Goal: Information Seeking & Learning: Learn about a topic

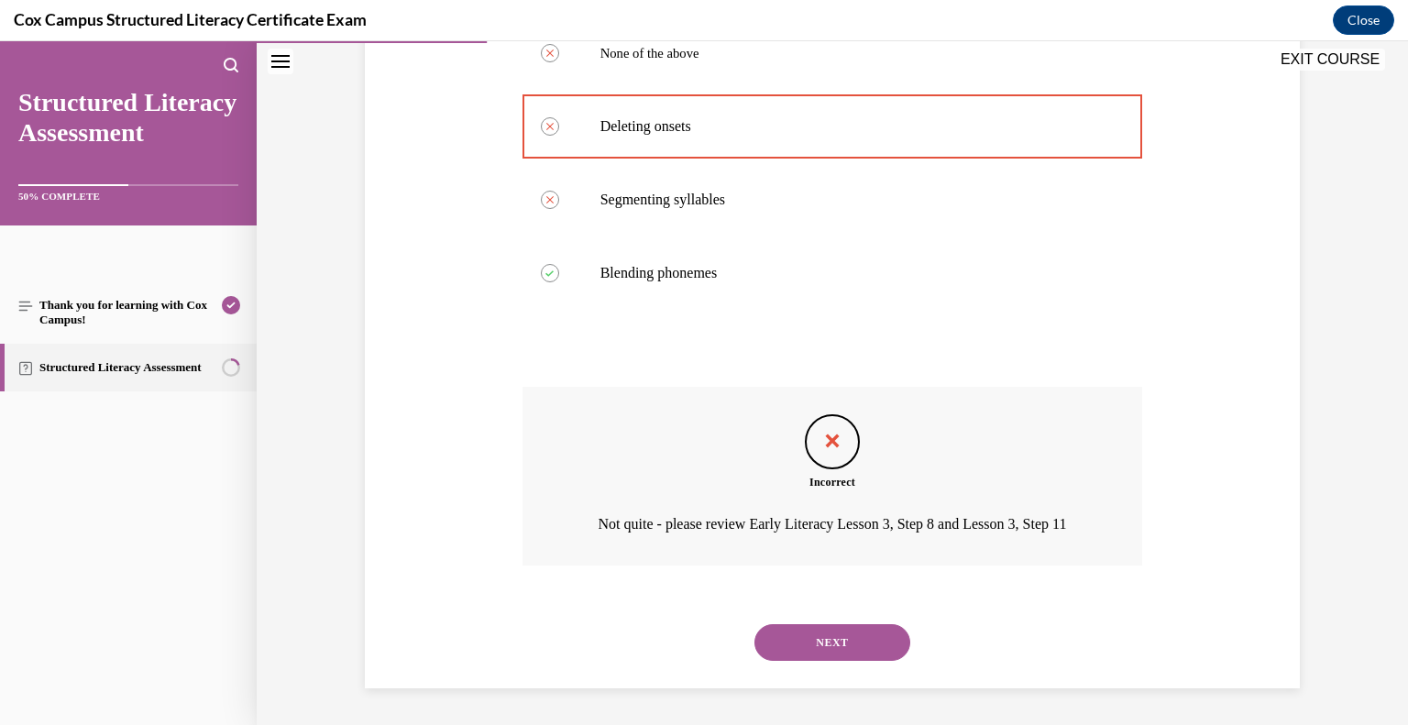
scroll to position [421, 0]
click at [833, 644] on button "NEXT" at bounding box center [833, 642] width 156 height 37
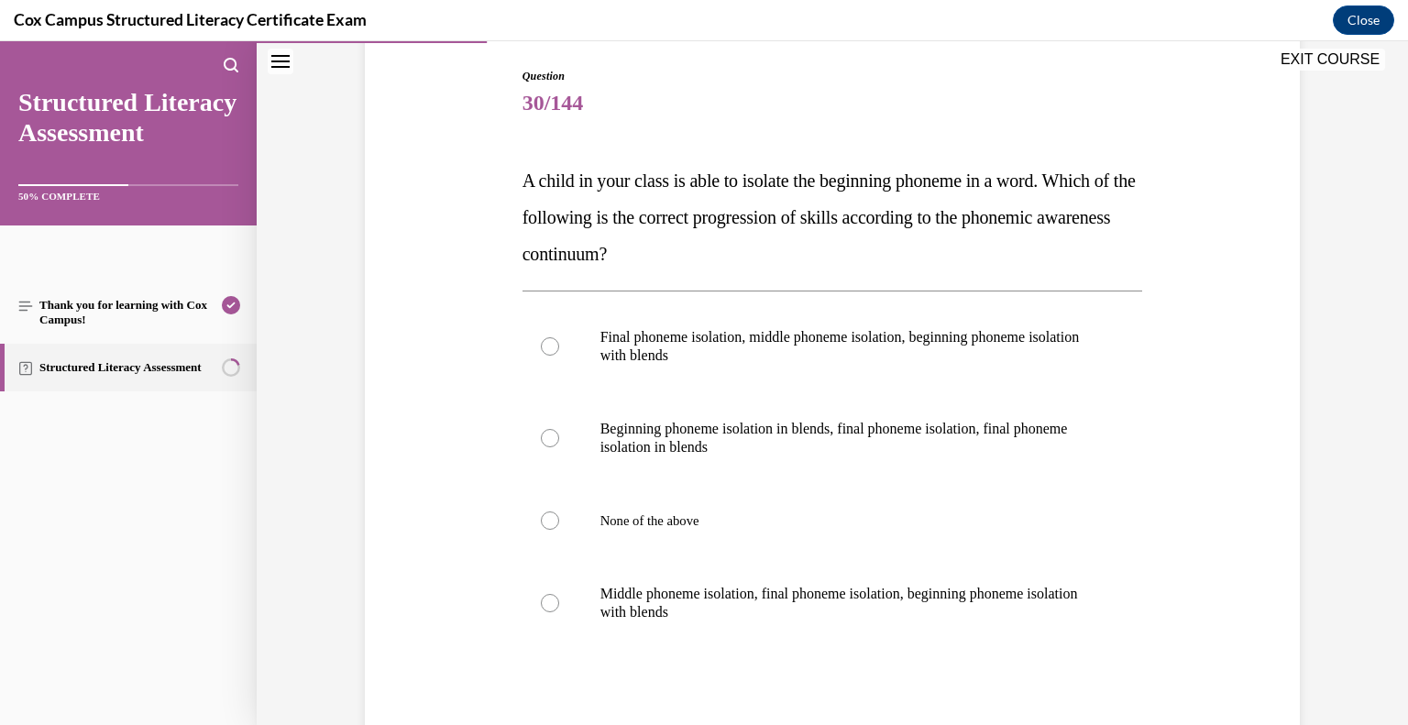
scroll to position [187, 0]
click at [545, 349] on div at bounding box center [550, 346] width 18 height 18
click at [545, 349] on input "Final phoneme isolation, middle phoneme isolation, beginning phoneme isolation …" at bounding box center [550, 346] width 18 height 18
radio input "true"
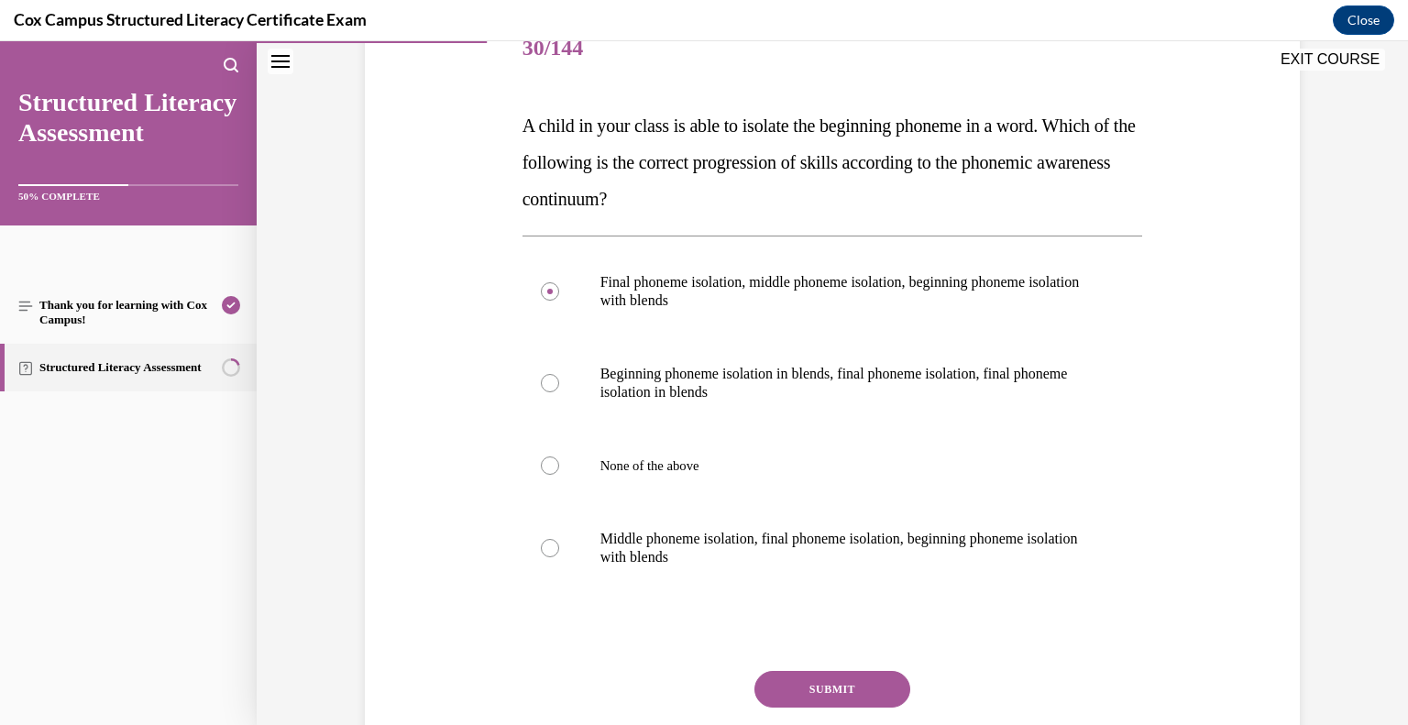
scroll to position [245, 0]
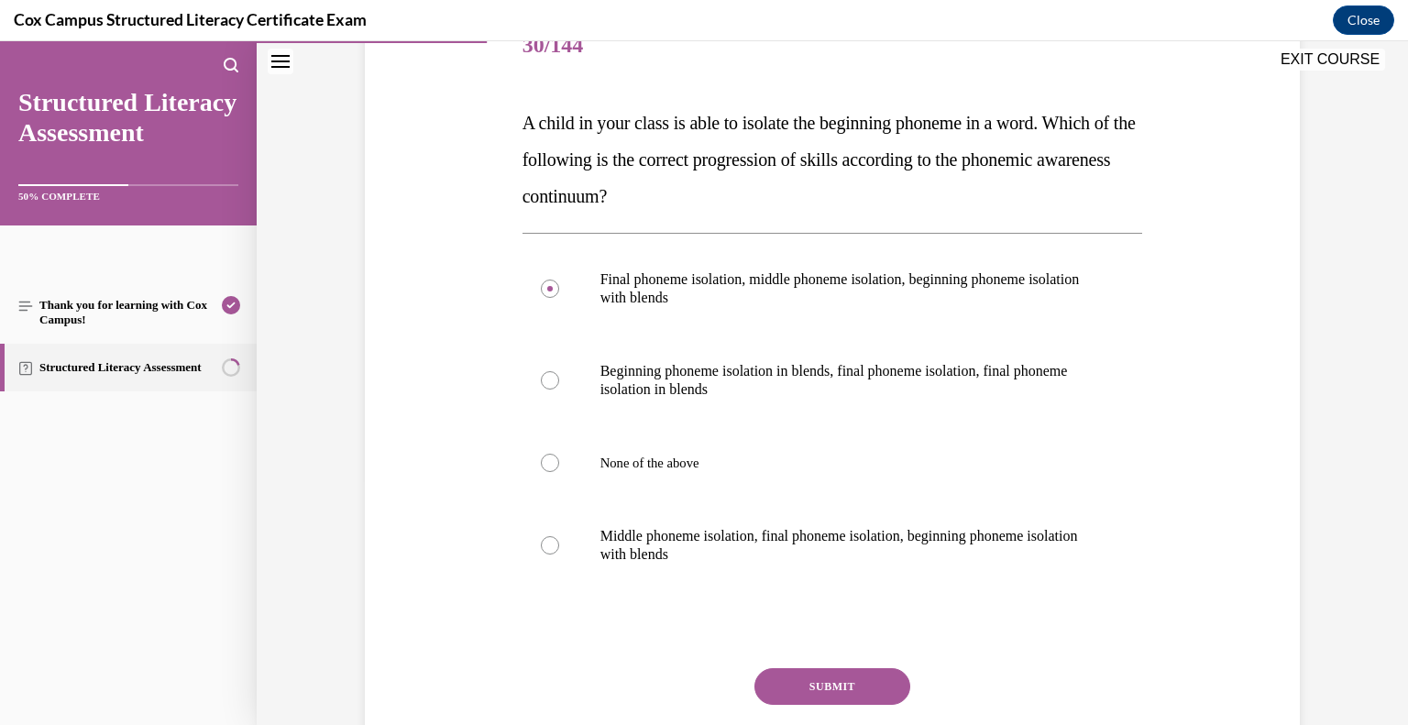
click at [826, 697] on button "SUBMIT" at bounding box center [833, 686] width 156 height 37
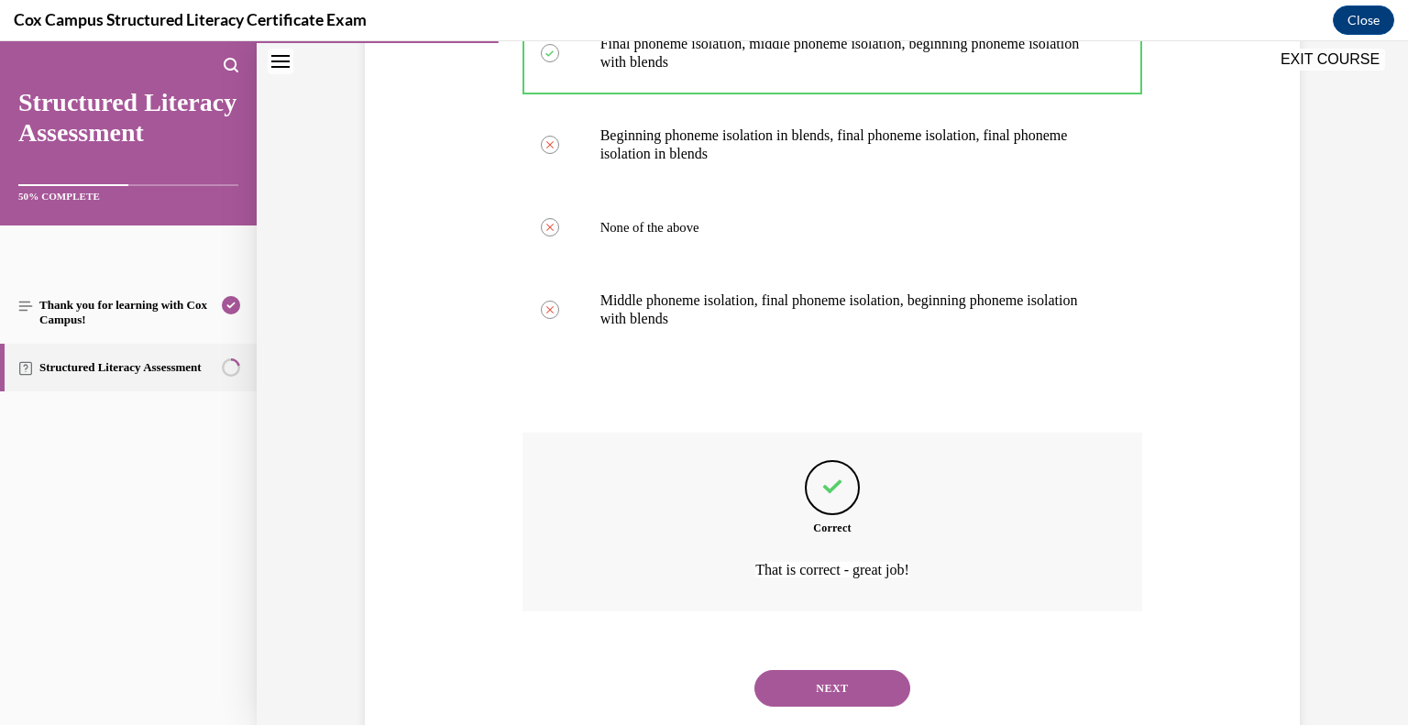
scroll to position [525, 0]
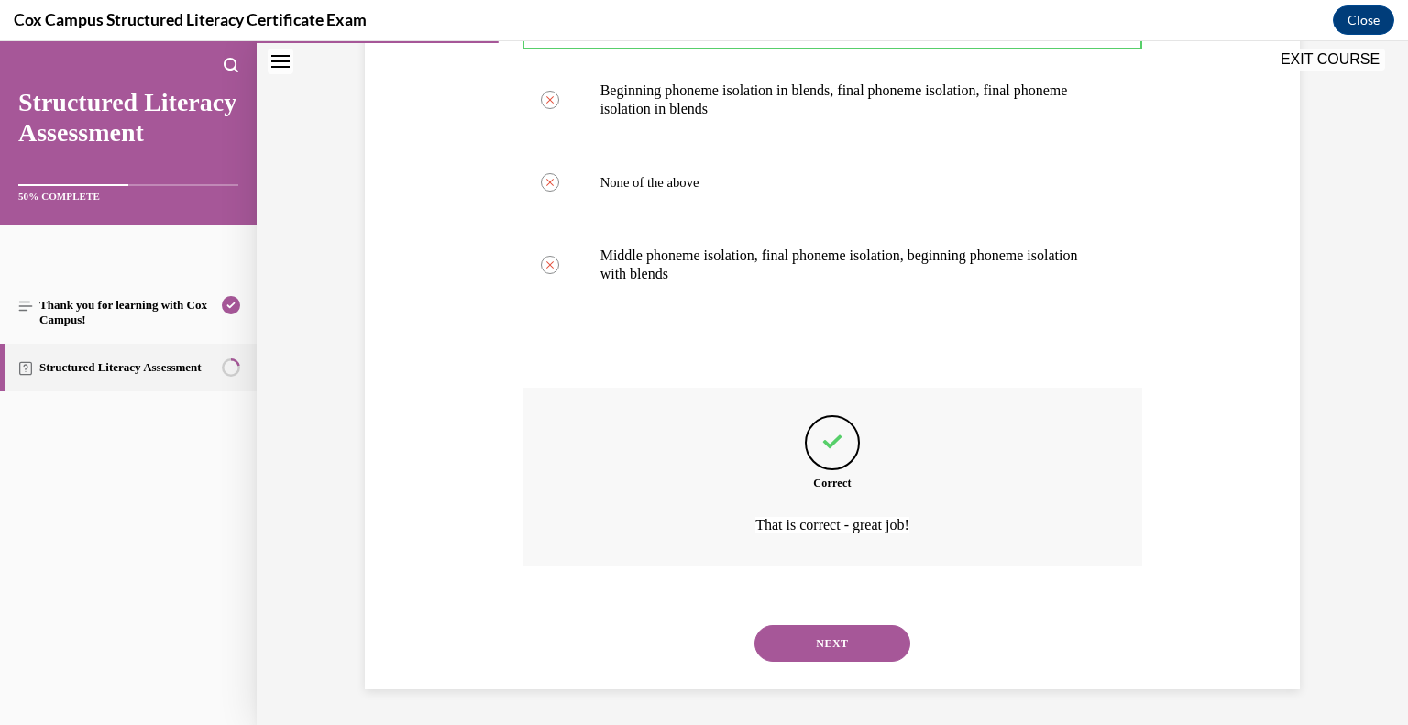
click at [867, 644] on button "NEXT" at bounding box center [833, 643] width 156 height 37
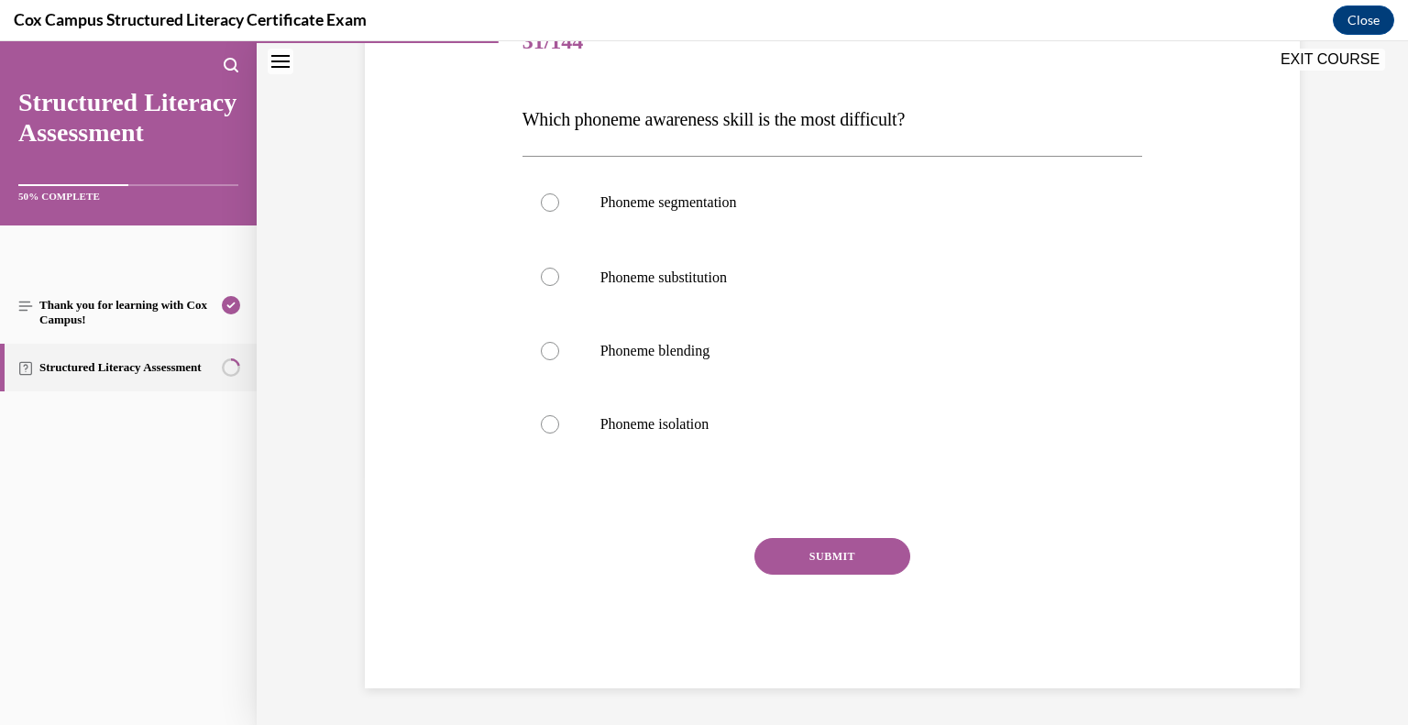
scroll to position [204, 0]
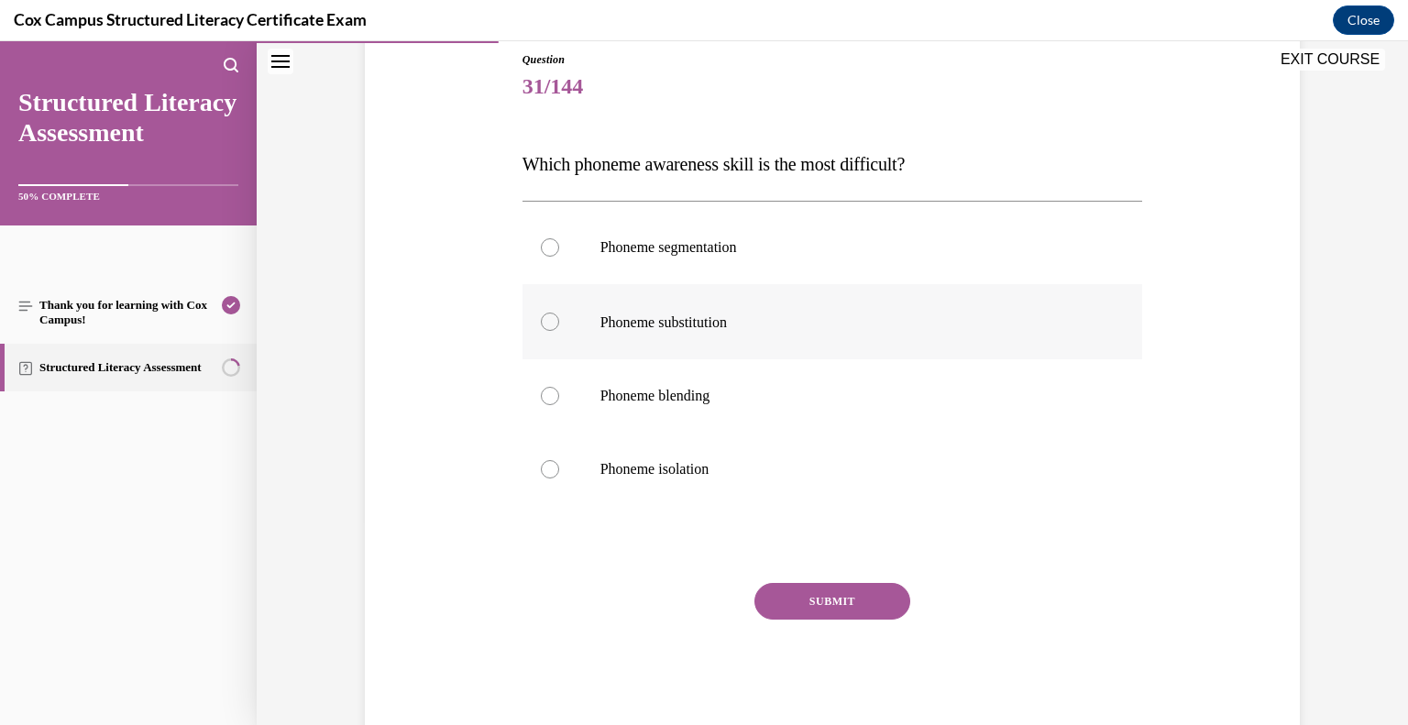
click at [545, 317] on div at bounding box center [550, 322] width 18 height 18
click at [545, 317] on input "Phoneme substitution" at bounding box center [550, 322] width 18 height 18
radio input "true"
click at [802, 599] on button "SUBMIT" at bounding box center [833, 601] width 156 height 37
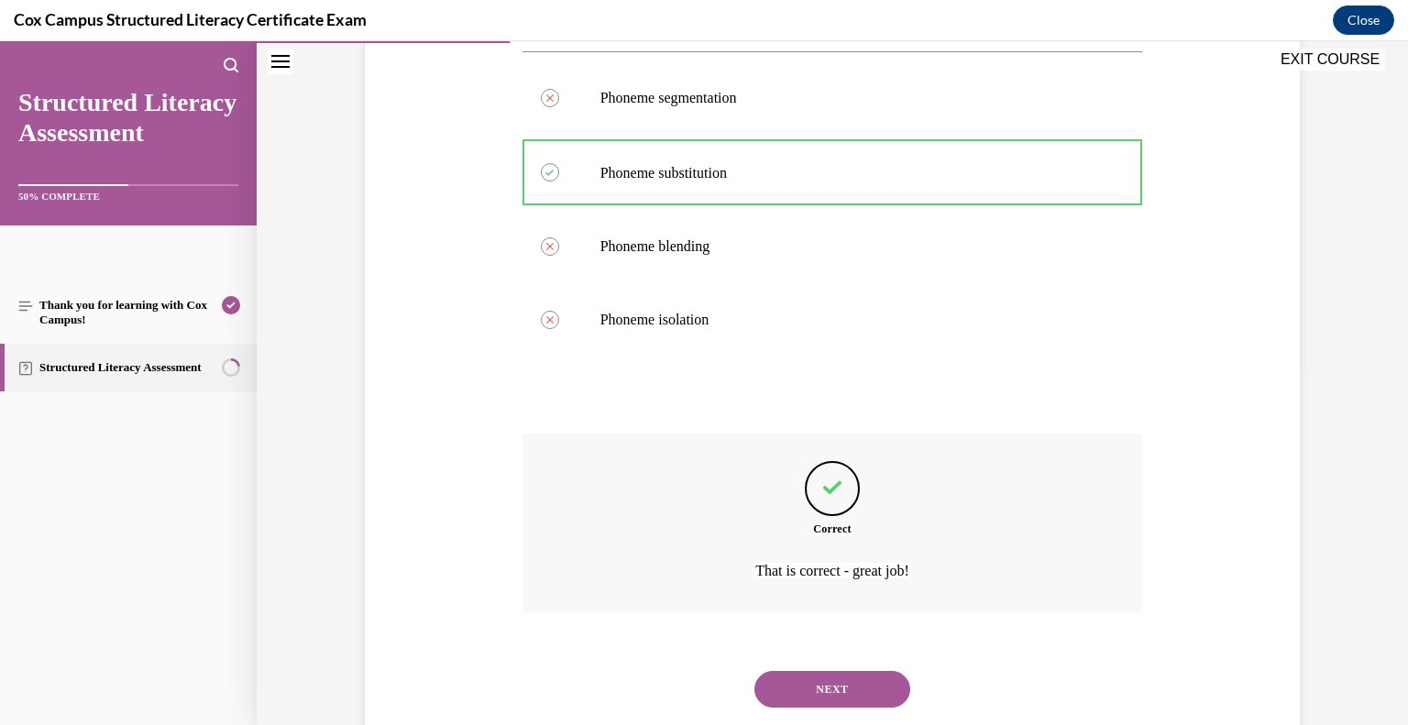
scroll to position [399, 0]
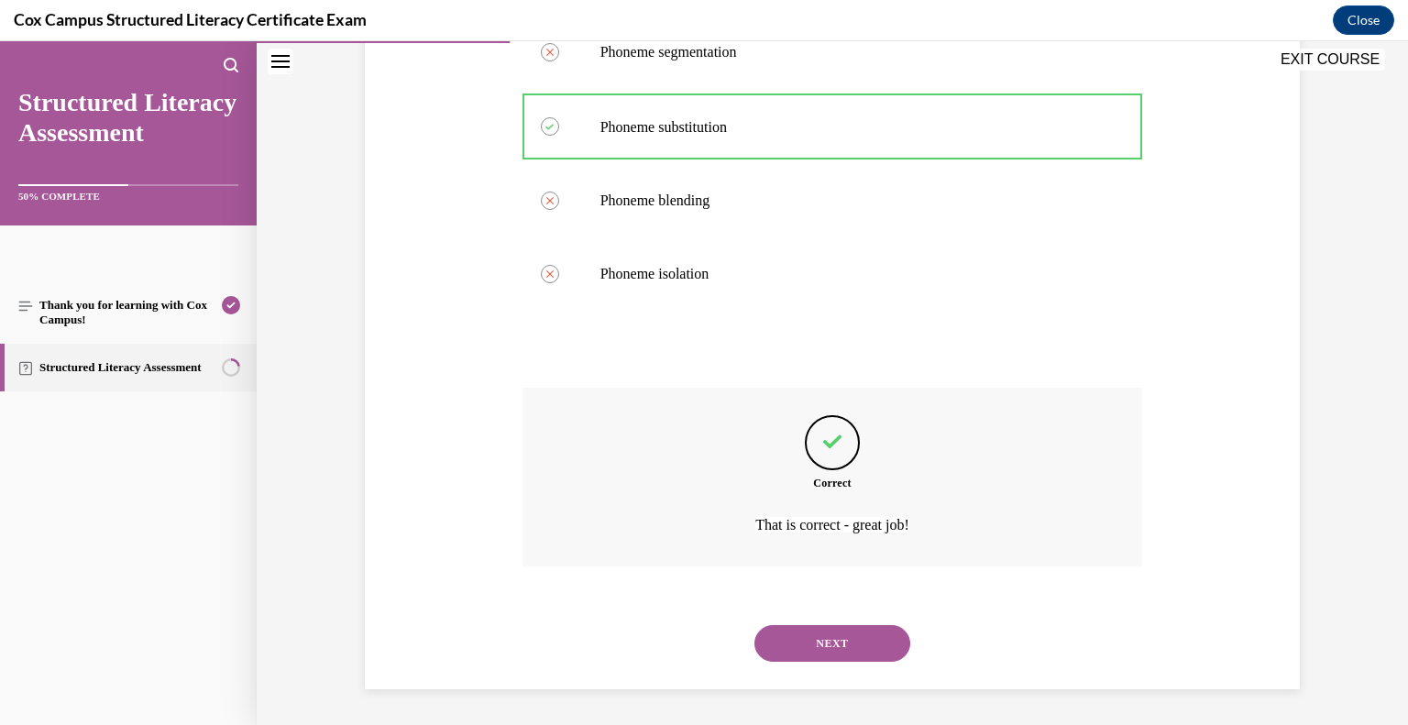
click at [828, 644] on button "NEXT" at bounding box center [833, 643] width 156 height 37
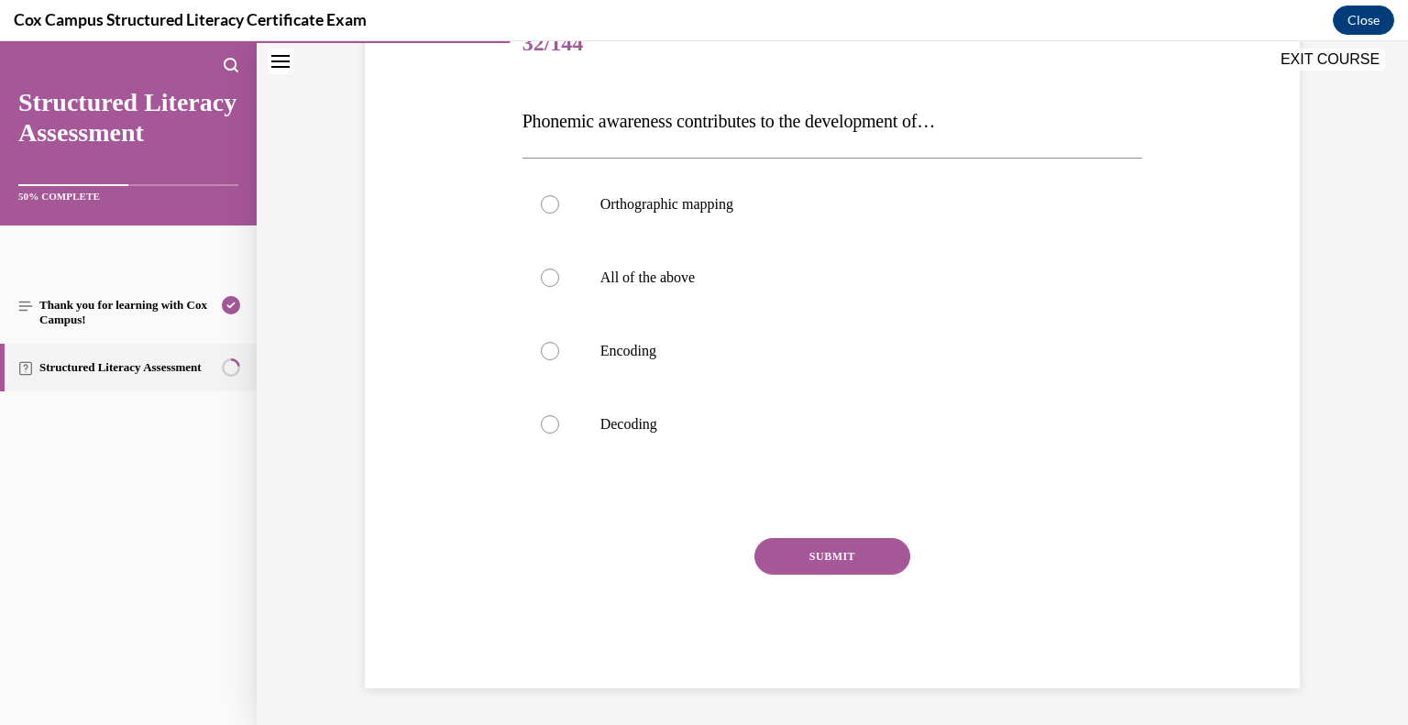
scroll to position [204, 0]
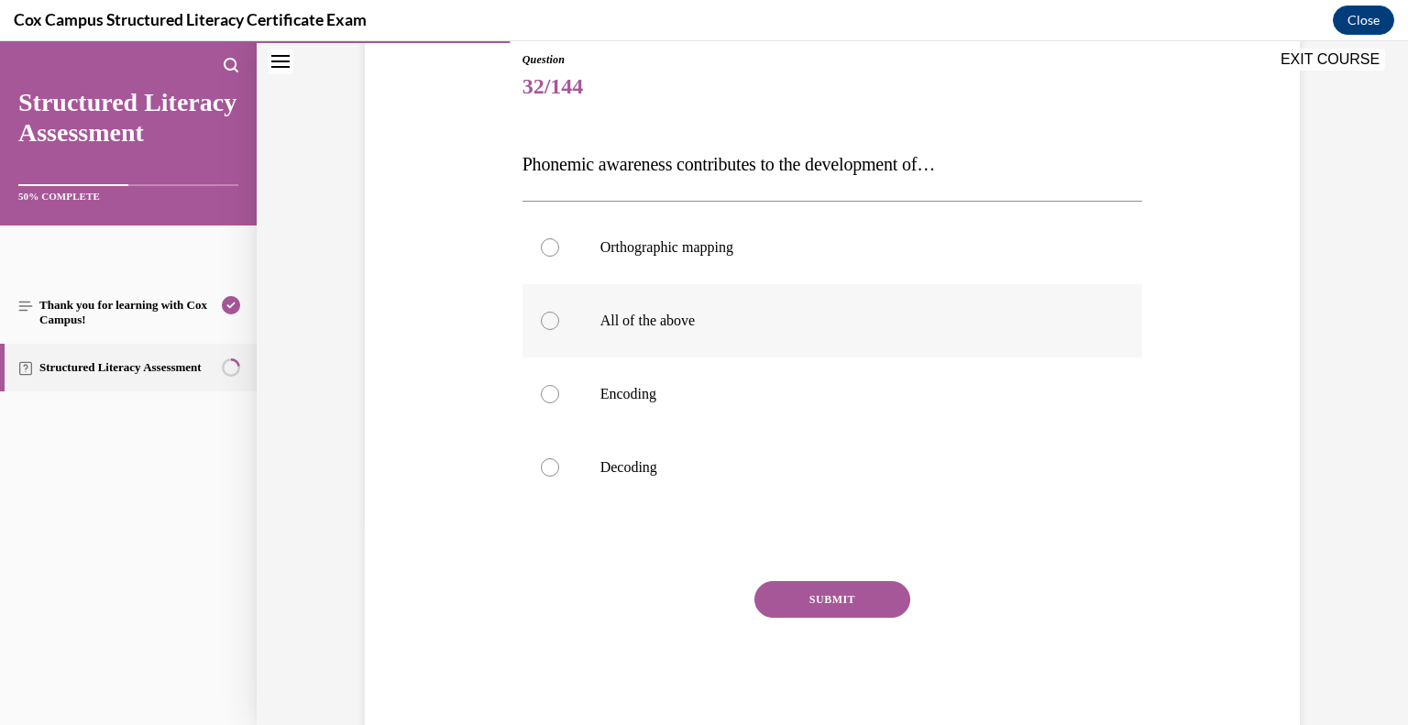
click at [623, 325] on span "All of the above" at bounding box center [647, 321] width 95 height 16
click at [559, 325] on input "All of the above" at bounding box center [550, 321] width 18 height 18
radio input "true"
click at [884, 597] on button "SUBMIT" at bounding box center [833, 599] width 156 height 37
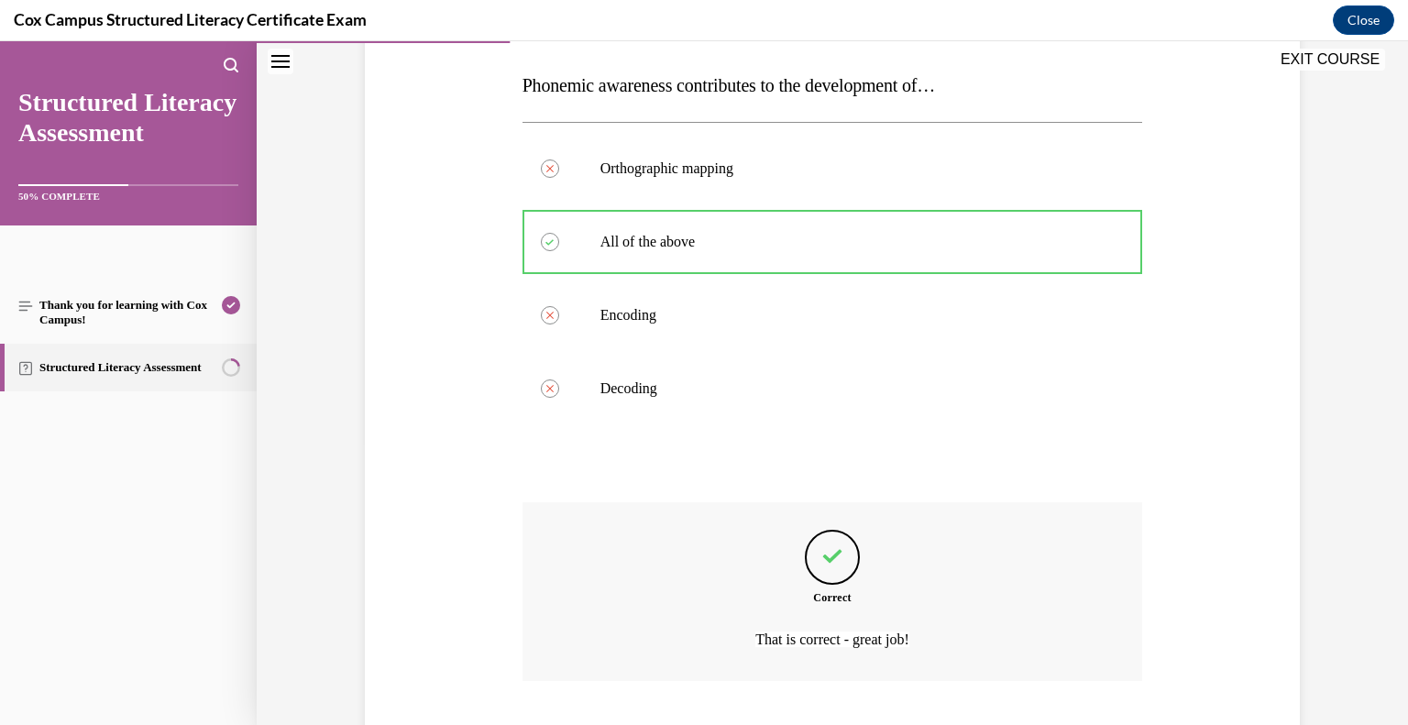
scroll to position [397, 0]
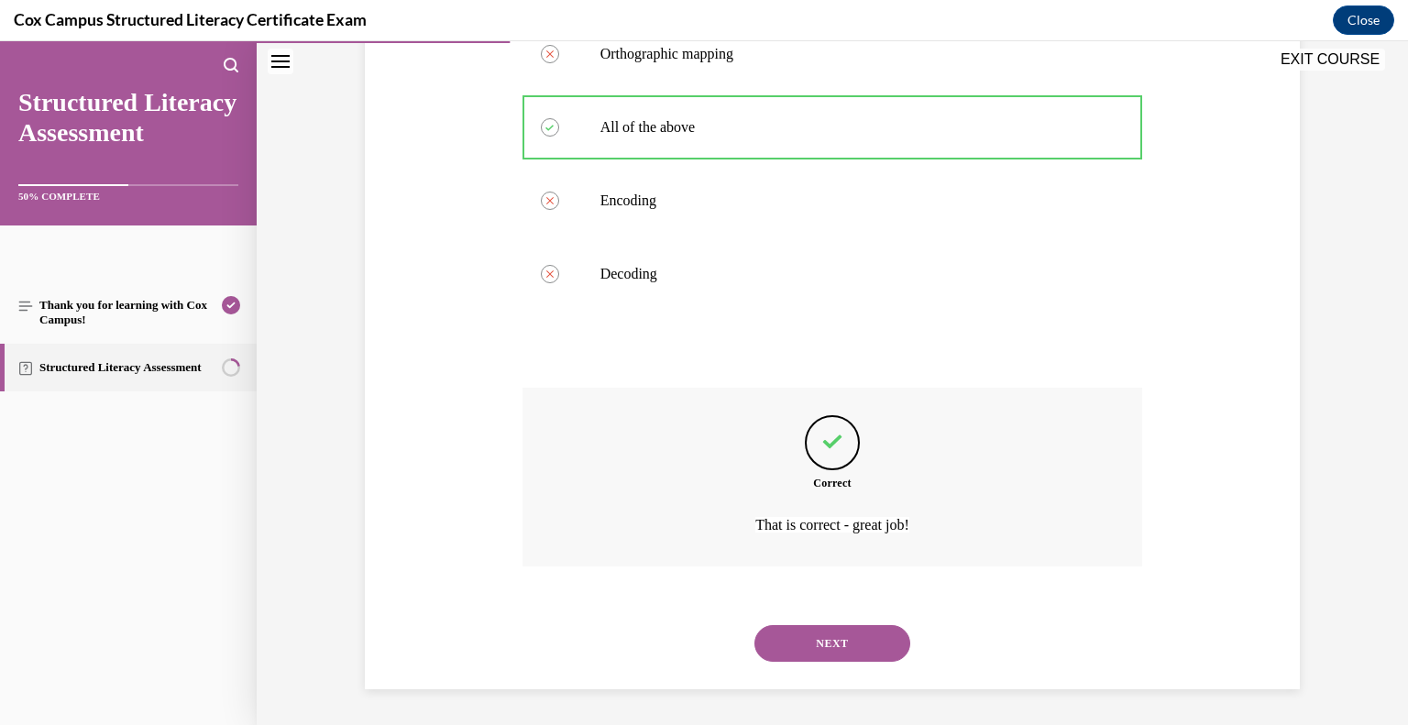
click at [868, 648] on button "NEXT" at bounding box center [833, 643] width 156 height 37
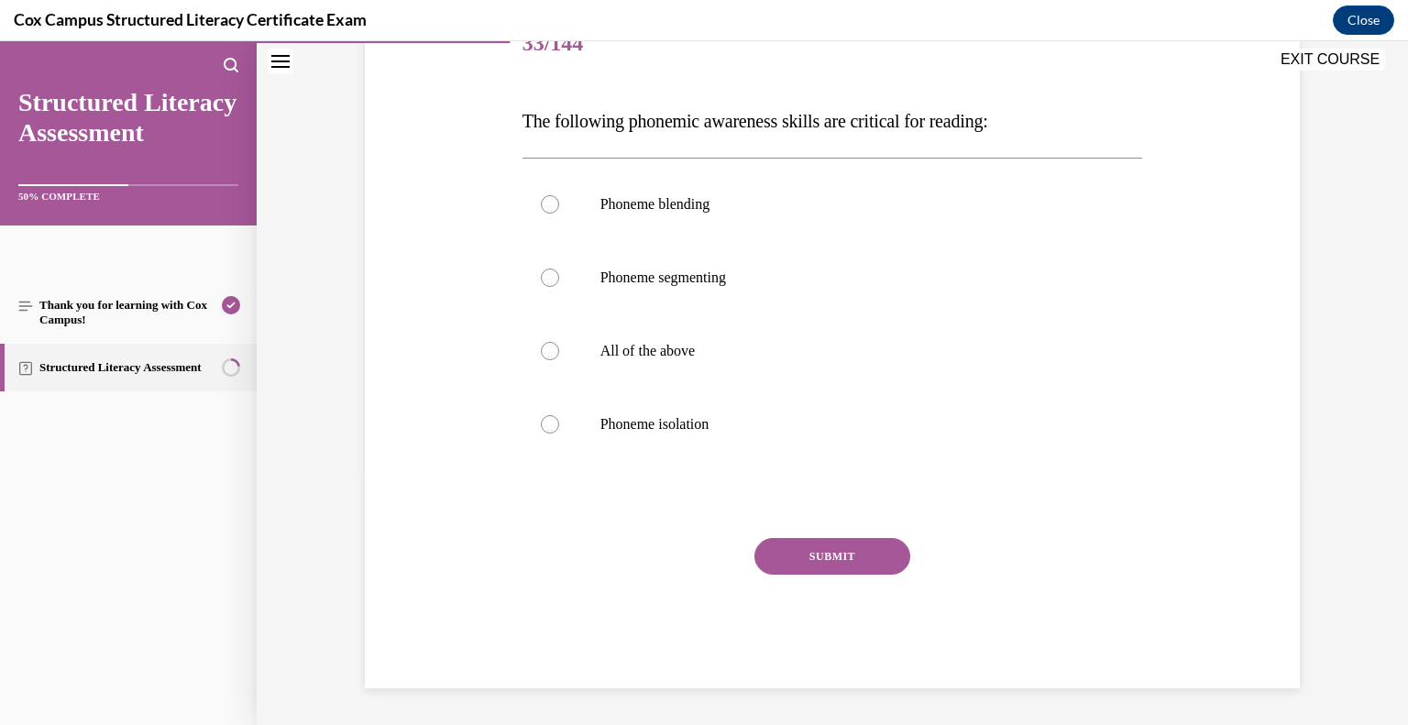
scroll to position [204, 0]
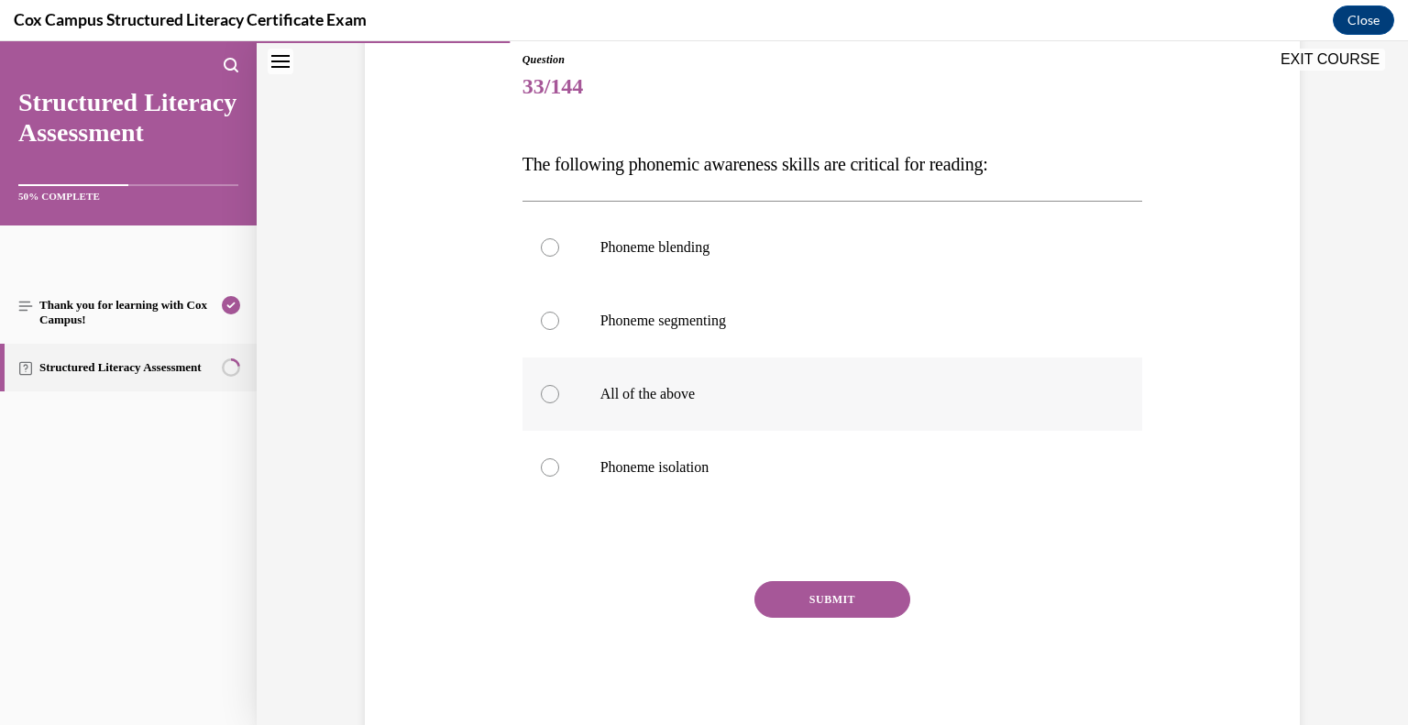
click at [580, 382] on label "All of the above" at bounding box center [833, 394] width 621 height 73
click at [559, 385] on input "All of the above" at bounding box center [550, 394] width 18 height 18
radio input "true"
click at [841, 601] on button "SUBMIT" at bounding box center [833, 599] width 156 height 37
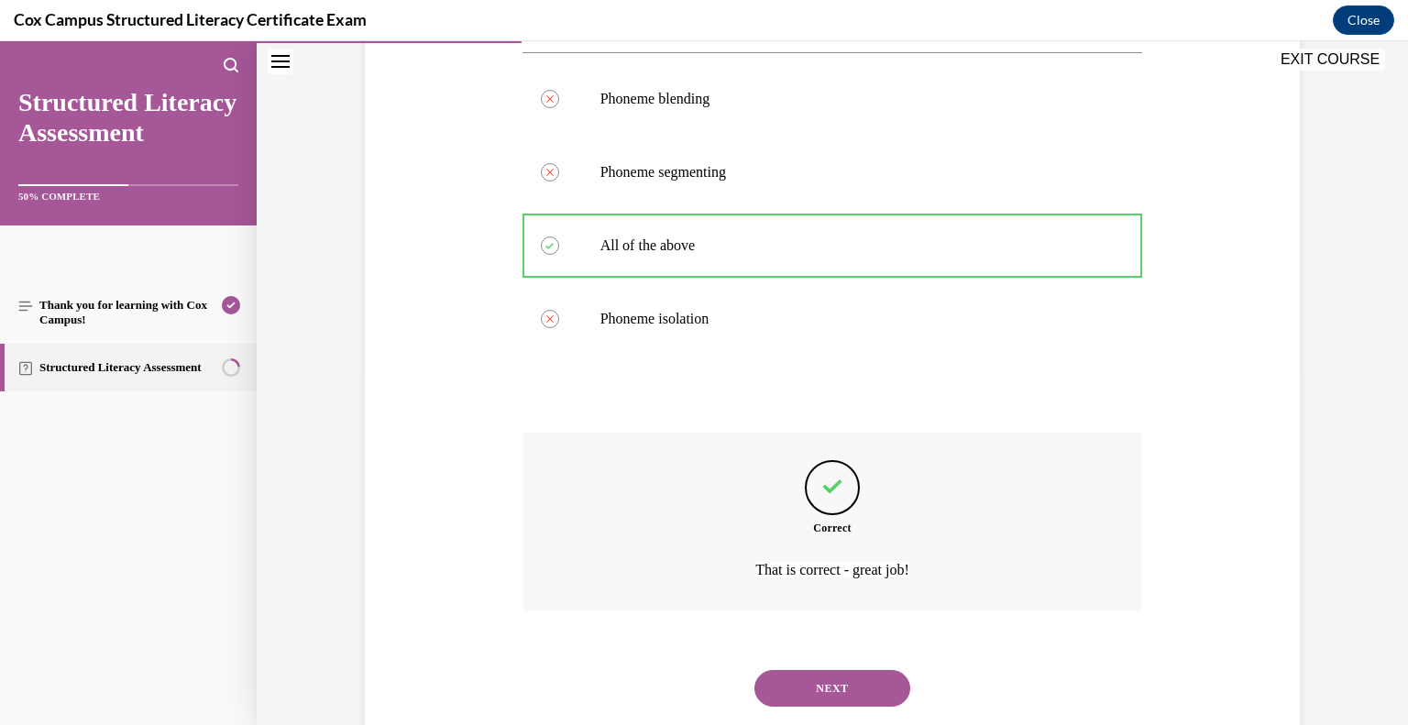
scroll to position [397, 0]
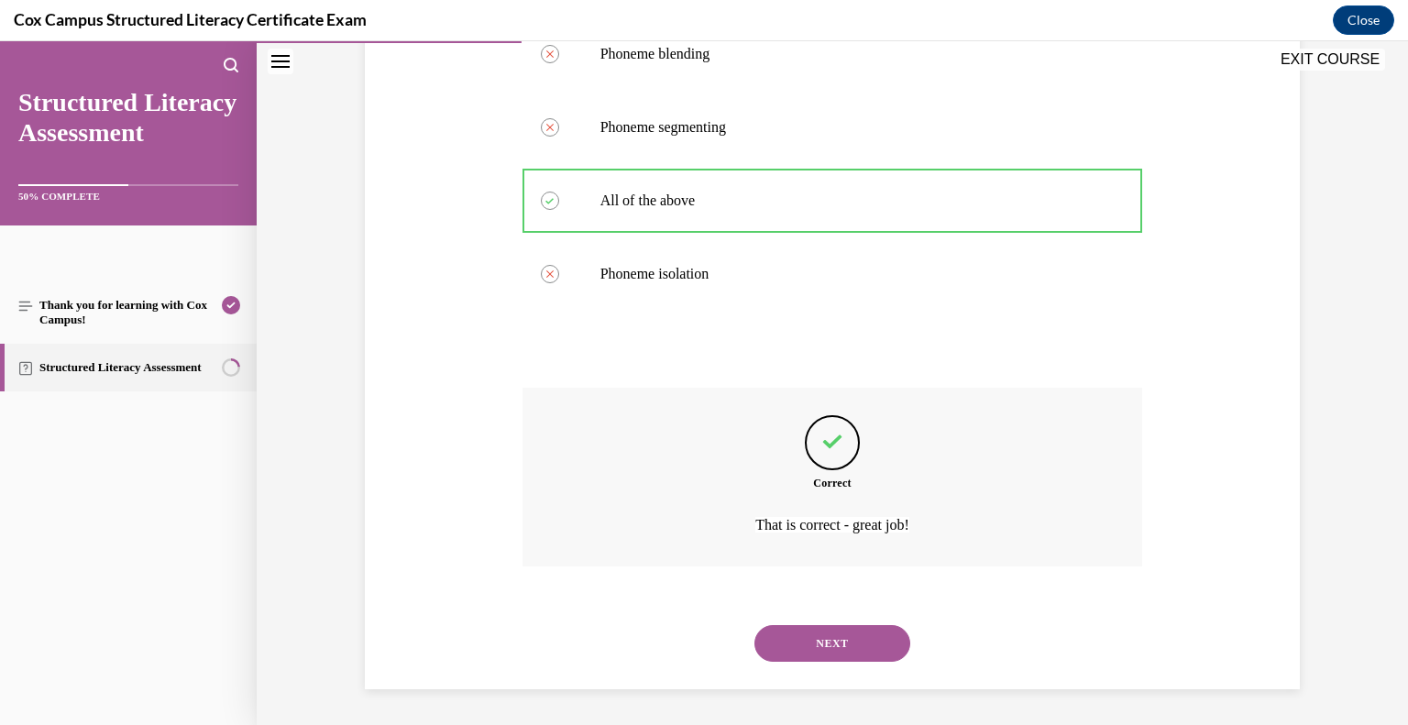
click at [851, 644] on button "NEXT" at bounding box center [833, 643] width 156 height 37
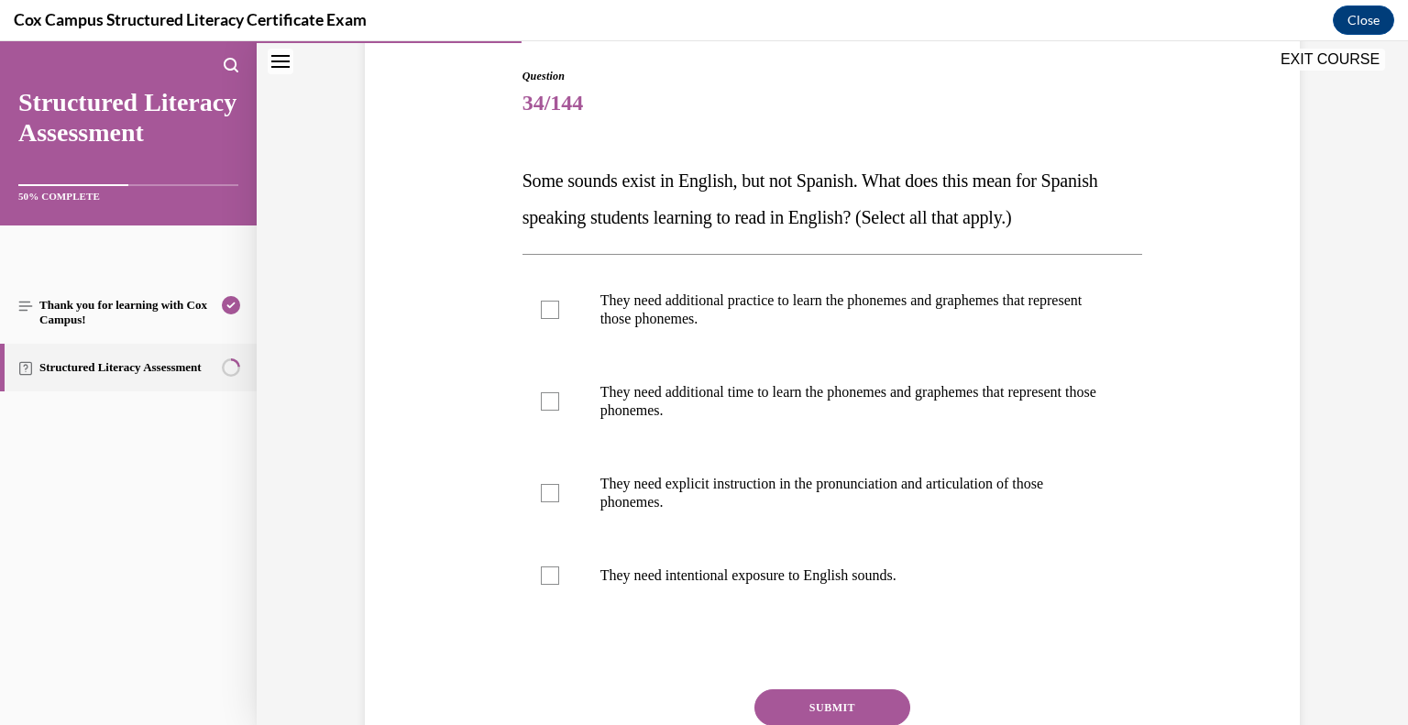
scroll to position [198, 0]
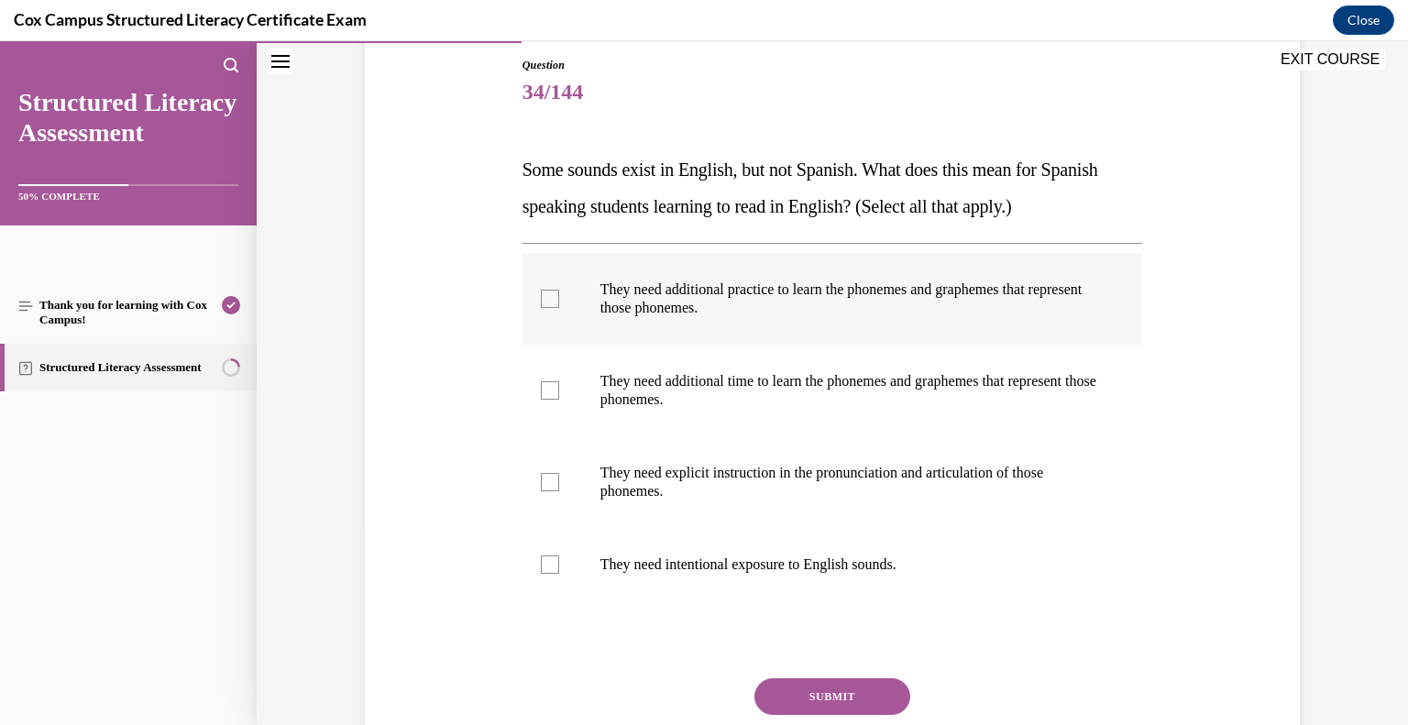
click at [556, 301] on div at bounding box center [550, 299] width 18 height 18
click at [556, 301] on input "They need additional practice to learn the phonemes and graphemes that represen…" at bounding box center [550, 299] width 18 height 18
checkbox input "true"
click at [548, 386] on div at bounding box center [550, 390] width 18 height 18
click at [548, 386] on input "They need additional time to learn the phonemes and graphemes that represent th…" at bounding box center [550, 390] width 18 height 18
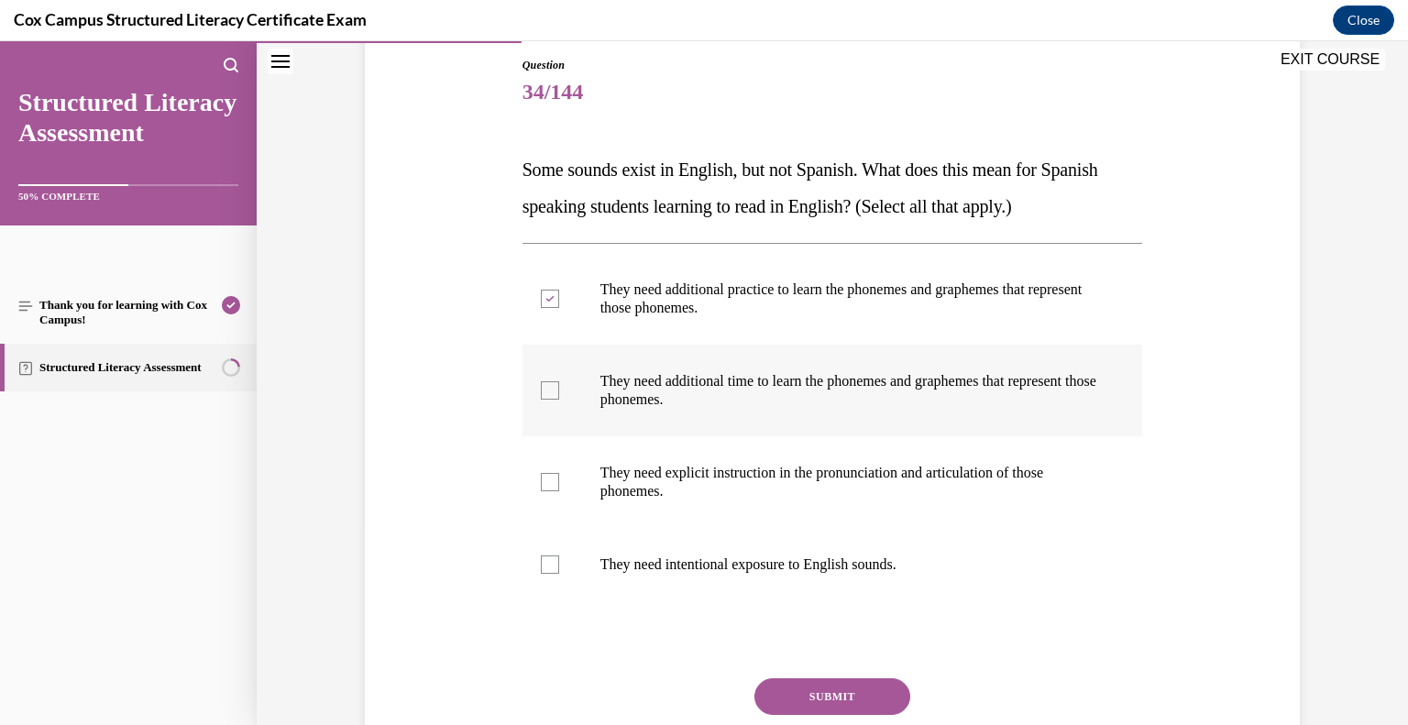
checkbox input "true"
click at [551, 484] on div at bounding box center [550, 482] width 18 height 18
click at [551, 484] on input "They need explicit instruction in the pronunciation and articulation of those p…" at bounding box center [550, 482] width 18 height 18
checkbox input "true"
click at [565, 563] on label "They need intentional exposure to English sounds." at bounding box center [833, 564] width 621 height 73
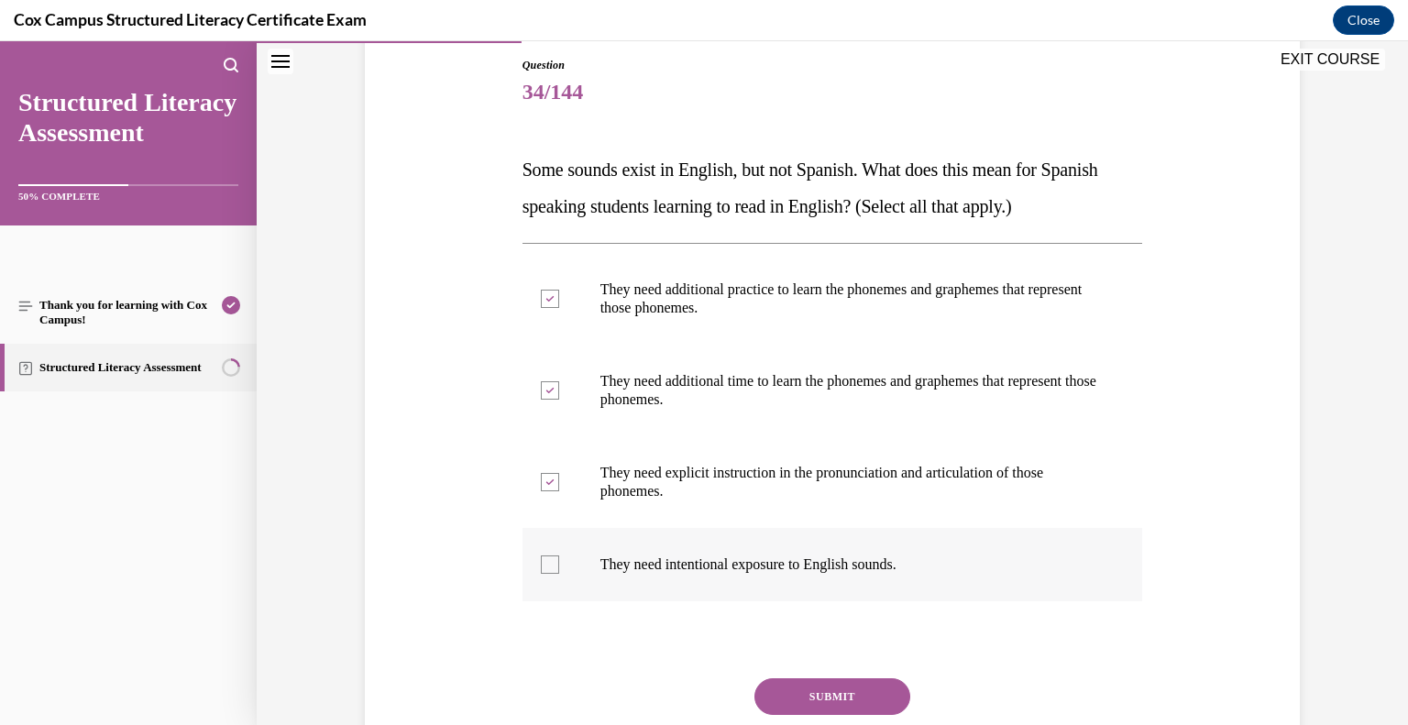
click at [559, 563] on input "They need intentional exposure to English sounds." at bounding box center [550, 565] width 18 height 18
checkbox input "true"
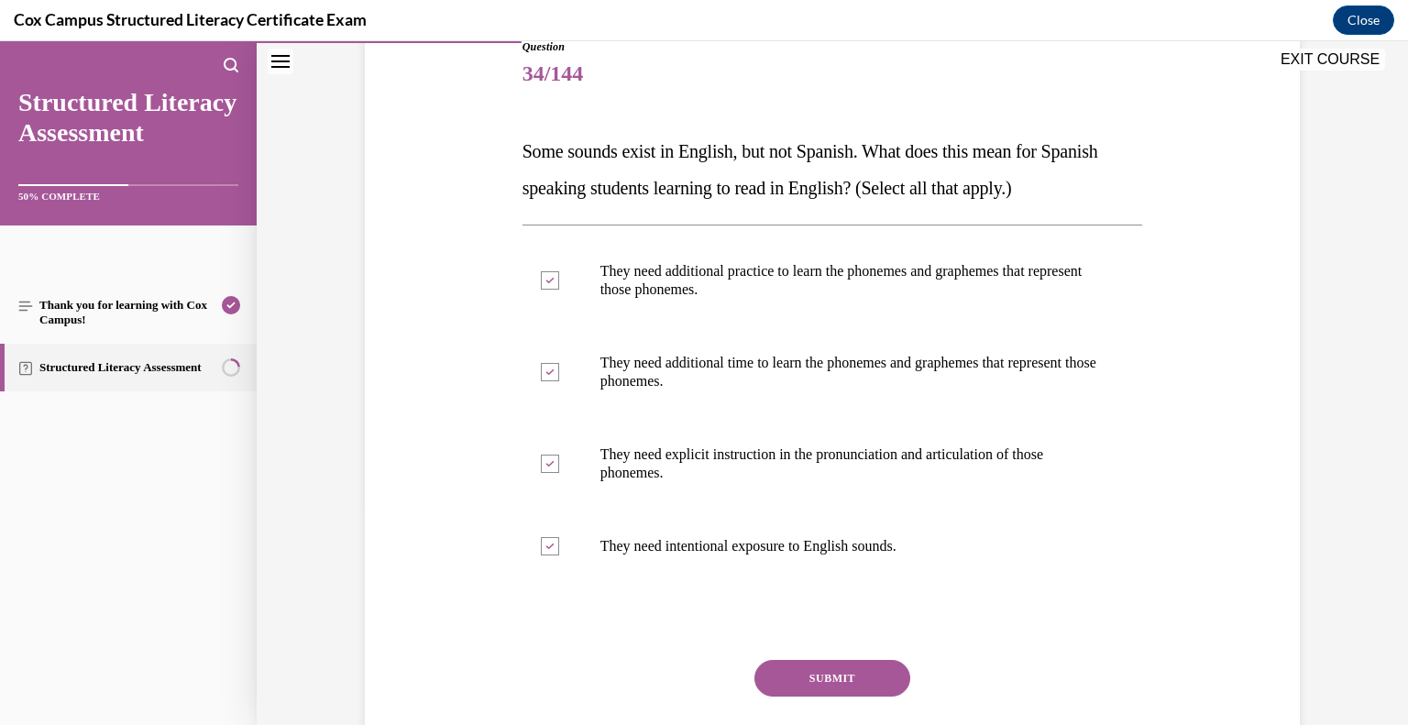
click at [860, 660] on button "SUBMIT" at bounding box center [833, 678] width 156 height 37
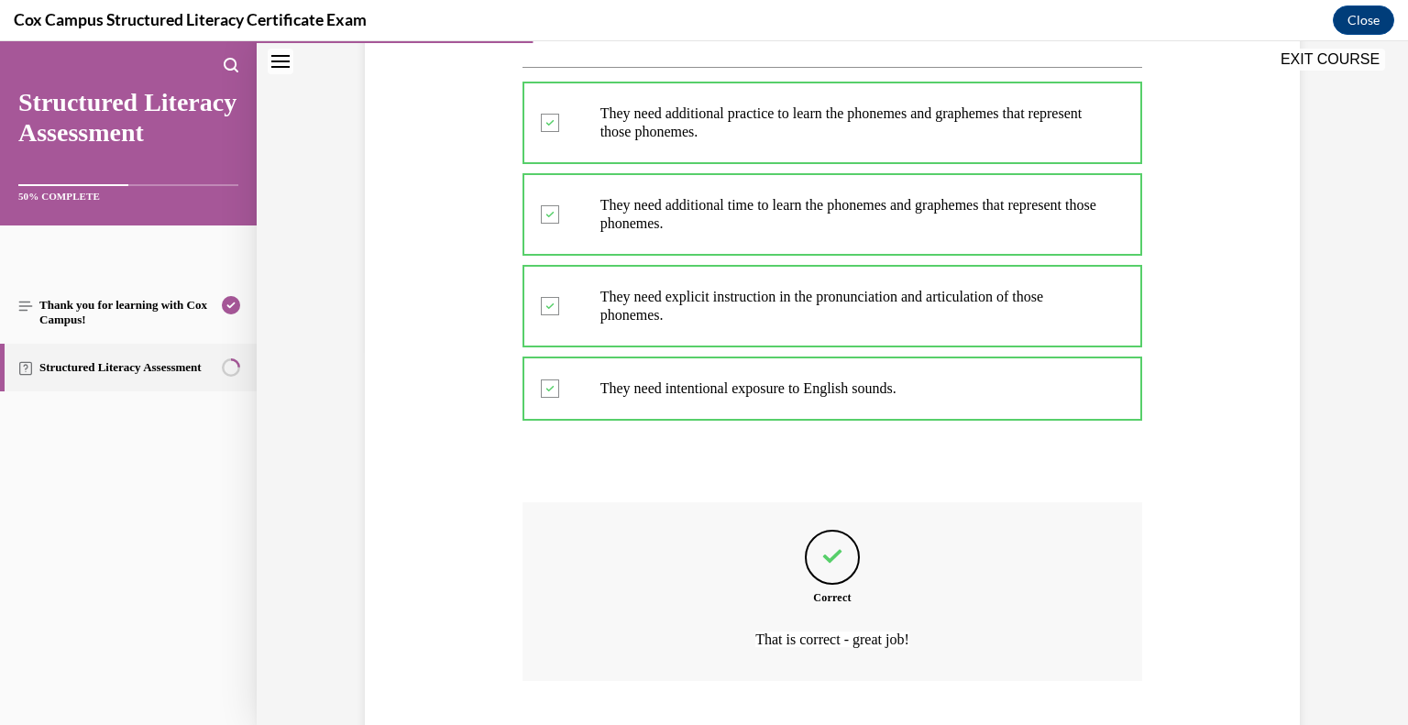
scroll to position [489, 0]
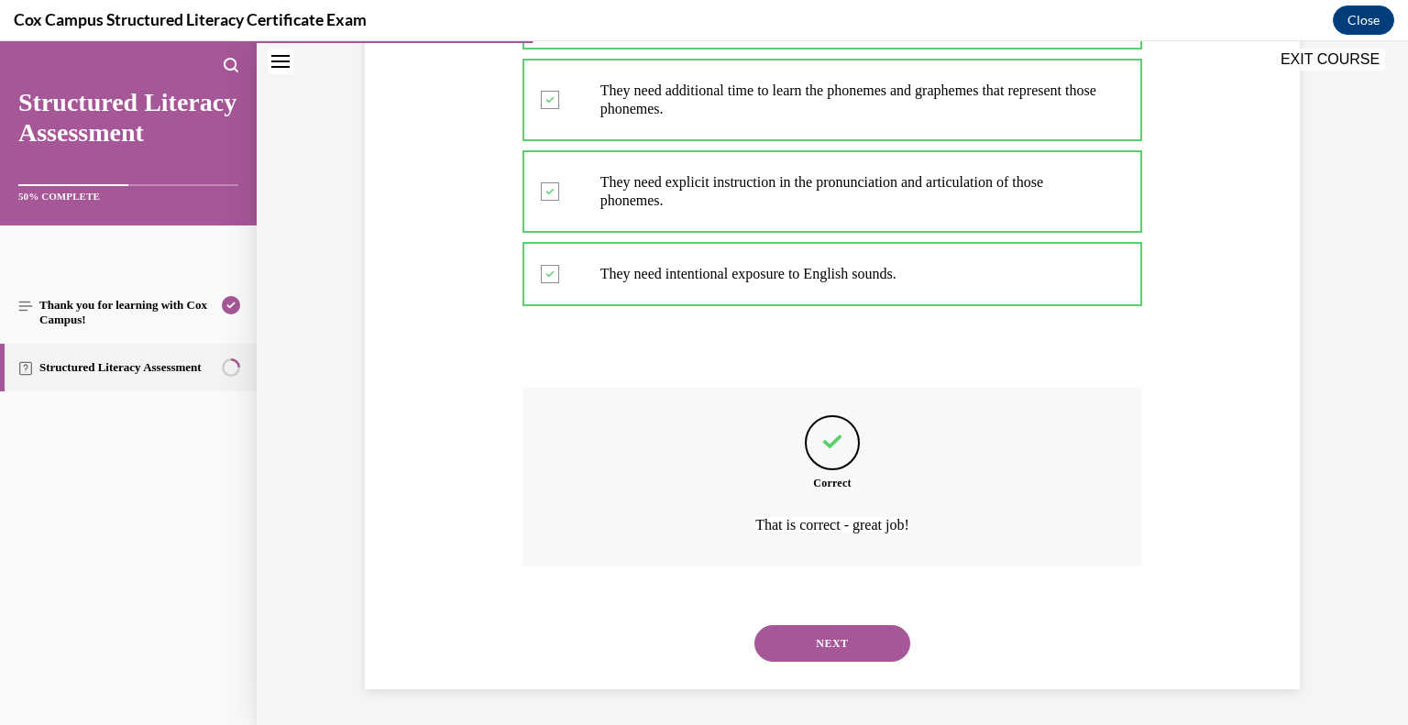
drag, startPoint x: 844, startPoint y: 641, endPoint x: 856, endPoint y: 641, distance: 11.9
click at [852, 640] on button "NEXT" at bounding box center [833, 643] width 156 height 37
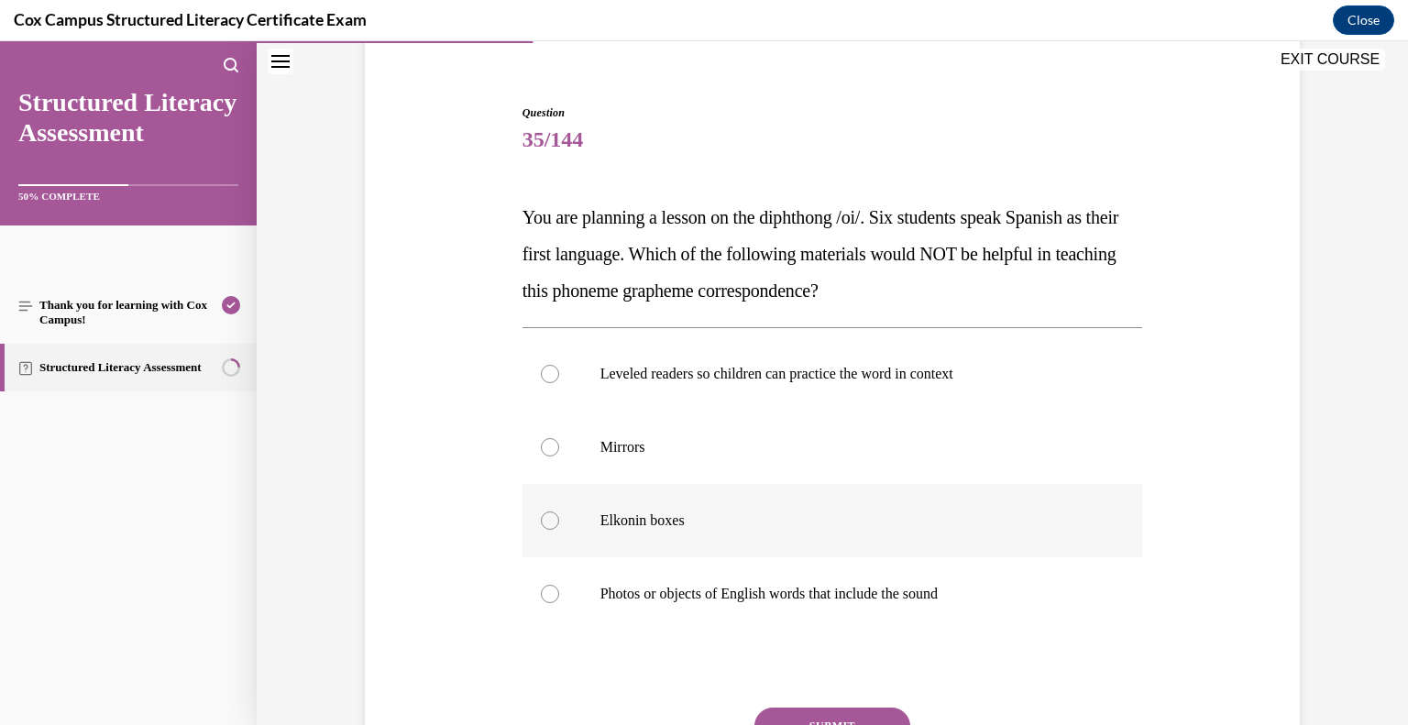
scroll to position [153, 0]
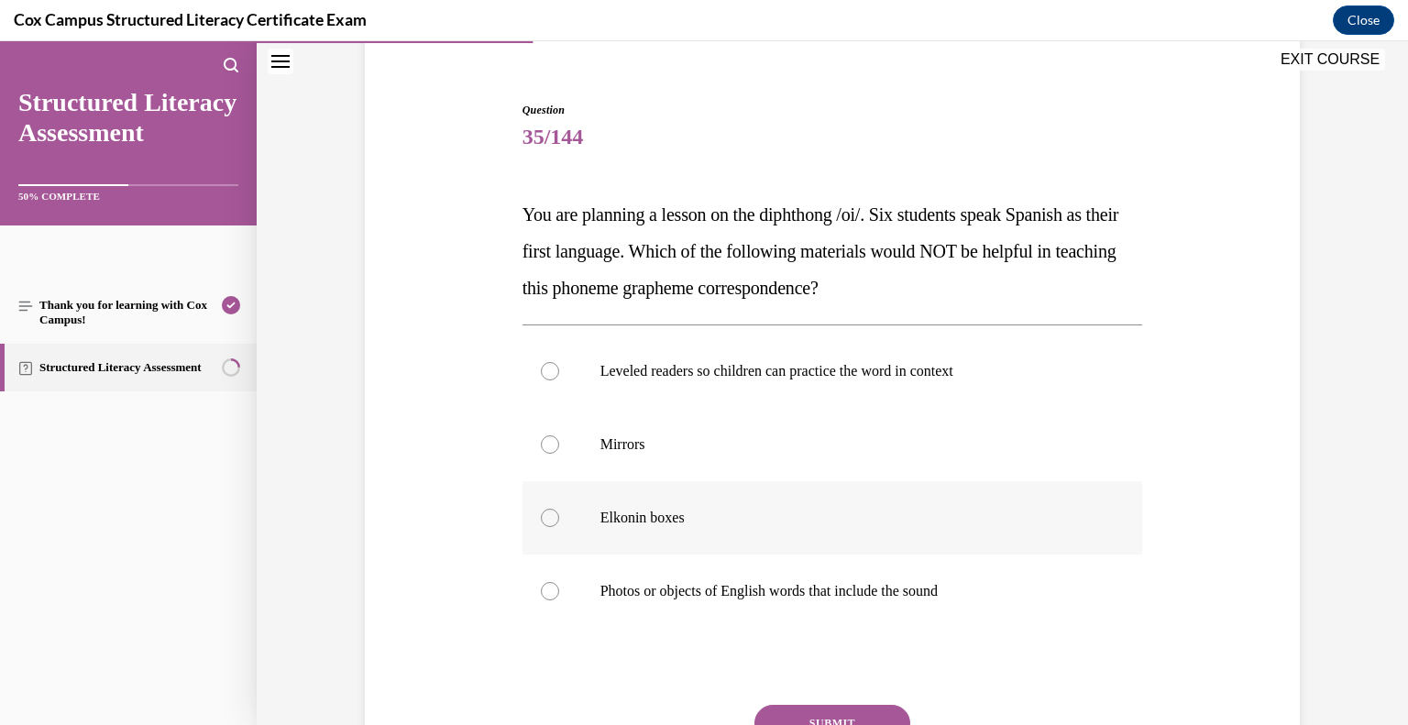
click at [638, 491] on label "Elkonin boxes" at bounding box center [833, 517] width 621 height 73
click at [559, 509] on input "Elkonin boxes" at bounding box center [550, 518] width 18 height 18
radio input "true"
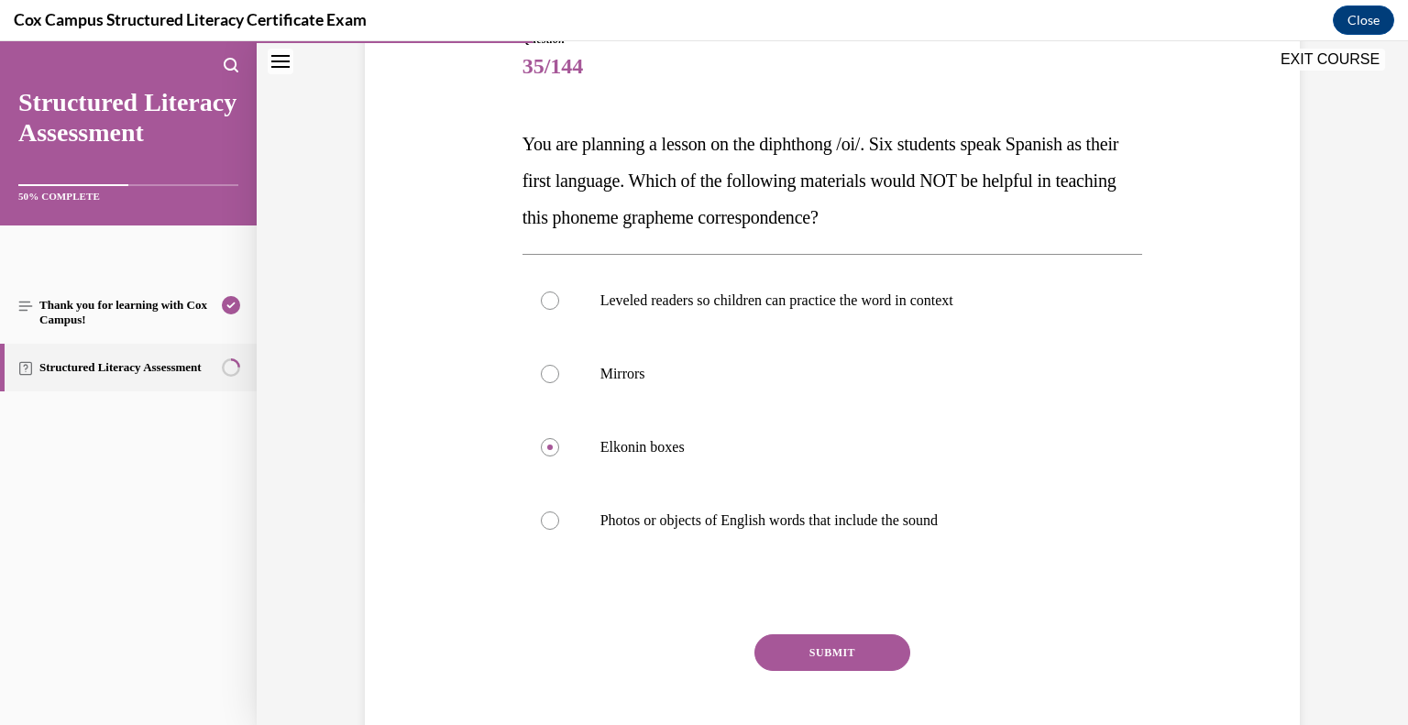
click at [846, 654] on button "SUBMIT" at bounding box center [833, 652] width 156 height 37
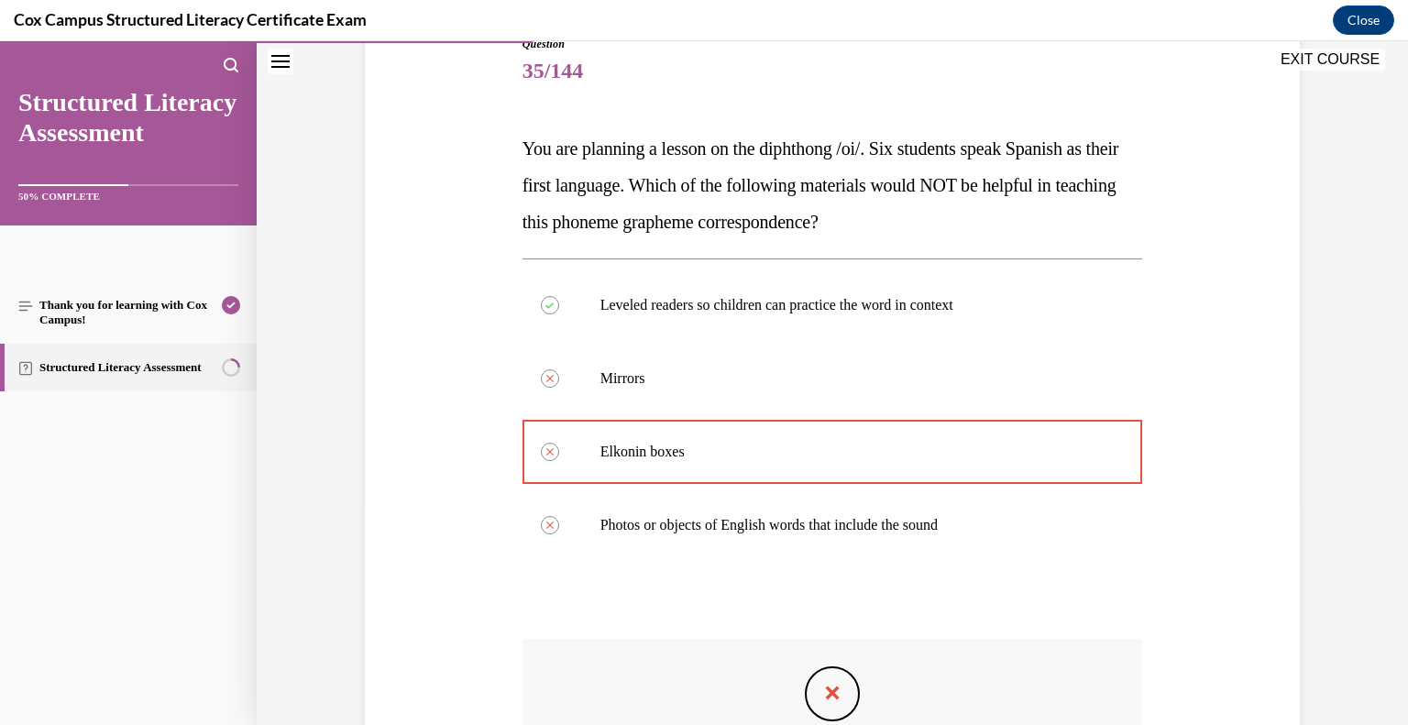
scroll to position [215, 0]
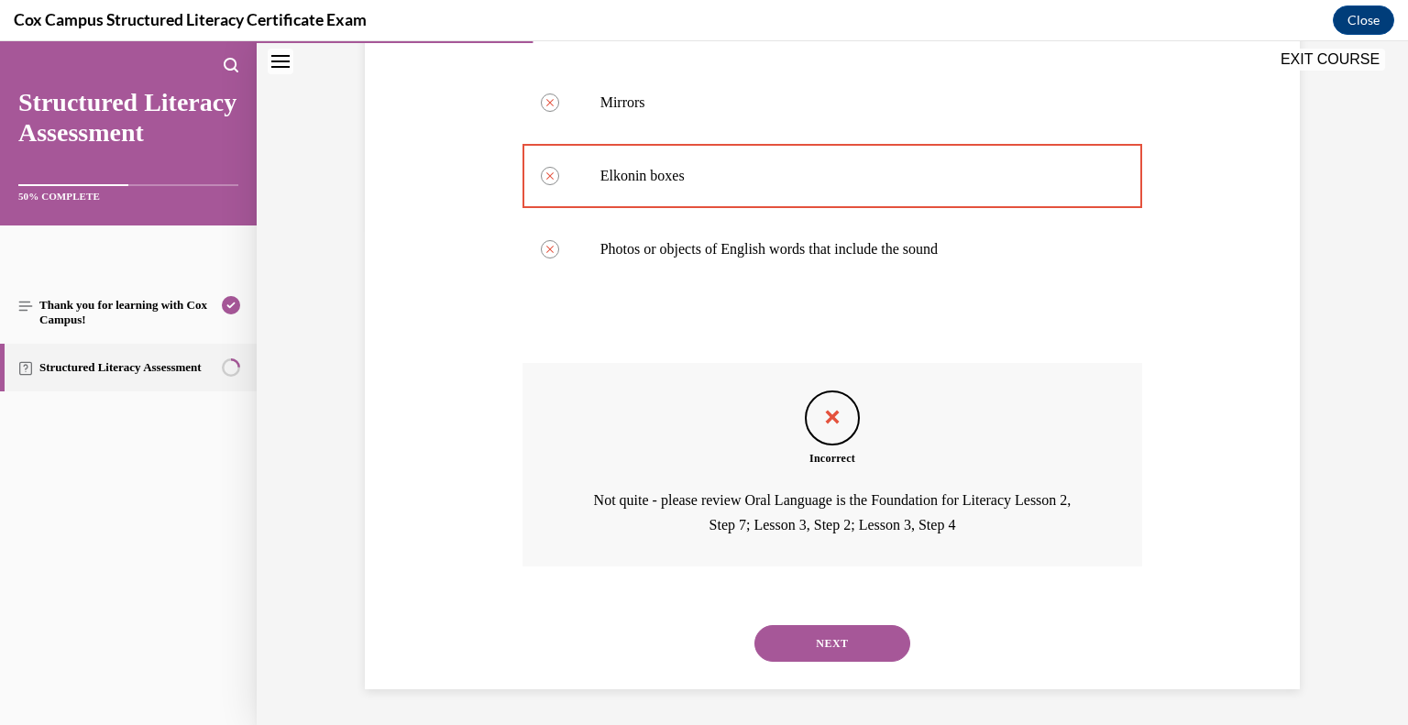
click at [839, 633] on button "NEXT" at bounding box center [833, 643] width 156 height 37
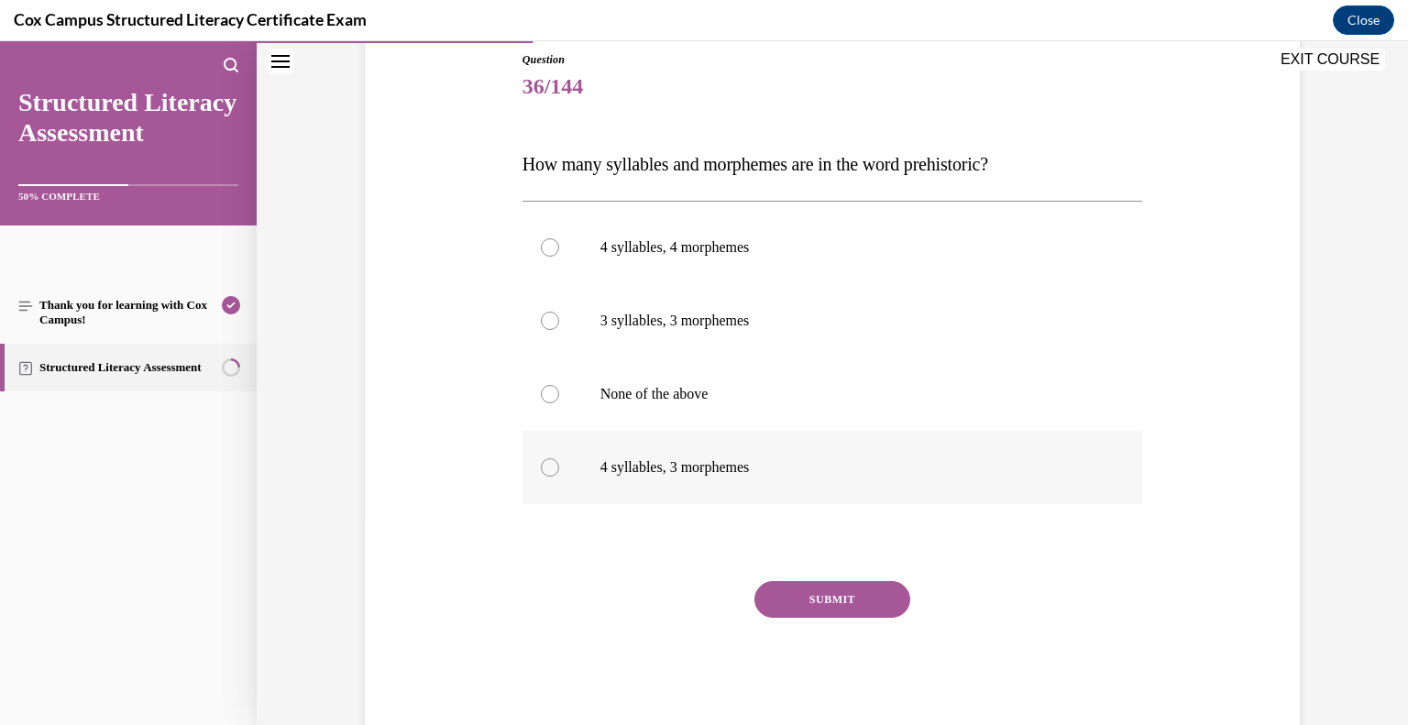
click at [699, 476] on p "4 syllables, 3 morphemes" at bounding box center [848, 467] width 497 height 18
click at [559, 476] on input "4 syllables, 3 morphemes" at bounding box center [550, 467] width 18 height 18
radio input "true"
click at [780, 605] on button "SUBMIT" at bounding box center [833, 599] width 156 height 37
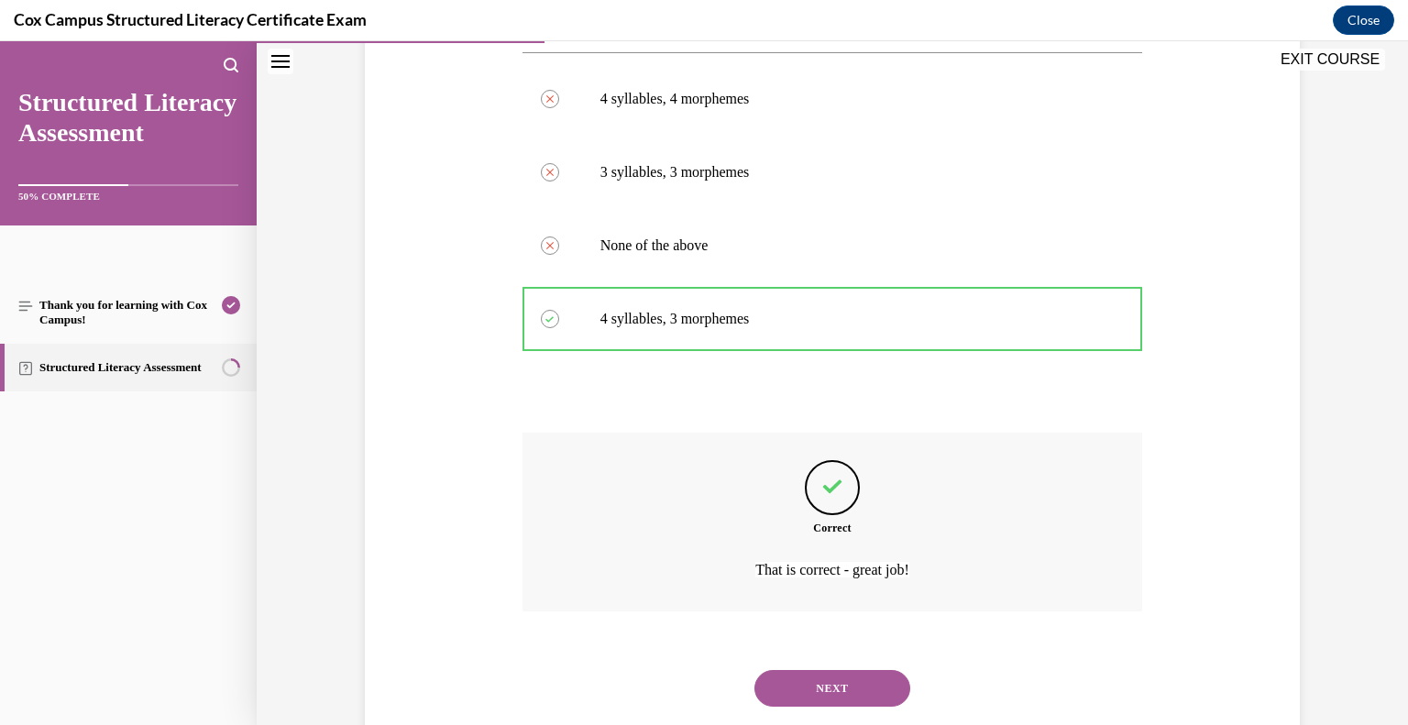
scroll to position [397, 0]
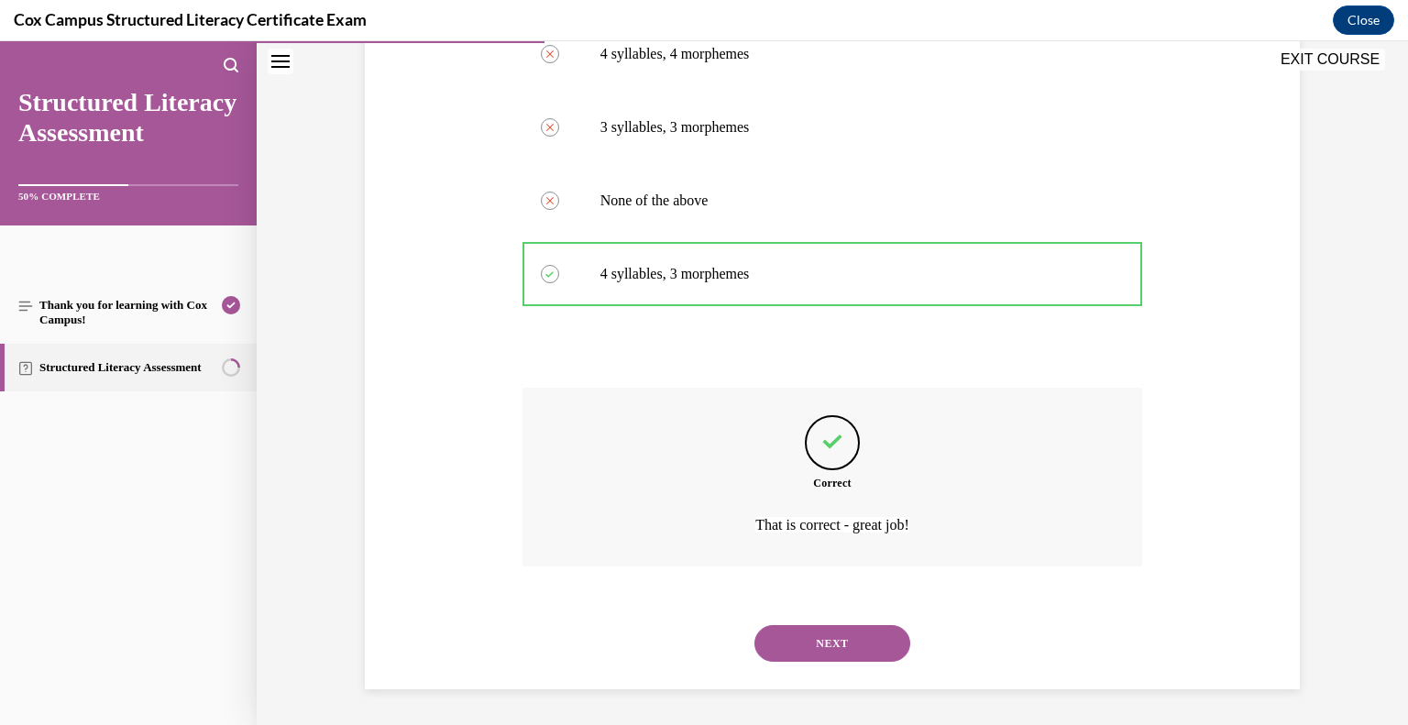
click at [800, 646] on button "NEXT" at bounding box center [833, 643] width 156 height 37
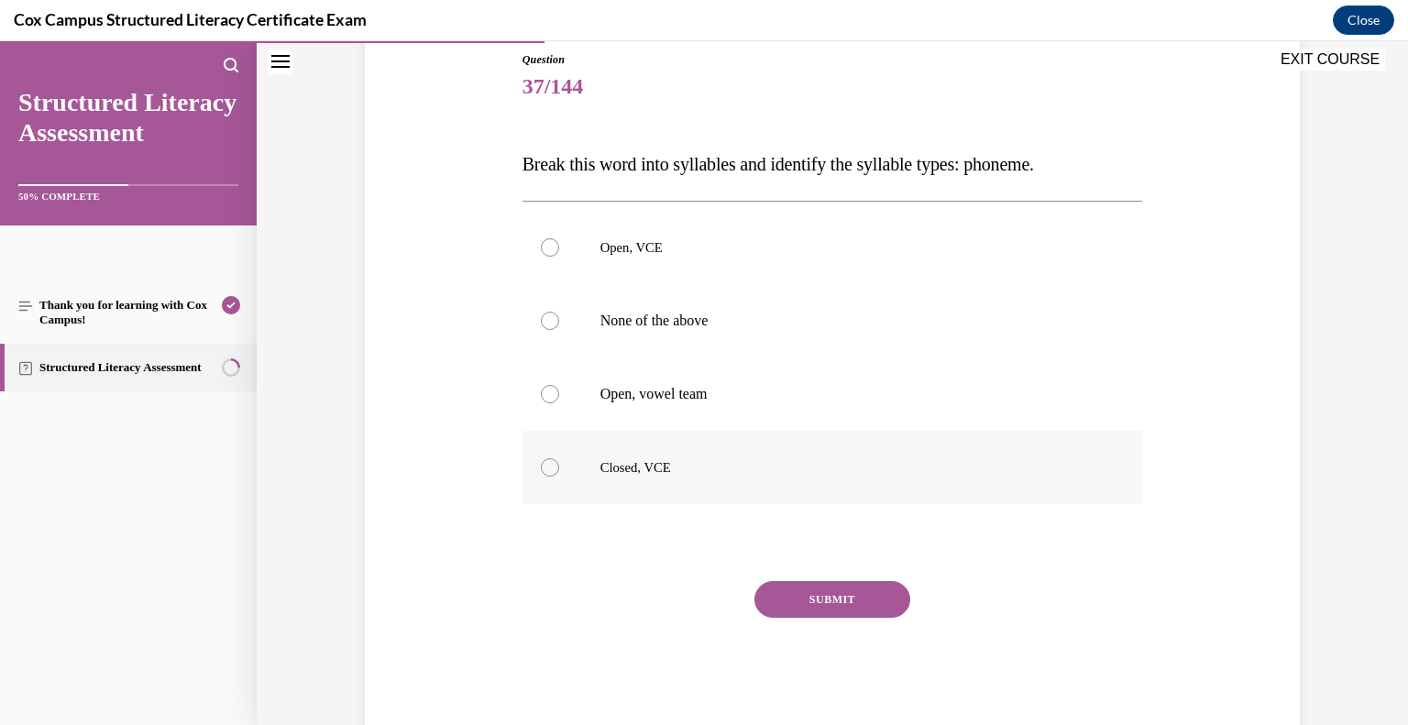
click at [654, 466] on span "Closed, VCE" at bounding box center [635, 467] width 71 height 15
click at [559, 466] on input "Closed, VCE" at bounding box center [550, 467] width 18 height 18
radio input "true"
click at [863, 589] on button "SUBMIT" at bounding box center [833, 599] width 156 height 37
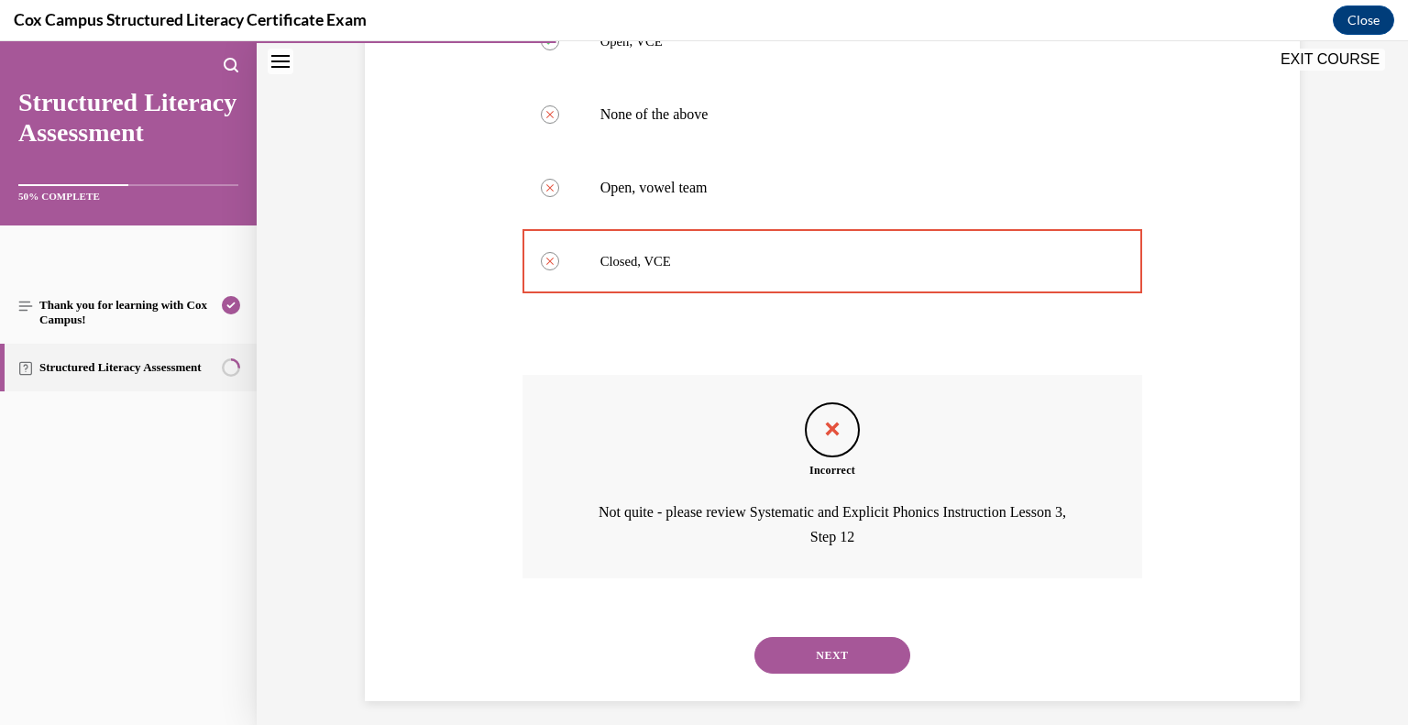
scroll to position [422, 0]
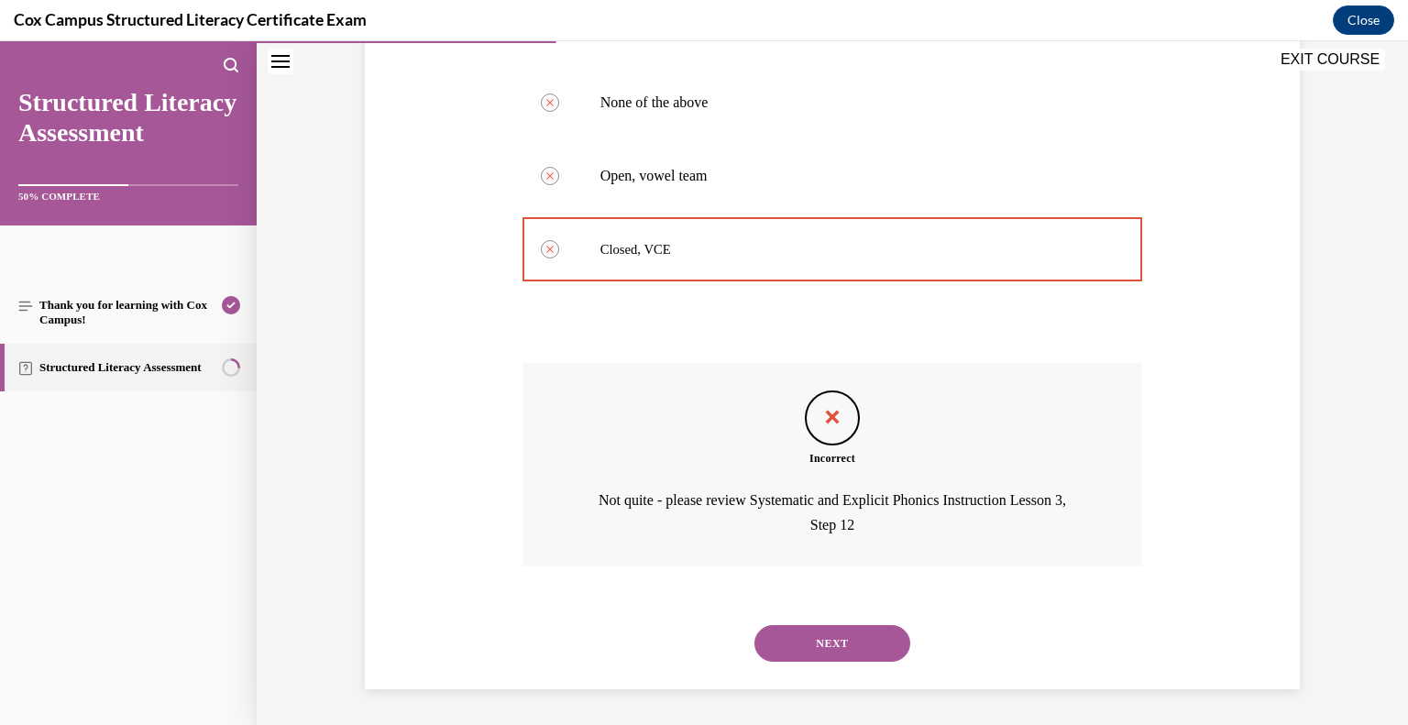
click at [829, 635] on button "NEXT" at bounding box center [833, 643] width 156 height 37
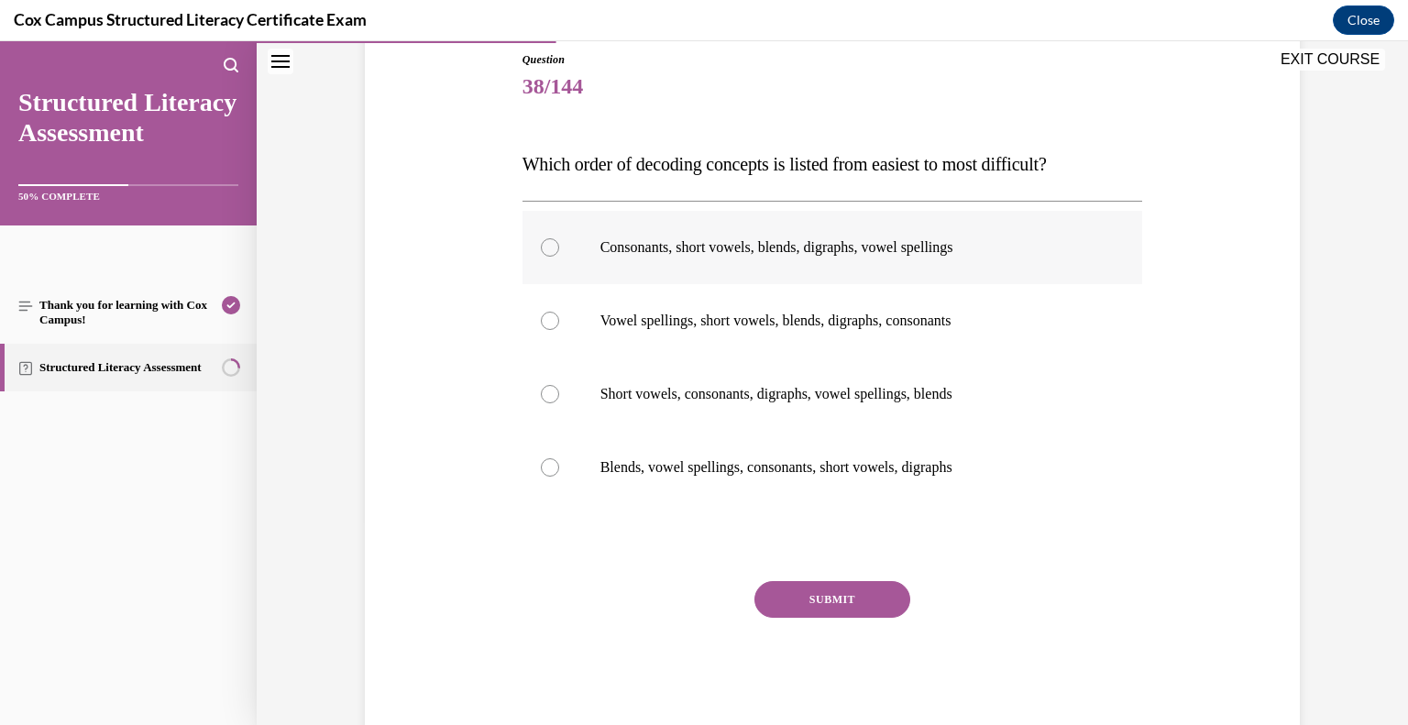
click at [753, 244] on p "Consonants, short vowels, blends, digraphs, vowel spellings" at bounding box center [848, 247] width 497 height 18
click at [559, 244] on input "Consonants, short vowels, blends, digraphs, vowel spellings" at bounding box center [550, 247] width 18 height 18
radio input "true"
click at [836, 595] on button "SUBMIT" at bounding box center [833, 599] width 156 height 37
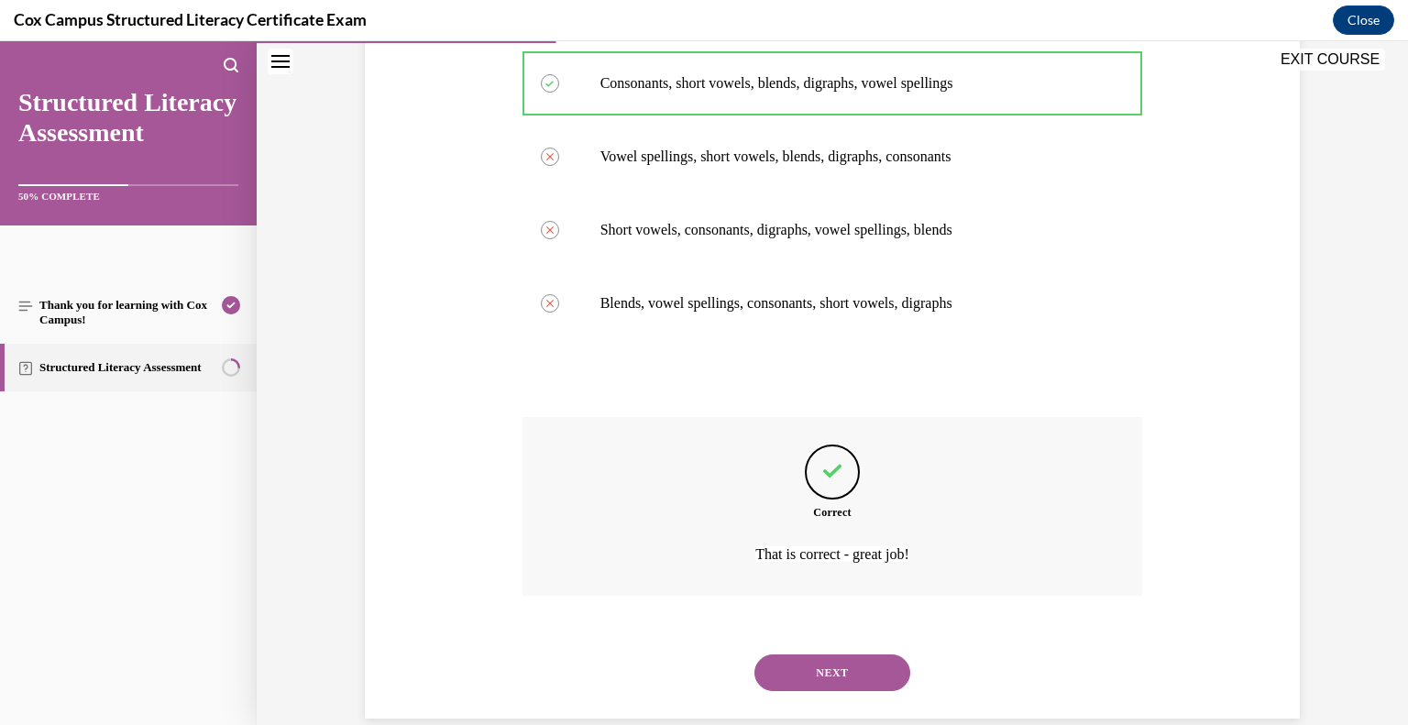
scroll to position [384, 0]
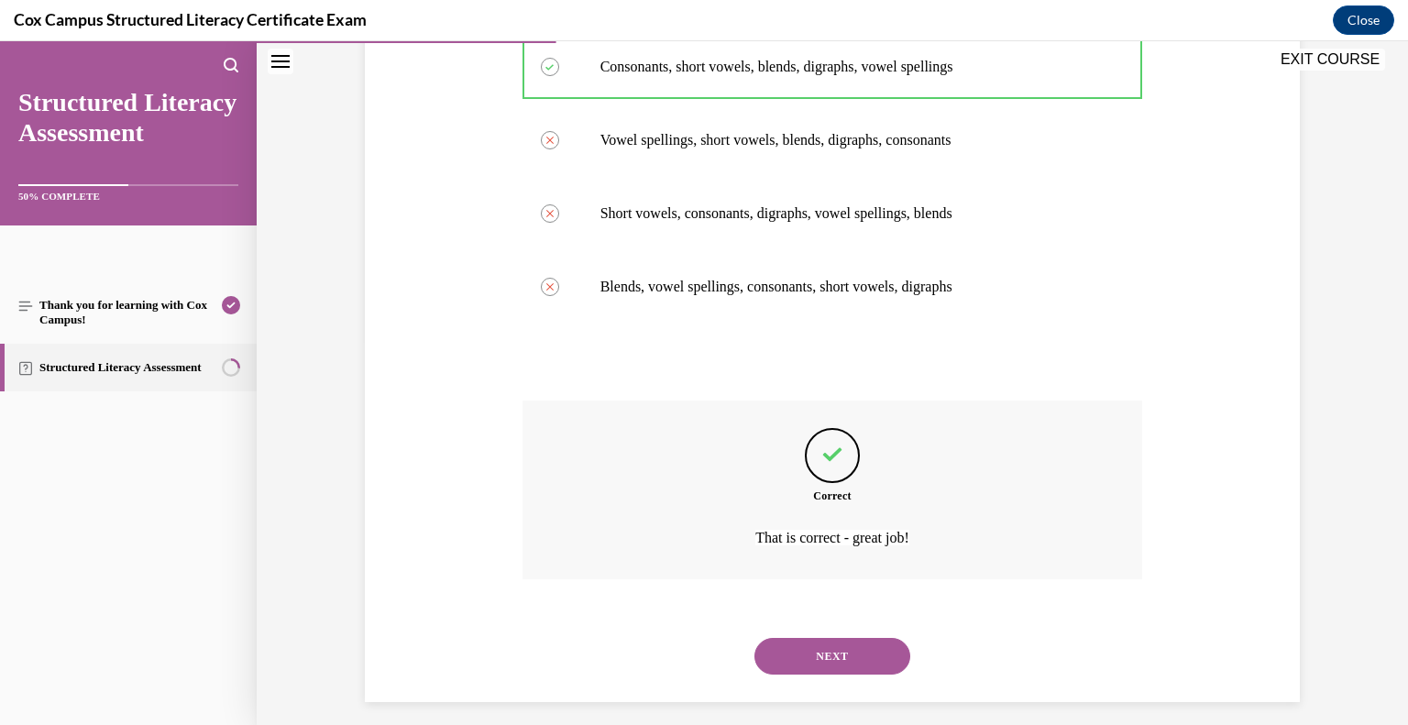
click at [820, 652] on button "NEXT" at bounding box center [833, 656] width 156 height 37
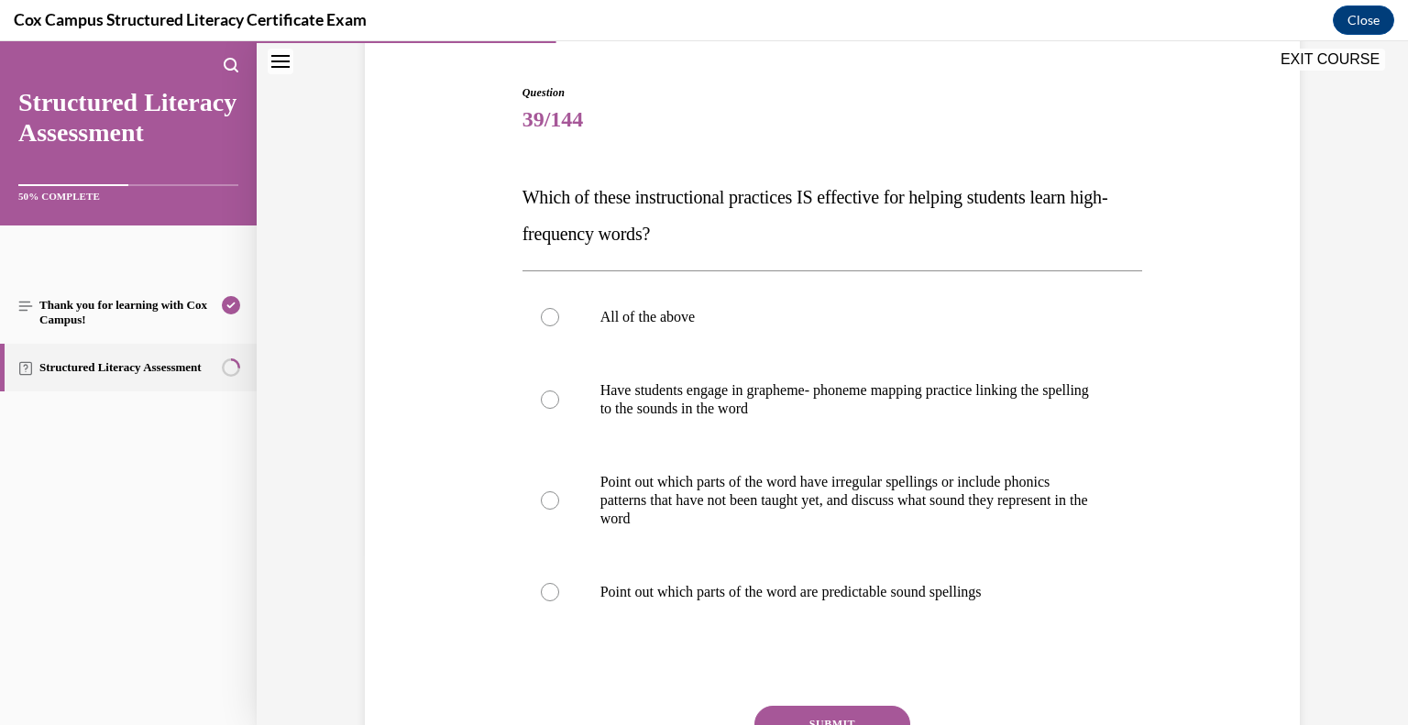
scroll to position [175, 0]
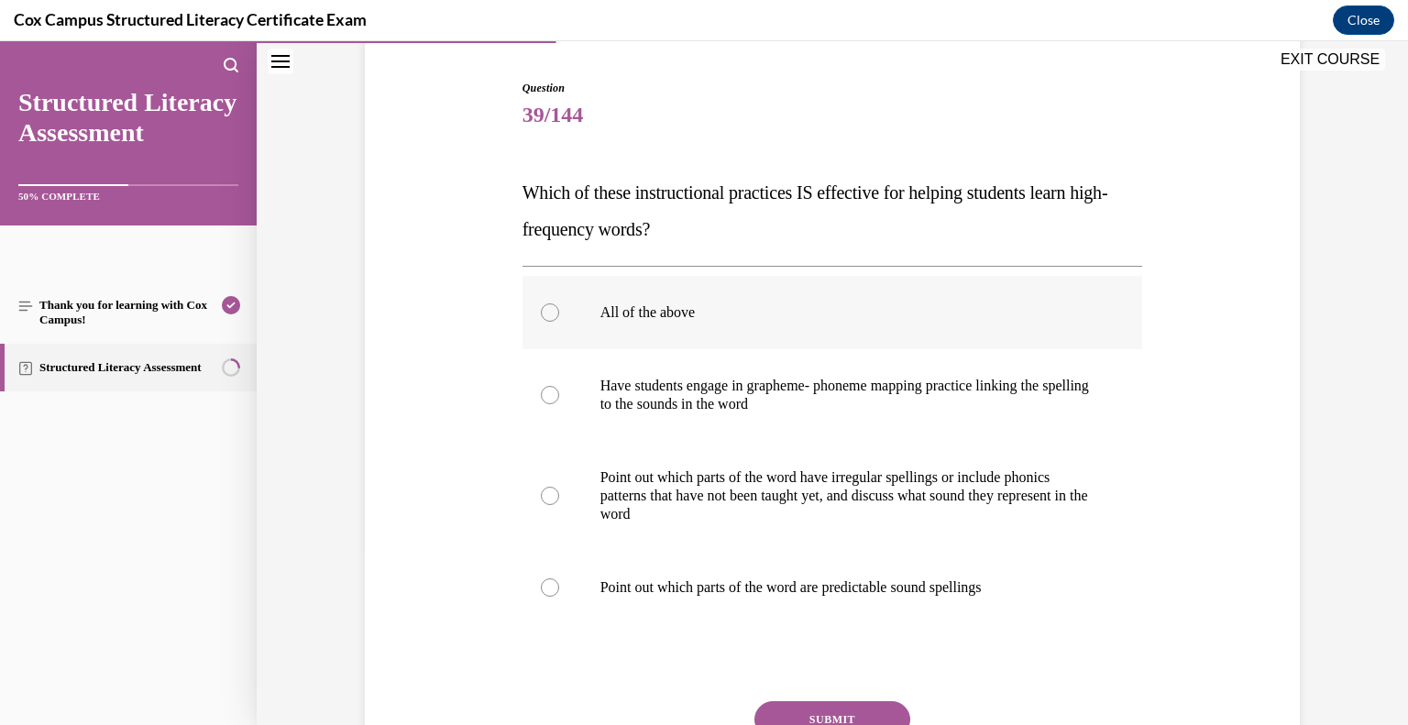
click at [696, 338] on label "All of the above" at bounding box center [833, 312] width 621 height 73
click at [559, 322] on input "All of the above" at bounding box center [550, 312] width 18 height 18
radio input "true"
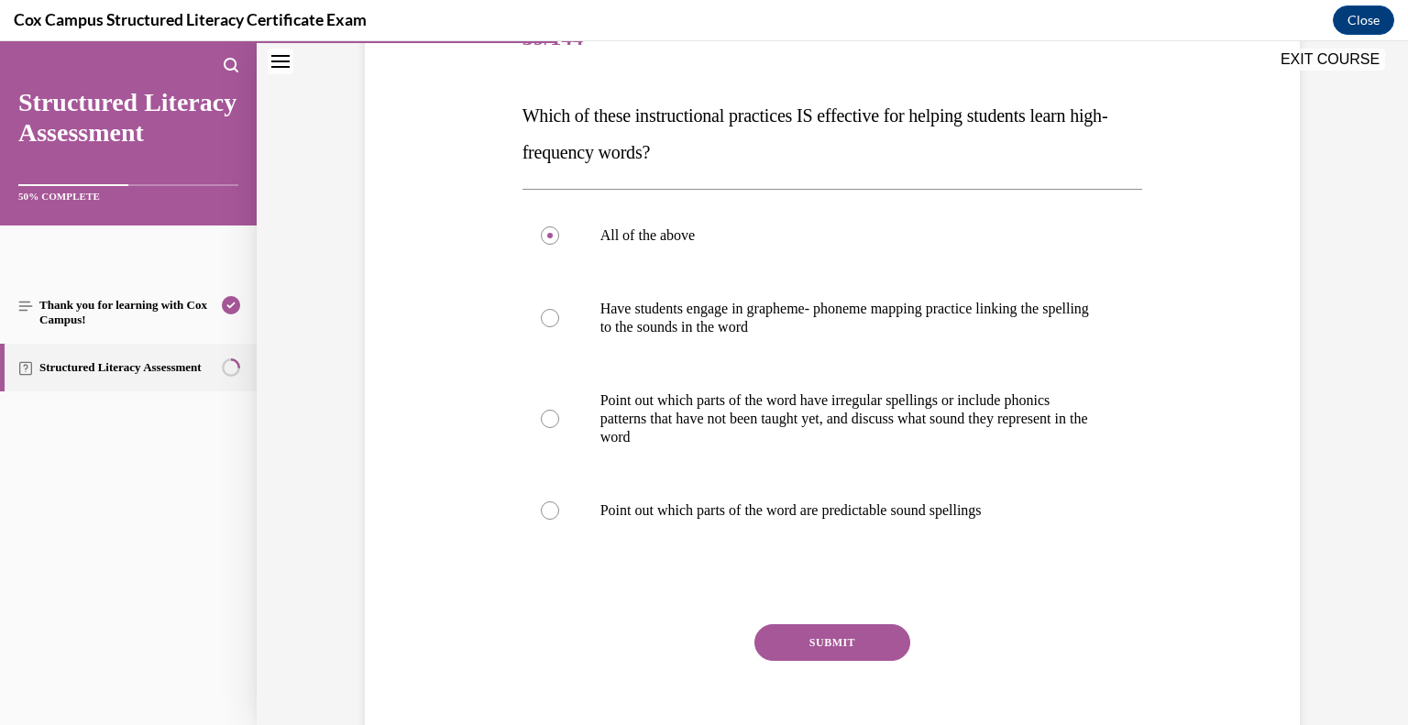
click at [807, 631] on button "SUBMIT" at bounding box center [833, 642] width 156 height 37
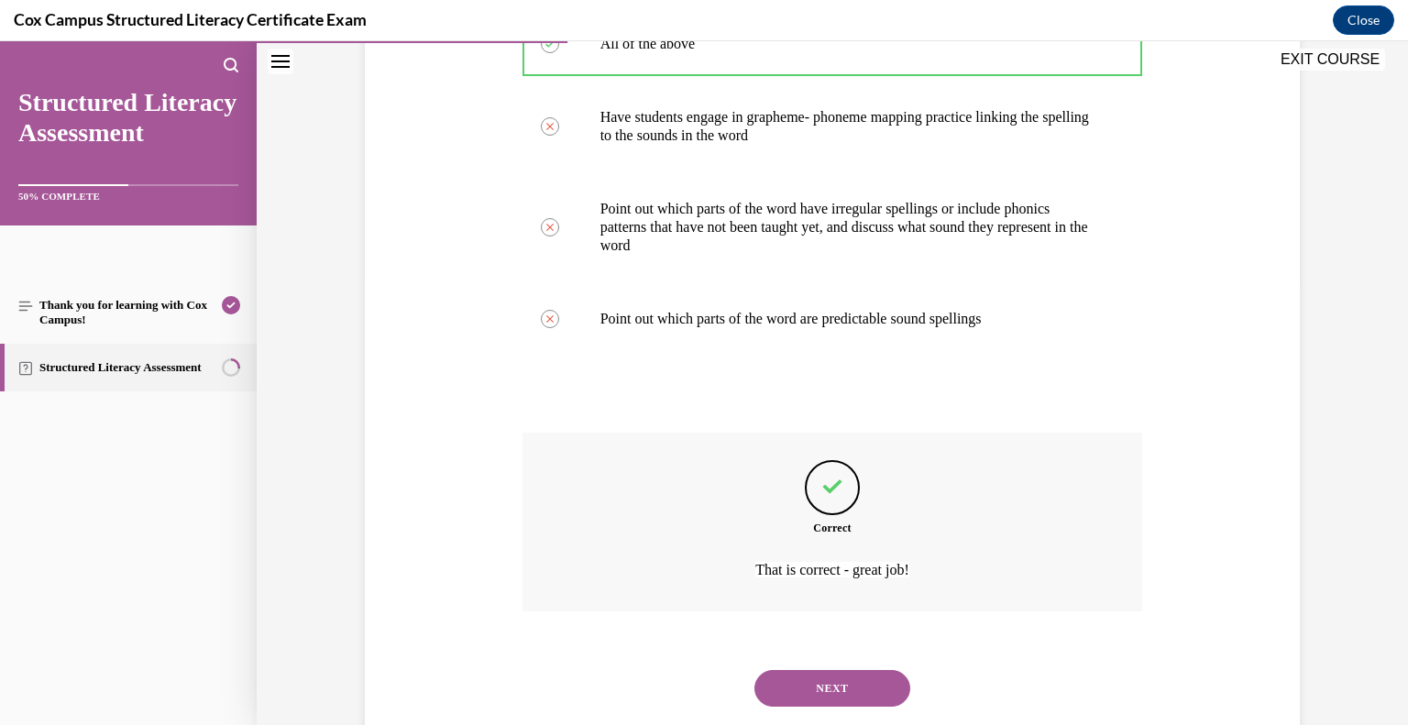
scroll to position [489, 0]
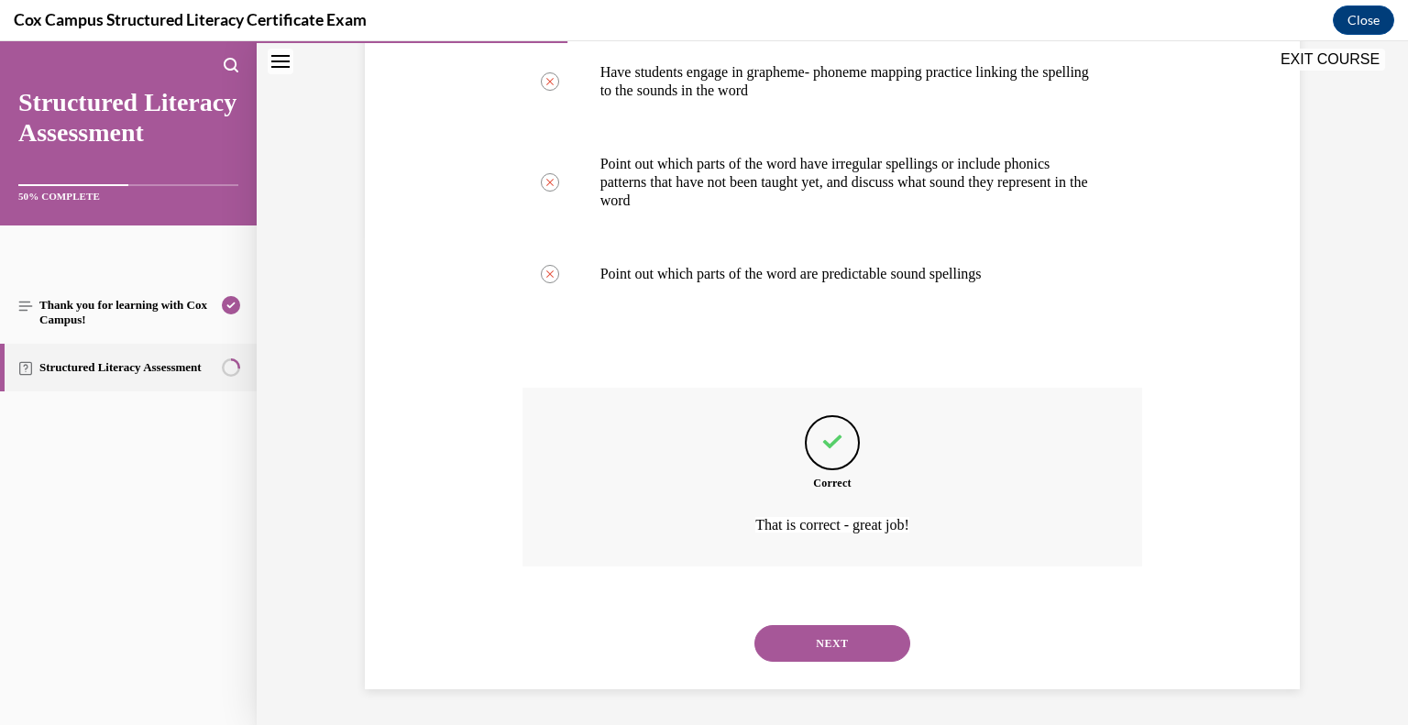
click at [801, 651] on button "NEXT" at bounding box center [833, 643] width 156 height 37
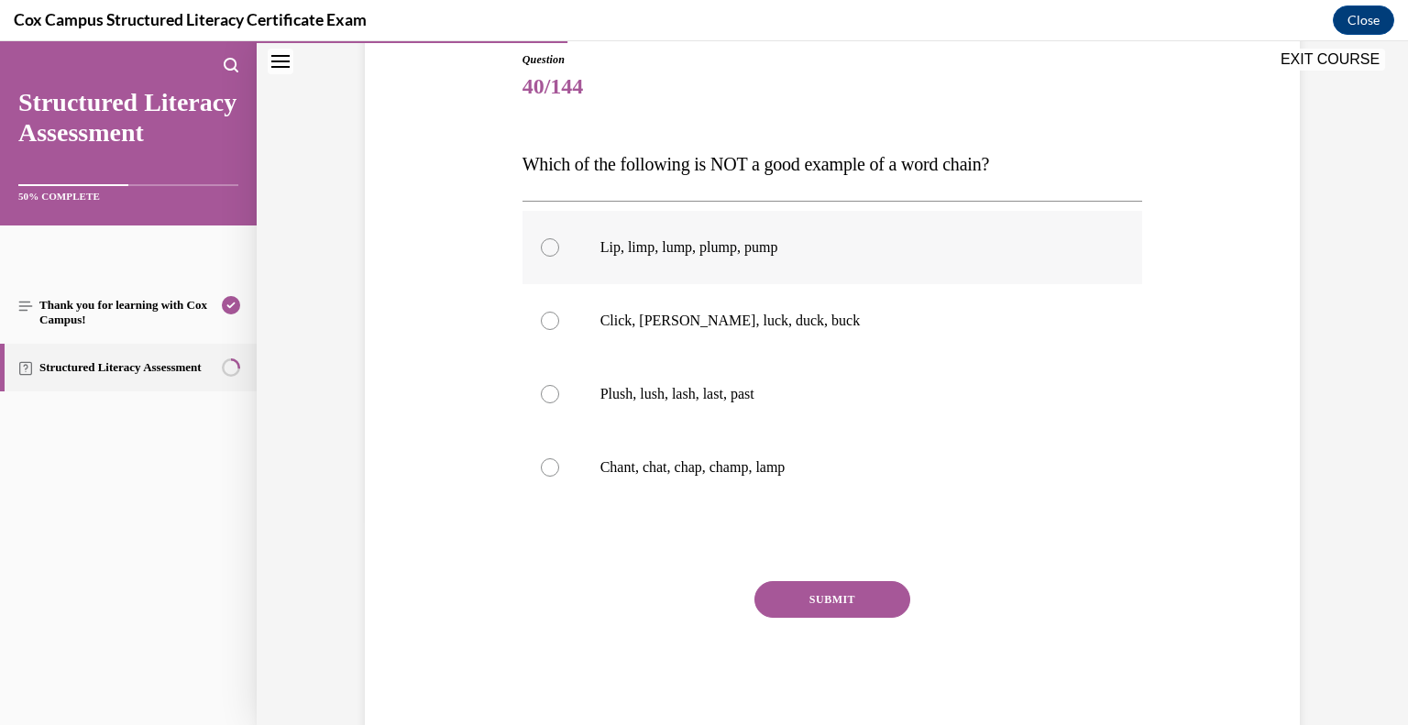
click at [648, 243] on p "Lip, limp, lump, plump, pump" at bounding box center [848, 247] width 497 height 18
click at [559, 243] on input "Lip, limp, lump, plump, pump" at bounding box center [550, 247] width 18 height 18
radio input "true"
click at [830, 596] on button "SUBMIT" at bounding box center [833, 599] width 156 height 37
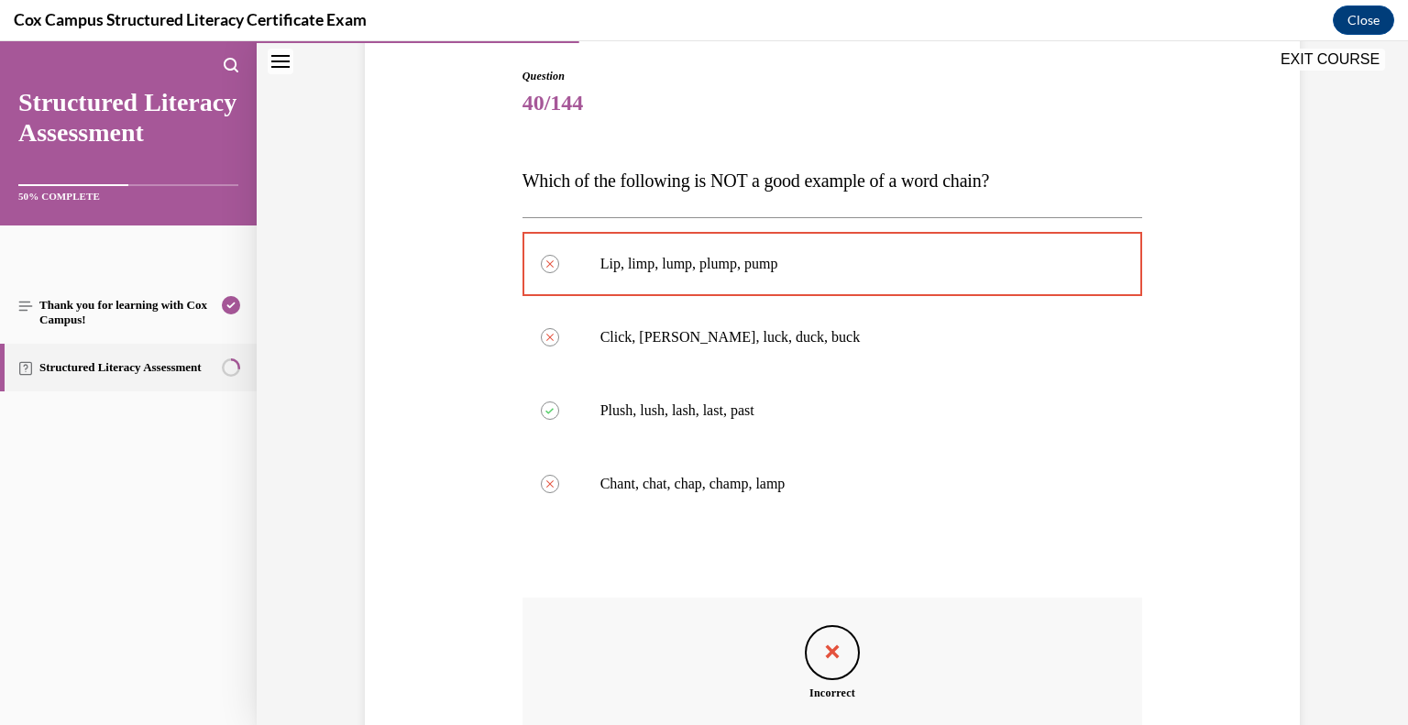
scroll to position [181, 0]
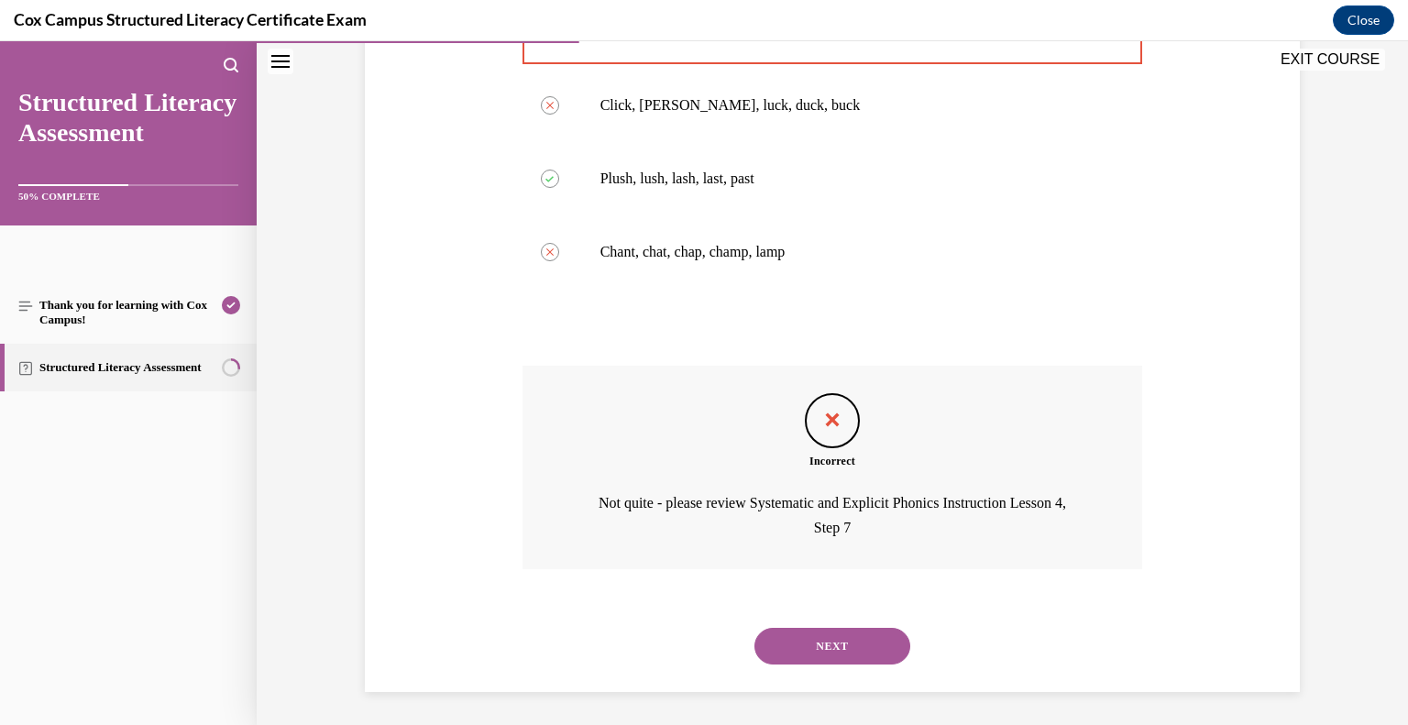
click at [851, 652] on button "NEXT" at bounding box center [833, 646] width 156 height 37
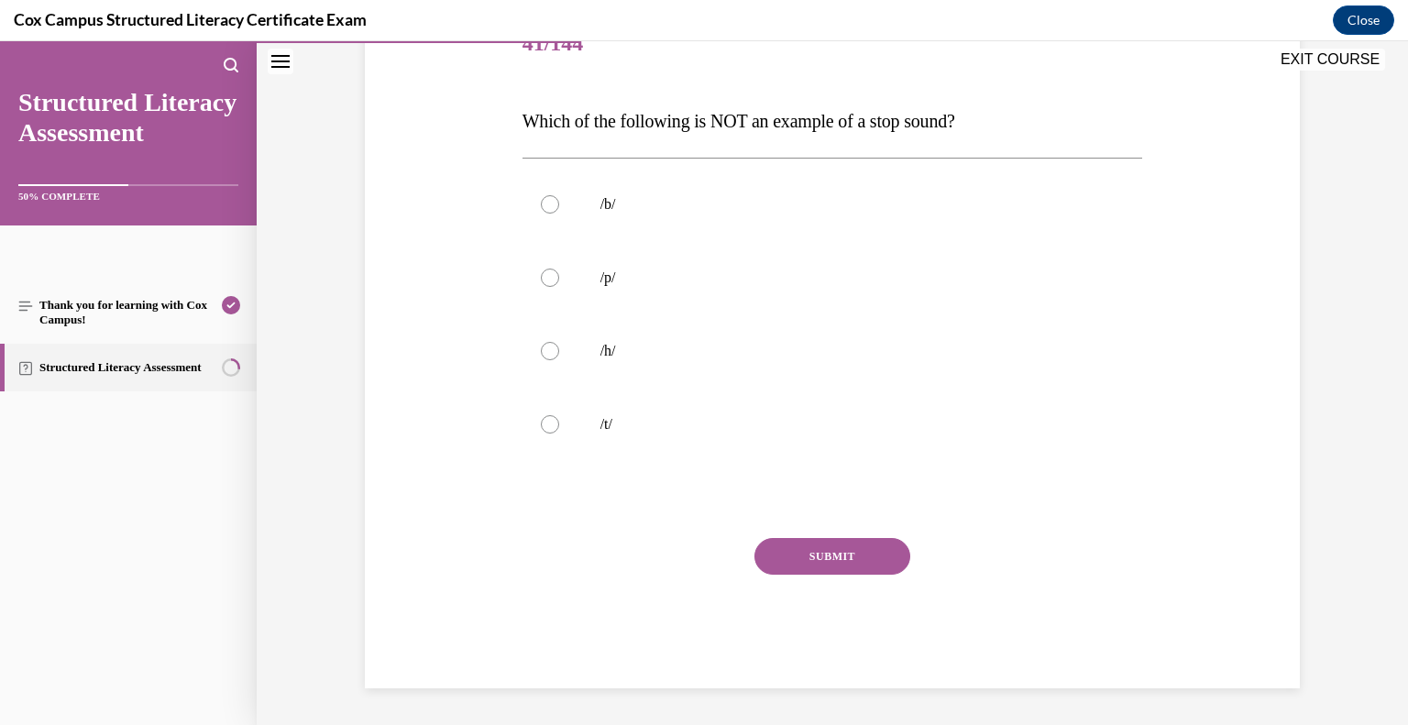
scroll to position [204, 0]
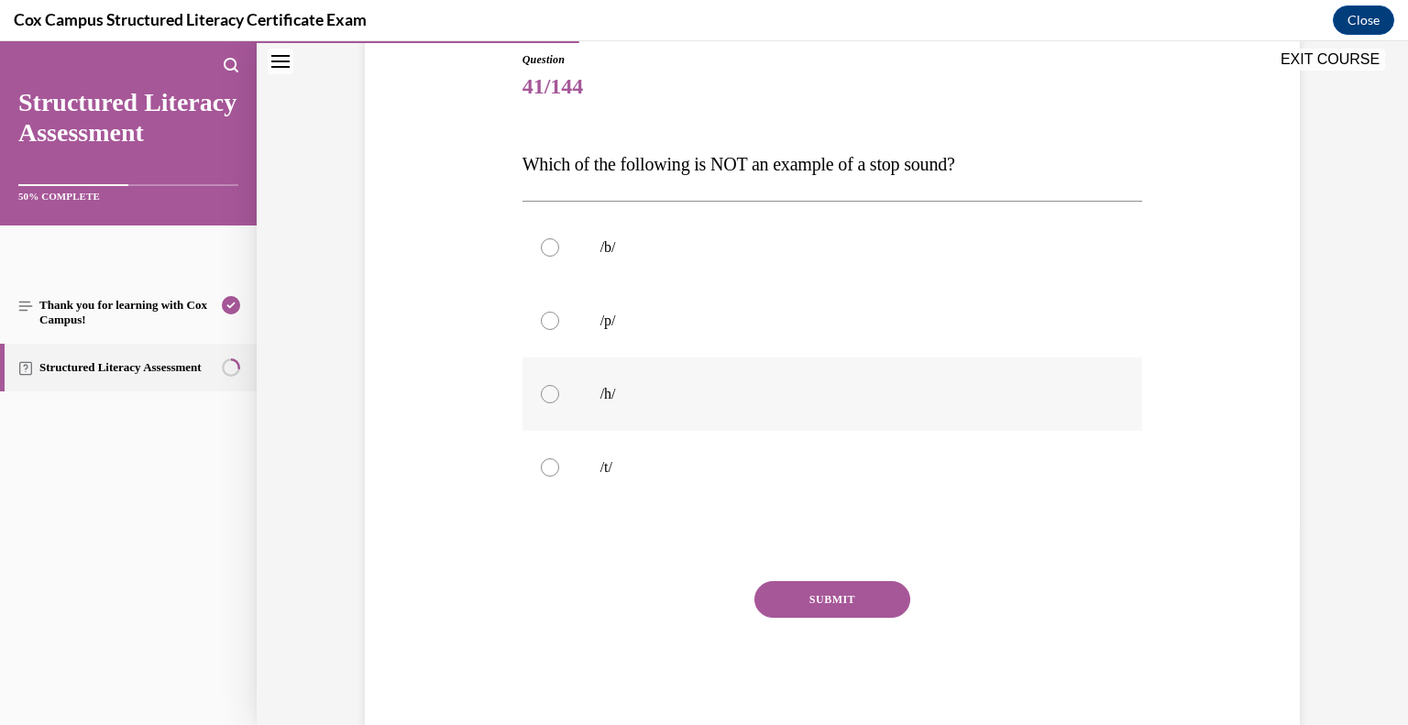
click at [655, 404] on label "/h/" at bounding box center [833, 394] width 621 height 73
click at [559, 403] on input "/h/" at bounding box center [550, 394] width 18 height 18
radio input "true"
click at [817, 604] on button "SUBMIT" at bounding box center [833, 599] width 156 height 37
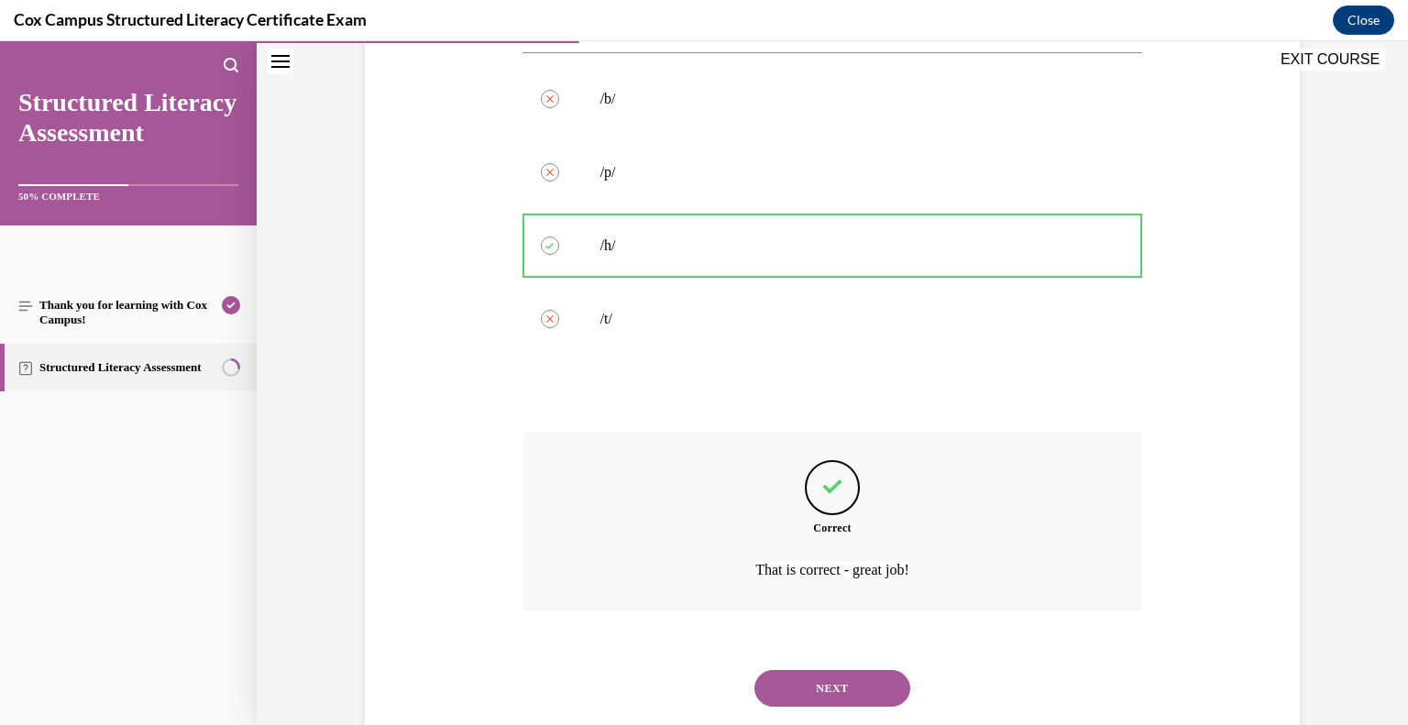
scroll to position [397, 0]
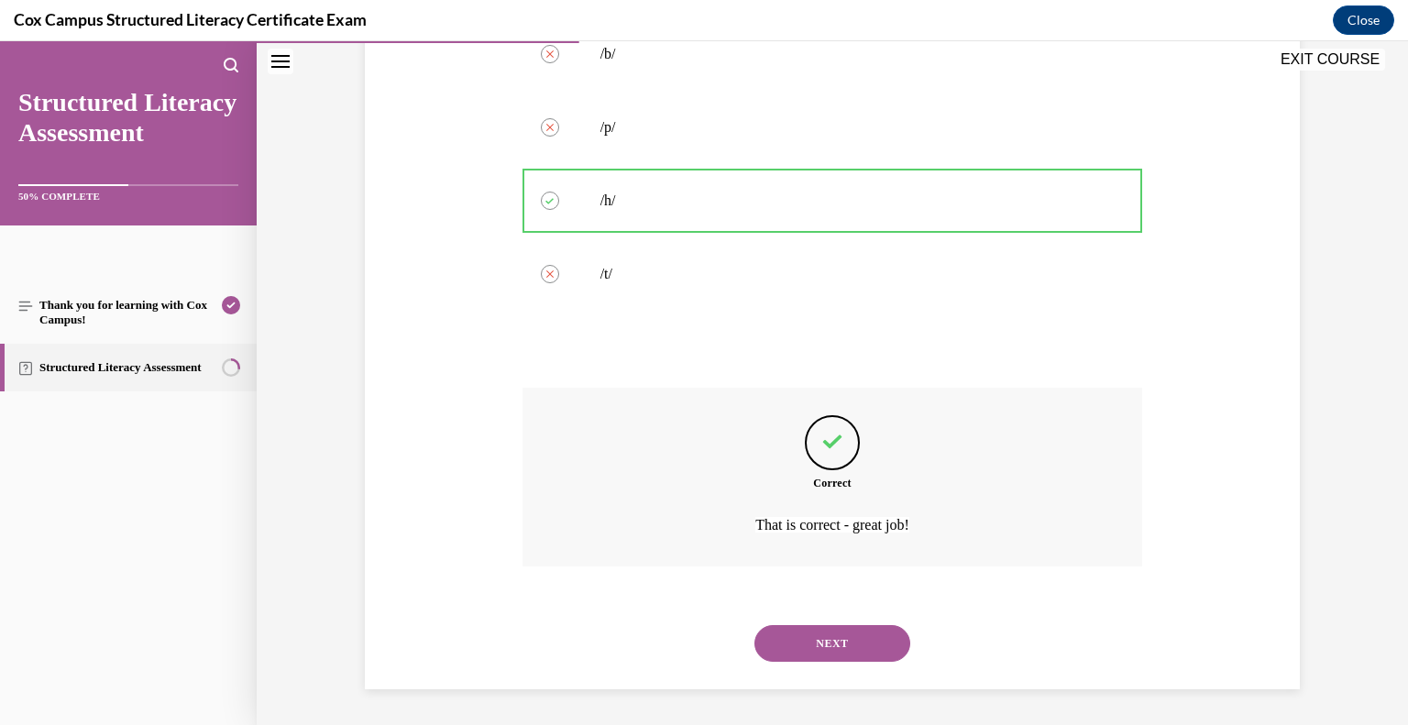
click at [843, 652] on button "NEXT" at bounding box center [833, 643] width 156 height 37
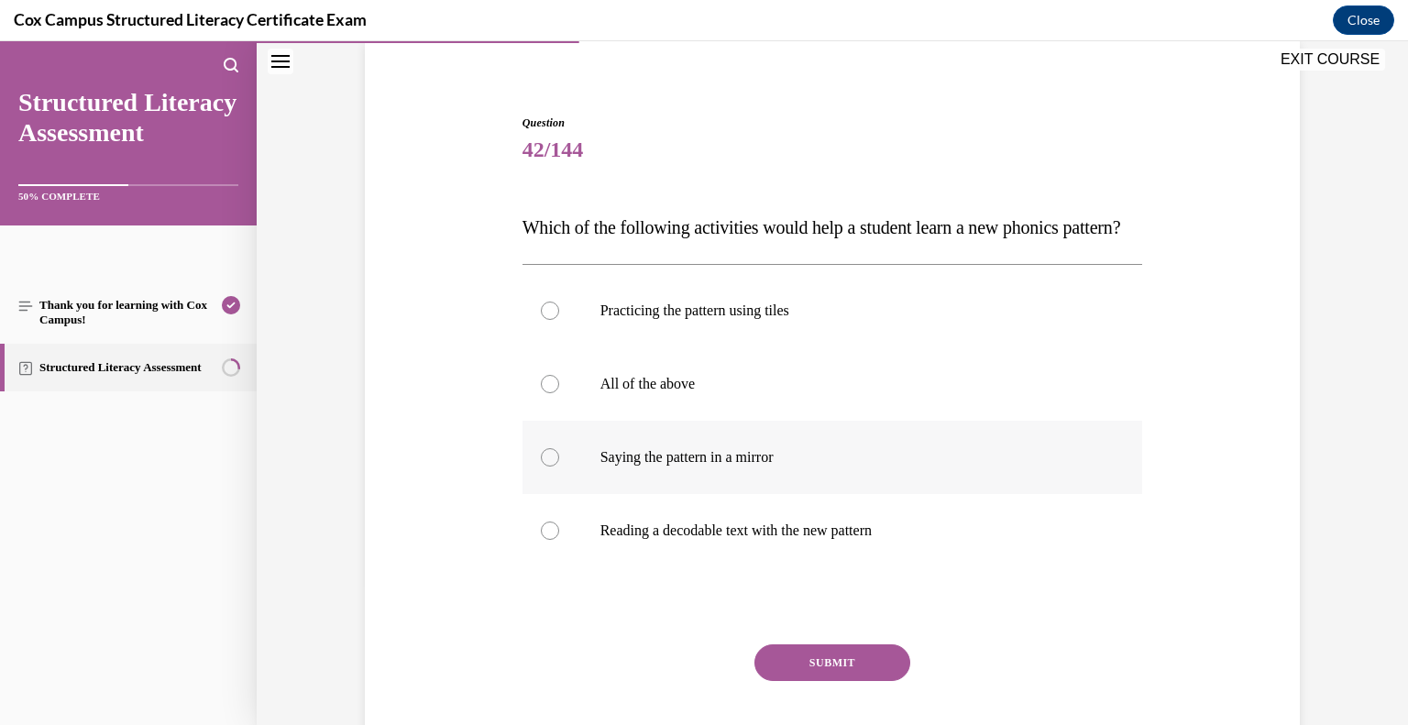
scroll to position [143, 0]
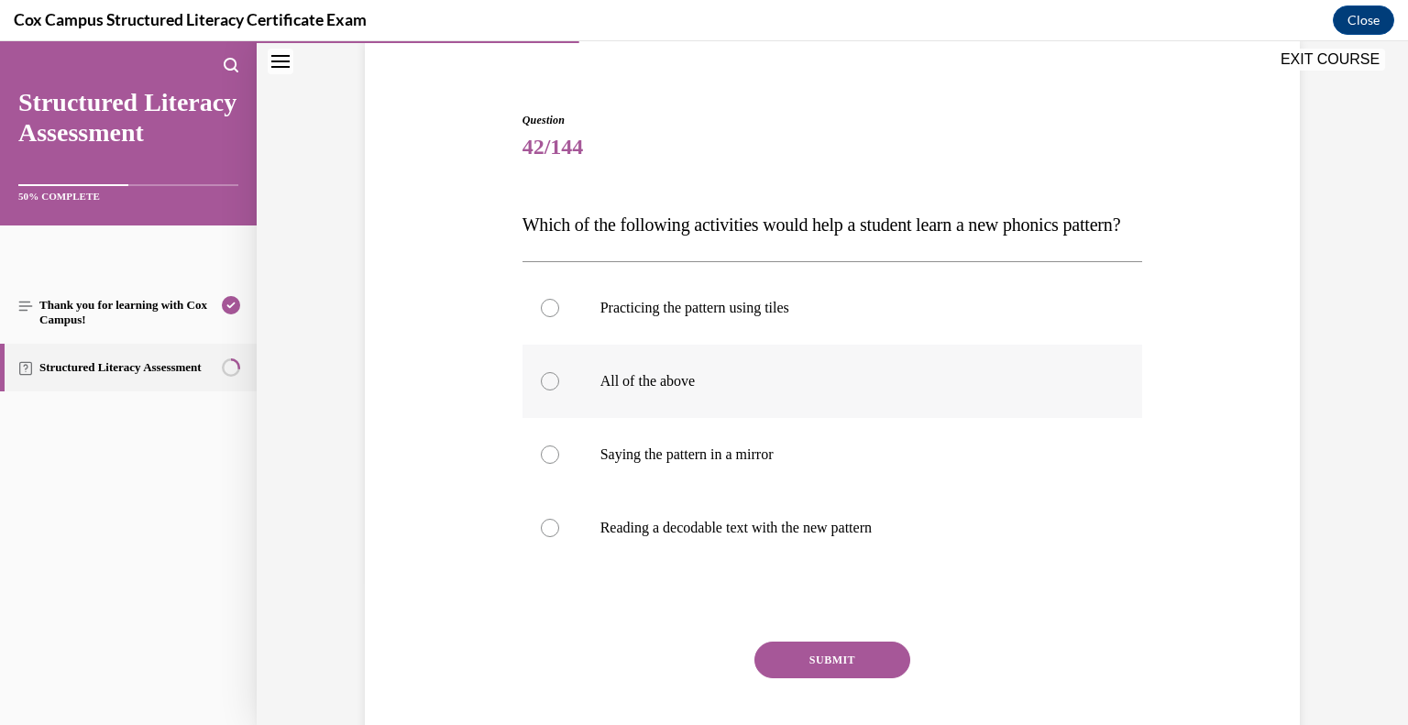
click at [665, 391] on p "All of the above" at bounding box center [848, 381] width 497 height 18
click at [559, 391] on input "All of the above" at bounding box center [550, 381] width 18 height 18
radio input "true"
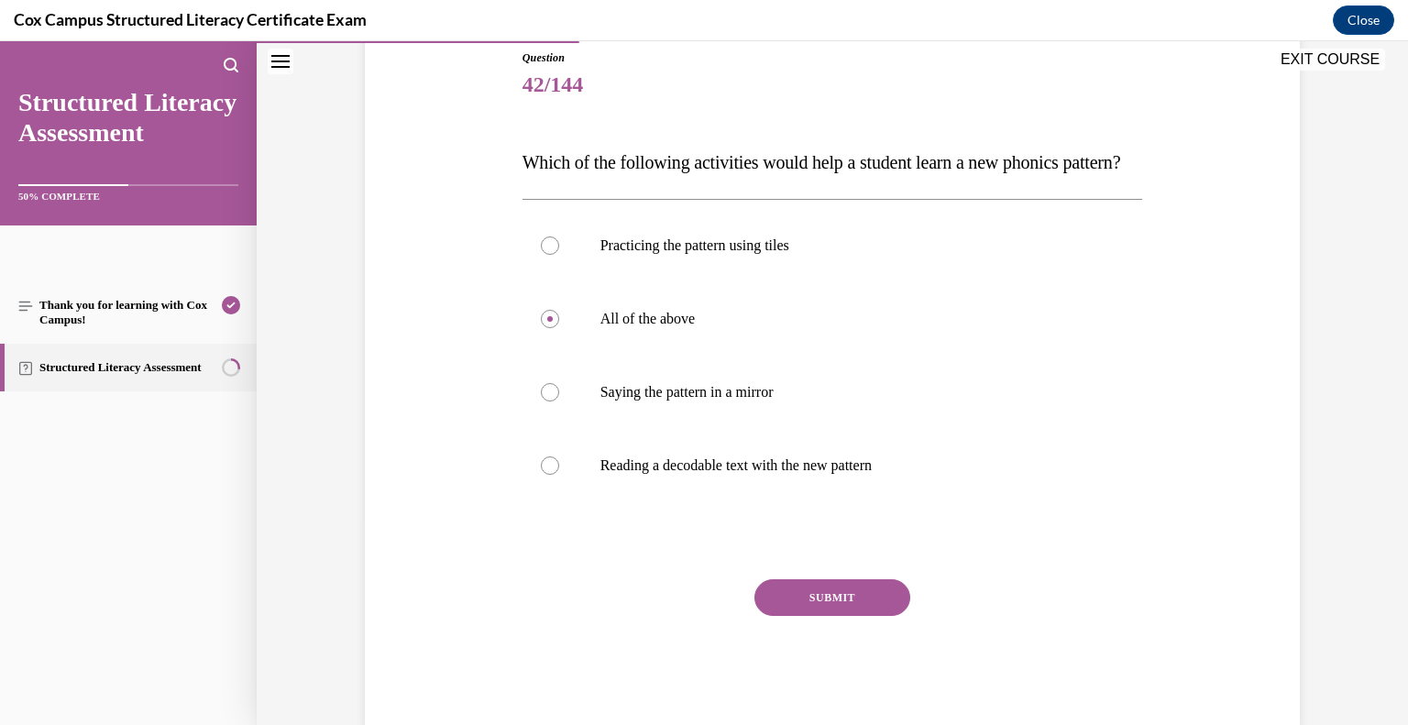
click at [847, 616] on button "SUBMIT" at bounding box center [833, 597] width 156 height 37
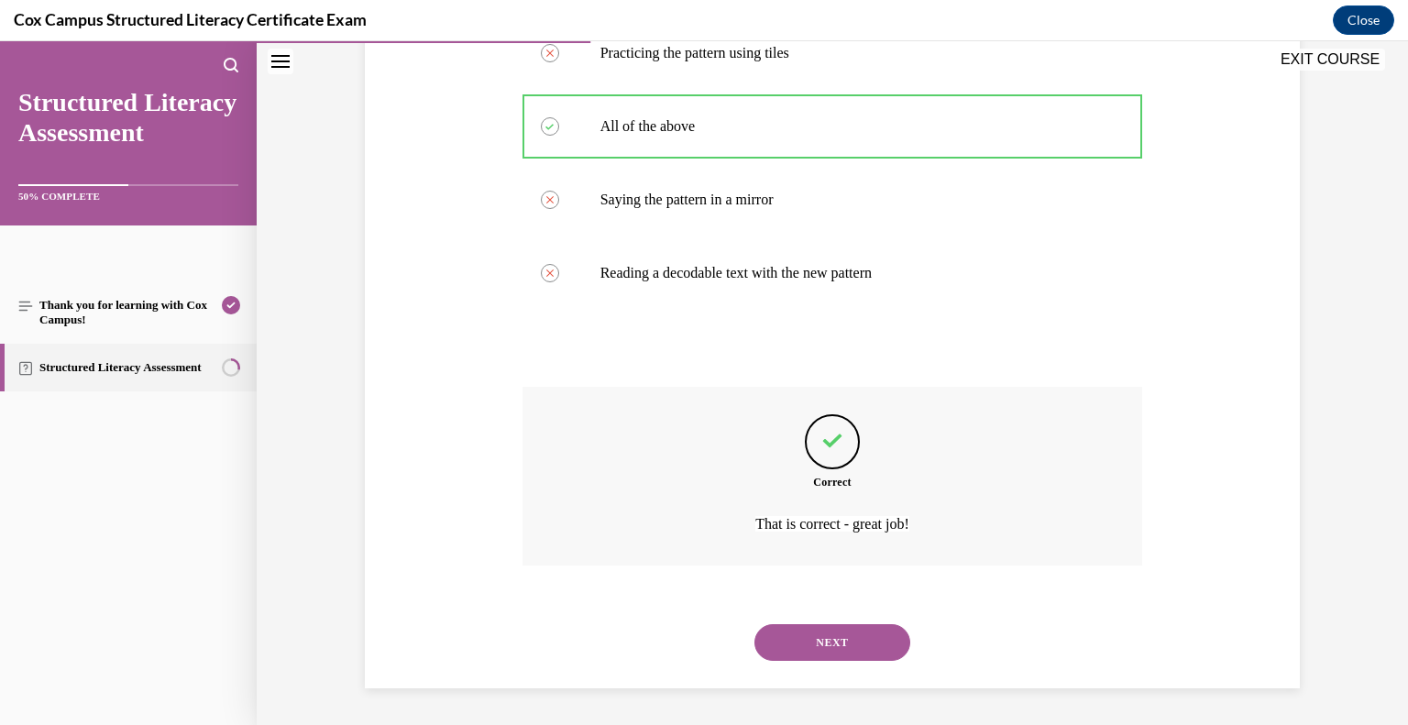
click at [824, 641] on button "NEXT" at bounding box center [833, 642] width 156 height 37
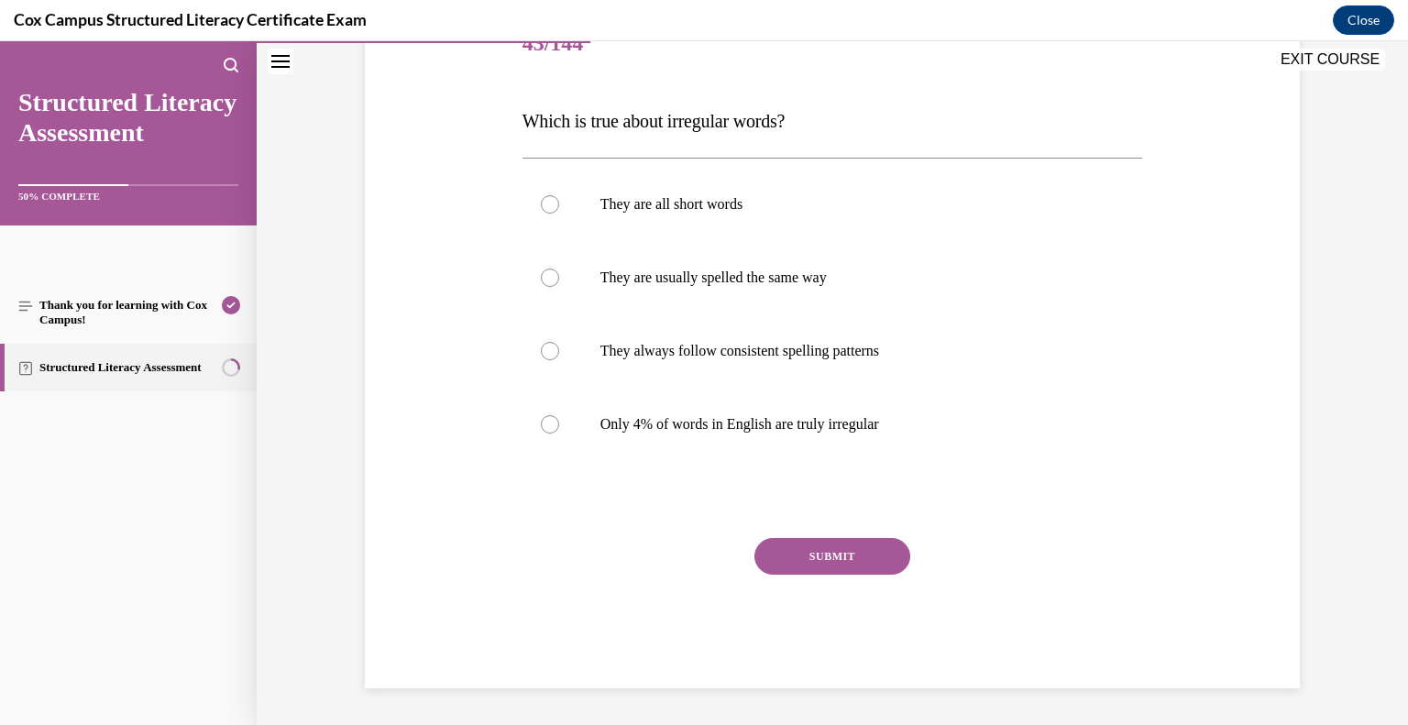
scroll to position [204, 0]
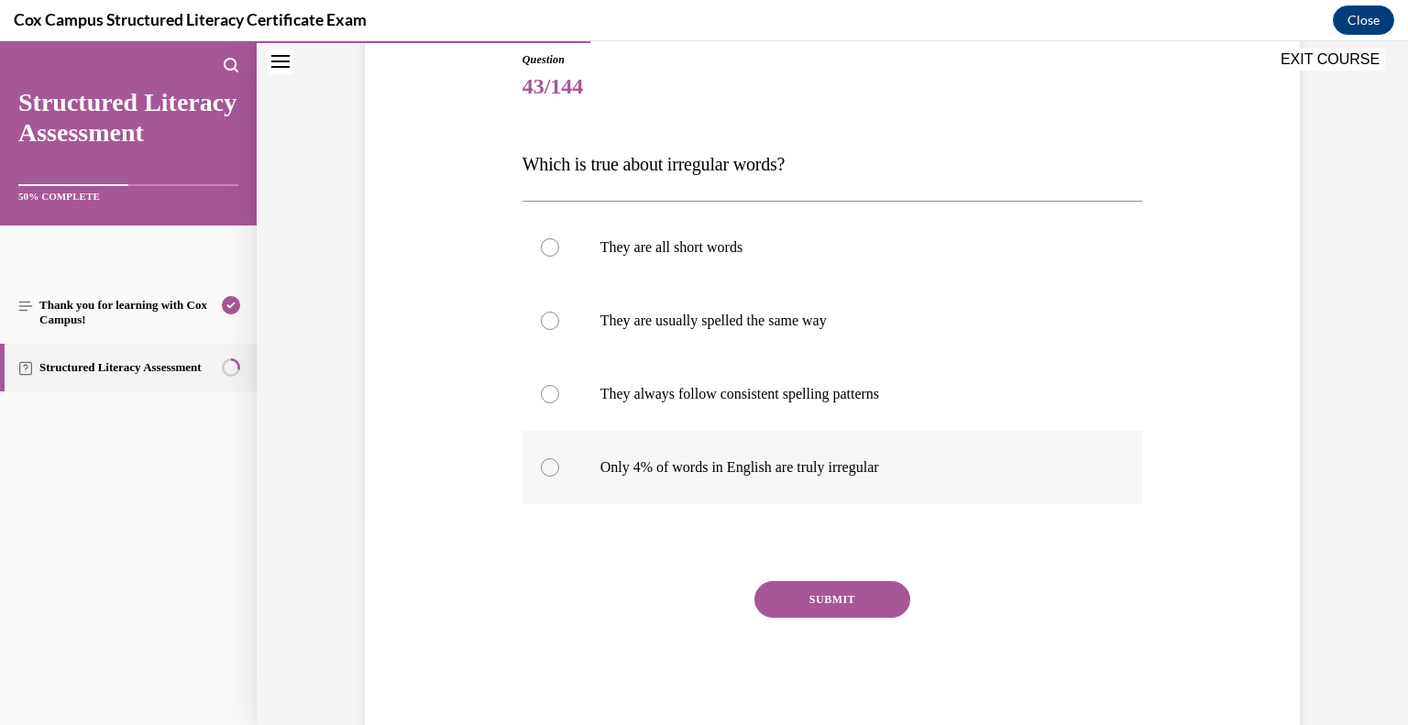
click at [731, 488] on label "Only 4% of words in English are truly irregular" at bounding box center [833, 467] width 621 height 73
click at [559, 477] on input "Only 4% of words in English are truly irregular" at bounding box center [550, 467] width 18 height 18
radio input "true"
click at [843, 607] on button "SUBMIT" at bounding box center [833, 599] width 156 height 37
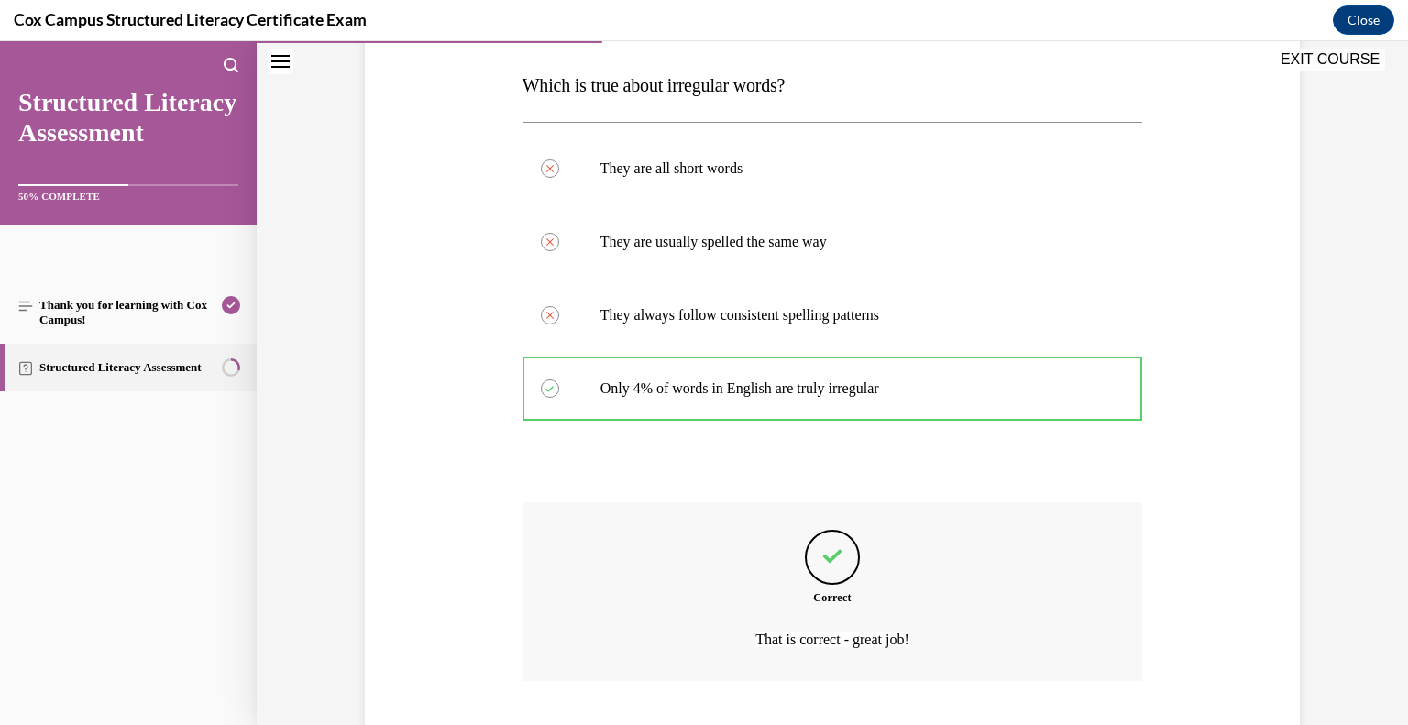
scroll to position [397, 0]
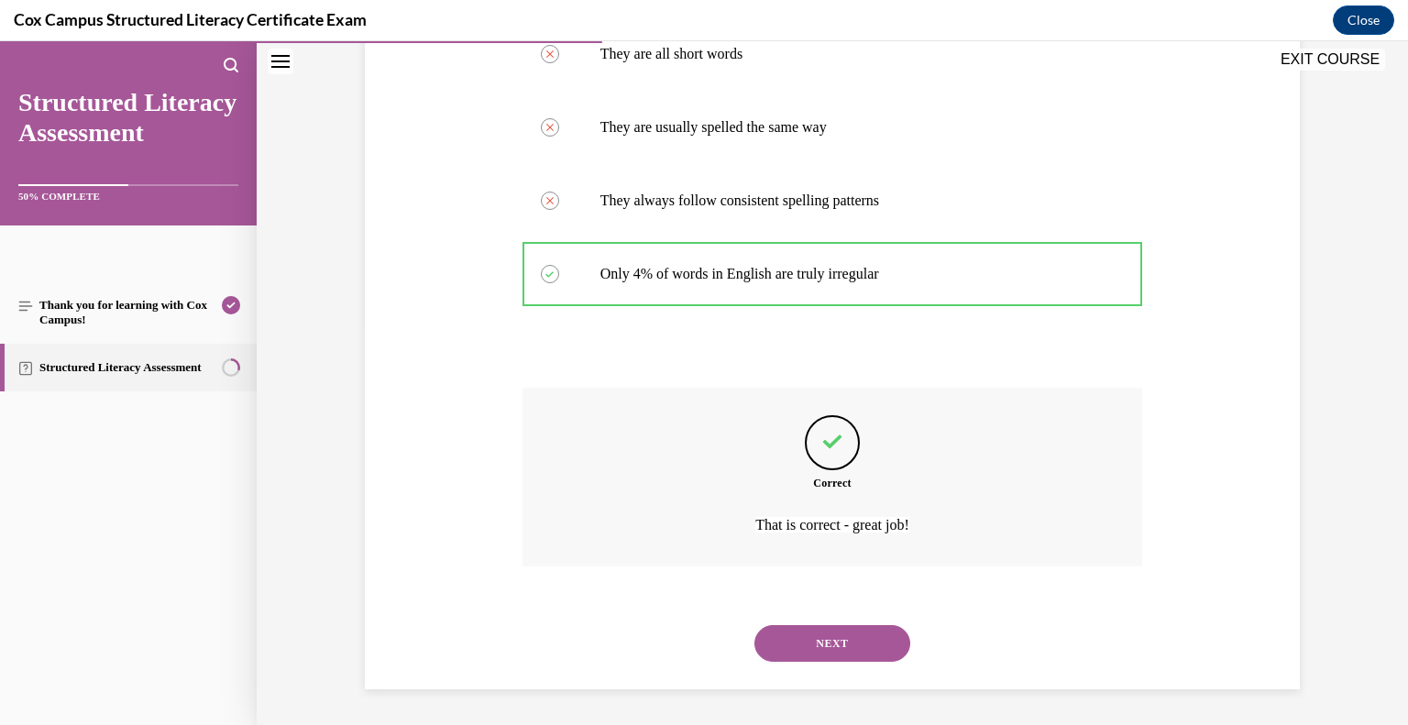
click at [857, 648] on button "NEXT" at bounding box center [833, 643] width 156 height 37
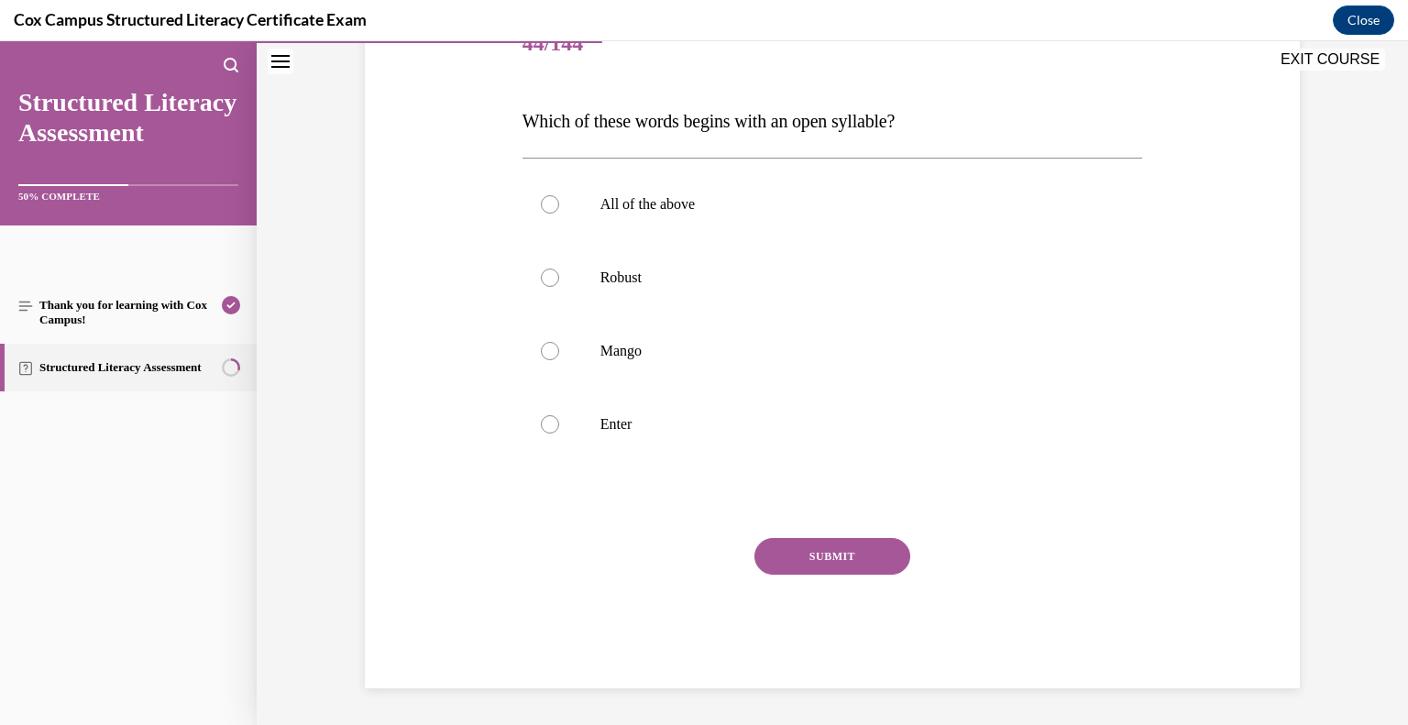
scroll to position [204, 0]
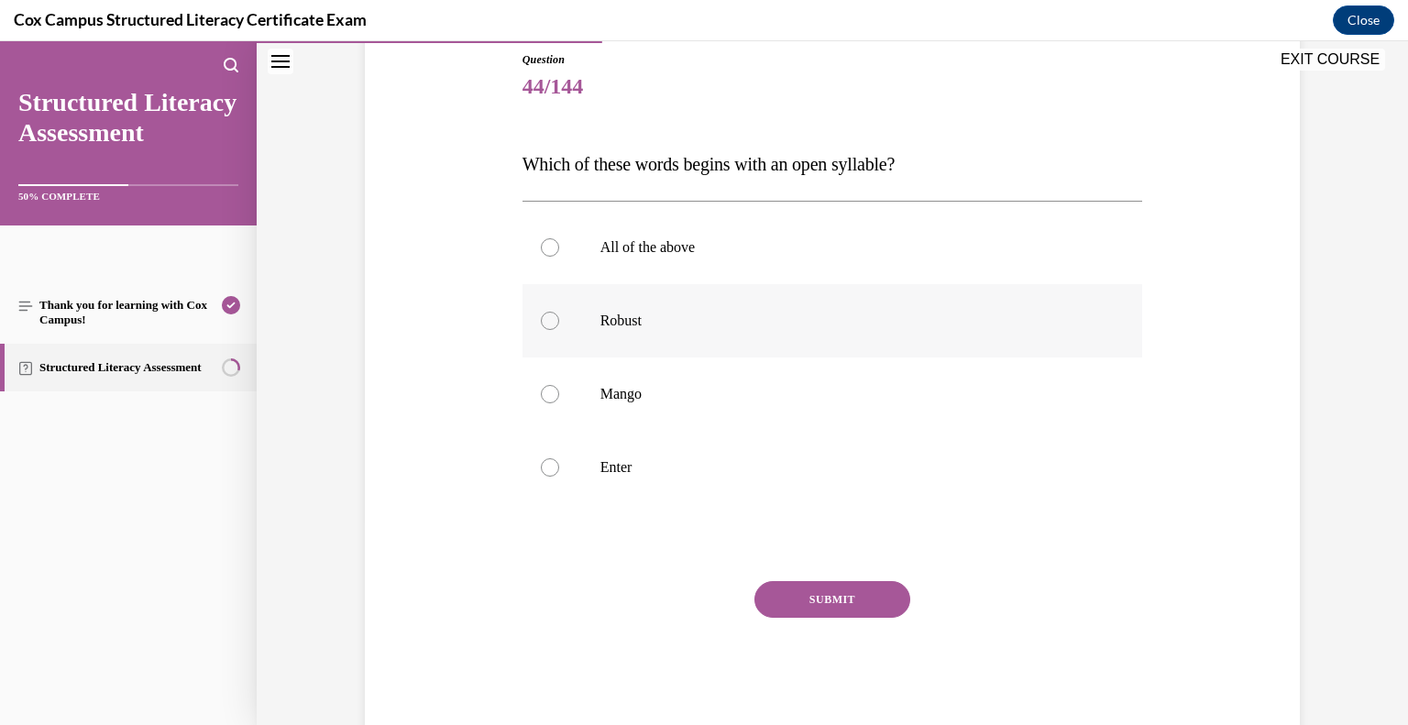
click at [597, 324] on label "Robust" at bounding box center [833, 320] width 621 height 73
click at [559, 324] on input "Robust" at bounding box center [550, 321] width 18 height 18
radio input "true"
click at [846, 606] on button "SUBMIT" at bounding box center [833, 599] width 156 height 37
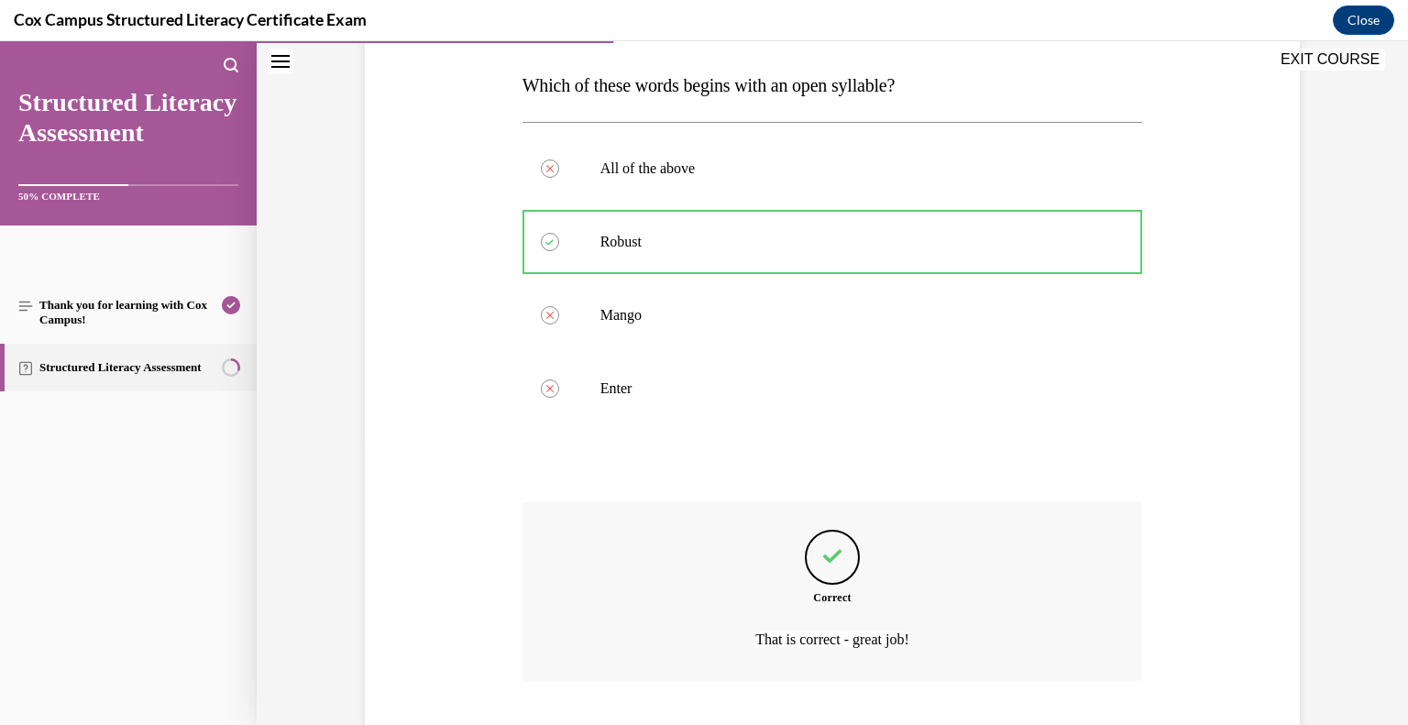
scroll to position [397, 0]
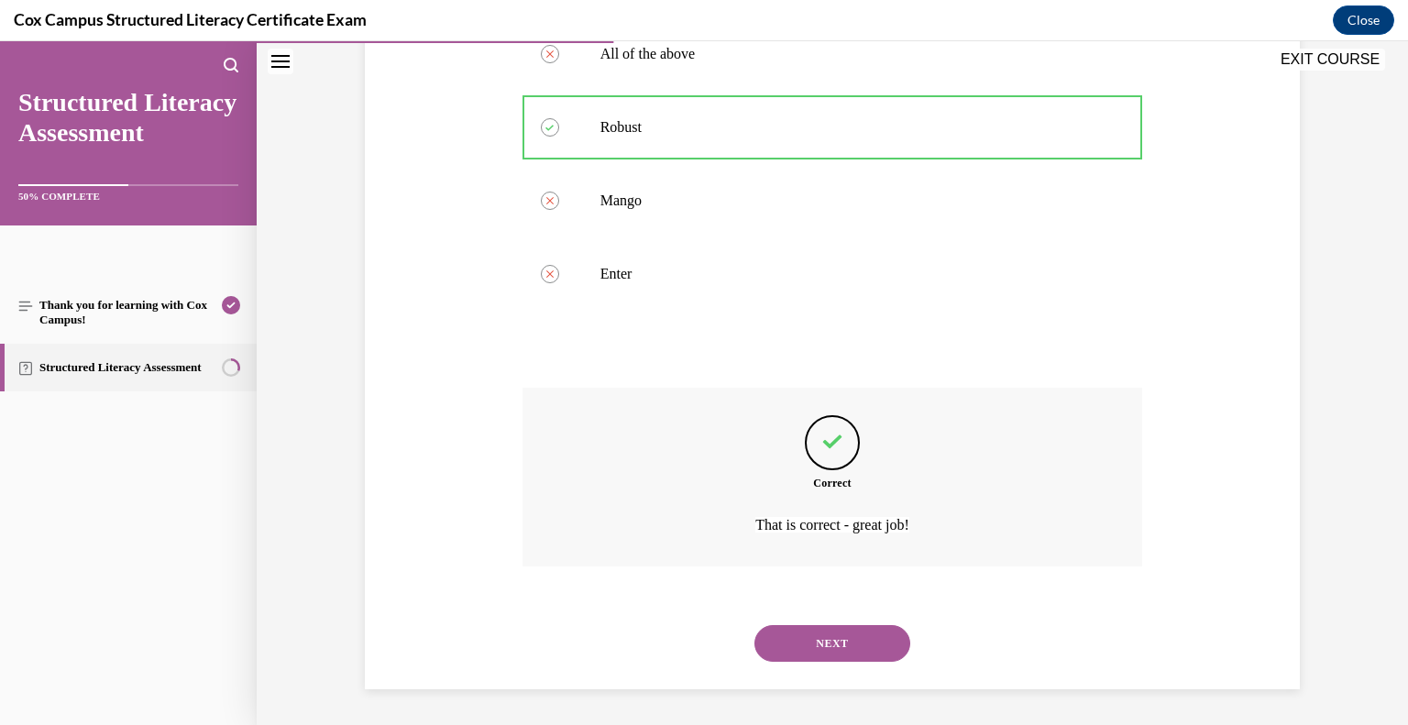
click at [834, 633] on button "NEXT" at bounding box center [833, 643] width 156 height 37
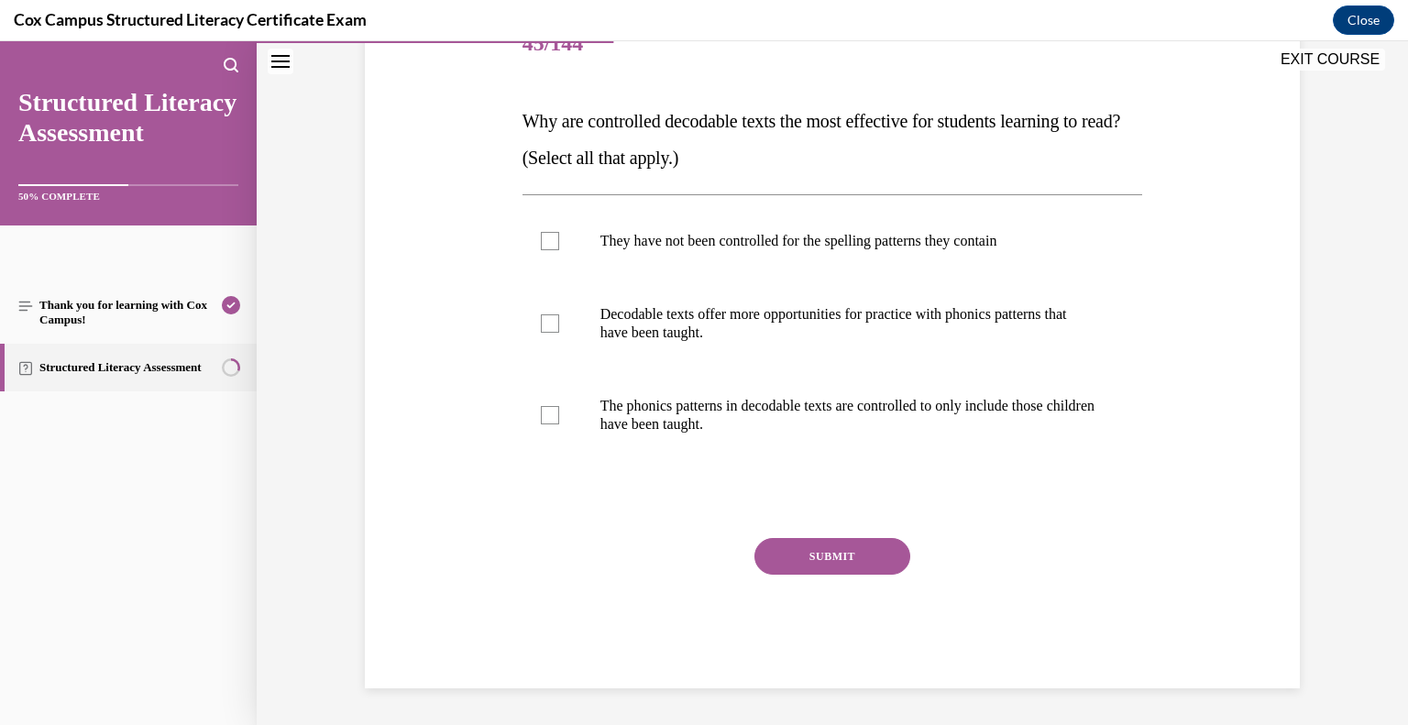
scroll to position [204, 0]
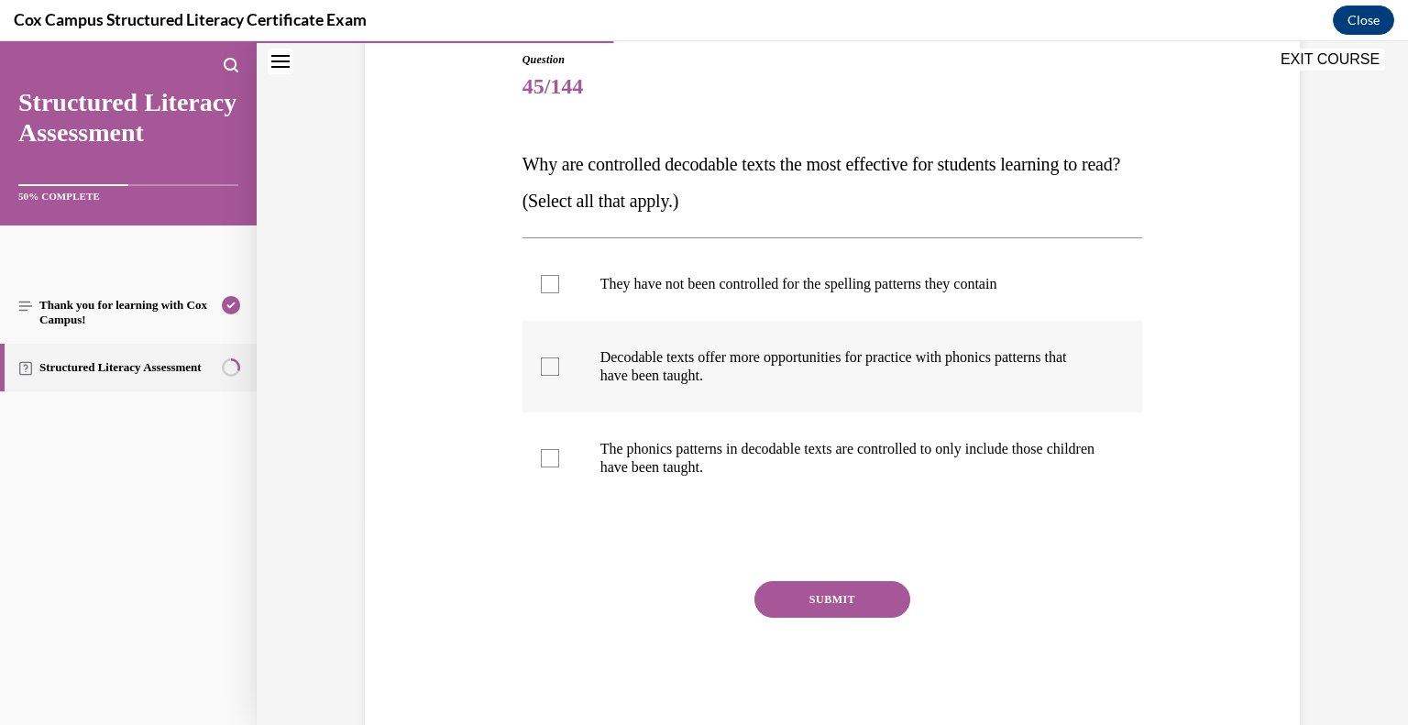
click at [547, 363] on div at bounding box center [550, 367] width 18 height 18
click at [547, 363] on input "Decodable texts offer more opportunities for practice with phonics patterns tha…" at bounding box center [550, 367] width 18 height 18
checkbox input "true"
click at [548, 457] on div at bounding box center [550, 458] width 18 height 18
click at [548, 457] on input "The phonics patterns in decodable texts are controlled to only include those ch…" at bounding box center [550, 458] width 18 height 18
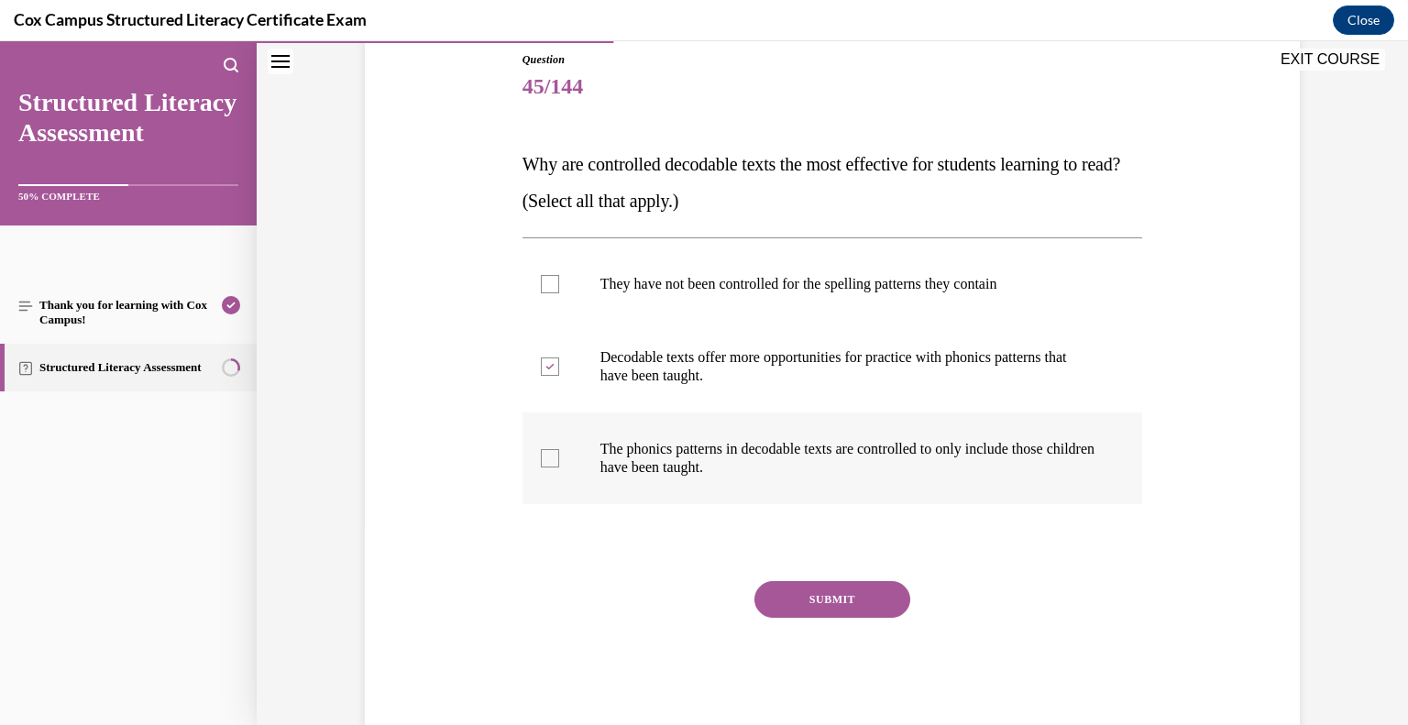
checkbox input "true"
click at [850, 601] on button "SUBMIT" at bounding box center [833, 599] width 156 height 37
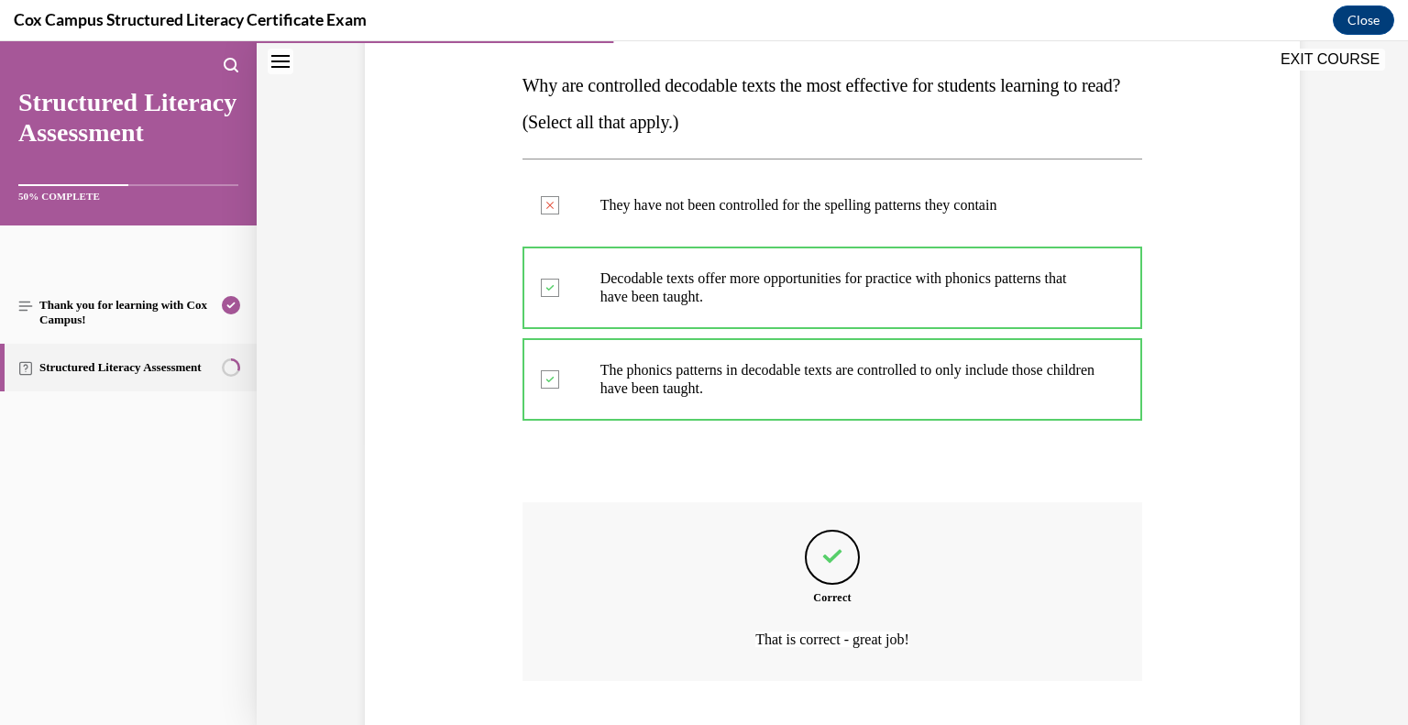
scroll to position [397, 0]
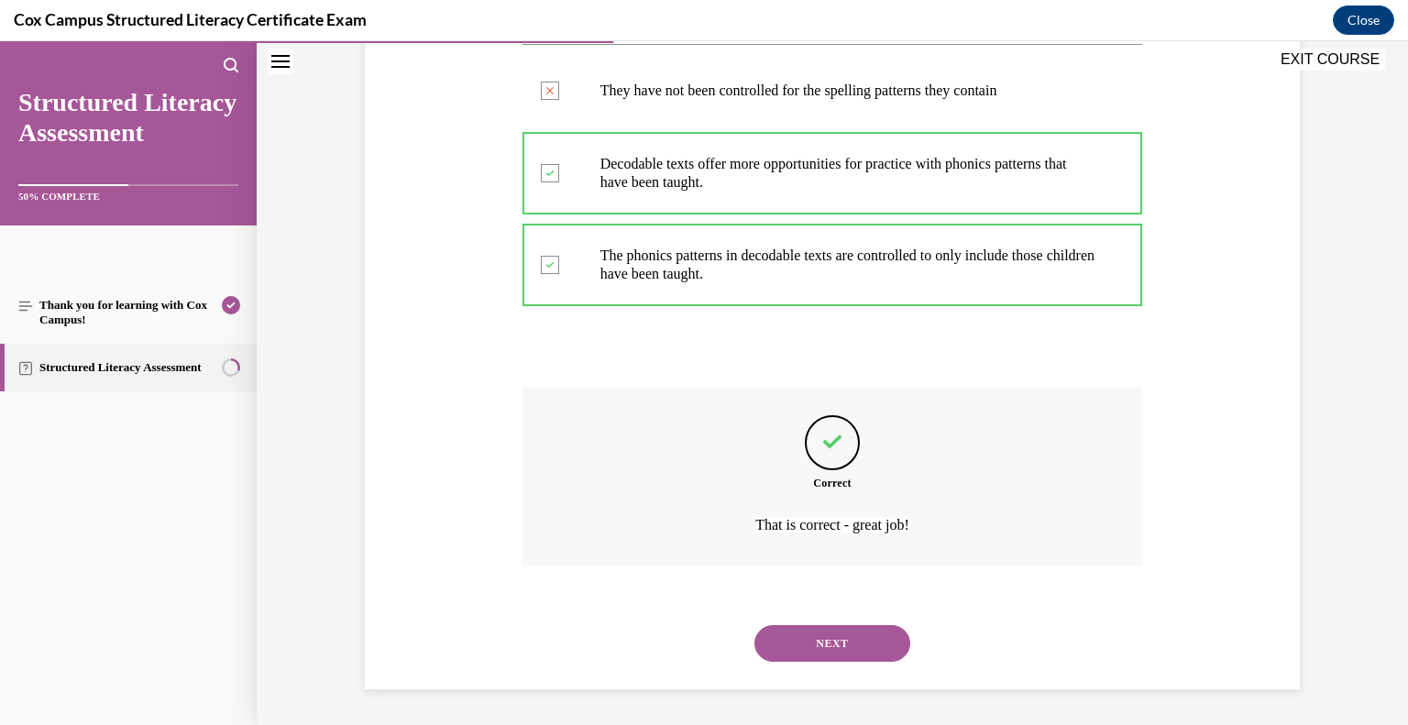
click at [836, 634] on button "NEXT" at bounding box center [833, 643] width 156 height 37
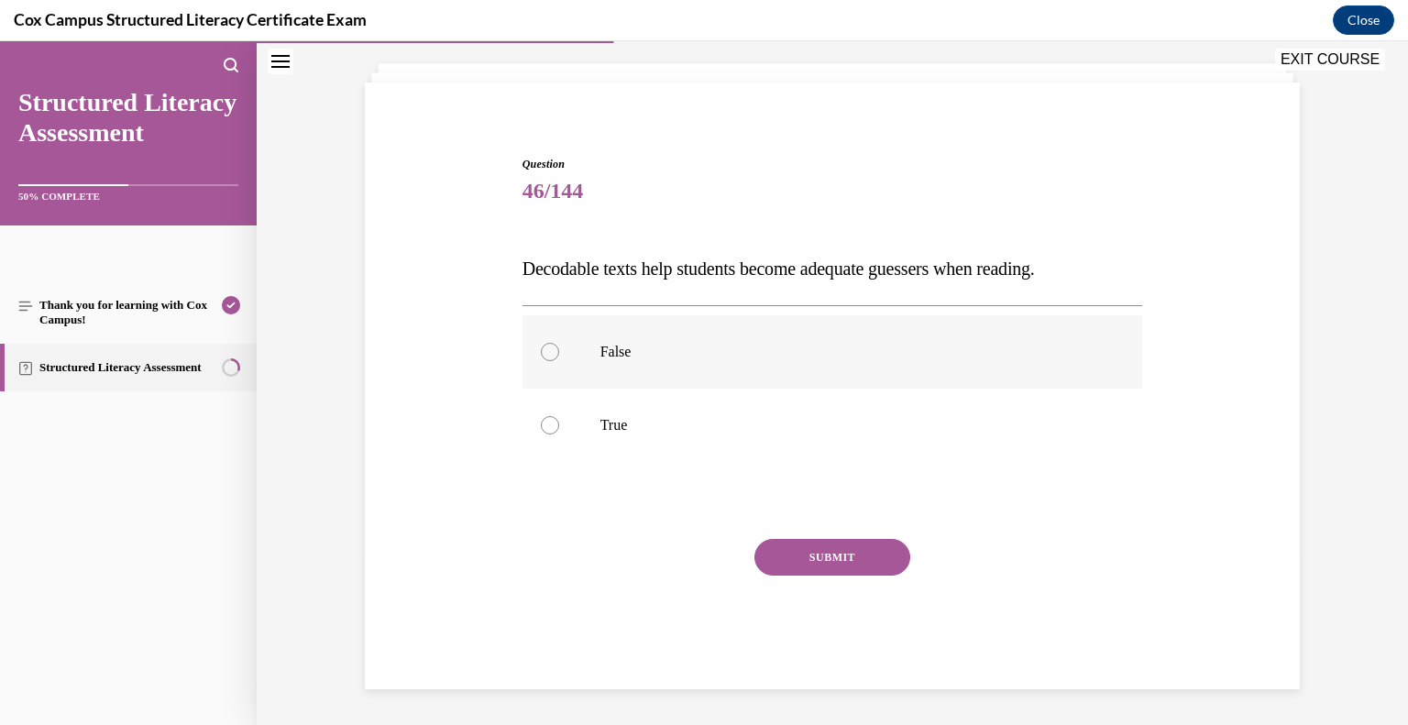
click at [627, 366] on label "False" at bounding box center [833, 351] width 621 height 73
click at [559, 361] on input "False" at bounding box center [550, 352] width 18 height 18
radio input "true"
click at [802, 568] on button "SUBMIT" at bounding box center [833, 557] width 156 height 37
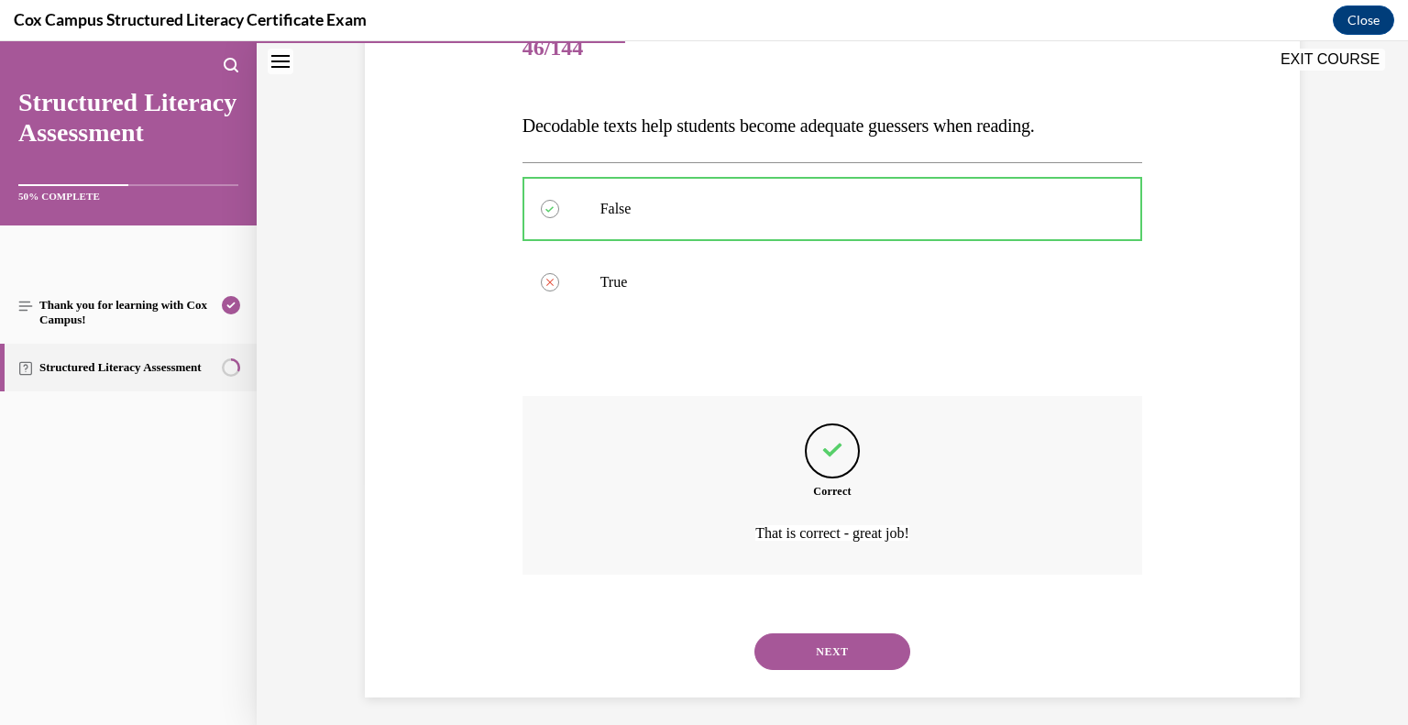
scroll to position [250, 0]
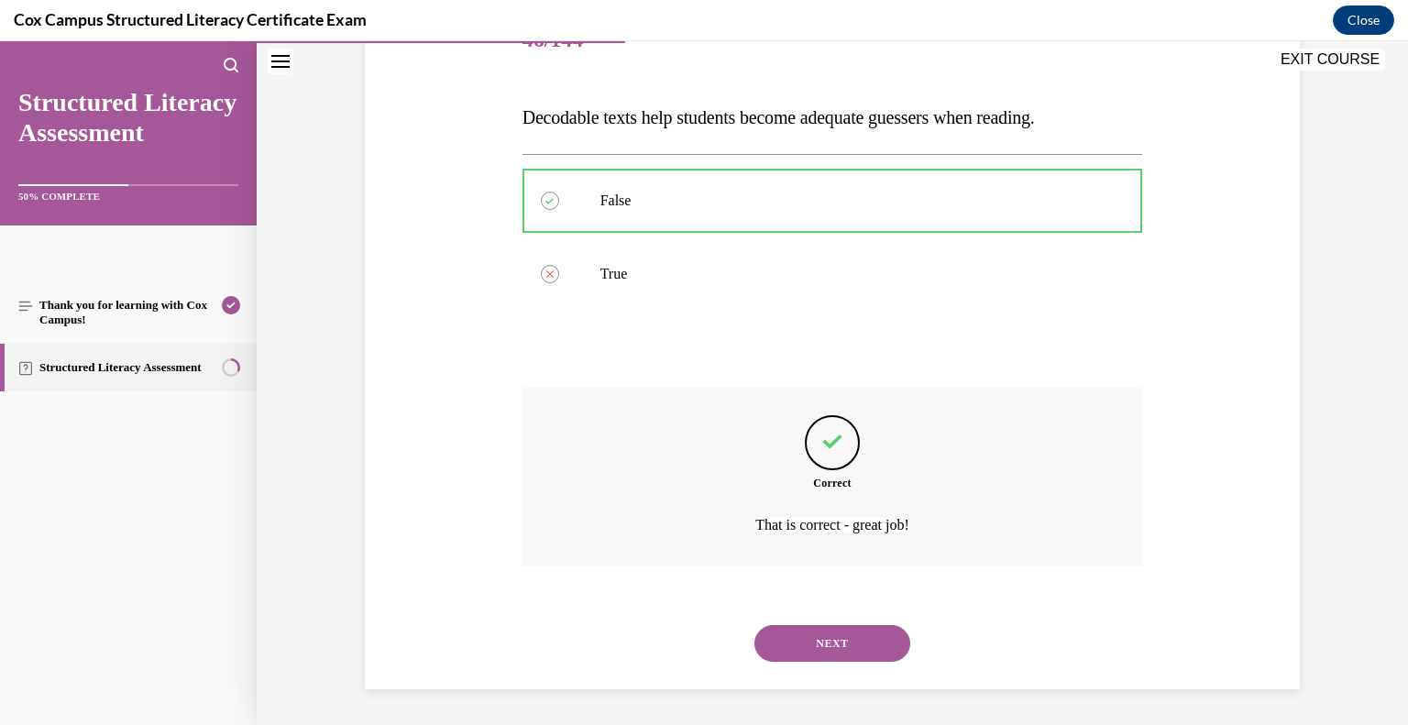
click at [878, 642] on button "NEXT" at bounding box center [833, 643] width 156 height 37
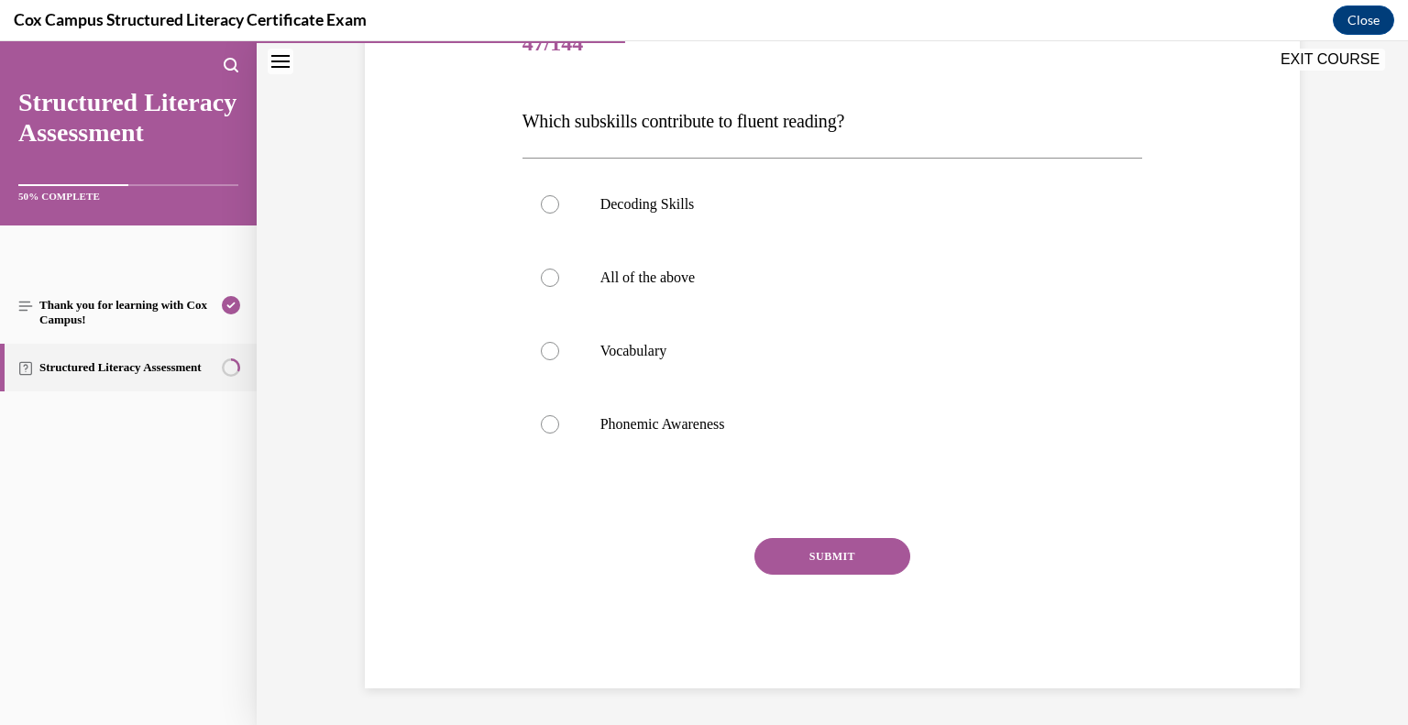
scroll to position [204, 0]
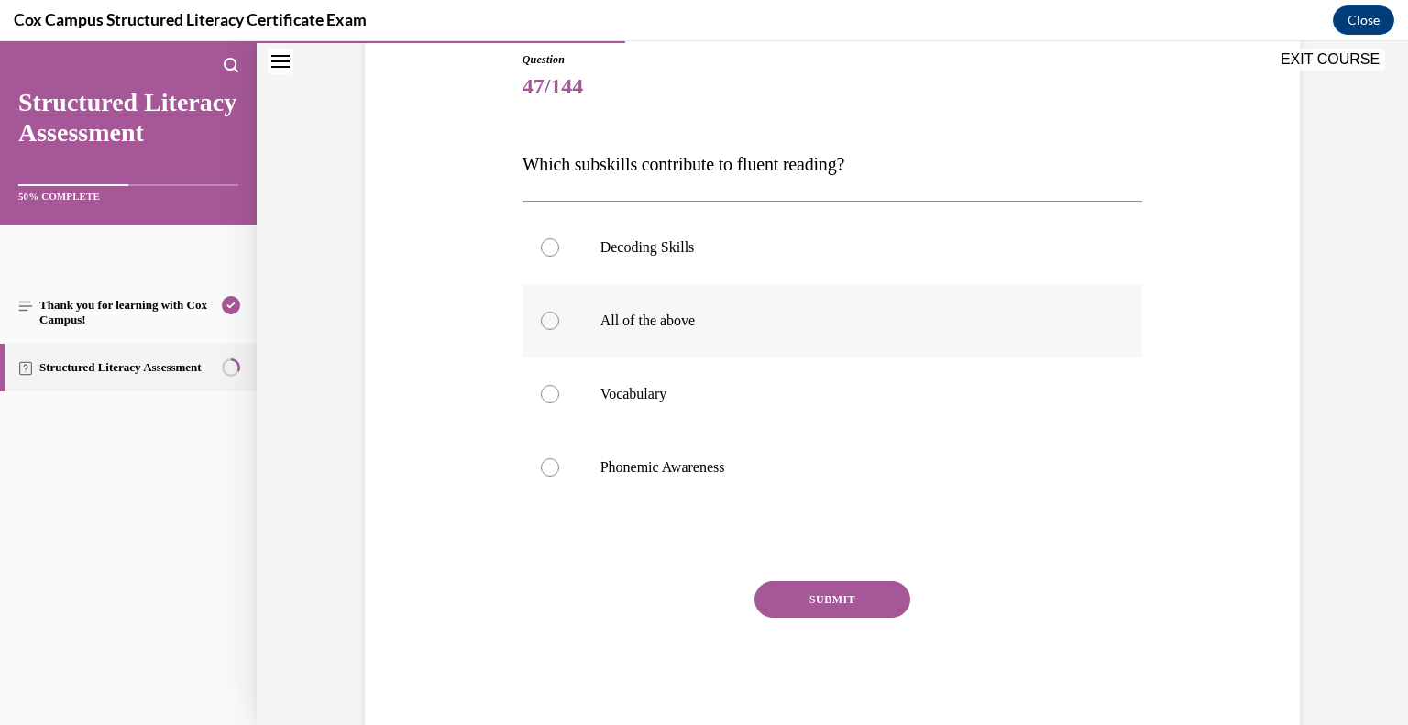
click at [630, 309] on label "All of the above" at bounding box center [833, 320] width 621 height 73
click at [559, 312] on input "All of the above" at bounding box center [550, 321] width 18 height 18
radio input "true"
click at [821, 588] on button "SUBMIT" at bounding box center [833, 599] width 156 height 37
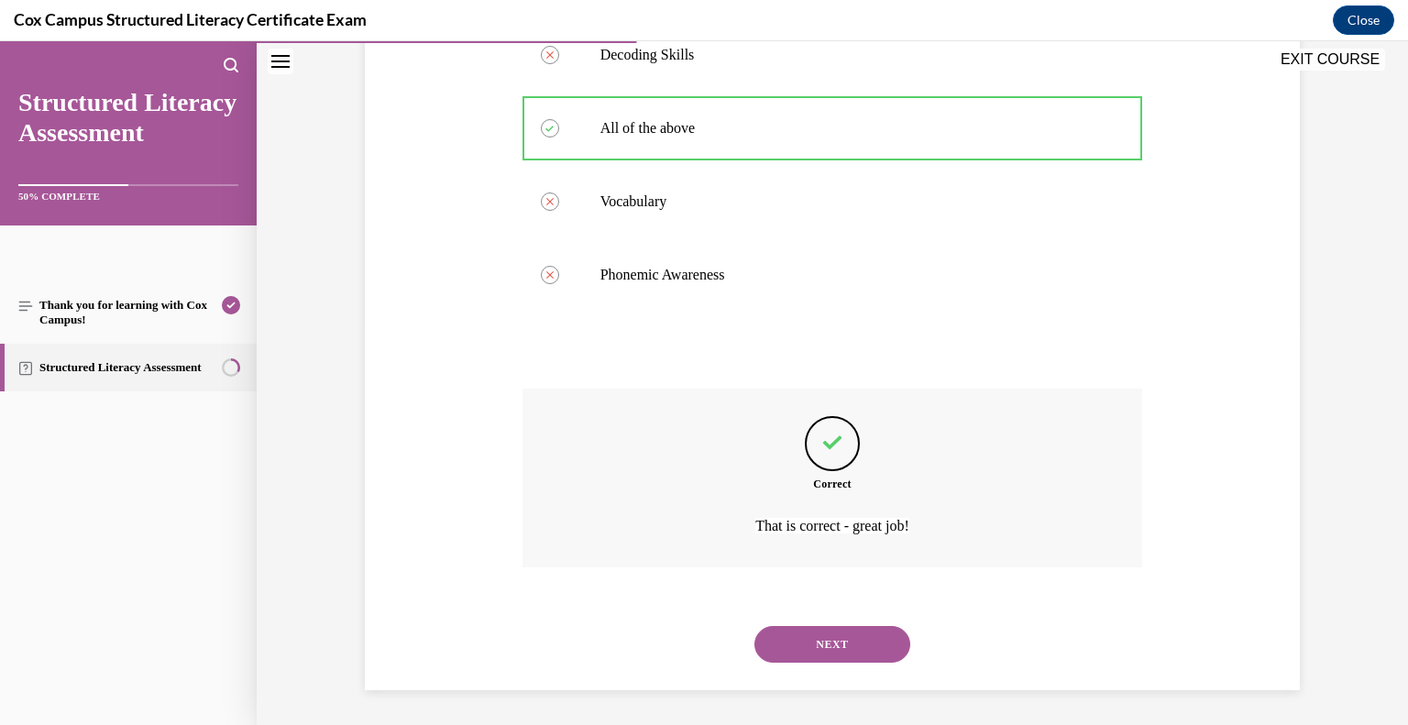
scroll to position [397, 0]
click at [834, 645] on button "NEXT" at bounding box center [833, 643] width 156 height 37
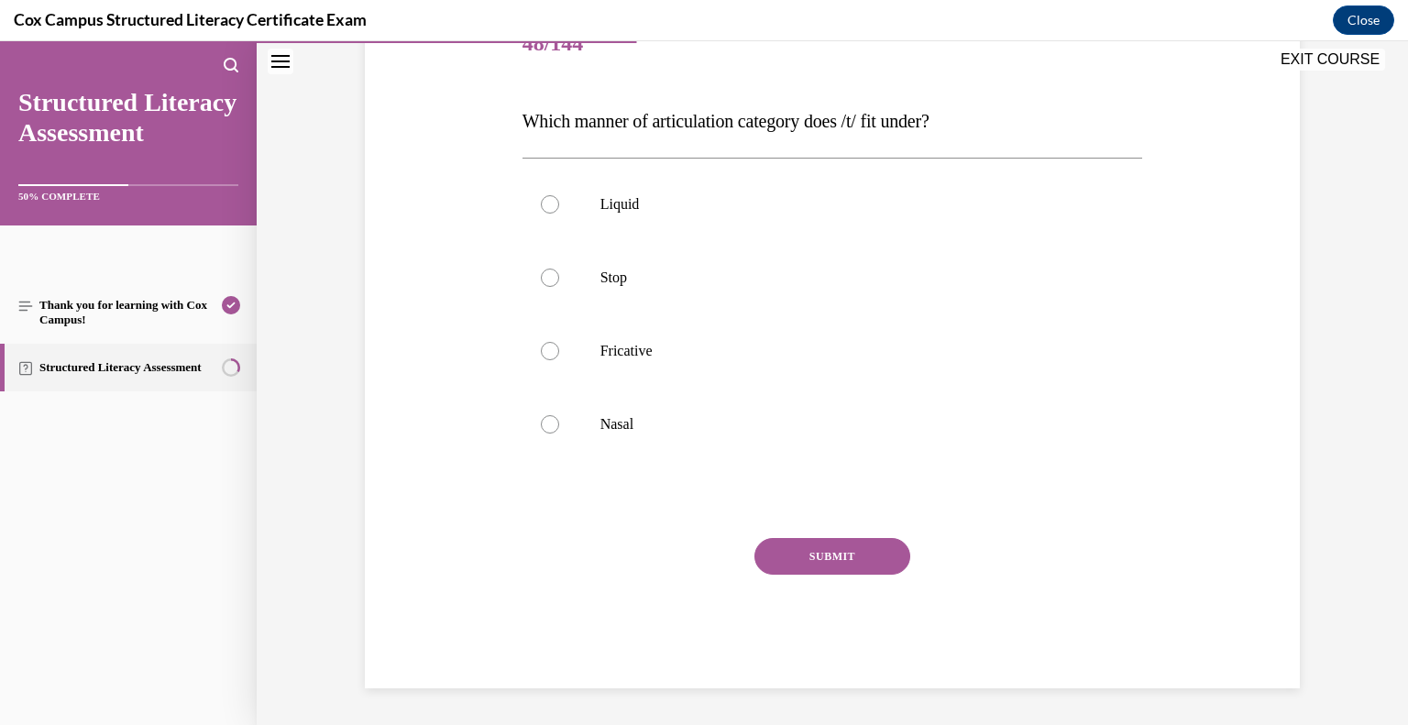
scroll to position [204, 0]
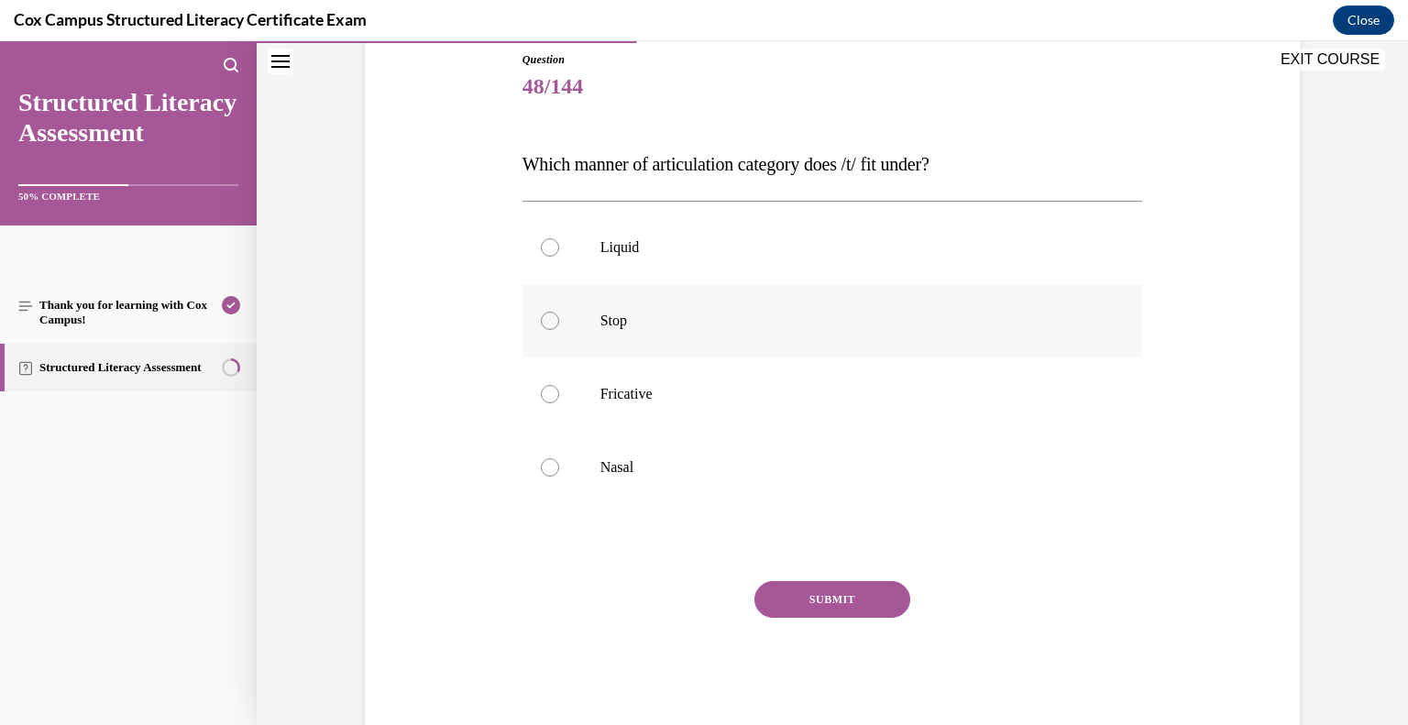
click at [644, 317] on p "Stop" at bounding box center [848, 321] width 497 height 18
click at [559, 317] on input "Stop" at bounding box center [550, 321] width 18 height 18
radio input "true"
click at [848, 605] on button "SUBMIT" at bounding box center [833, 599] width 156 height 37
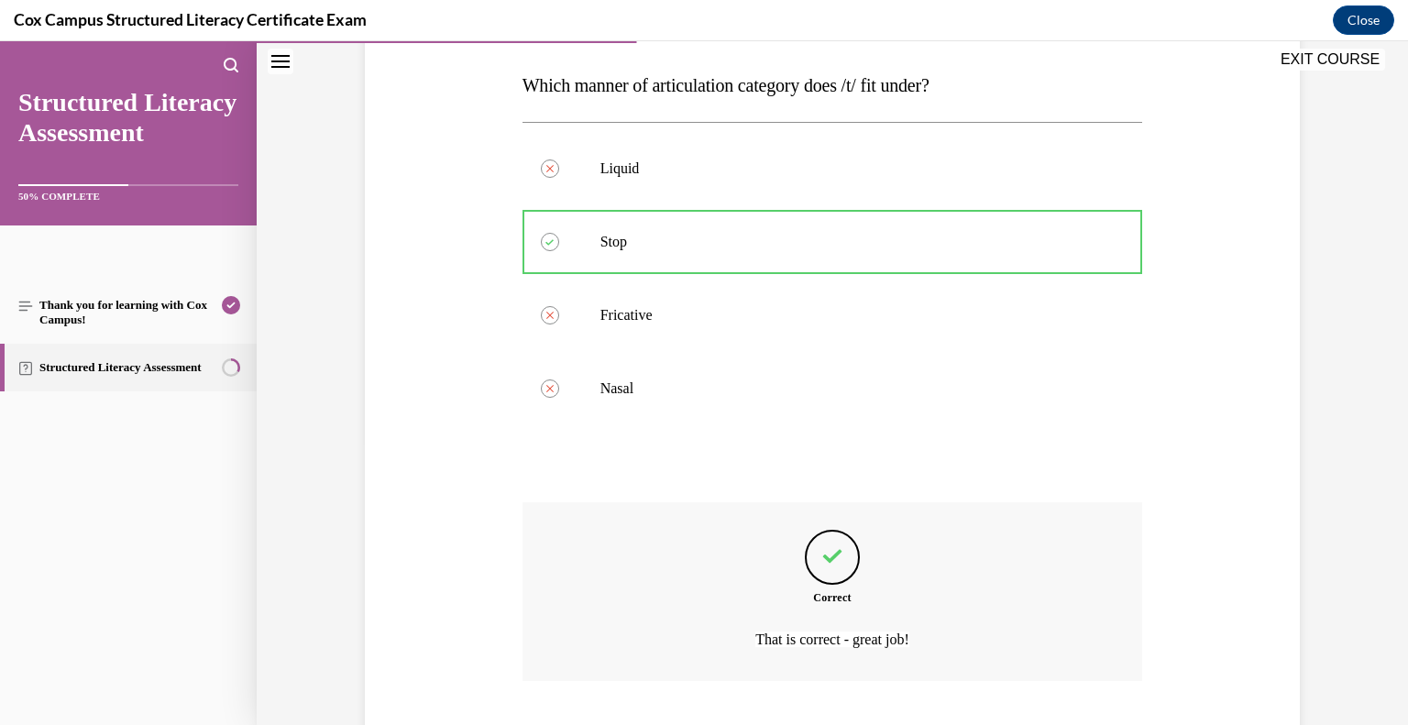
scroll to position [397, 0]
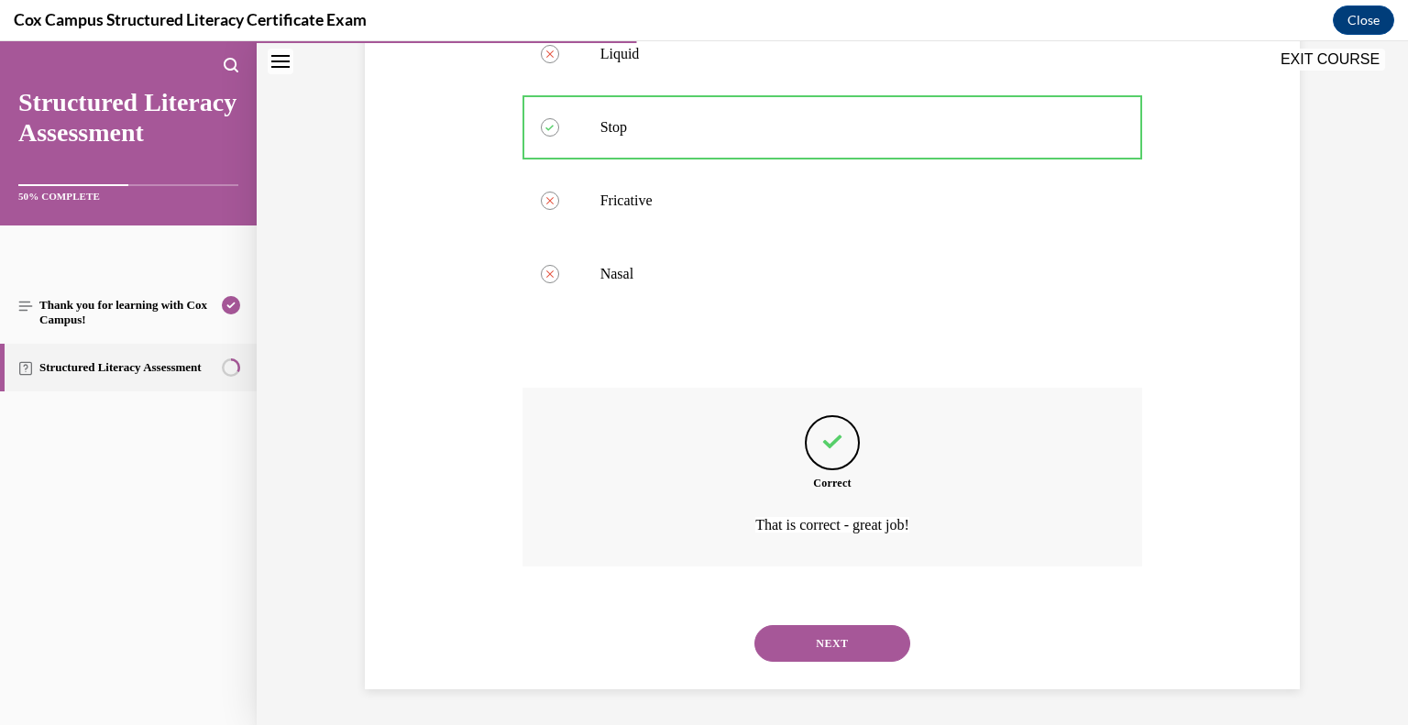
click at [843, 638] on button "NEXT" at bounding box center [833, 643] width 156 height 37
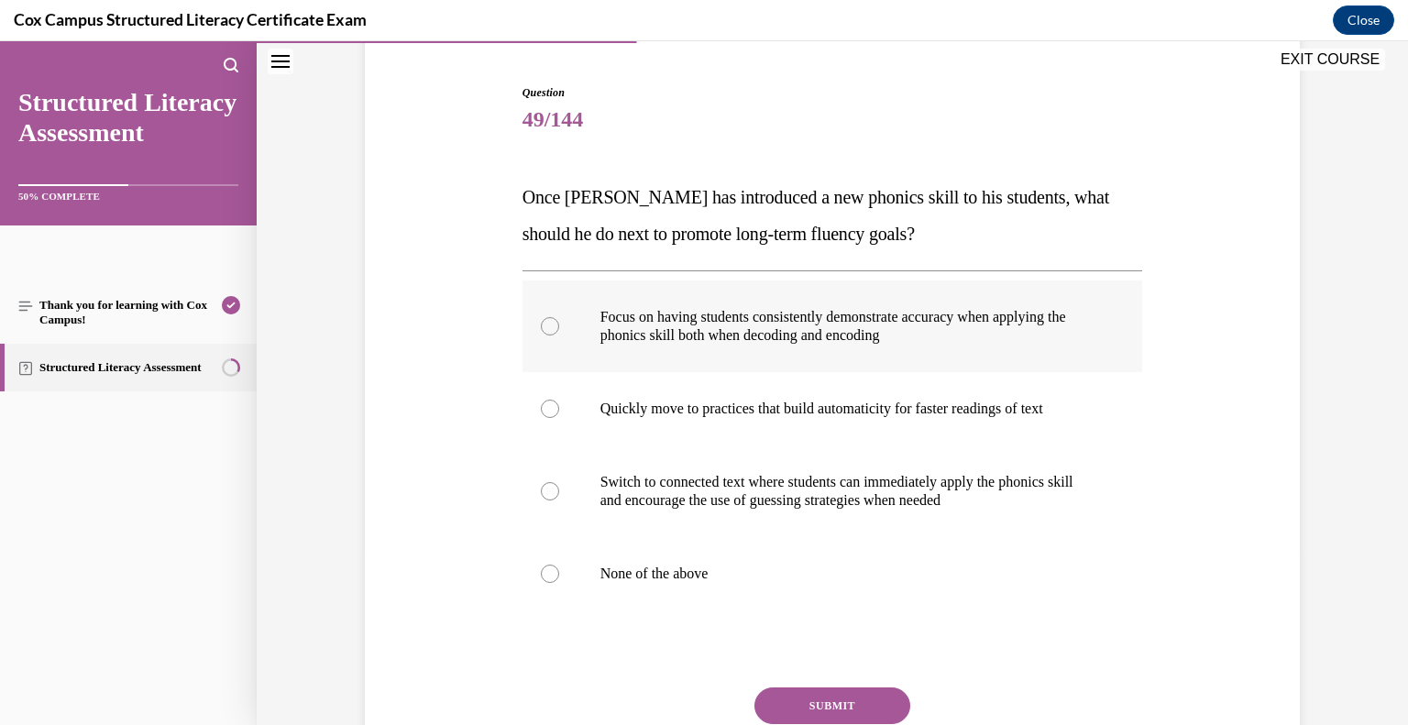
scroll to position [182, 0]
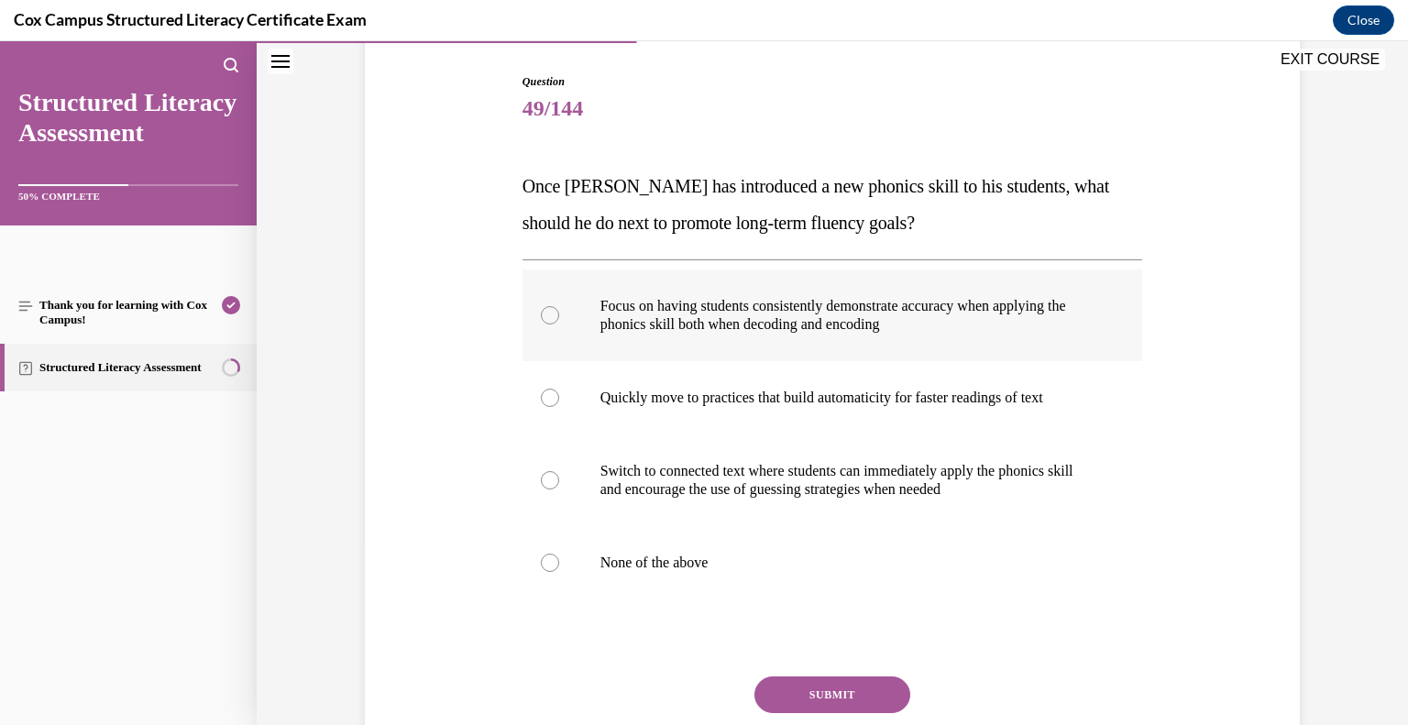
click at [666, 325] on p "Focus on having students consistently demonstrate accuracy when applying the ph…" at bounding box center [848, 315] width 497 height 37
click at [711, 321] on p "Focus on having students consistently demonstrate accuracy when applying the ph…" at bounding box center [848, 315] width 497 height 37
click at [559, 321] on input "Focus on having students consistently demonstrate accuracy when applying the ph…" at bounding box center [550, 315] width 18 height 18
radio input "true"
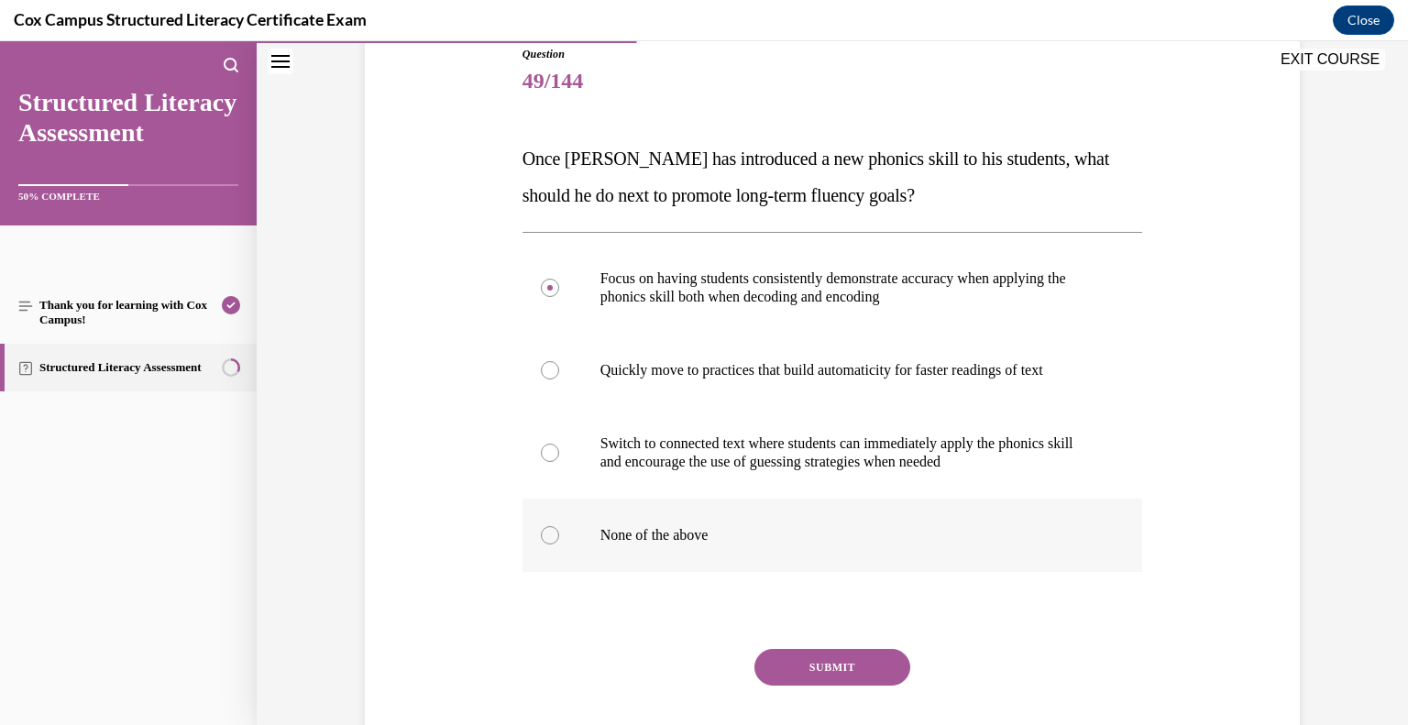
scroll to position [209, 0]
click at [835, 663] on button "SUBMIT" at bounding box center [833, 667] width 156 height 37
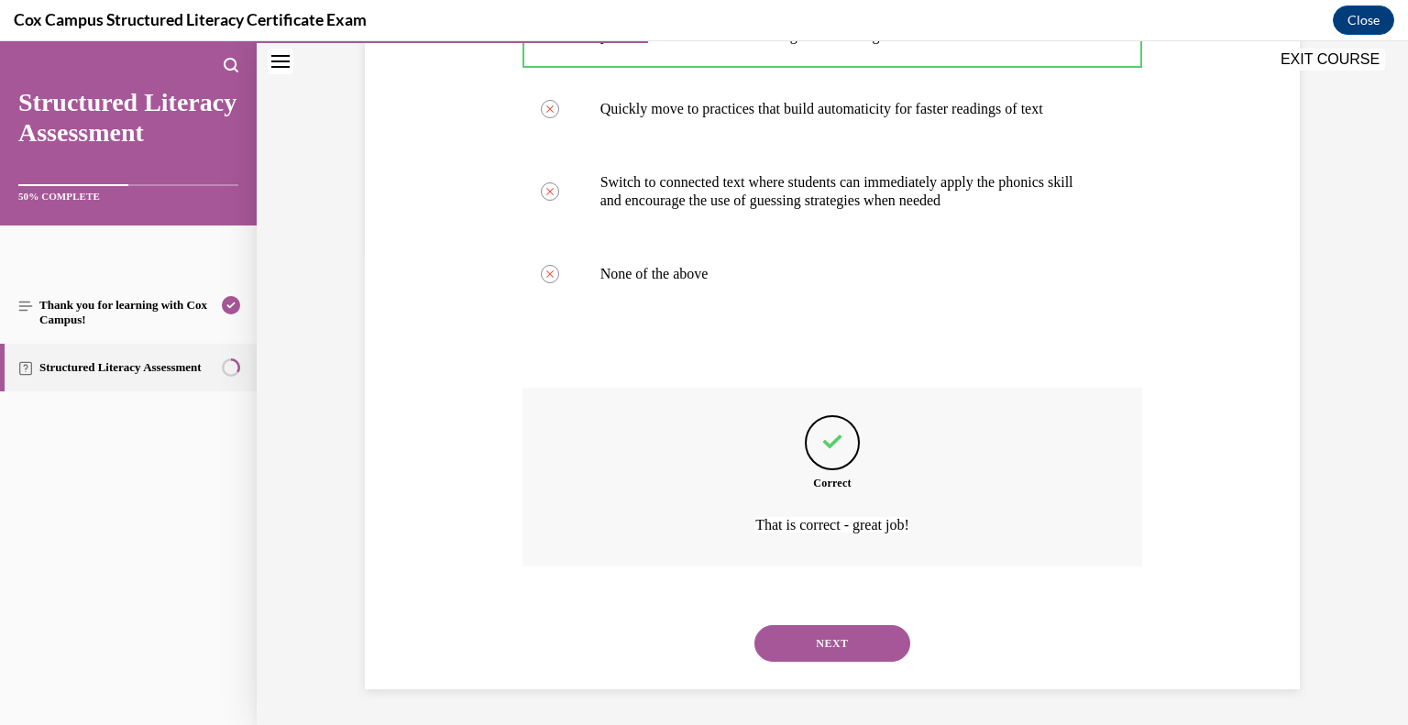
click at [820, 641] on button "NEXT" at bounding box center [833, 643] width 156 height 37
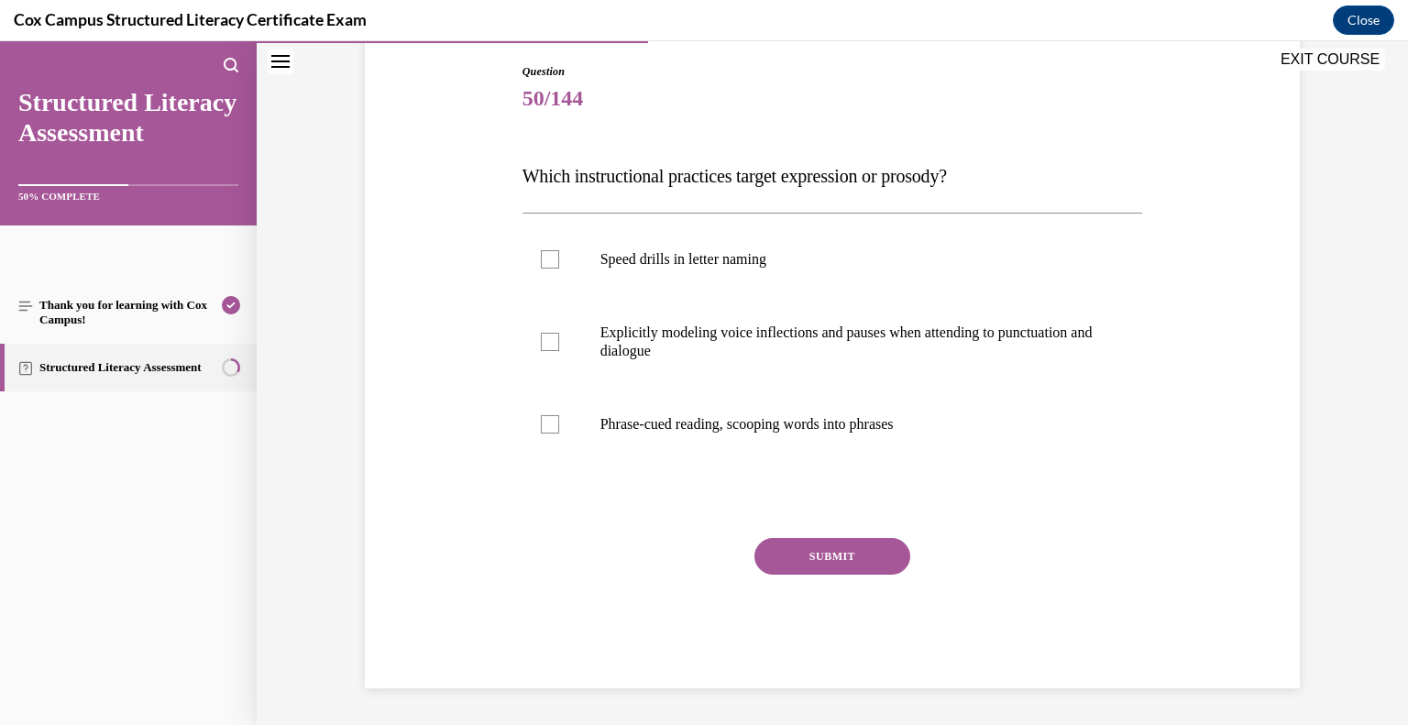
scroll to position [191, 0]
click at [715, 348] on p "Explicitly modeling voice inflections and pauses when attending to punctuation …" at bounding box center [848, 343] width 497 height 37
click at [559, 348] on input "Explicitly modeling voice inflections and pauses when attending to punctuation …" at bounding box center [550, 343] width 18 height 18
checkbox input "true"
click at [803, 560] on button "SUBMIT" at bounding box center [833, 557] width 156 height 37
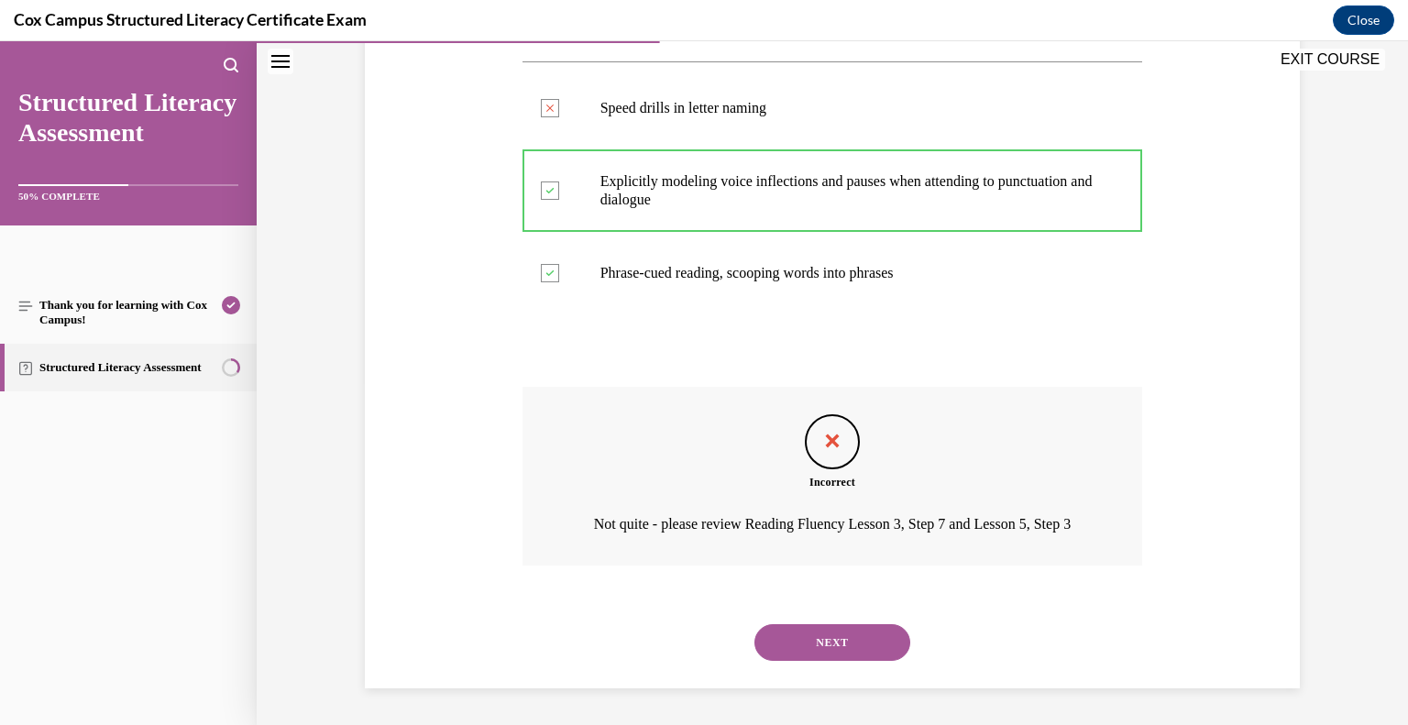
scroll to position [367, 0]
click at [817, 644] on button "NEXT" at bounding box center [833, 642] width 156 height 37
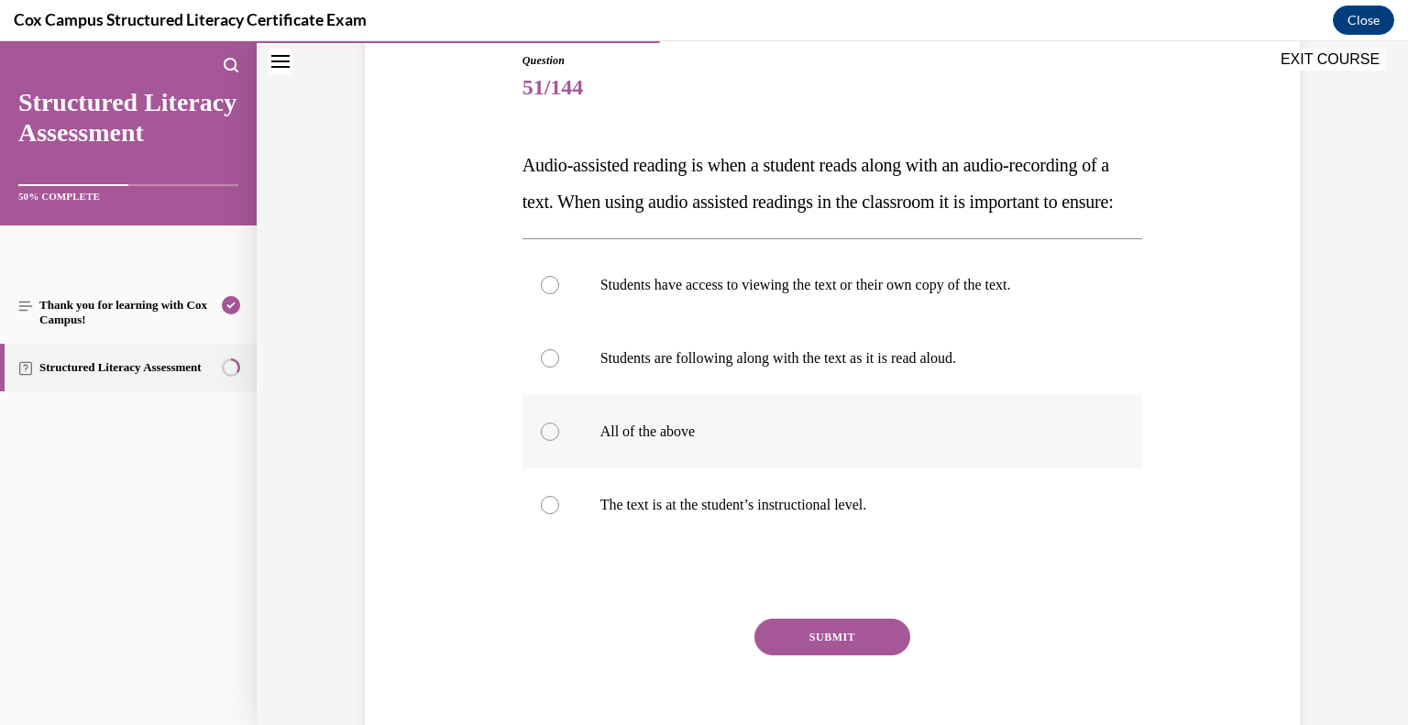
scroll to position [204, 0]
drag, startPoint x: 630, startPoint y: 455, endPoint x: 646, endPoint y: 469, distance: 22.1
click at [636, 458] on label "All of the above" at bounding box center [833, 430] width 621 height 73
drag, startPoint x: 601, startPoint y: 468, endPoint x: 607, endPoint y: 481, distance: 14.0
click at [602, 440] on p "All of the above" at bounding box center [848, 431] width 497 height 18
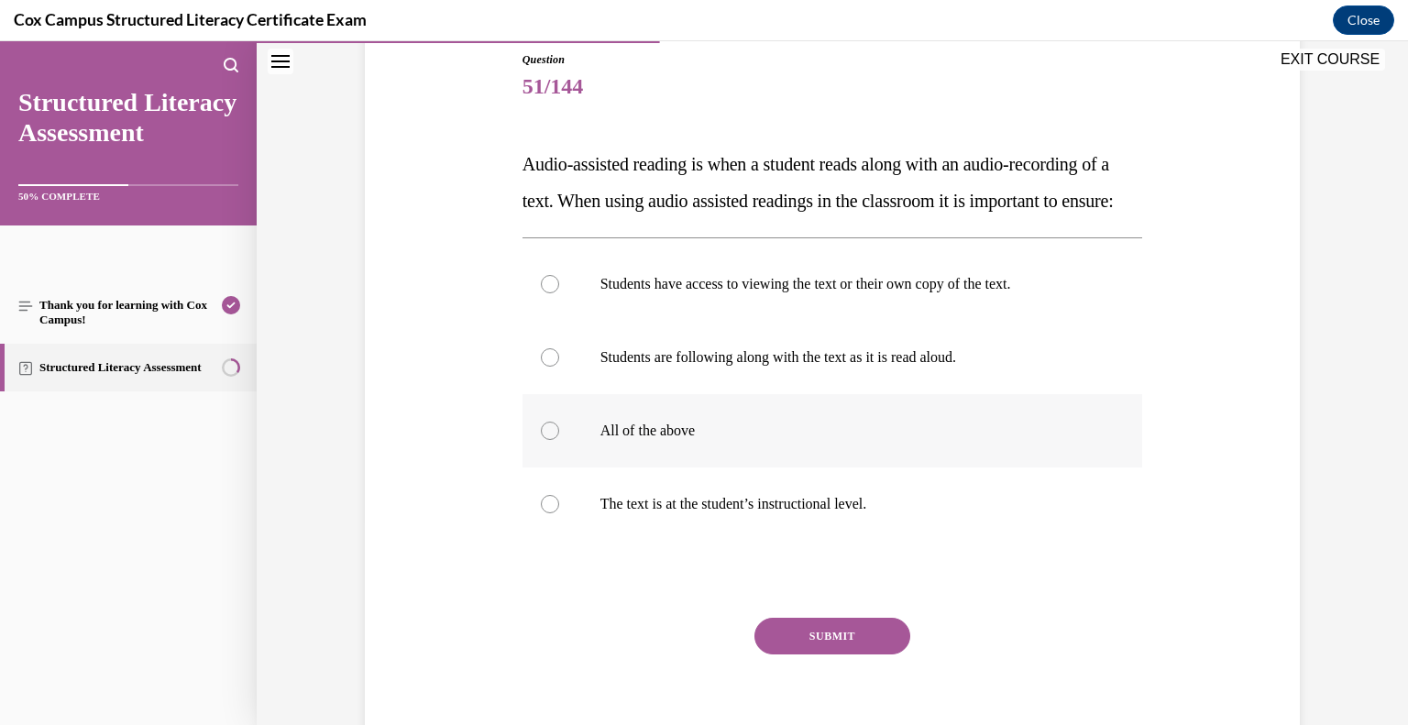
click at [559, 440] on input "All of the above" at bounding box center [550, 431] width 18 height 18
radio input "true"
click at [801, 655] on button "SUBMIT" at bounding box center [833, 636] width 156 height 37
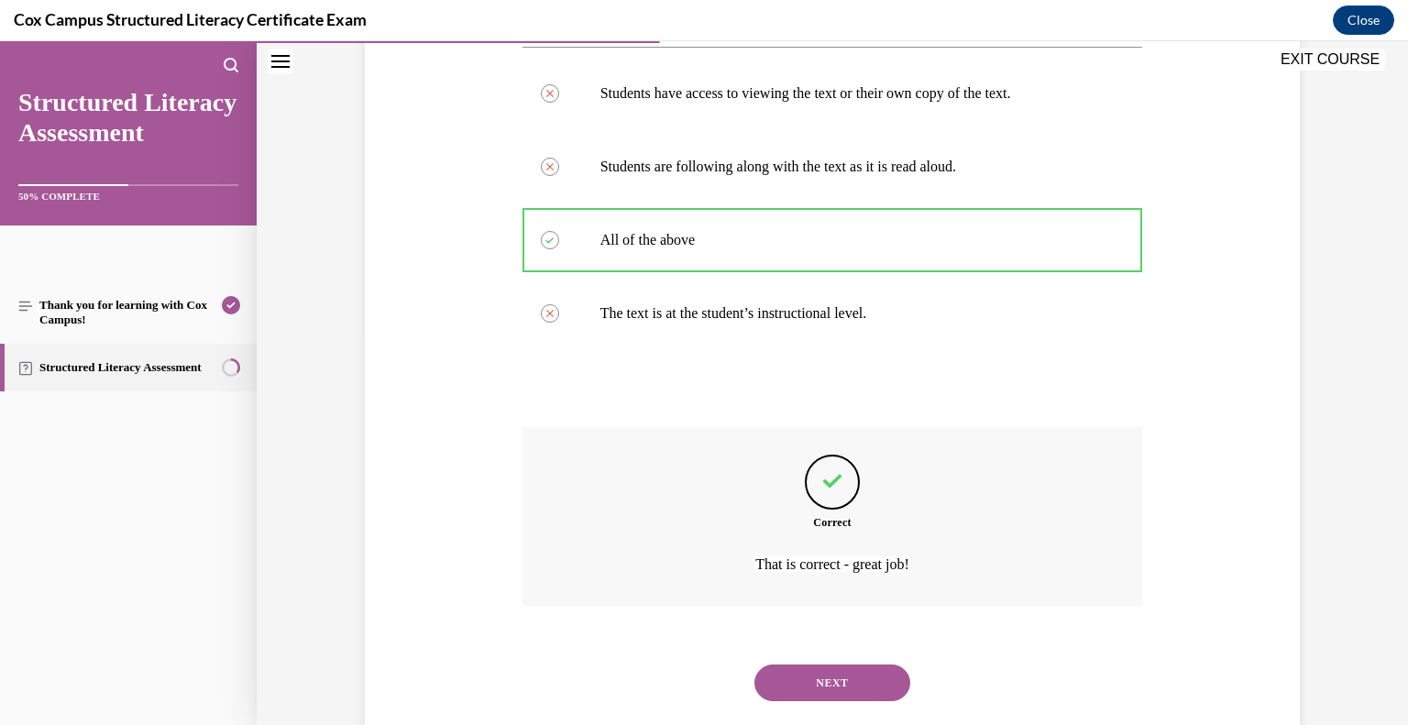
scroll to position [470, 0]
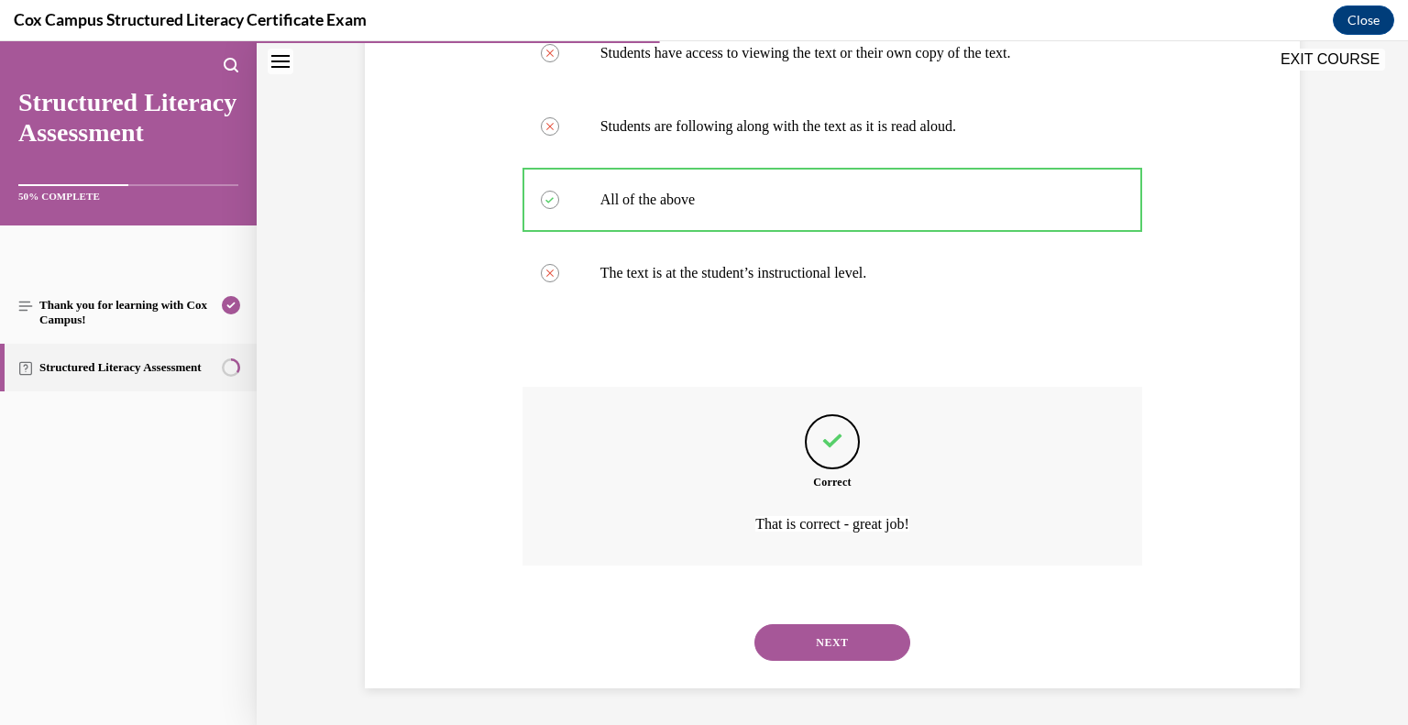
click at [846, 645] on button "NEXT" at bounding box center [833, 642] width 156 height 37
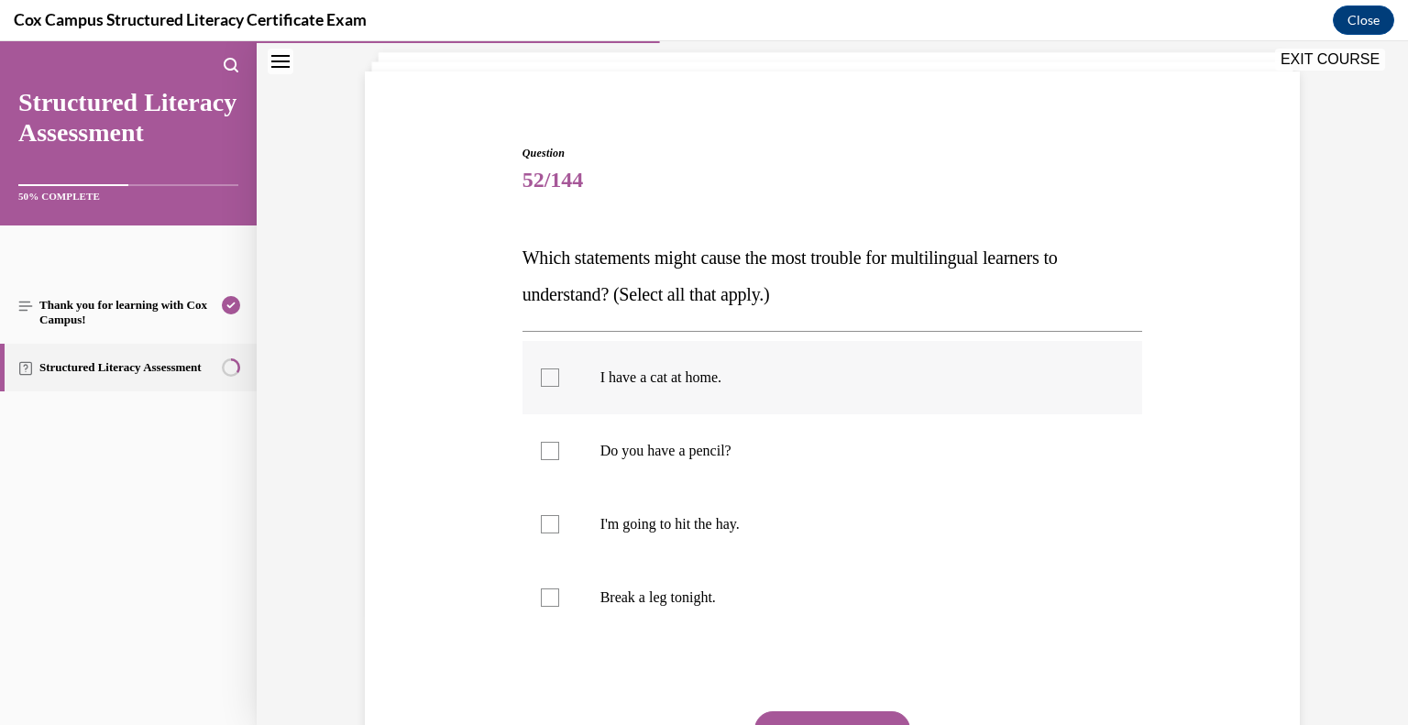
scroll to position [110, 0]
click at [650, 523] on p "I'm going to hit the hay." at bounding box center [848, 524] width 497 height 18
click at [559, 523] on input "I'm going to hit the hay." at bounding box center [550, 524] width 18 height 18
checkbox input "true"
drag, startPoint x: 677, startPoint y: 593, endPoint x: 698, endPoint y: 599, distance: 21.8
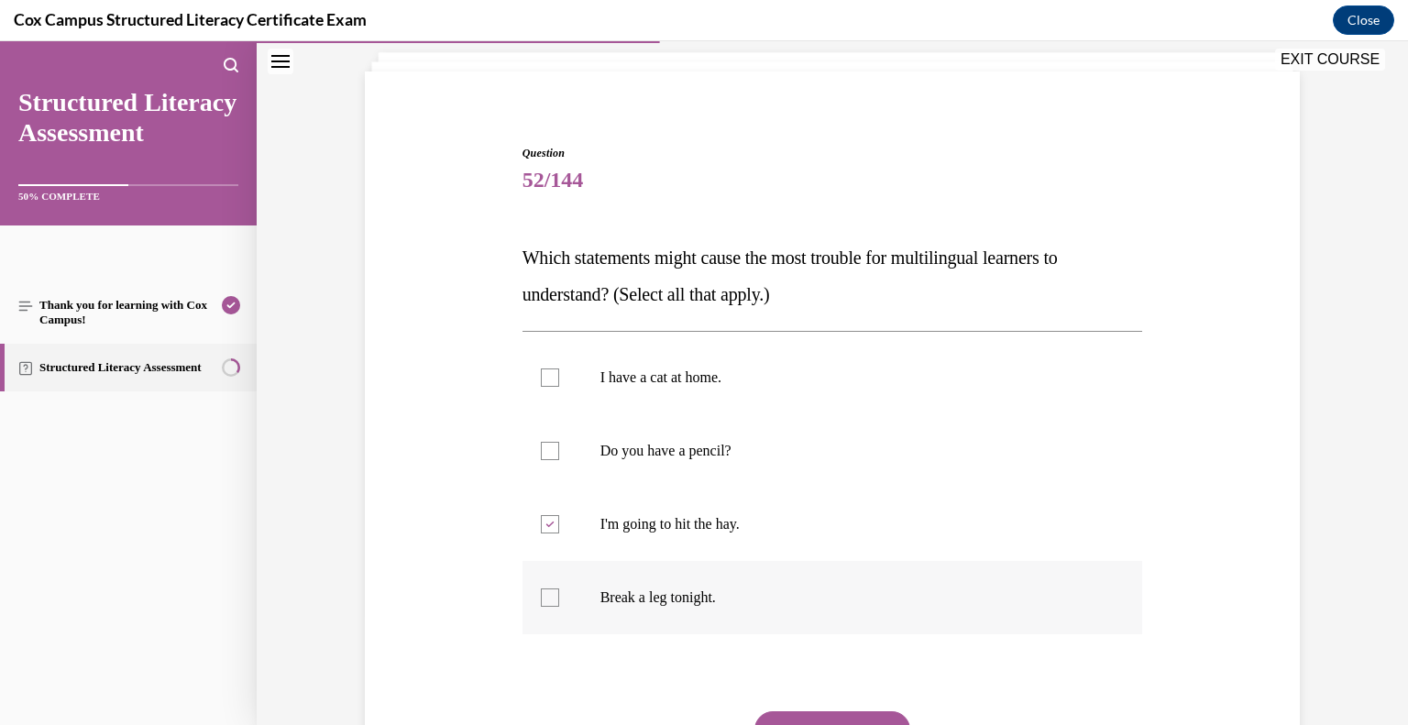
click at [679, 595] on p "Break a leg tonight." at bounding box center [848, 598] width 497 height 18
click at [559, 595] on input "Break a leg tonight." at bounding box center [550, 598] width 18 height 18
checkbox input "true"
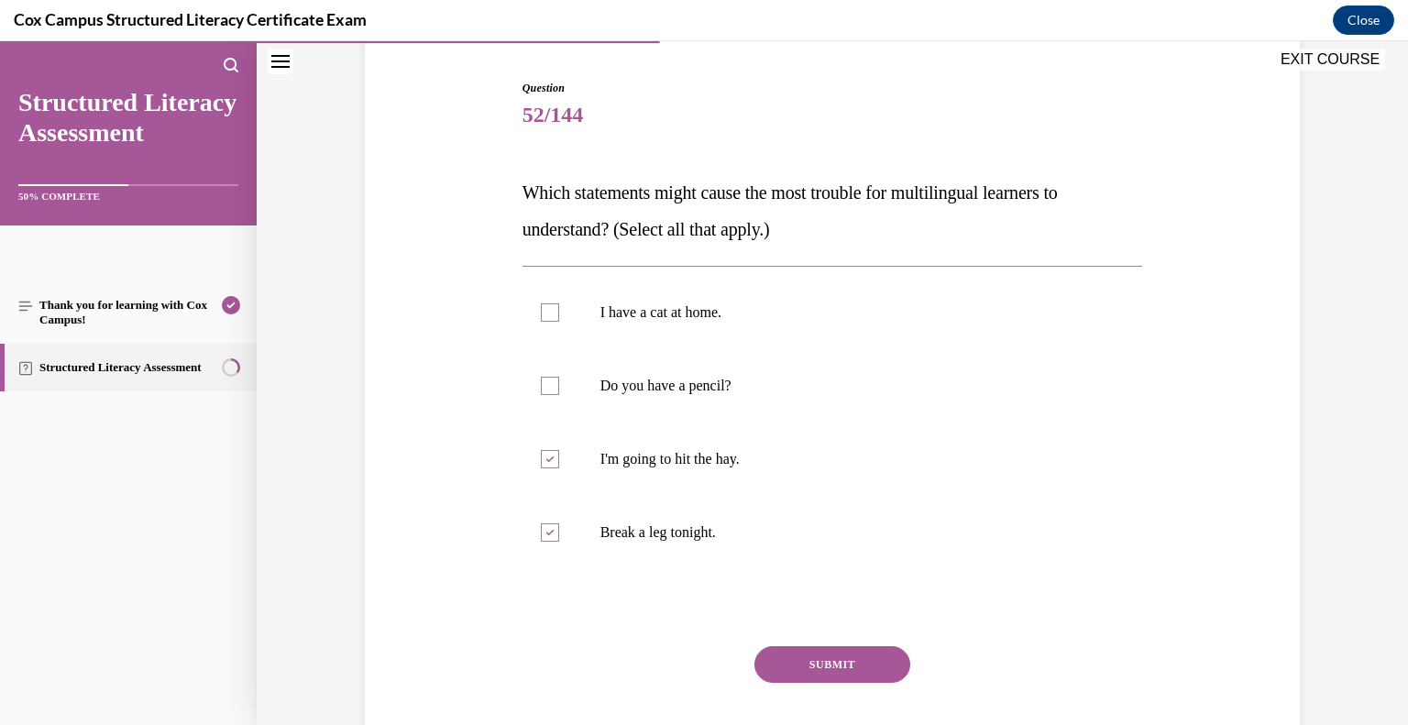
click at [803, 661] on button "SUBMIT" at bounding box center [833, 664] width 156 height 37
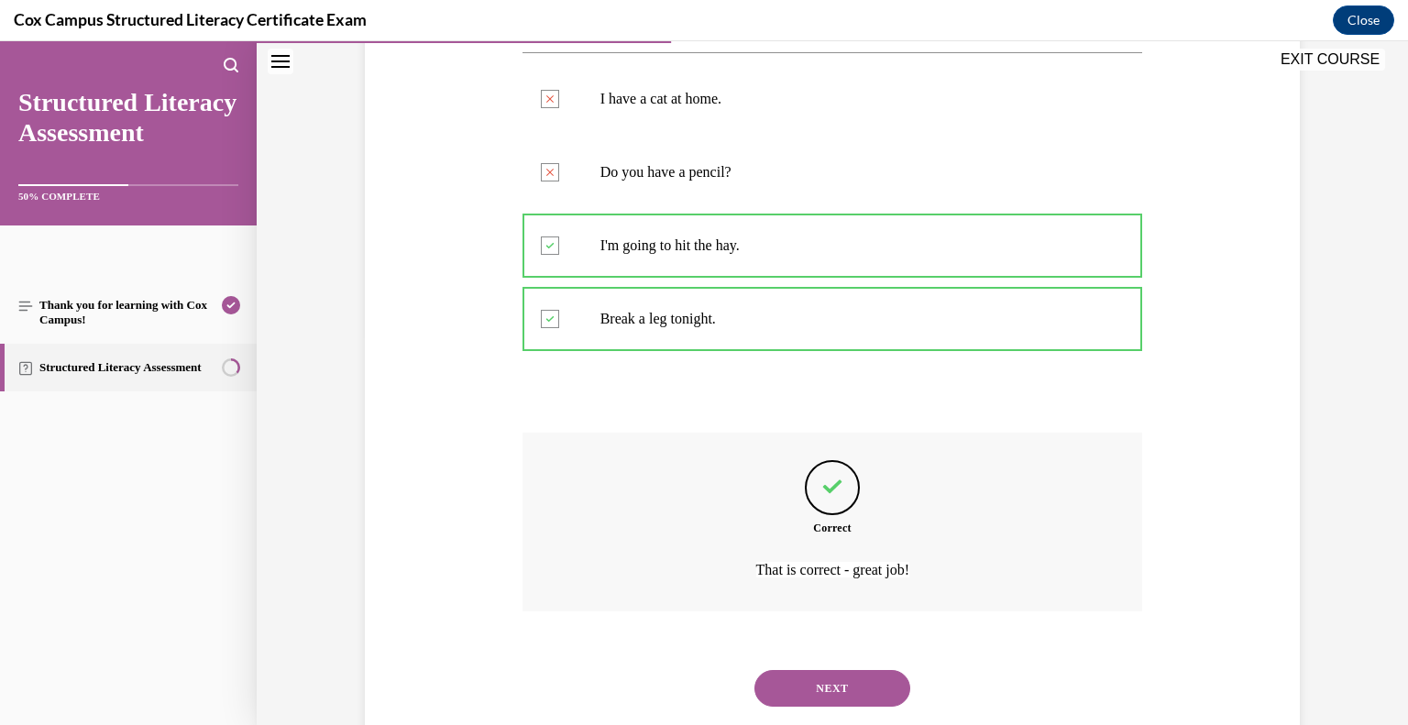
scroll to position [434, 0]
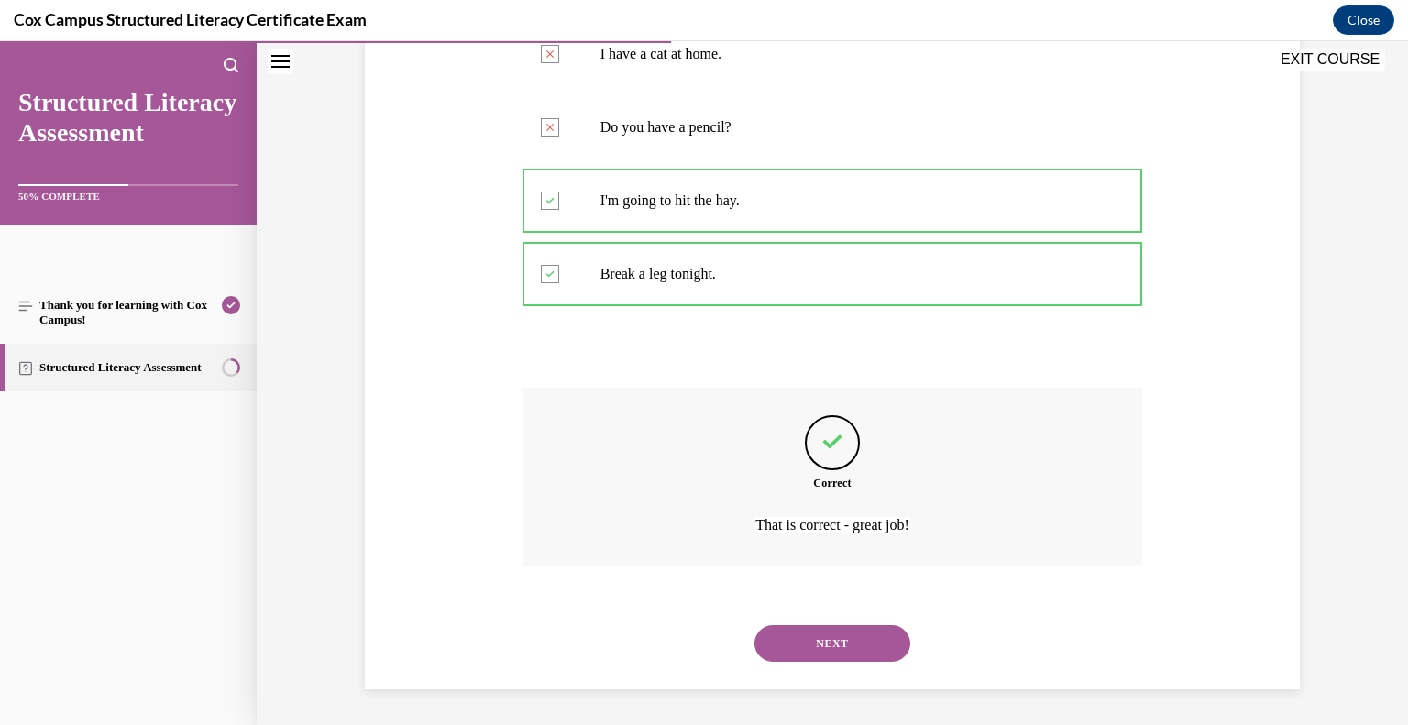
click at [797, 659] on button "NEXT" at bounding box center [833, 643] width 156 height 37
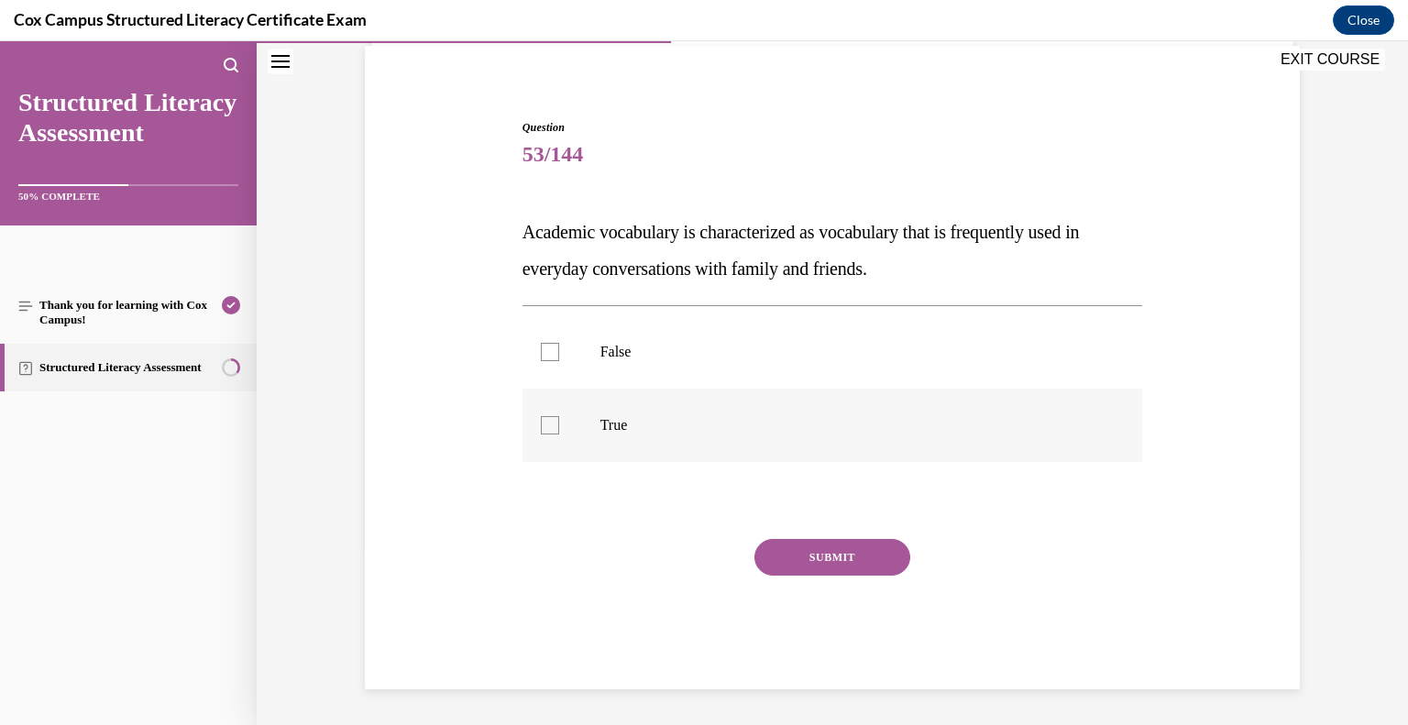
click at [656, 405] on label "True" at bounding box center [833, 425] width 621 height 73
click at [559, 416] on input "True" at bounding box center [550, 425] width 18 height 18
checkbox input "true"
click at [656, 330] on label "False" at bounding box center [833, 351] width 621 height 73
click at [559, 343] on input "False" at bounding box center [550, 352] width 18 height 18
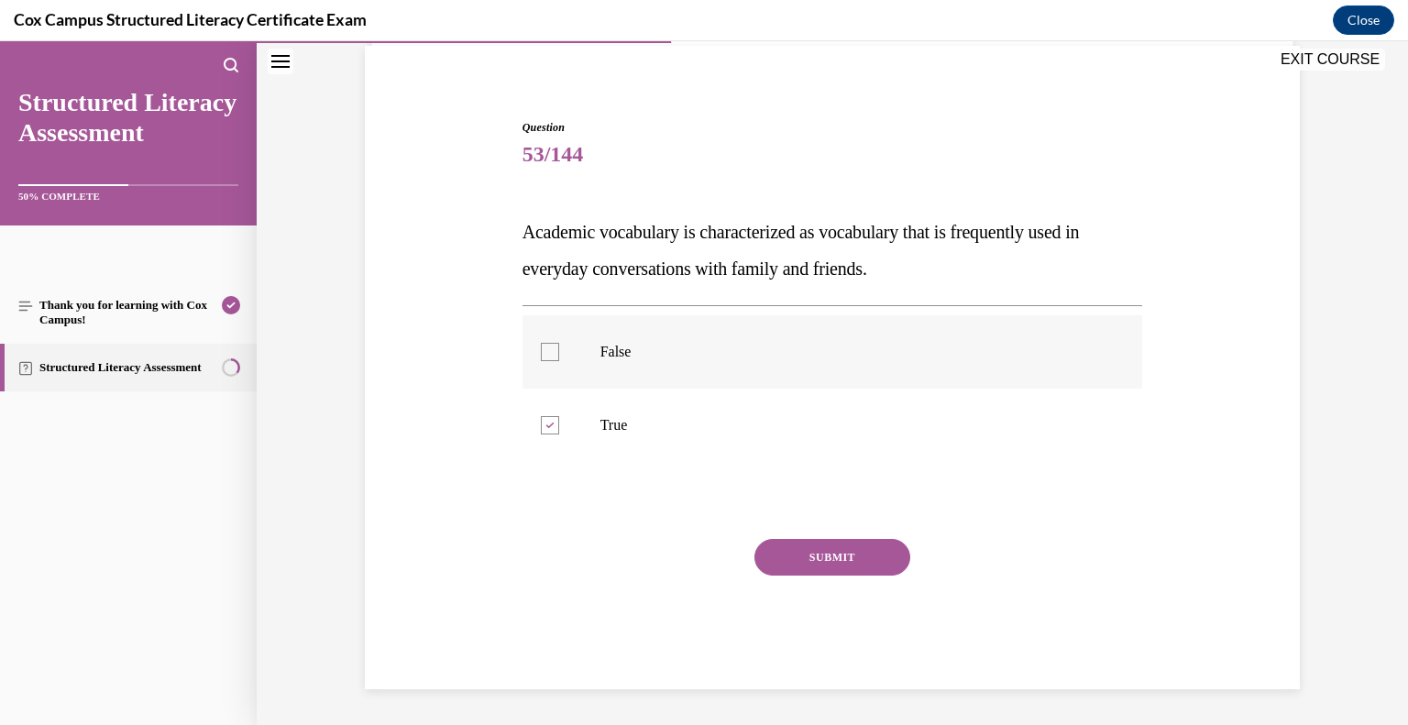
checkbox input "true"
click at [719, 425] on p "True" at bounding box center [848, 425] width 497 height 18
click at [559, 425] on input "True" at bounding box center [550, 425] width 18 height 18
checkbox input "false"
click at [823, 557] on button "SUBMIT" at bounding box center [833, 557] width 156 height 37
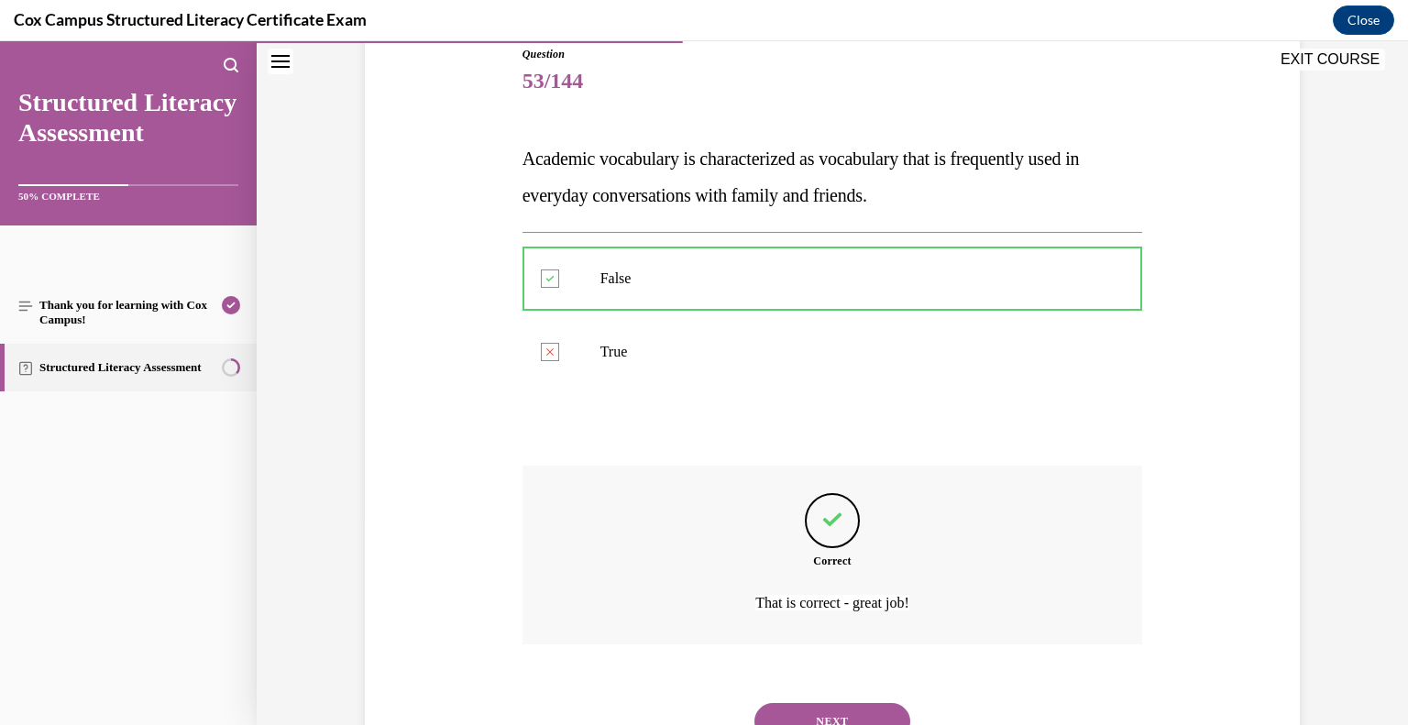
scroll to position [287, 0]
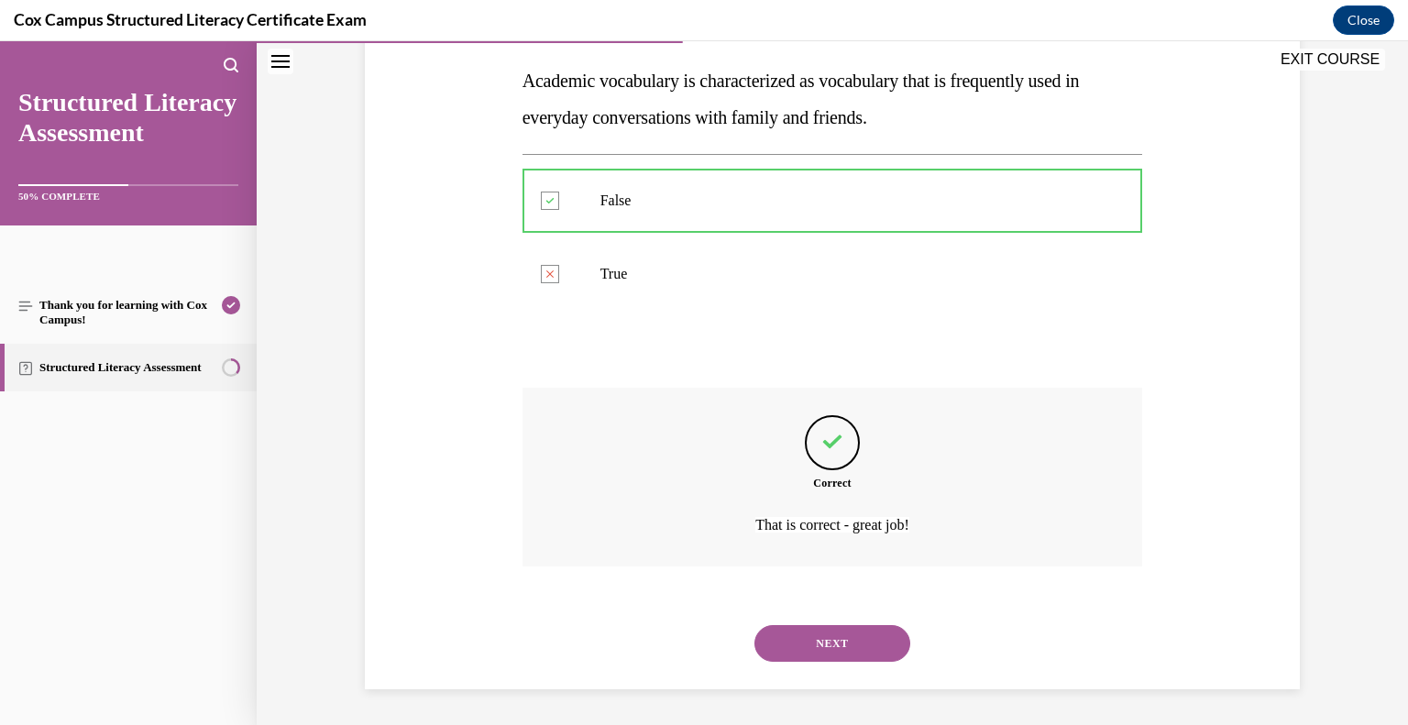
click at [839, 637] on button "NEXT" at bounding box center [833, 643] width 156 height 37
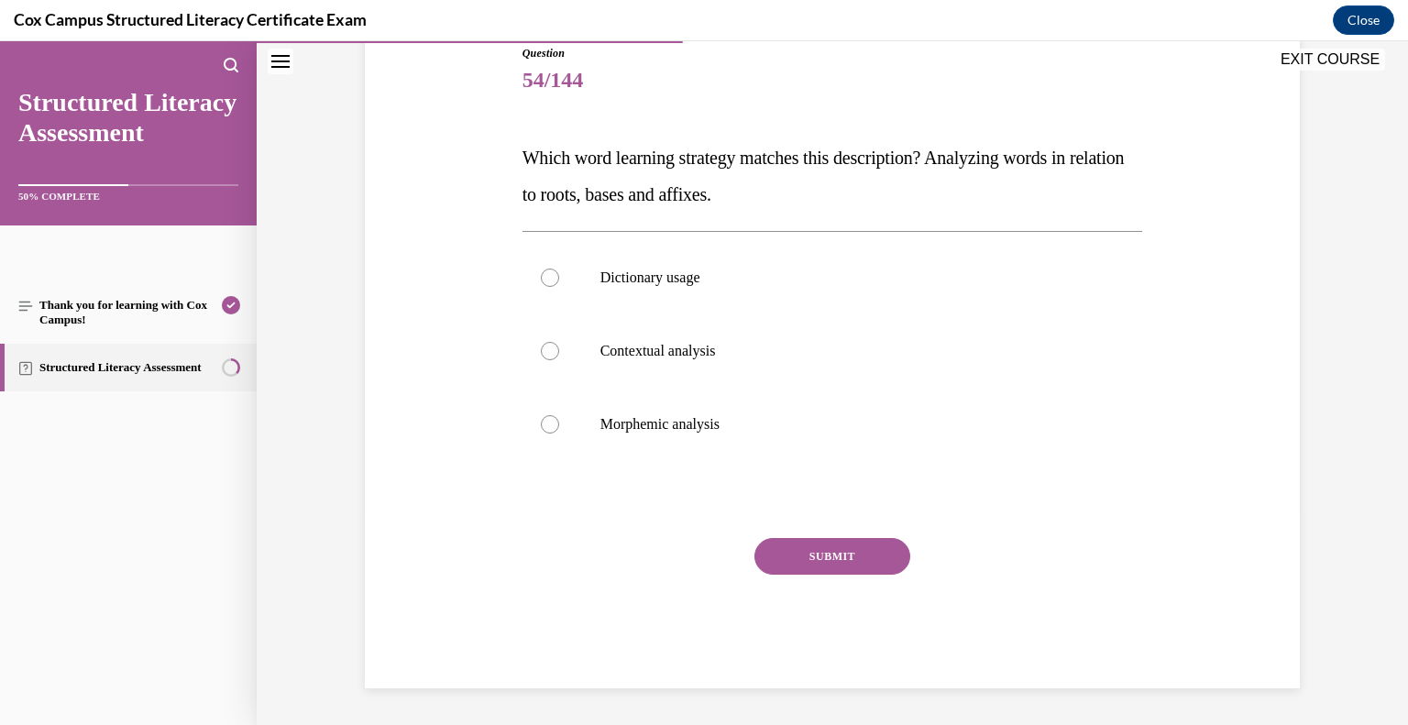
scroll to position [204, 0]
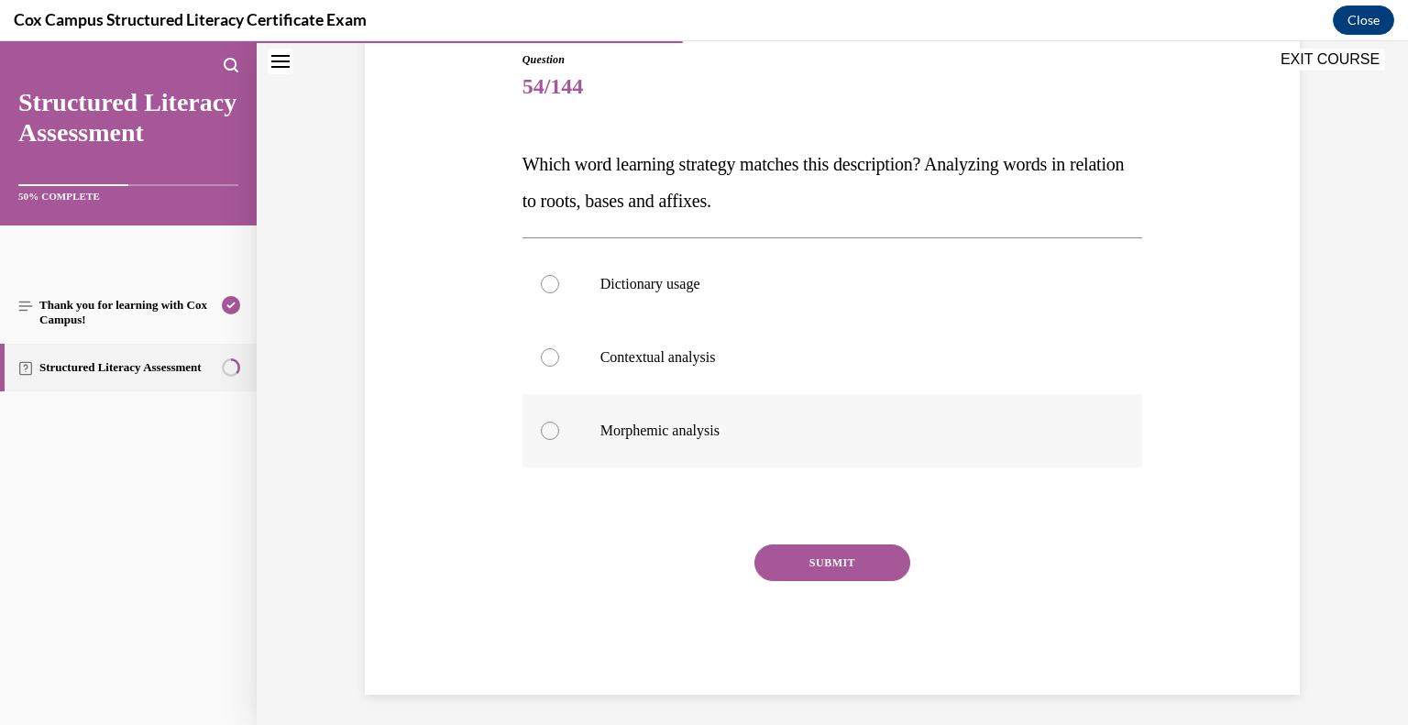
click at [618, 430] on p "Morphemic analysis" at bounding box center [848, 431] width 497 height 18
click at [559, 430] on input "Morphemic analysis" at bounding box center [550, 431] width 18 height 18
radio input "true"
click at [842, 567] on button "SUBMIT" at bounding box center [833, 563] width 156 height 37
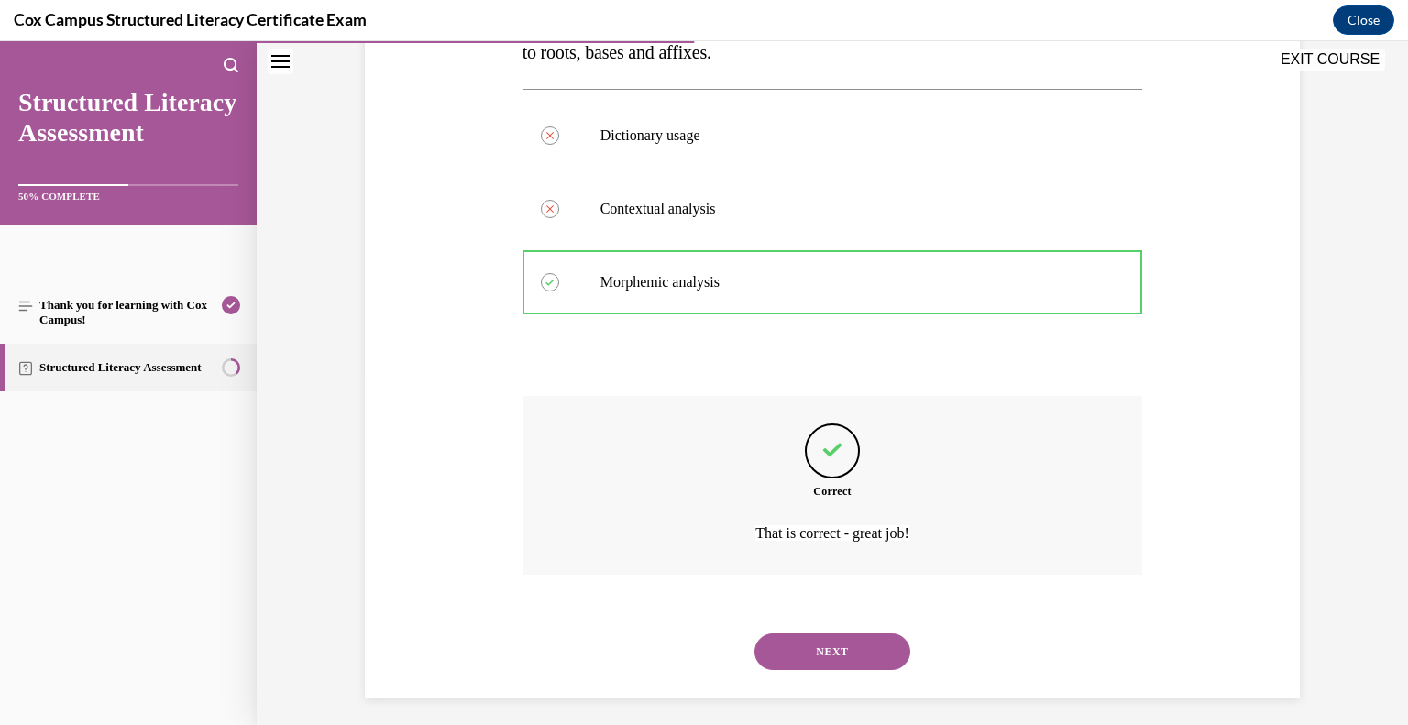
scroll to position [360, 0]
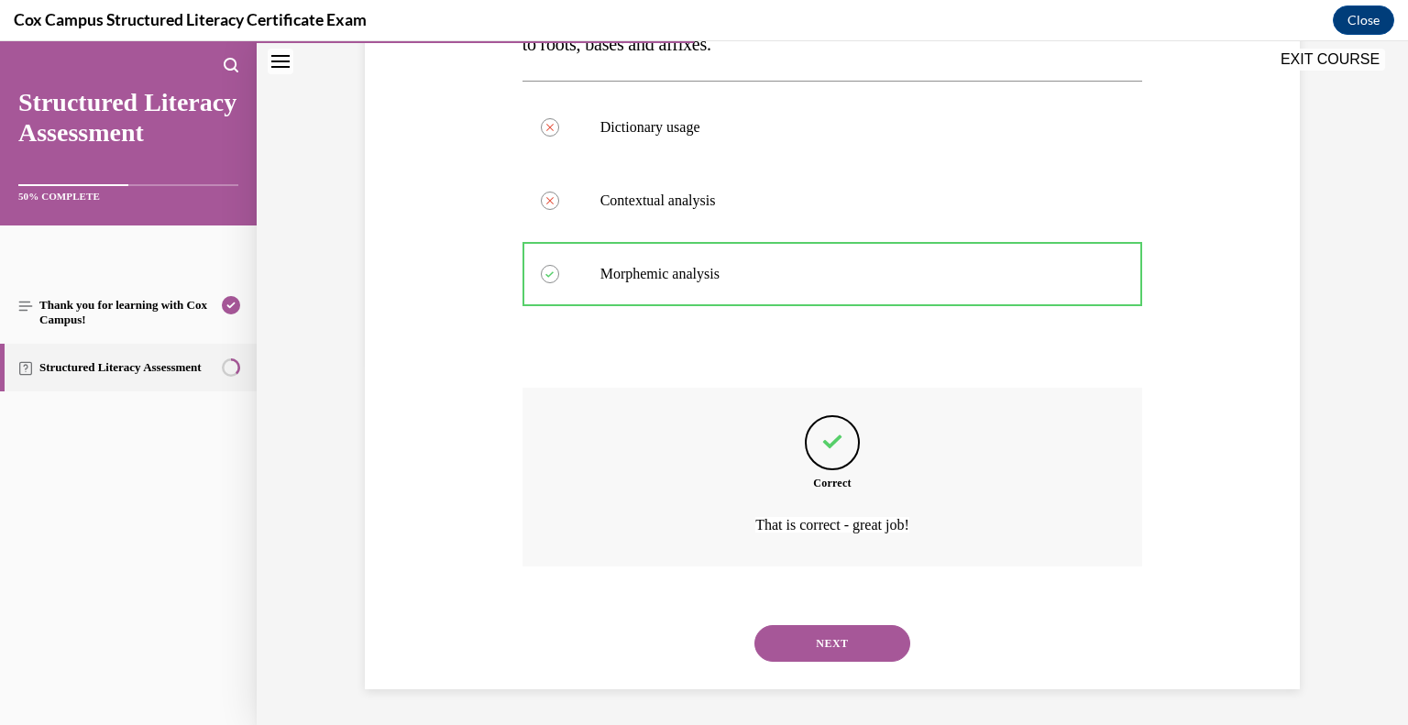
click at [804, 645] on button "NEXT" at bounding box center [833, 643] width 156 height 37
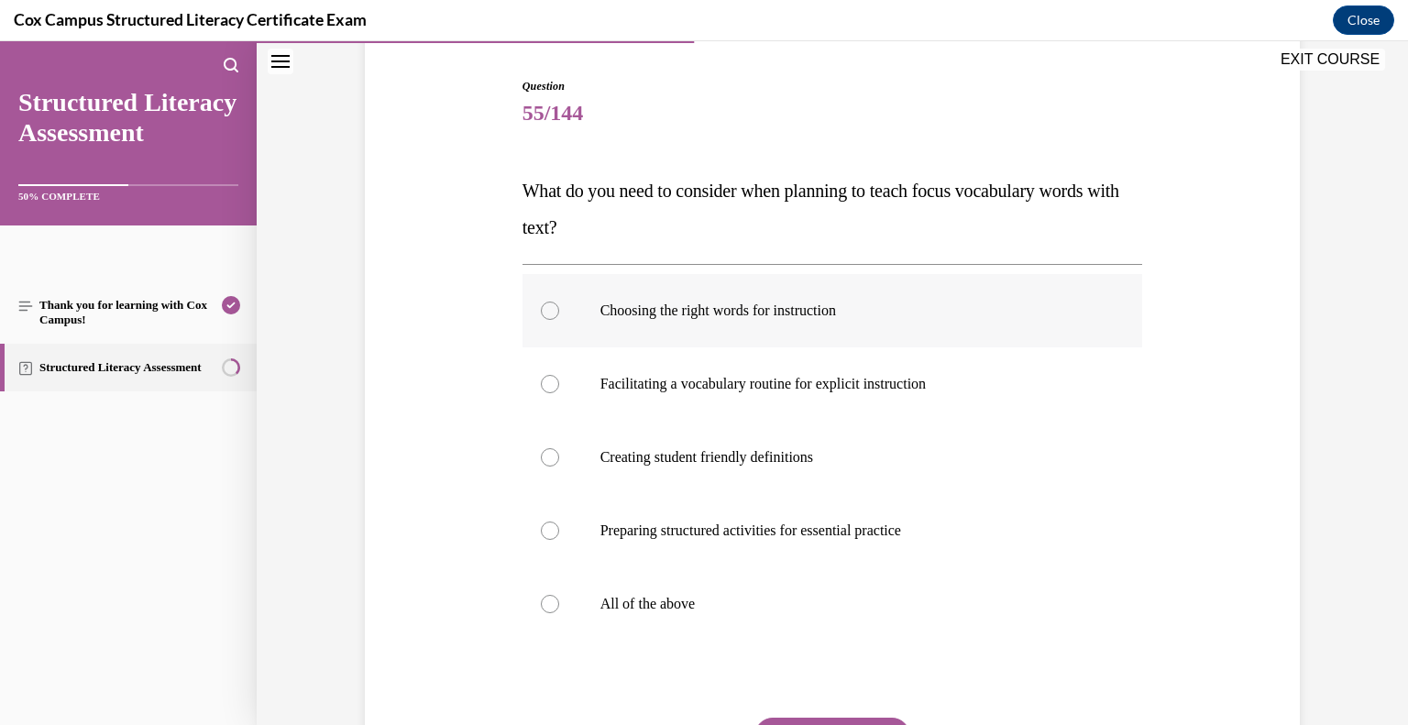
scroll to position [186, 0]
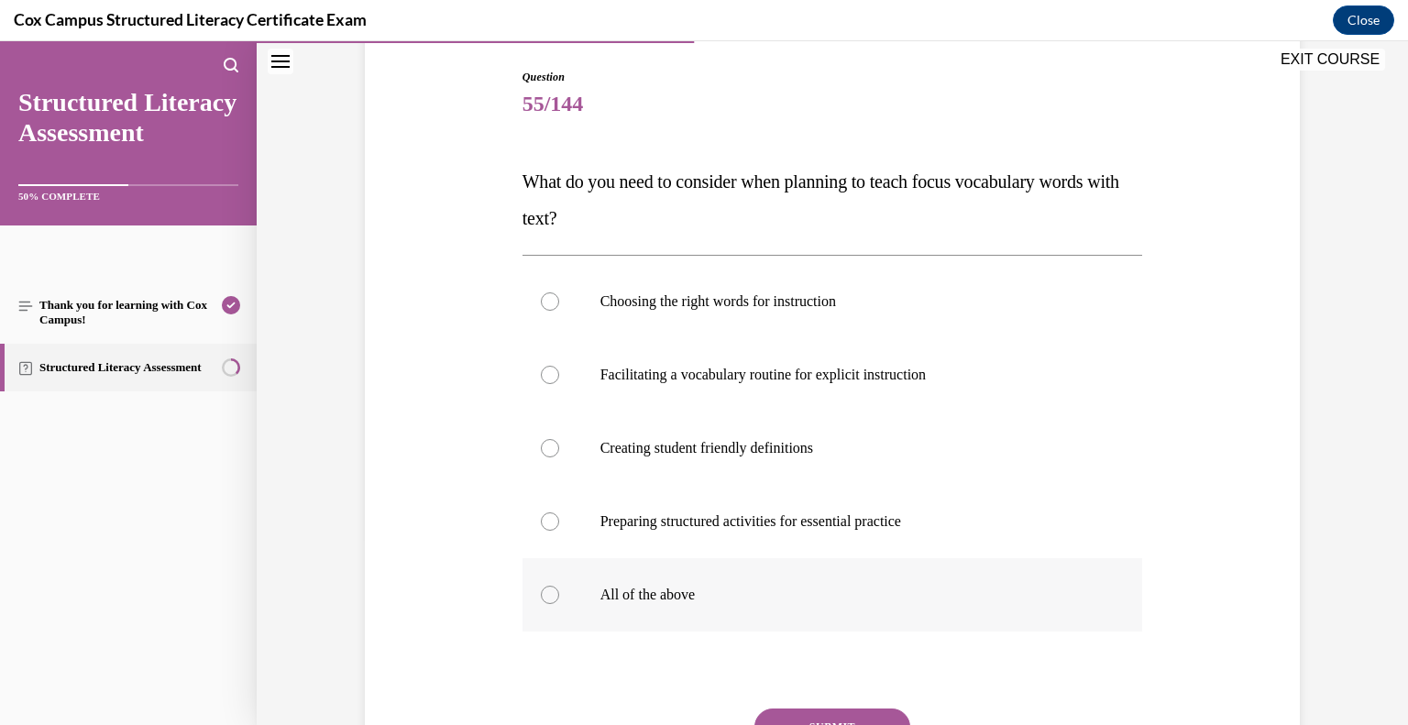
click at [655, 603] on label "All of the above" at bounding box center [833, 594] width 621 height 73
click at [559, 603] on input "All of the above" at bounding box center [550, 595] width 18 height 18
radio input "true"
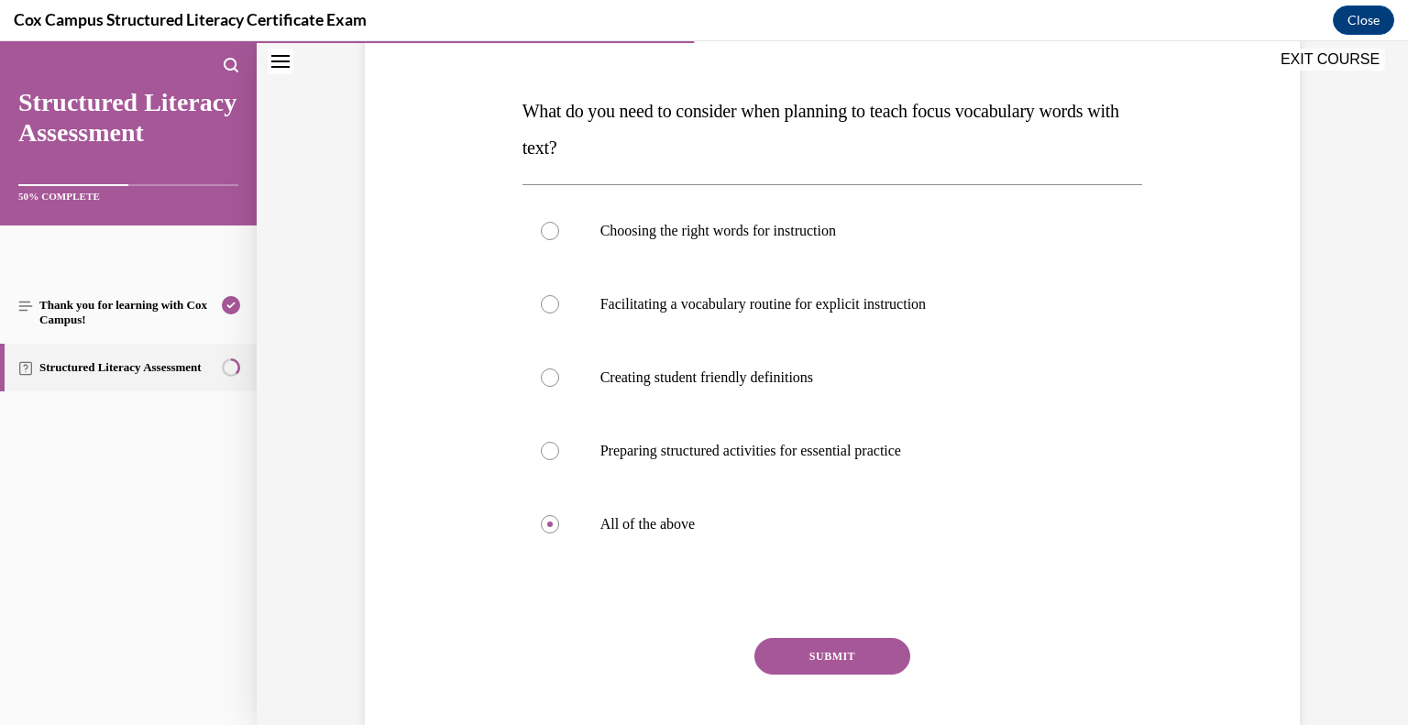
click at [777, 660] on button "SUBMIT" at bounding box center [833, 656] width 156 height 37
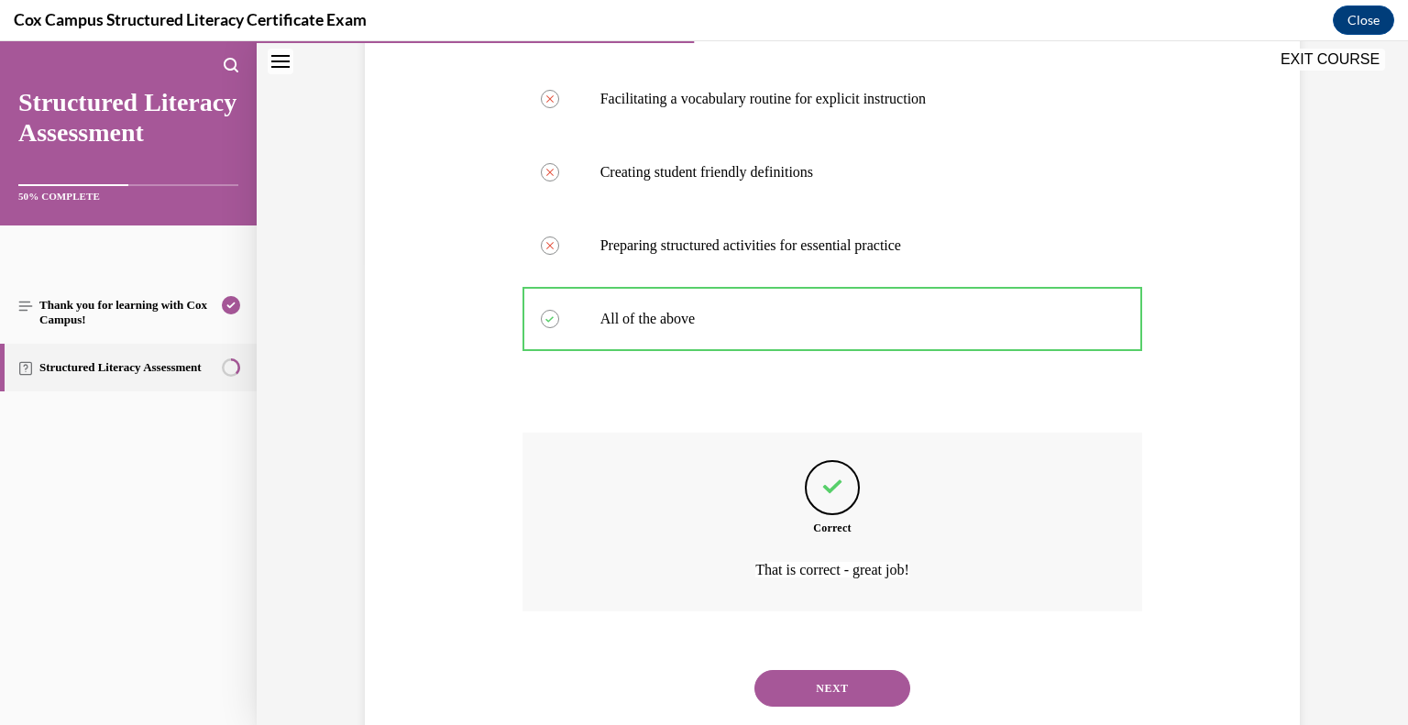
scroll to position [507, 0]
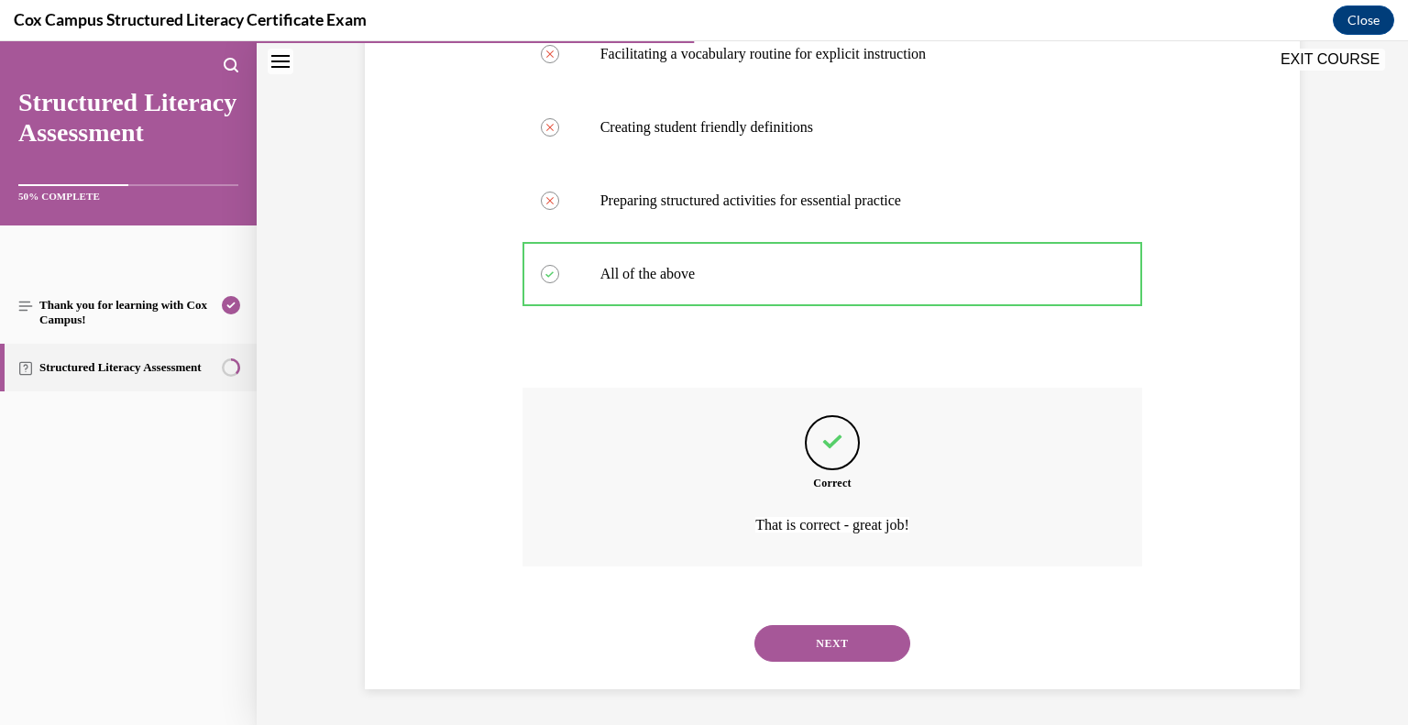
click at [830, 650] on button "NEXT" at bounding box center [833, 643] width 156 height 37
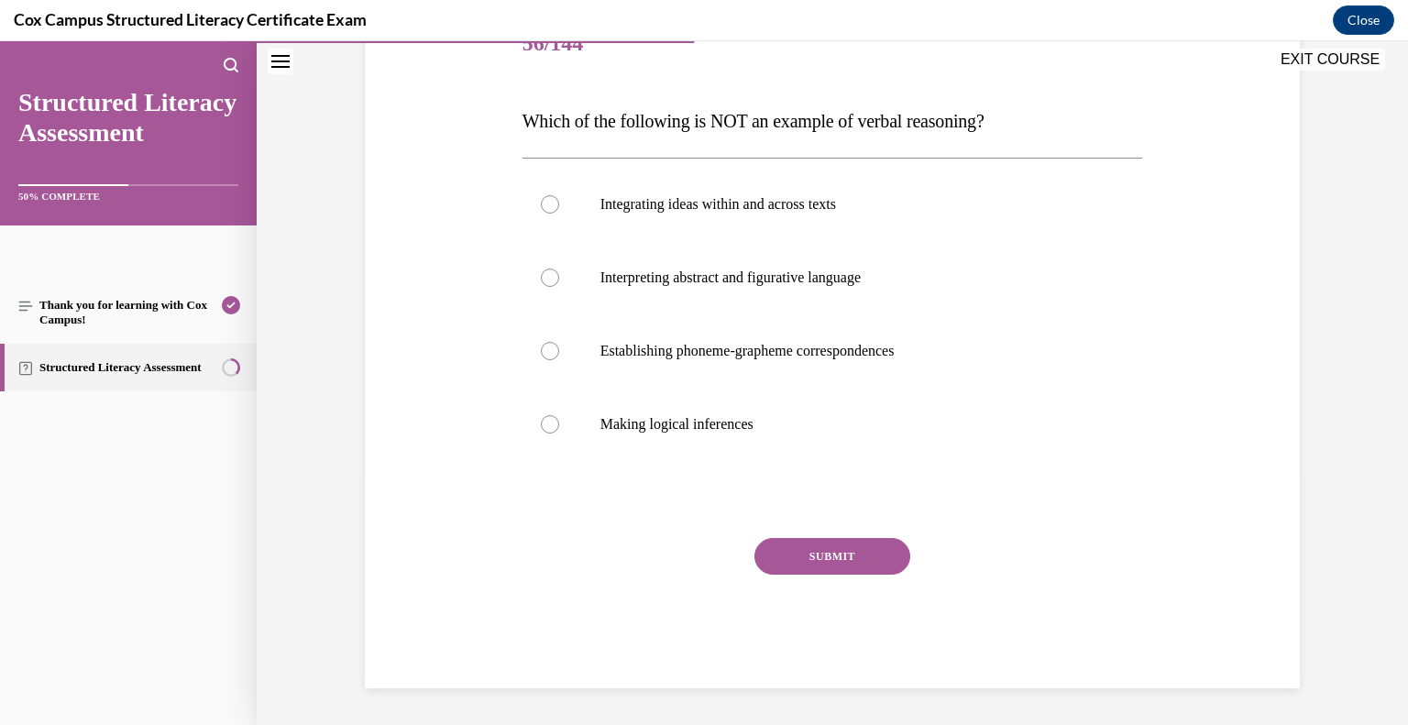
scroll to position [204, 0]
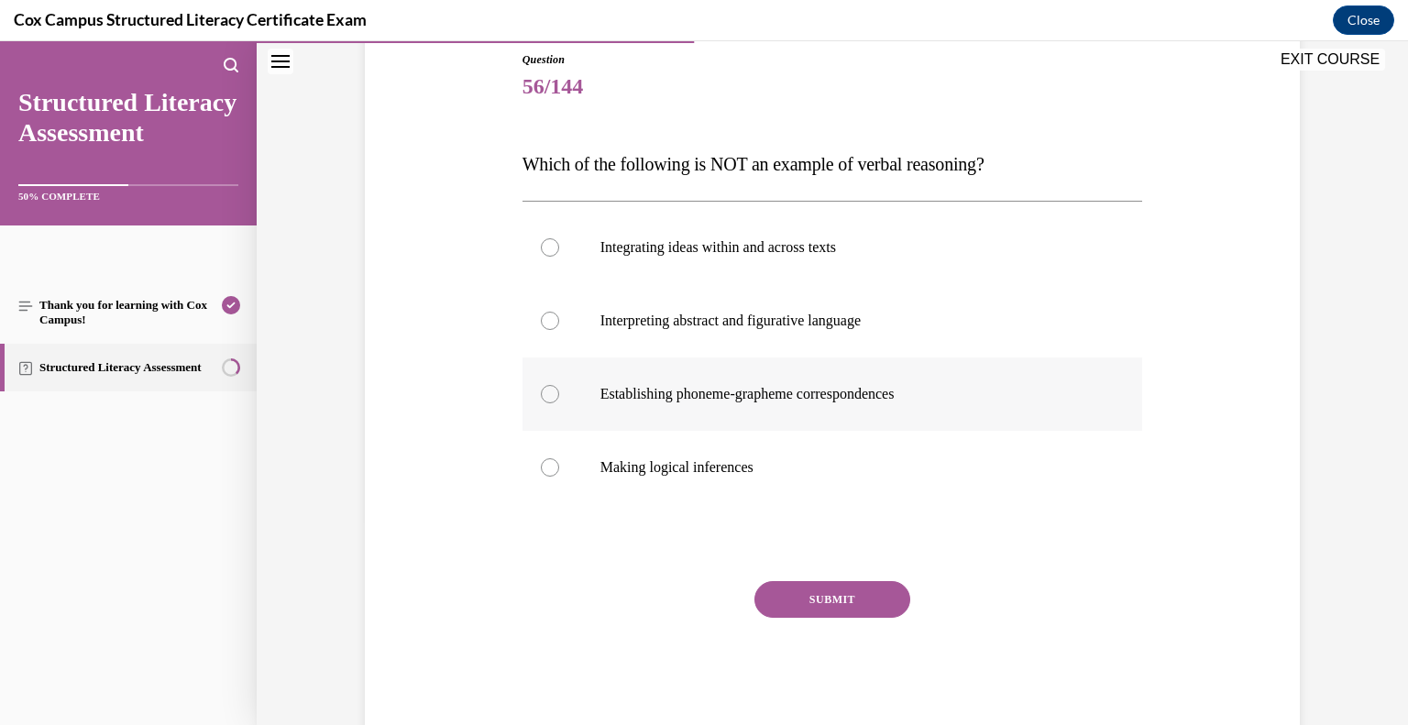
click at [737, 408] on label "Establishing phoneme-grapheme correspondences" at bounding box center [833, 394] width 621 height 73
click at [559, 403] on input "Establishing phoneme-grapheme correspondences" at bounding box center [550, 394] width 18 height 18
radio input "true"
click at [832, 600] on button "SUBMIT" at bounding box center [833, 599] width 156 height 37
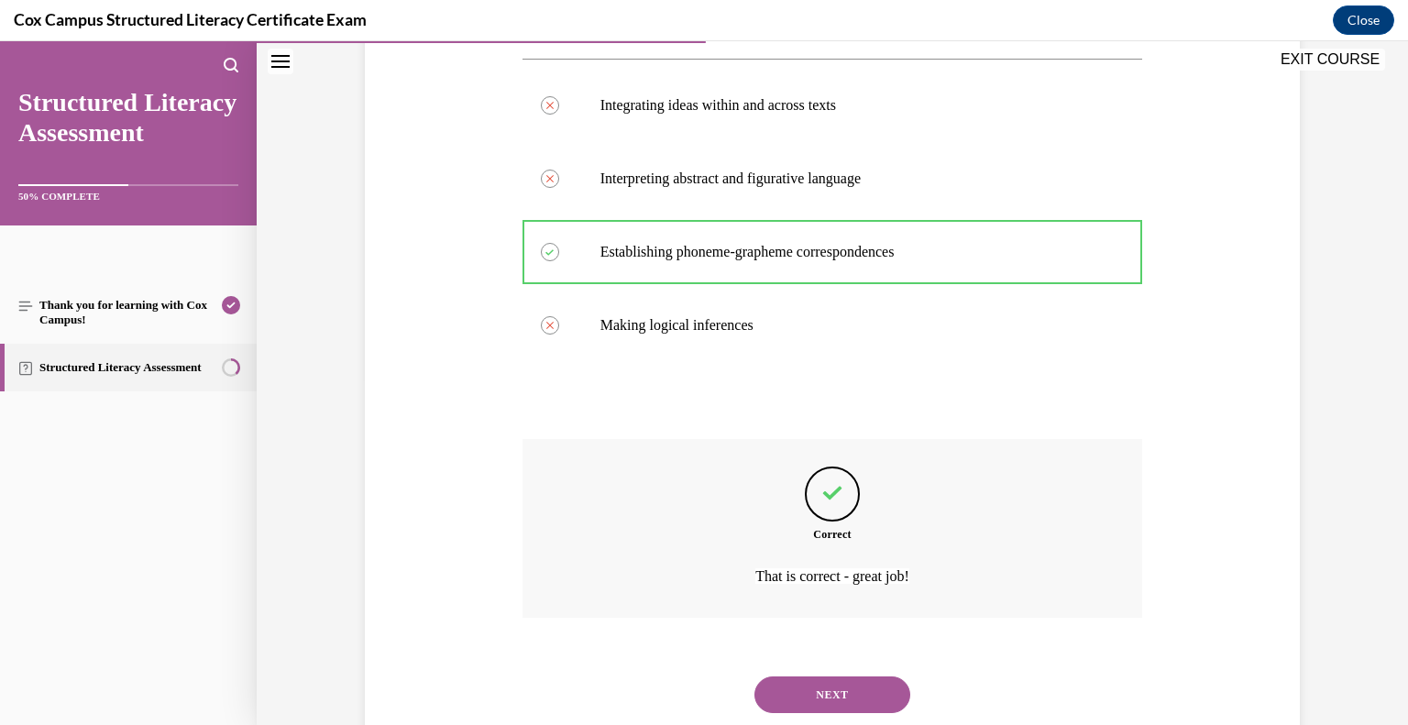
scroll to position [397, 0]
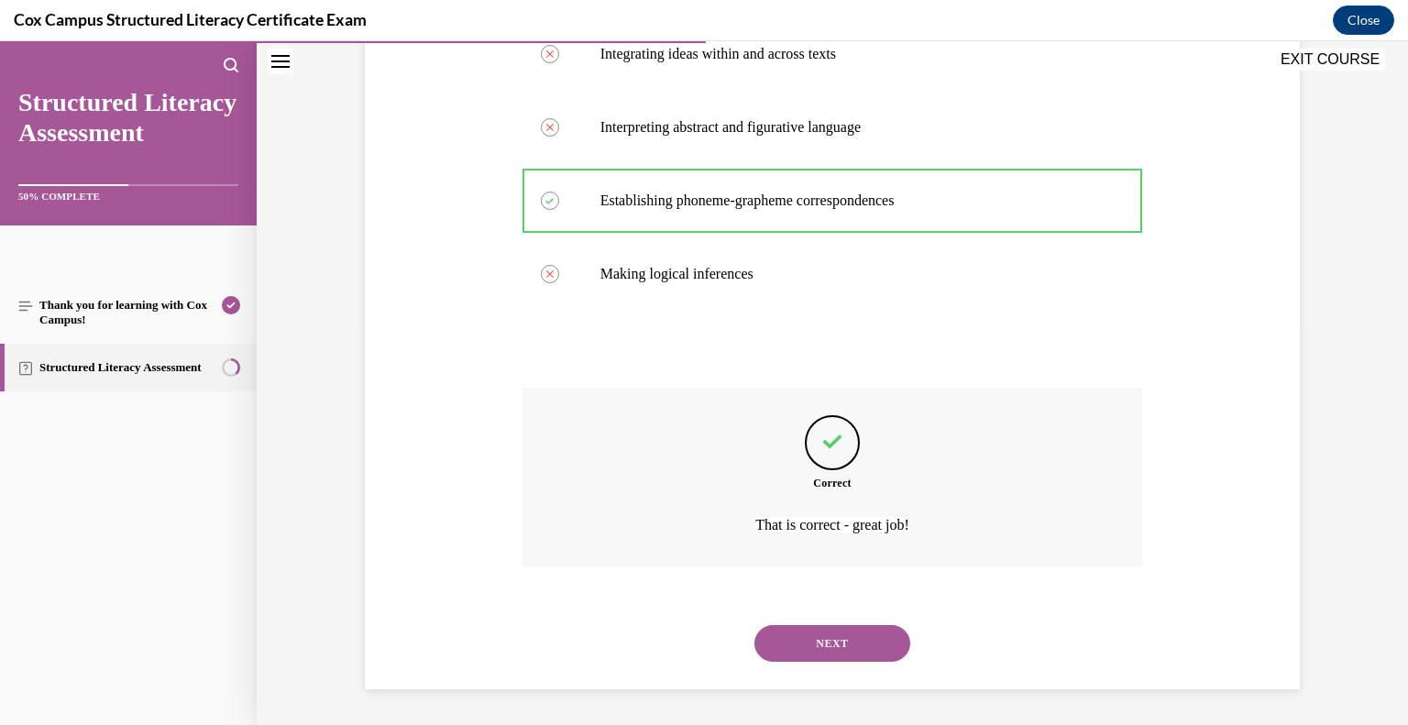
click at [834, 638] on button "NEXT" at bounding box center [833, 643] width 156 height 37
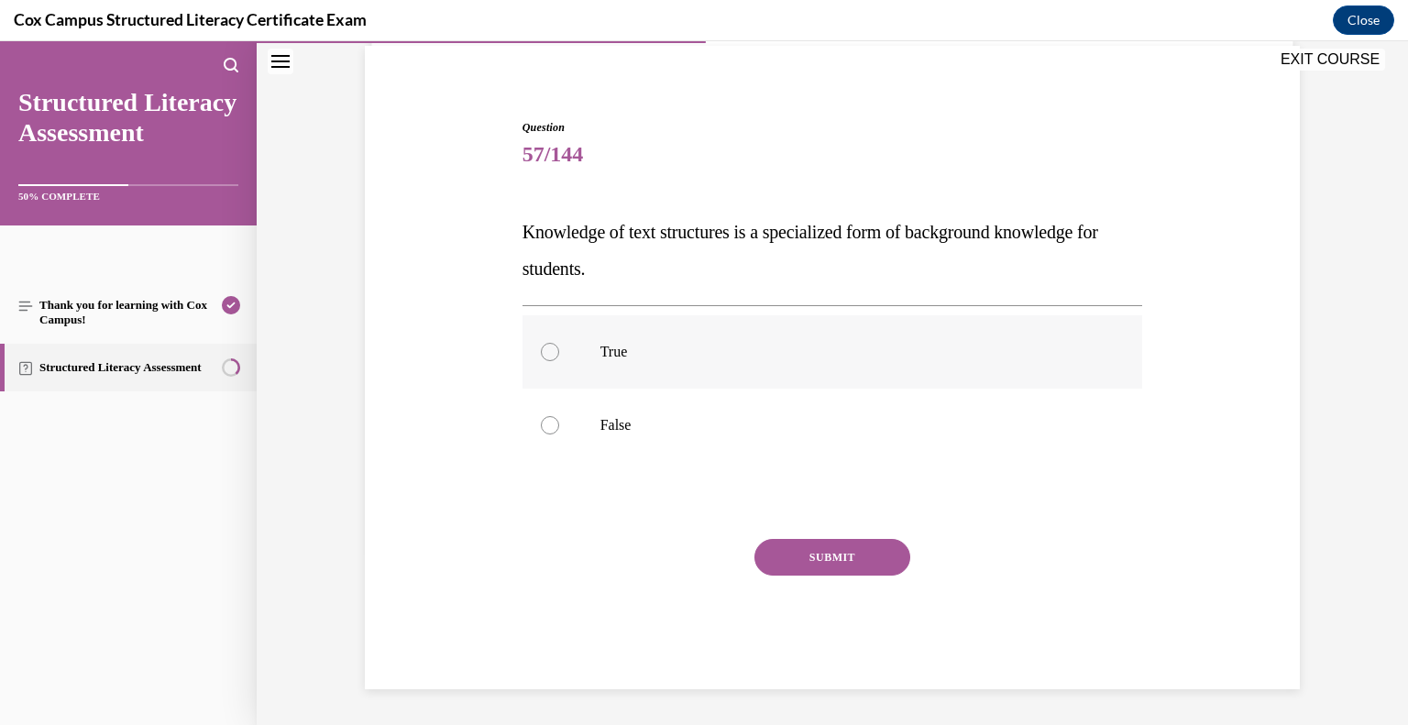
click at [589, 333] on label "True" at bounding box center [833, 351] width 621 height 73
click at [559, 343] on input "True" at bounding box center [550, 352] width 18 height 18
radio input "true"
click at [834, 558] on button "SUBMIT" at bounding box center [833, 557] width 156 height 37
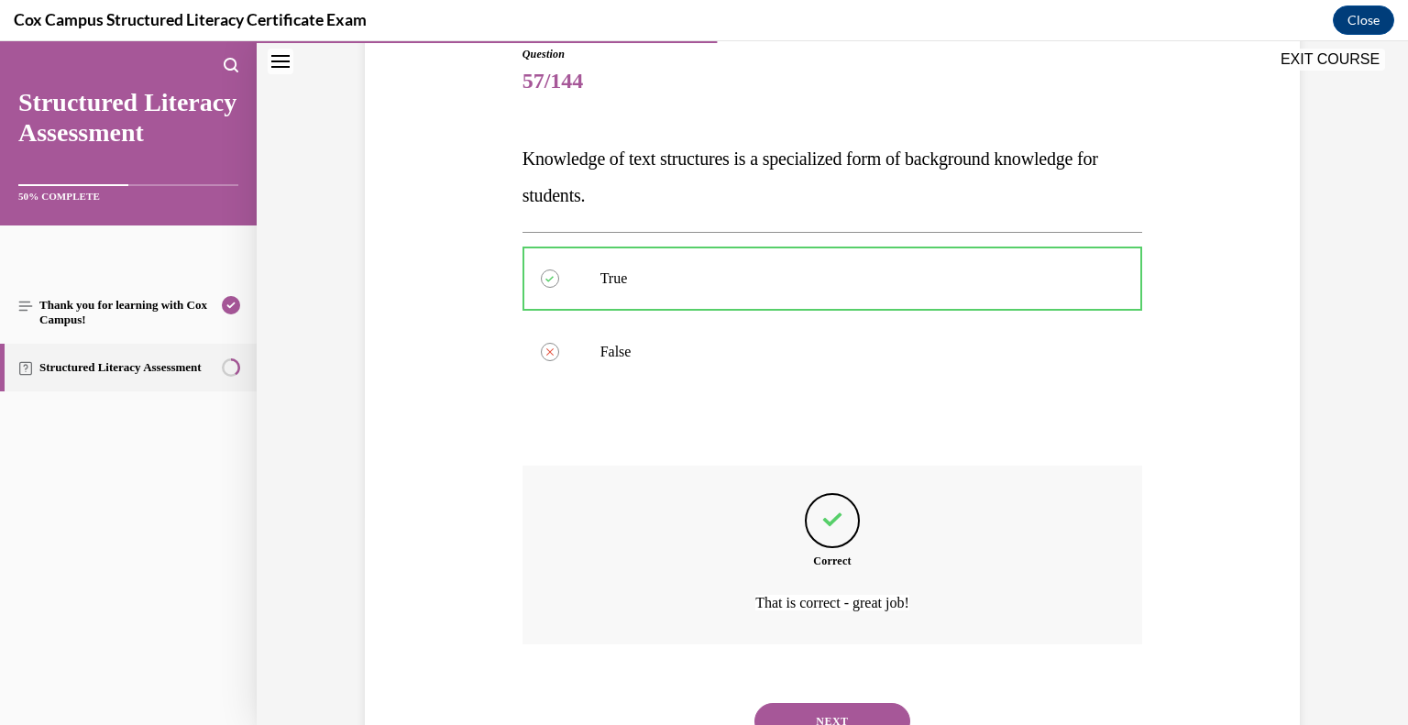
scroll to position [287, 0]
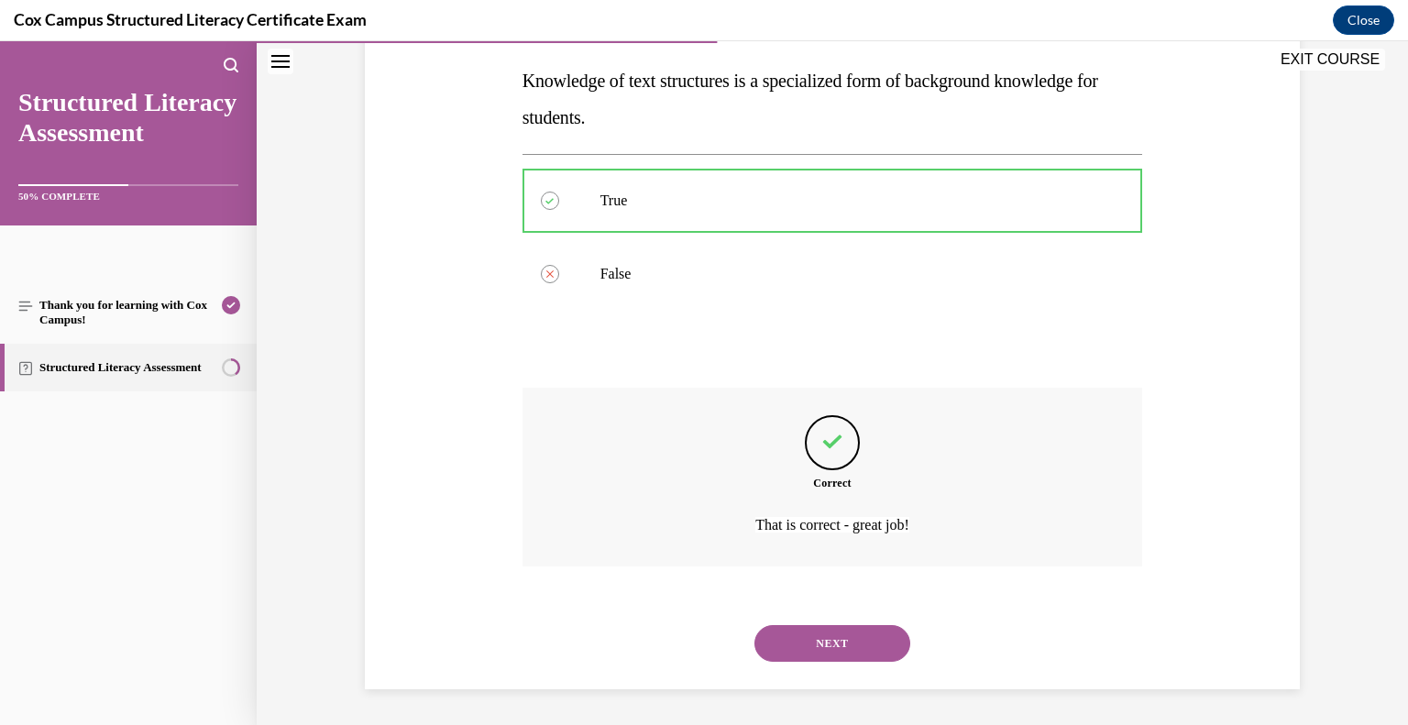
click at [807, 641] on button "NEXT" at bounding box center [833, 643] width 156 height 37
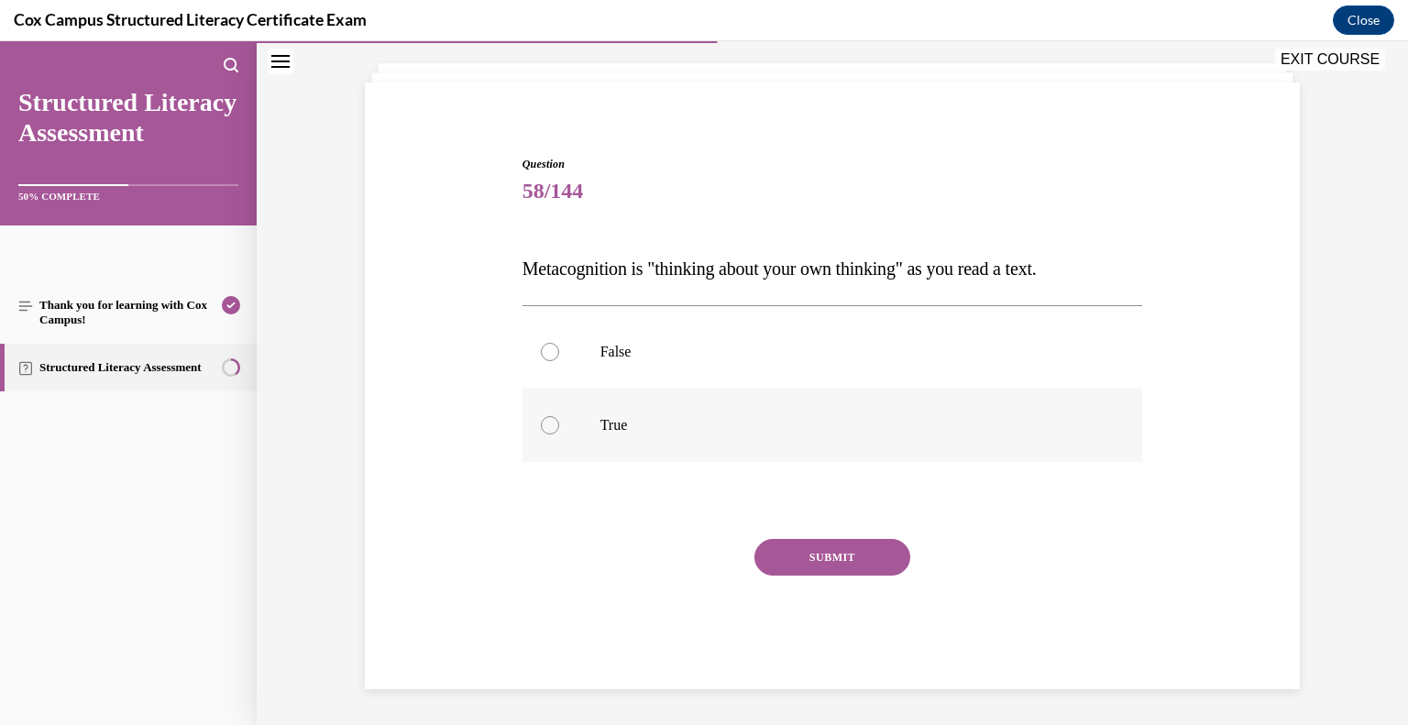
click at [541, 424] on div at bounding box center [550, 425] width 18 height 18
click at [541, 424] on input "True" at bounding box center [550, 425] width 18 height 18
radio input "true"
click at [798, 553] on button "SUBMIT" at bounding box center [833, 557] width 156 height 37
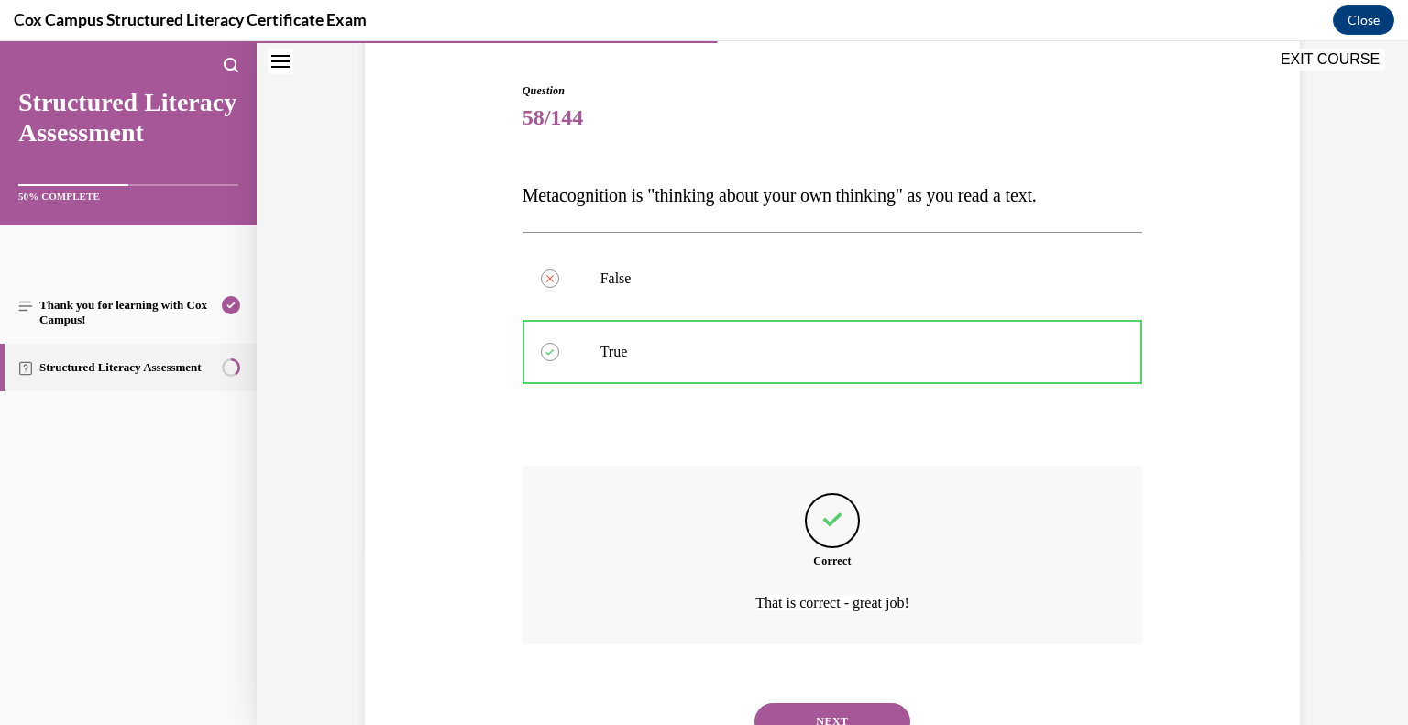
scroll to position [250, 0]
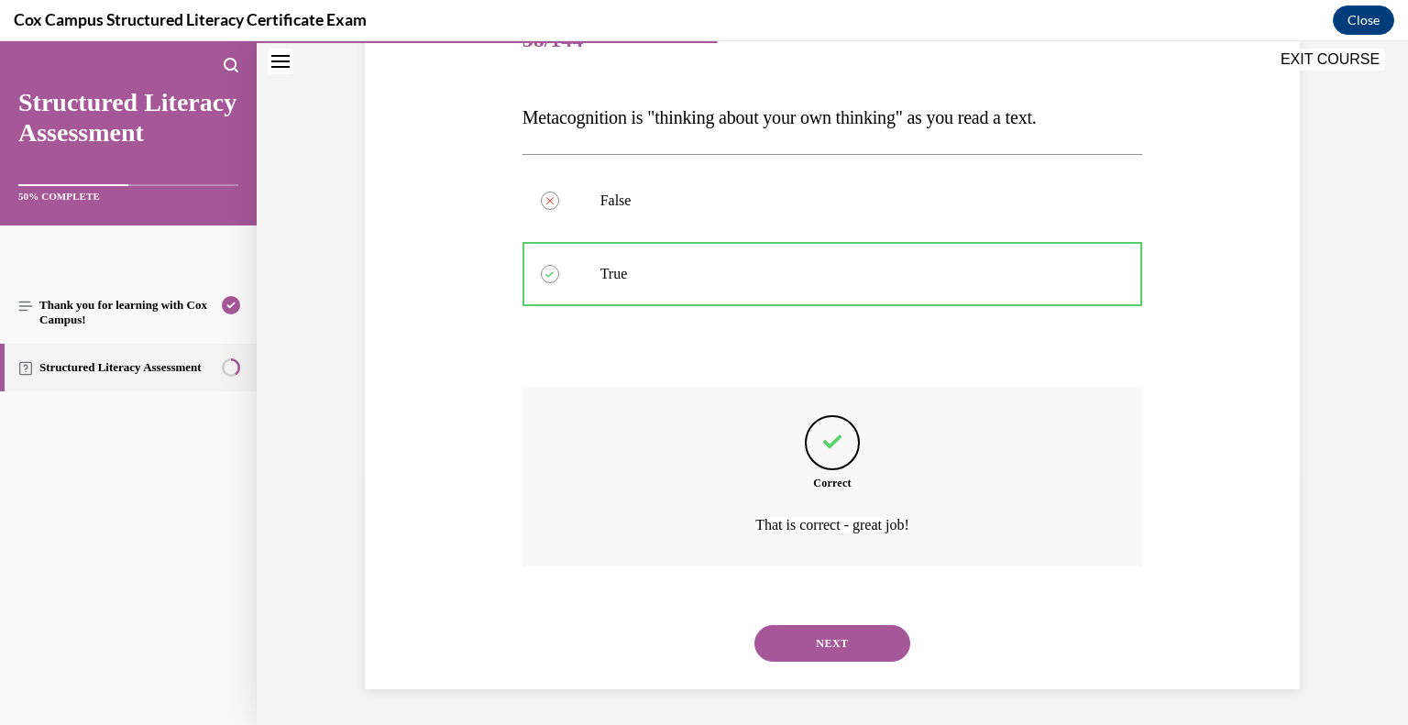
click at [828, 631] on button "NEXT" at bounding box center [833, 643] width 156 height 37
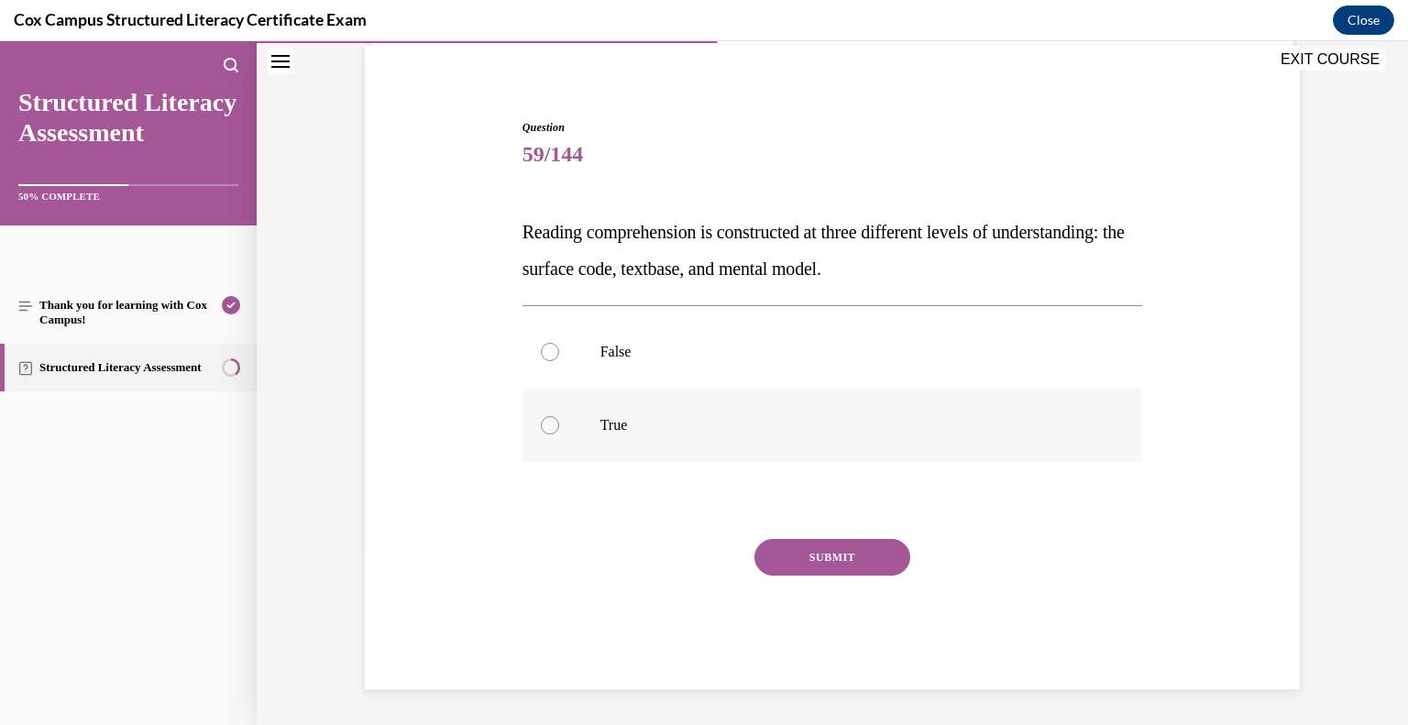
click at [837, 416] on p "True" at bounding box center [848, 425] width 497 height 18
click at [559, 416] on input "True" at bounding box center [550, 425] width 18 height 18
radio input "true"
click at [829, 548] on button "SUBMIT" at bounding box center [833, 557] width 156 height 37
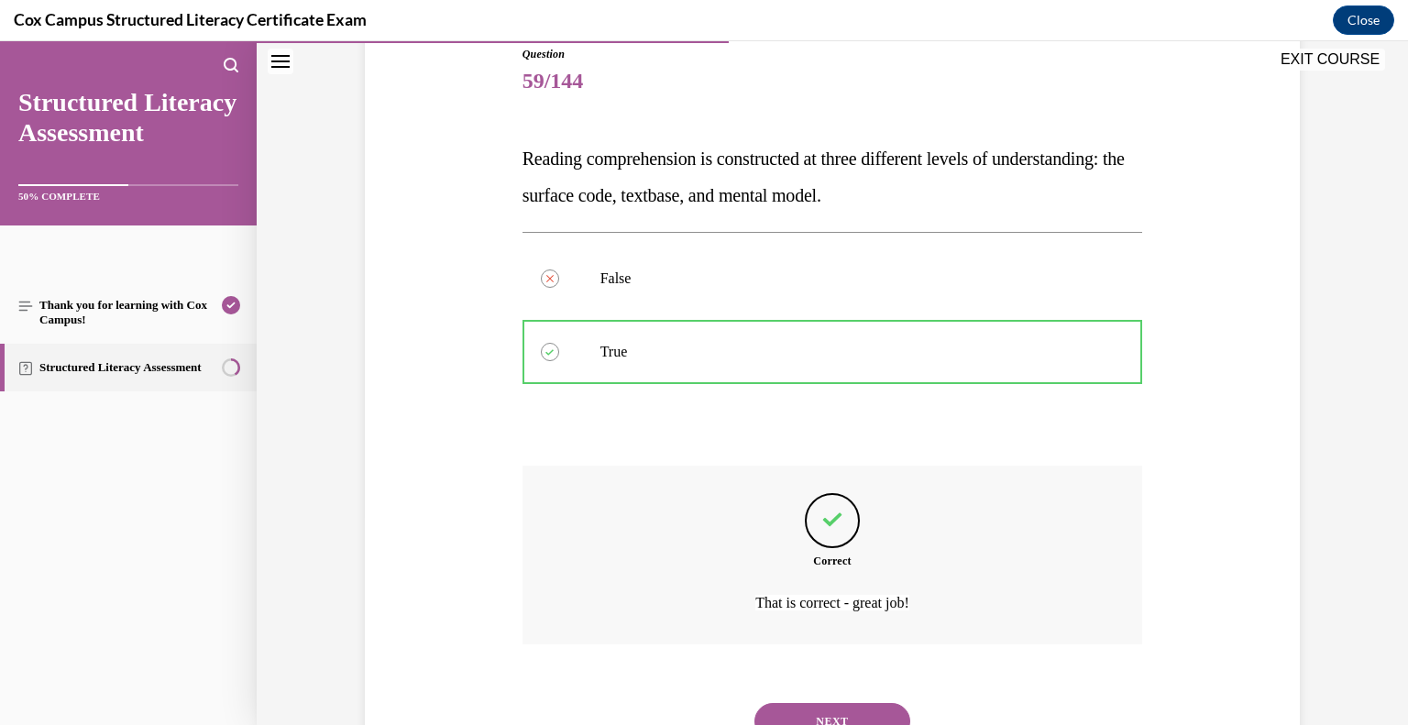
scroll to position [287, 0]
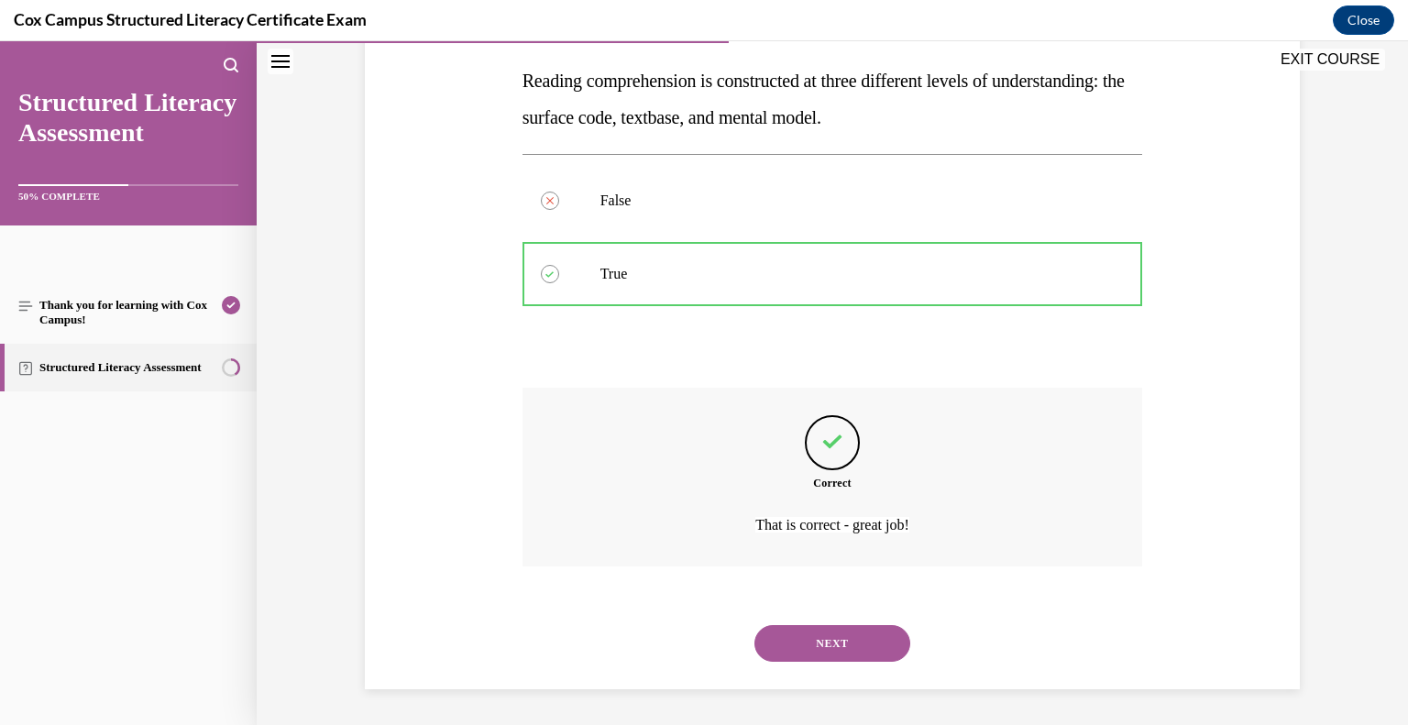
click at [860, 645] on button "NEXT" at bounding box center [833, 643] width 156 height 37
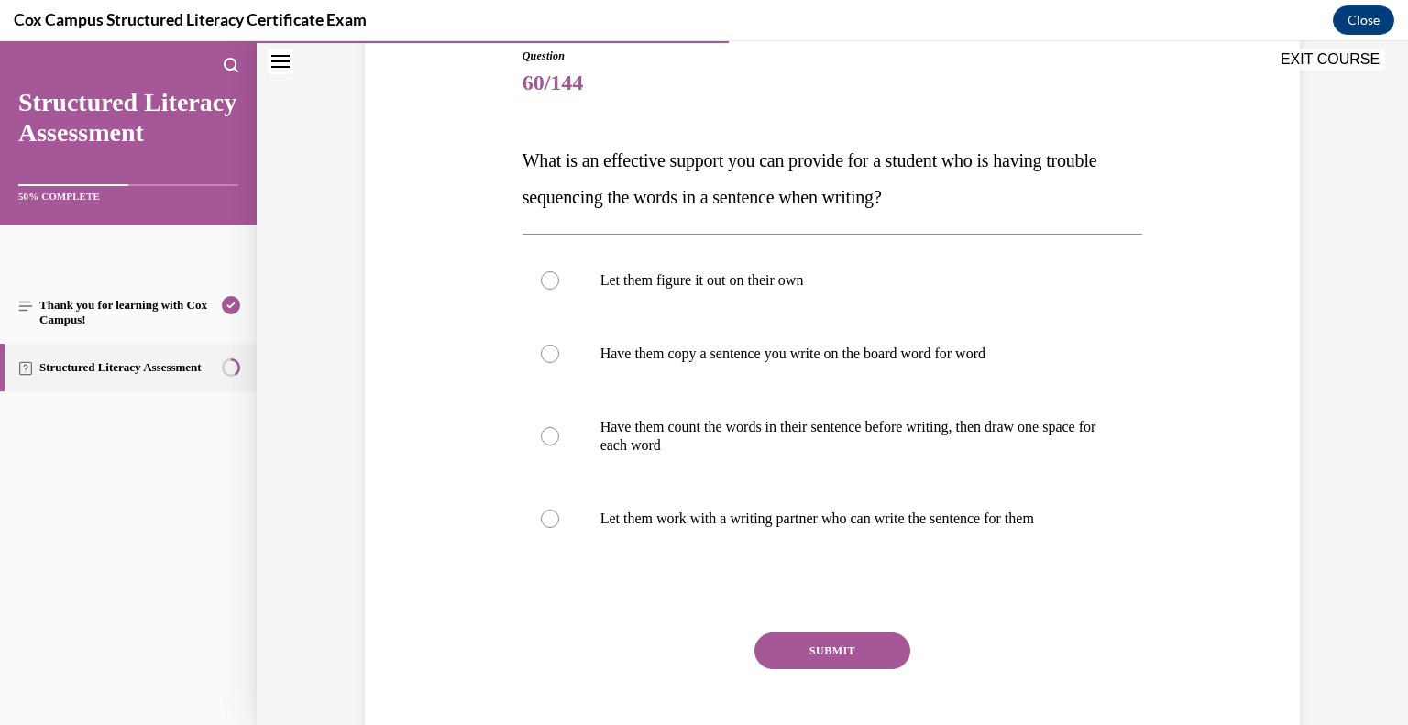
scroll to position [216, 0]
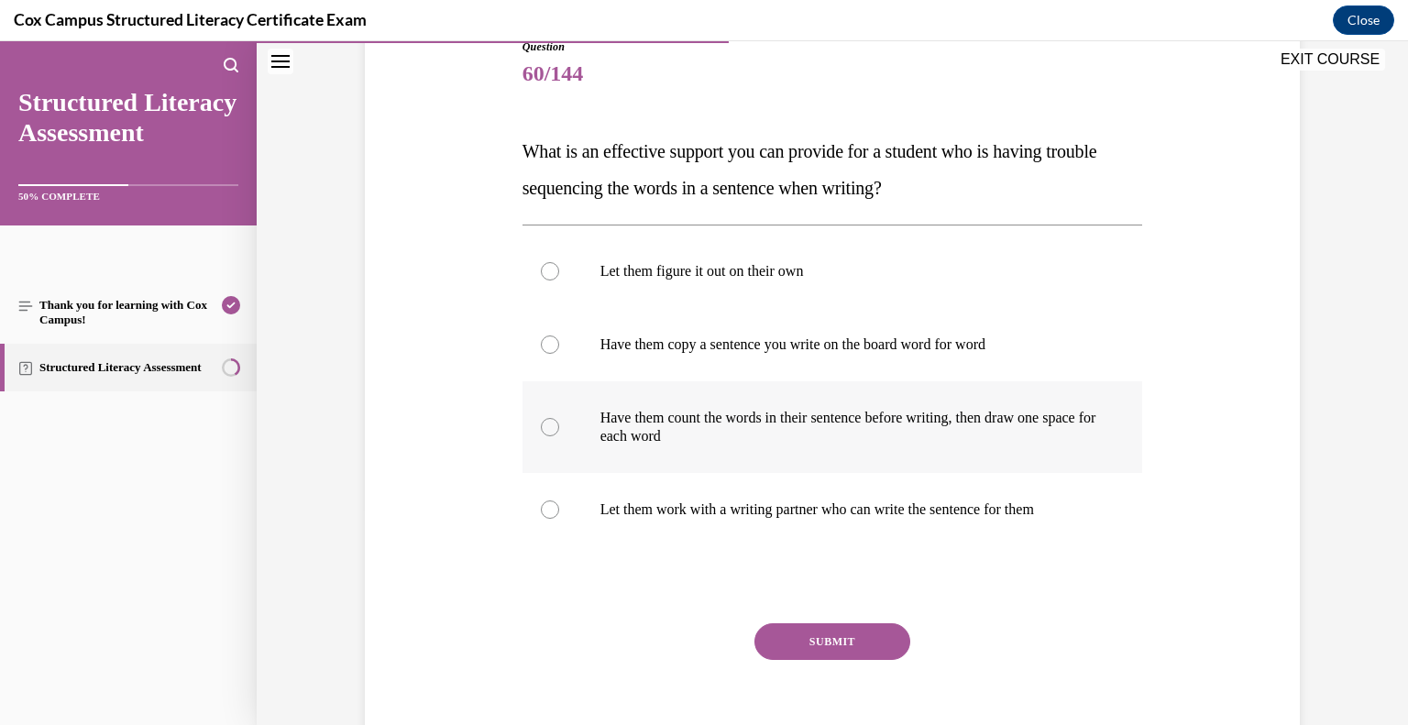
click at [656, 449] on label "Have them count the words in their sentence before writing, then draw one space…" at bounding box center [833, 427] width 621 height 92
click at [559, 436] on input "Have them count the words in their sentence before writing, then draw one space…" at bounding box center [550, 427] width 18 height 18
radio input "true"
click at [827, 642] on button "SUBMIT" at bounding box center [833, 641] width 156 height 37
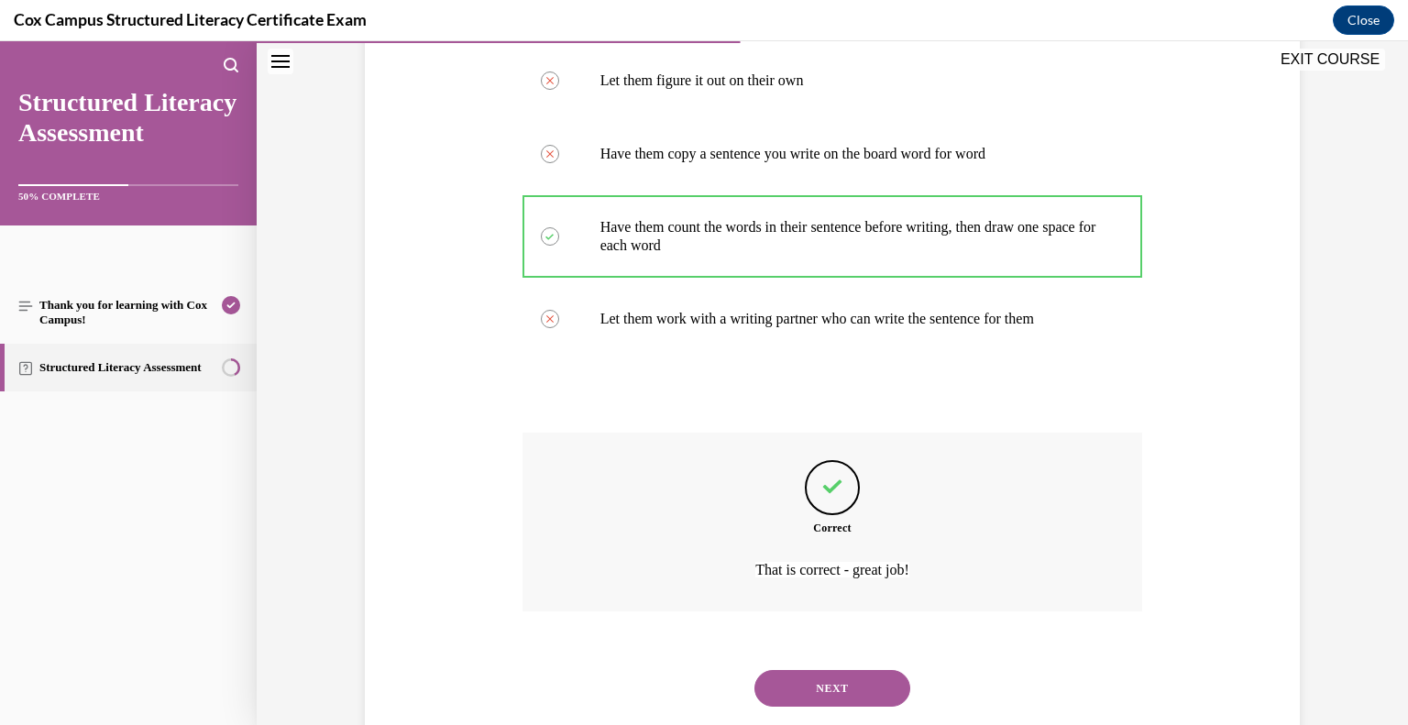
scroll to position [452, 0]
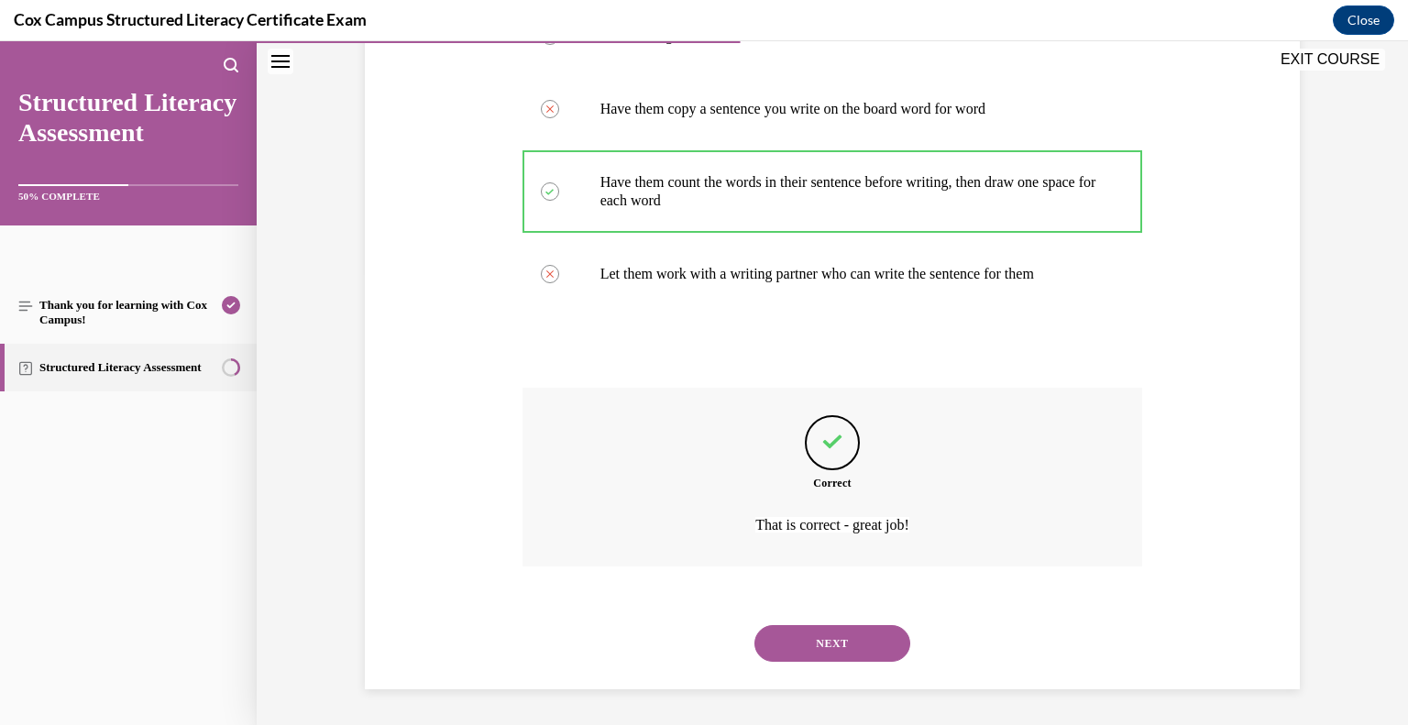
click at [805, 647] on button "NEXT" at bounding box center [833, 643] width 156 height 37
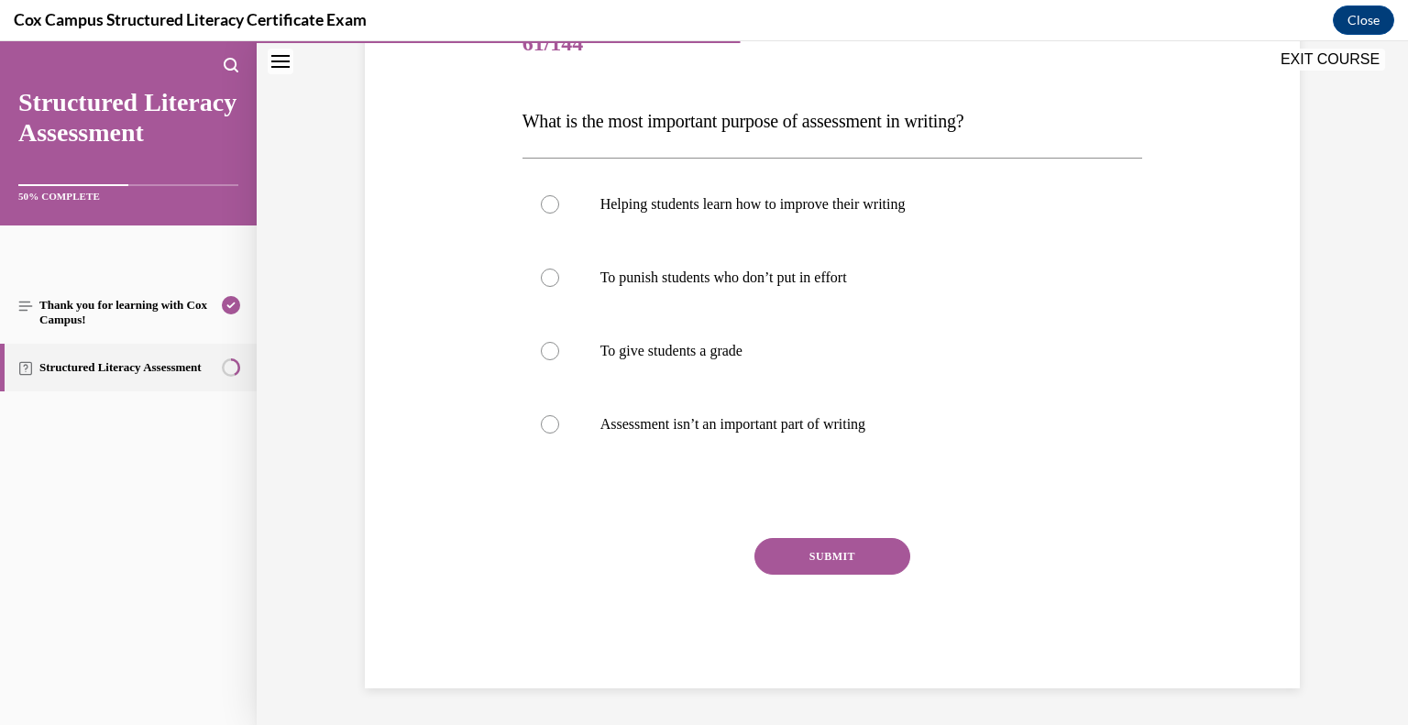
scroll to position [204, 0]
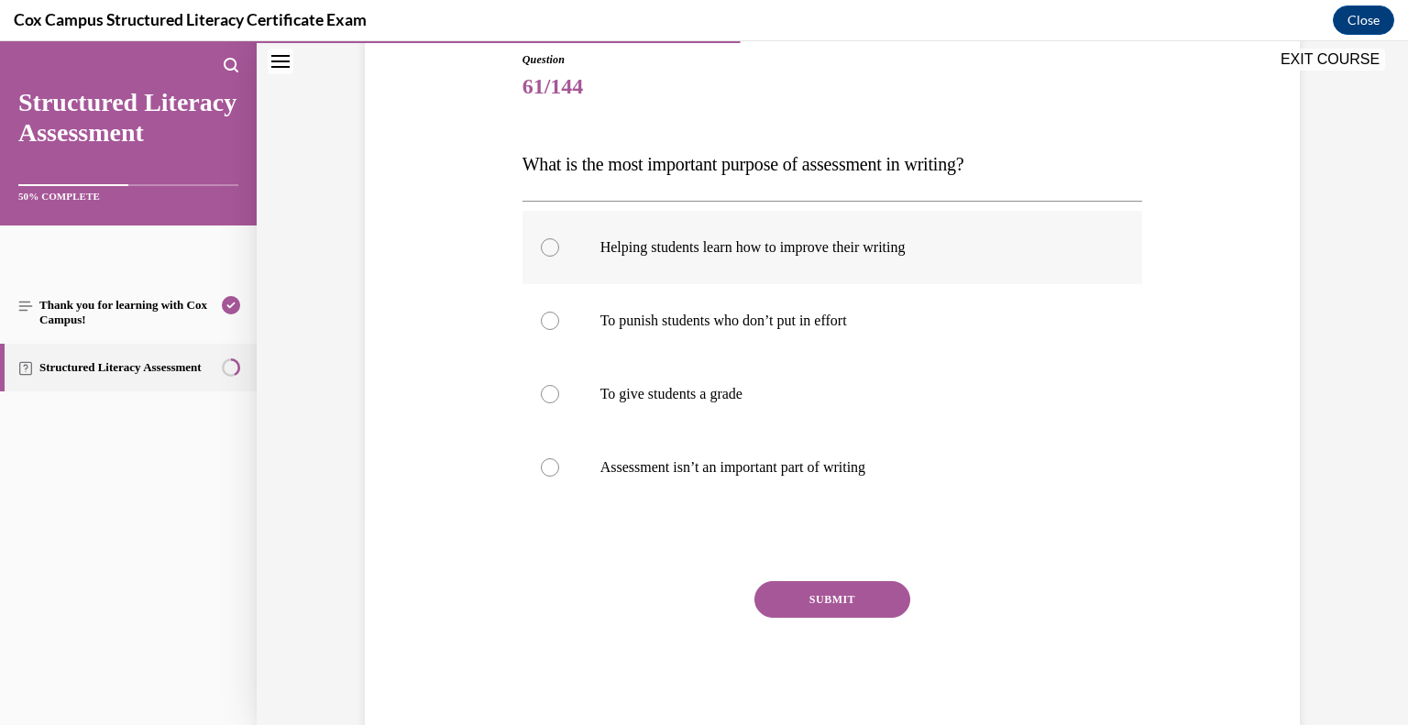
click at [677, 269] on label "Helping students learn how to improve their writing" at bounding box center [833, 247] width 621 height 73
click at [559, 257] on input "Helping students learn how to improve their writing" at bounding box center [550, 247] width 18 height 18
radio input "true"
click at [815, 597] on button "SUBMIT" at bounding box center [833, 599] width 156 height 37
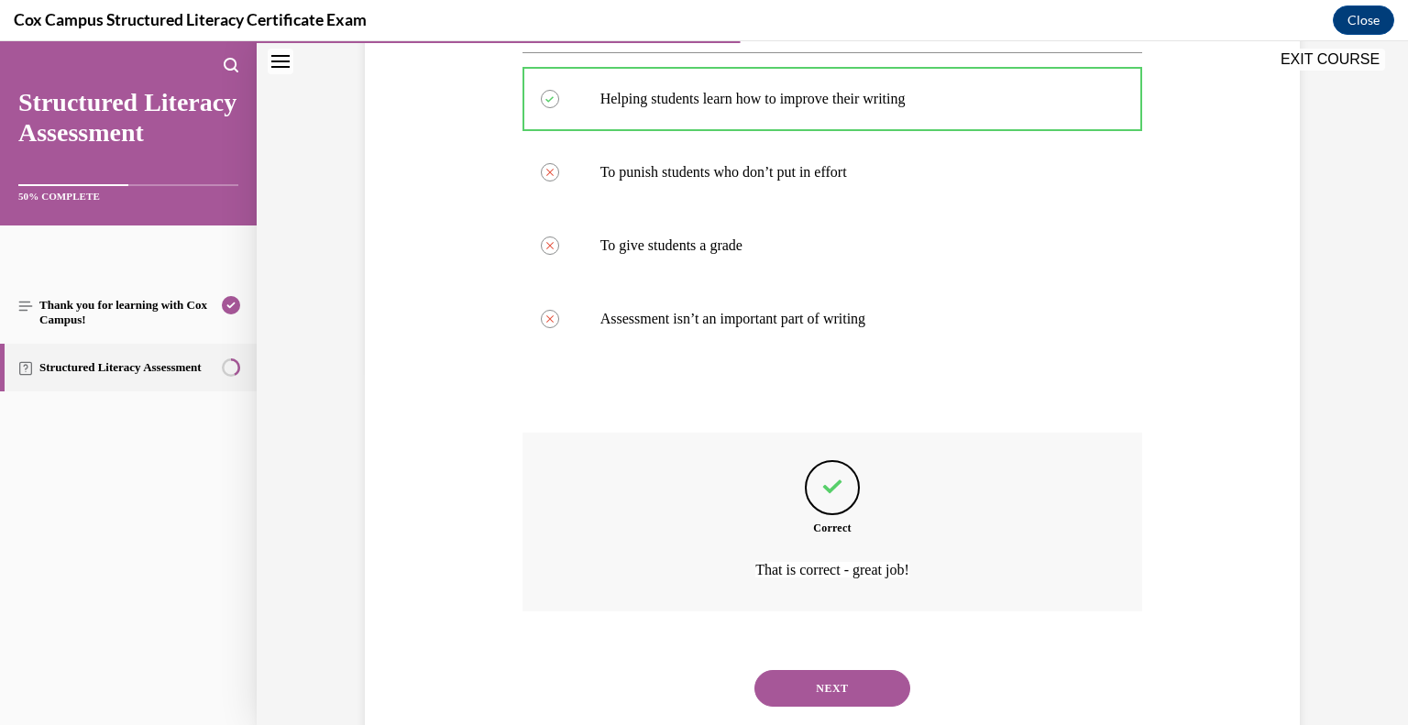
scroll to position [397, 0]
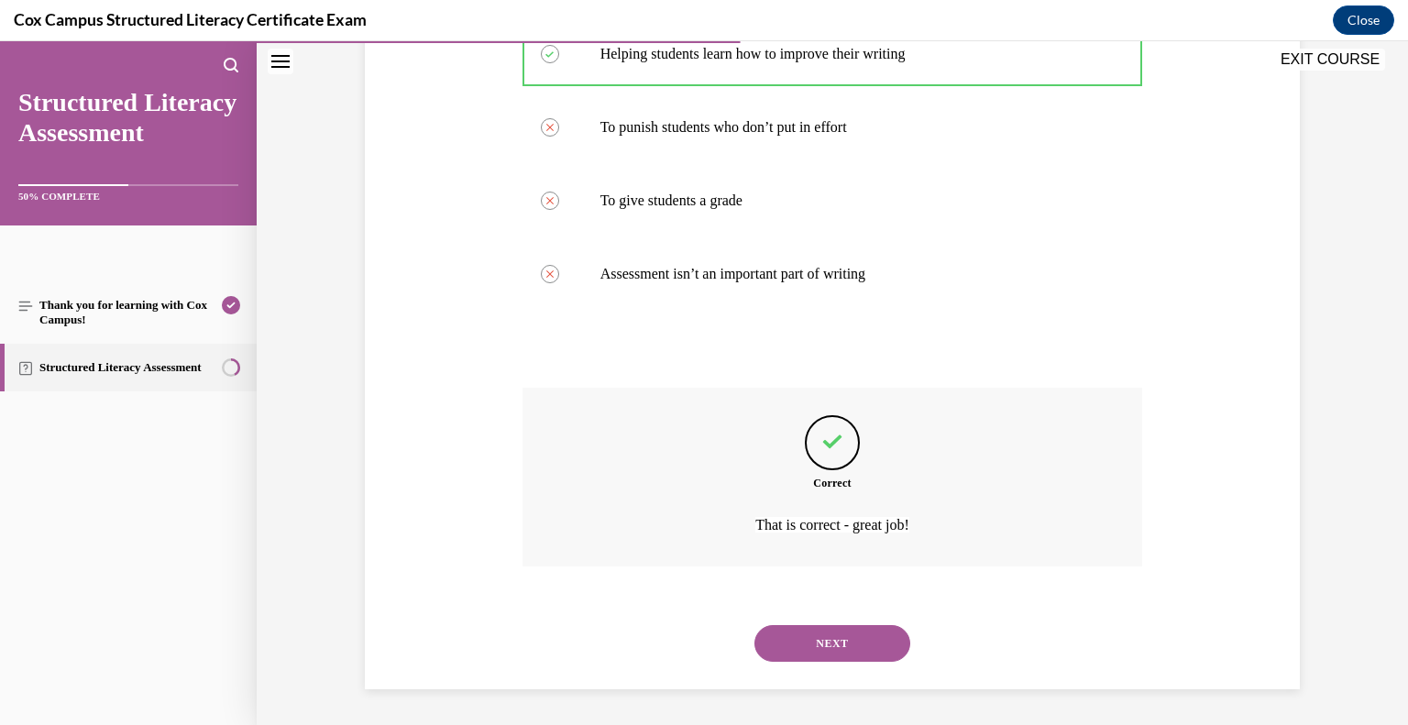
click at [832, 639] on button "NEXT" at bounding box center [833, 643] width 156 height 37
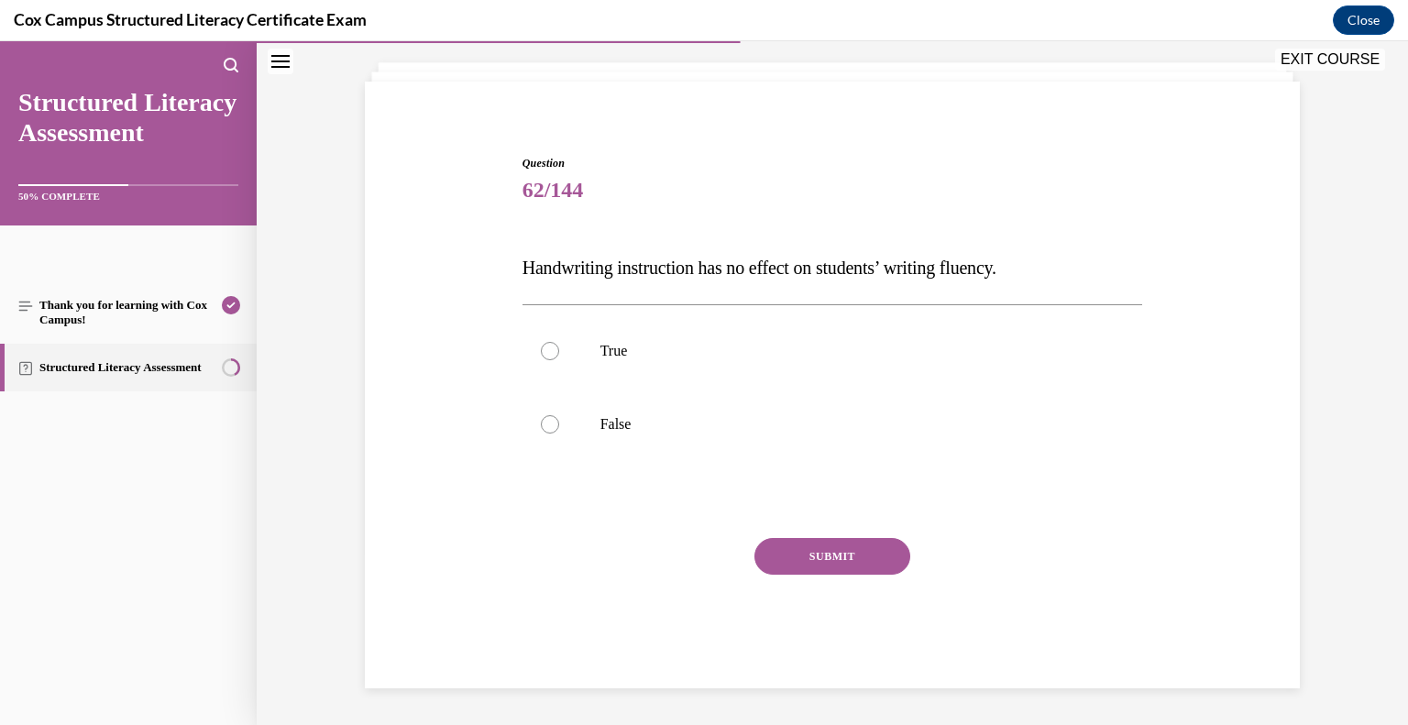
scroll to position [99, 0]
click at [641, 433] on p "False" at bounding box center [848, 425] width 497 height 18
click at [559, 433] on input "False" at bounding box center [550, 425] width 18 height 18
radio input "true"
click at [821, 562] on button "SUBMIT" at bounding box center [833, 557] width 156 height 37
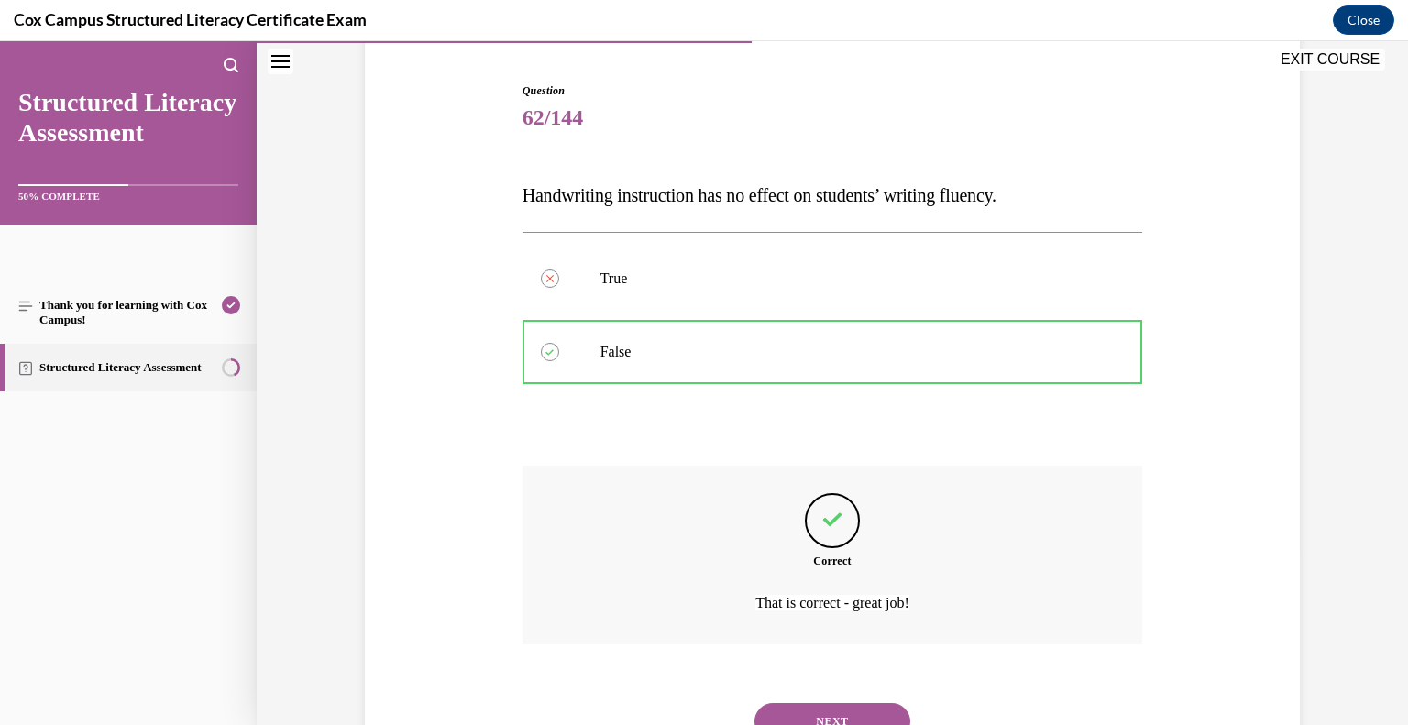
scroll to position [250, 0]
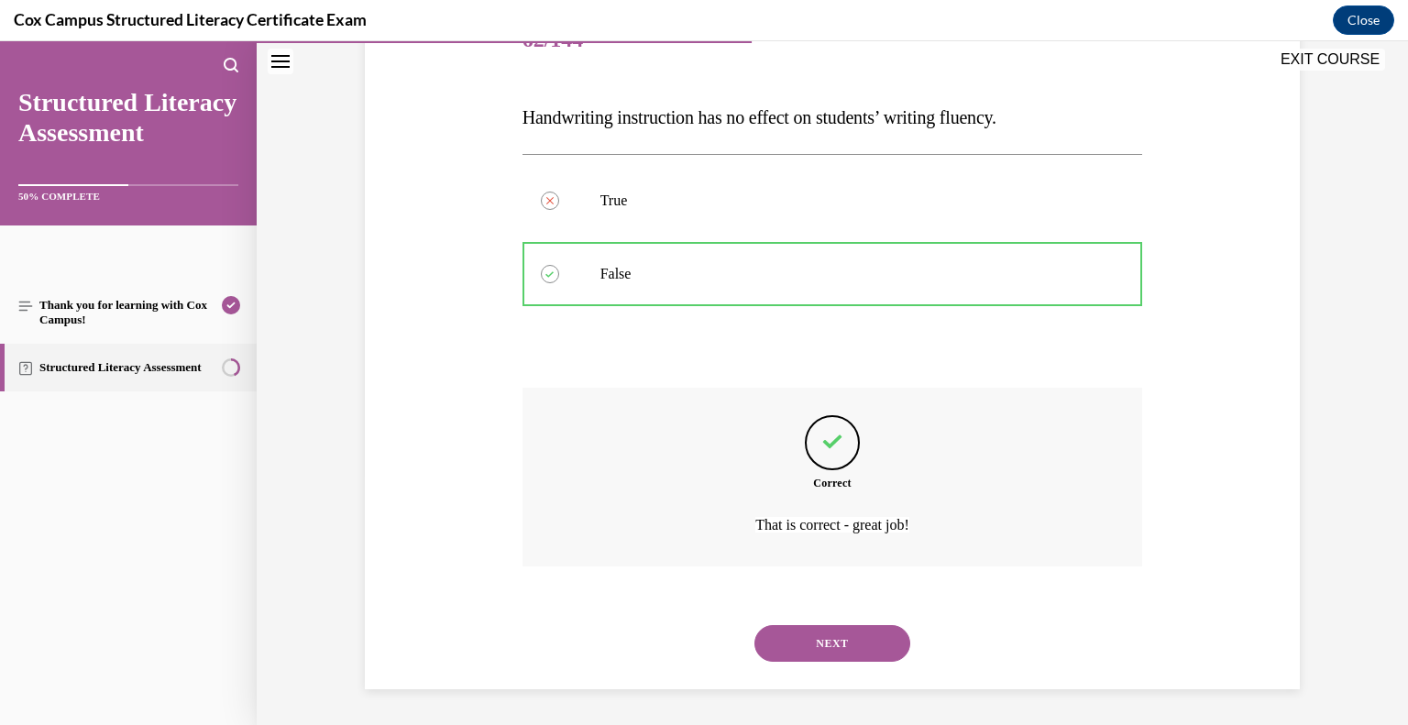
click at [797, 631] on button "NEXT" at bounding box center [833, 643] width 156 height 37
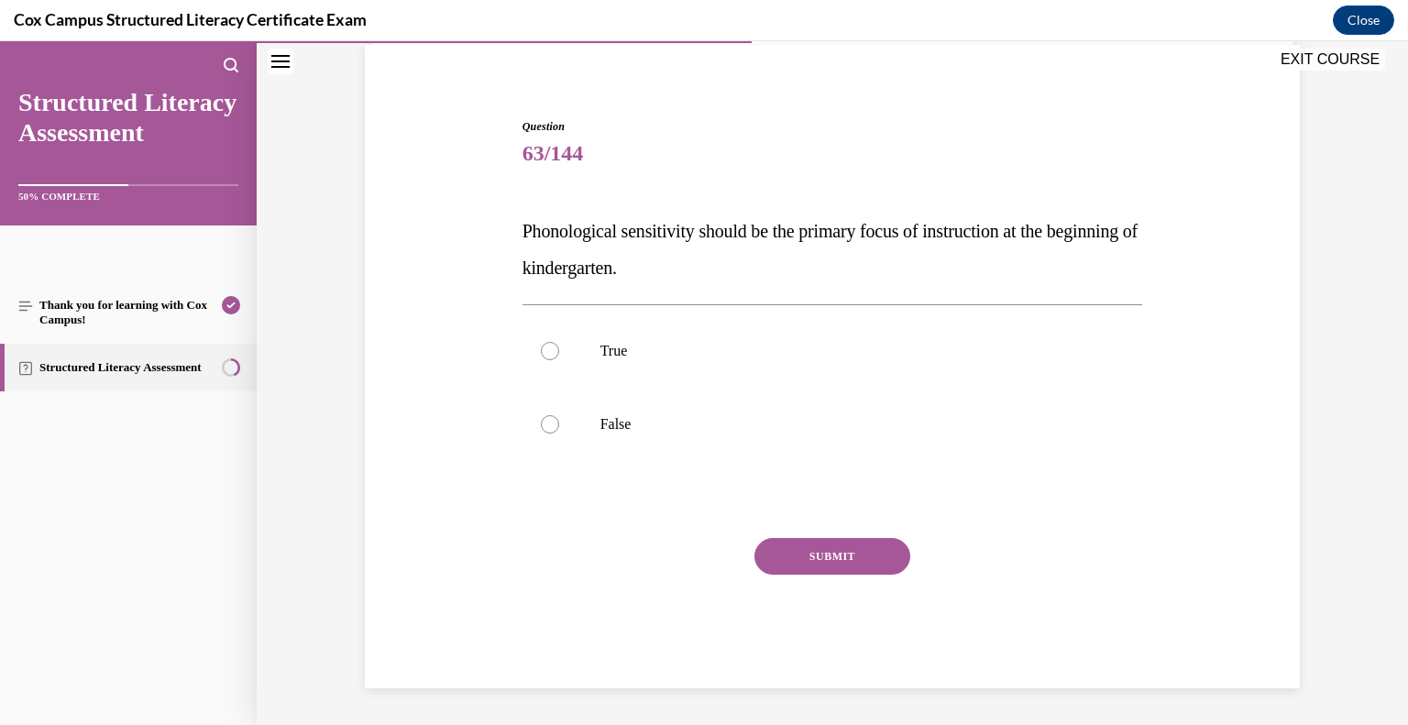
scroll to position [136, 0]
click at [601, 334] on label "True" at bounding box center [833, 351] width 621 height 73
click at [618, 350] on p "True" at bounding box center [848, 352] width 497 height 18
click at [559, 350] on input "True" at bounding box center [550, 352] width 18 height 18
radio input "true"
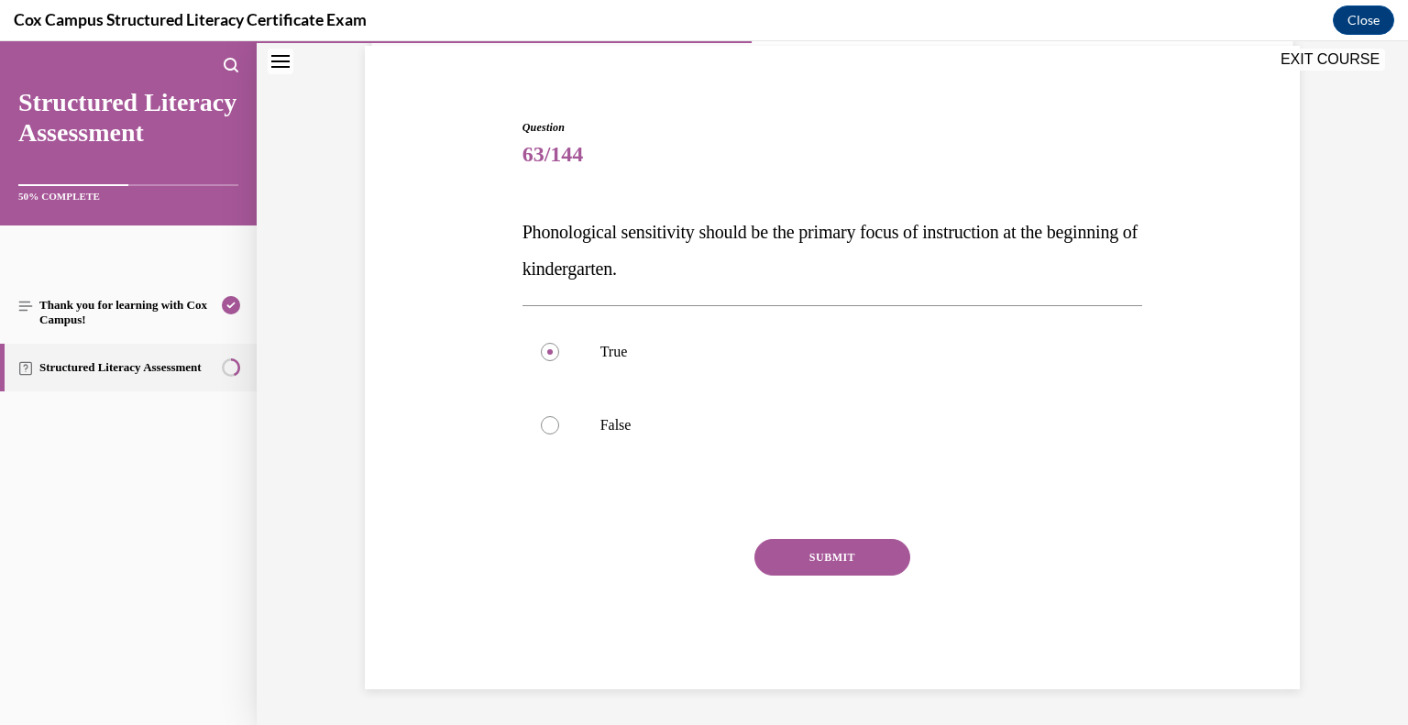
click at [820, 553] on button "SUBMIT" at bounding box center [833, 557] width 156 height 37
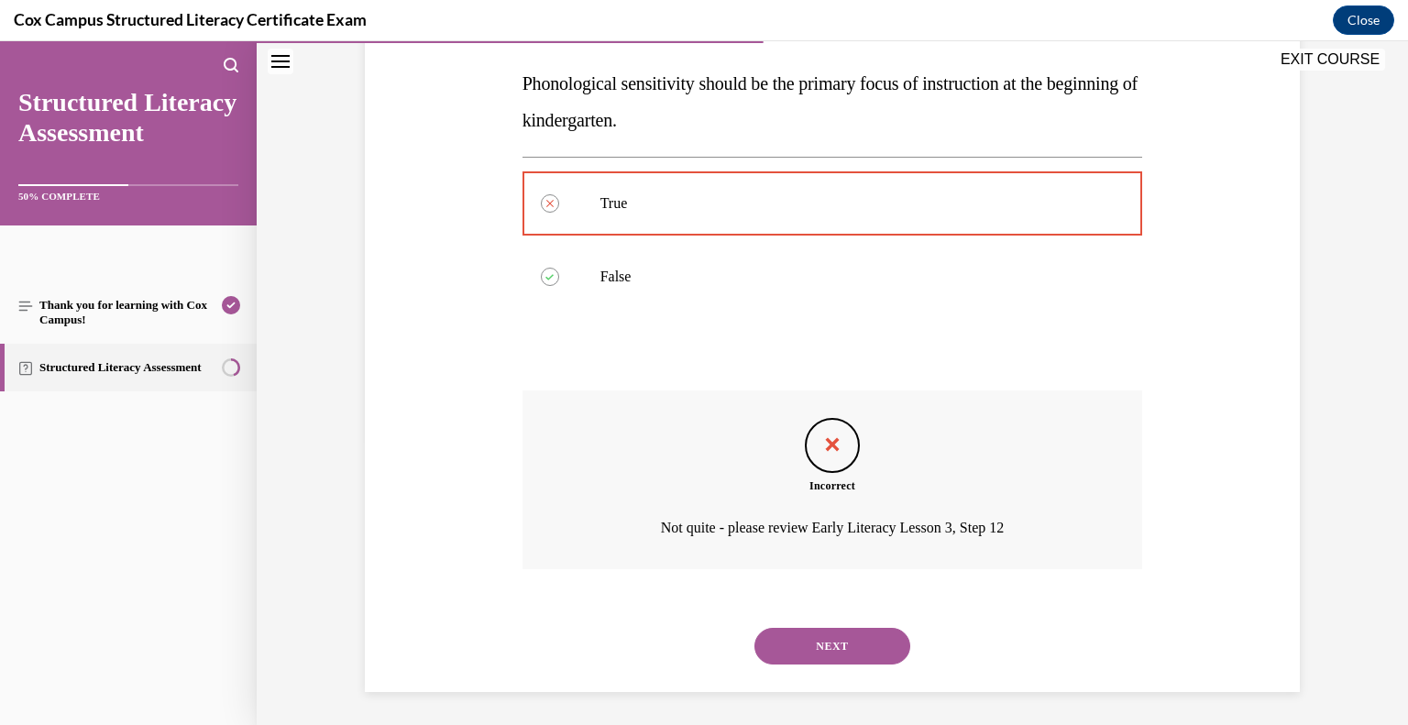
scroll to position [287, 0]
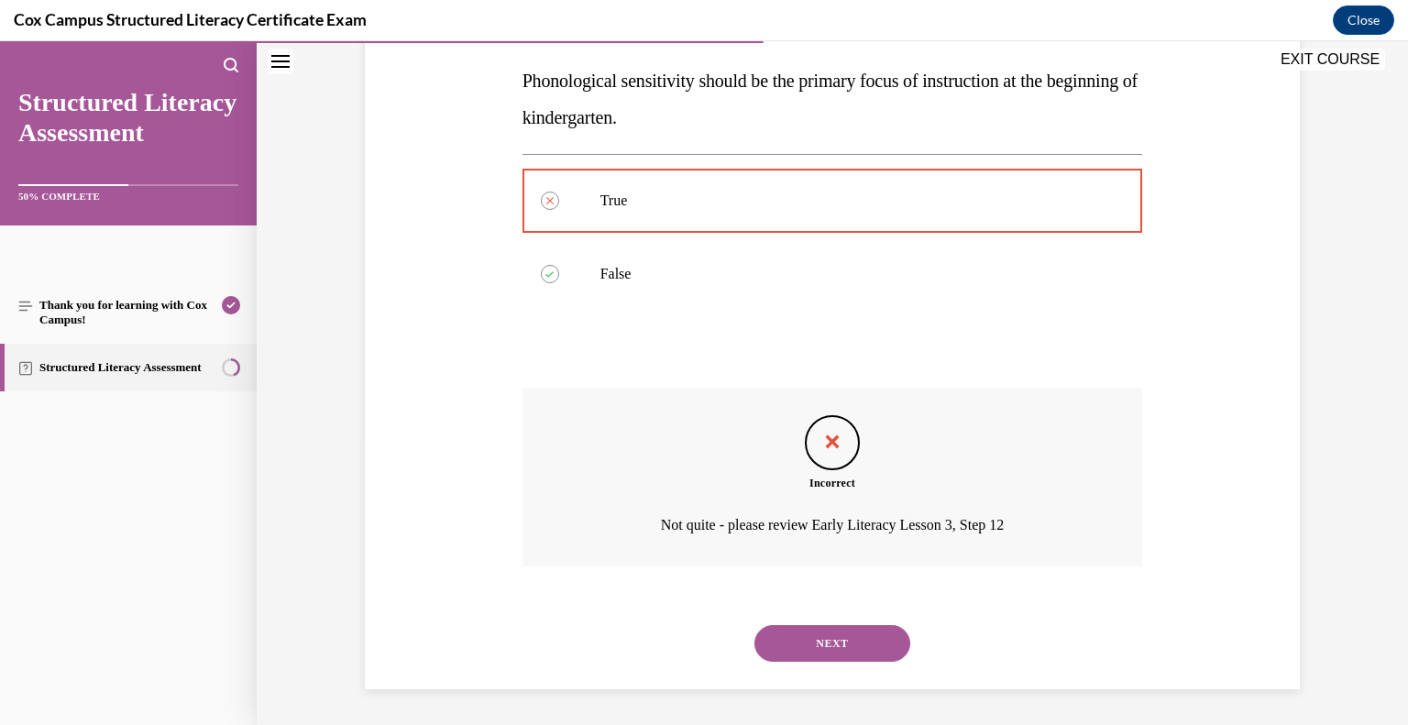
click at [871, 639] on button "NEXT" at bounding box center [833, 643] width 156 height 37
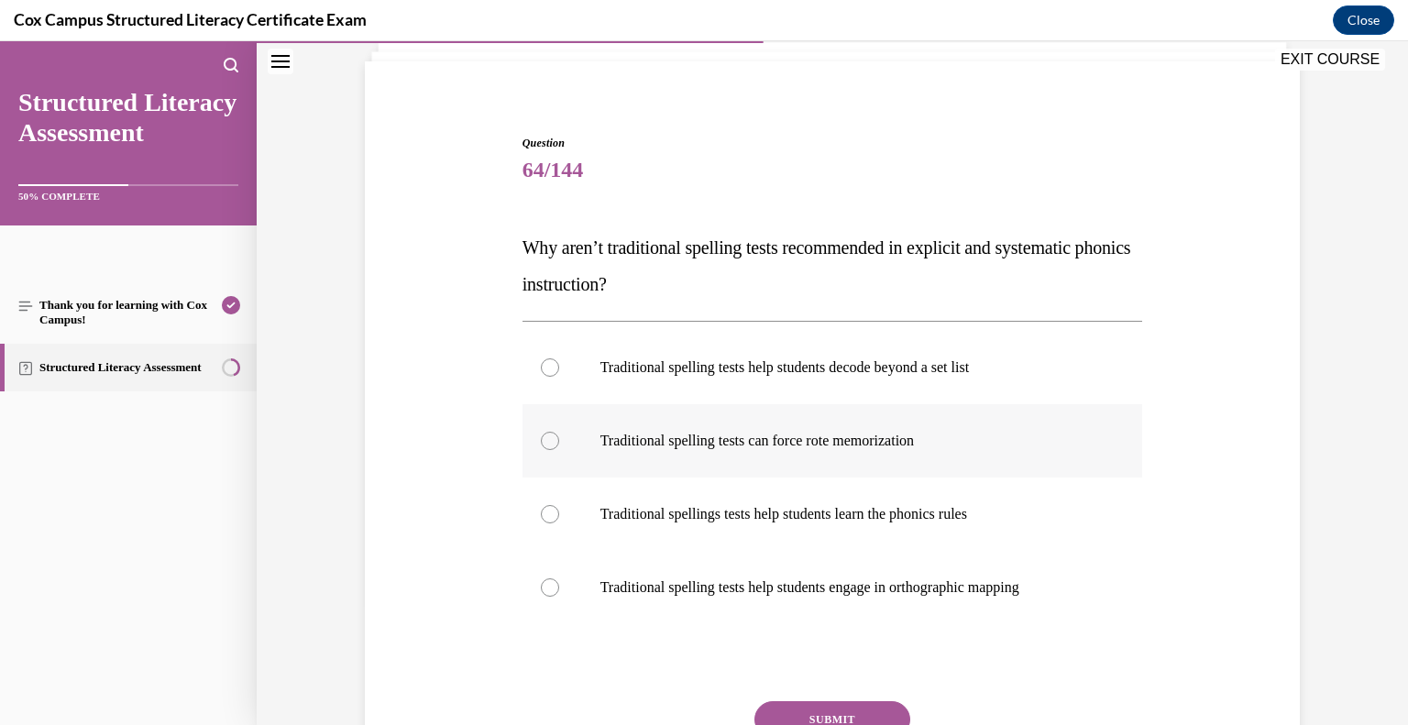
scroll to position [123, 0]
click at [964, 448] on label "Traditional spelling tests can force rote memorization" at bounding box center [833, 438] width 621 height 73
click at [559, 447] on input "Traditional spelling tests can force rote memorization" at bounding box center [550, 438] width 18 height 18
radio input "true"
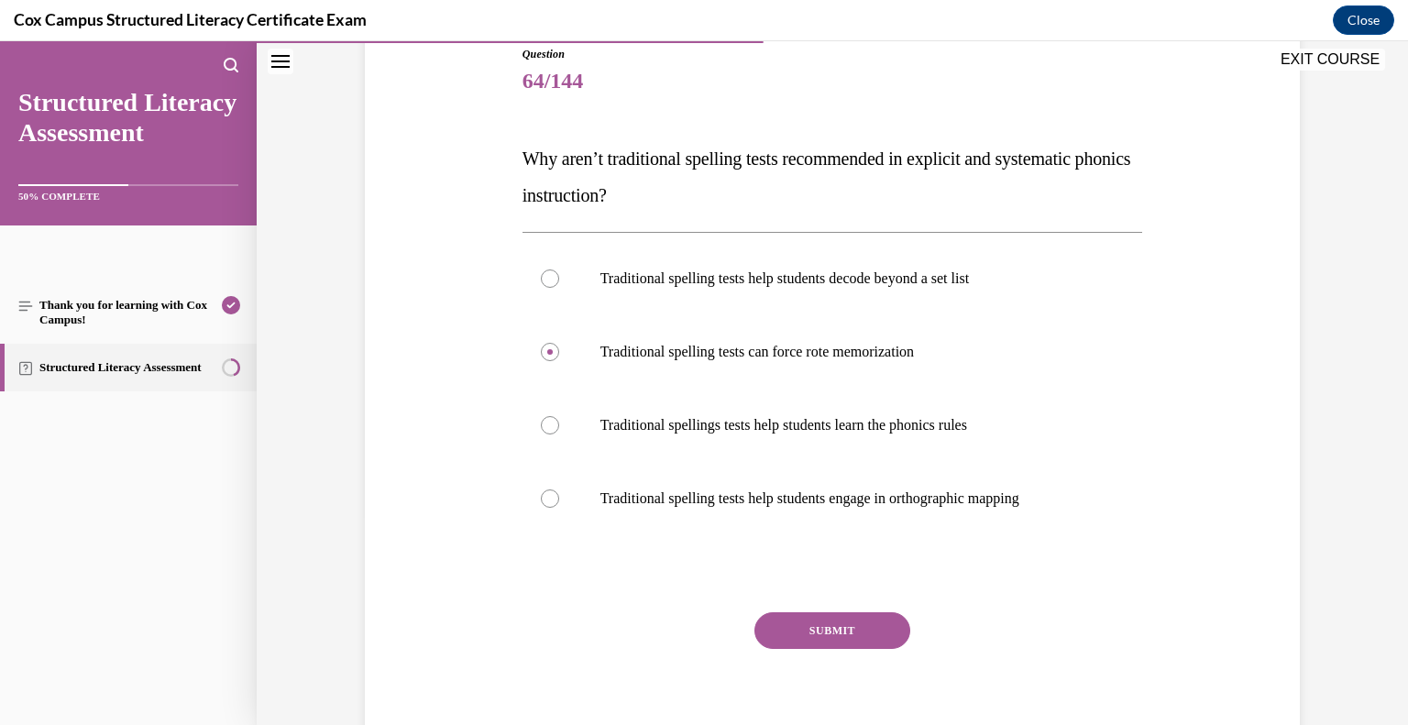
click at [844, 640] on button "SUBMIT" at bounding box center [833, 630] width 156 height 37
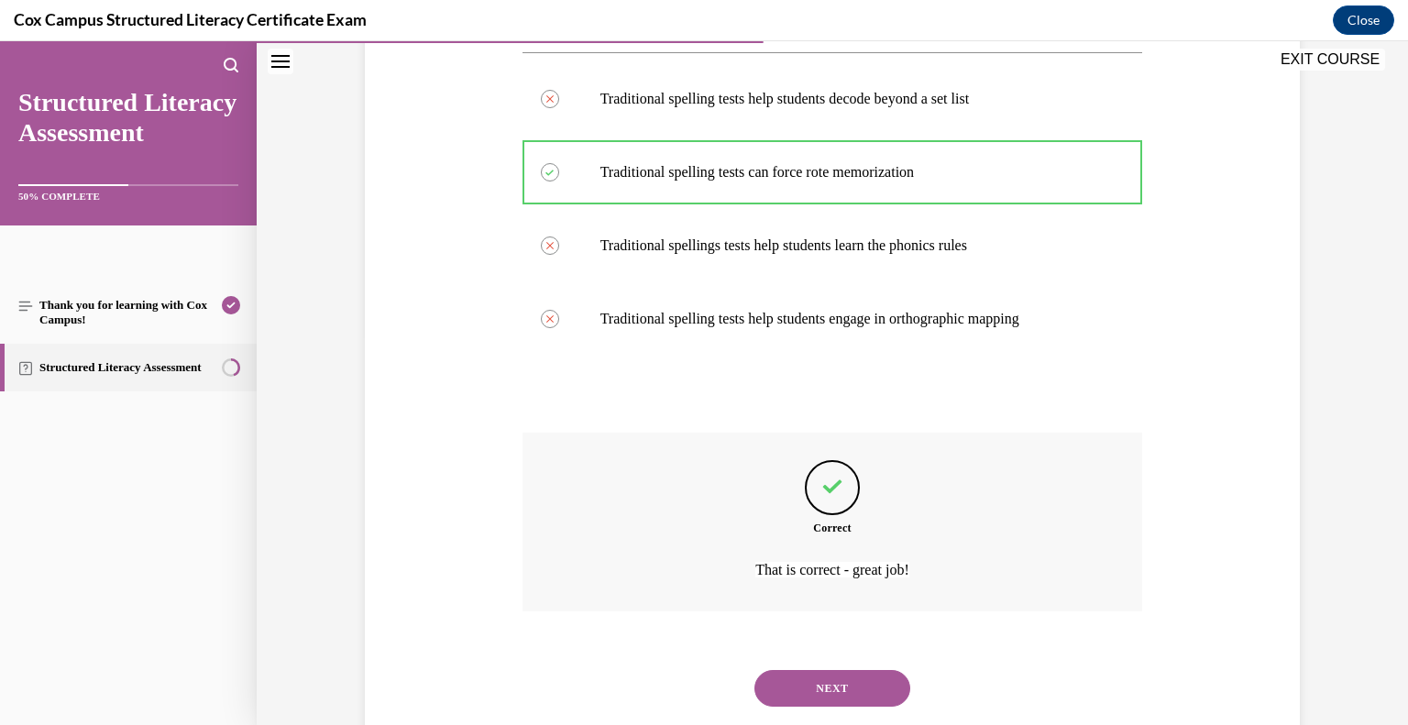
scroll to position [434, 0]
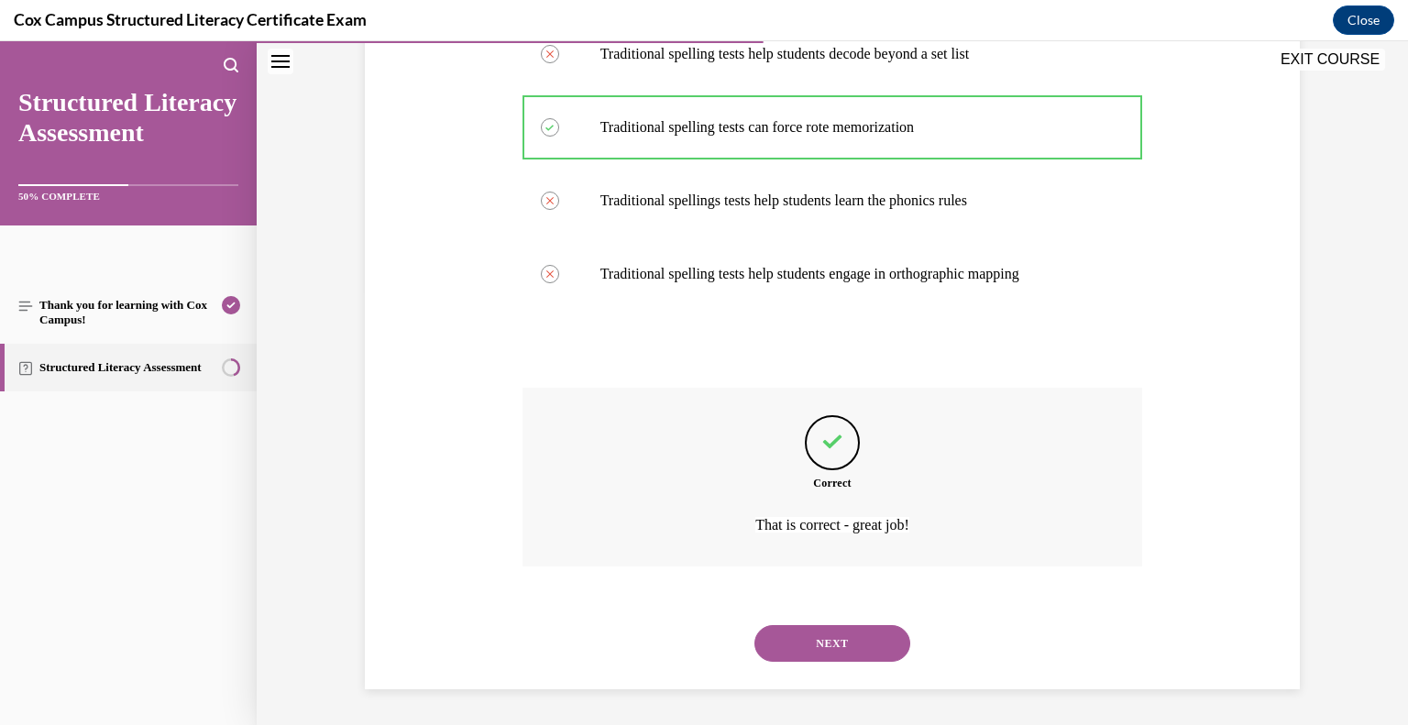
click at [833, 647] on button "NEXT" at bounding box center [833, 643] width 156 height 37
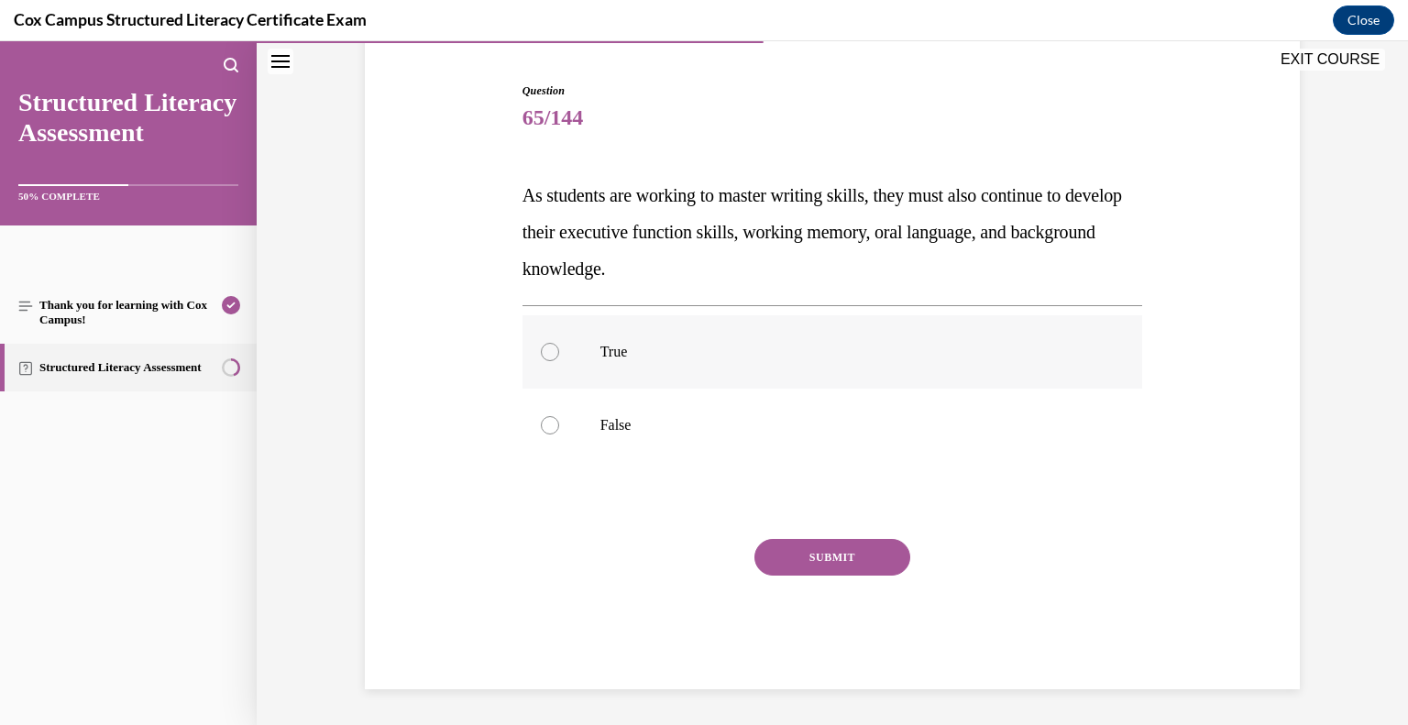
click at [603, 370] on label "True" at bounding box center [833, 351] width 621 height 73
click at [559, 361] on input "True" at bounding box center [550, 352] width 18 height 18
radio input "true"
click at [832, 555] on button "SUBMIT" at bounding box center [833, 557] width 156 height 37
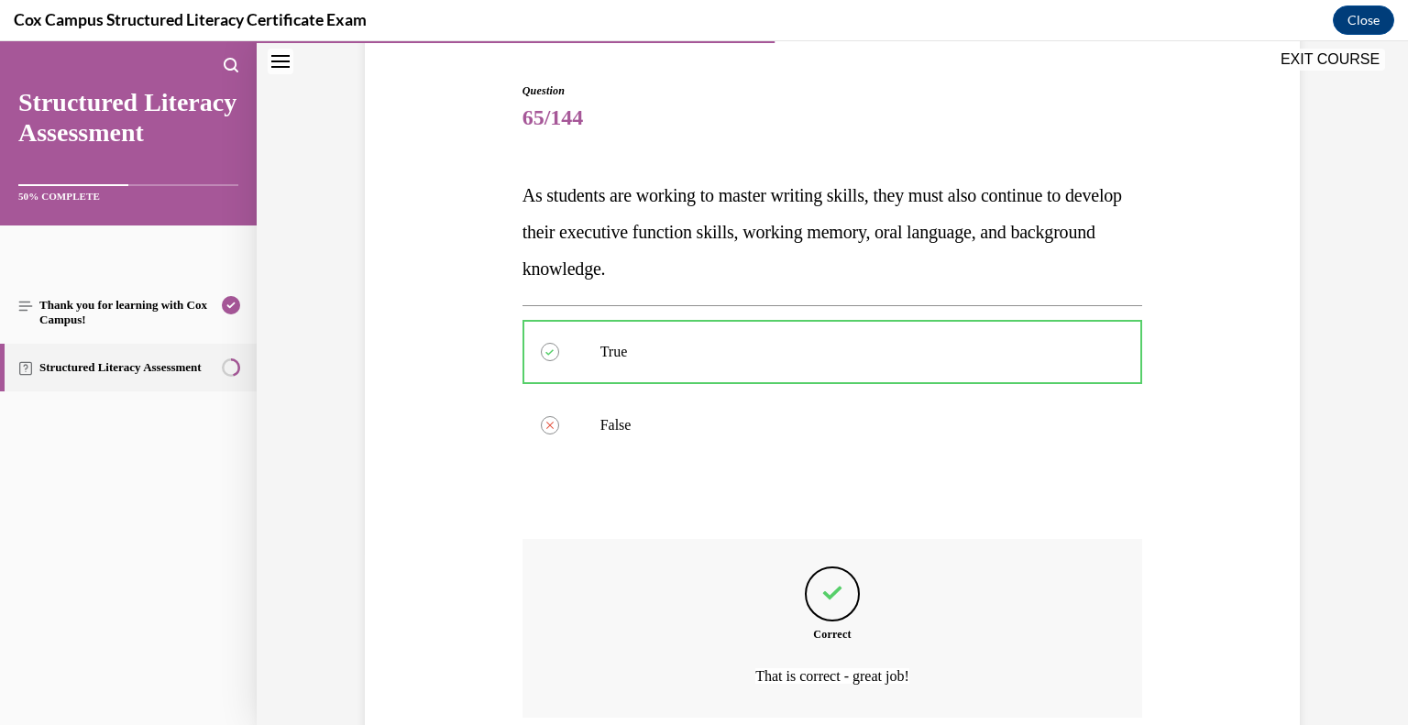
scroll to position [324, 0]
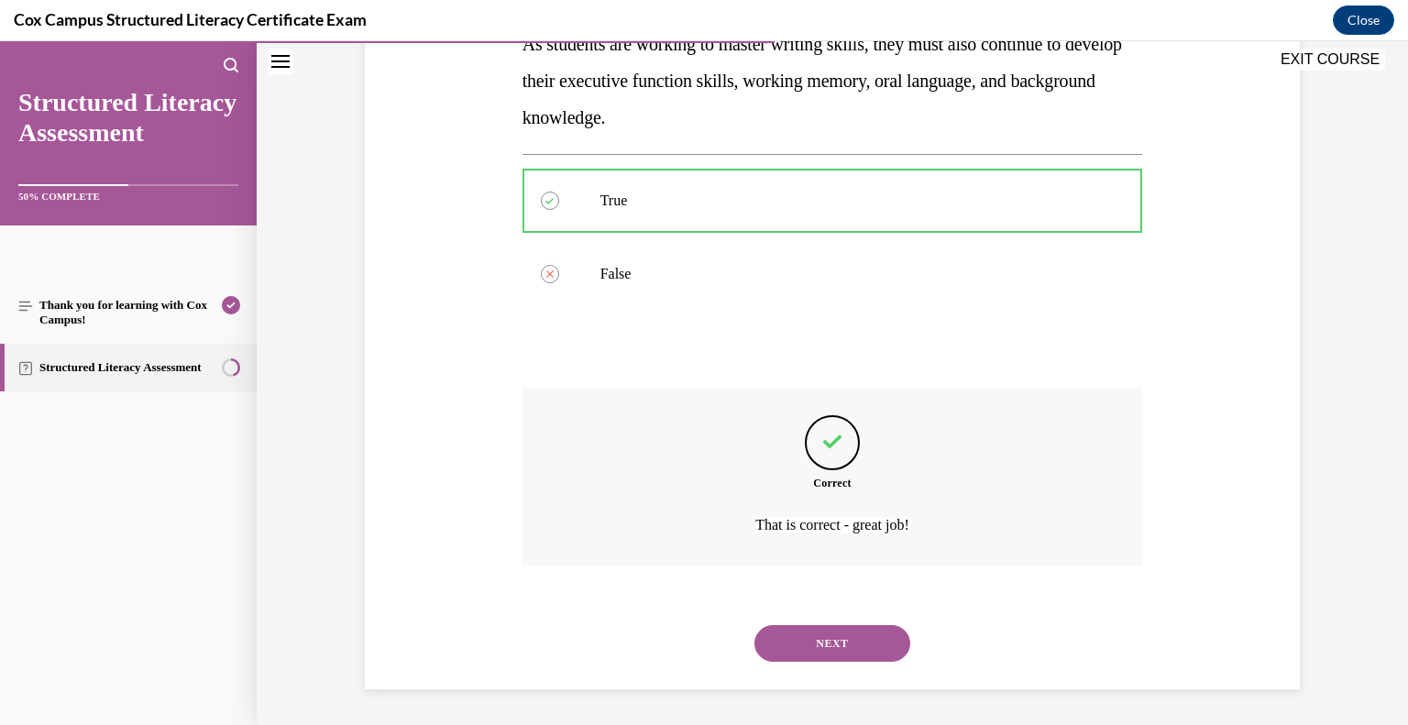
click at [825, 643] on button "NEXT" at bounding box center [833, 643] width 156 height 37
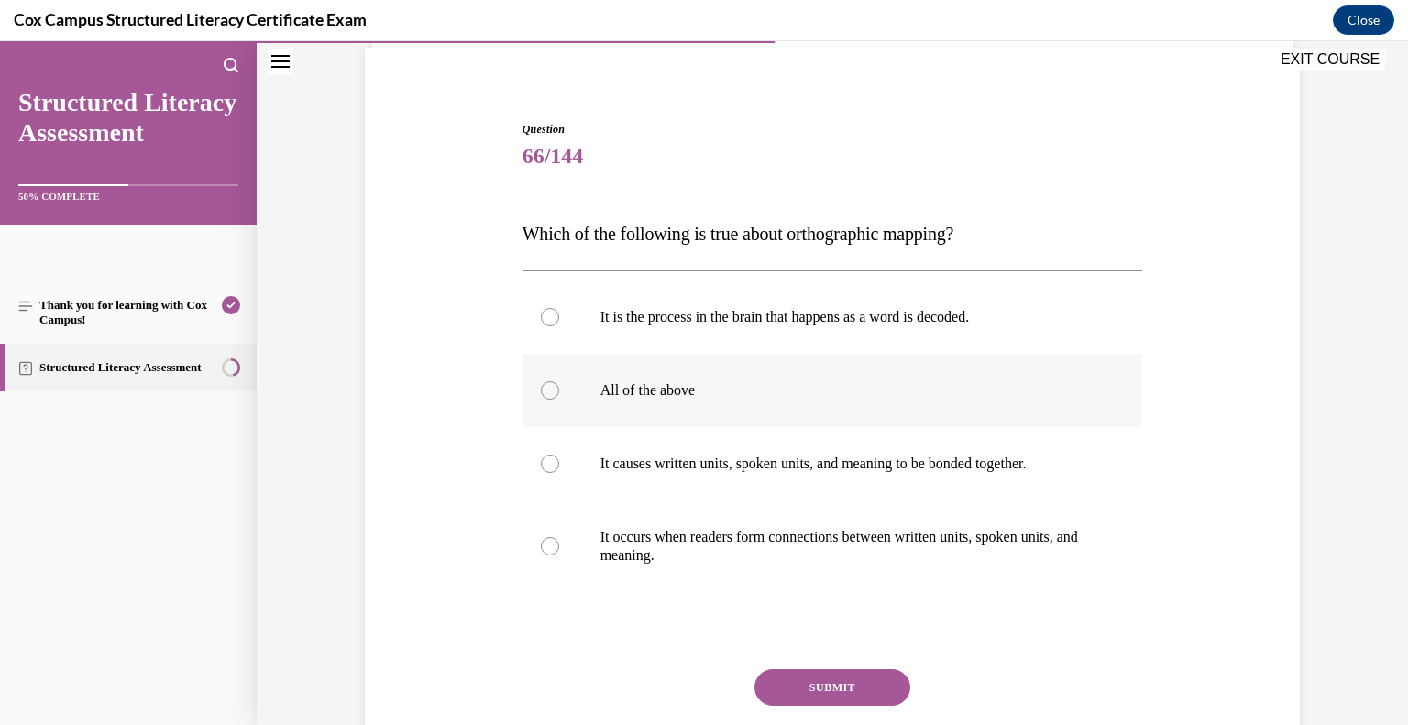
scroll to position [138, 0]
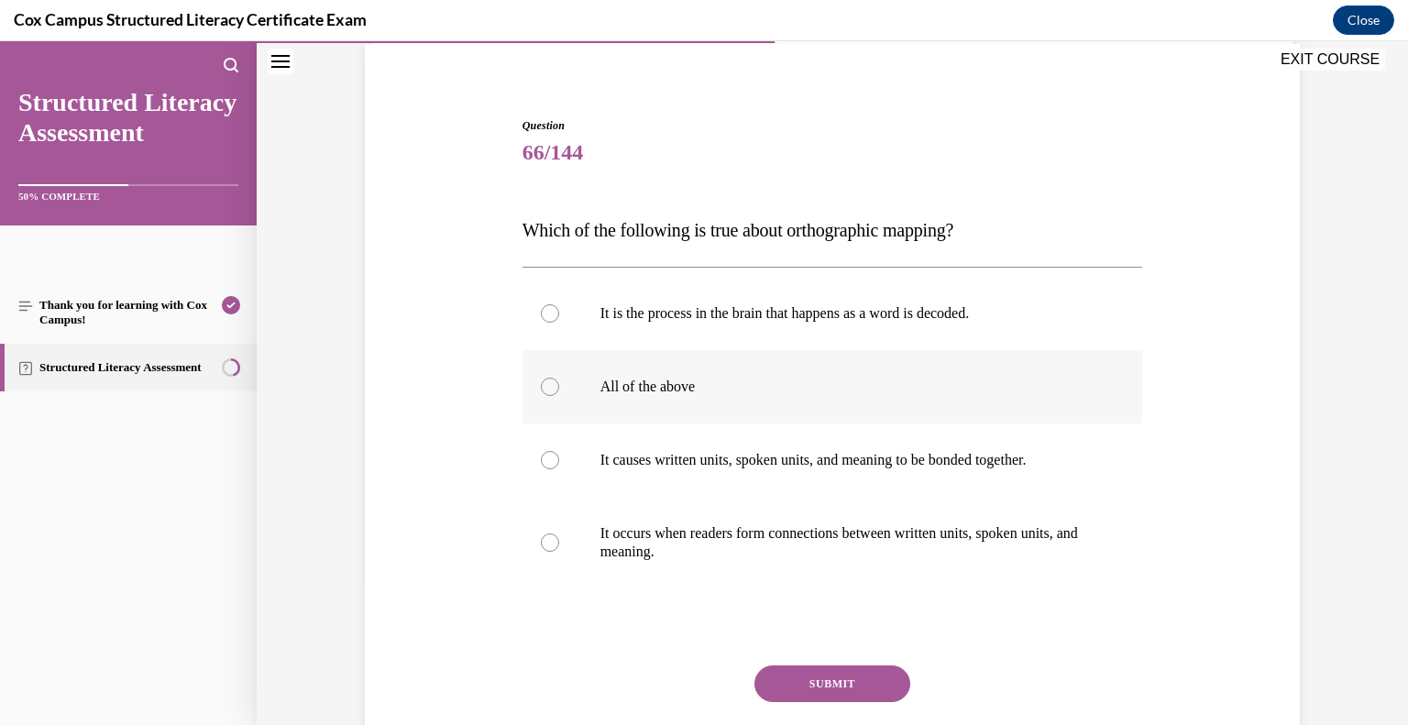
click at [600, 394] on p "All of the above" at bounding box center [848, 387] width 497 height 18
click at [559, 394] on input "All of the above" at bounding box center [550, 387] width 18 height 18
radio input "true"
click at [819, 681] on button "SUBMIT" at bounding box center [833, 684] width 156 height 37
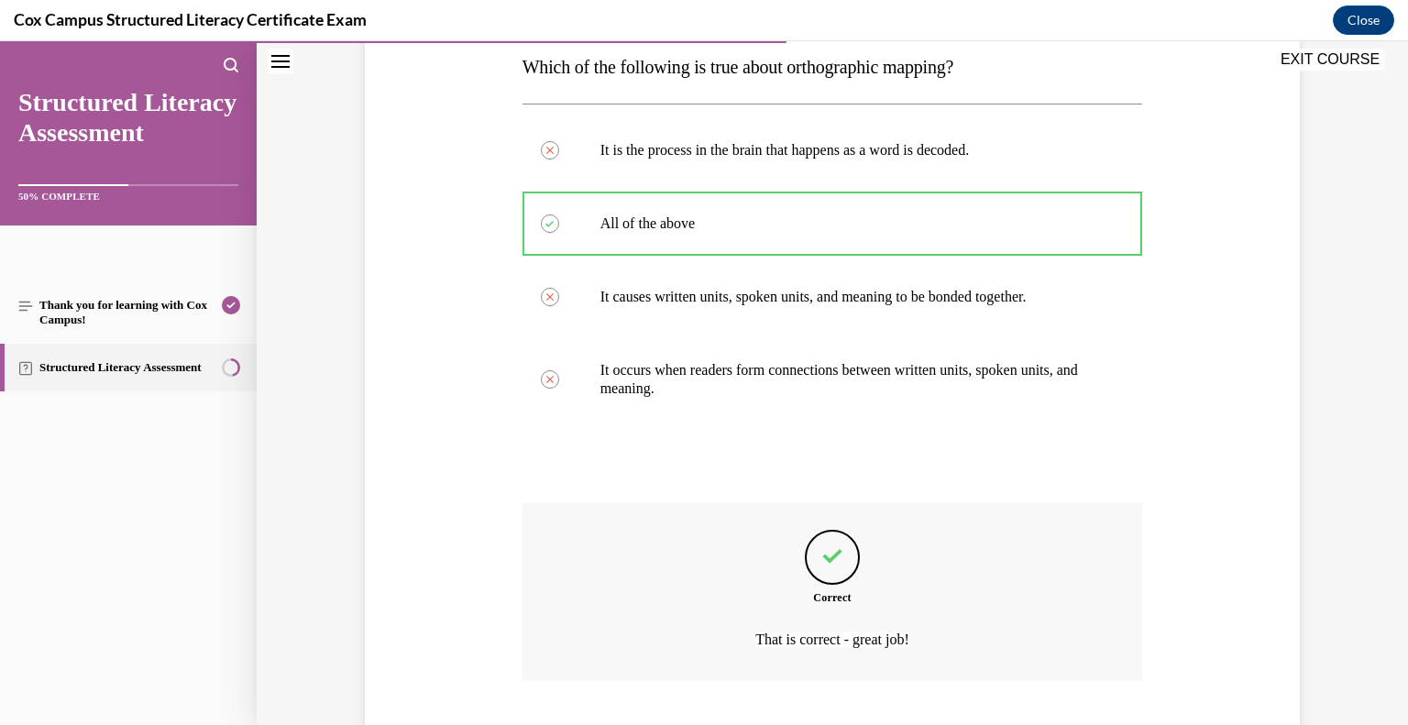
scroll to position [415, 0]
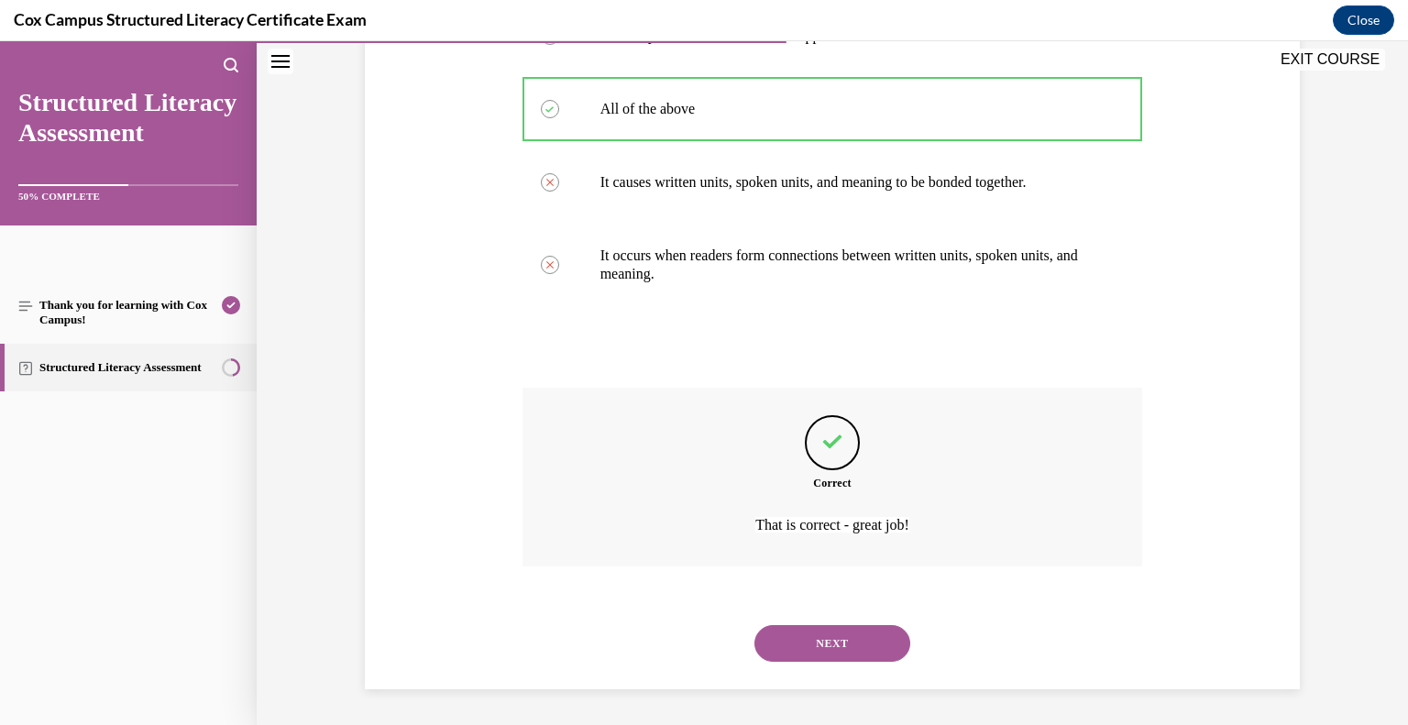
click at [805, 644] on button "NEXT" at bounding box center [833, 643] width 156 height 37
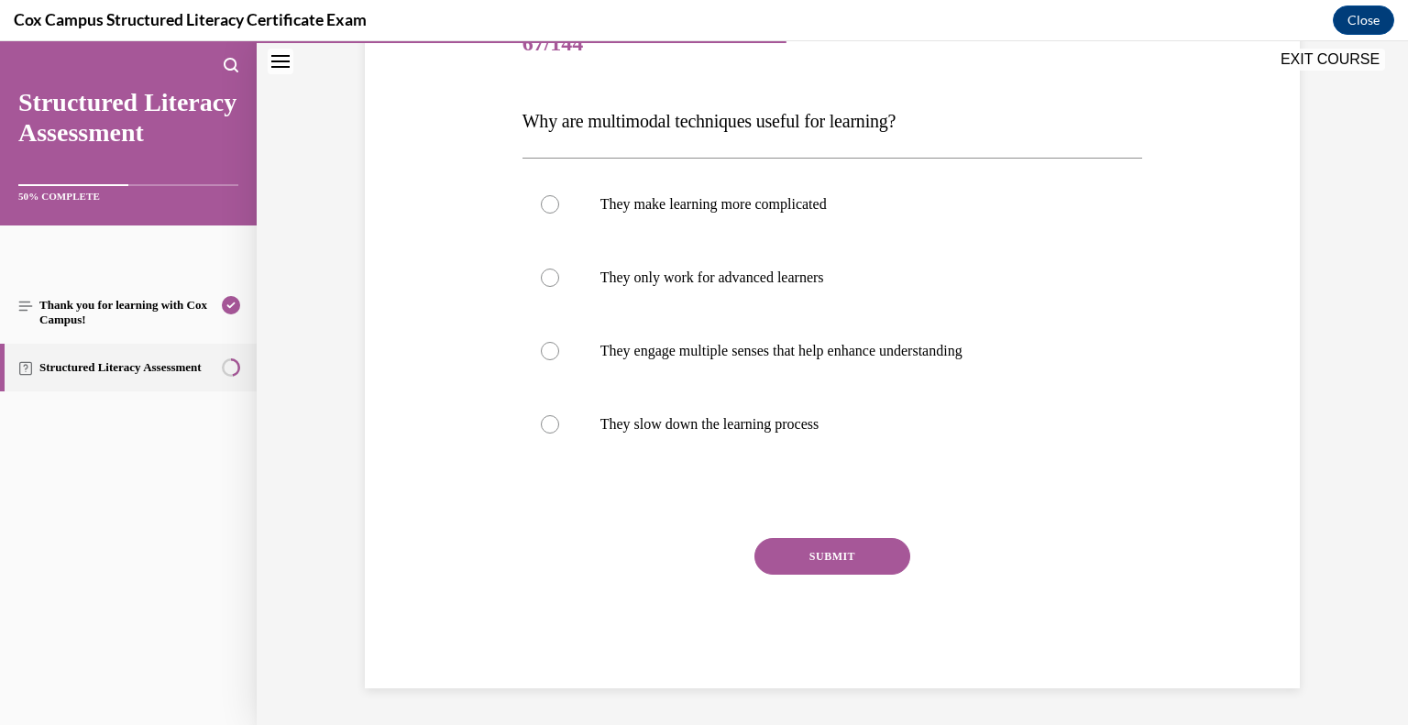
scroll to position [204, 0]
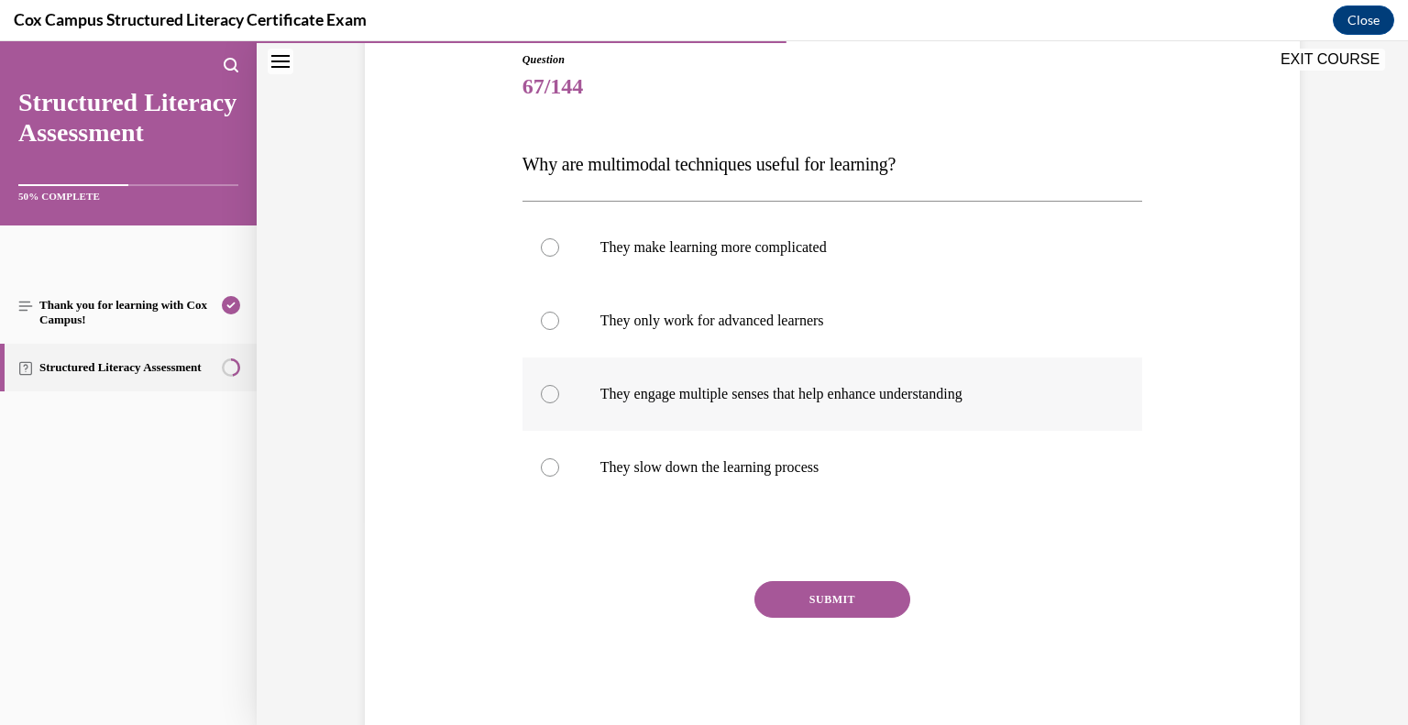
click at [641, 388] on p "They engage multiple senses that help enhance understanding" at bounding box center [848, 394] width 497 height 18
click at [559, 388] on input "They engage multiple senses that help enhance understanding" at bounding box center [550, 394] width 18 height 18
radio input "true"
click at [823, 597] on button "SUBMIT" at bounding box center [833, 599] width 156 height 37
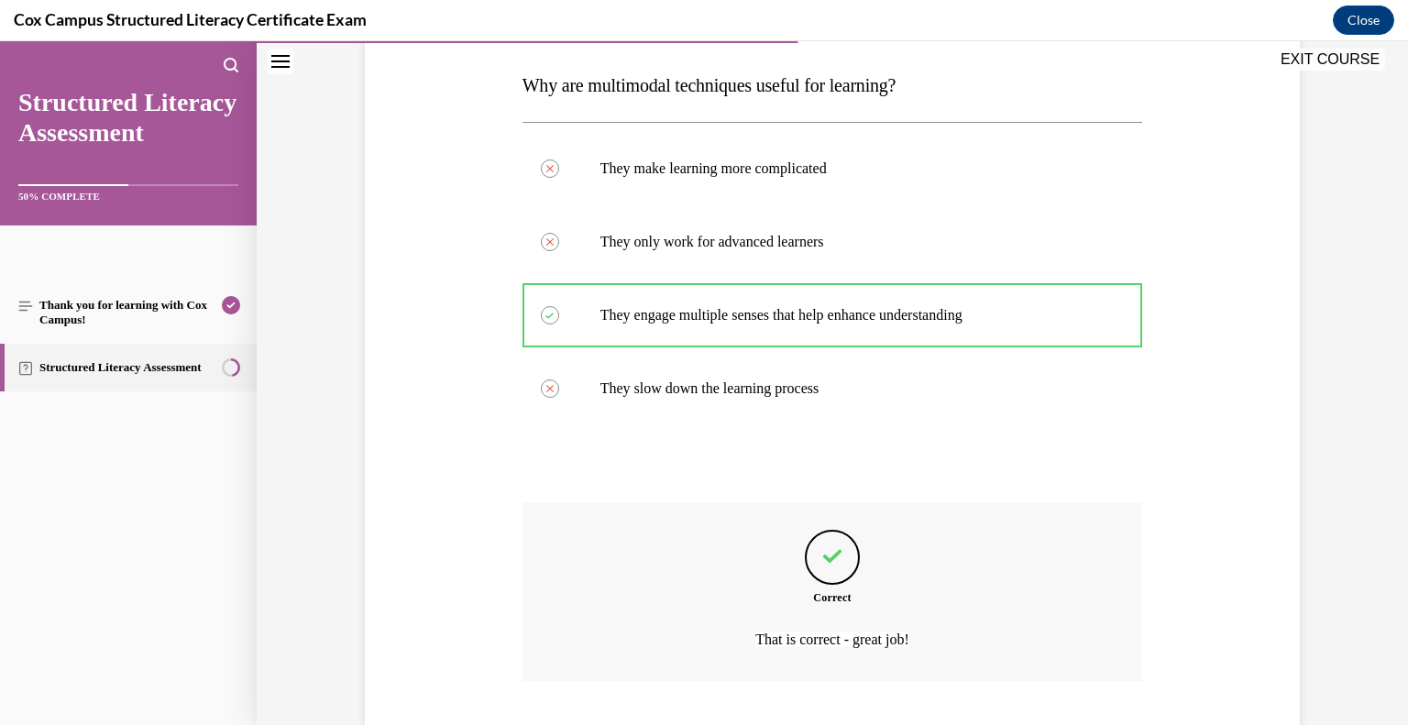
scroll to position [397, 0]
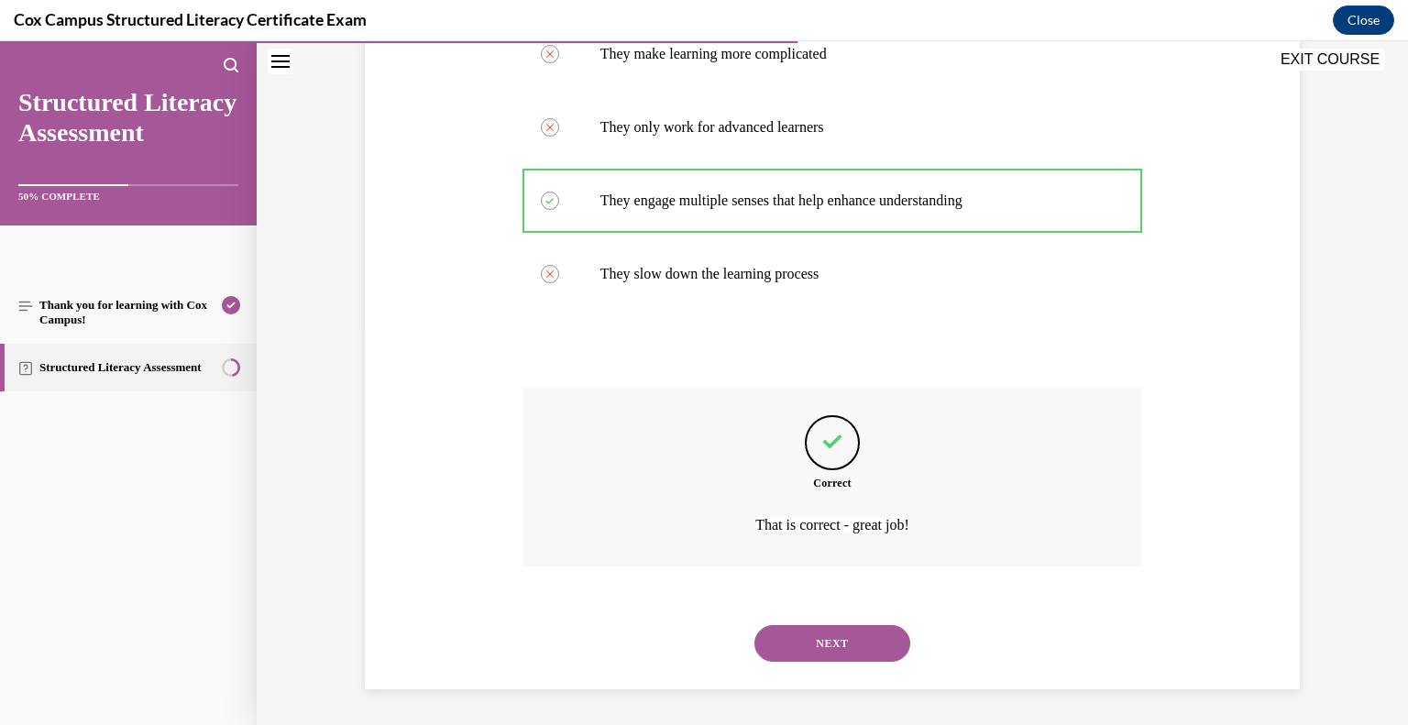
click at [830, 635] on button "NEXT" at bounding box center [833, 643] width 156 height 37
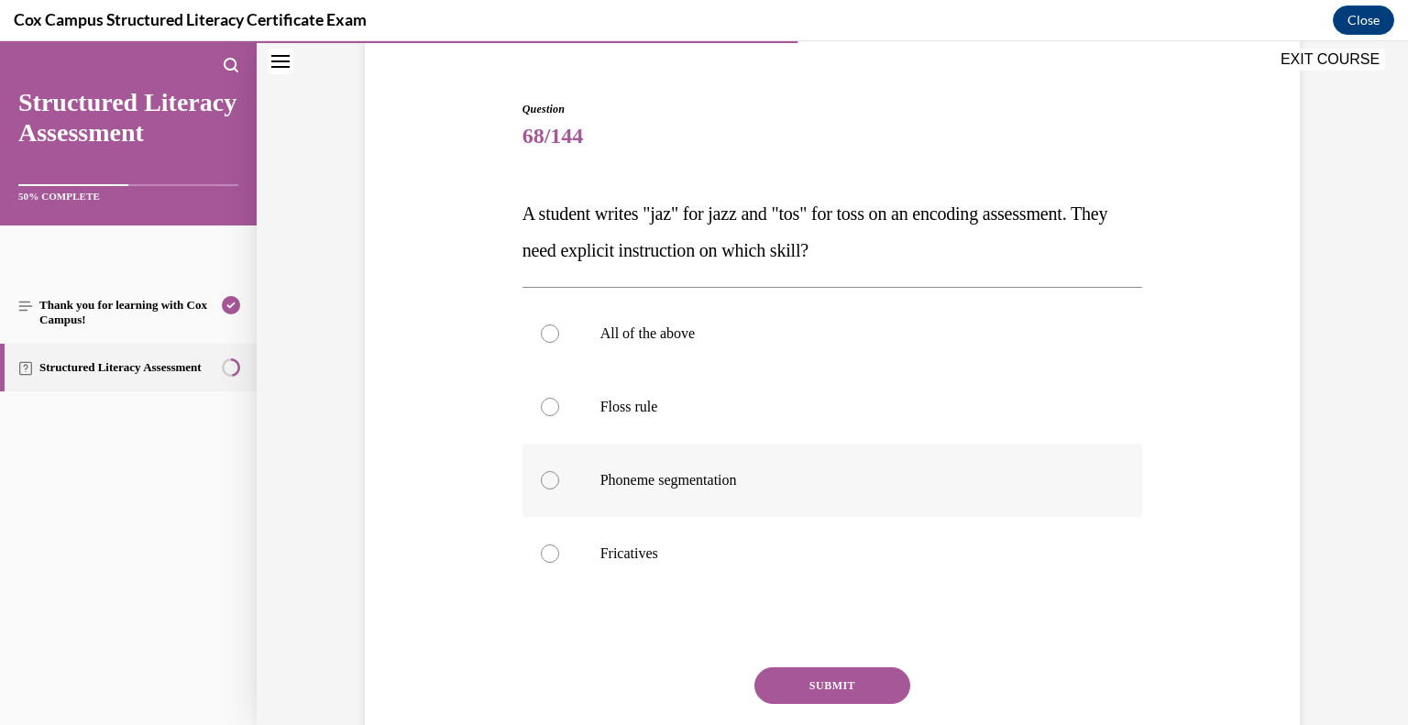
scroll to position [157, 0]
click at [633, 395] on p "Floss rule" at bounding box center [848, 404] width 497 height 18
click at [559, 395] on input "Floss rule" at bounding box center [550, 404] width 18 height 18
radio input "true"
click at [818, 674] on button "SUBMIT" at bounding box center [833, 683] width 156 height 37
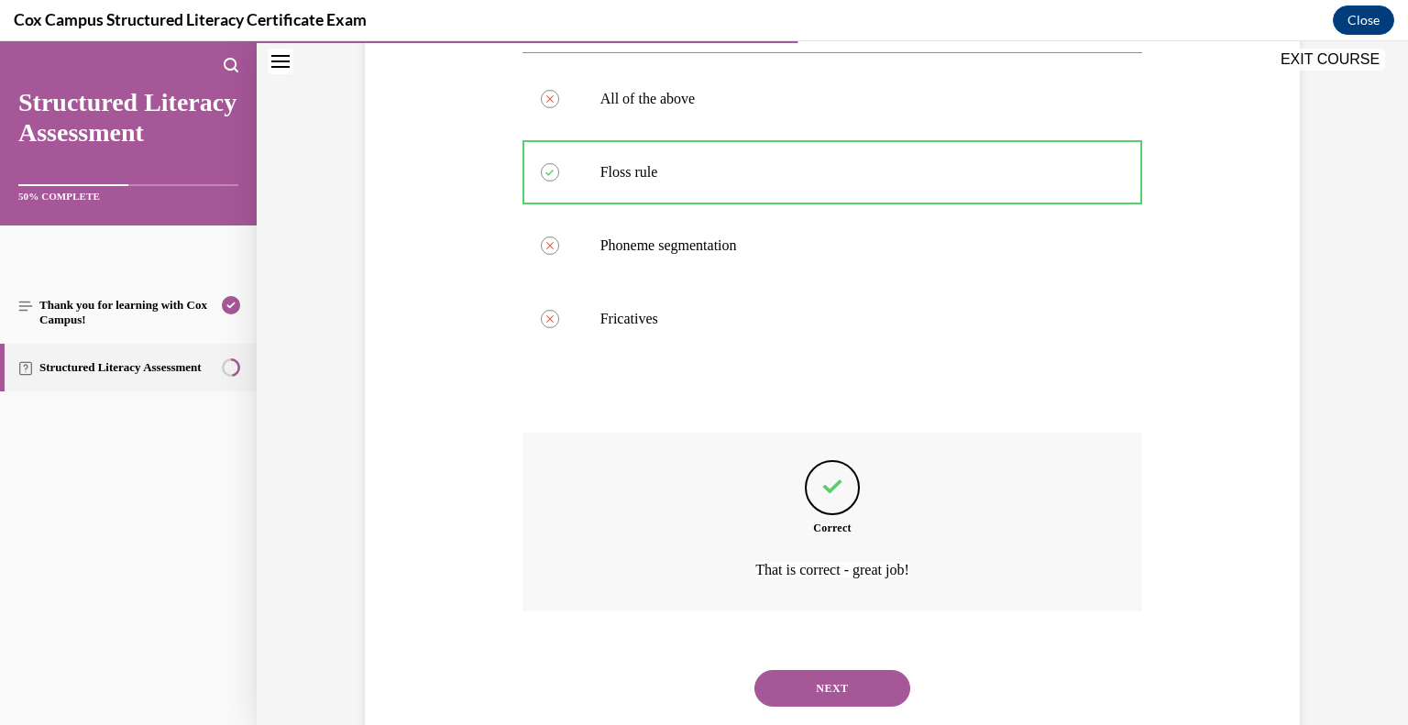
scroll to position [434, 0]
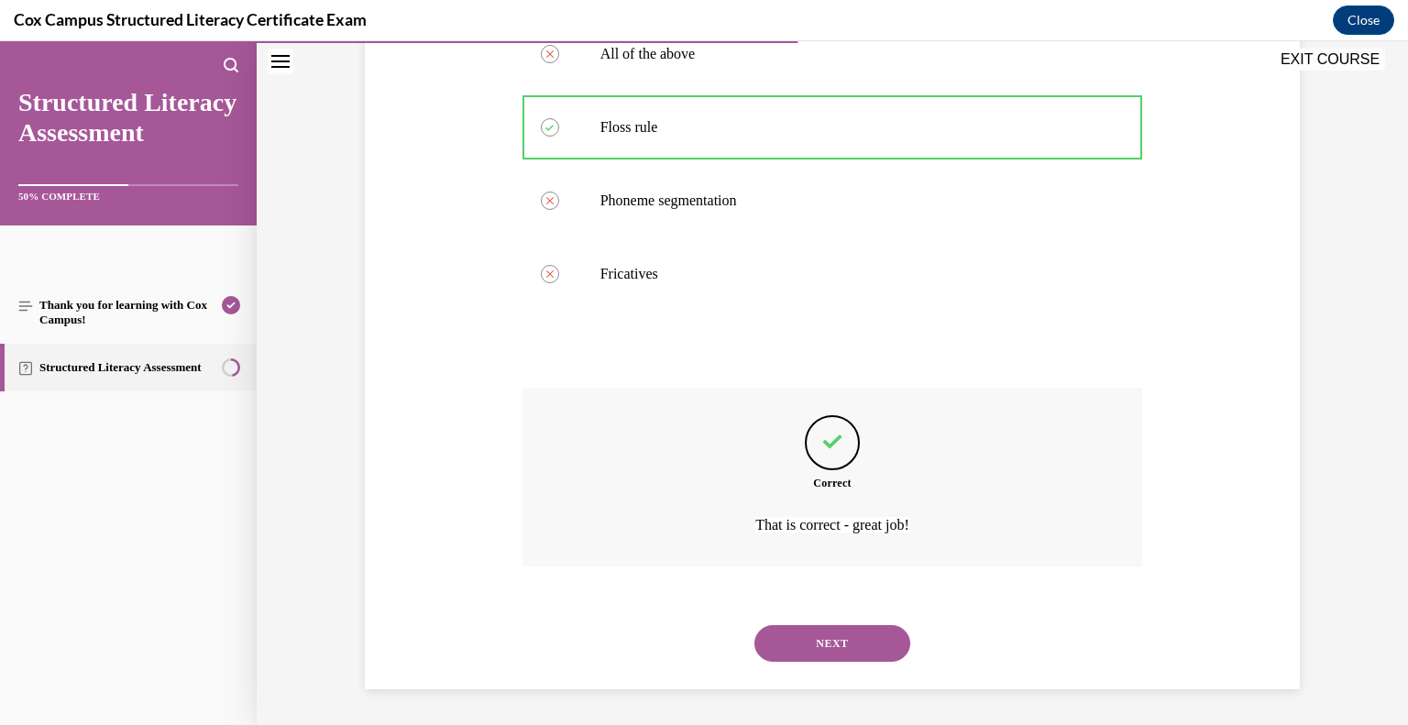
click at [834, 642] on button "NEXT" at bounding box center [833, 643] width 156 height 37
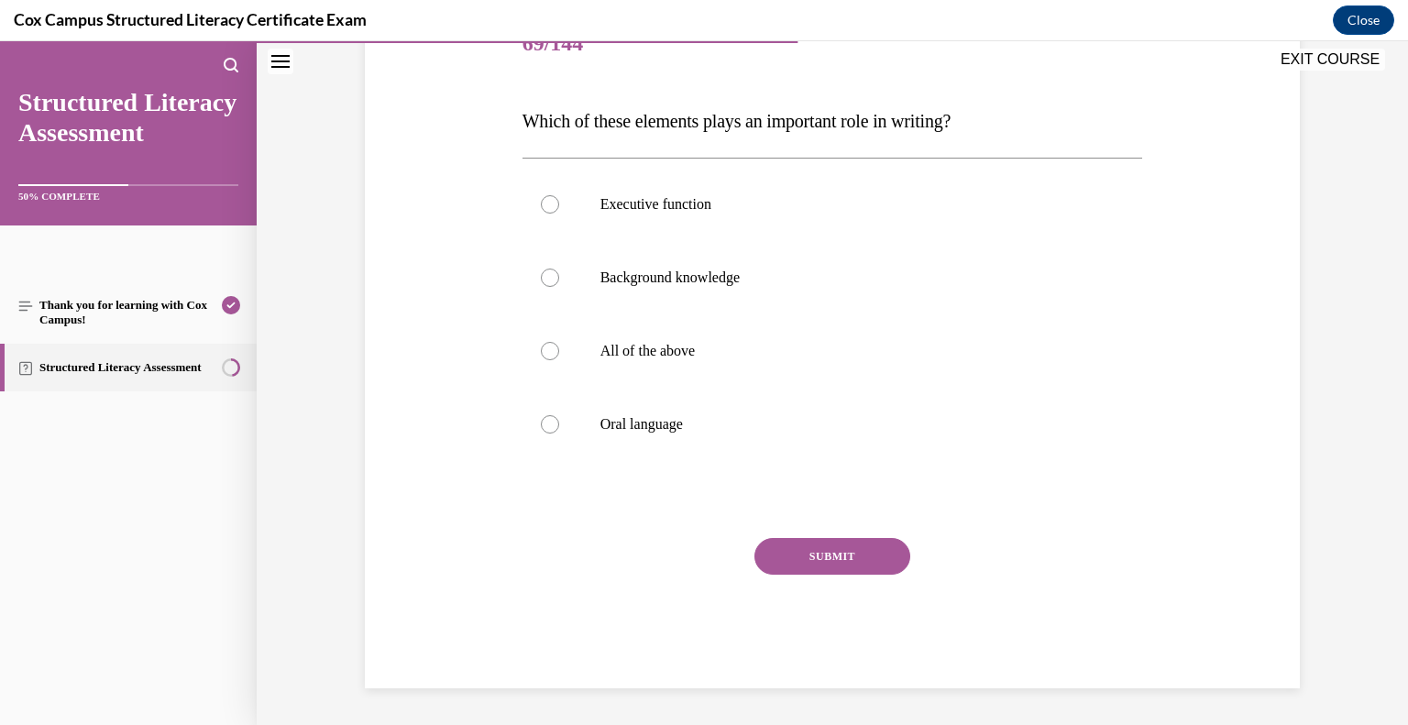
scroll to position [204, 0]
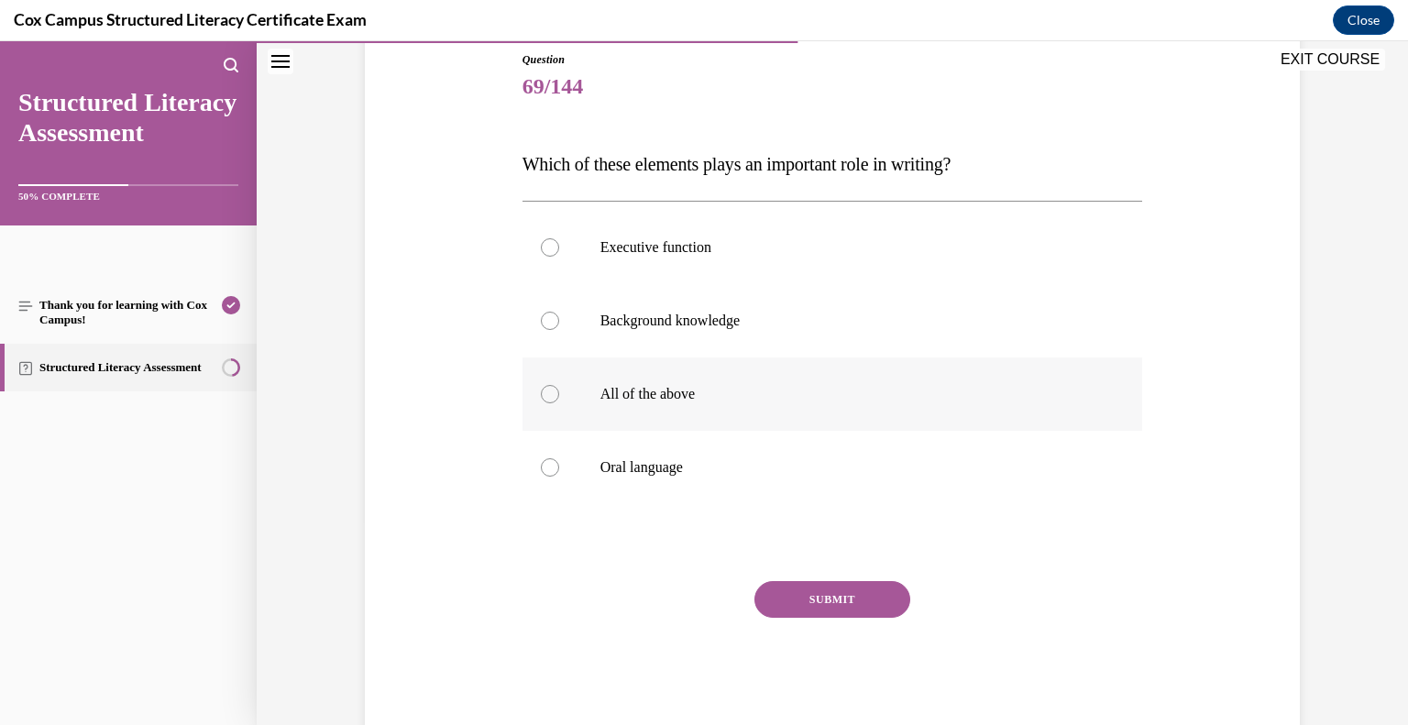
click at [633, 394] on p "All of the above" at bounding box center [848, 394] width 497 height 18
click at [559, 394] on input "All of the above" at bounding box center [550, 394] width 18 height 18
radio input "true"
click at [861, 607] on button "SUBMIT" at bounding box center [833, 599] width 156 height 37
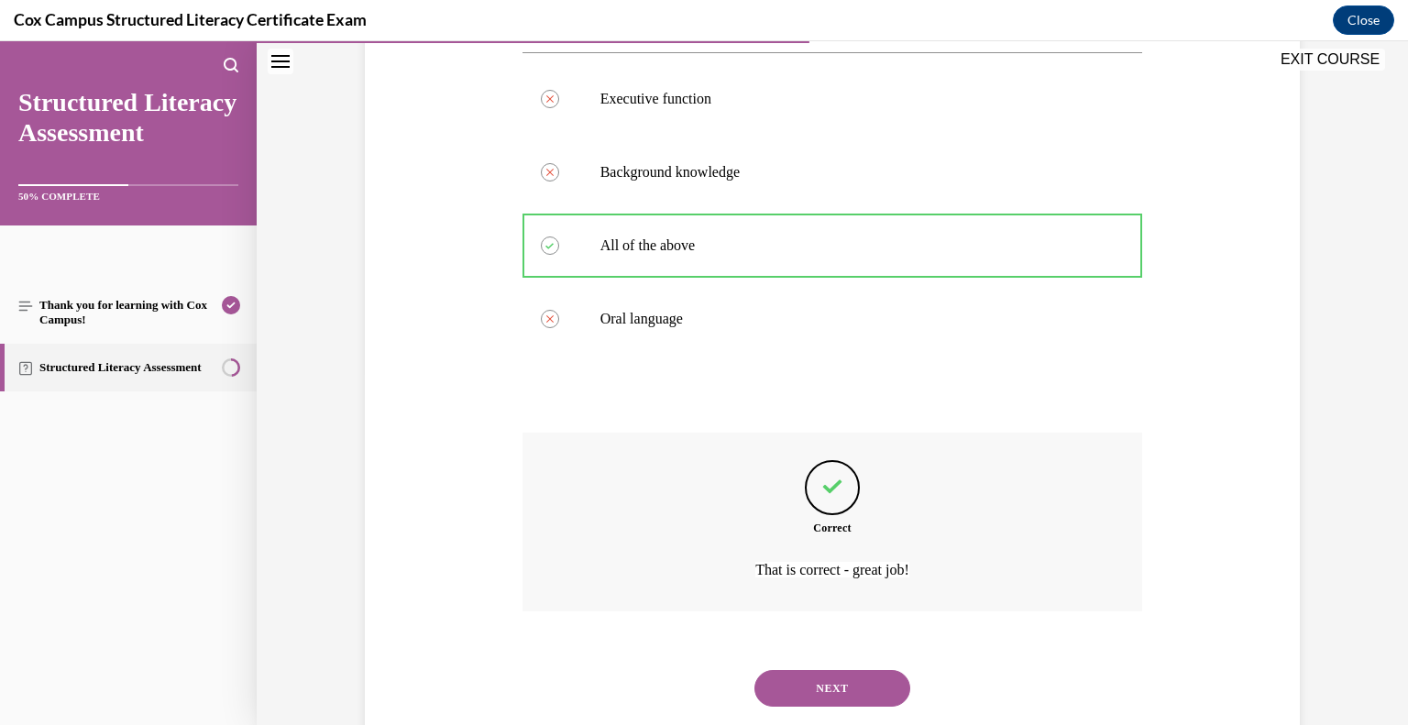
scroll to position [397, 0]
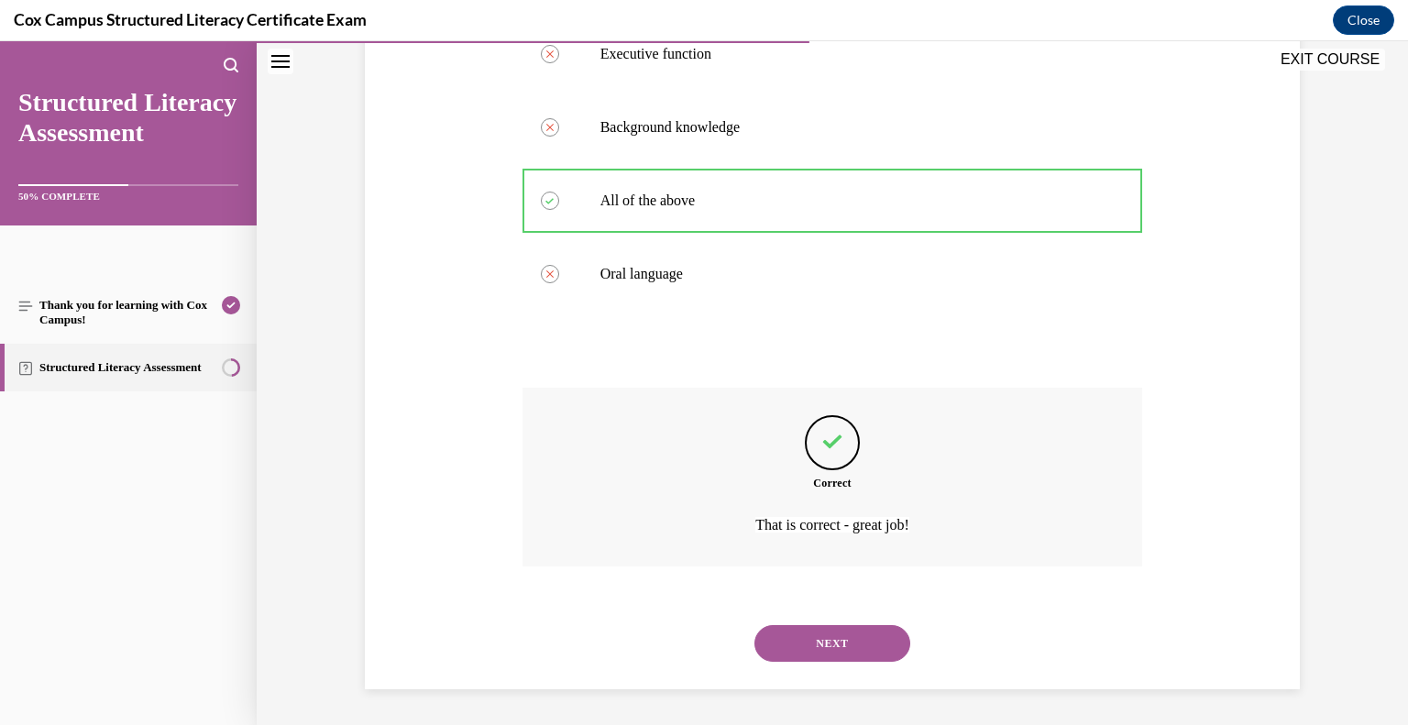
click at [850, 631] on button "NEXT" at bounding box center [833, 643] width 156 height 37
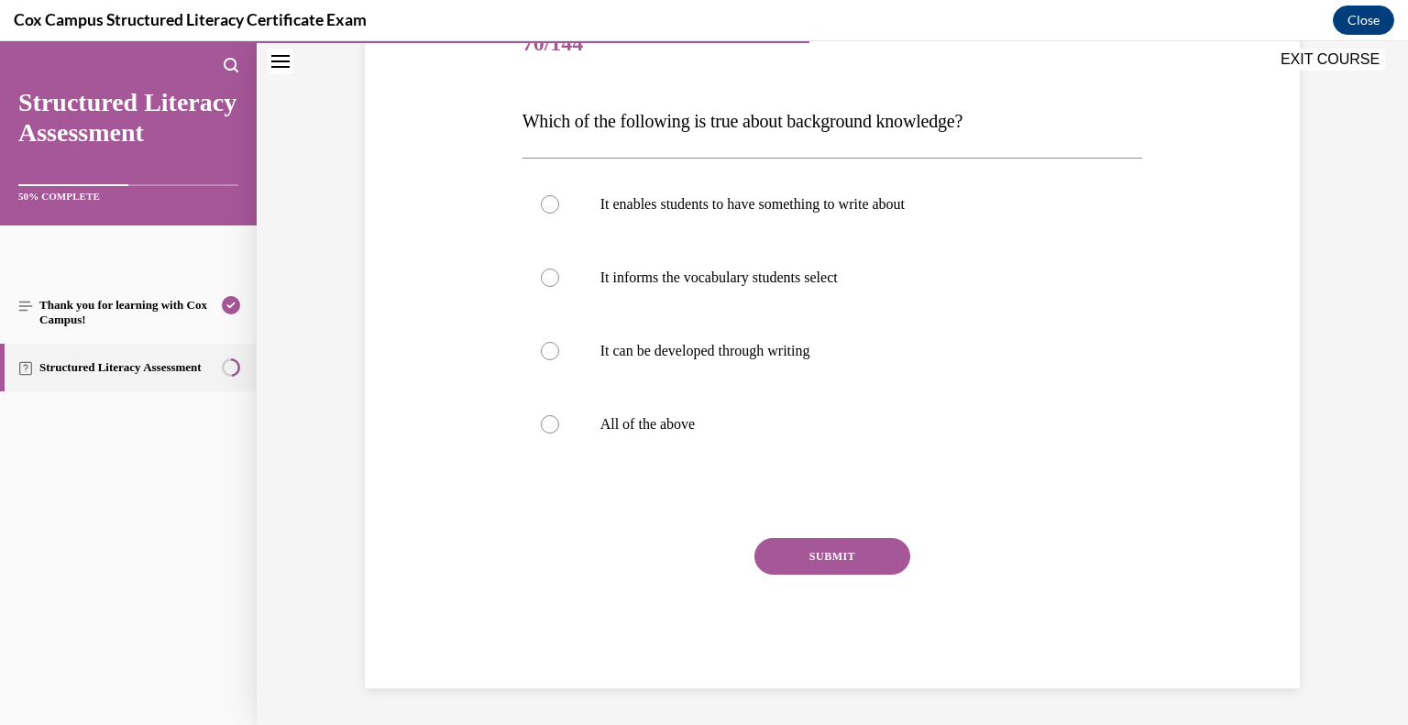
scroll to position [204, 0]
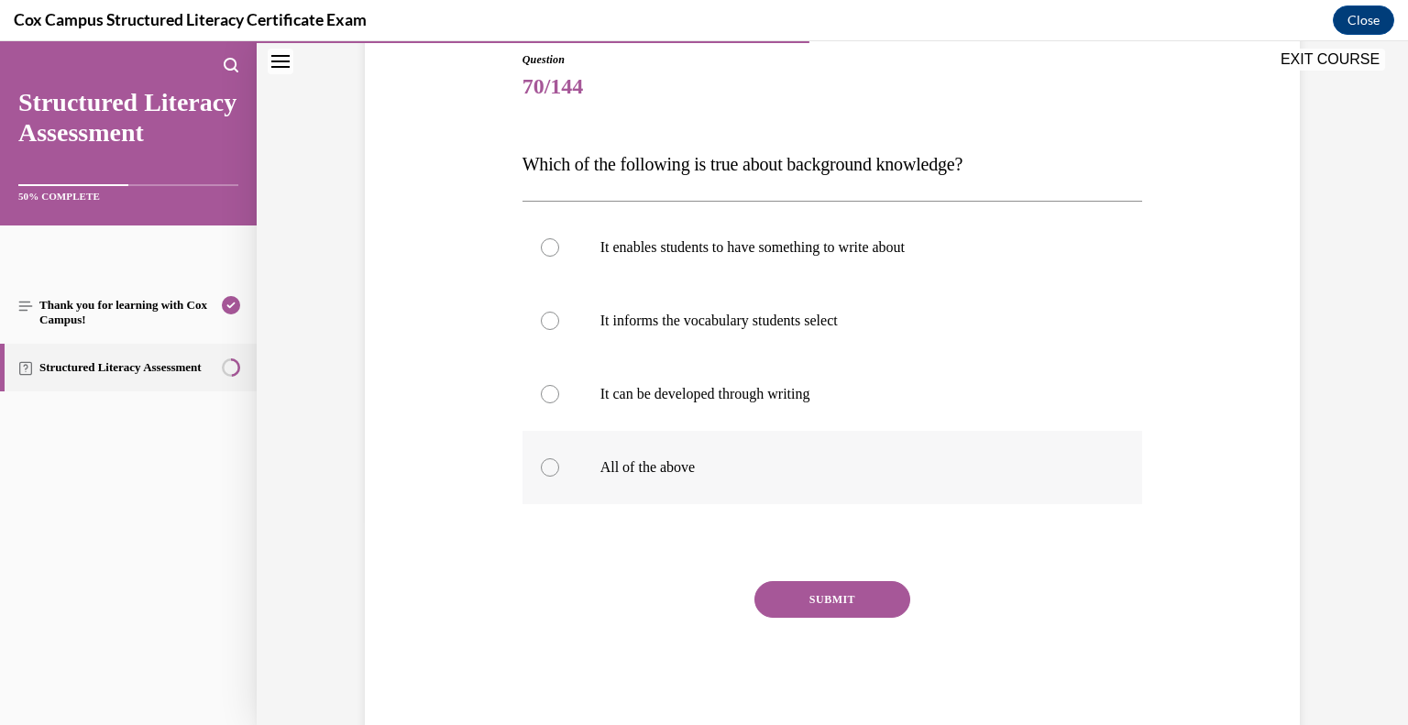
click at [655, 464] on p "All of the above" at bounding box center [848, 467] width 497 height 18
click at [559, 464] on input "All of the above" at bounding box center [550, 467] width 18 height 18
radio input "true"
click at [845, 598] on button "SUBMIT" at bounding box center [833, 599] width 156 height 37
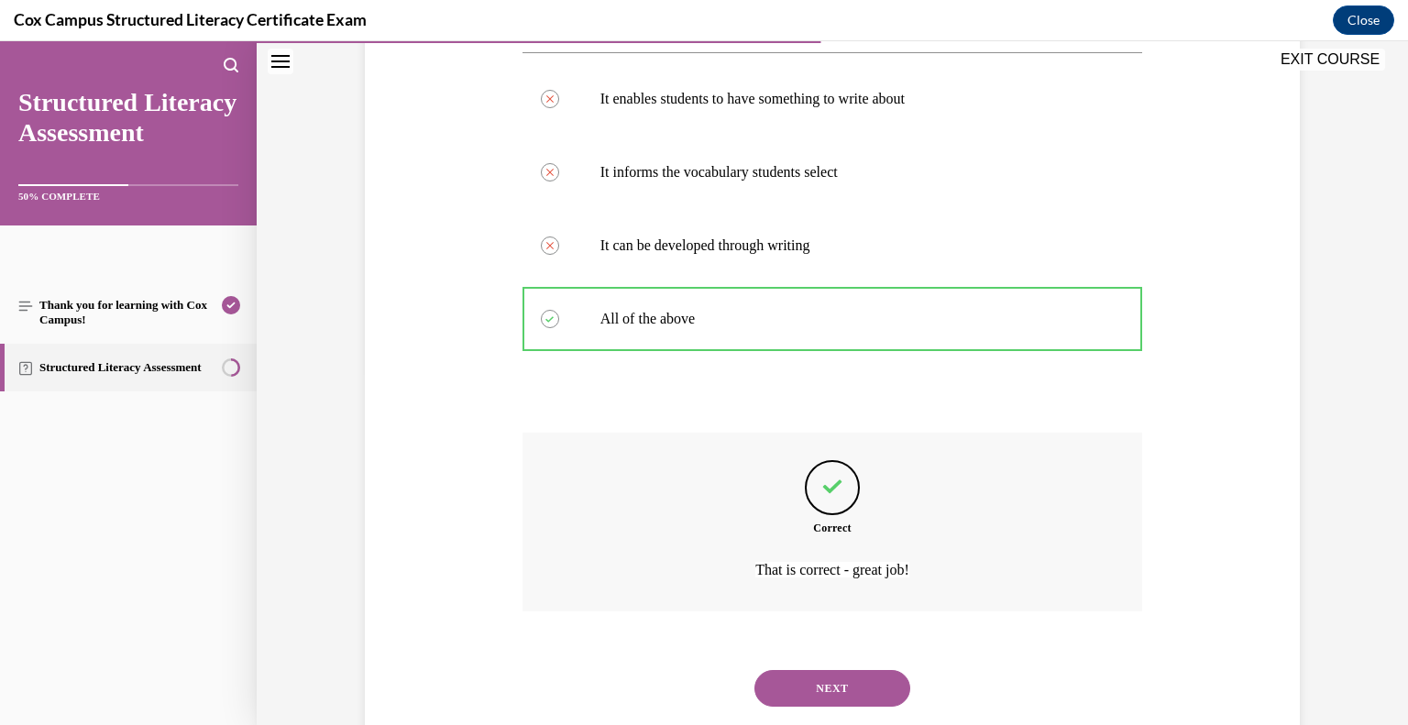
scroll to position [397, 0]
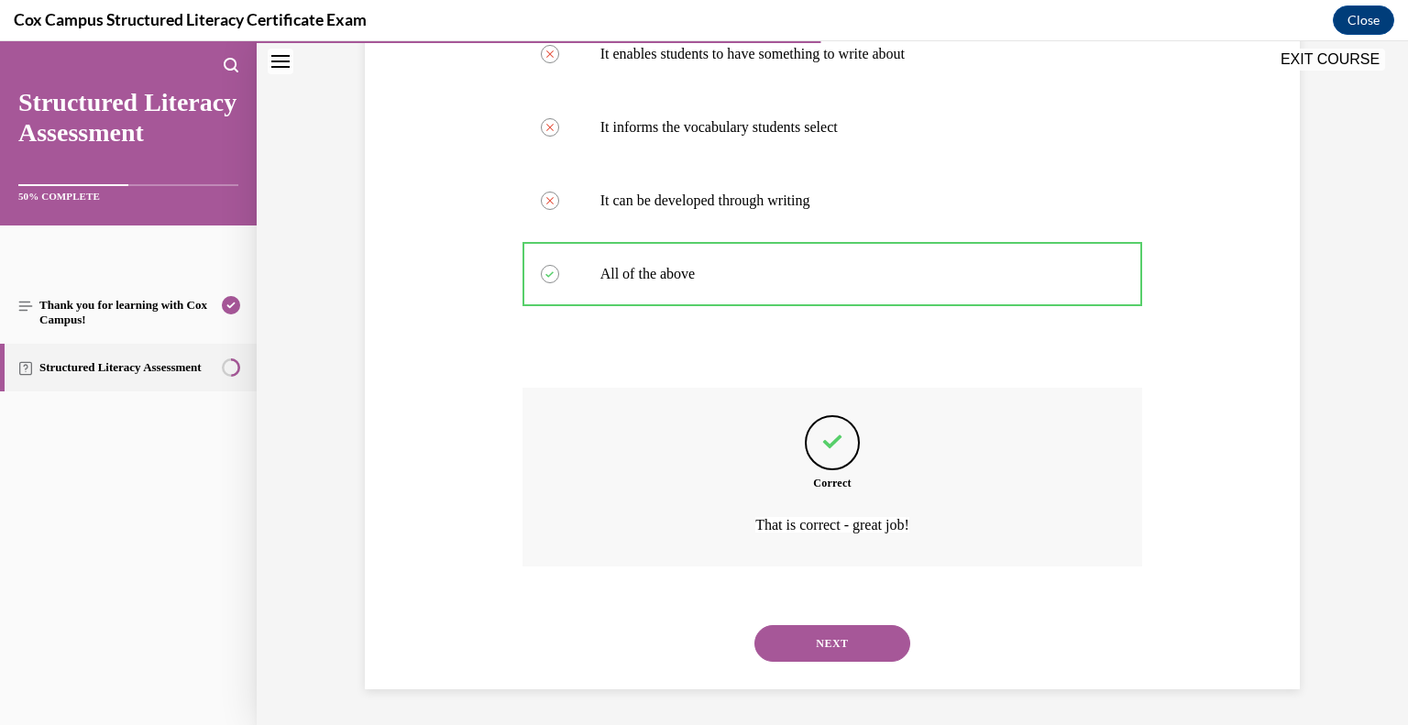
click at [814, 640] on button "NEXT" at bounding box center [833, 643] width 156 height 37
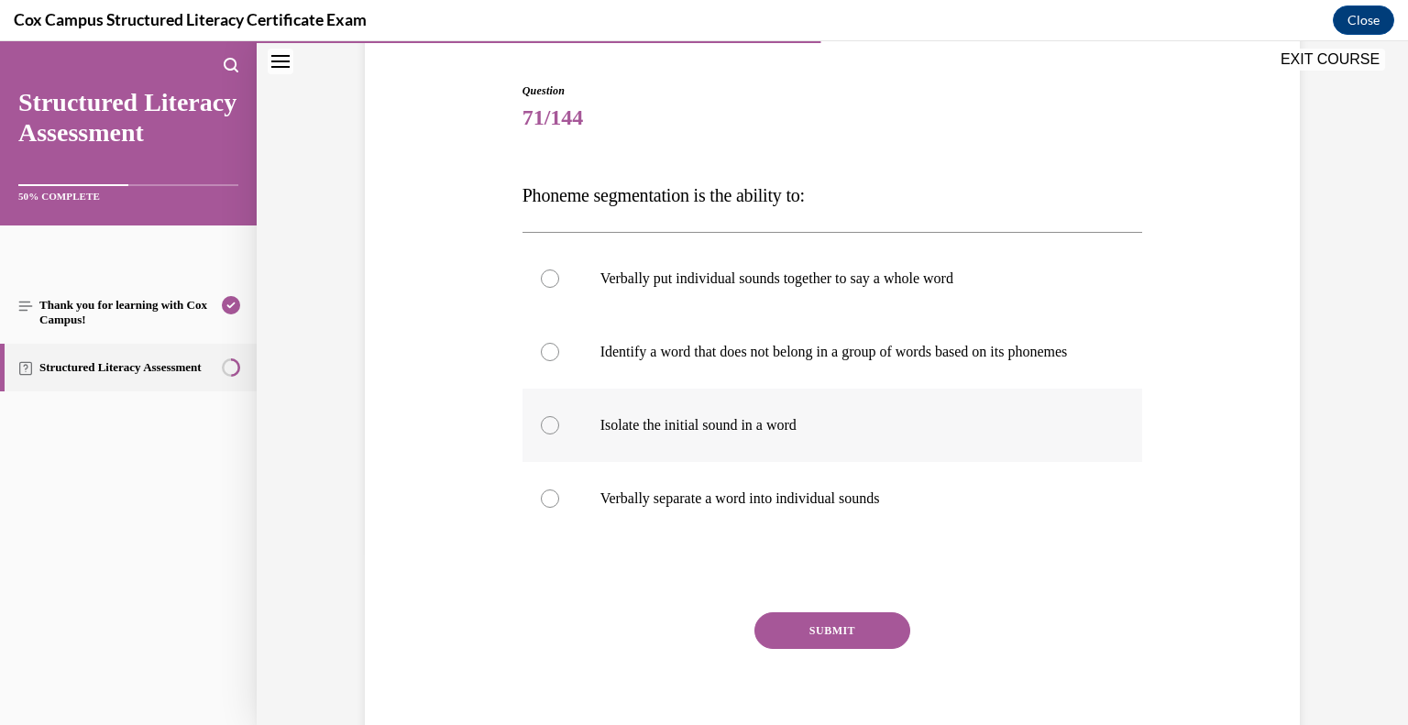
scroll to position [176, 0]
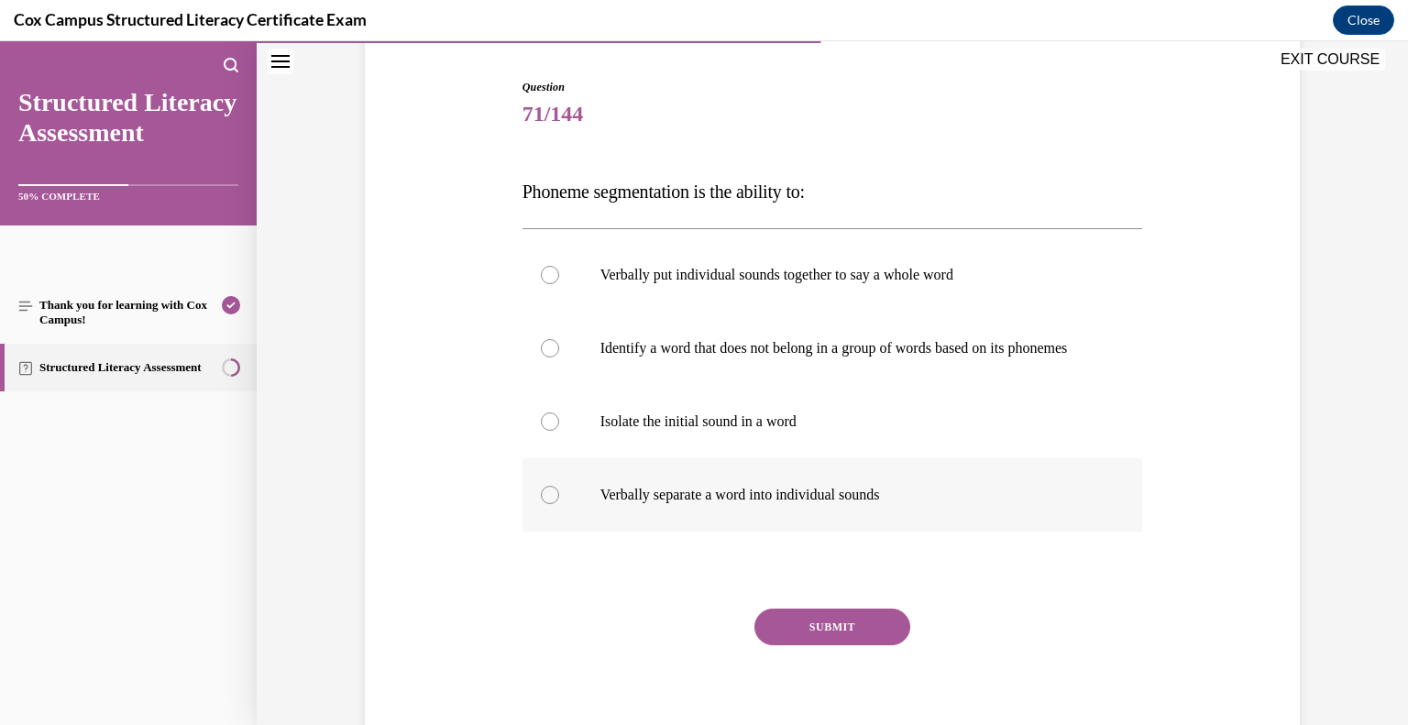
click at [681, 504] on p "Verbally separate a word into individual sounds" at bounding box center [848, 495] width 497 height 18
click at [559, 504] on input "Verbally separate a word into individual sounds" at bounding box center [550, 495] width 18 height 18
radio input "true"
click at [831, 644] on button "SUBMIT" at bounding box center [833, 627] width 156 height 37
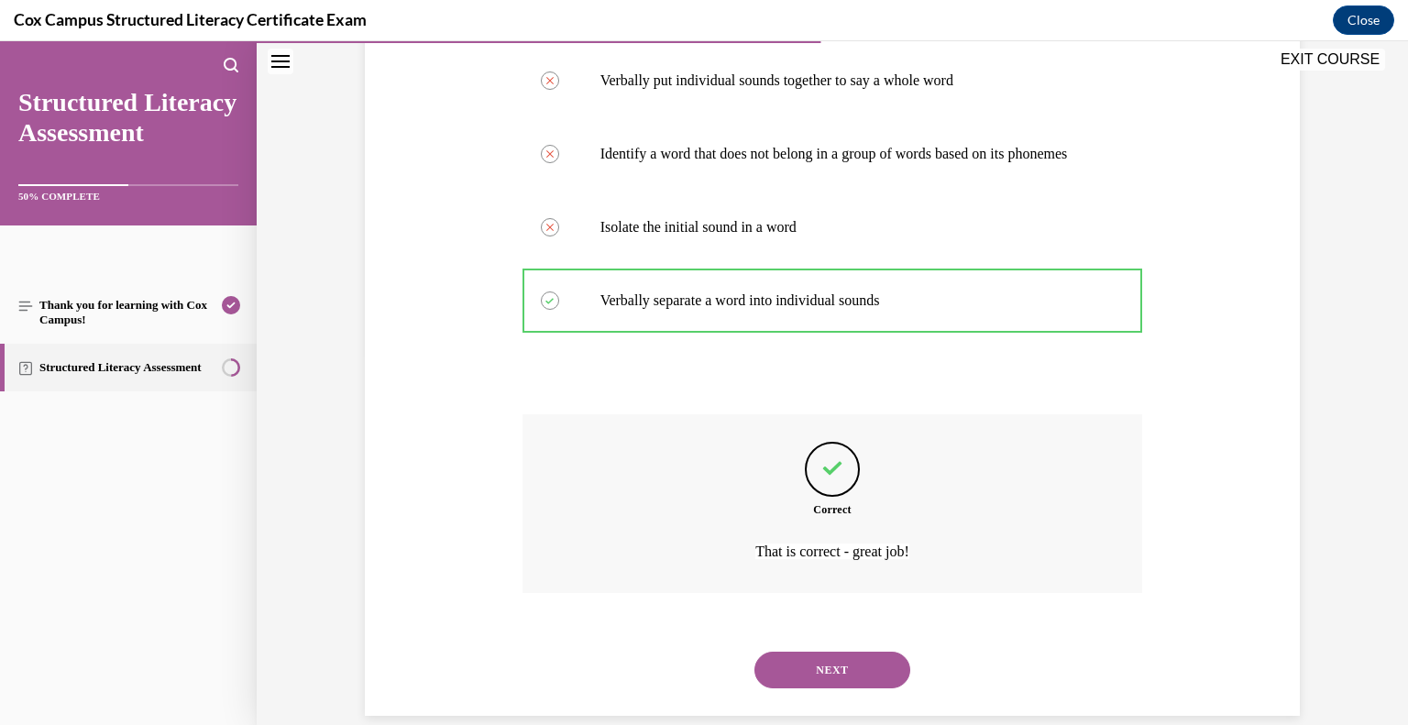
scroll to position [415, 0]
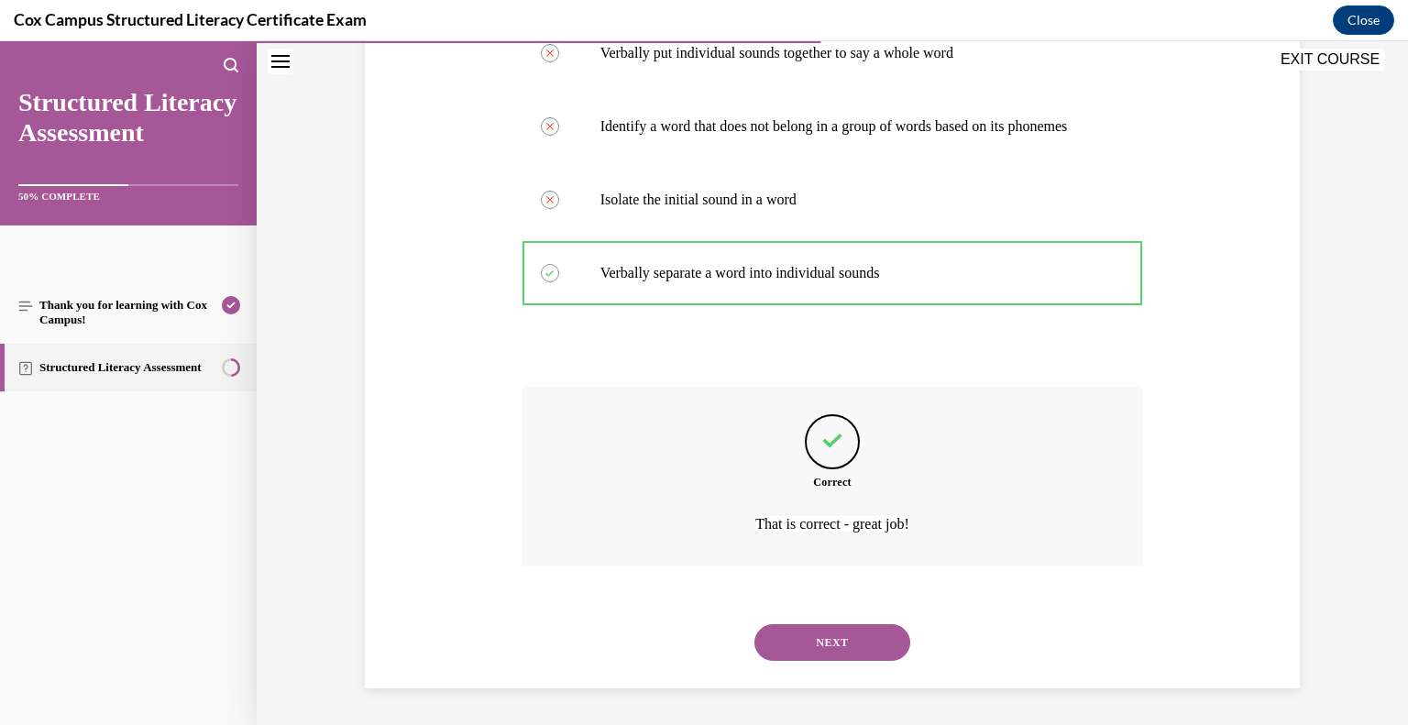
click at [844, 638] on button "NEXT" at bounding box center [833, 642] width 156 height 37
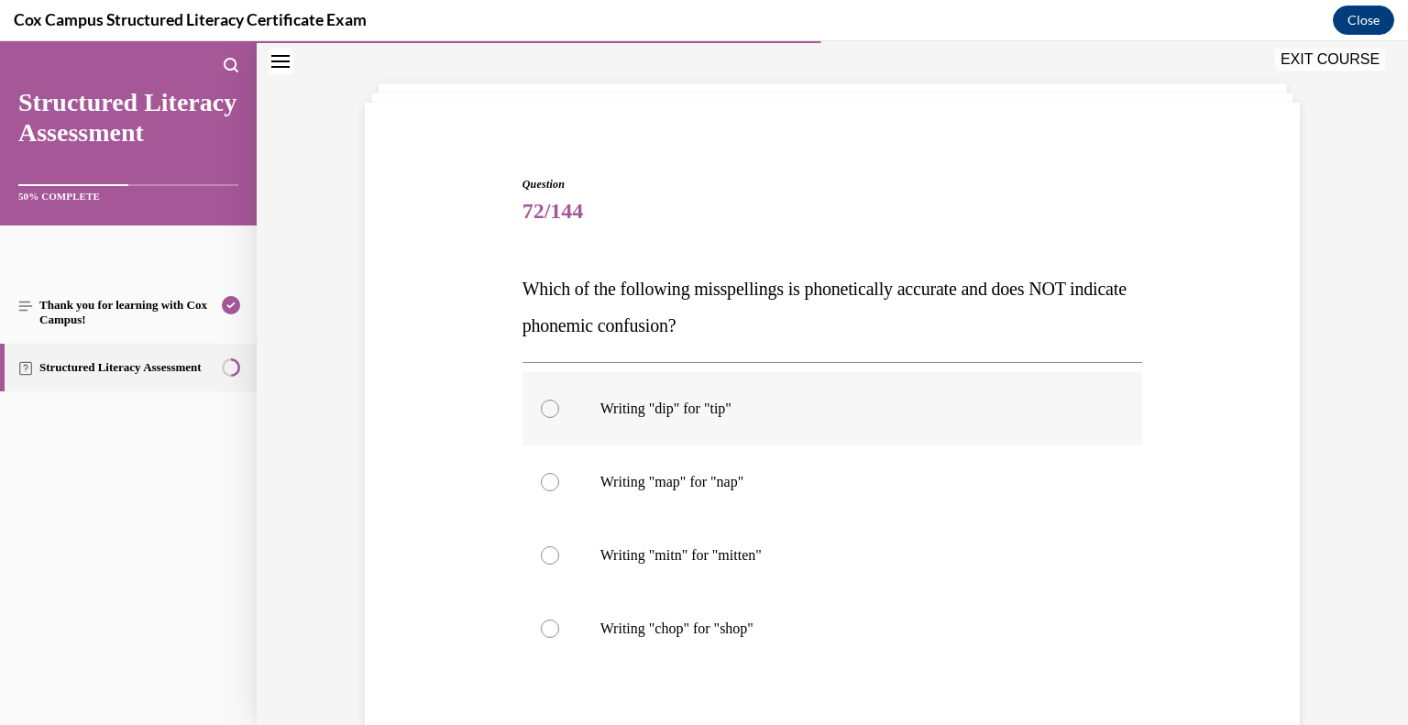
scroll to position [81, 0]
click at [619, 556] on p "Writing "mitn" for "mitten"" at bounding box center [848, 554] width 497 height 18
click at [559, 556] on input "Writing "mitn" for "mitten"" at bounding box center [550, 554] width 18 height 18
radio input "true"
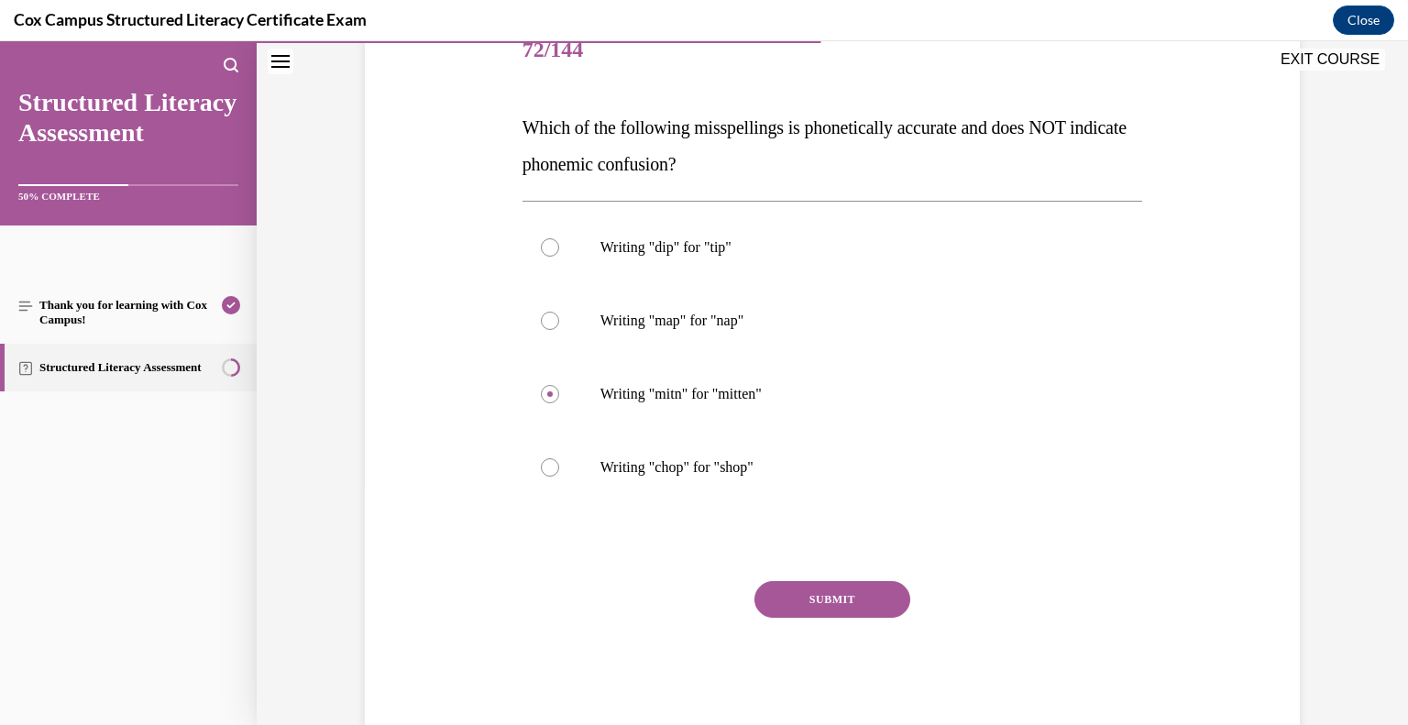
click at [822, 598] on button "SUBMIT" at bounding box center [833, 599] width 156 height 37
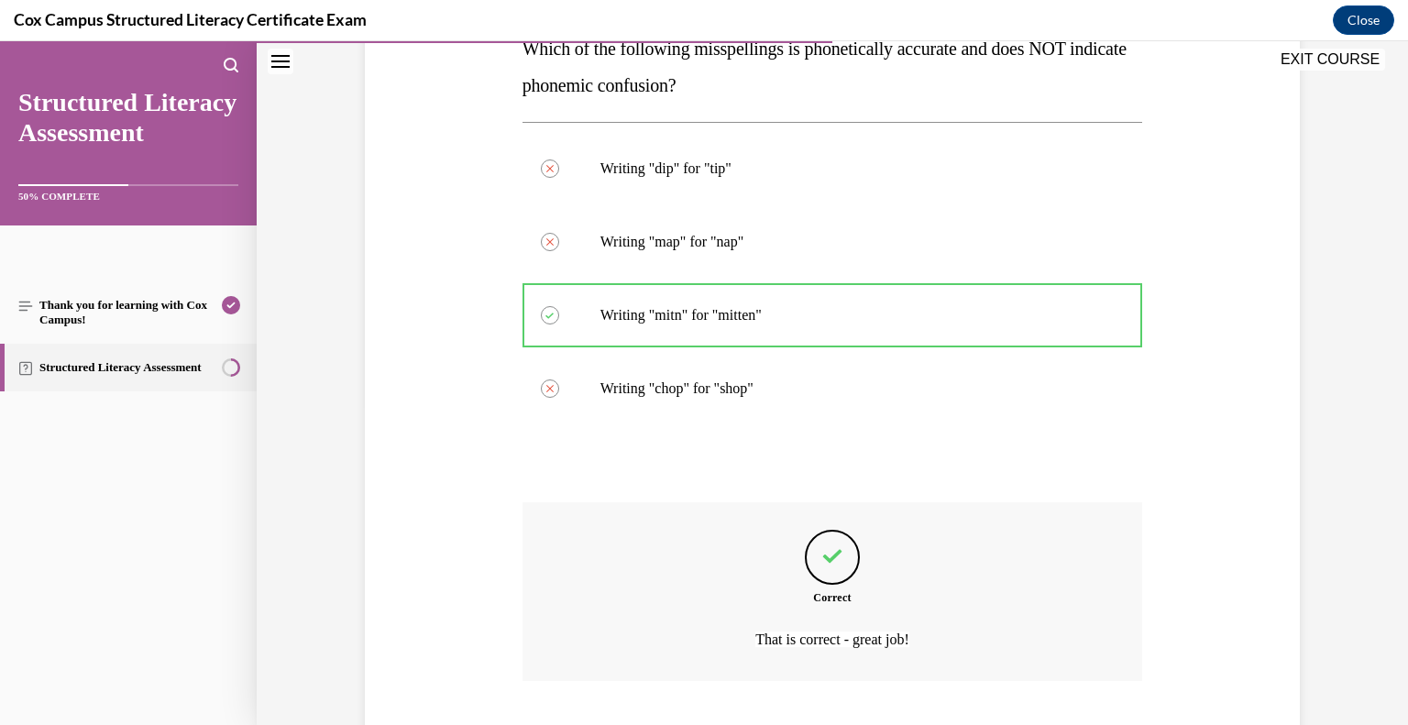
scroll to position [434, 0]
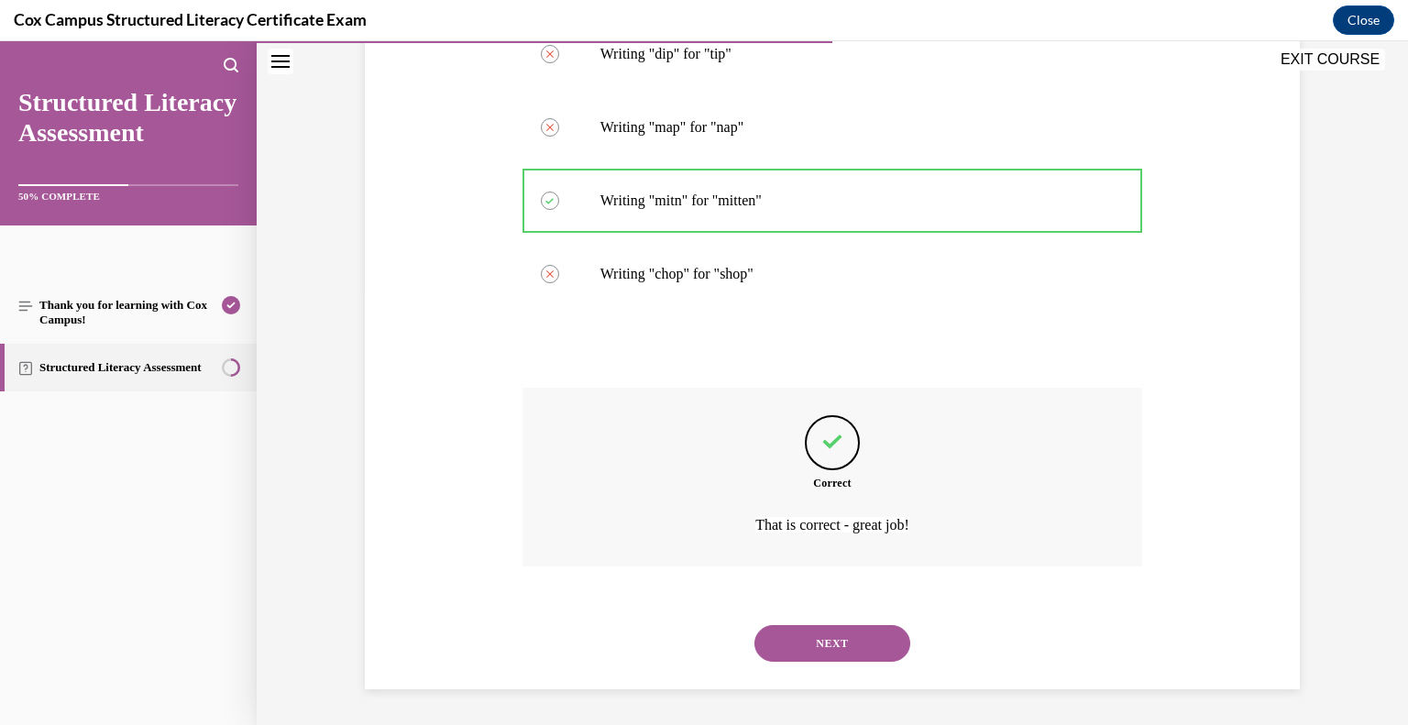
click at [865, 644] on button "NEXT" at bounding box center [833, 643] width 156 height 37
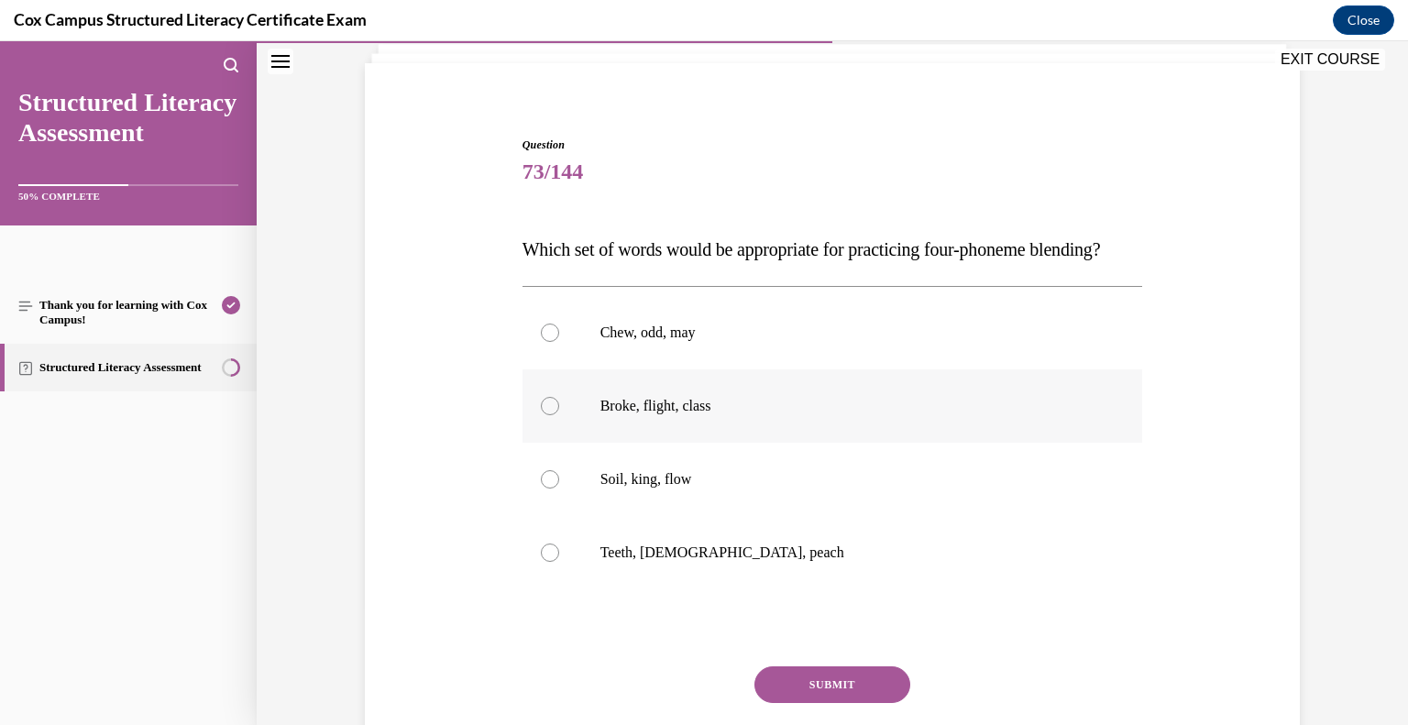
scroll to position [119, 0]
drag, startPoint x: 651, startPoint y: 458, endPoint x: 794, endPoint y: 402, distance: 153.6
click at [651, 442] on label "Broke, flight, class" at bounding box center [833, 405] width 621 height 73
click at [559, 414] on input "Broke, flight, class" at bounding box center [550, 405] width 18 height 18
radio input "true"
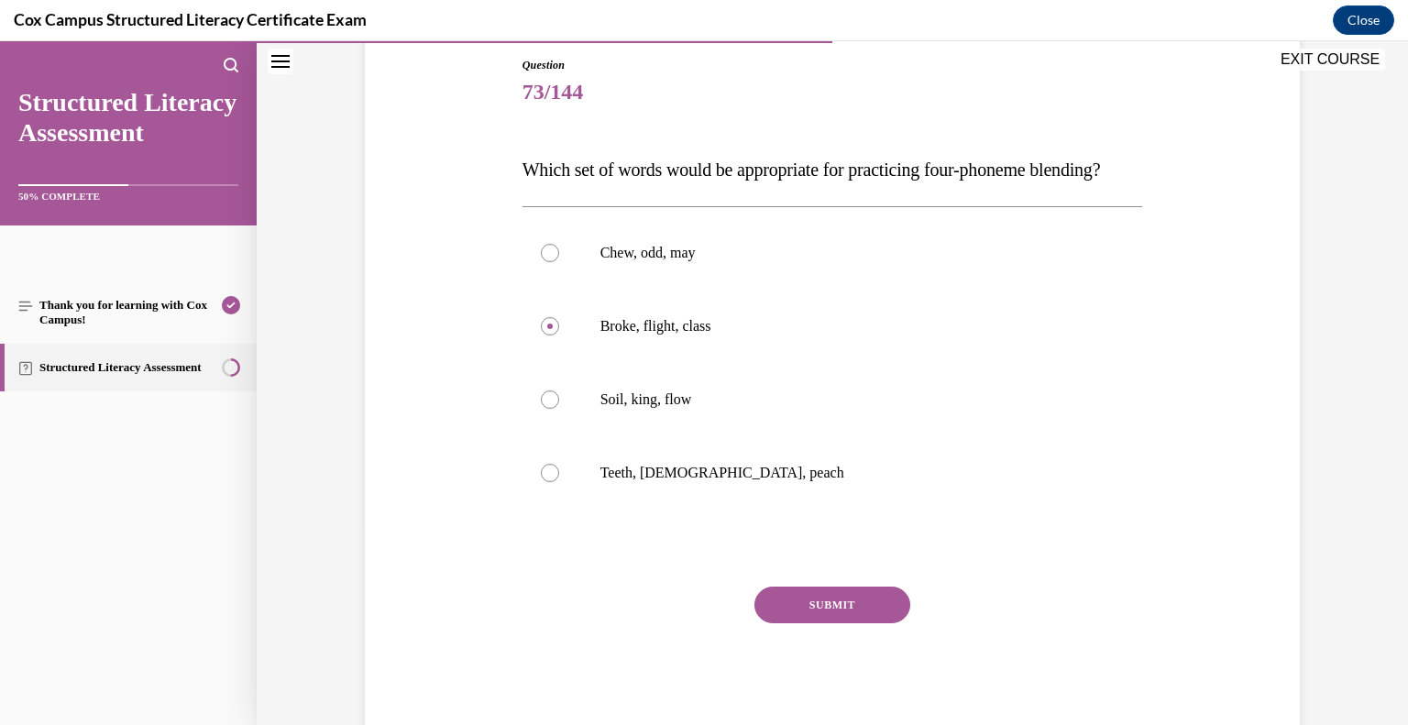
click at [846, 623] on button "SUBMIT" at bounding box center [833, 605] width 156 height 37
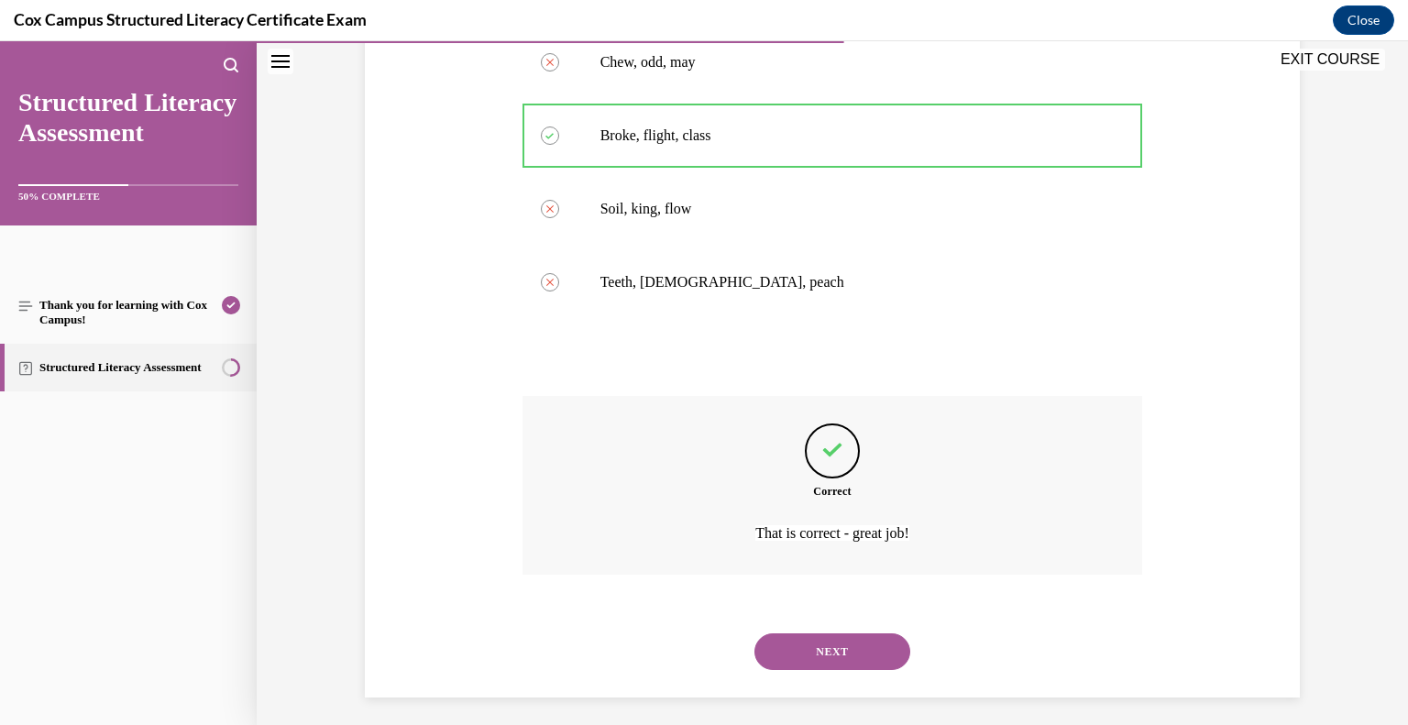
scroll to position [434, 0]
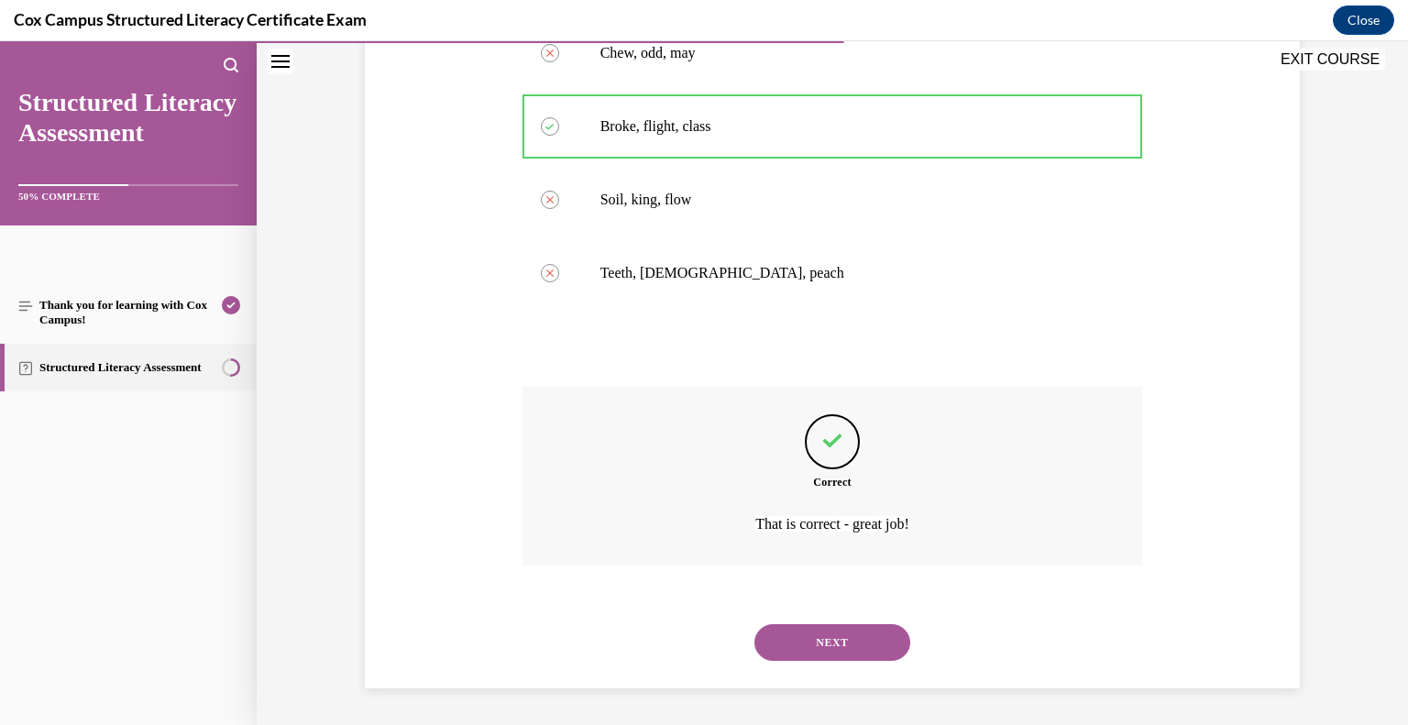
click at [821, 633] on button "NEXT" at bounding box center [833, 642] width 156 height 37
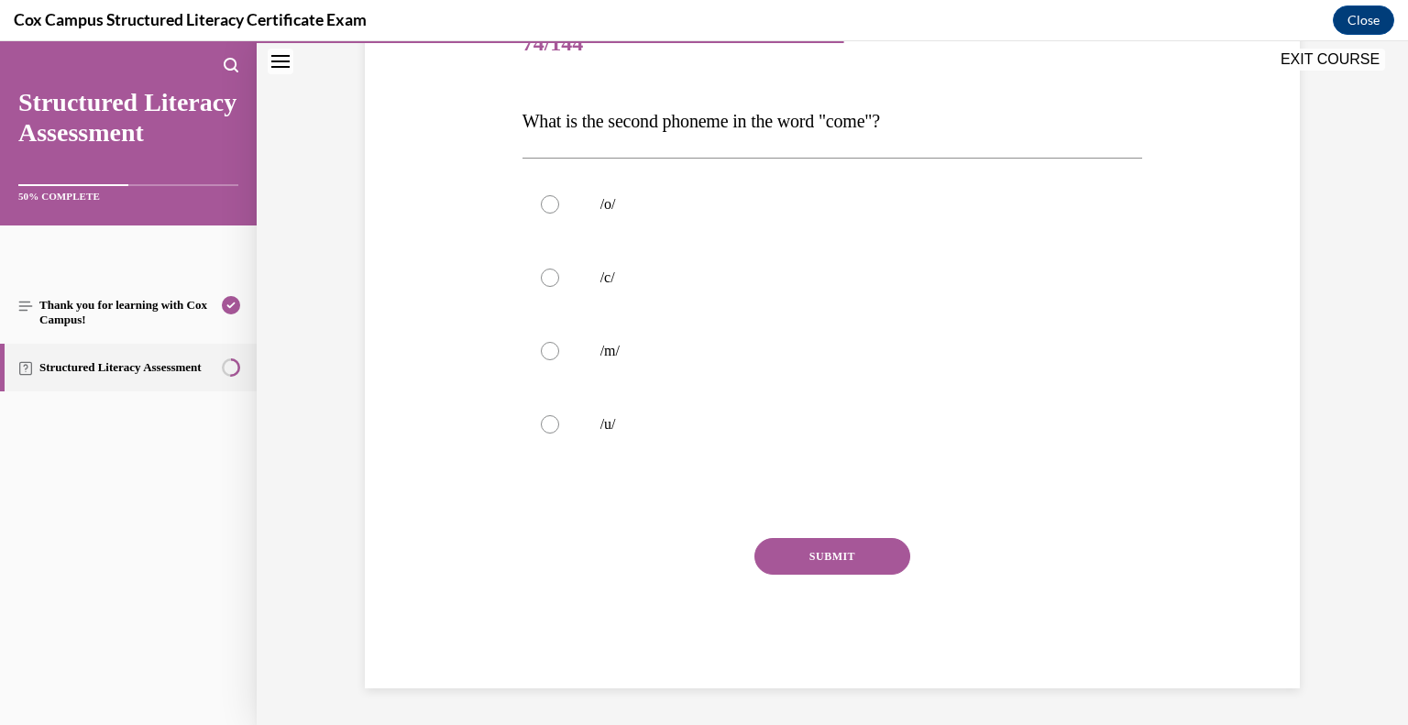
scroll to position [204, 0]
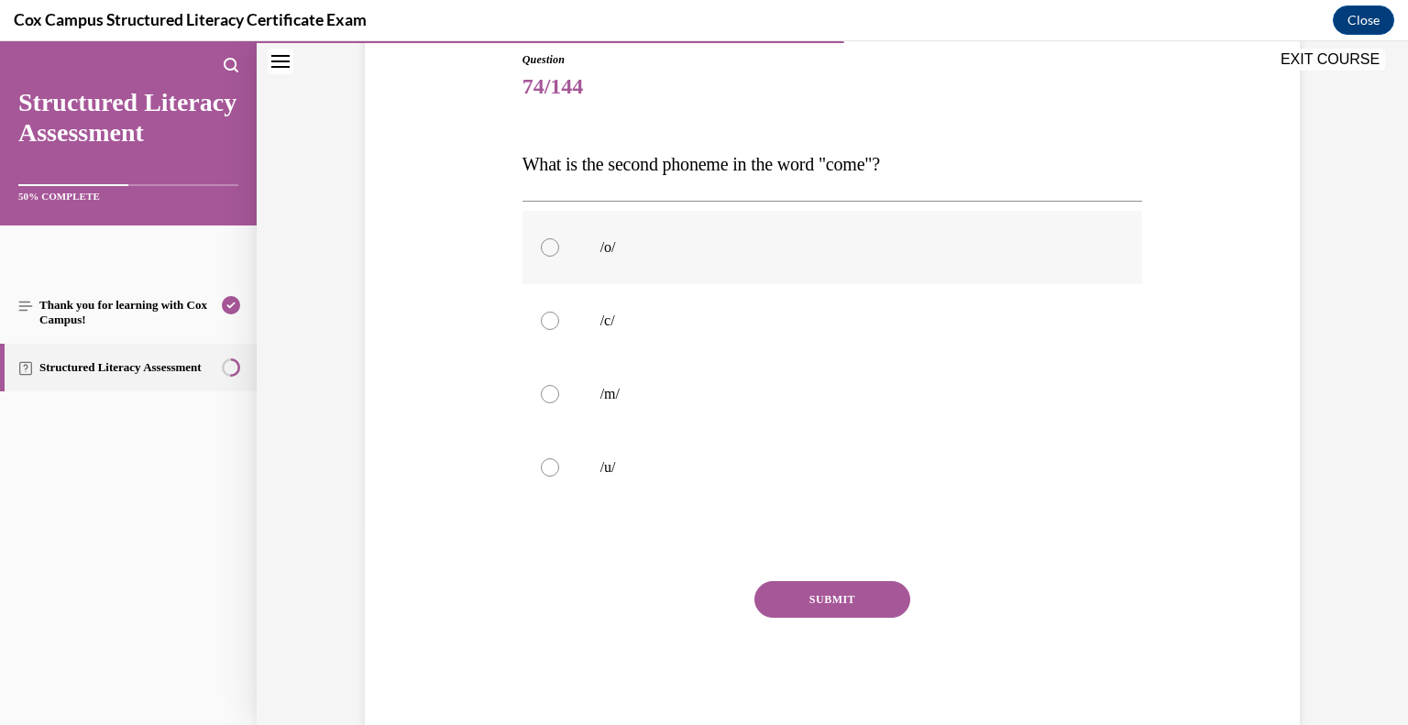
click at [743, 259] on label "/o/" at bounding box center [833, 247] width 621 height 73
click at [559, 257] on input "/o/" at bounding box center [550, 247] width 18 height 18
radio input "true"
click at [640, 466] on p "/u/" at bounding box center [848, 467] width 497 height 18
click at [559, 466] on input "/u/" at bounding box center [550, 467] width 18 height 18
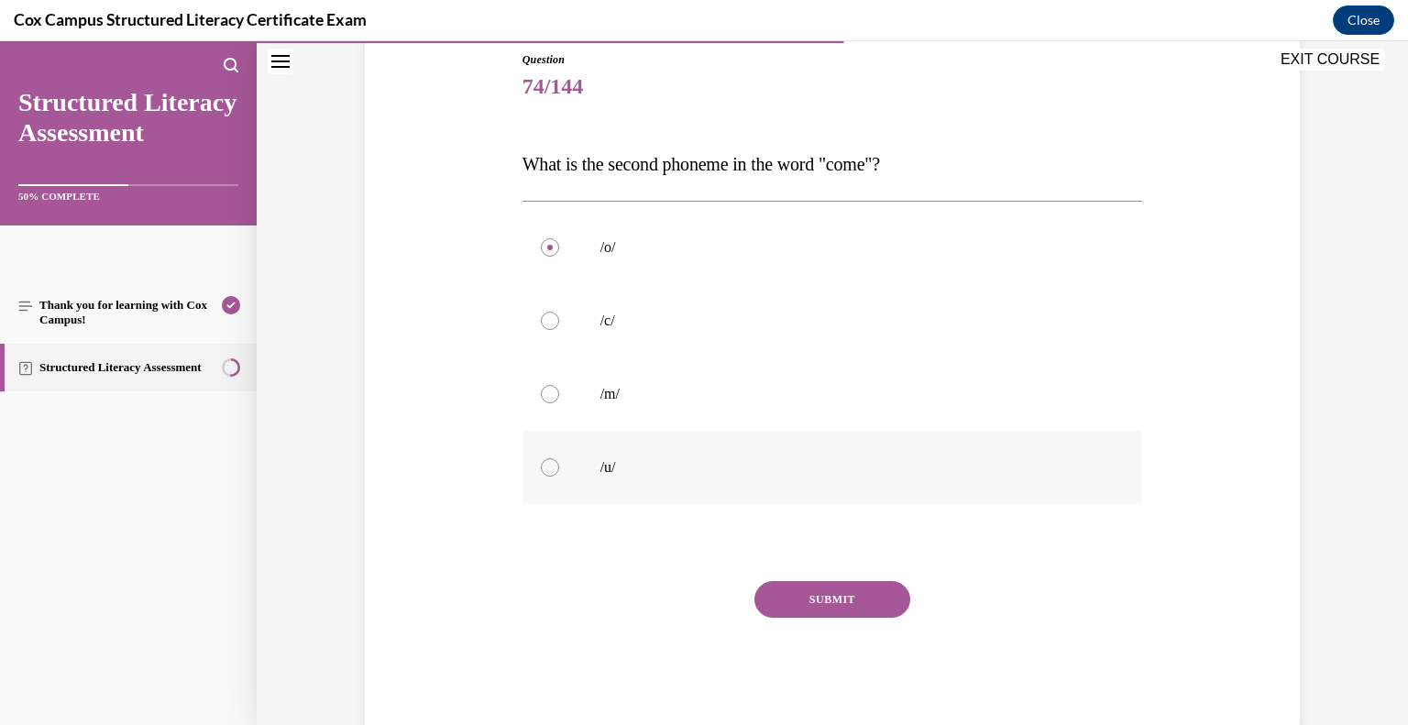
radio input "true"
click at [865, 592] on button "SUBMIT" at bounding box center [833, 599] width 156 height 37
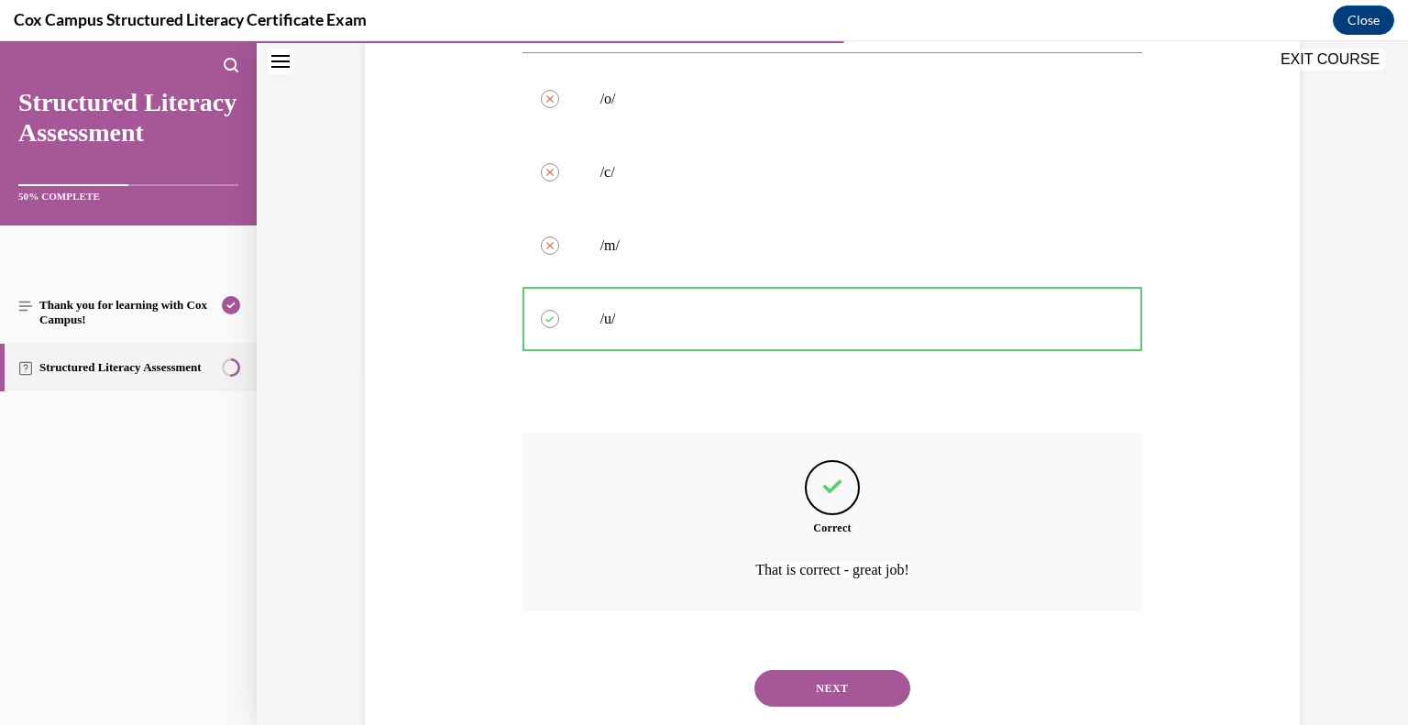
scroll to position [397, 0]
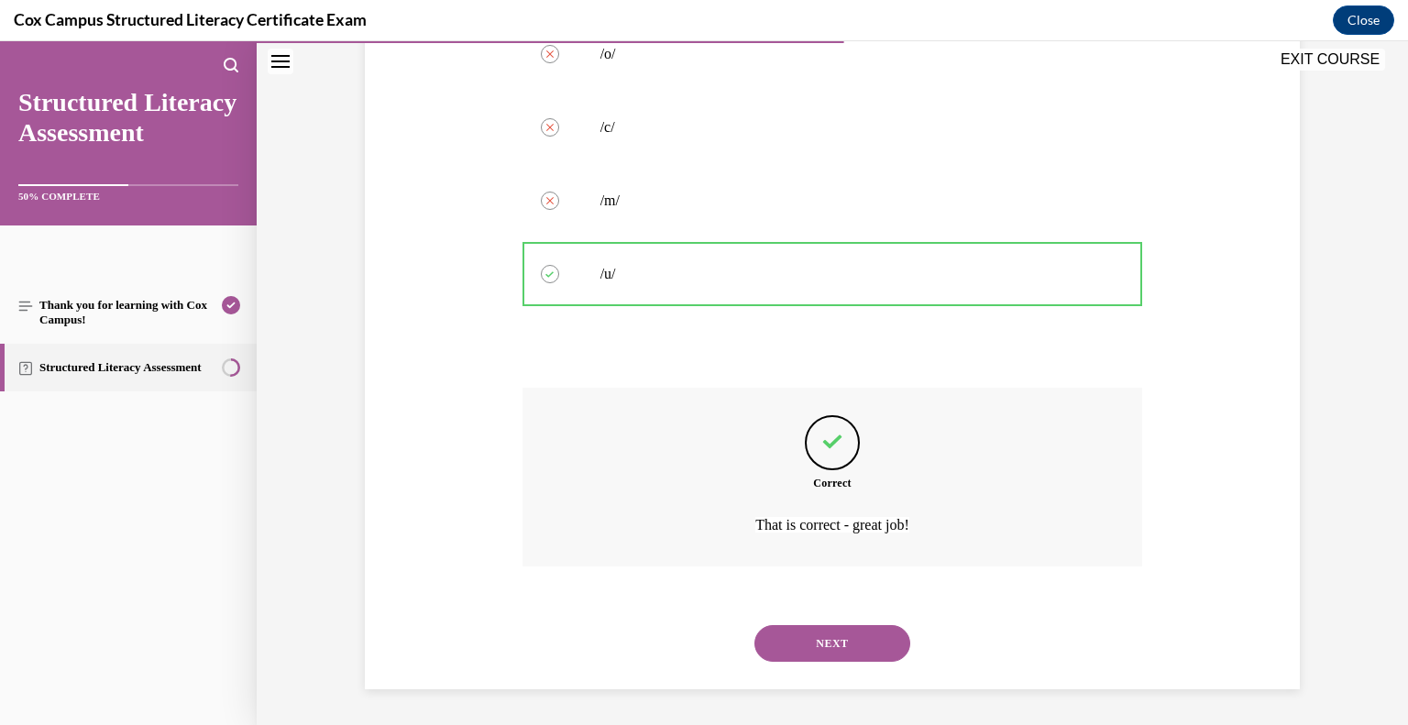
click at [810, 640] on button "NEXT" at bounding box center [833, 643] width 156 height 37
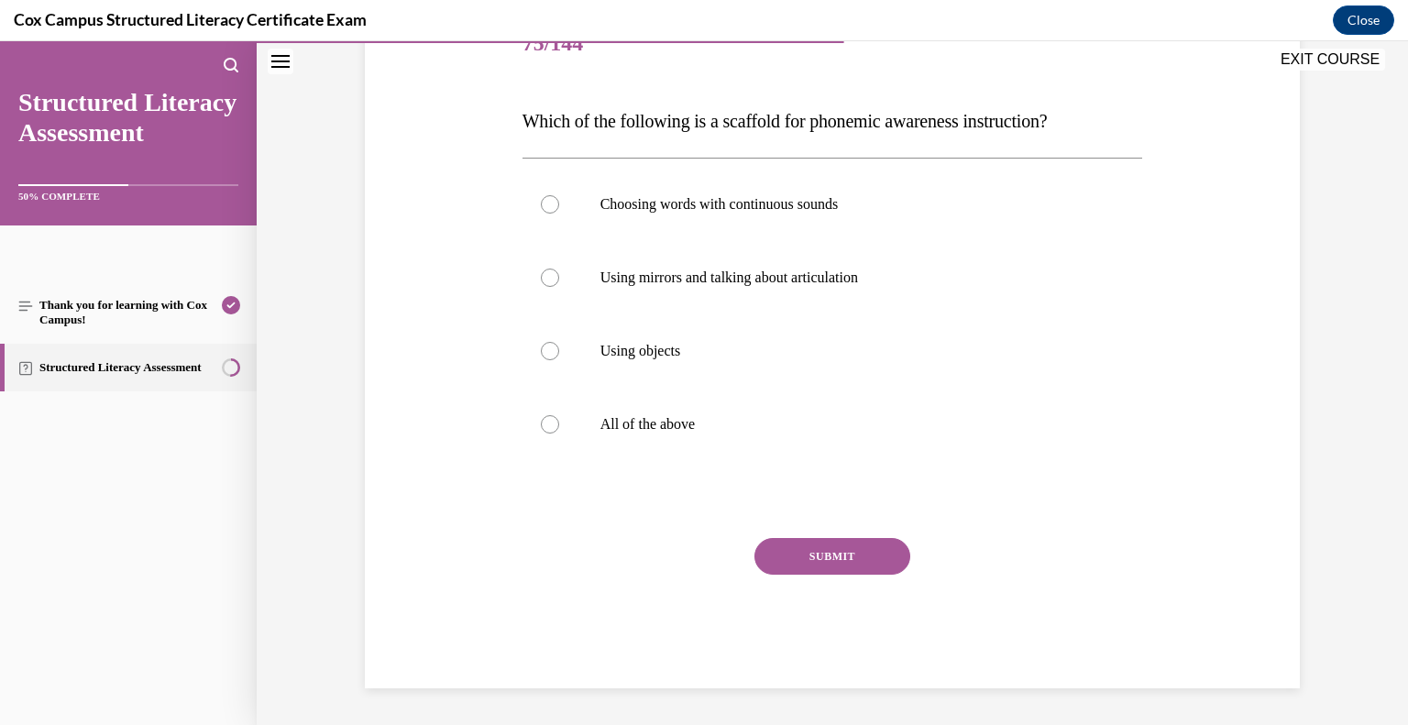
scroll to position [204, 0]
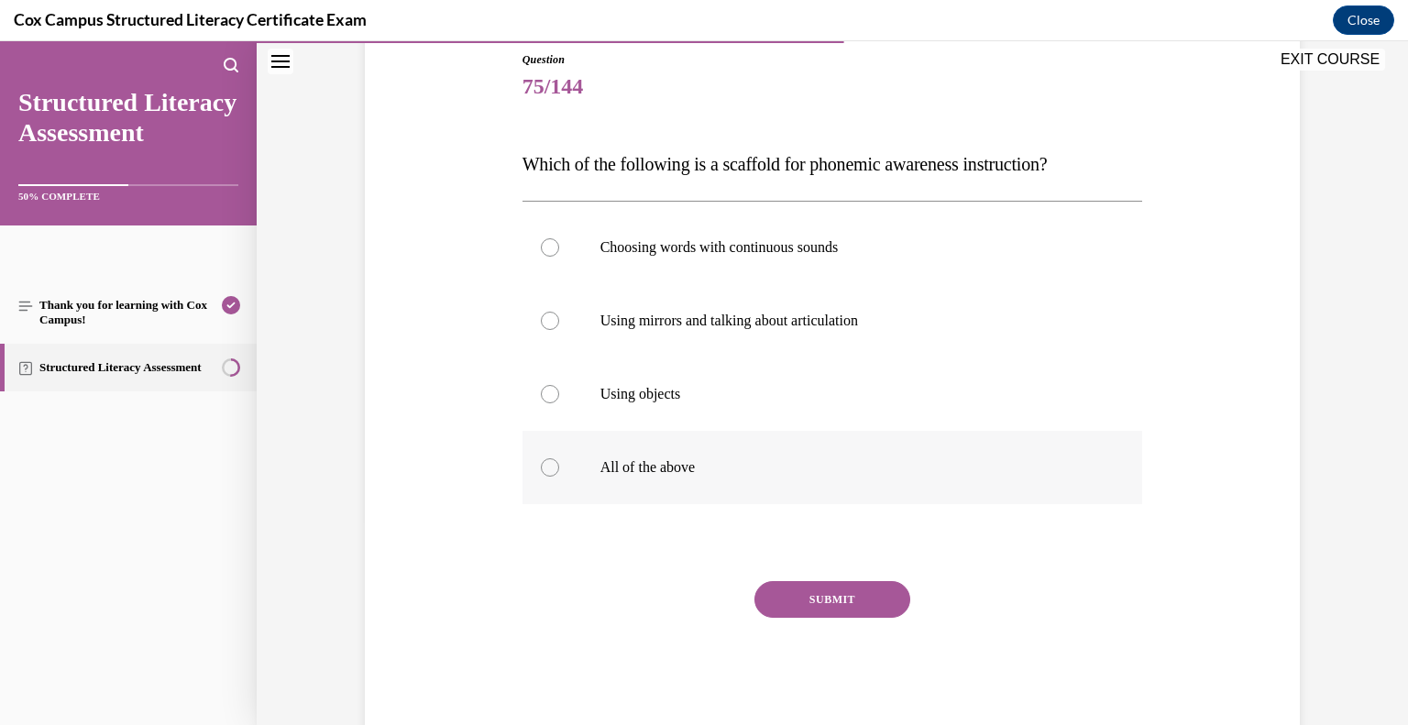
click at [687, 480] on label "All of the above" at bounding box center [833, 467] width 621 height 73
click at [559, 477] on input "All of the above" at bounding box center [550, 467] width 18 height 18
radio input "true"
click at [809, 592] on button "SUBMIT" at bounding box center [833, 599] width 156 height 37
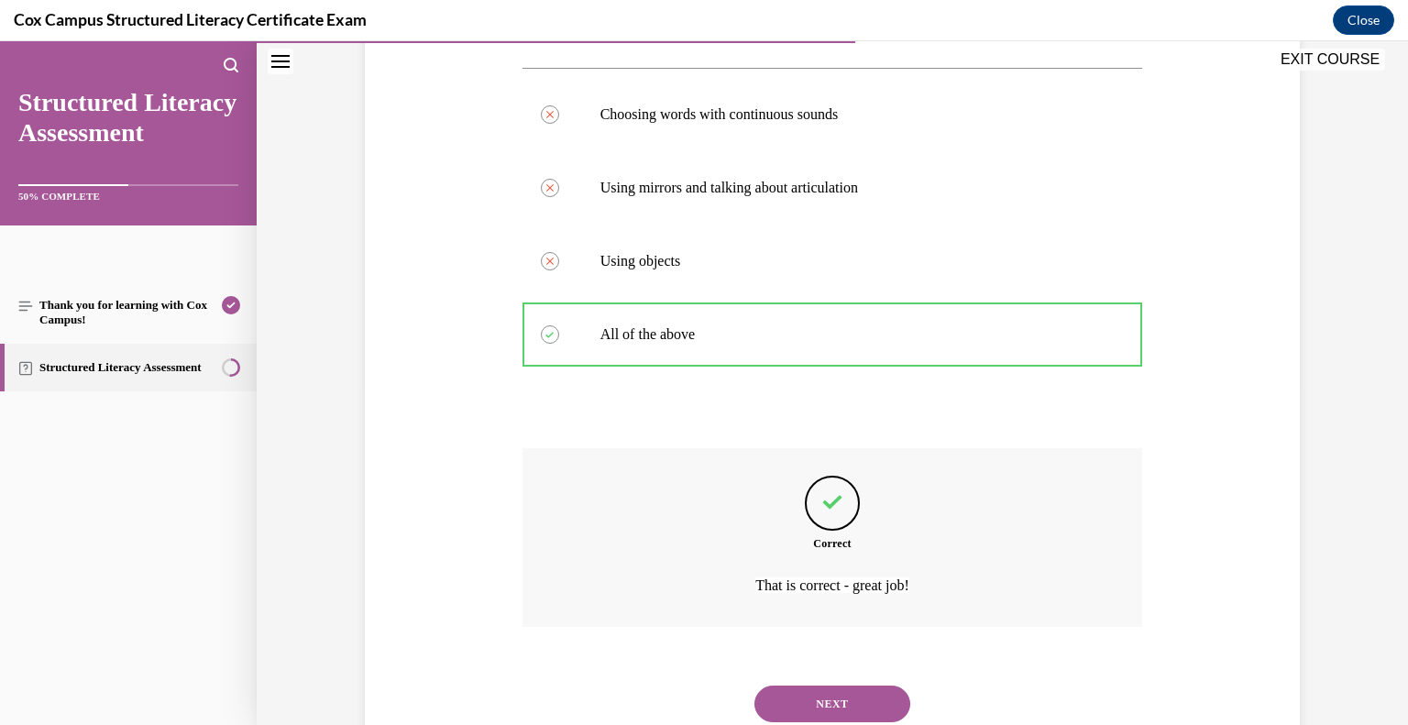
scroll to position [397, 0]
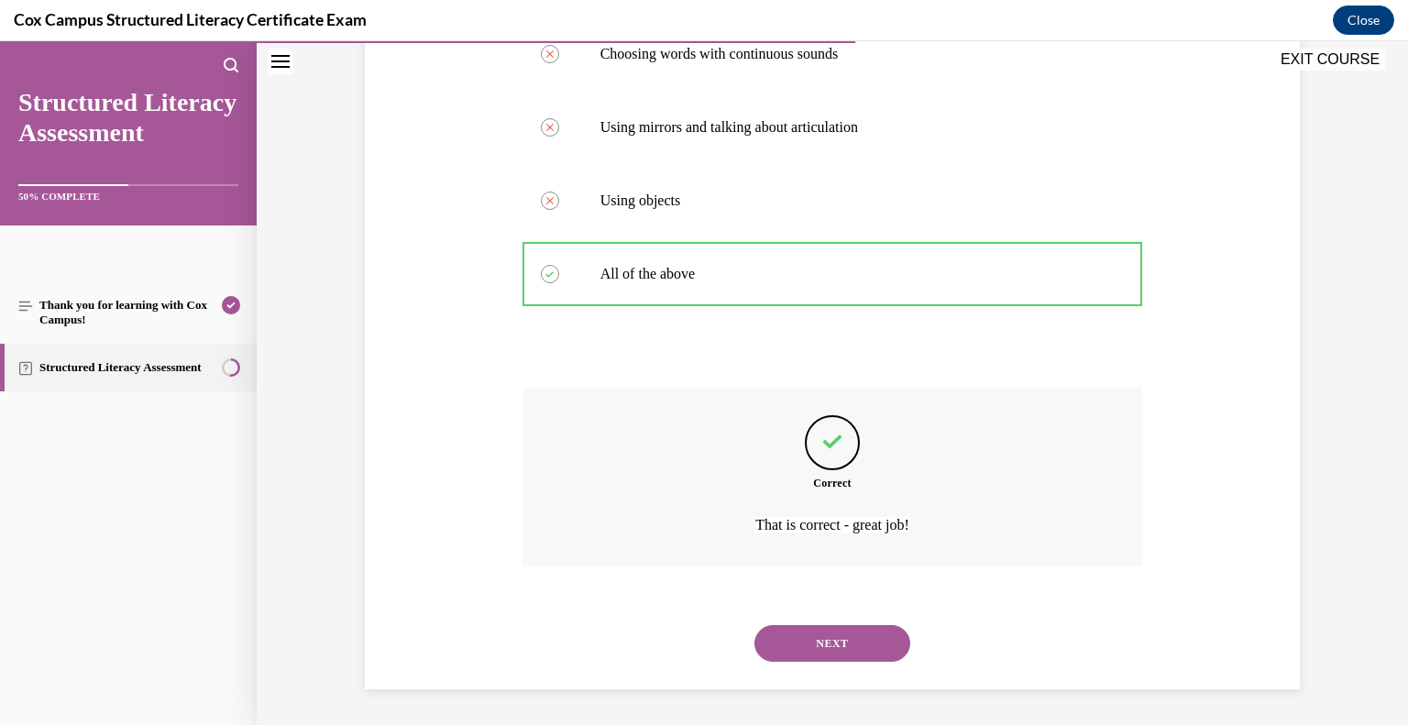
click at [837, 642] on button "NEXT" at bounding box center [833, 643] width 156 height 37
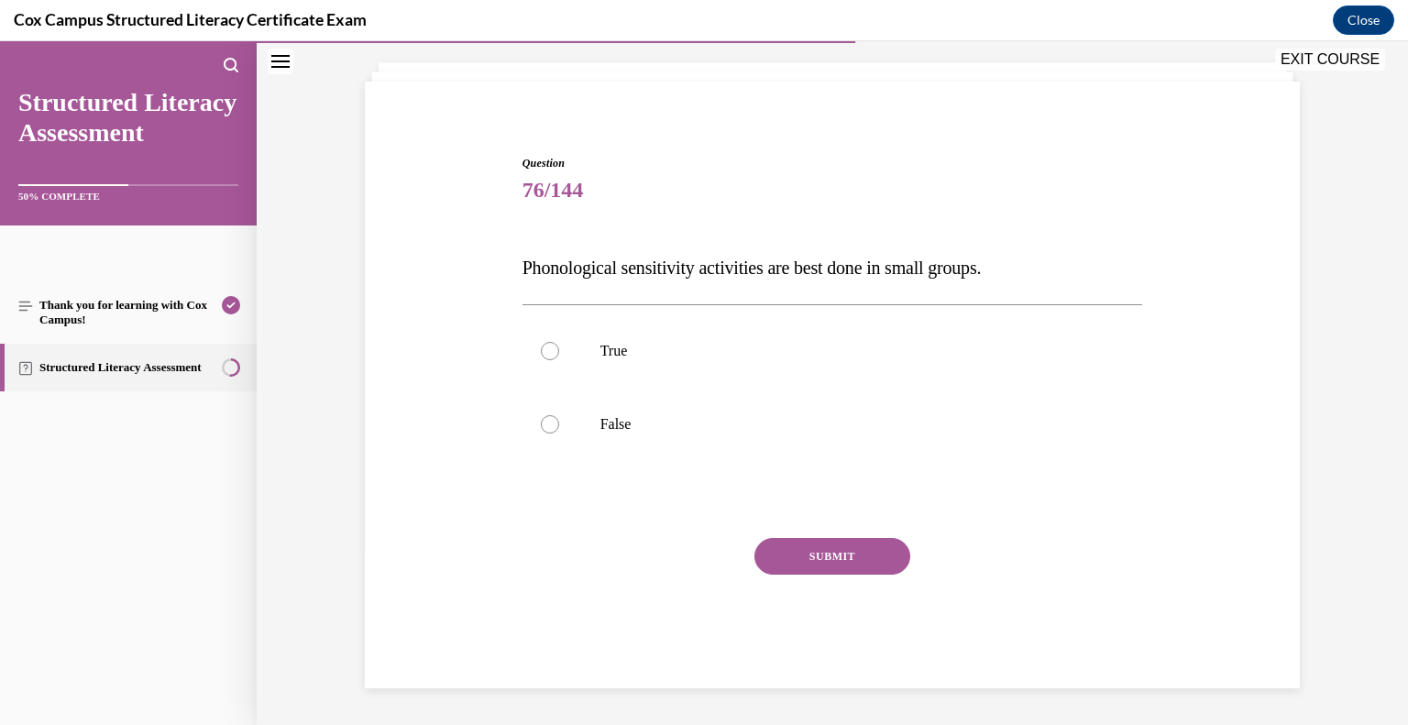
scroll to position [99, 0]
click at [672, 359] on p "True" at bounding box center [848, 352] width 497 height 18
click at [559, 359] on input "True" at bounding box center [550, 352] width 18 height 18
radio input "true"
click at [813, 562] on button "SUBMIT" at bounding box center [833, 557] width 156 height 37
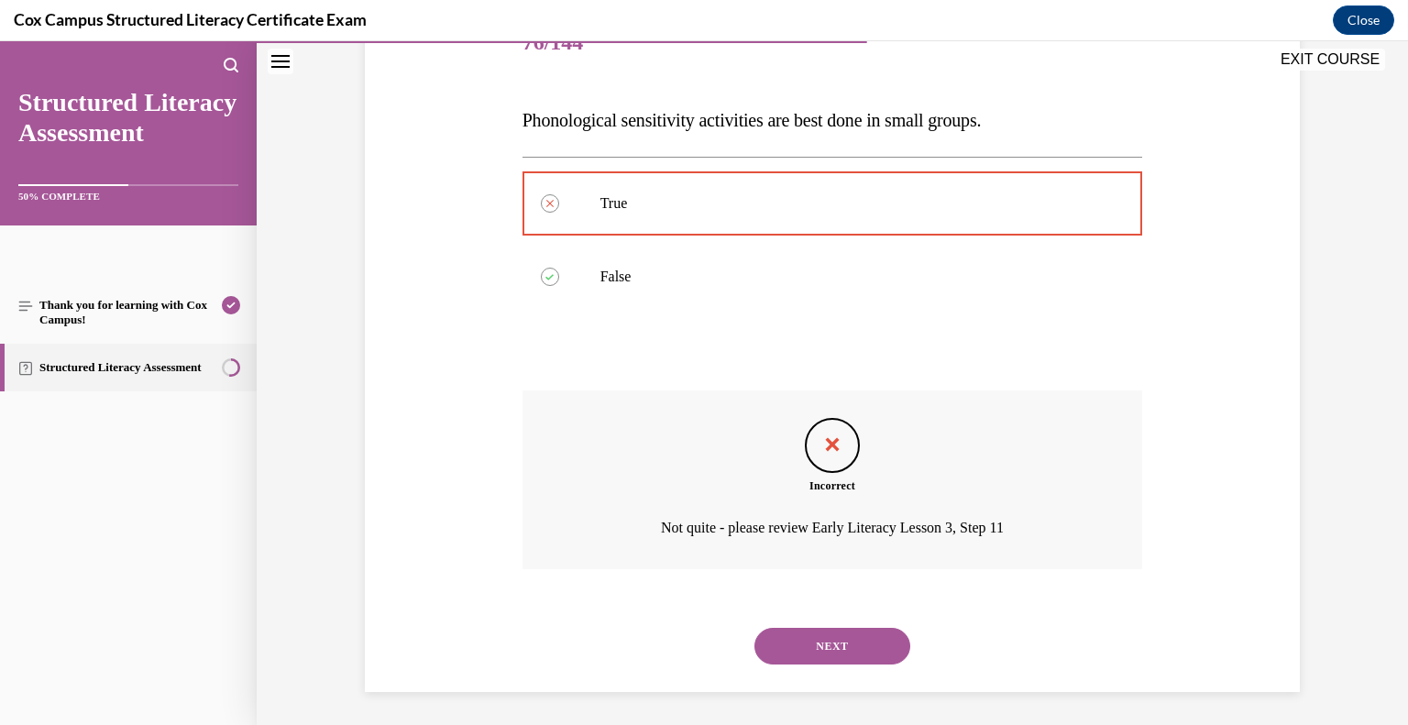
scroll to position [250, 0]
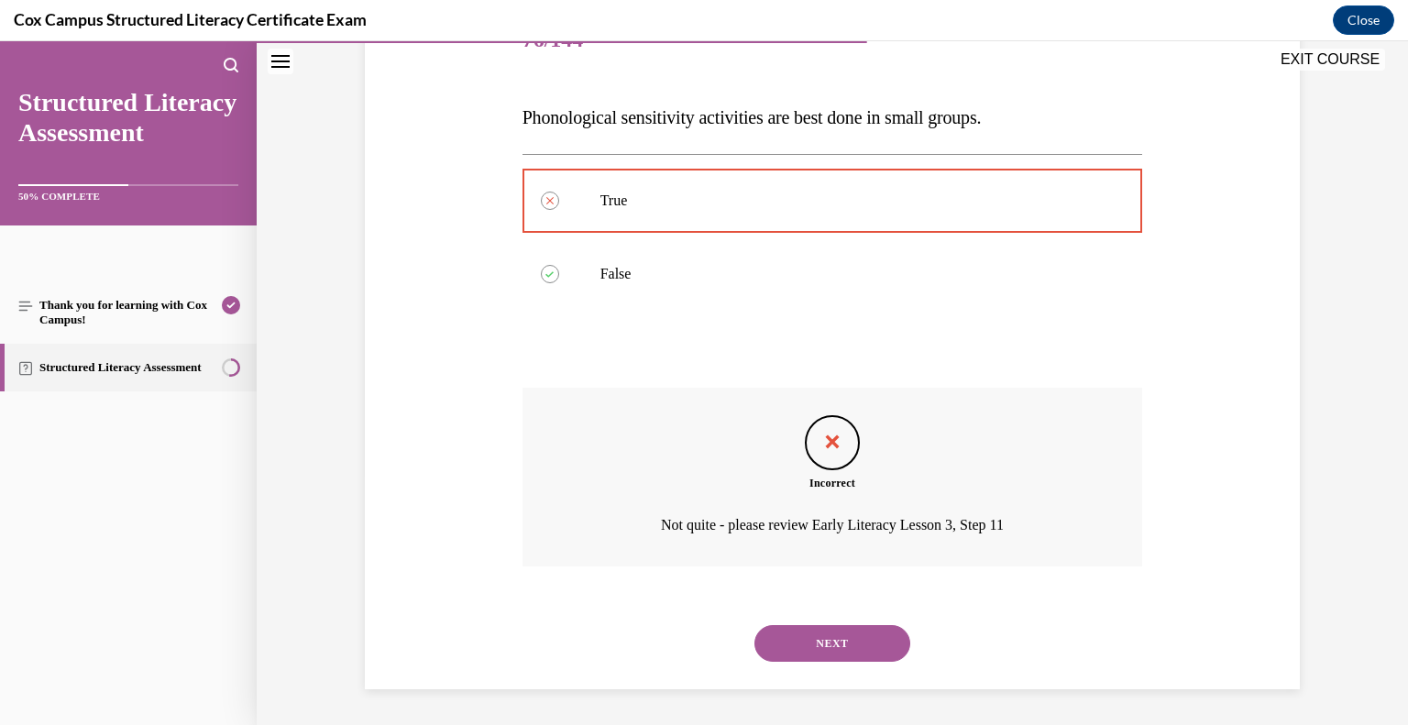
click at [847, 643] on button "NEXT" at bounding box center [833, 643] width 156 height 37
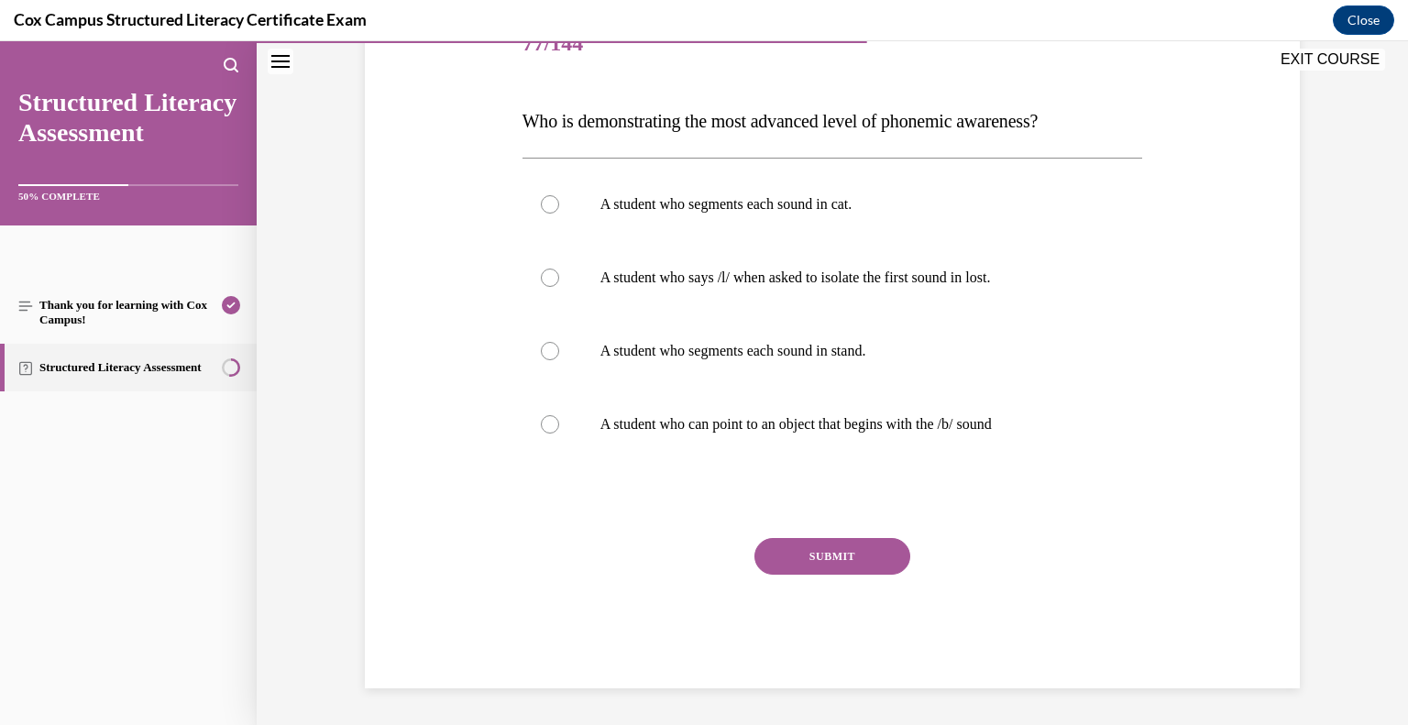
scroll to position [204, 0]
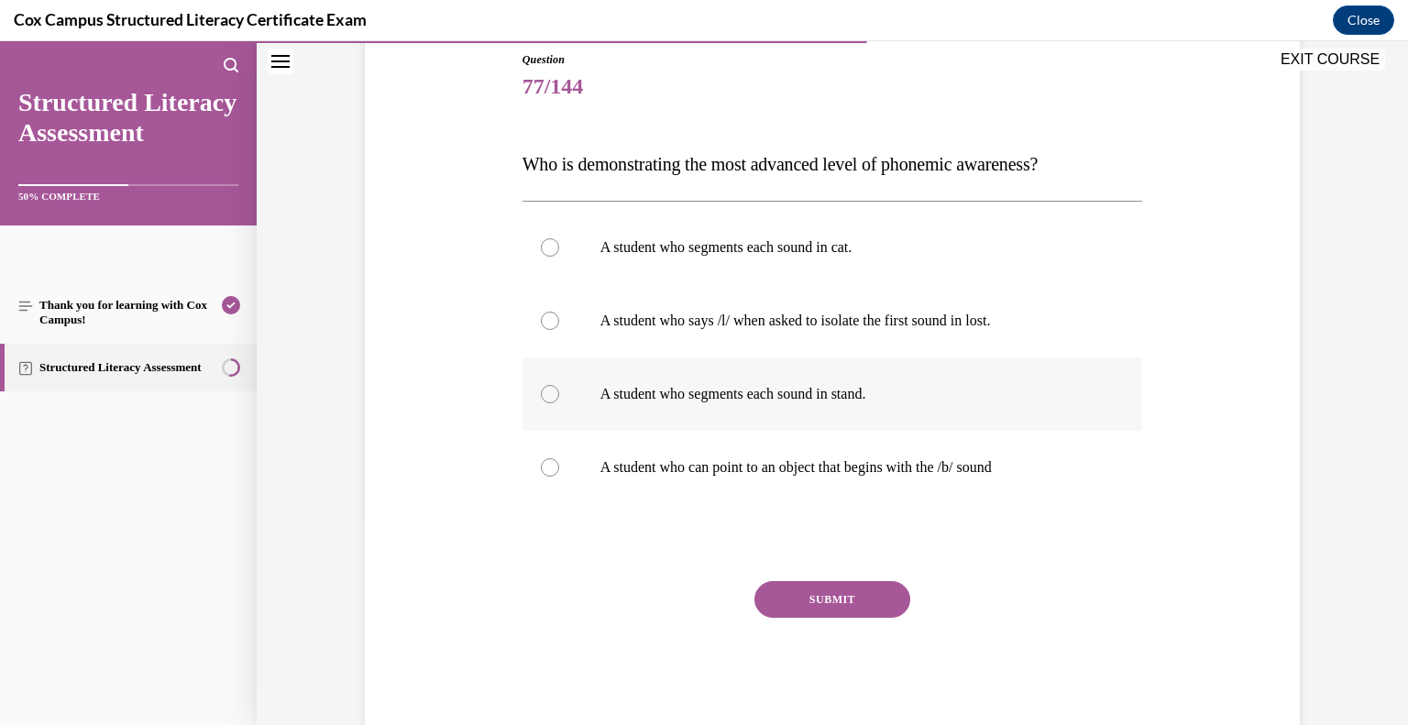
click at [684, 392] on p "A student who segments each sound in stand." at bounding box center [848, 394] width 497 height 18
click at [559, 392] on input "A student who segments each sound in stand." at bounding box center [550, 394] width 18 height 18
radio input "true"
click at [844, 597] on button "SUBMIT" at bounding box center [833, 599] width 156 height 37
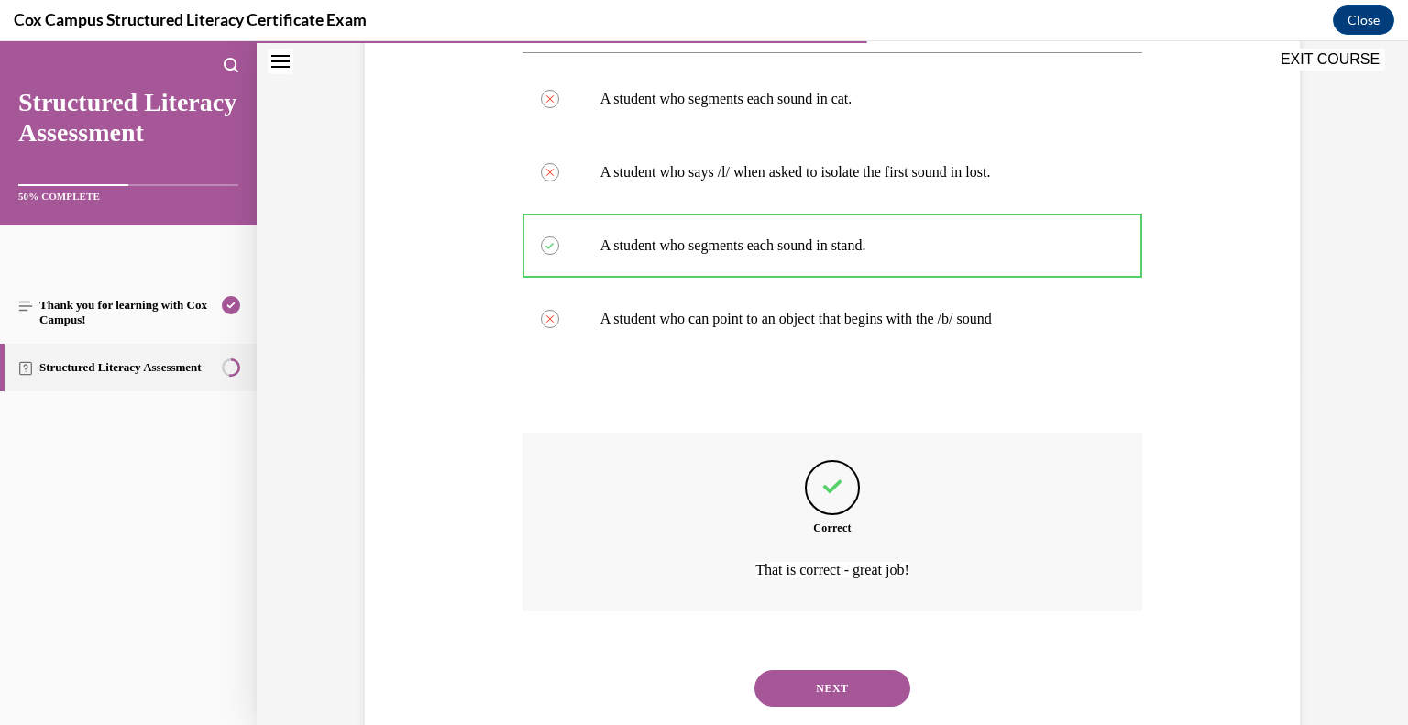
scroll to position [397, 0]
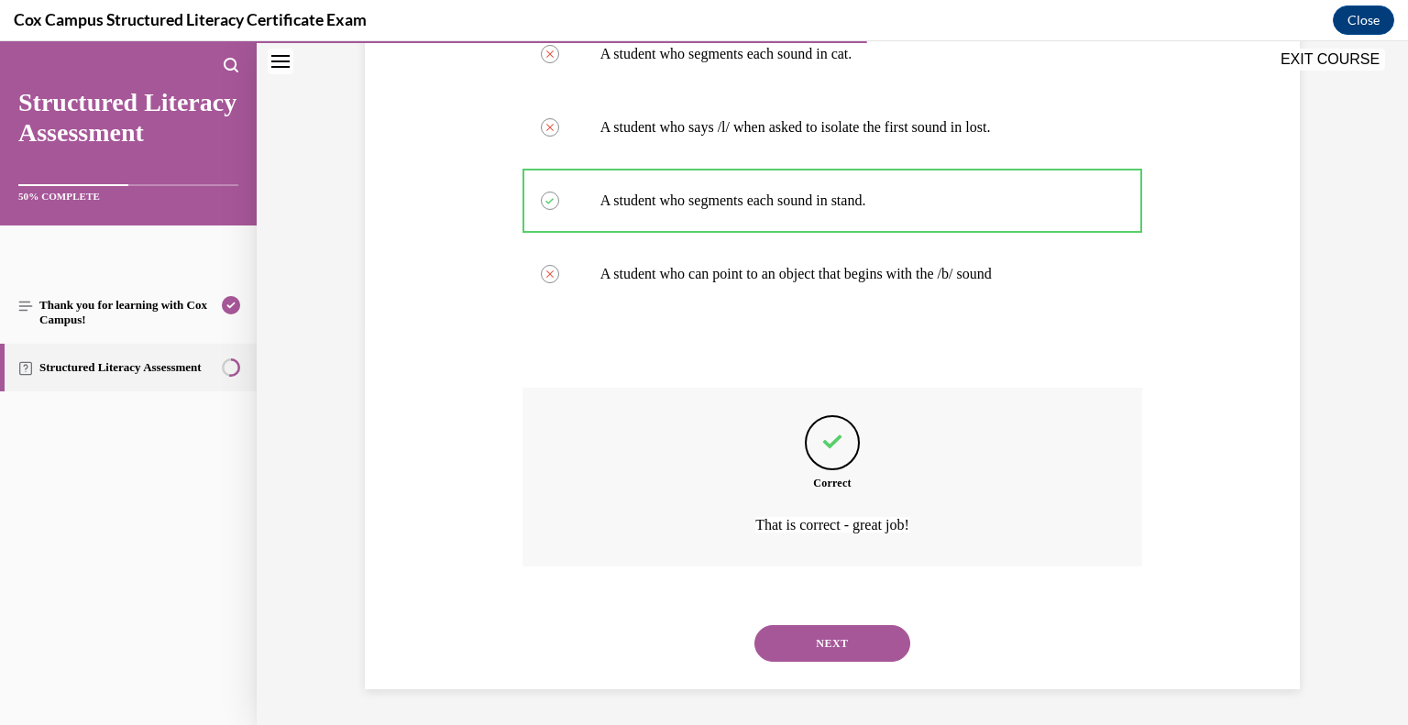
click at [850, 644] on button "NEXT" at bounding box center [833, 643] width 156 height 37
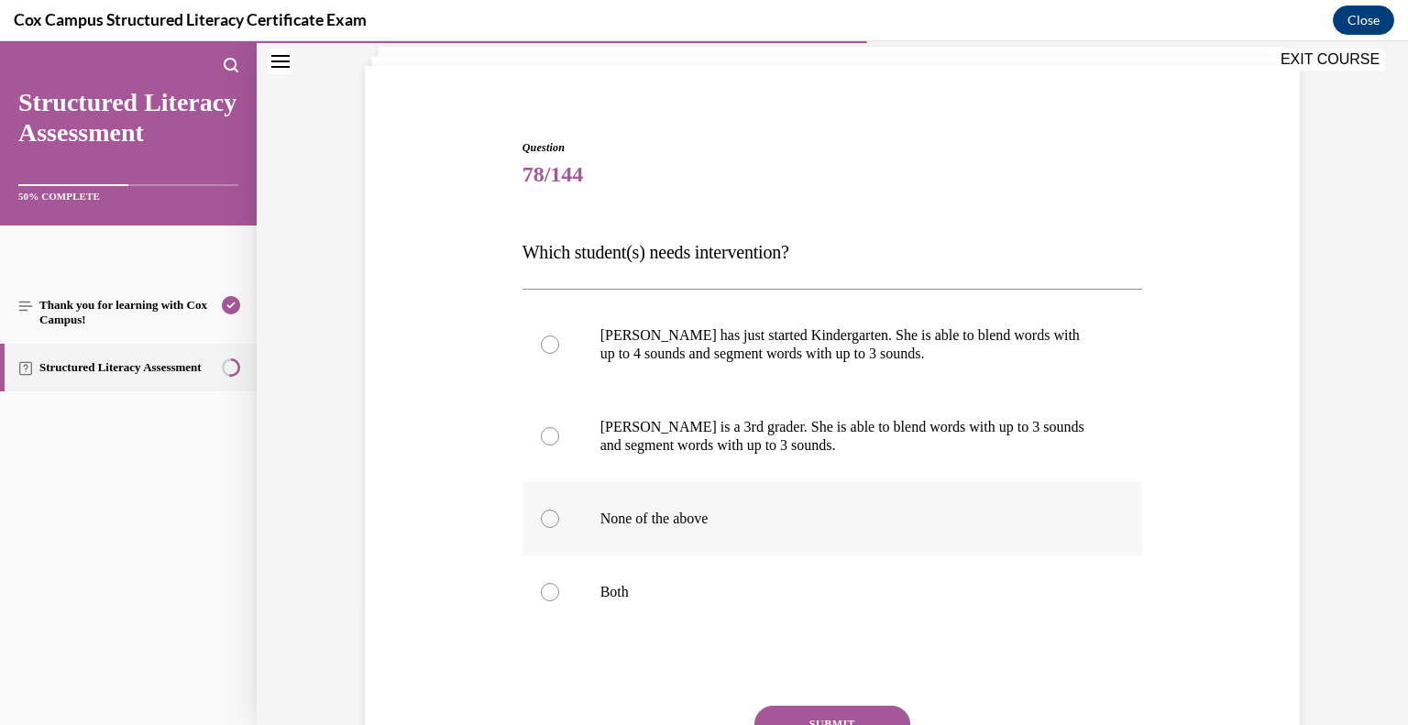
scroll to position [116, 0]
click at [876, 442] on p "[PERSON_NAME] is a 3rd grader. She is able to blend words with up to 3 sounds a…" at bounding box center [848, 435] width 497 height 37
click at [559, 442] on input "[PERSON_NAME] is a 3rd grader. She is able to blend words with up to 3 sounds a…" at bounding box center [550, 435] width 18 height 18
radio input "true"
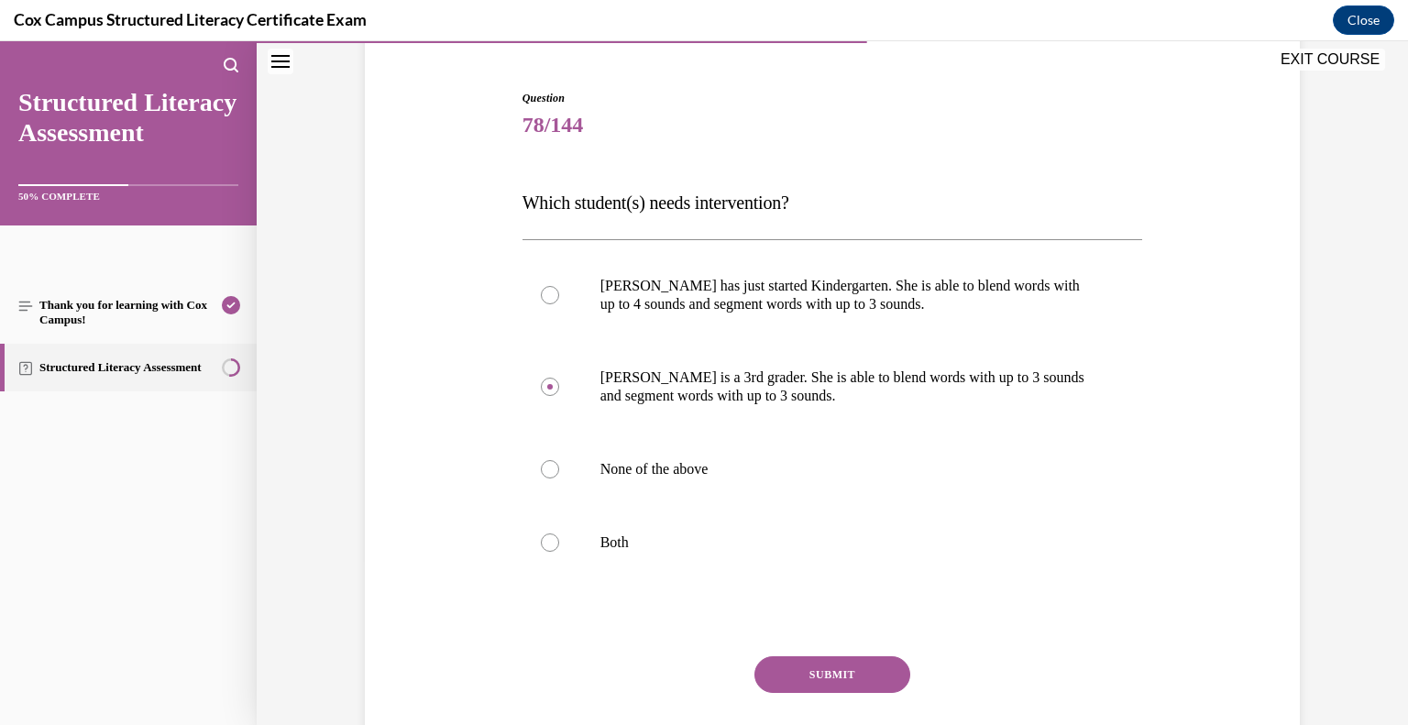
click at [829, 673] on button "SUBMIT" at bounding box center [833, 674] width 156 height 37
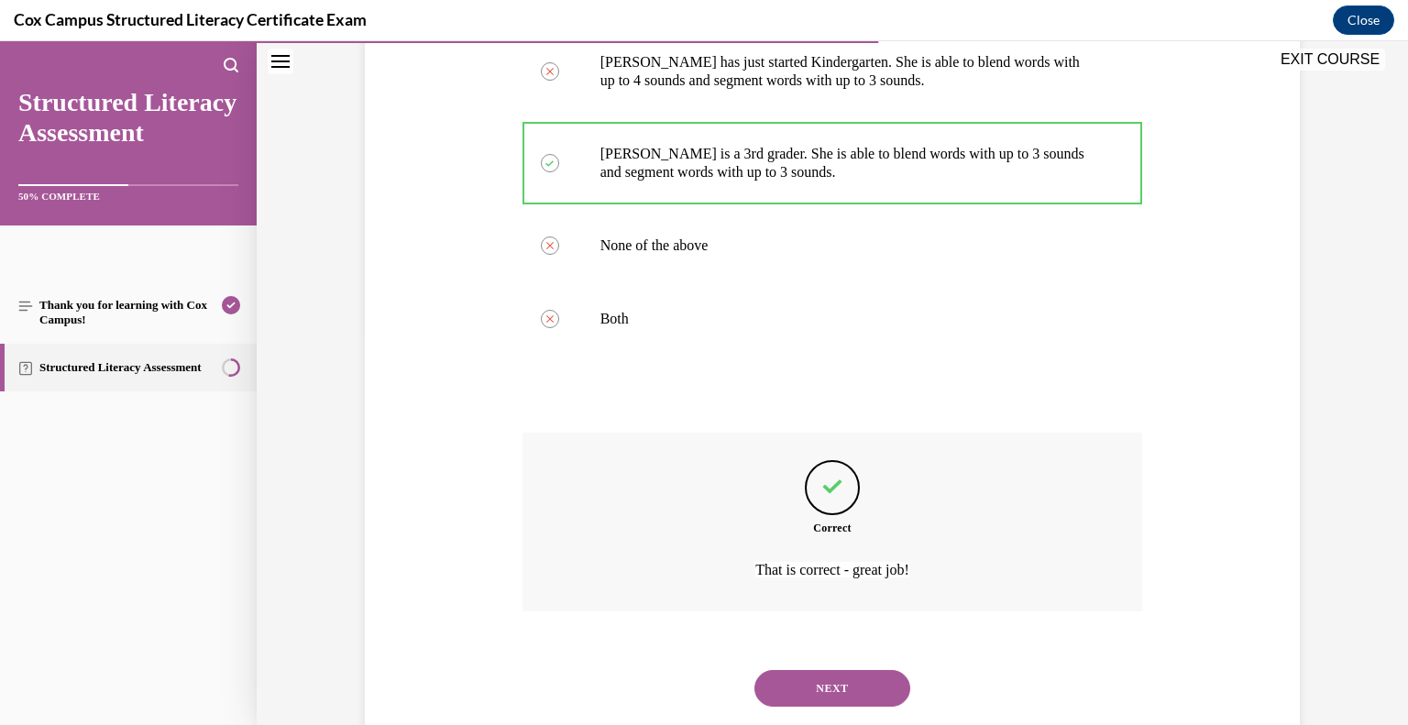
scroll to position [434, 0]
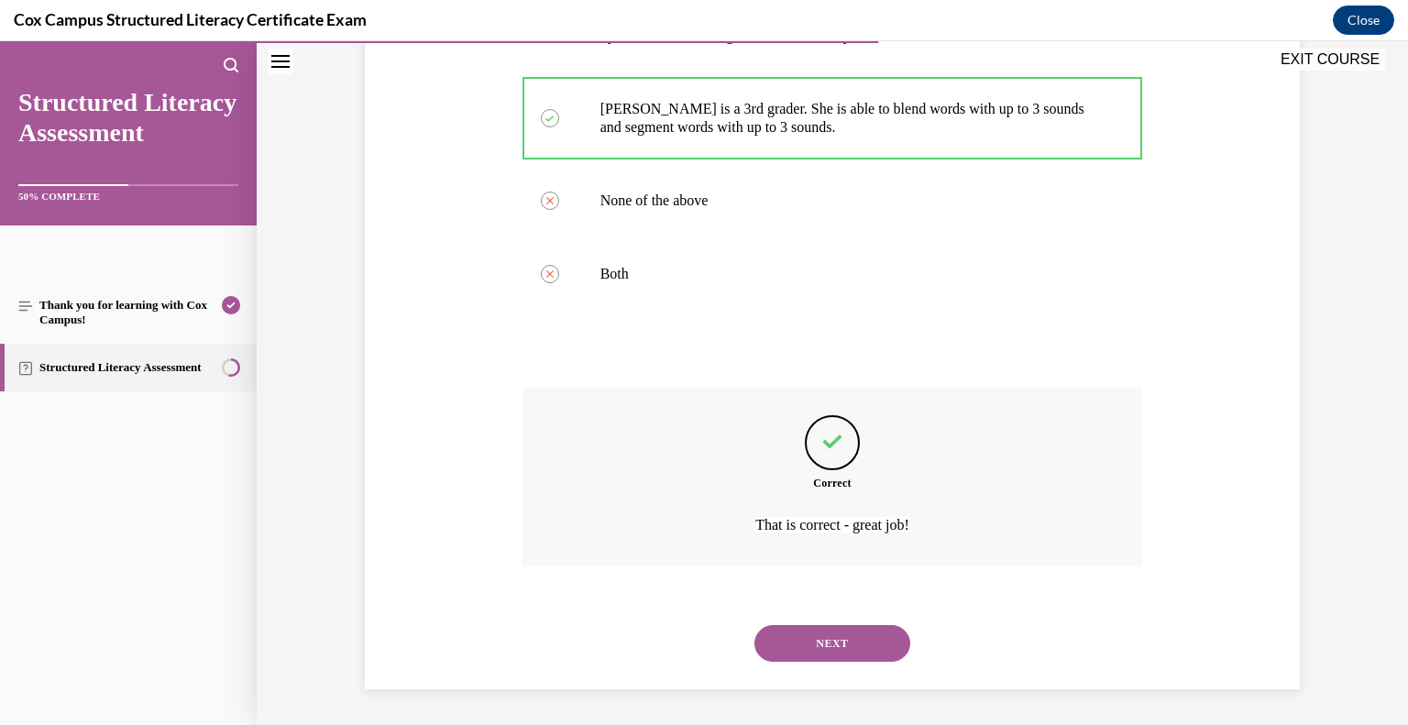
click at [847, 647] on button "NEXT" at bounding box center [833, 643] width 156 height 37
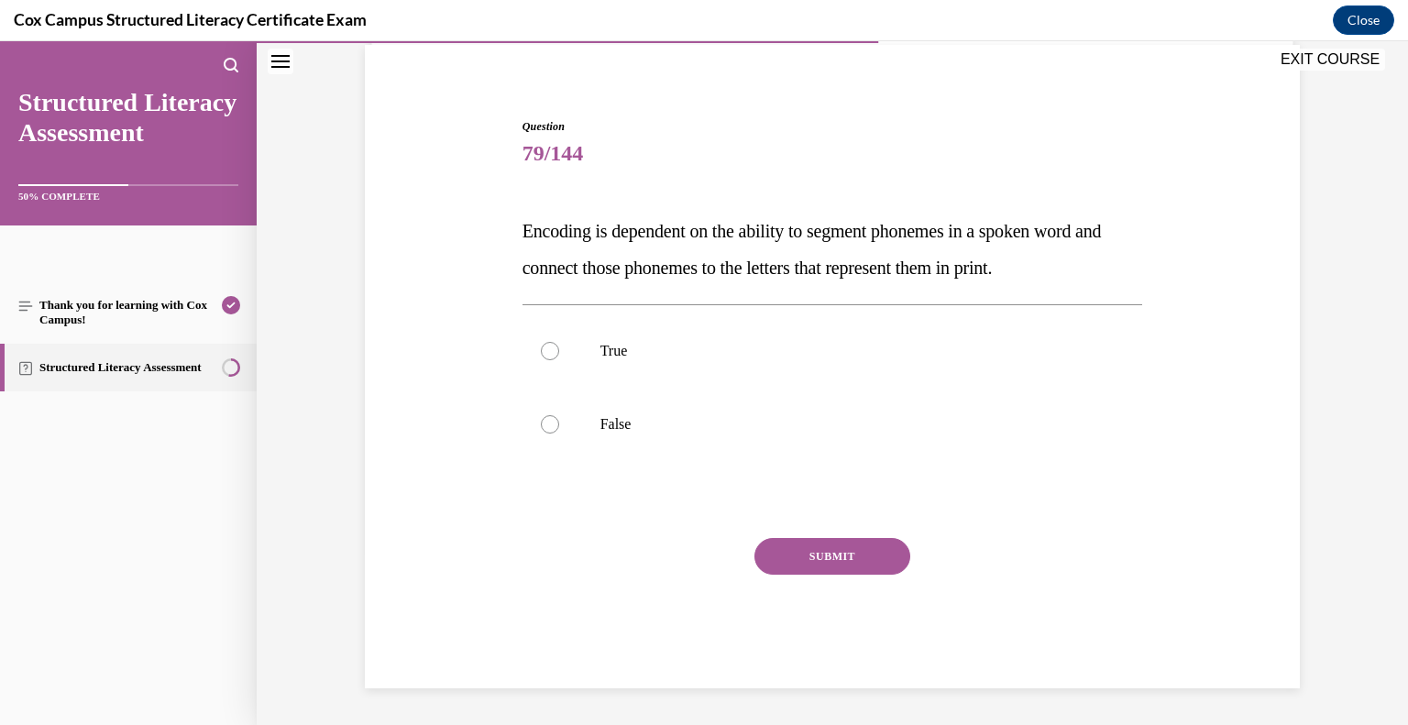
scroll to position [136, 0]
click at [730, 347] on p "True" at bounding box center [848, 352] width 497 height 18
click at [559, 347] on input "True" at bounding box center [550, 352] width 18 height 18
radio input "true"
click at [858, 558] on button "SUBMIT" at bounding box center [833, 557] width 156 height 37
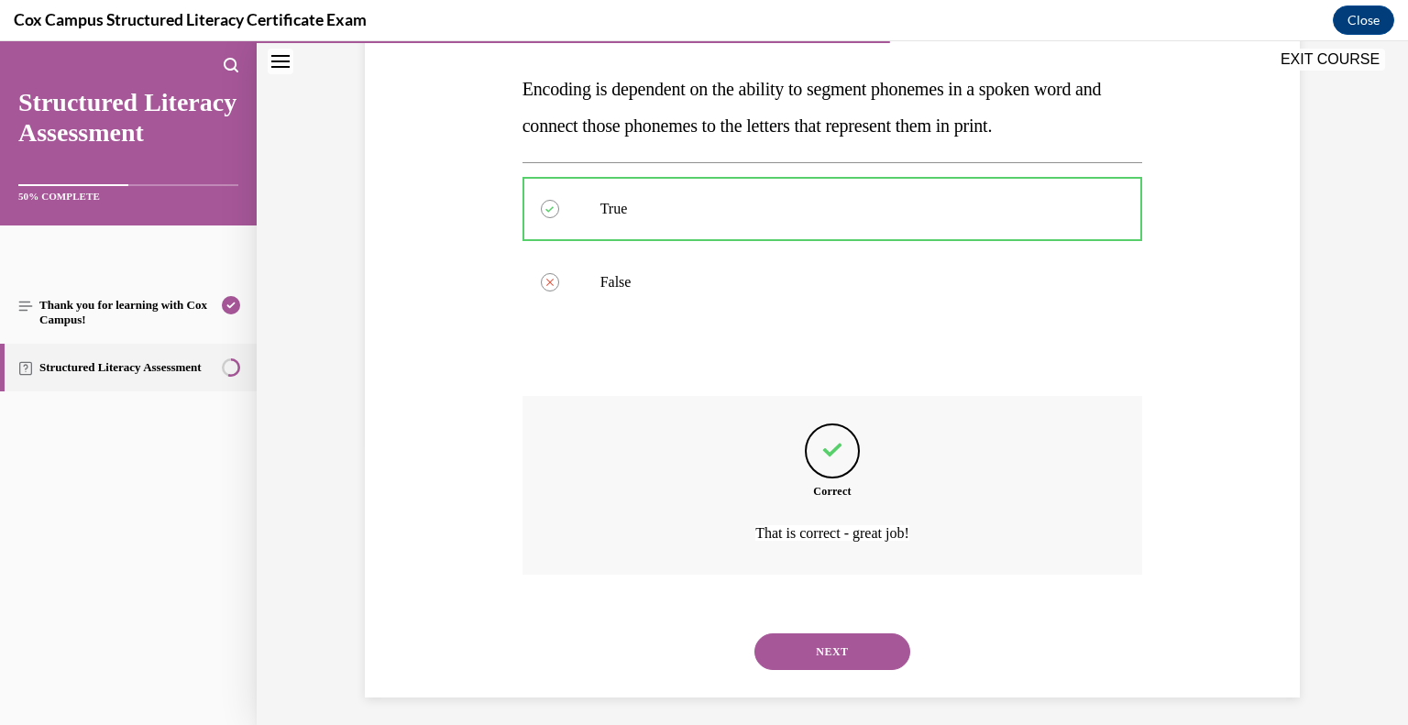
scroll to position [287, 0]
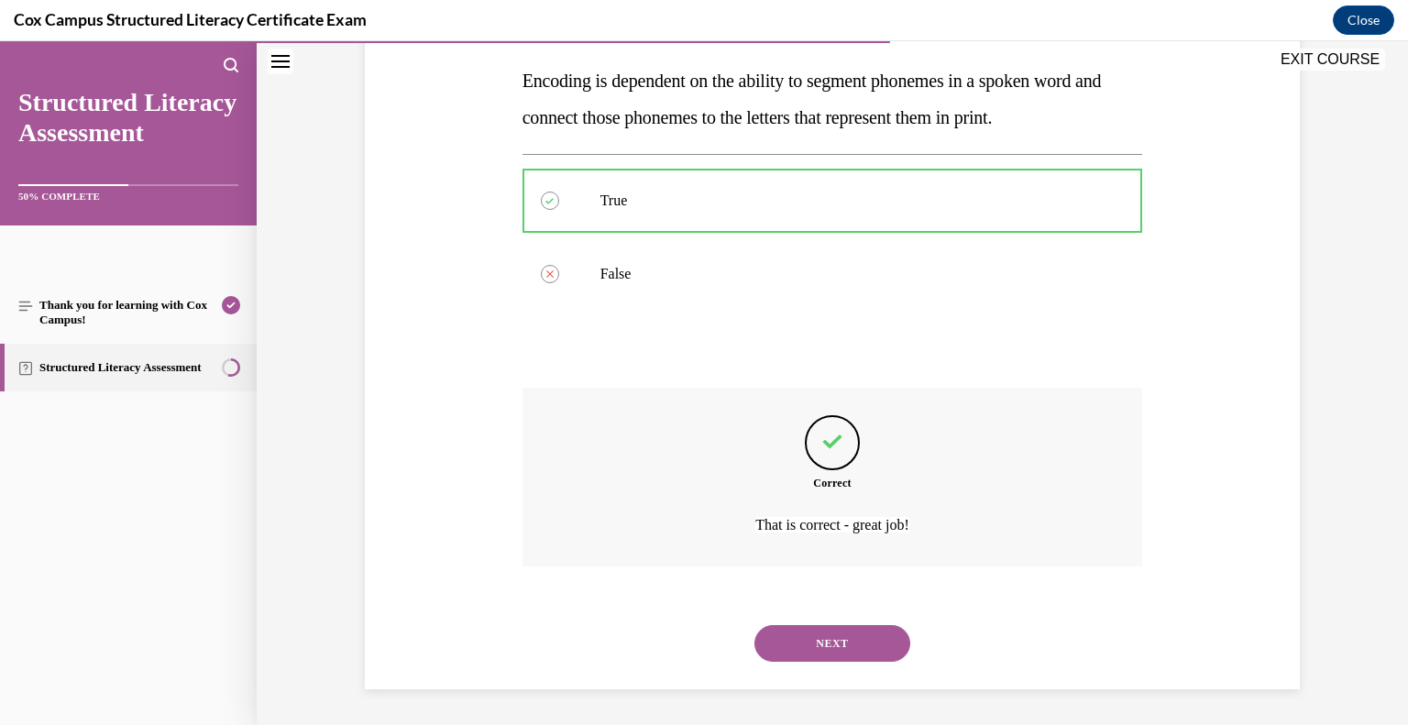
click at [832, 647] on button "NEXT" at bounding box center [833, 643] width 156 height 37
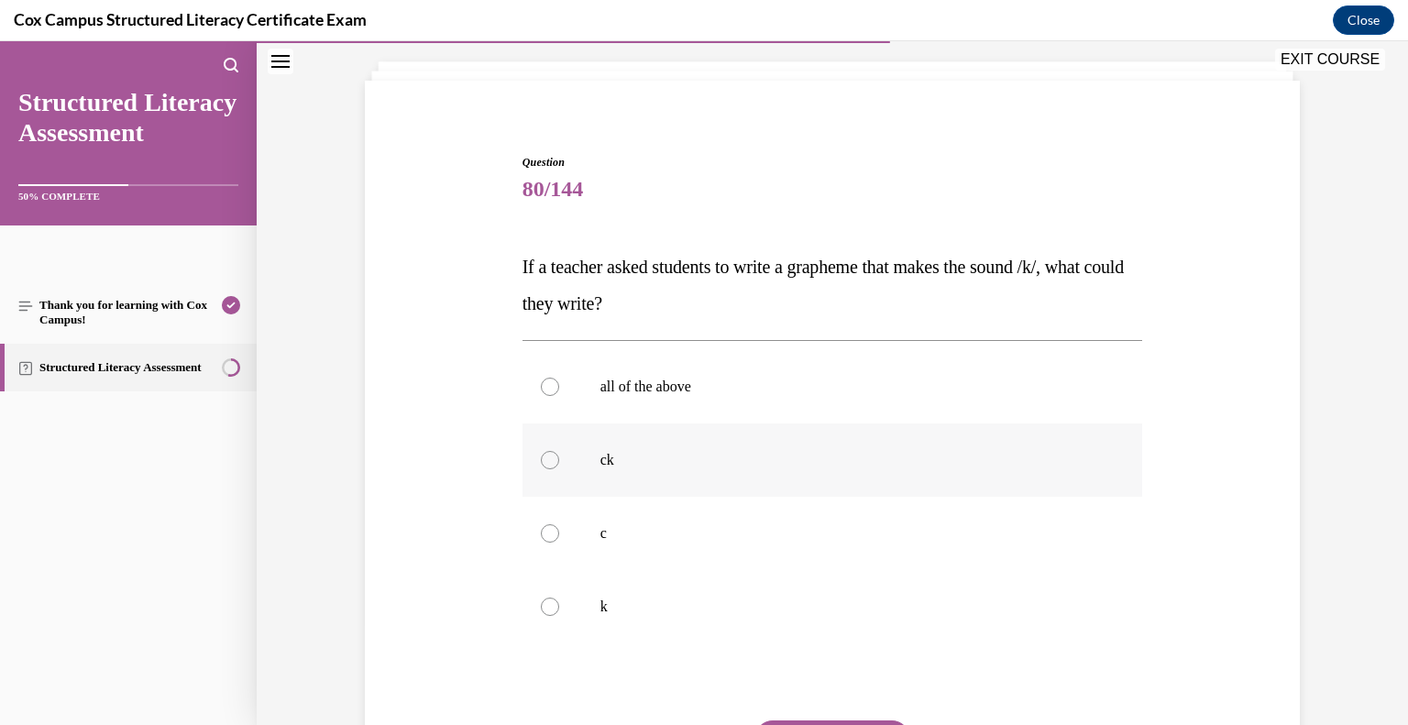
scroll to position [105, 0]
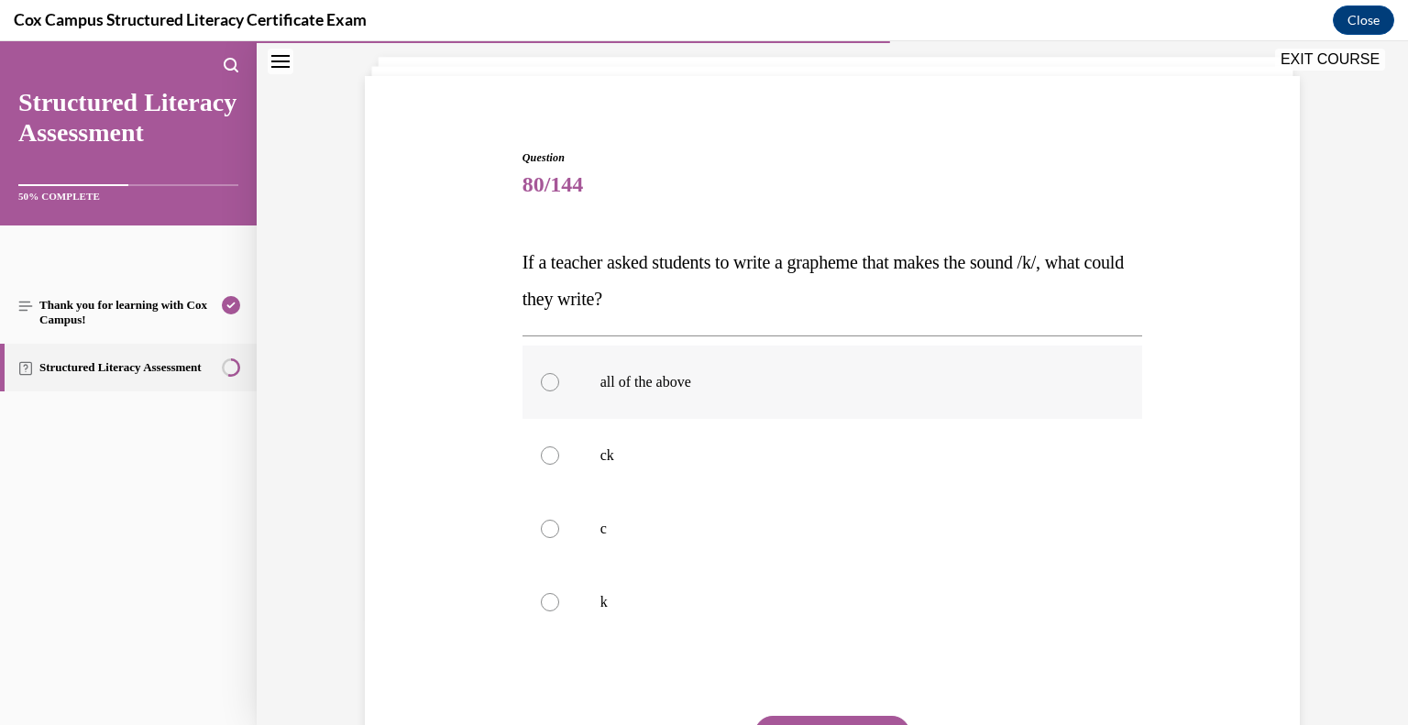
click at [684, 399] on label "all of the above" at bounding box center [833, 382] width 621 height 73
click at [559, 391] on input "all of the above" at bounding box center [550, 382] width 18 height 18
radio input "true"
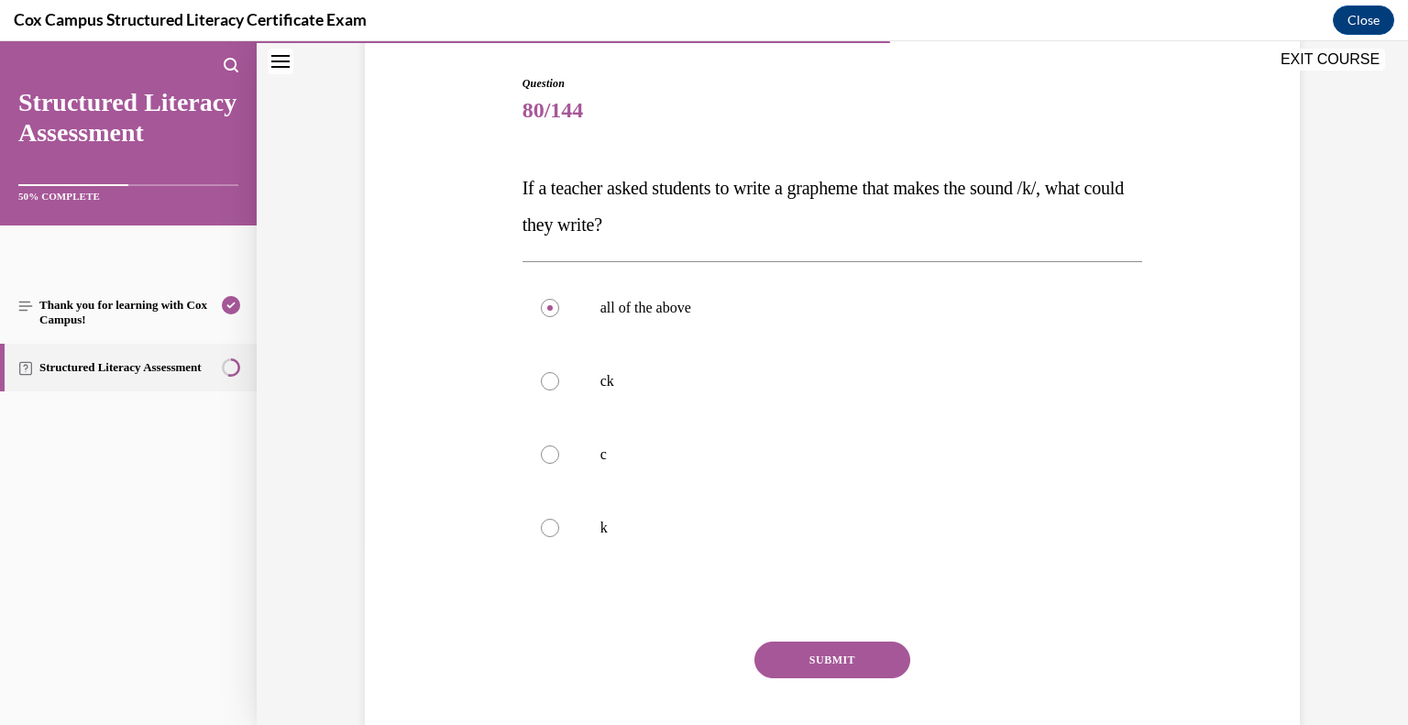
click at [828, 663] on button "SUBMIT" at bounding box center [833, 660] width 156 height 37
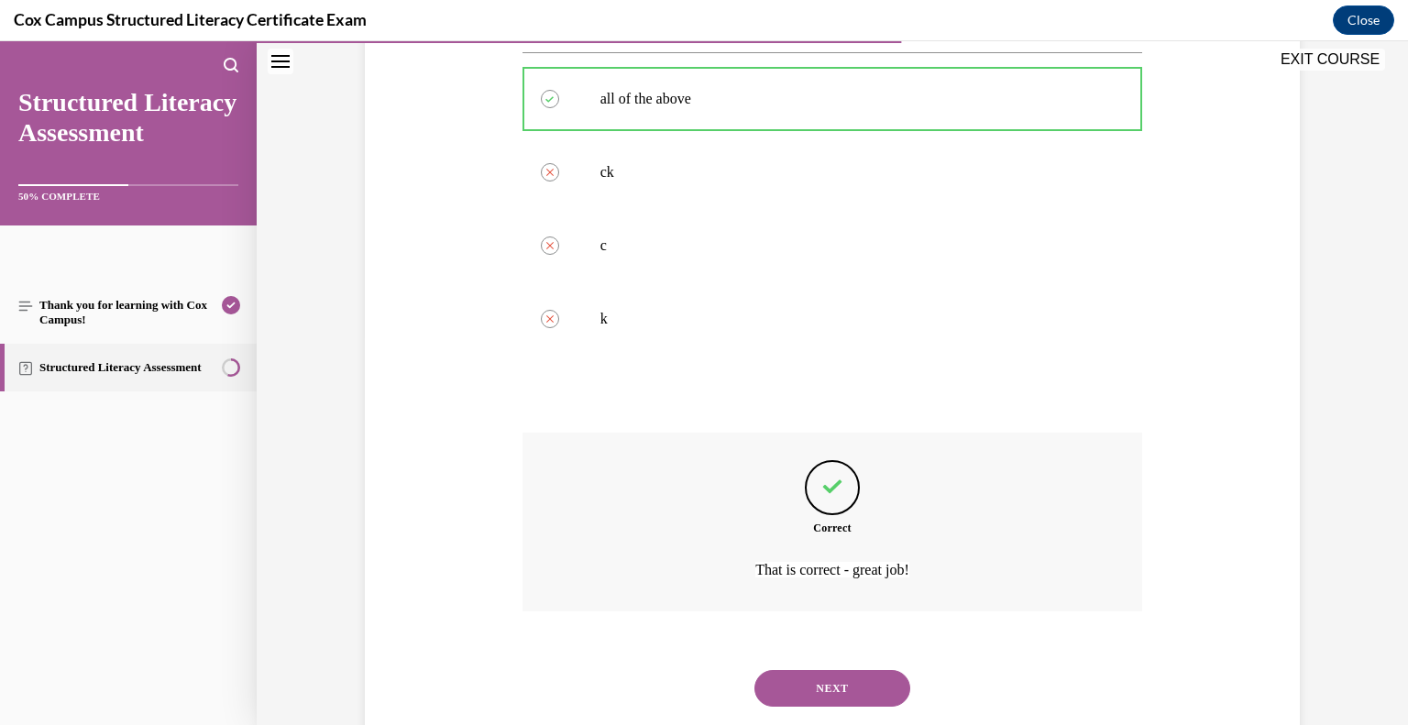
scroll to position [434, 0]
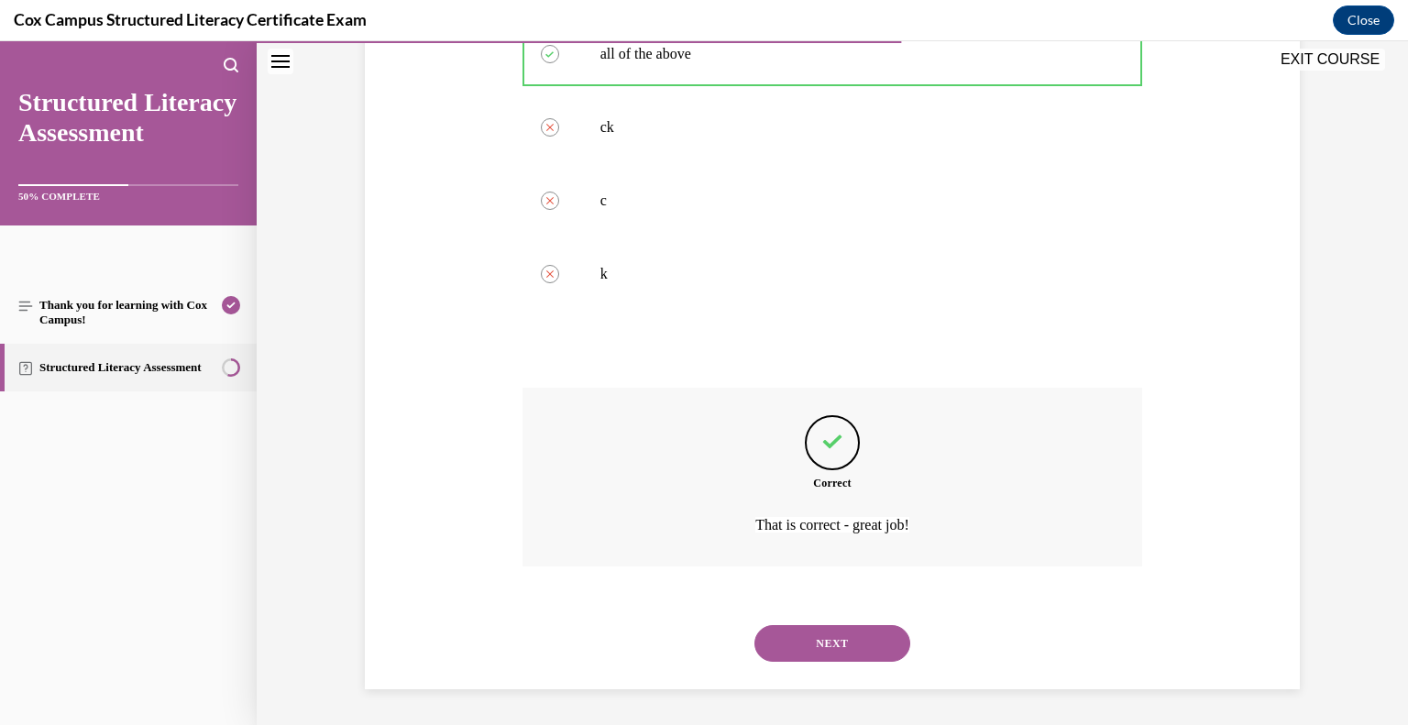
click at [854, 642] on button "NEXT" at bounding box center [833, 643] width 156 height 37
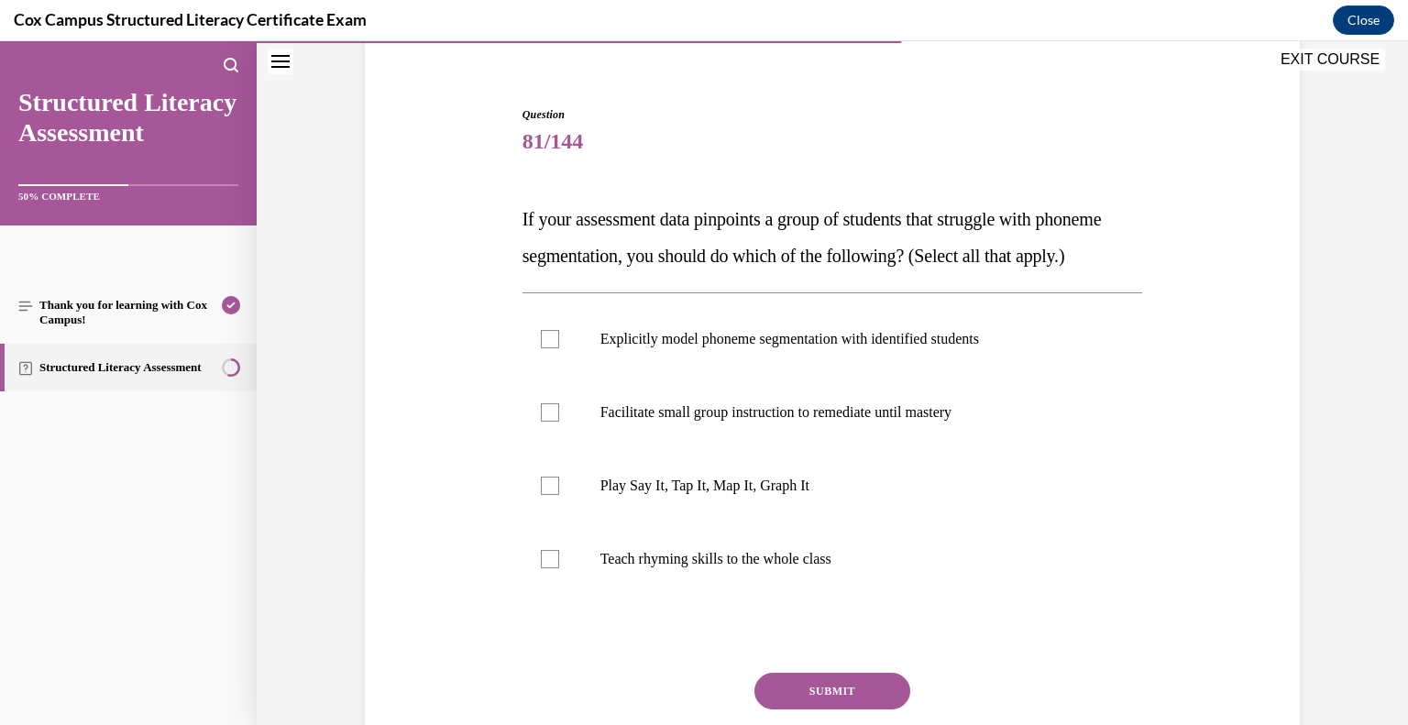
scroll to position [153, 0]
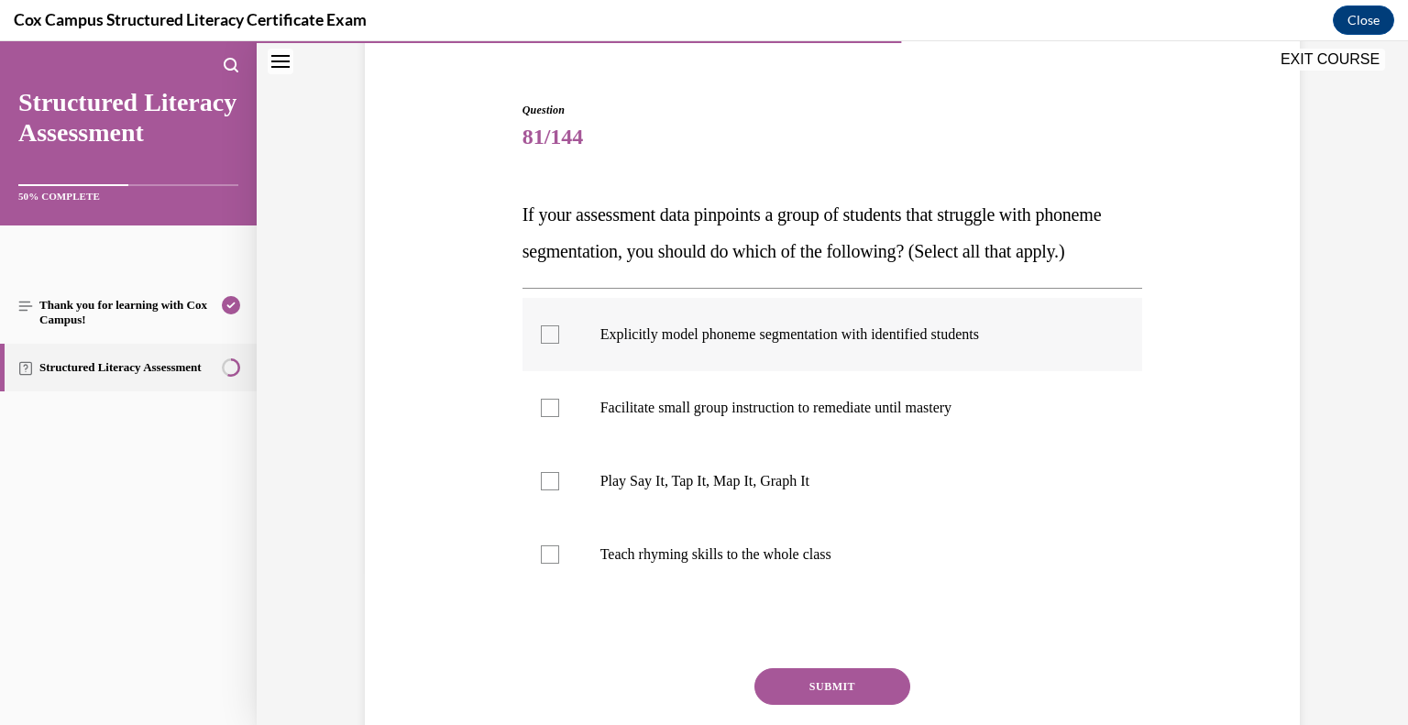
click at [553, 344] on div at bounding box center [550, 334] width 18 height 18
click at [553, 344] on input "Explicitly model phoneme segmentation with identified students" at bounding box center [550, 334] width 18 height 18
checkbox input "true"
click at [554, 417] on div at bounding box center [550, 408] width 18 height 18
click at [554, 417] on input "Facilitate small group instruction to remediate until mastery" at bounding box center [550, 408] width 18 height 18
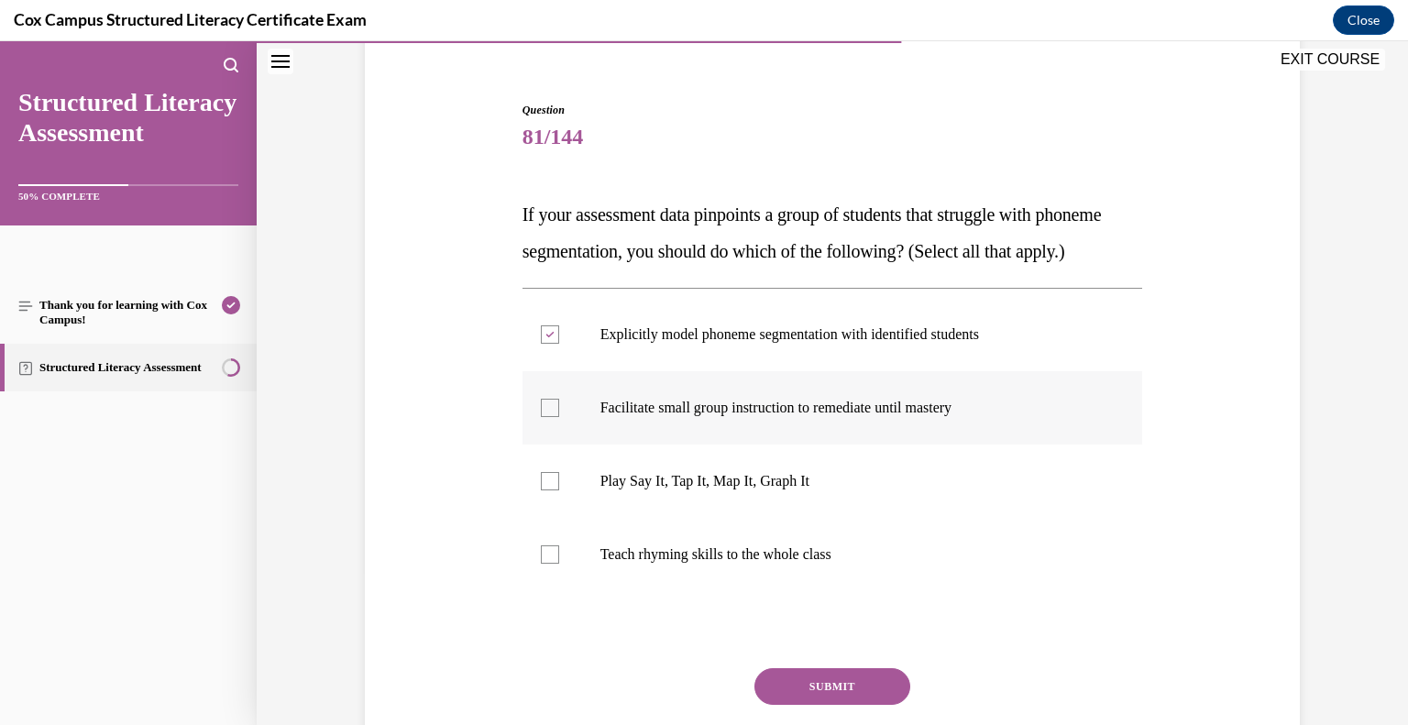
checkbox input "true"
click at [553, 490] on div at bounding box center [550, 481] width 18 height 18
click at [553, 490] on input "Play Say It, Tap It, Map It, Graph It" at bounding box center [550, 481] width 18 height 18
checkbox input "true"
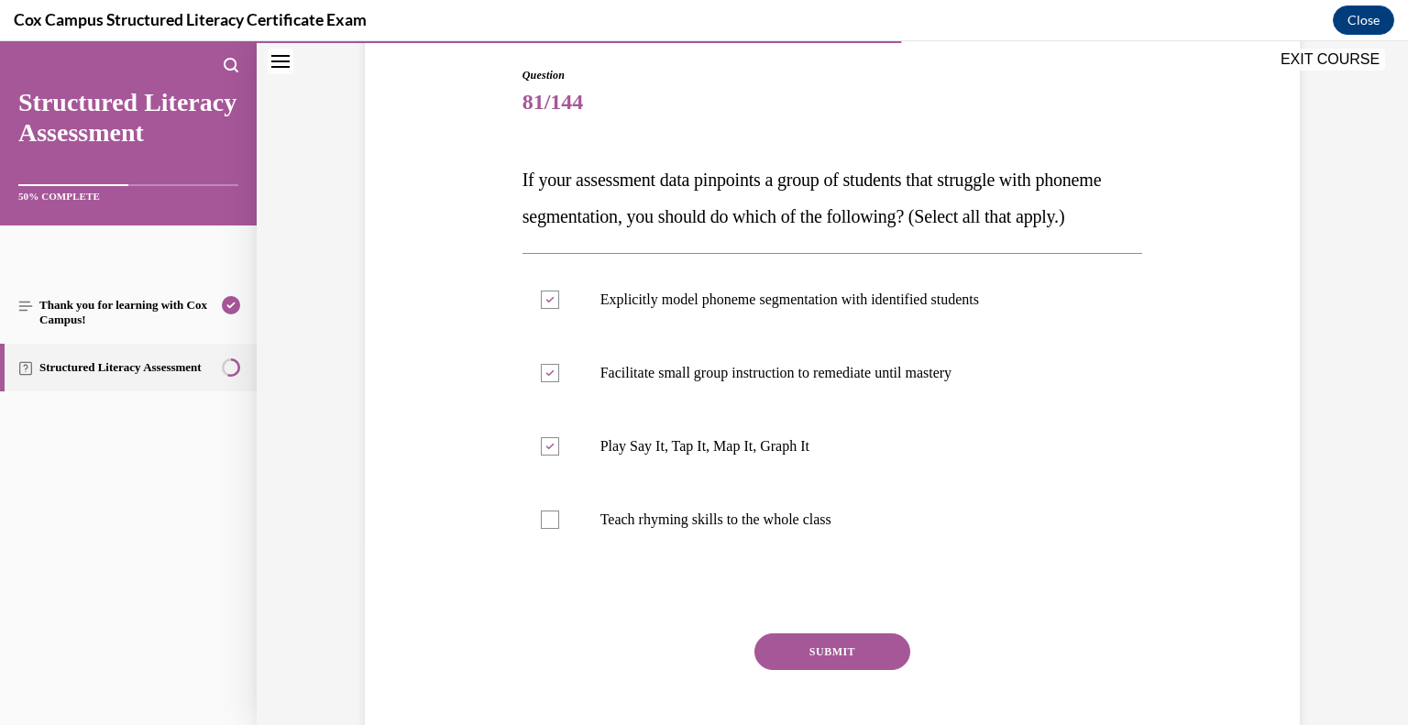
scroll to position [197, 0]
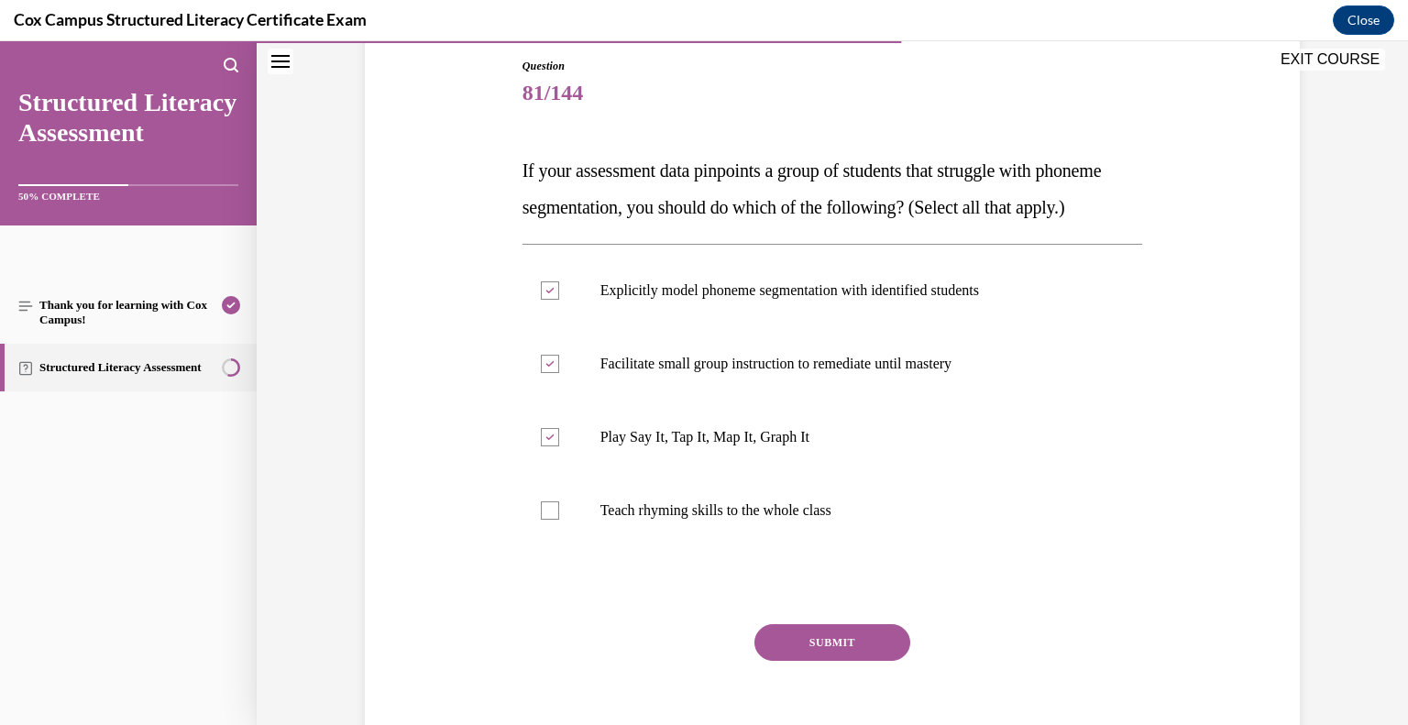
click at [826, 661] on button "SUBMIT" at bounding box center [833, 642] width 156 height 37
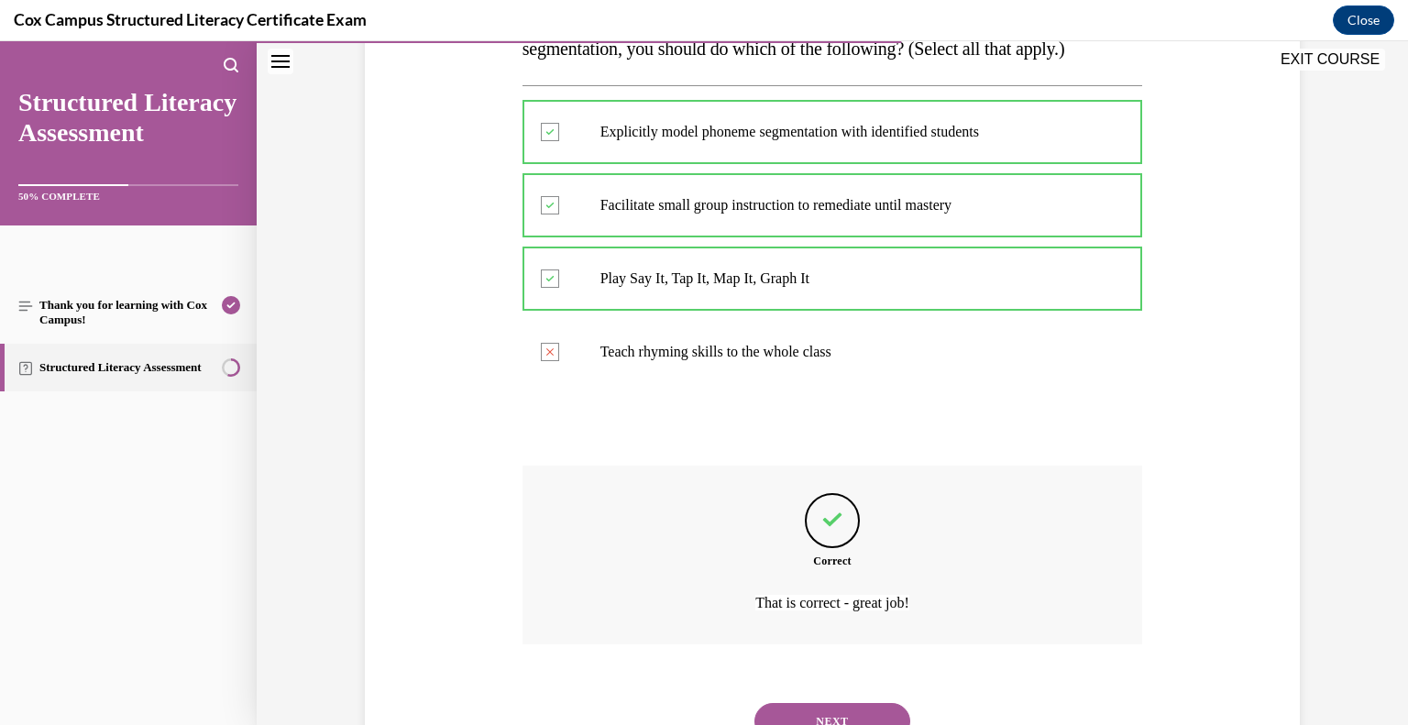
scroll to position [470, 0]
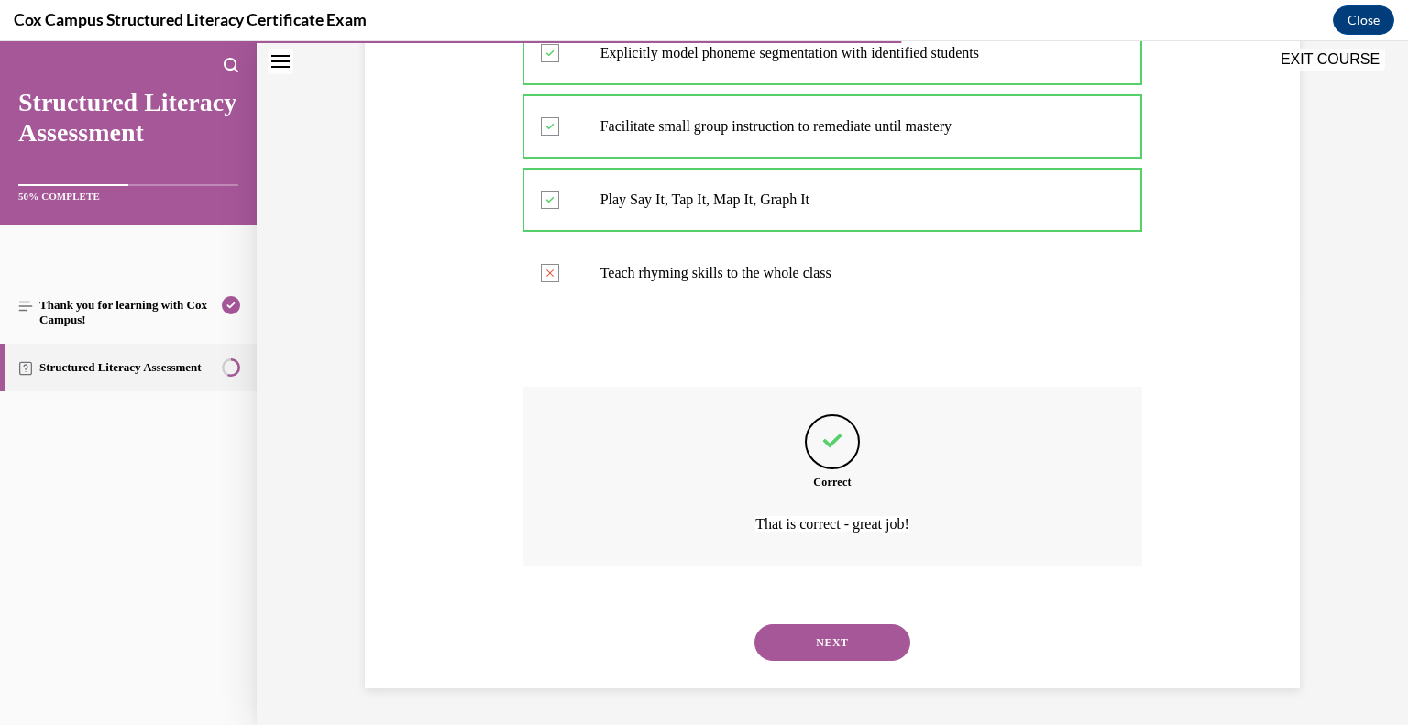
click at [838, 650] on button "NEXT" at bounding box center [833, 642] width 156 height 37
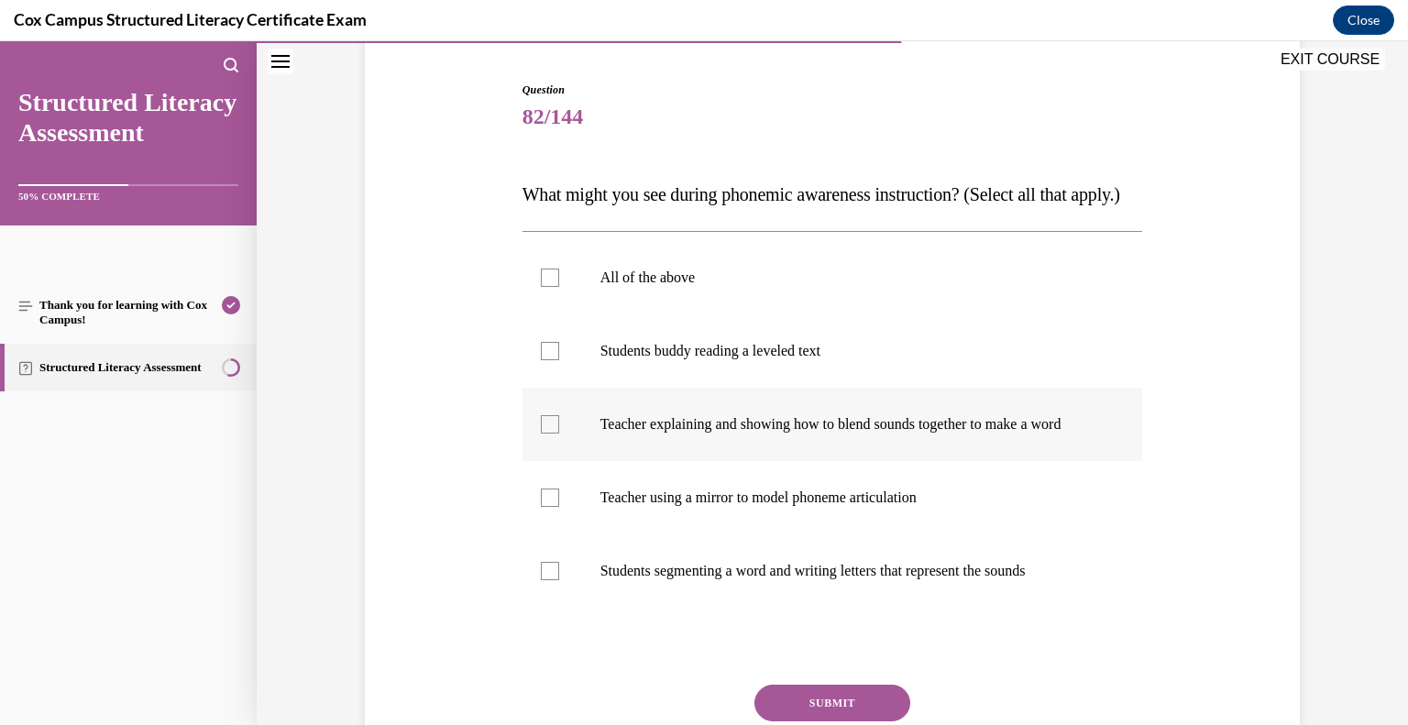
scroll to position [187, 0]
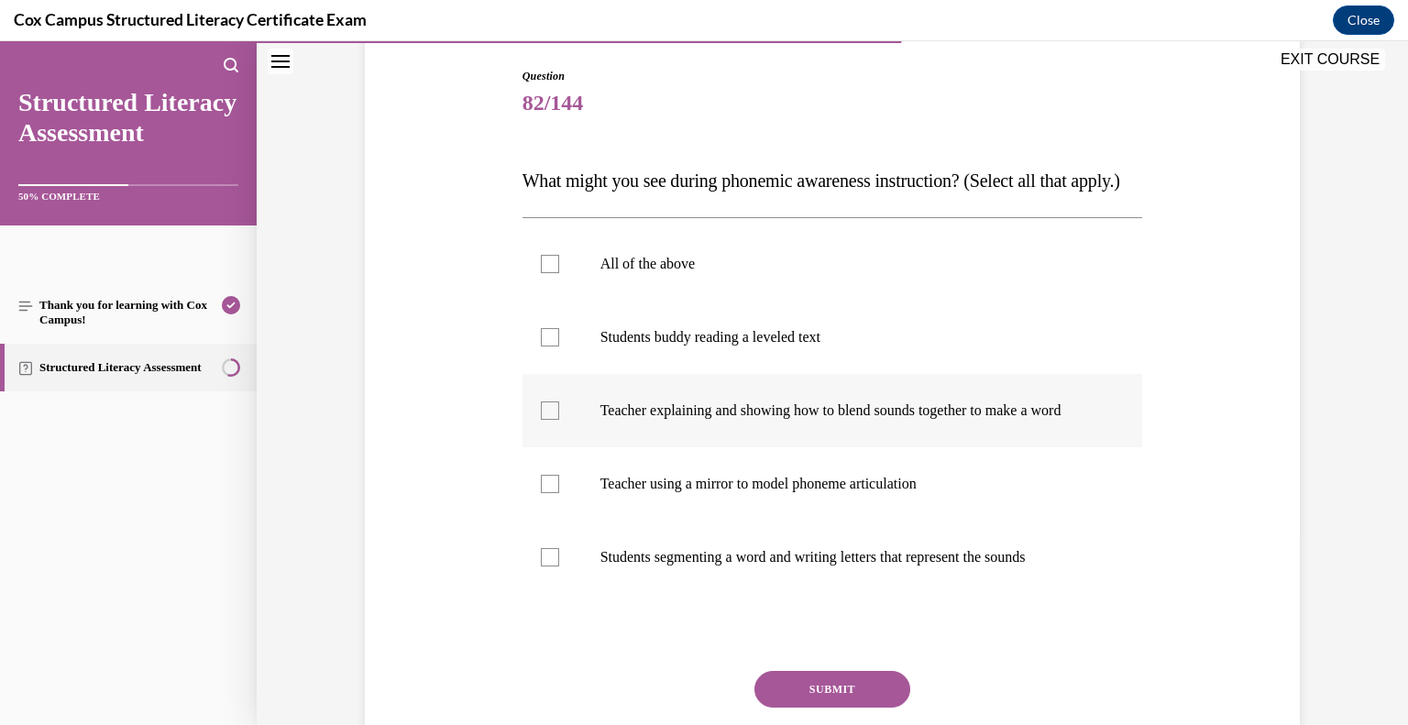
click at [545, 420] on div at bounding box center [550, 411] width 18 height 18
click at [545, 420] on input "Teacher explaining and showing how to blend sounds together to make a word" at bounding box center [550, 411] width 18 height 18
checkbox input "true"
click at [552, 493] on div at bounding box center [550, 484] width 18 height 18
click at [552, 493] on input "Teacher using a mirror to model phoneme articulation" at bounding box center [550, 484] width 18 height 18
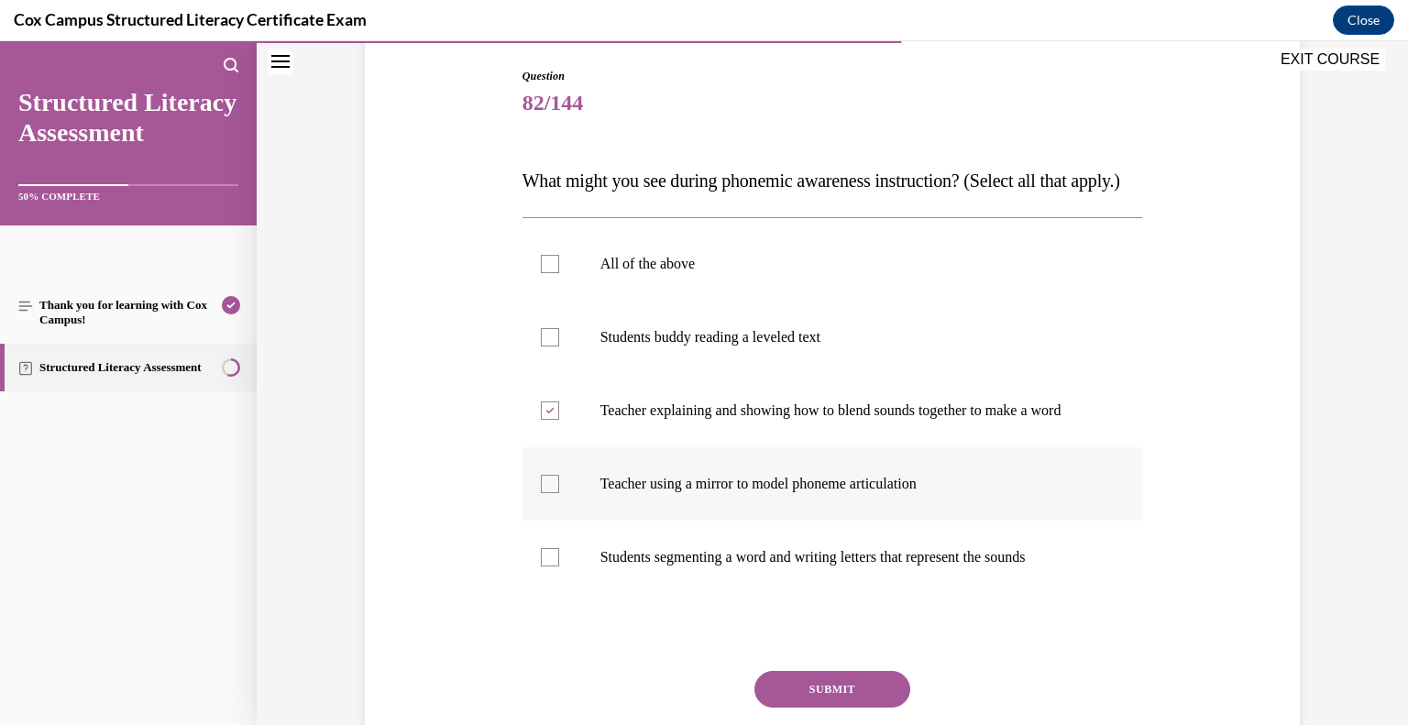
checkbox input "true"
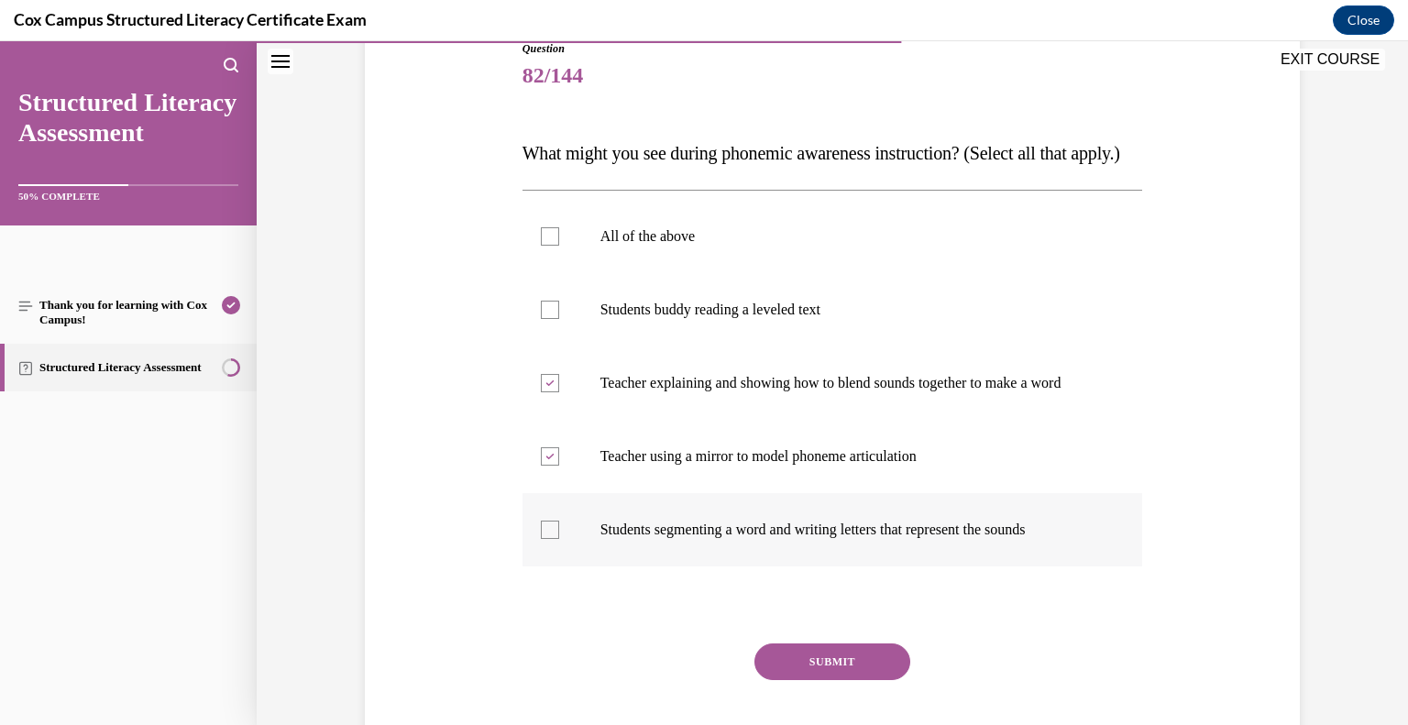
scroll to position [216, 0]
click at [548, 537] on div at bounding box center [550, 528] width 18 height 18
click at [548, 537] on input "Students segmenting a word and writing letters that represent the sounds" at bounding box center [550, 528] width 18 height 18
checkbox input "true"
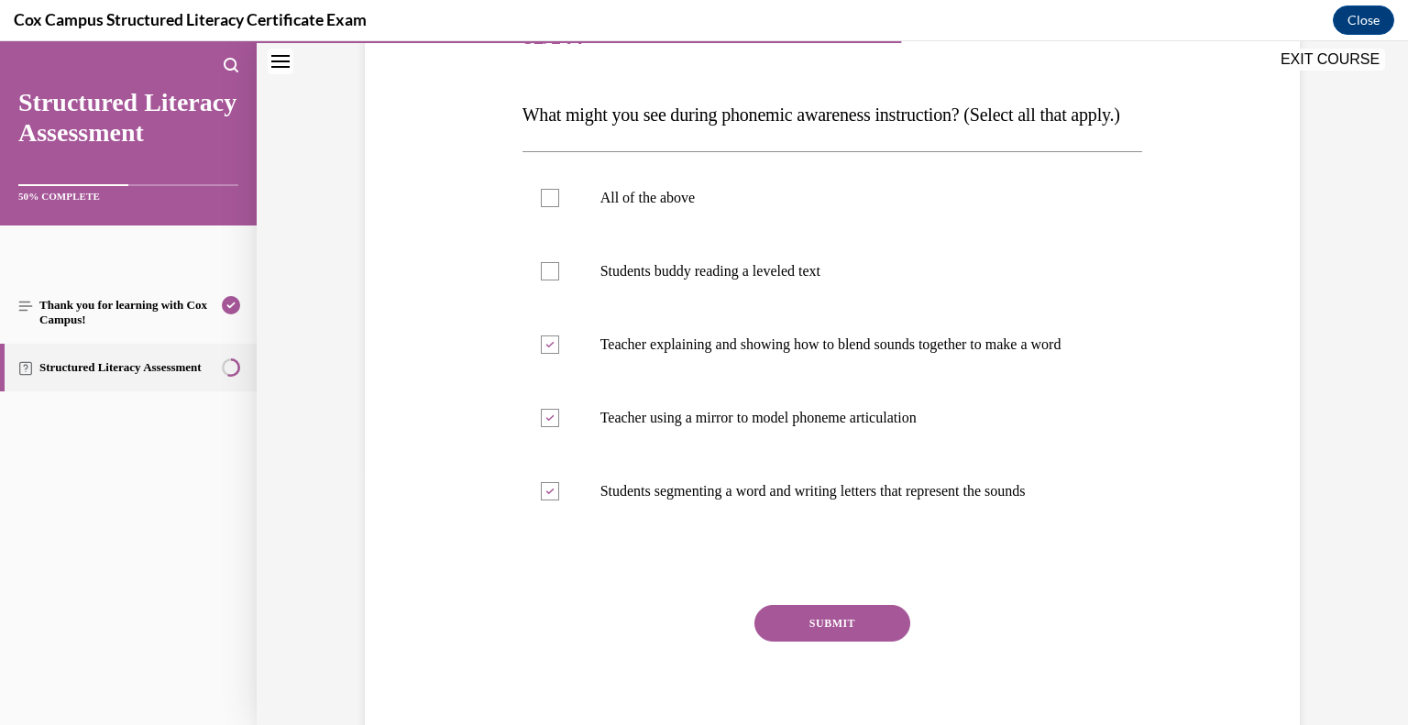
scroll to position [259, 0]
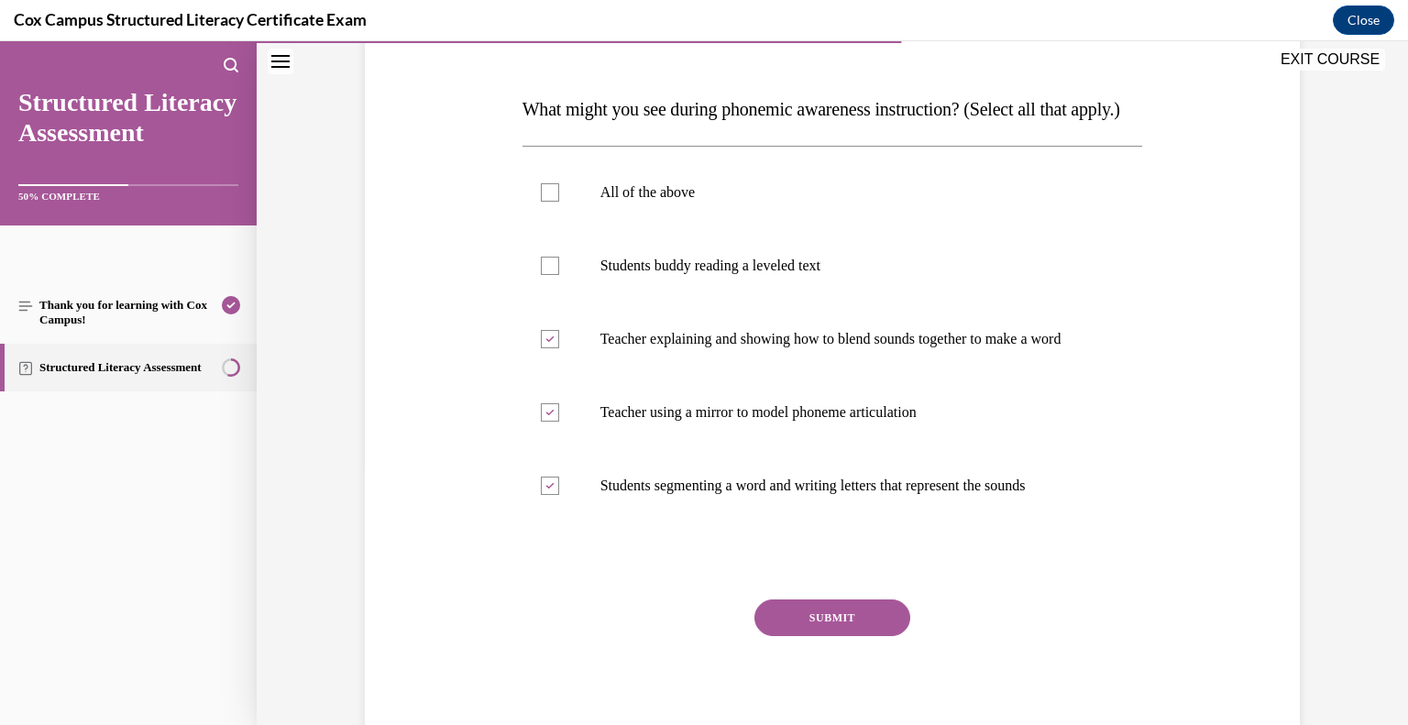
click at [832, 636] on button "SUBMIT" at bounding box center [833, 618] width 156 height 37
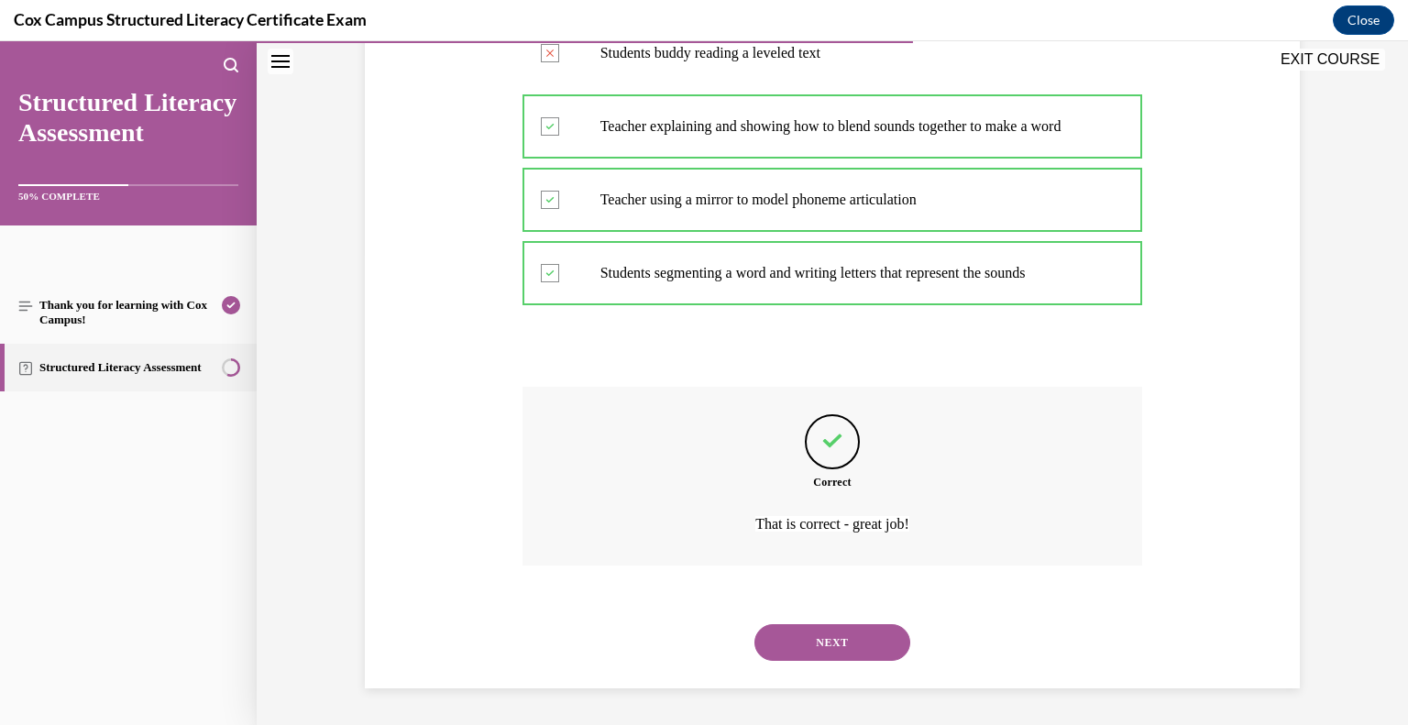
scroll to position [525, 0]
click at [840, 644] on button "NEXT" at bounding box center [833, 642] width 156 height 37
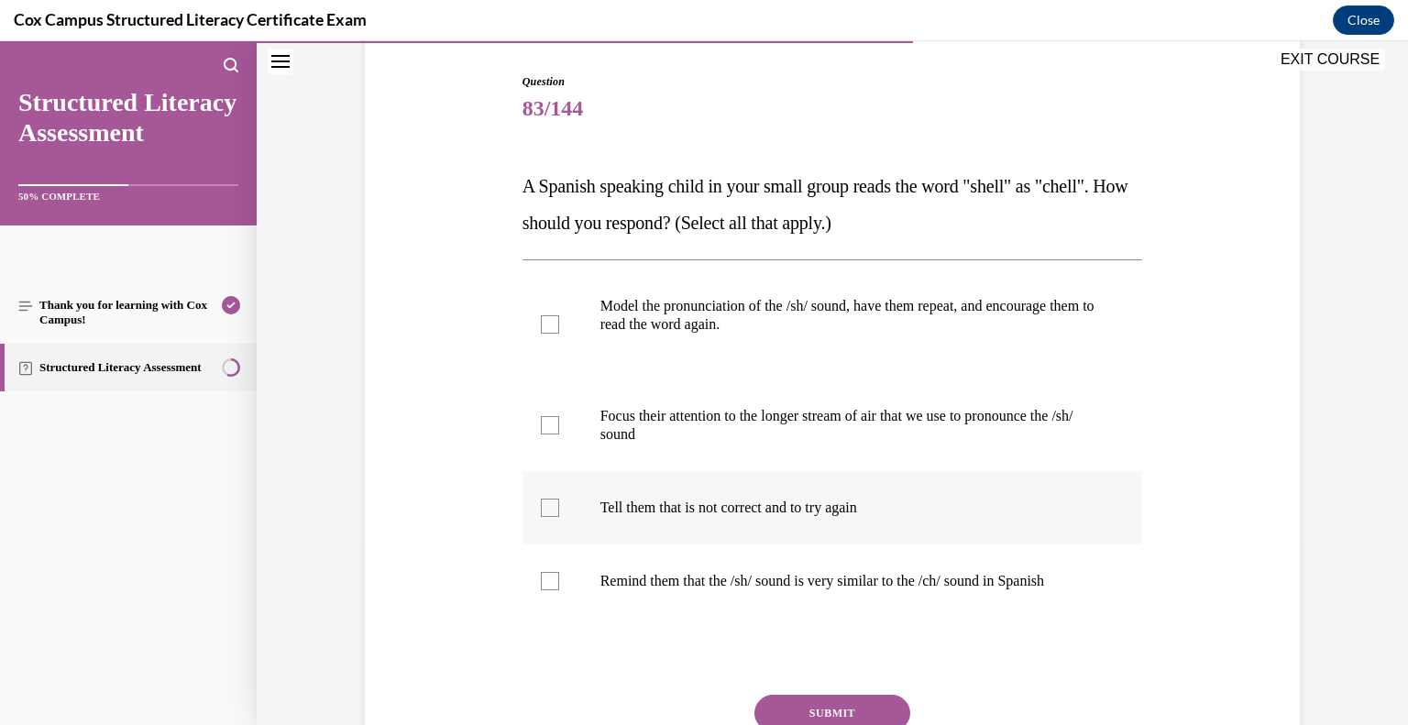
scroll to position [182, 0]
click at [708, 310] on p "Model the pronunciation of the /sh/ sound, have them repeat, and encourage them…" at bounding box center [848, 314] width 497 height 37
click at [559, 314] on input "Model the pronunciation of the /sh/ sound, have them repeat, and encourage them…" at bounding box center [550, 323] width 18 height 18
checkbox input "true"
click at [661, 429] on p "Focus their attention to the longer stream of air that we use to pronounce the …" at bounding box center [848, 424] width 497 height 37
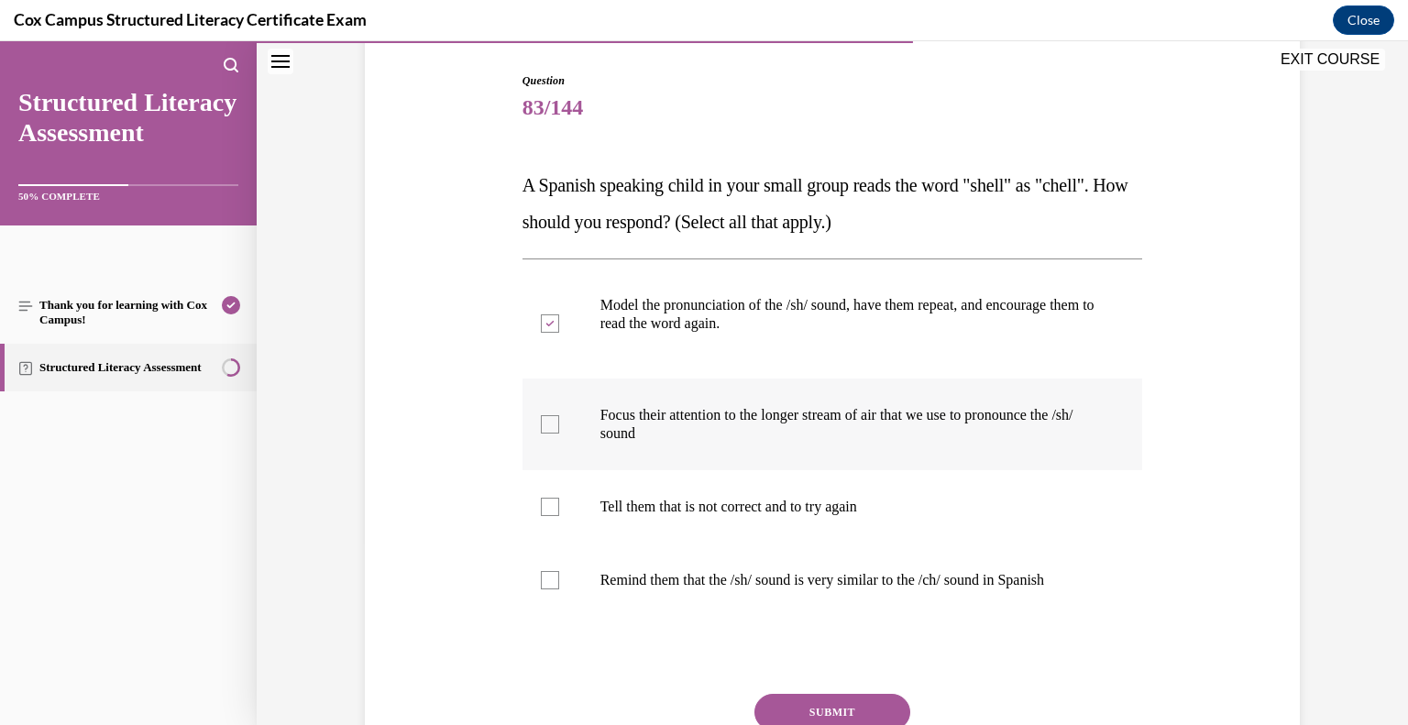
click at [559, 429] on input "Focus their attention to the longer stream of air that we use to pronounce the …" at bounding box center [550, 424] width 18 height 18
checkbox input "true"
click at [814, 582] on p "Remind them that the /sh/ sound is very similar to the /ch/ sound in Spanish" at bounding box center [848, 580] width 497 height 18
click at [559, 582] on input "Remind them that the /sh/ sound is very similar to the /ch/ sound in Spanish" at bounding box center [550, 580] width 18 height 18
checkbox input "true"
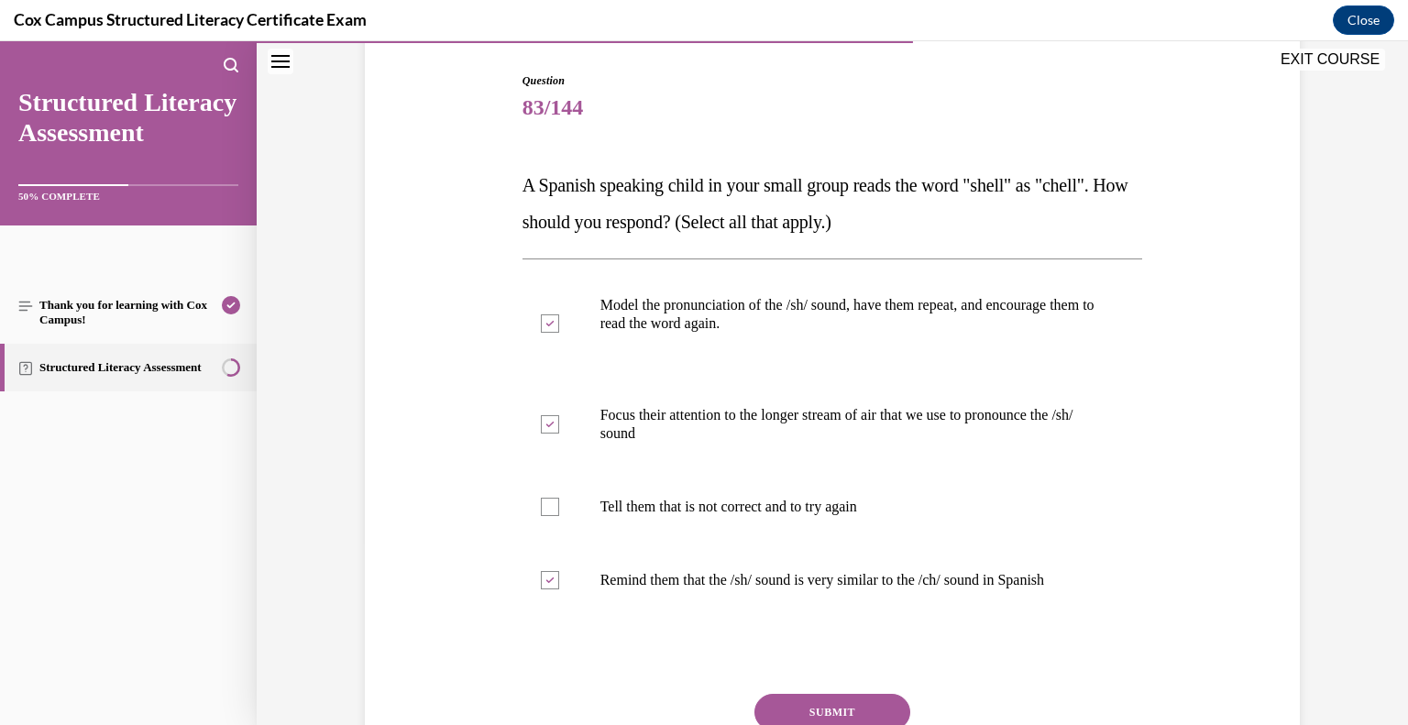
click at [876, 701] on button "SUBMIT" at bounding box center [833, 712] width 156 height 37
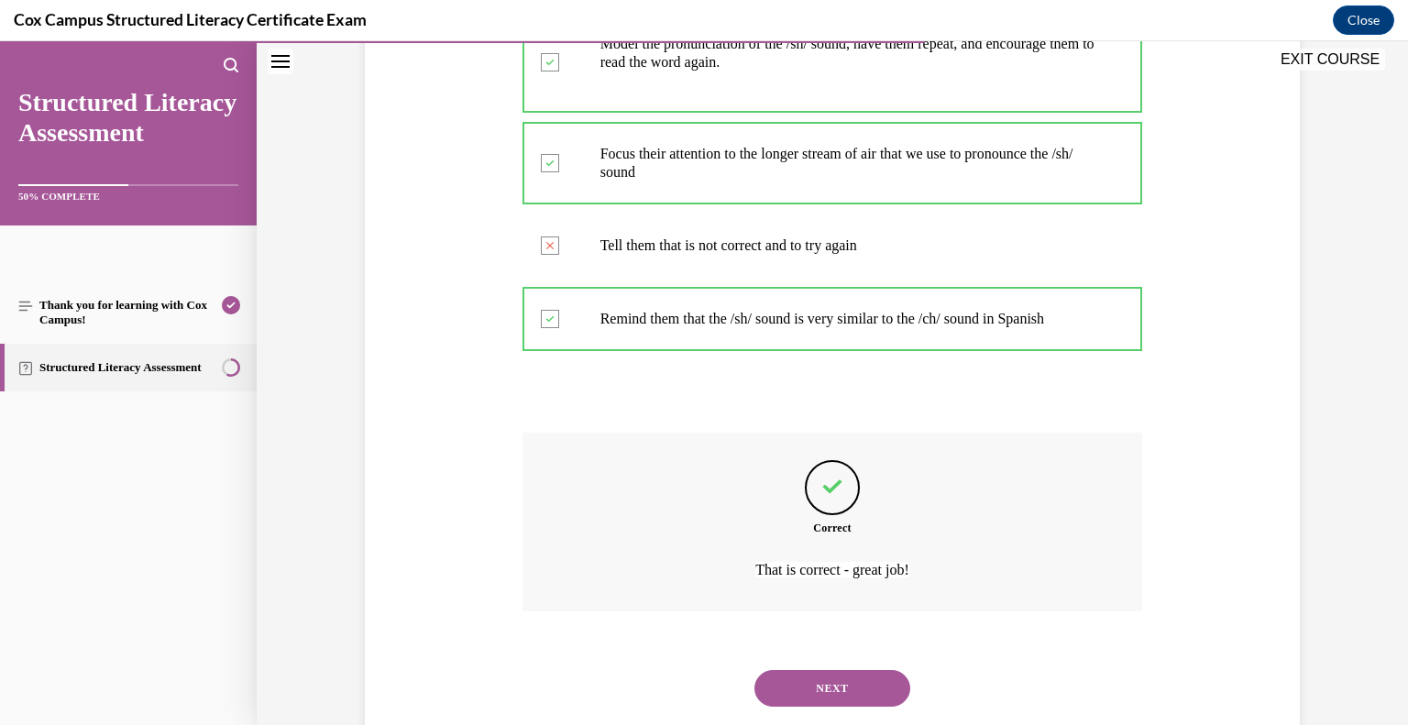
scroll to position [489, 0]
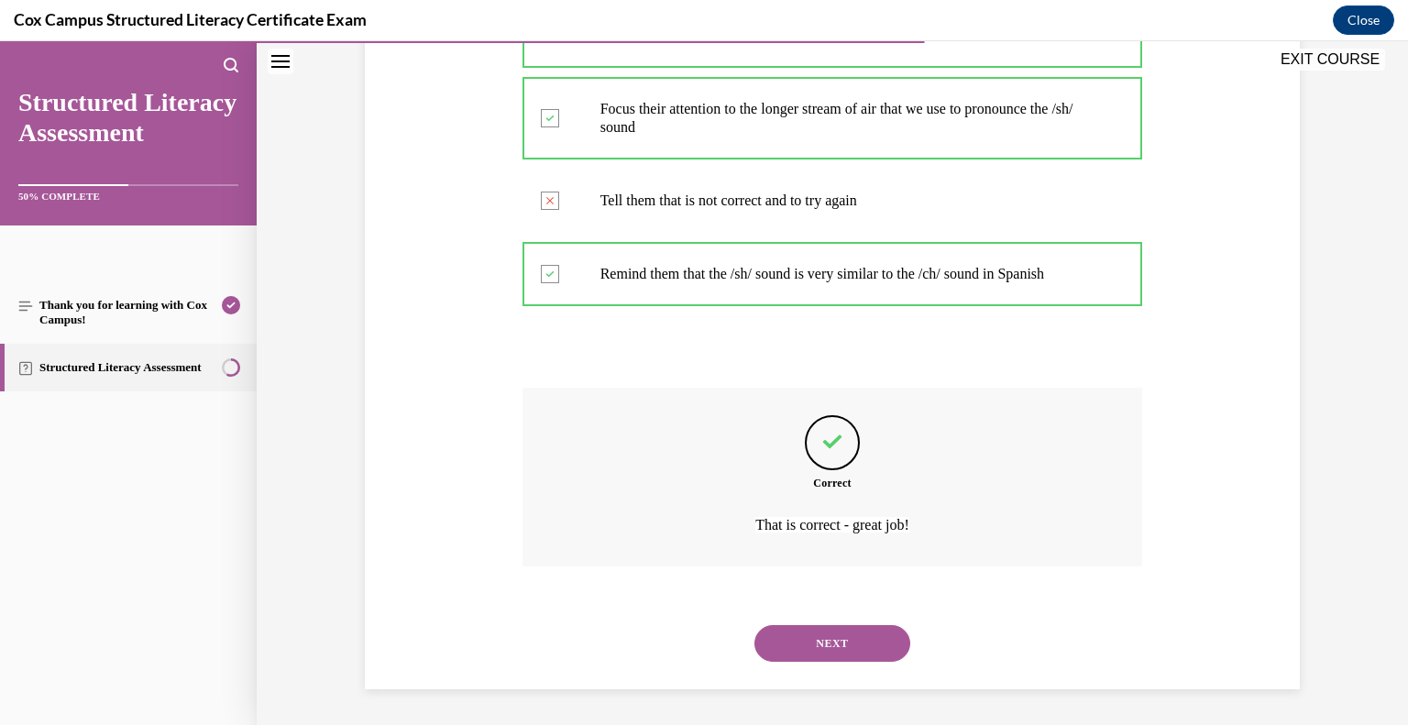
click at [847, 645] on button "NEXT" at bounding box center [833, 643] width 156 height 37
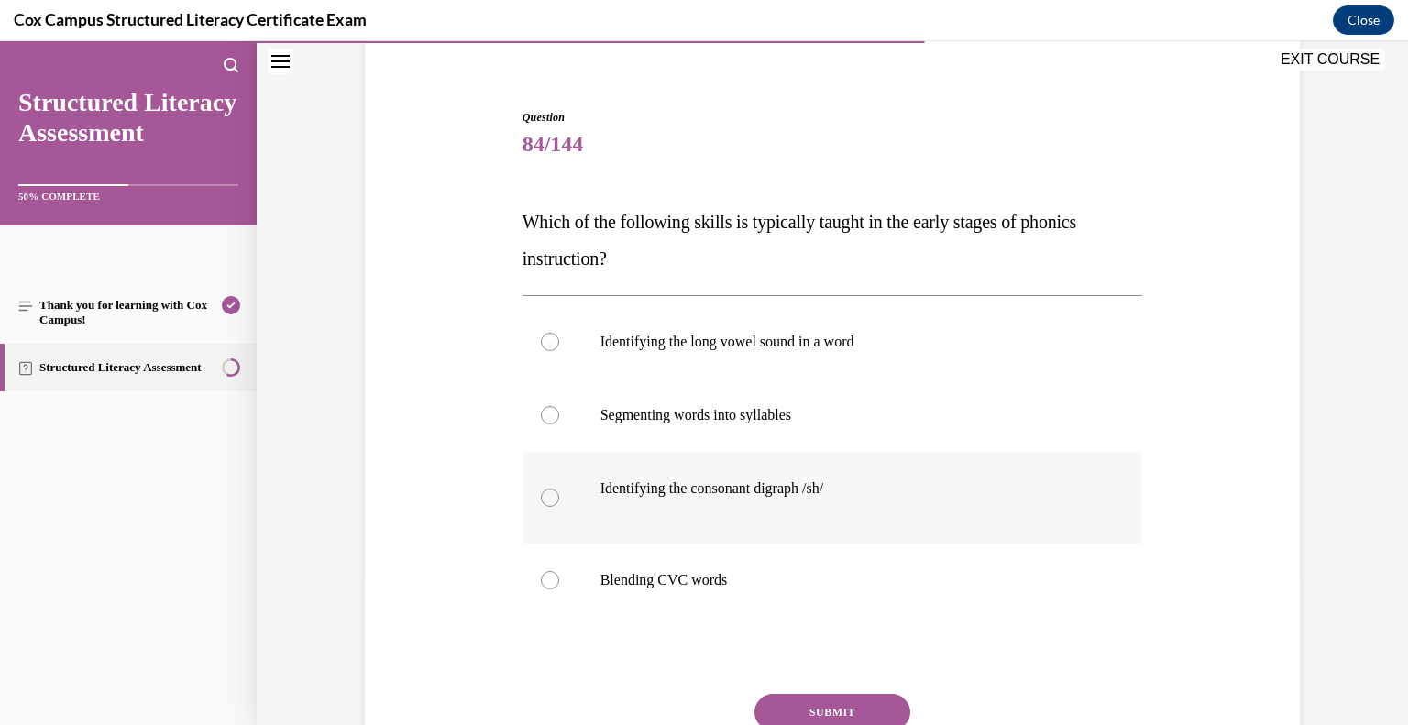
scroll to position [149, 0]
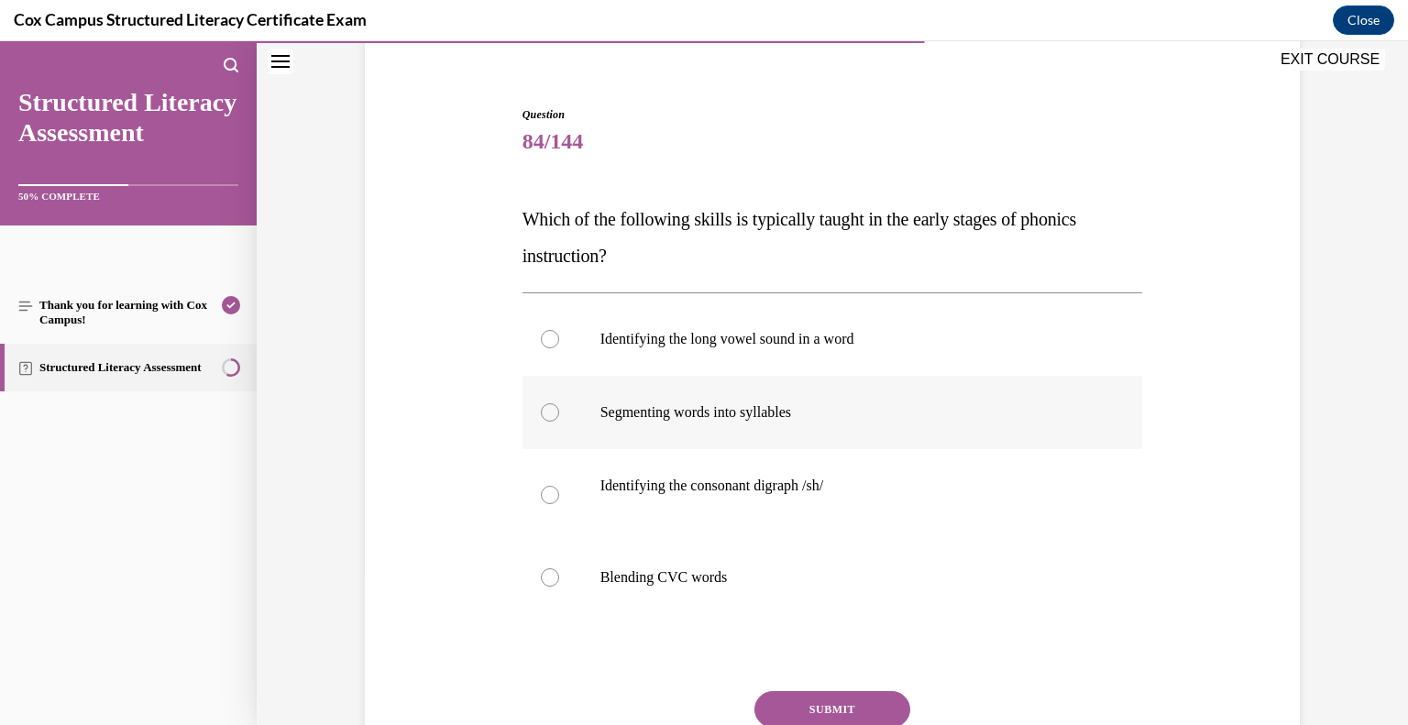
click at [788, 426] on label "Segmenting words into syllables" at bounding box center [833, 412] width 621 height 73
click at [559, 422] on input "Segmenting words into syllables" at bounding box center [550, 412] width 18 height 18
radio input "true"
click at [737, 578] on p "Blending CVC words" at bounding box center [848, 577] width 497 height 18
click at [559, 578] on input "Blending CVC words" at bounding box center [550, 577] width 18 height 18
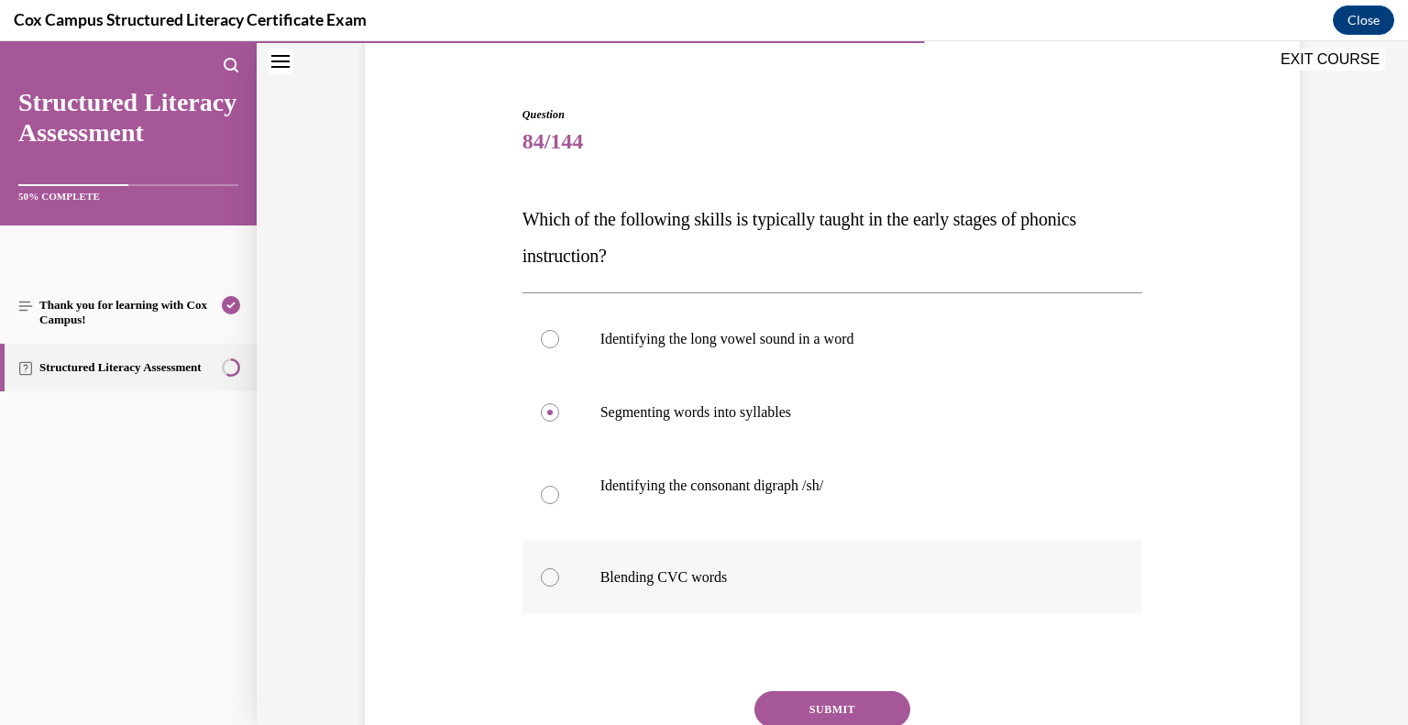
radio input "true"
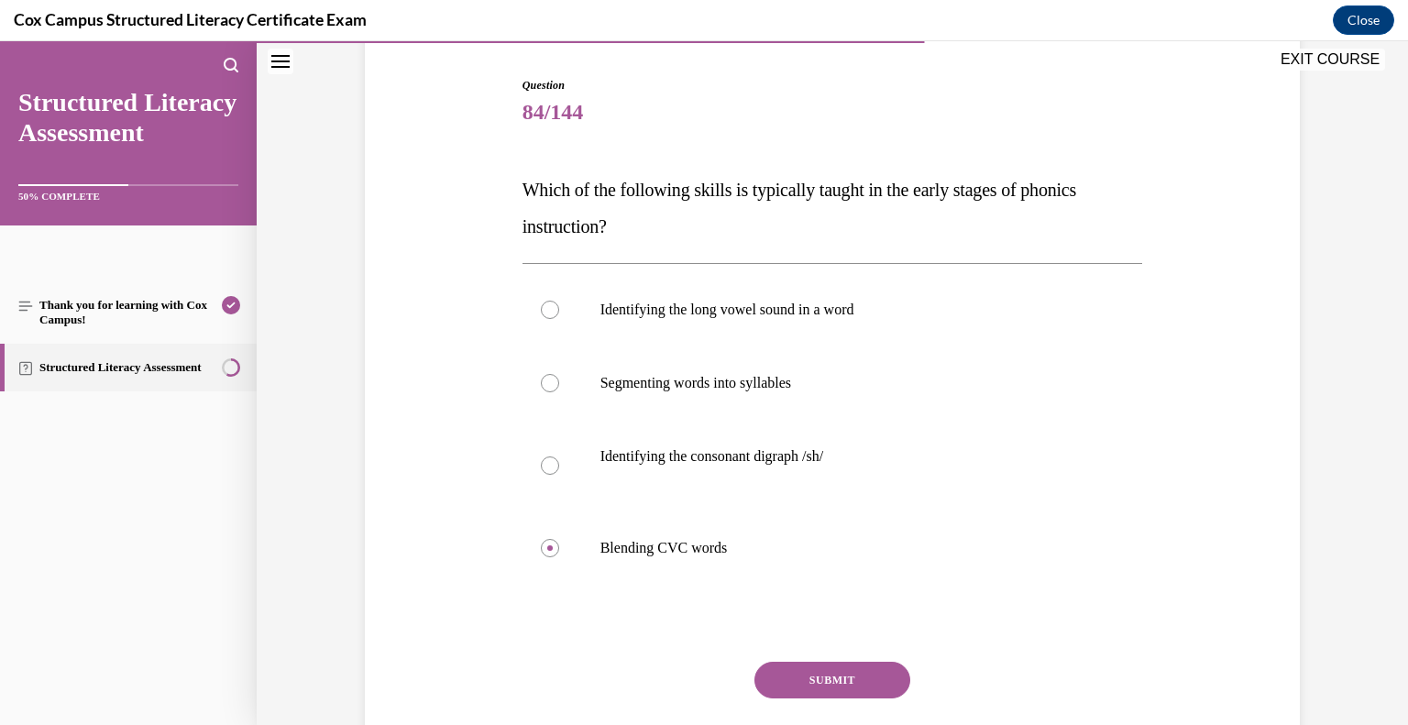
scroll to position [193, 0]
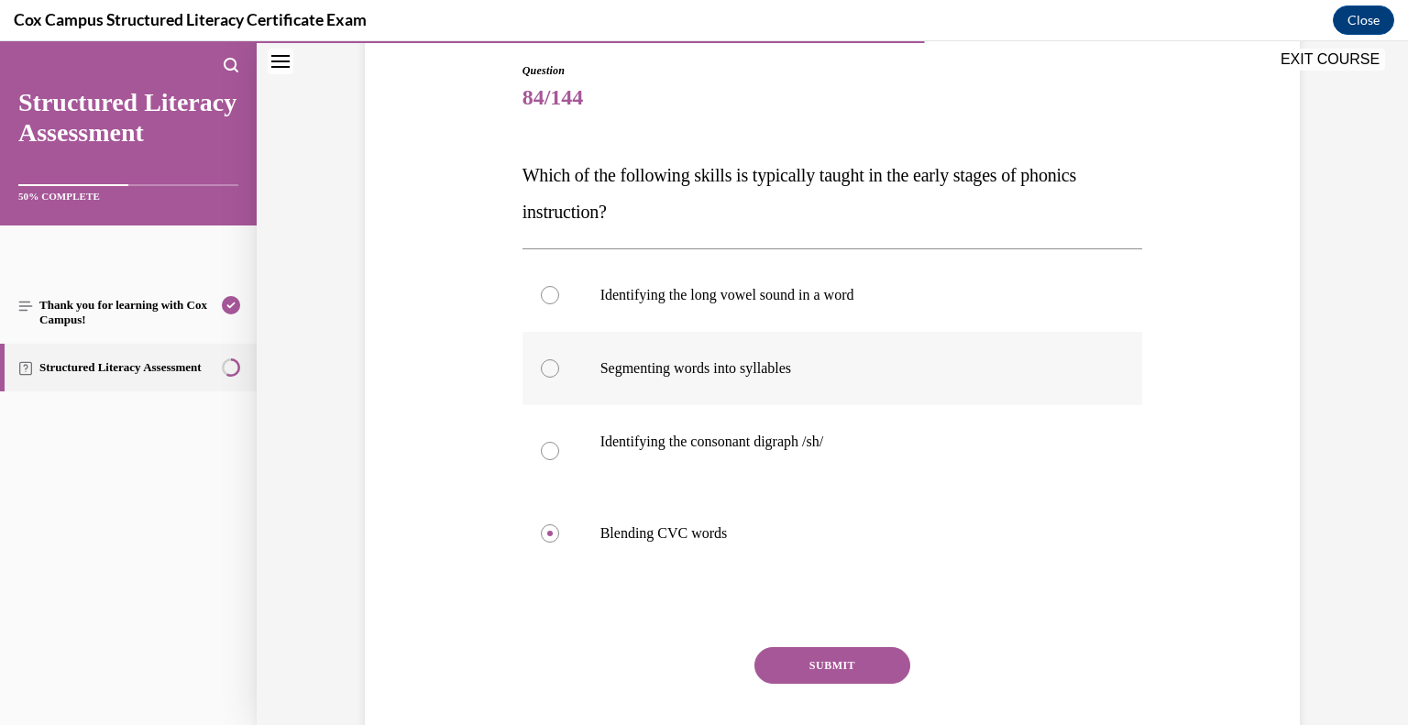
click at [712, 369] on p "Segmenting words into syllables" at bounding box center [848, 368] width 497 height 18
click at [559, 369] on input "Segmenting words into syllables" at bounding box center [550, 368] width 18 height 18
radio input "true"
click at [802, 661] on button "SUBMIT" at bounding box center [833, 665] width 156 height 37
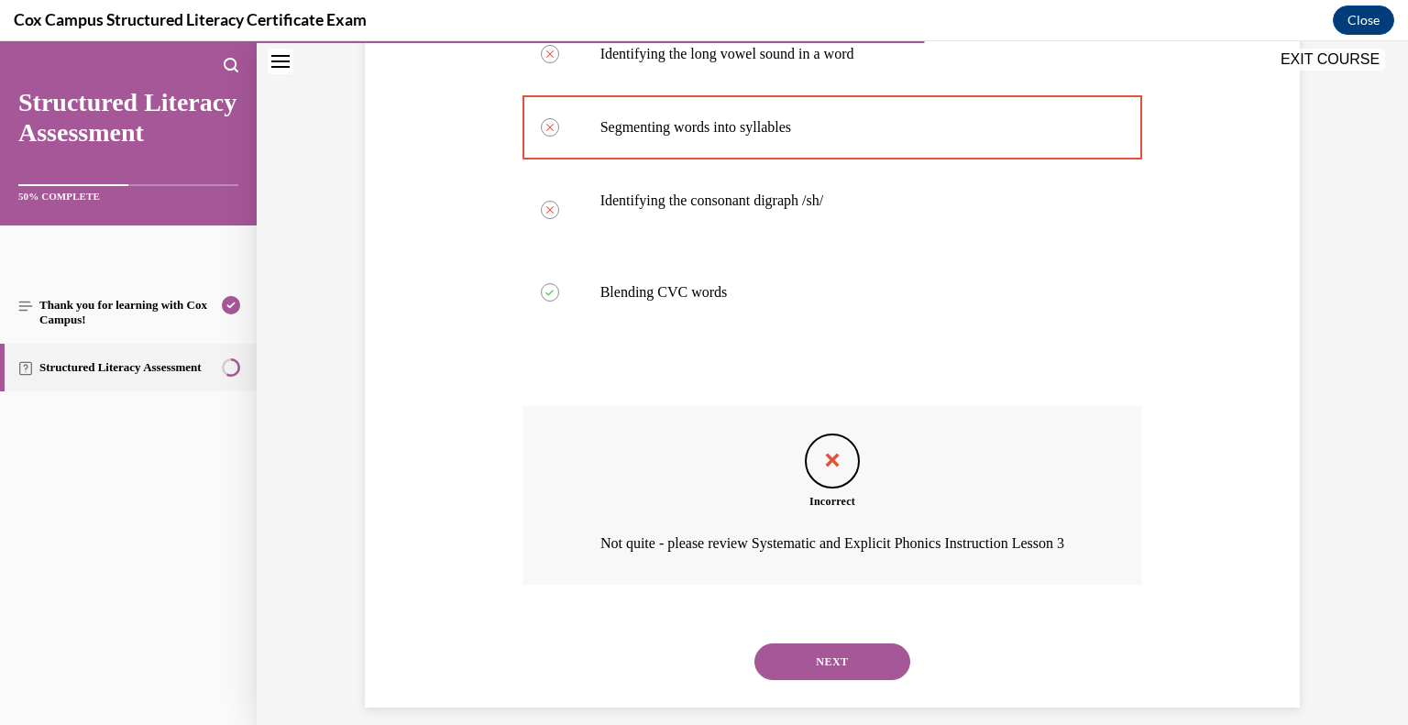
scroll to position [477, 0]
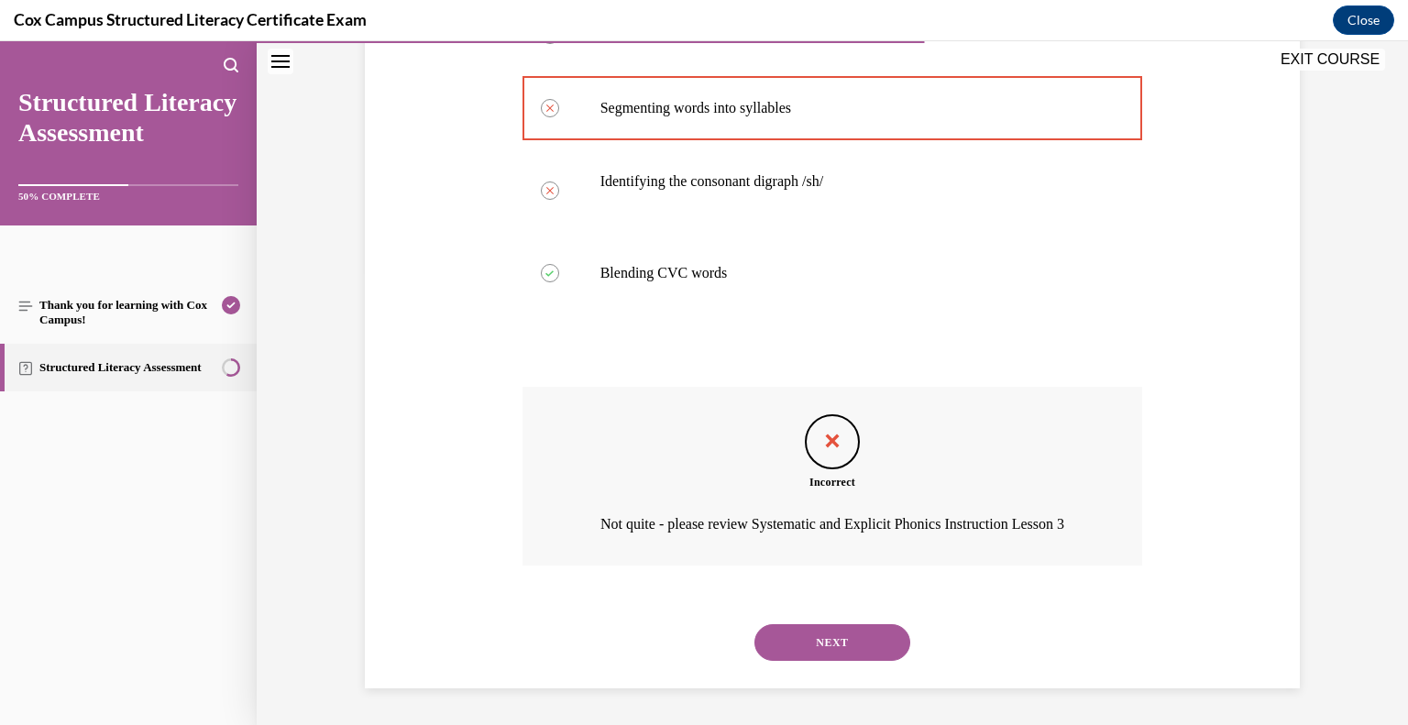
click at [863, 651] on button "NEXT" at bounding box center [833, 642] width 156 height 37
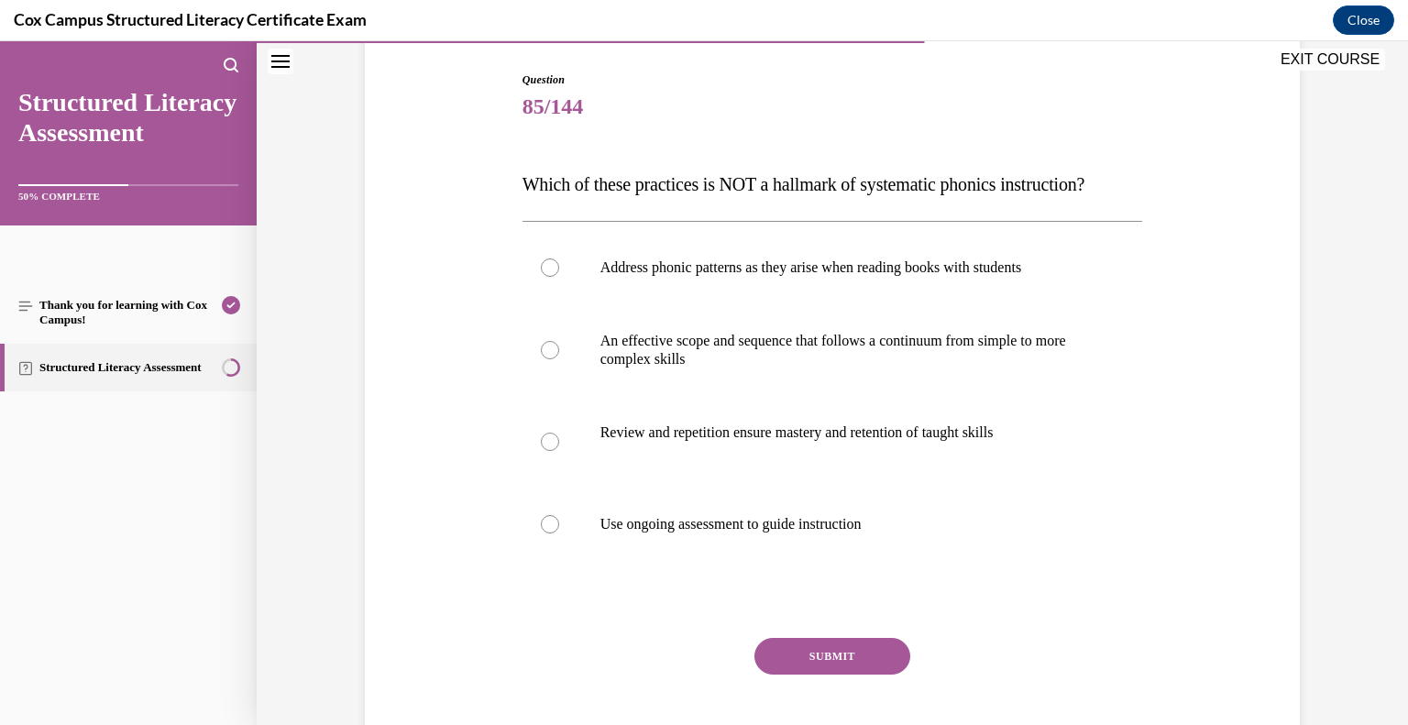
scroll to position [200, 0]
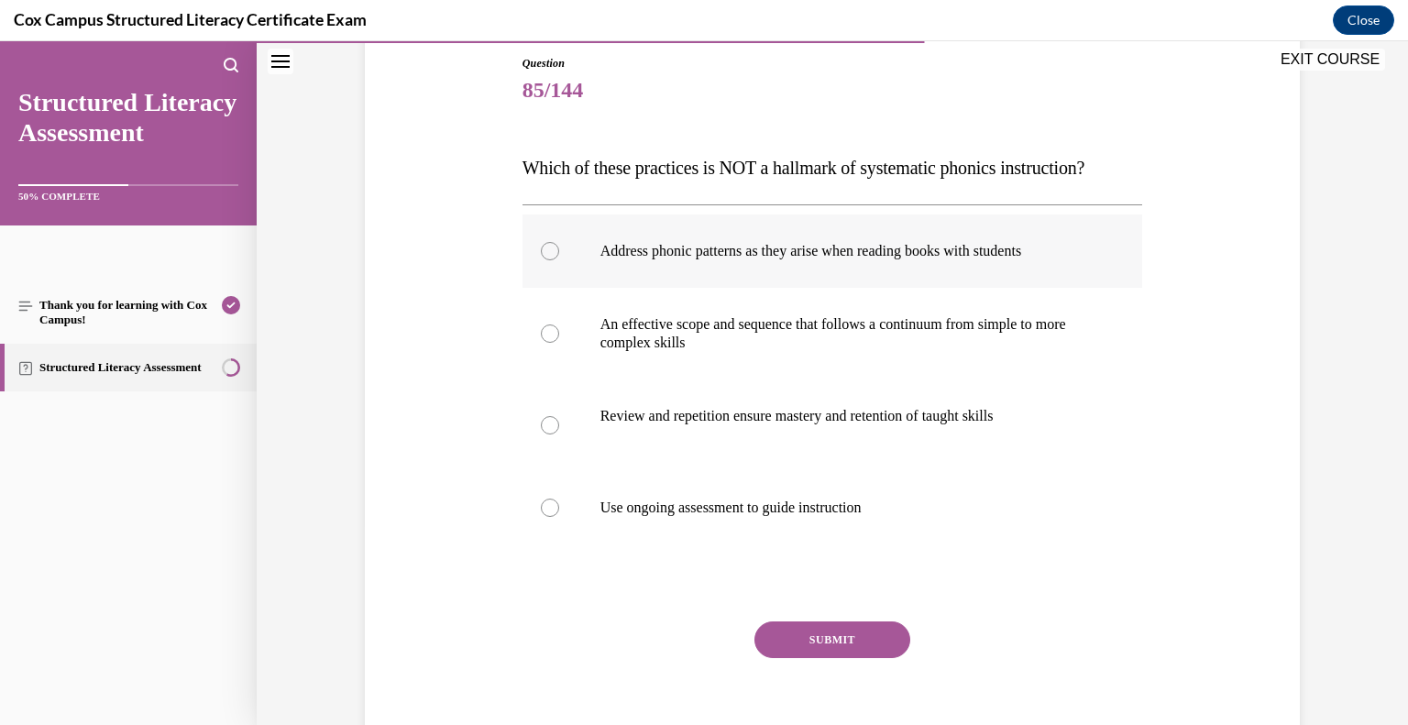
click at [641, 288] on label "Address phonic patterns as they arise when reading books with students" at bounding box center [833, 251] width 621 height 73
click at [559, 260] on input "Address phonic patterns as they arise when reading books with students" at bounding box center [550, 251] width 18 height 18
radio input "true"
click at [831, 658] on button "SUBMIT" at bounding box center [833, 640] width 156 height 37
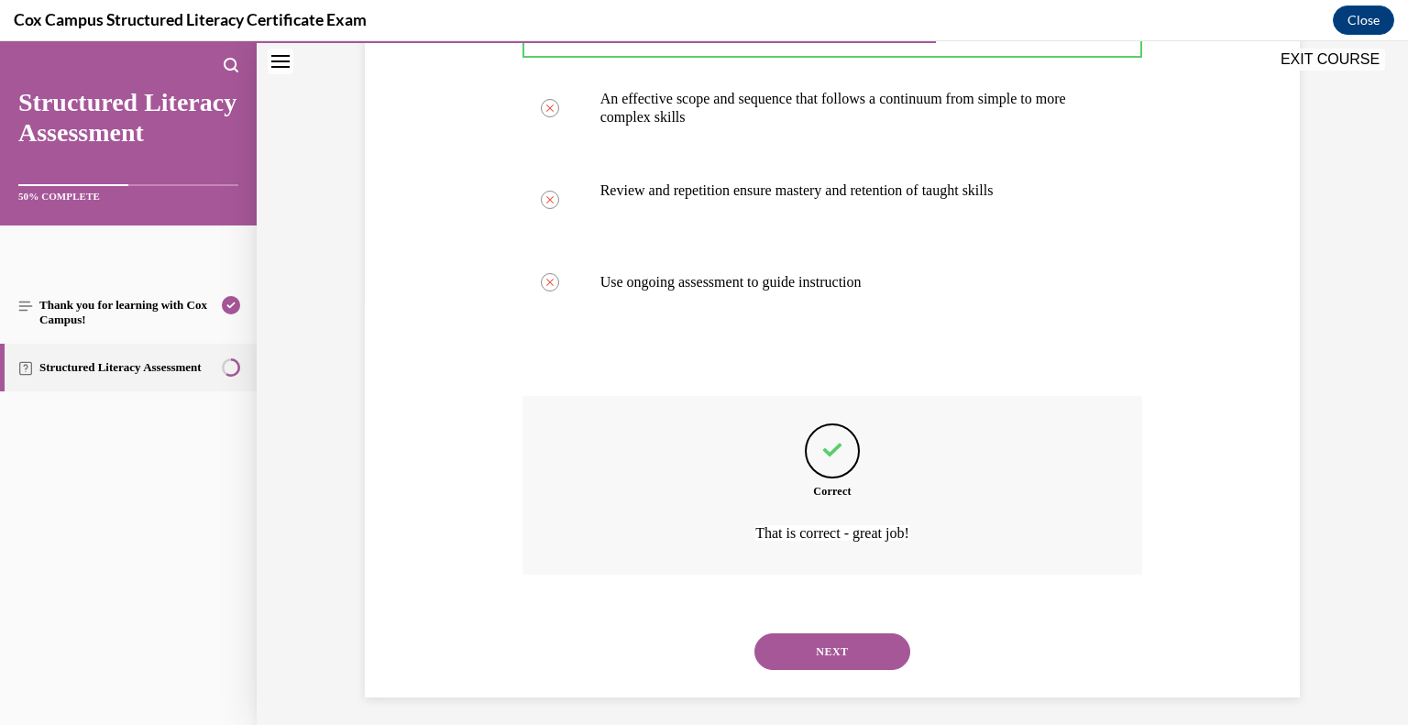
scroll to position [470, 0]
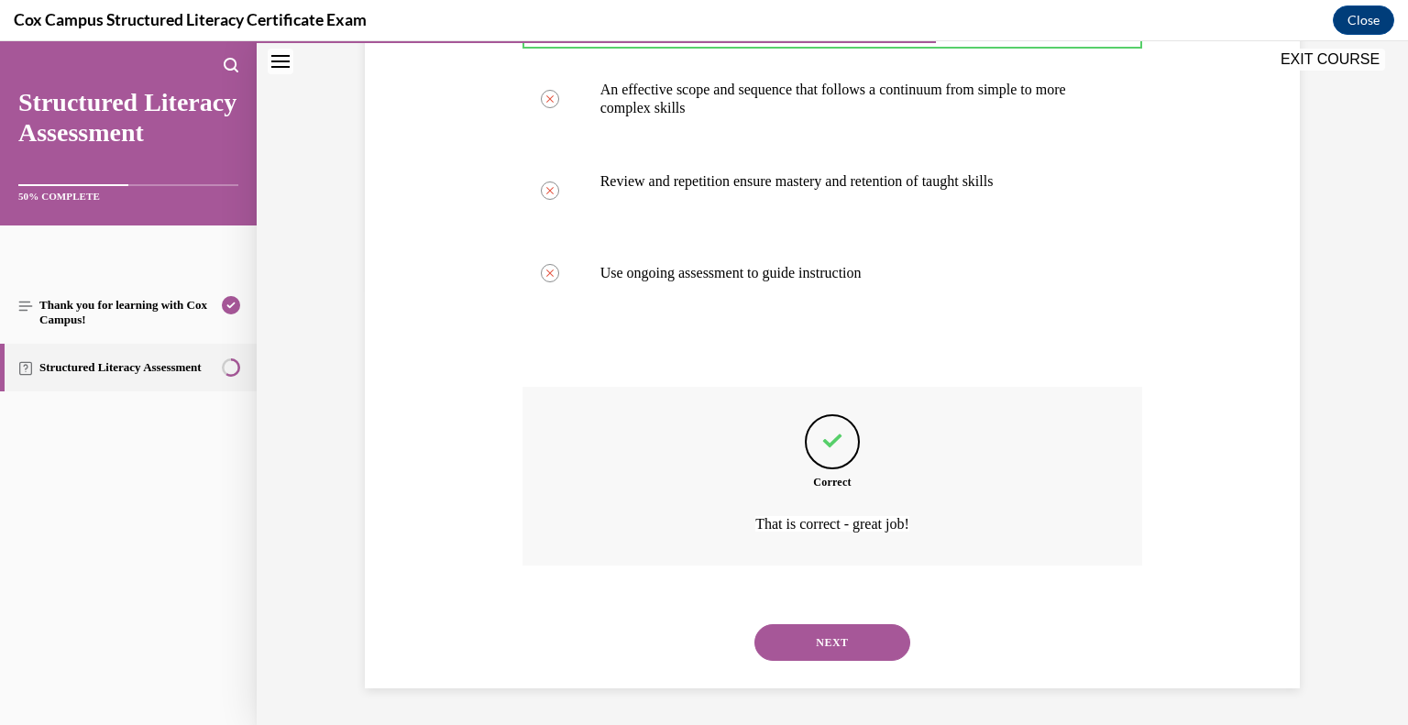
click at [836, 646] on button "NEXT" at bounding box center [833, 642] width 156 height 37
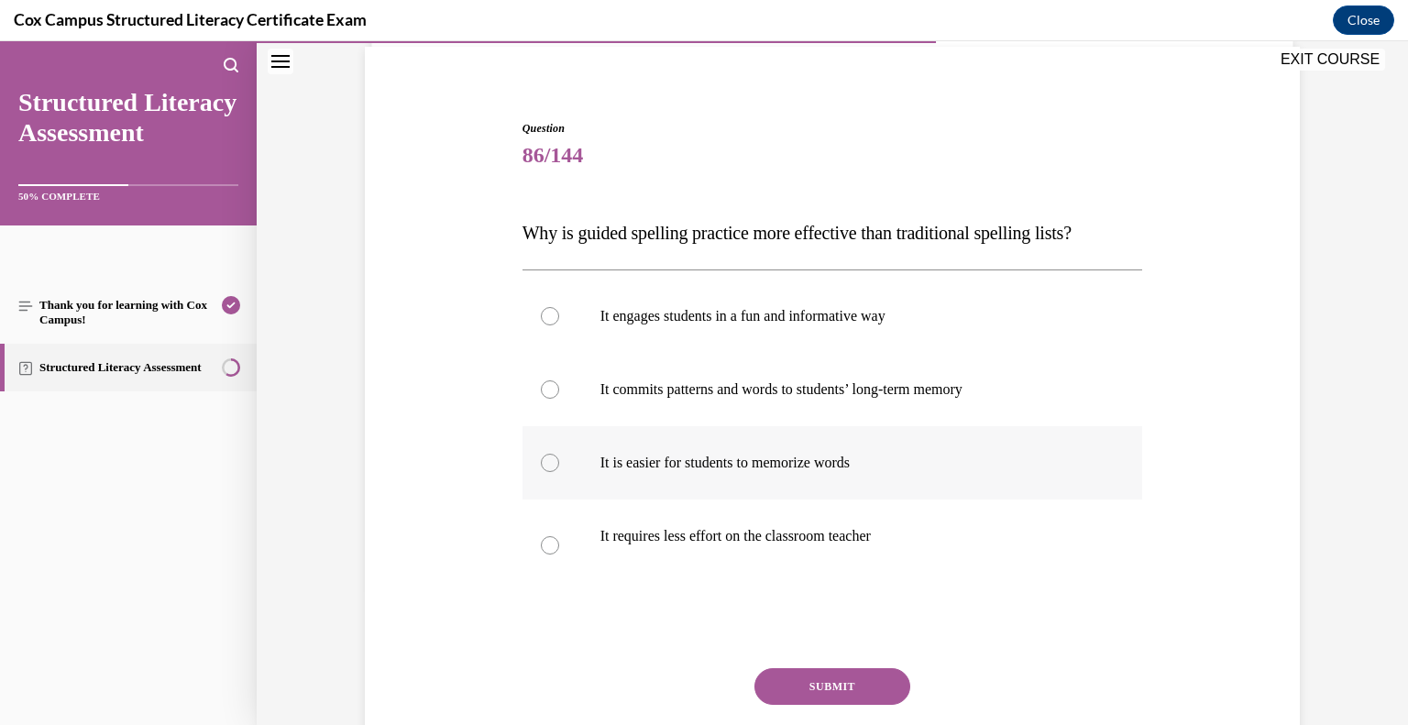
scroll to position [138, 0]
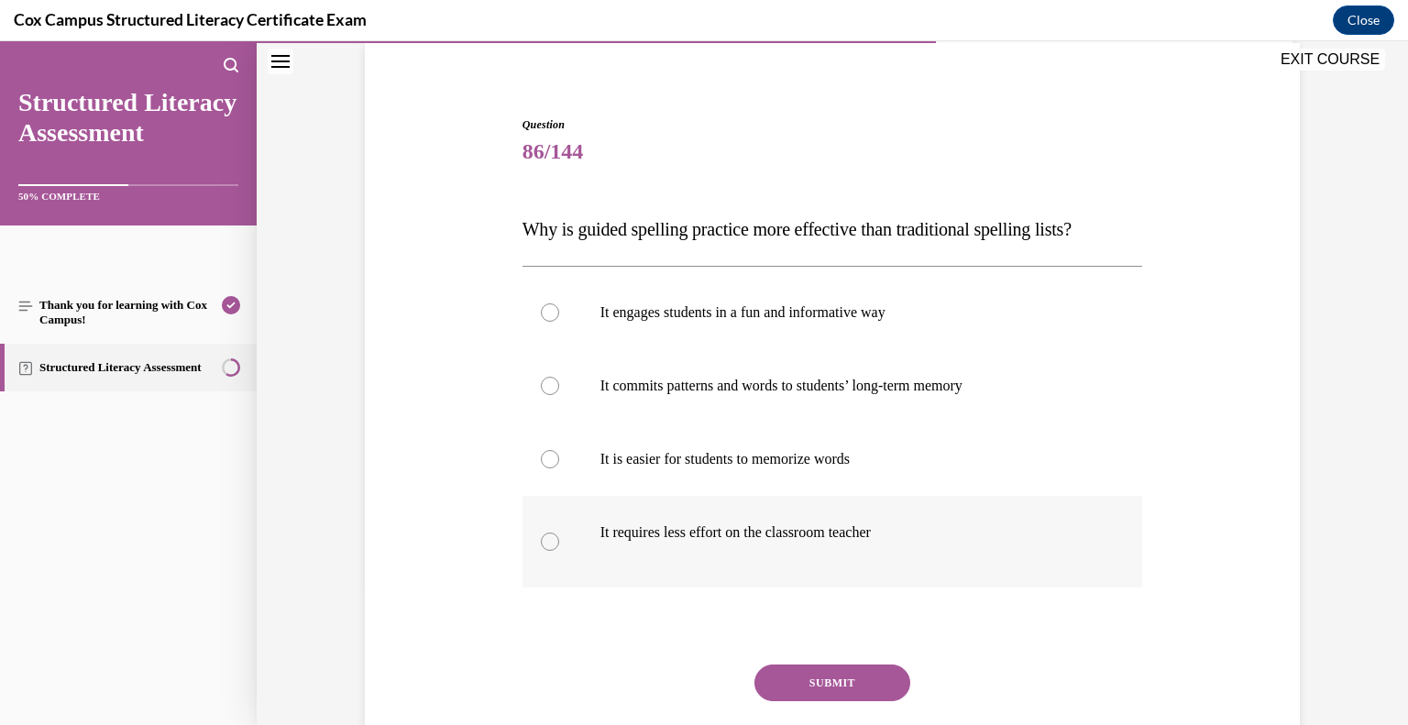
click at [797, 530] on p "It requires less effort on the classroom teacher" at bounding box center [848, 532] width 497 height 18
click at [559, 533] on input "It requires less effort on the classroom teacher" at bounding box center [550, 542] width 18 height 18
radio input "true"
click at [742, 398] on label "It commits patterns and words to students’ long-term memory" at bounding box center [833, 385] width 621 height 73
click at [559, 395] on input "It commits patterns and words to students’ long-term memory" at bounding box center [550, 386] width 18 height 18
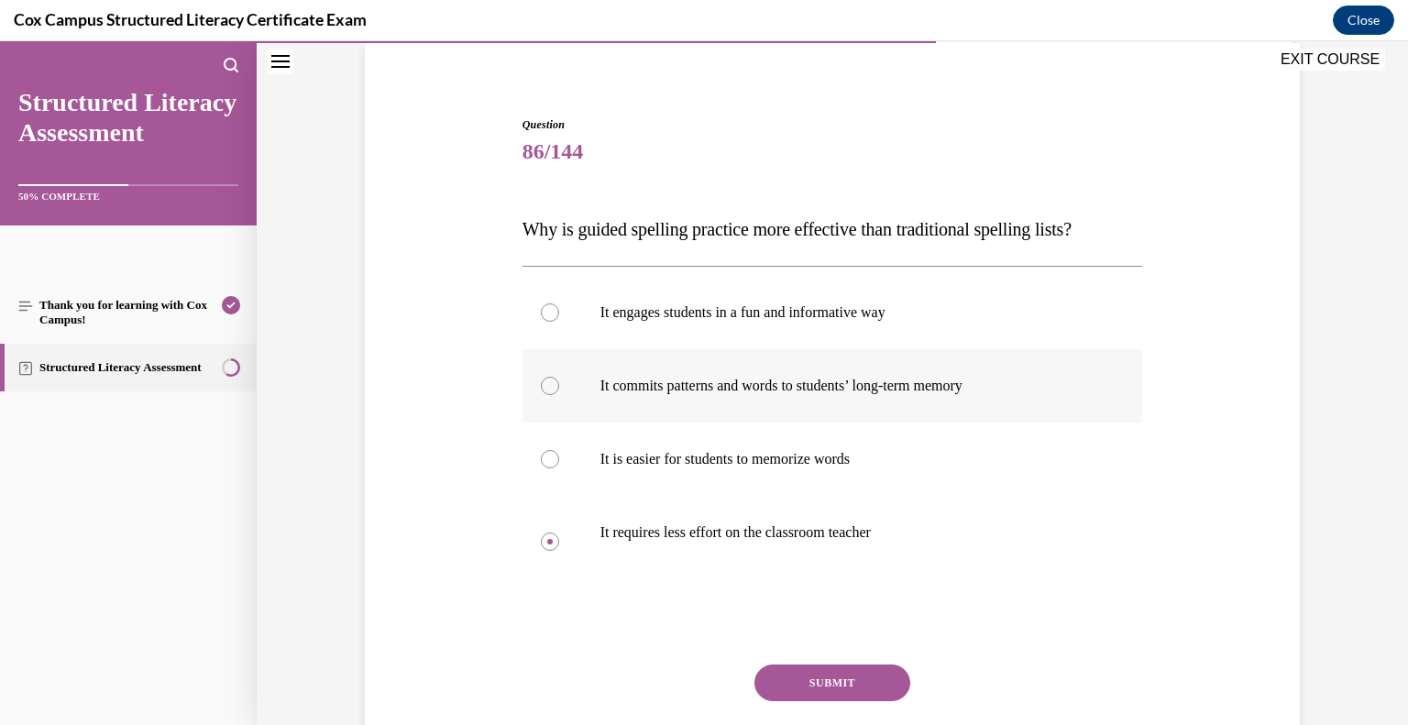
radio input "true"
click at [826, 688] on button "SUBMIT" at bounding box center [833, 683] width 156 height 37
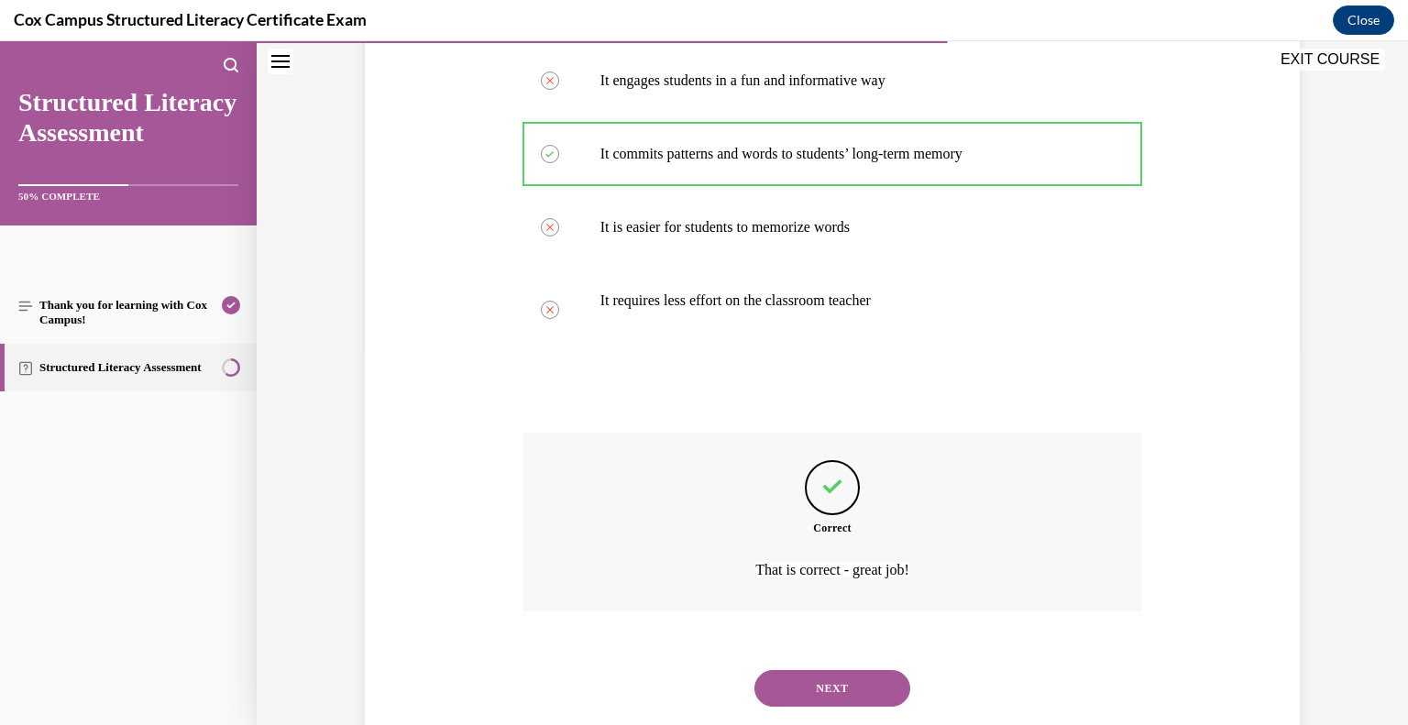
scroll to position [415, 0]
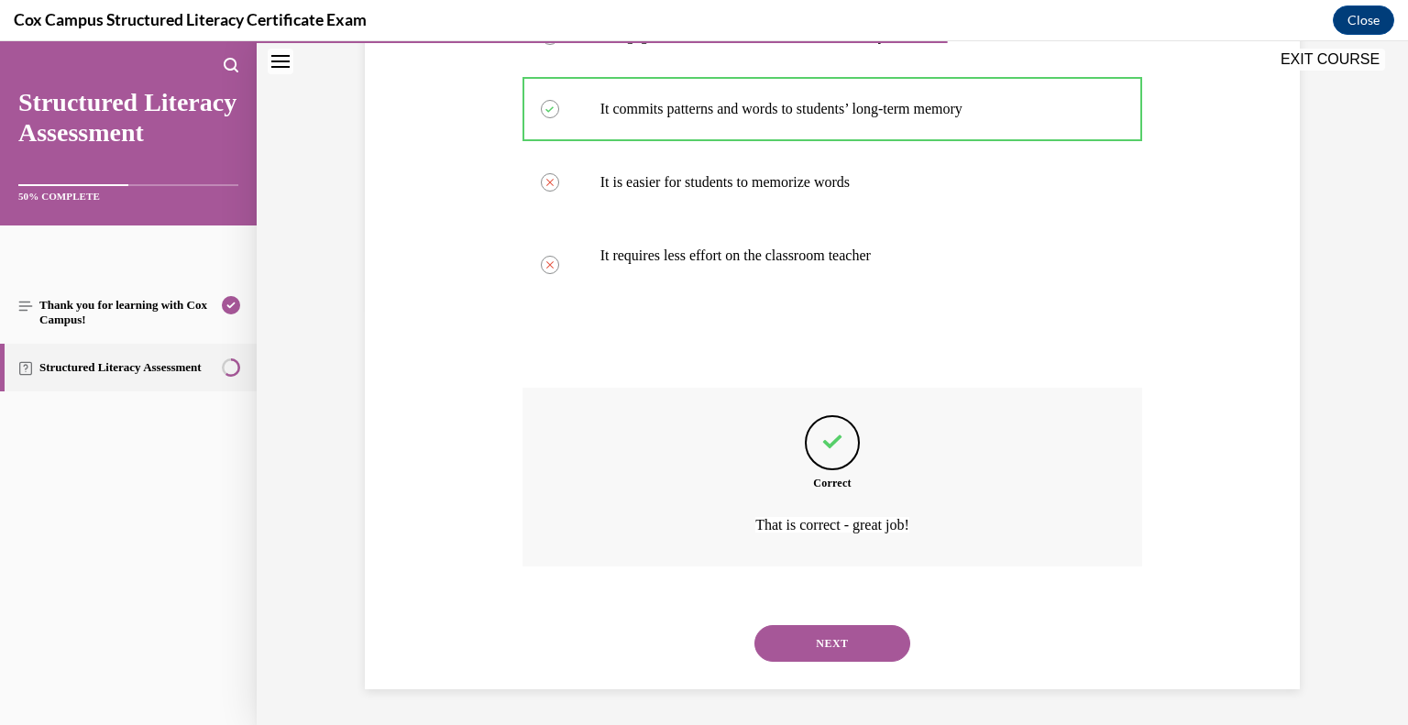
click at [820, 643] on button "NEXT" at bounding box center [833, 643] width 156 height 37
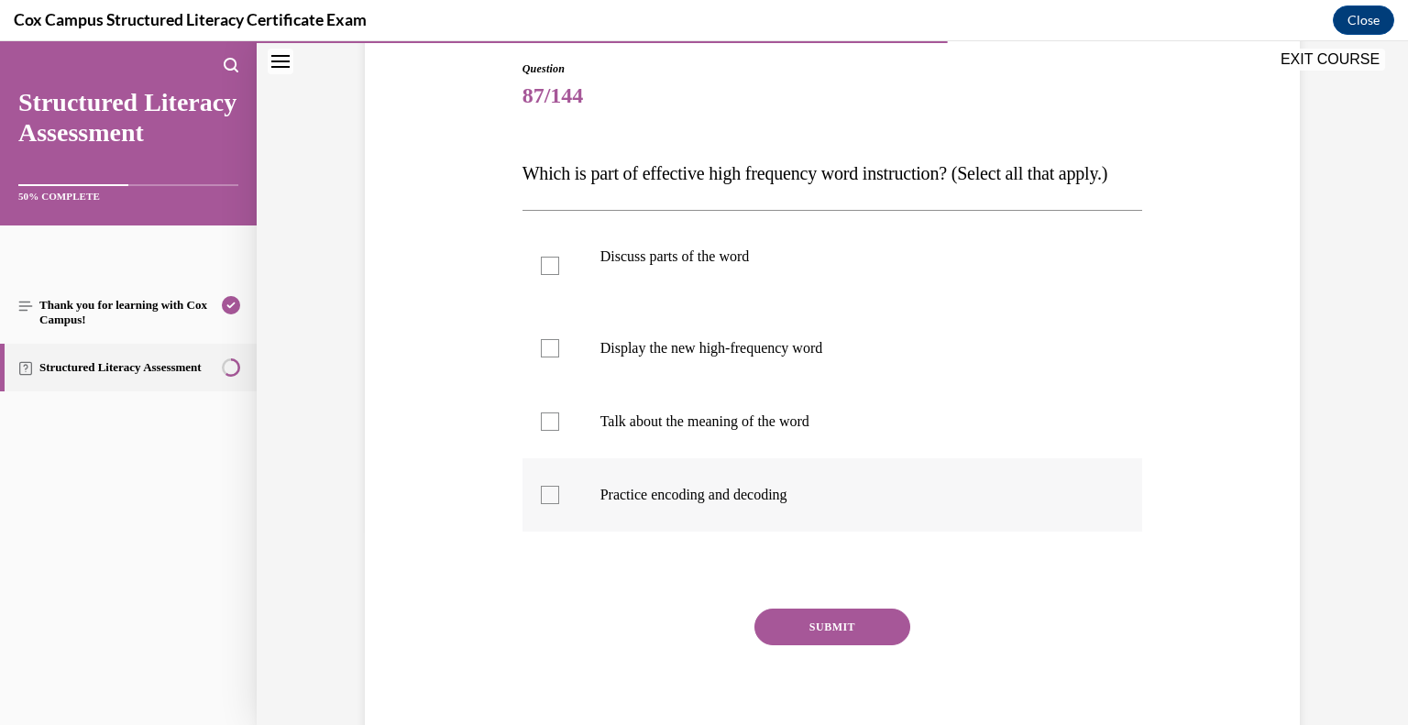
scroll to position [198, 0]
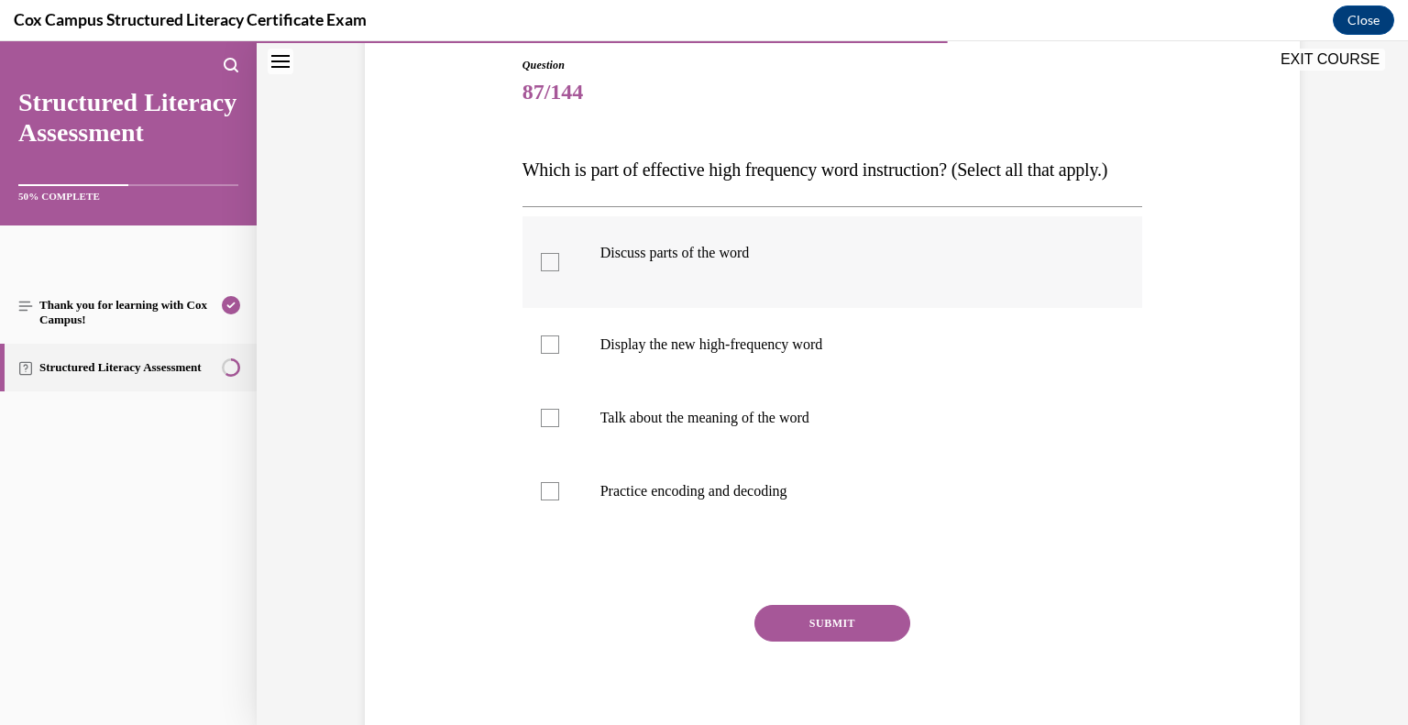
click at [542, 271] on div at bounding box center [550, 262] width 18 height 18
click at [542, 271] on input "Discuss parts of the word" at bounding box center [550, 262] width 18 height 18
checkbox input "true"
click at [546, 354] on div at bounding box center [550, 345] width 18 height 18
click at [546, 354] on input "Display the new high-frequency word" at bounding box center [550, 345] width 18 height 18
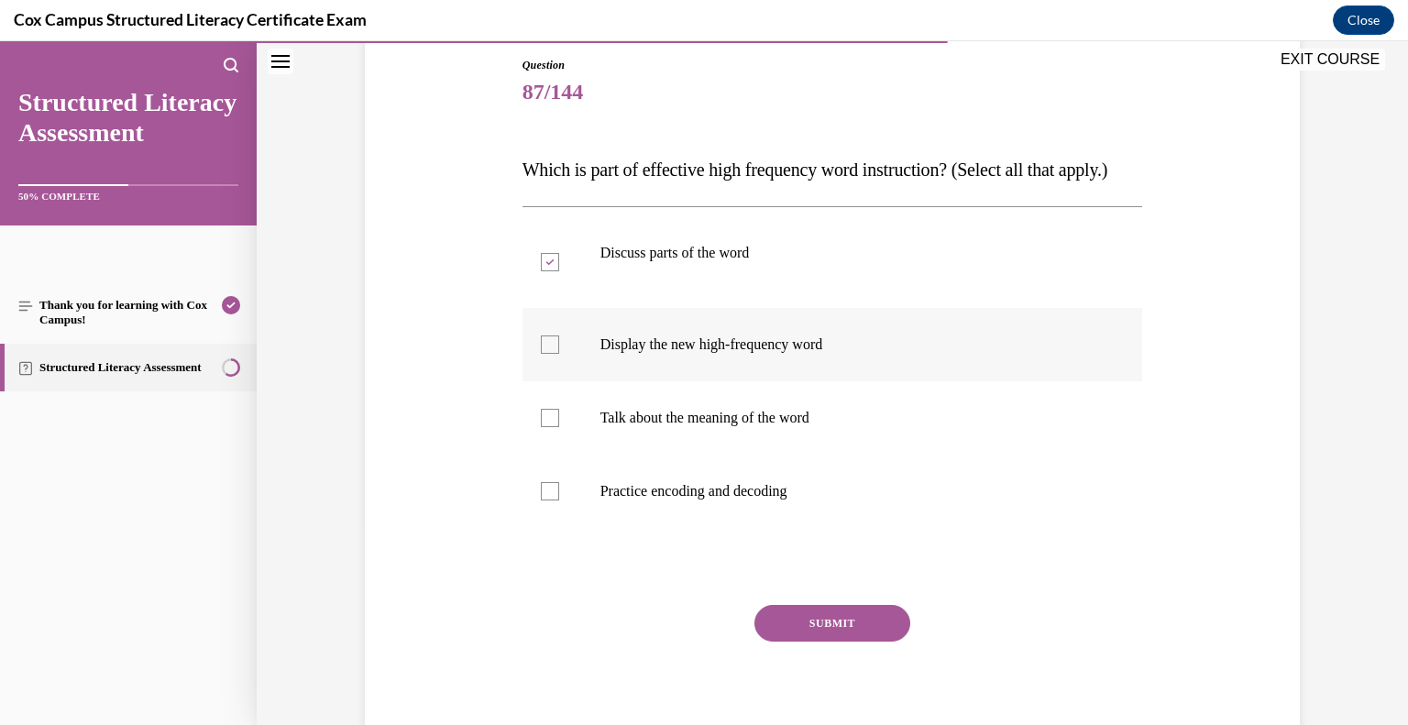
checkbox input "true"
click at [550, 427] on div at bounding box center [550, 418] width 18 height 18
click at [550, 427] on input "Talk about the meaning of the word" at bounding box center [550, 418] width 18 height 18
checkbox input "true"
click at [552, 501] on div at bounding box center [550, 491] width 18 height 18
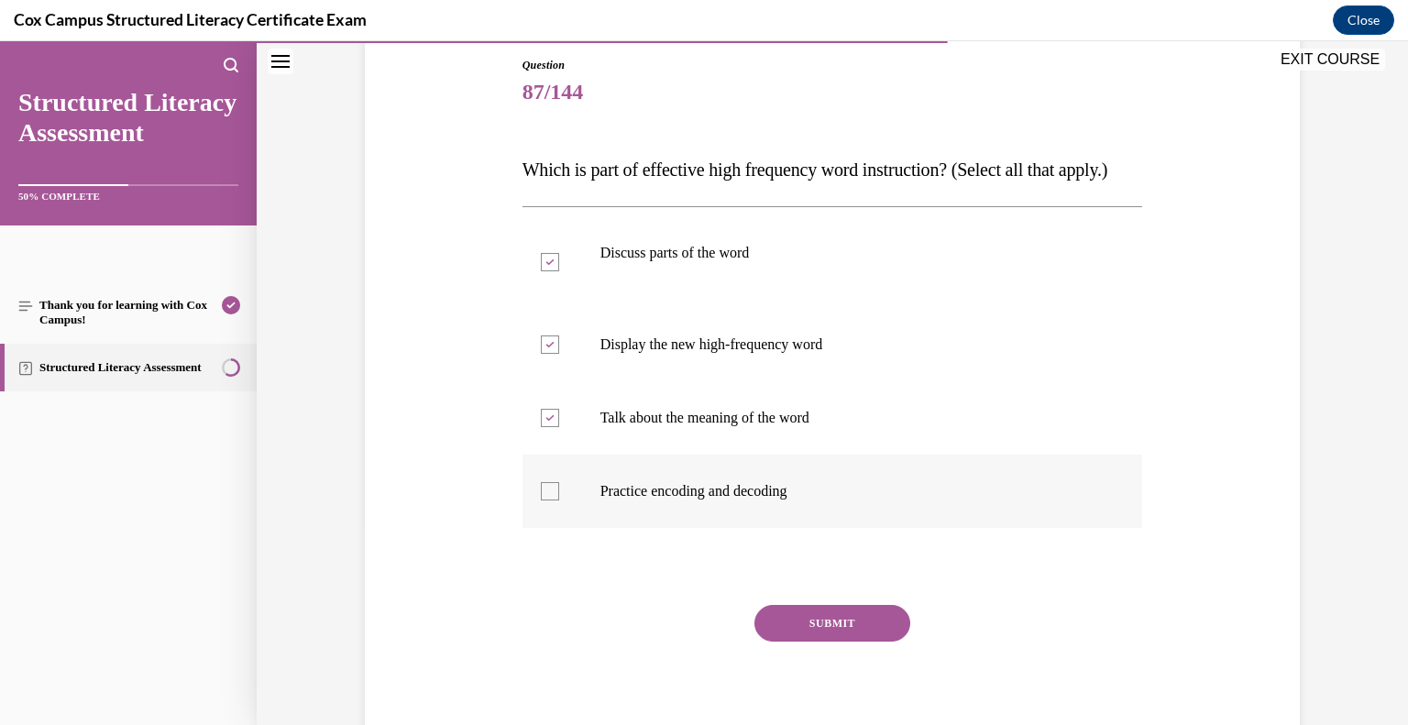
click at [552, 501] on input "Practice encoding and decoding" at bounding box center [550, 491] width 18 height 18
click at [707, 501] on p "Practice encoding and decoding" at bounding box center [848, 491] width 497 height 18
click at [559, 501] on input "Practice encoding and decoding" at bounding box center [550, 491] width 18 height 18
checkbox input "false"
click at [834, 642] on button "SUBMIT" at bounding box center [833, 623] width 156 height 37
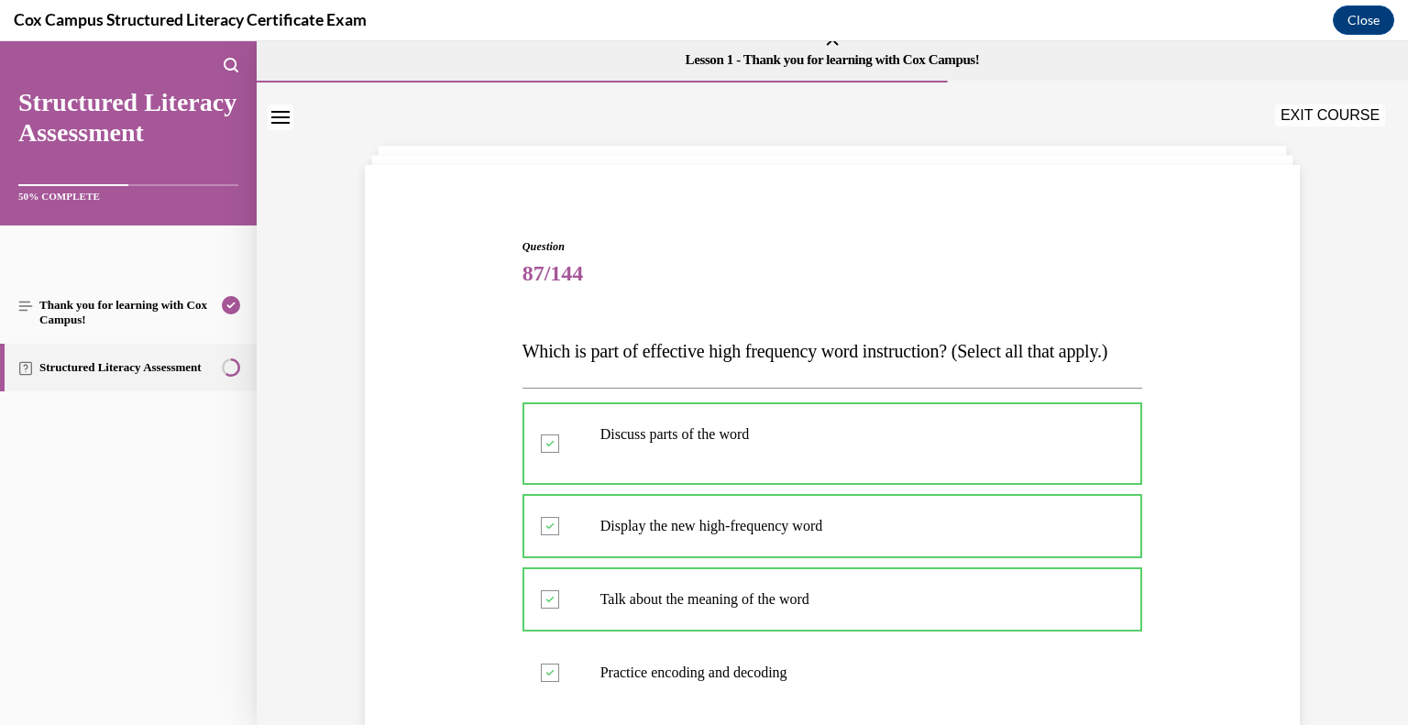
scroll to position [0, 0]
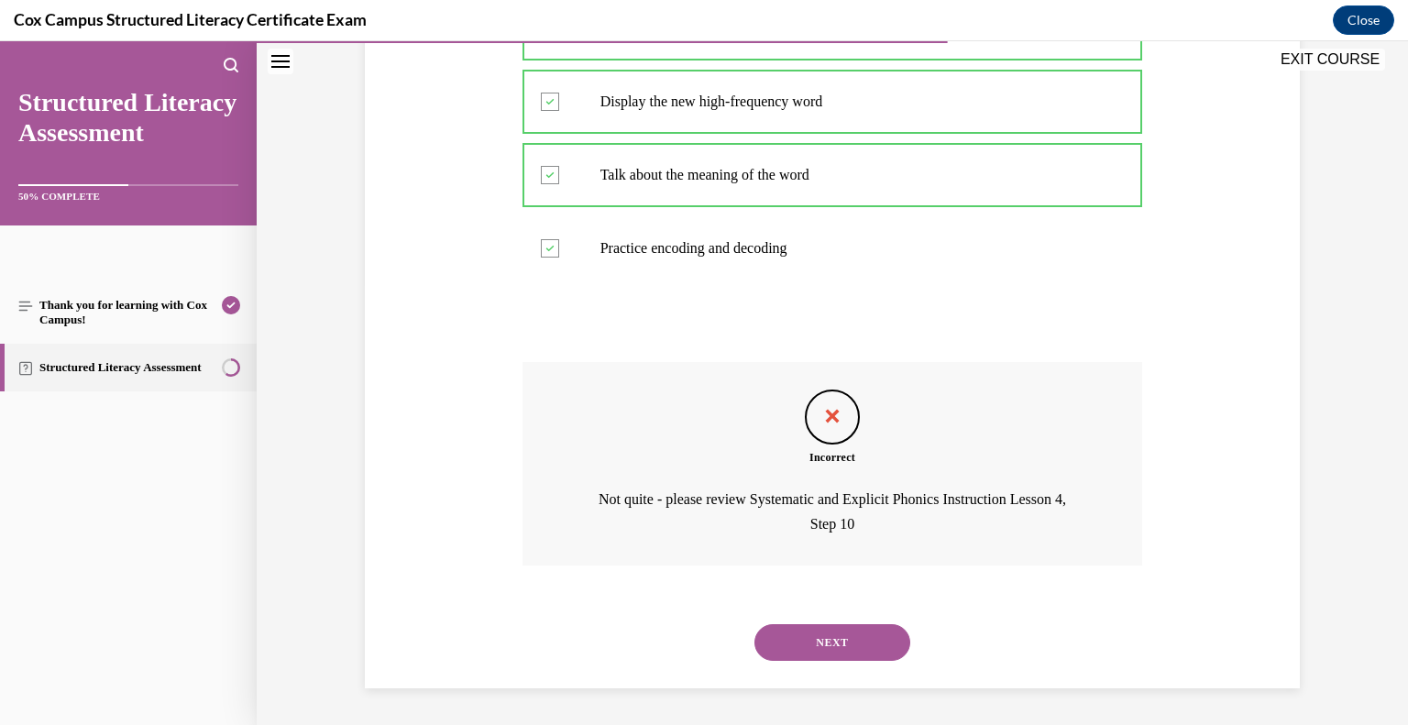
drag, startPoint x: 843, startPoint y: 655, endPoint x: 870, endPoint y: 653, distance: 27.6
click at [862, 653] on button "NEXT" at bounding box center [833, 642] width 156 height 37
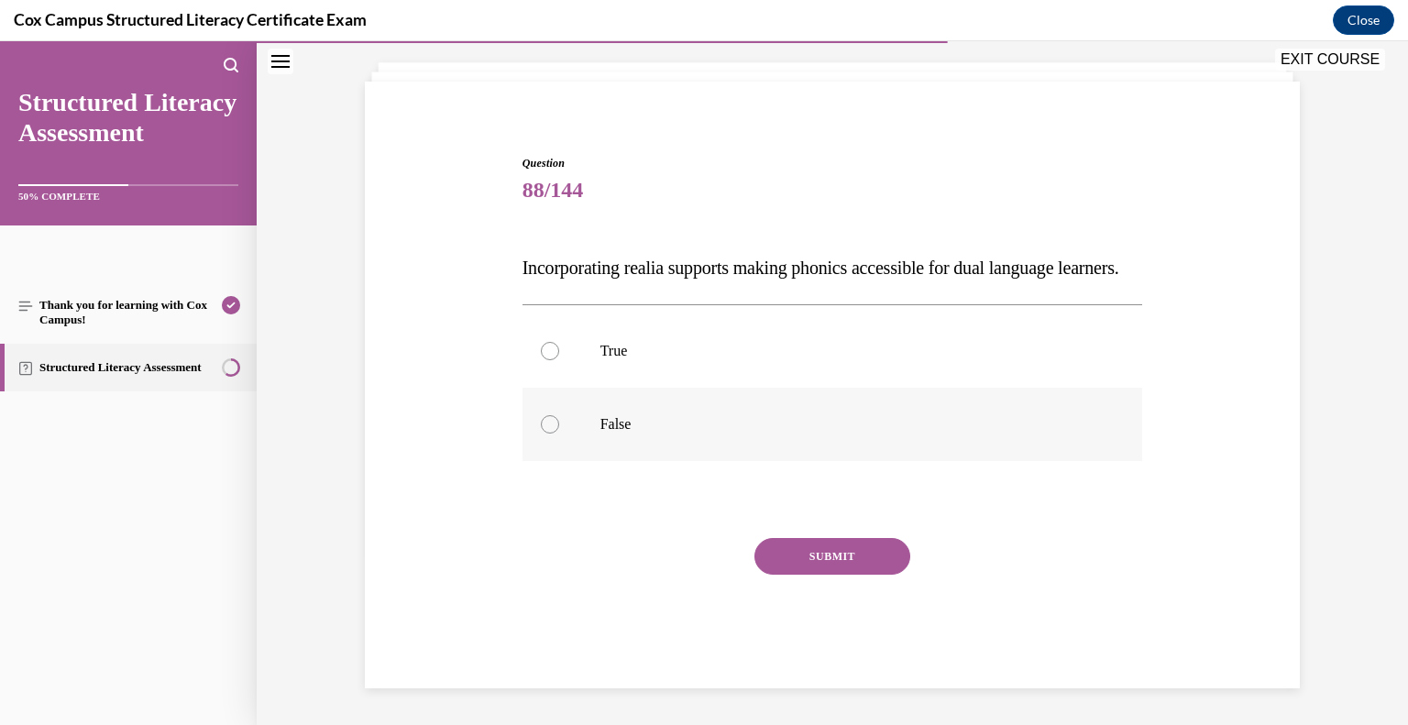
drag, startPoint x: 708, startPoint y: 352, endPoint x: 724, endPoint y: 391, distance: 41.9
click at [706, 355] on p "True" at bounding box center [848, 351] width 497 height 18
click at [559, 355] on input "True" at bounding box center [550, 351] width 18 height 18
radio input "true"
click at [807, 555] on button "SUBMIT" at bounding box center [833, 556] width 156 height 37
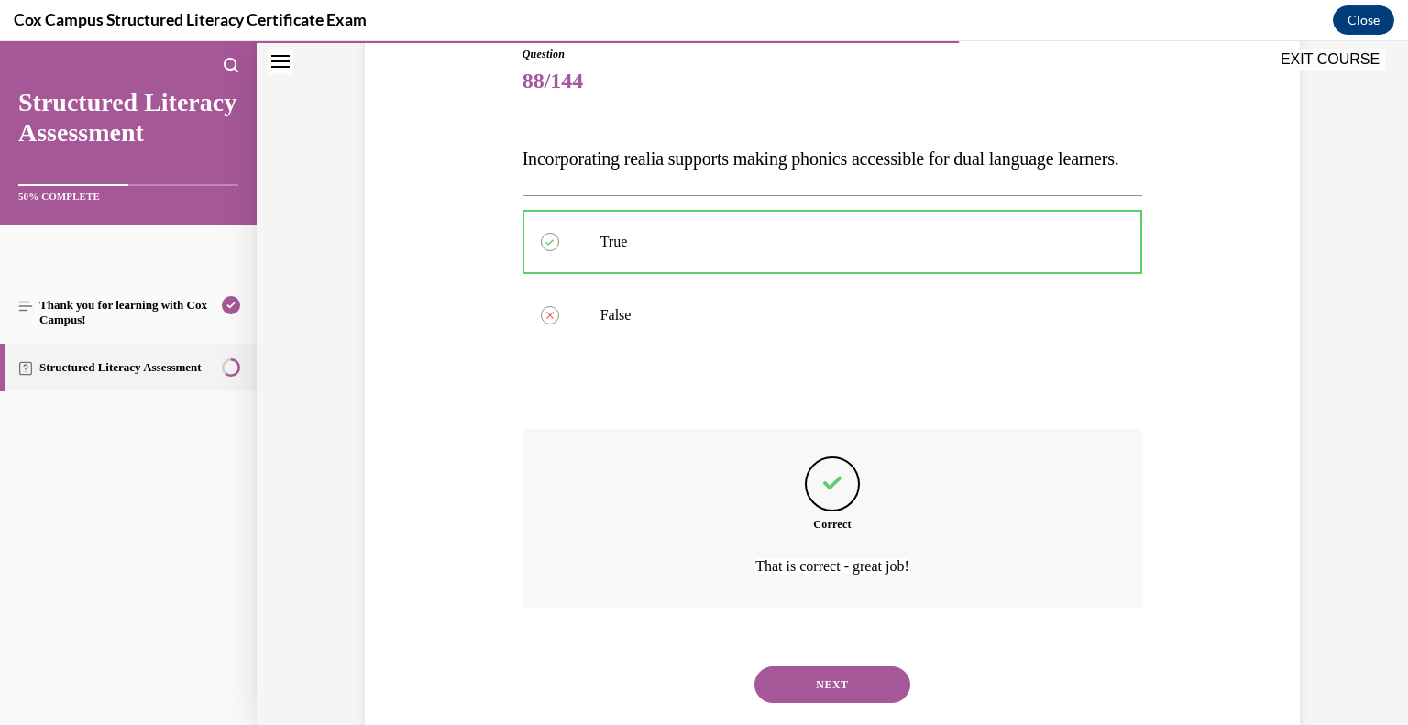
scroll to position [287, 0]
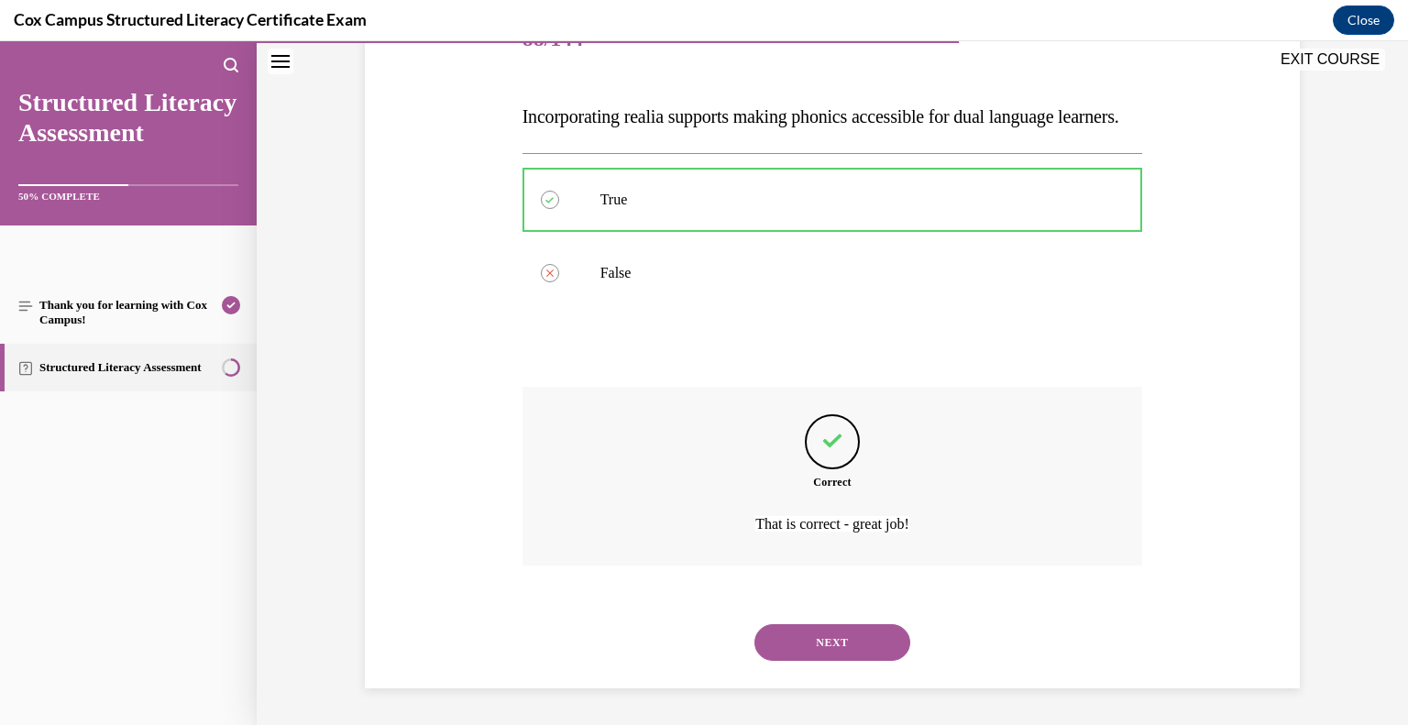
click at [865, 631] on button "NEXT" at bounding box center [833, 642] width 156 height 37
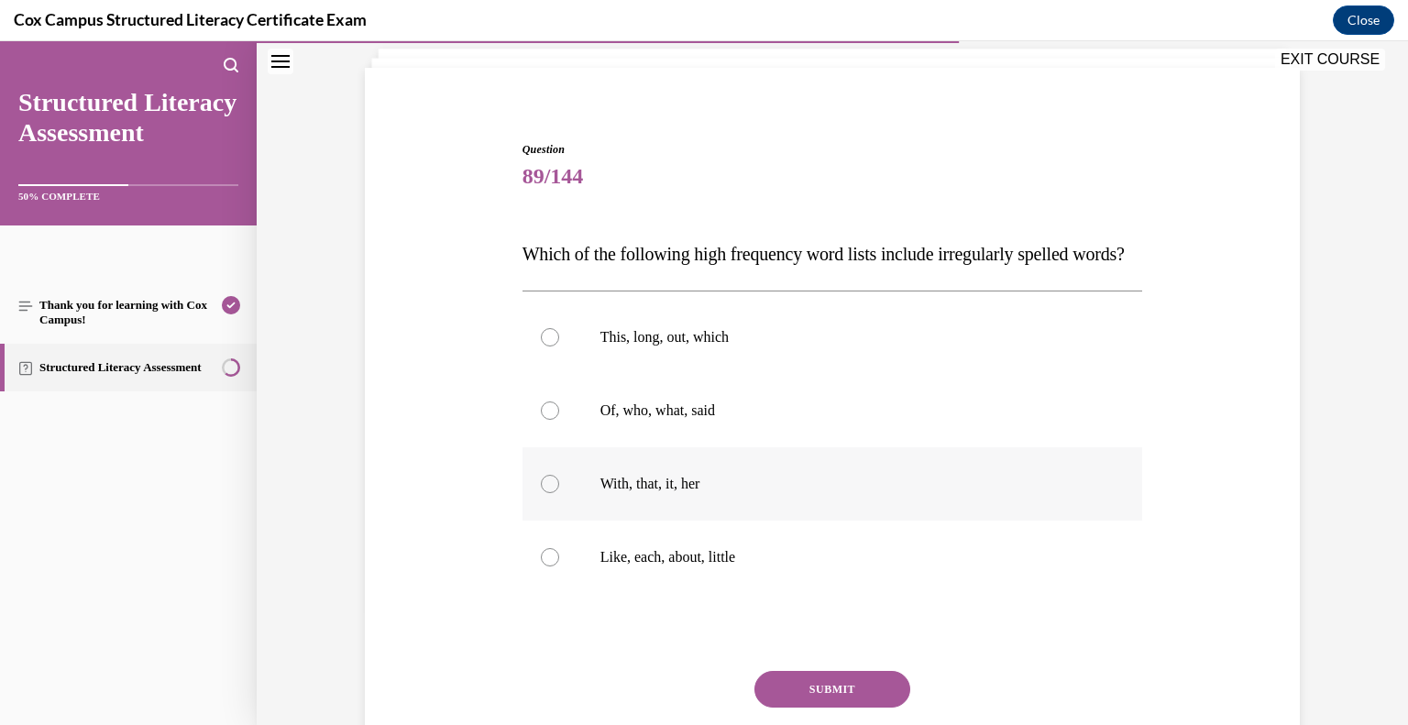
scroll to position [177, 0]
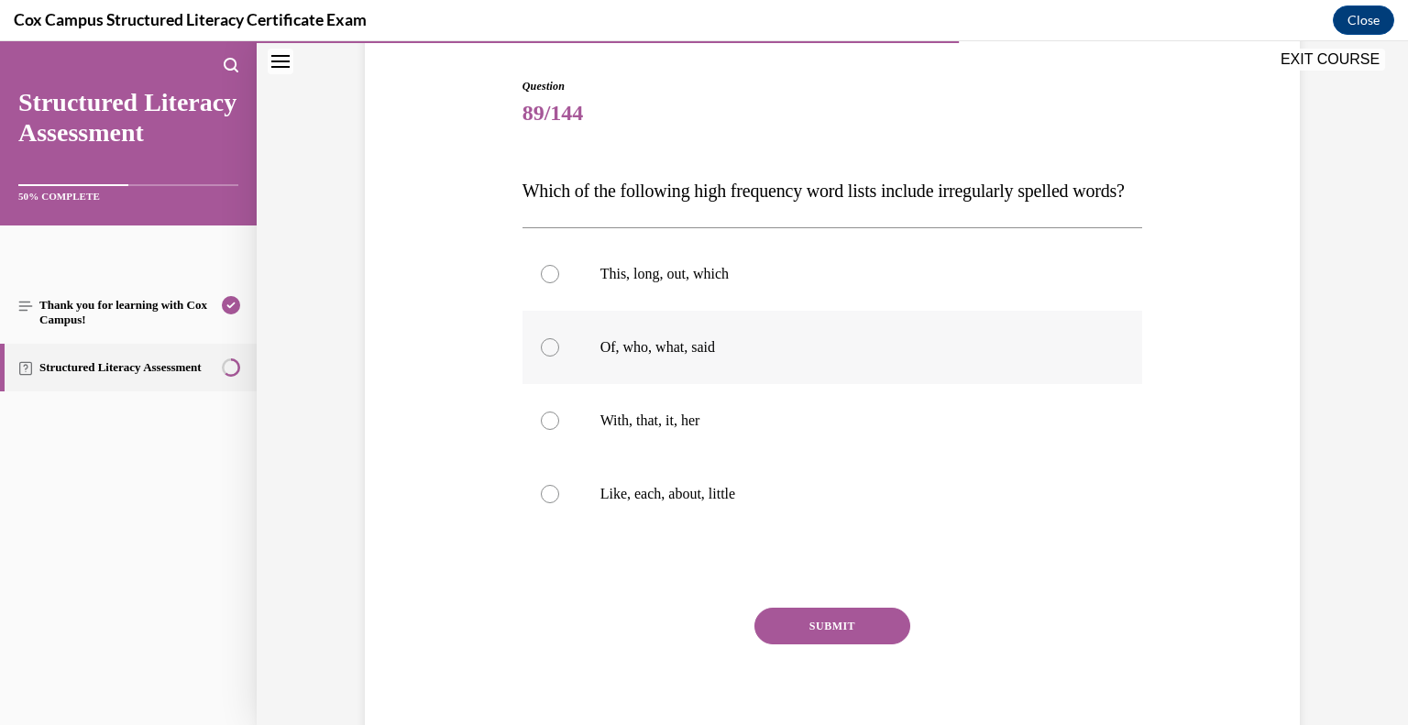
drag, startPoint x: 593, startPoint y: 393, endPoint x: 602, endPoint y: 386, distance: 11.7
click at [600, 384] on label "Of, who, what, said" at bounding box center [833, 347] width 621 height 73
click at [559, 357] on input "Of, who, what, said" at bounding box center [550, 347] width 18 height 18
radio input "true"
click at [801, 644] on button "SUBMIT" at bounding box center [833, 626] width 156 height 37
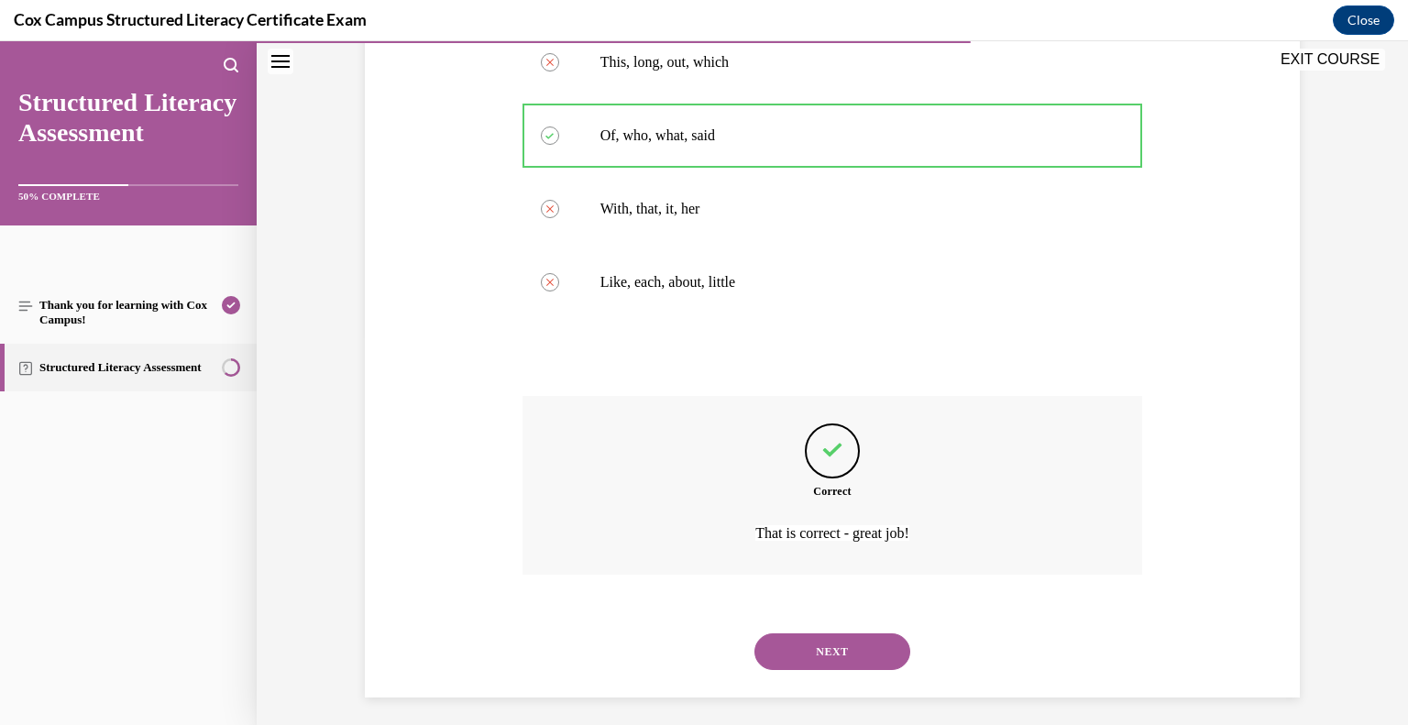
scroll to position [434, 0]
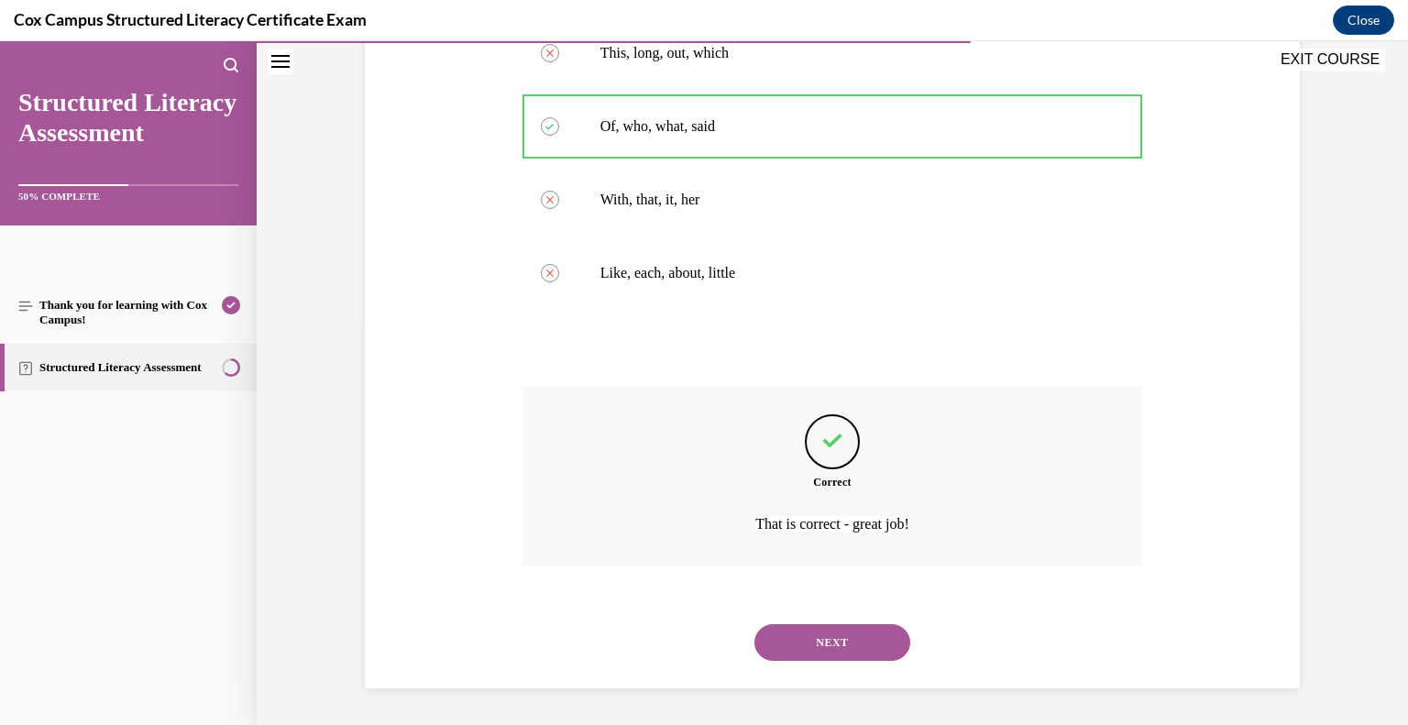
click at [821, 633] on button "NEXT" at bounding box center [833, 642] width 156 height 37
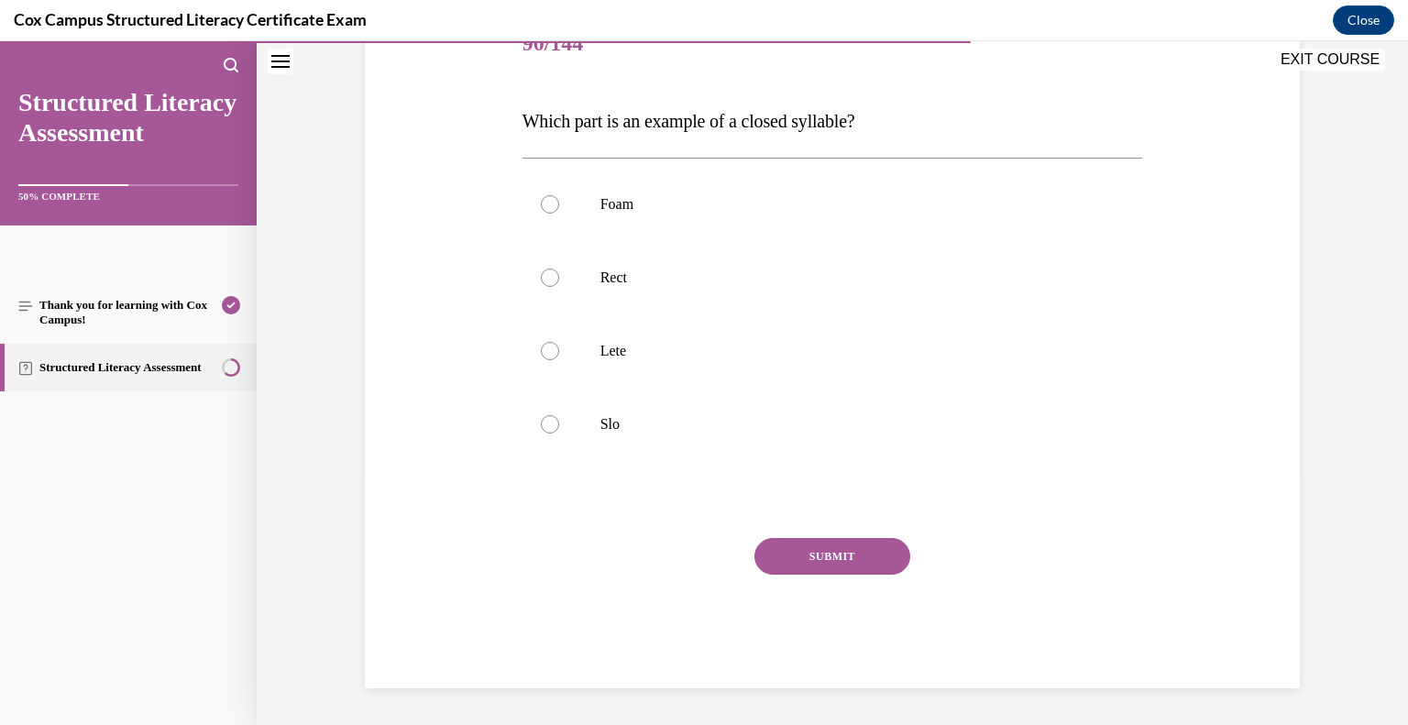
scroll to position [204, 0]
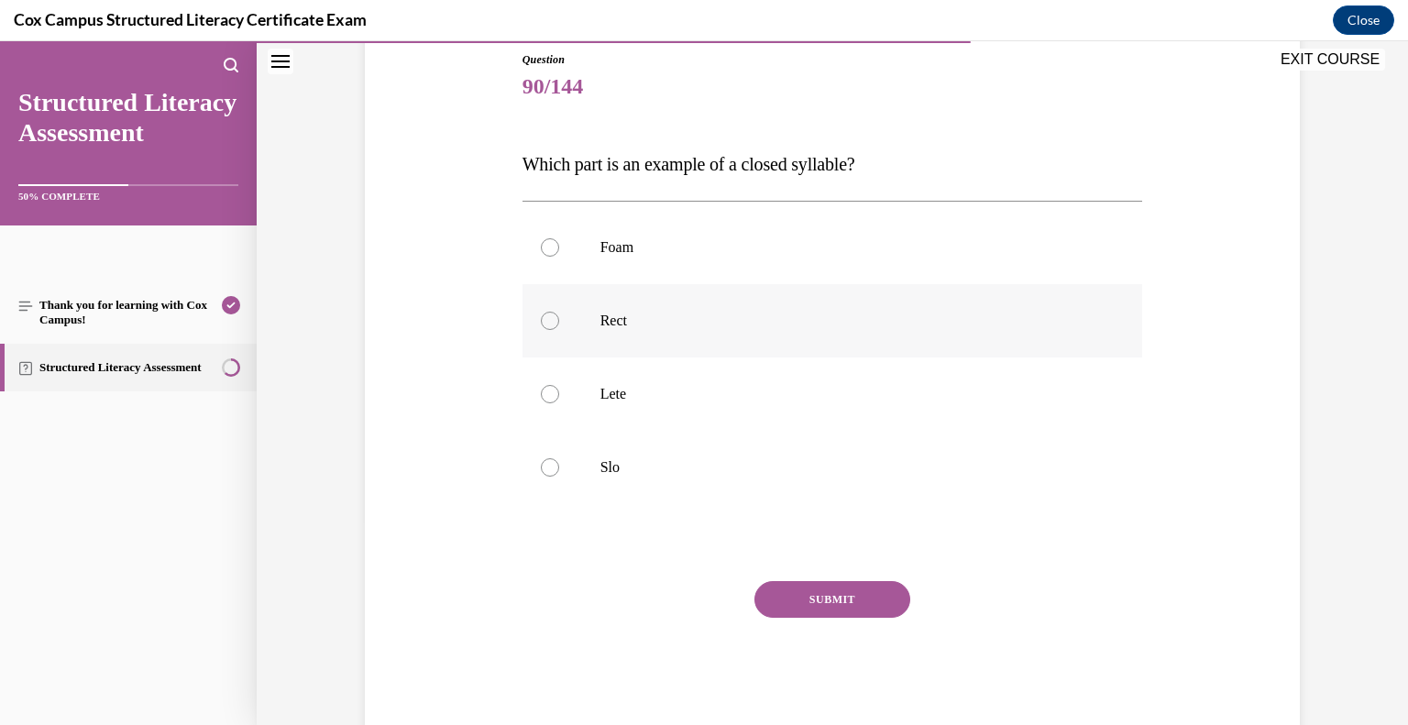
click at [586, 329] on label "Rect" at bounding box center [833, 320] width 621 height 73
click at [559, 329] on input "Rect" at bounding box center [550, 321] width 18 height 18
radio input "true"
click at [880, 604] on button "SUBMIT" at bounding box center [833, 599] width 156 height 37
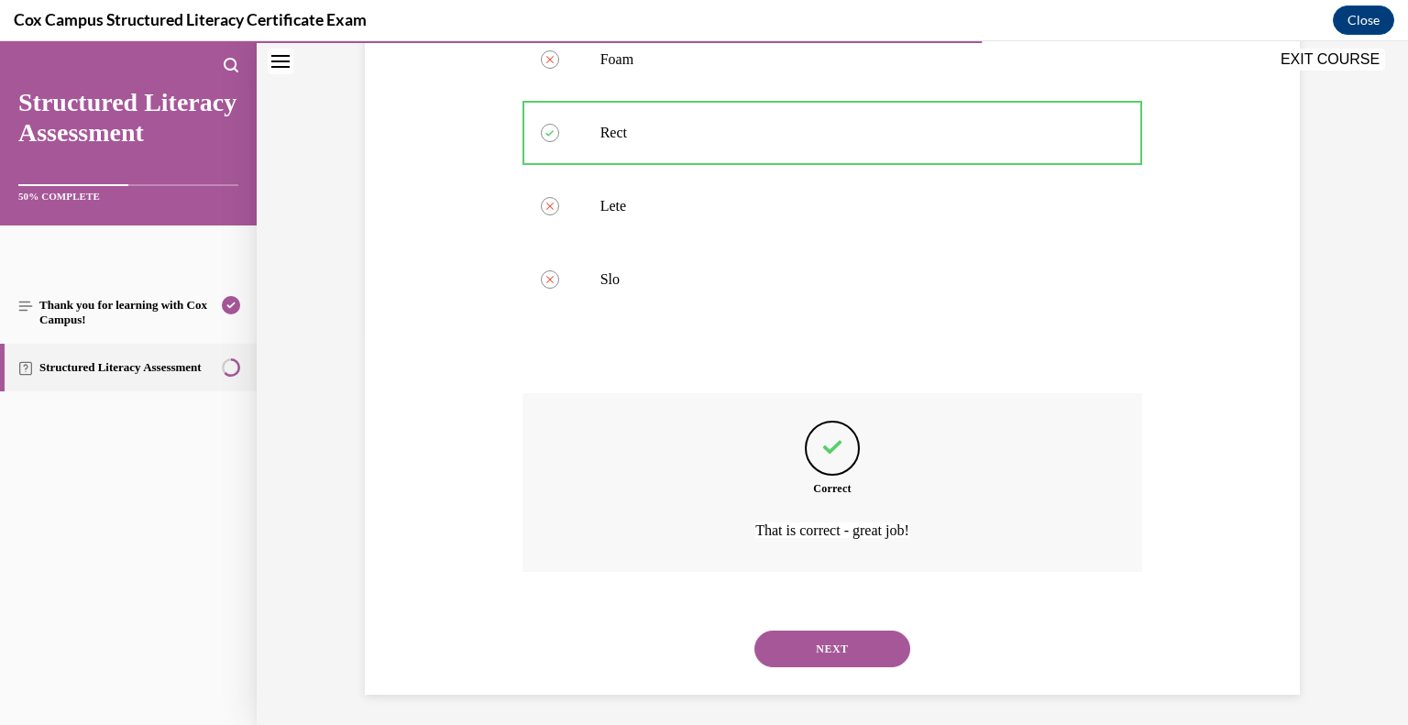
scroll to position [397, 0]
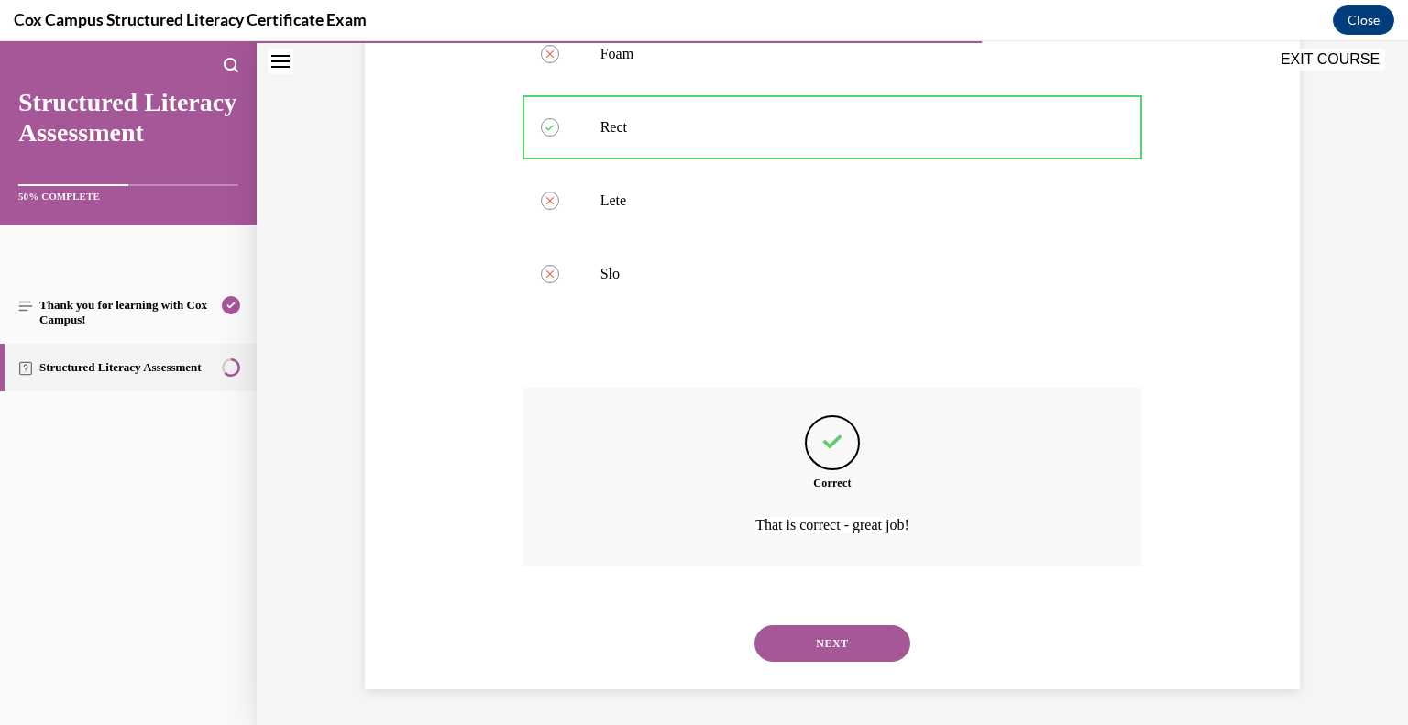
click at [843, 652] on button "NEXT" at bounding box center [833, 643] width 156 height 37
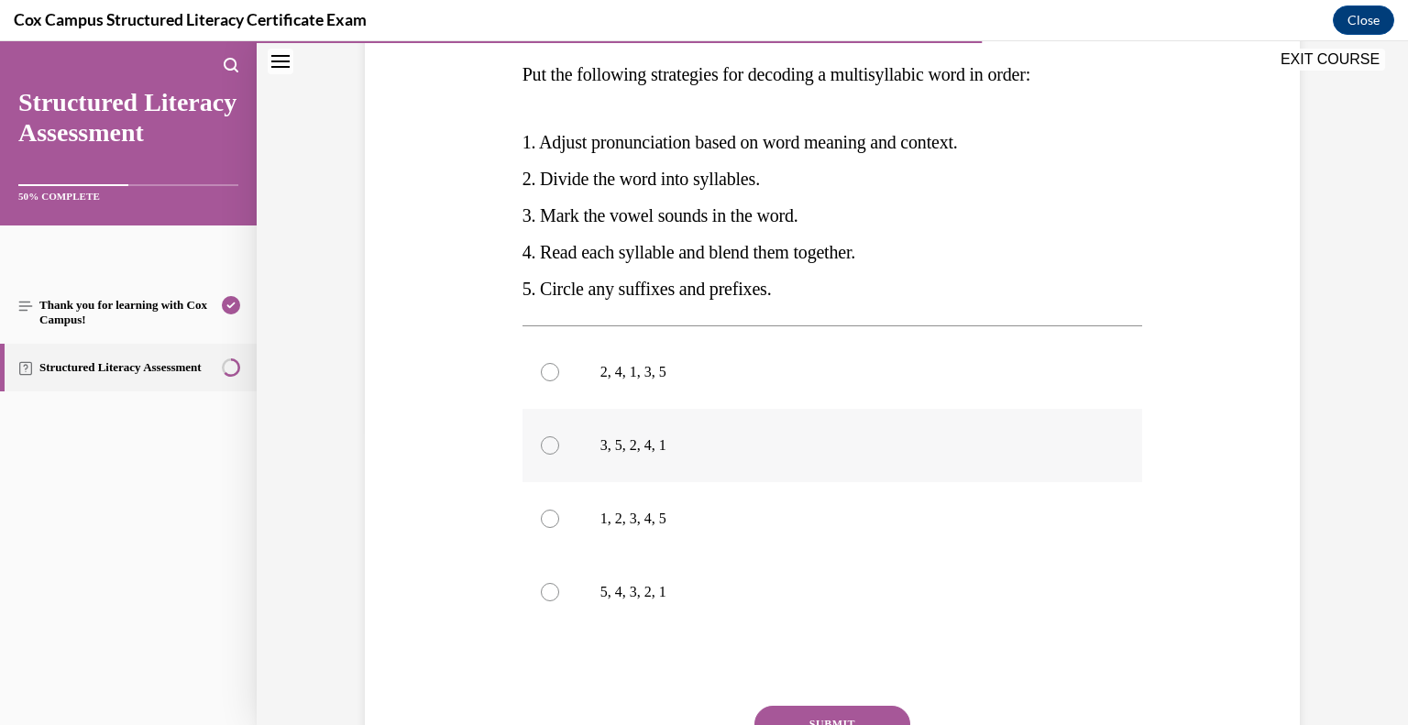
scroll to position [296, 0]
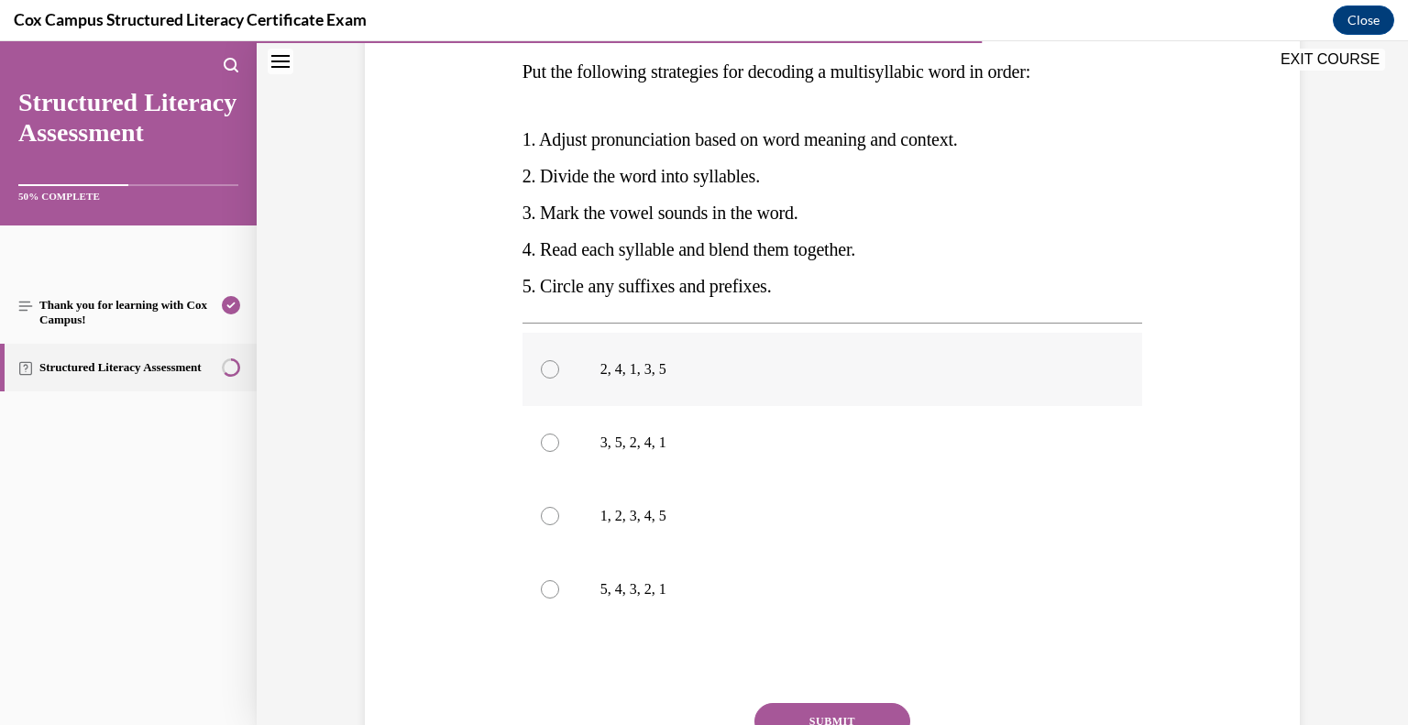
click at [605, 367] on p "2, 4, 1, 3, 5" at bounding box center [848, 369] width 497 height 18
click at [559, 367] on input "2, 4, 1, 3, 5" at bounding box center [550, 369] width 18 height 18
radio input "true"
click at [556, 444] on div at bounding box center [550, 443] width 18 height 18
click at [556, 444] on input "3, 5, 2, 4, 1" at bounding box center [550, 443] width 18 height 18
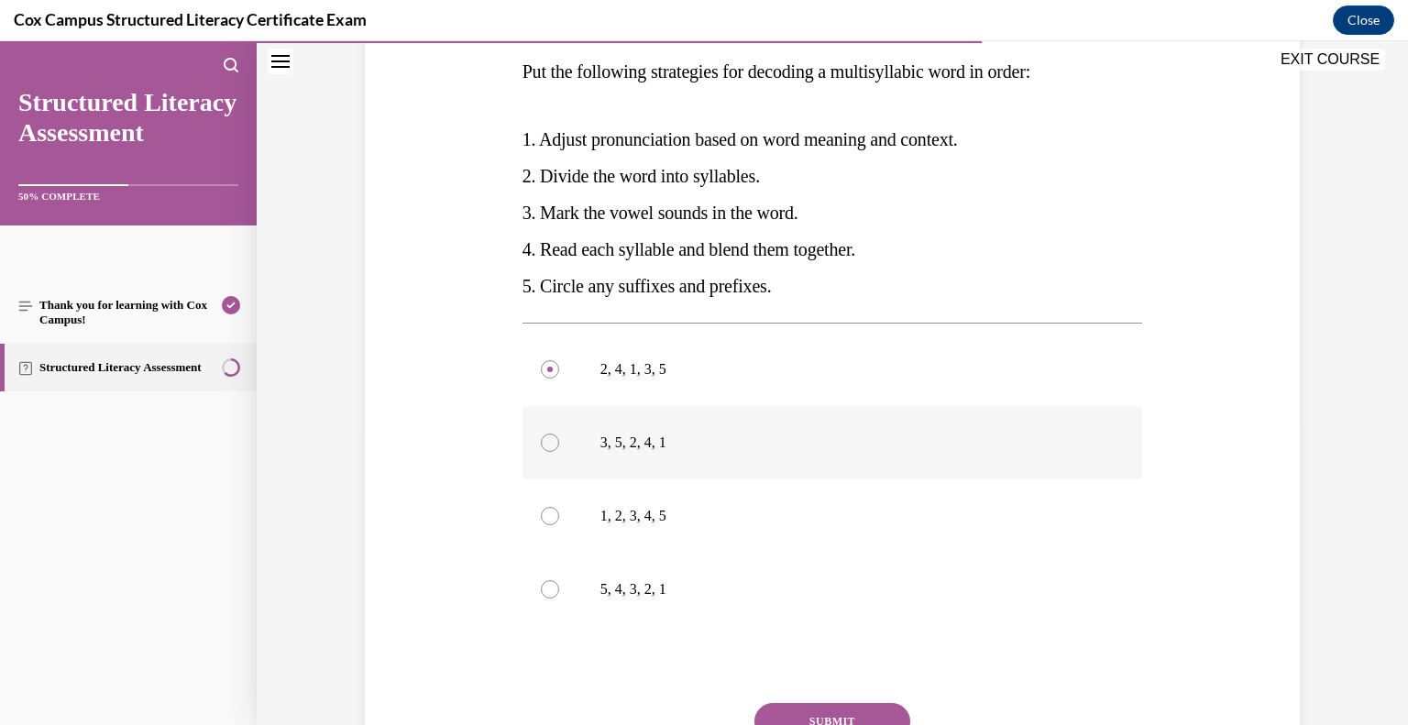
radio input "true"
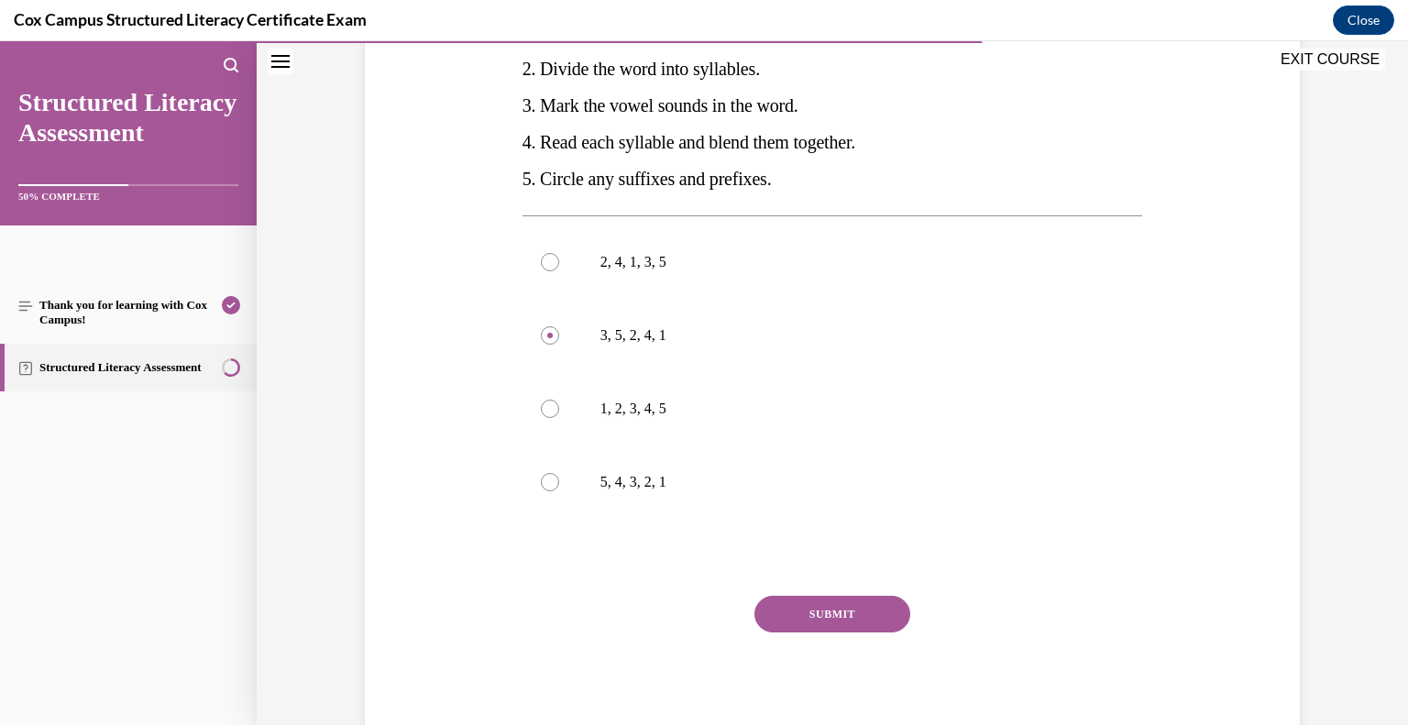
click at [823, 610] on button "SUBMIT" at bounding box center [833, 614] width 156 height 37
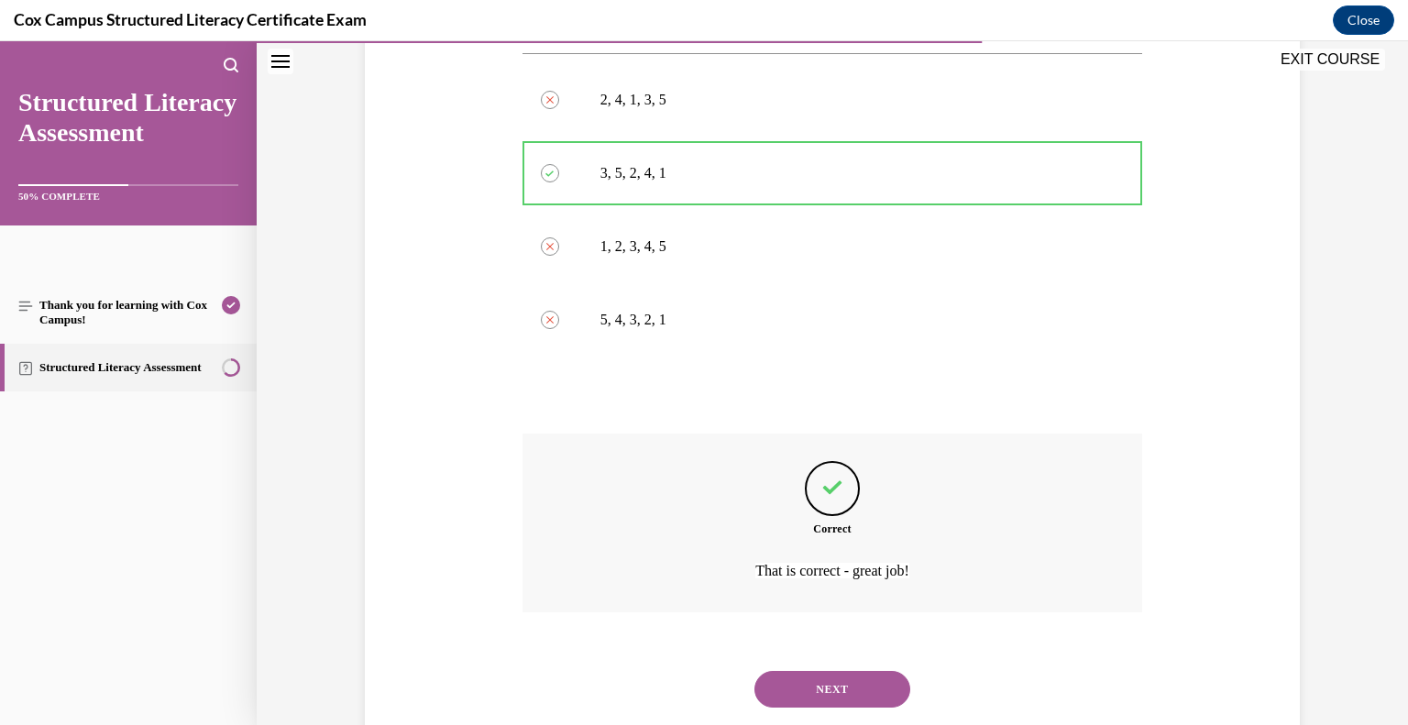
scroll to position [612, 0]
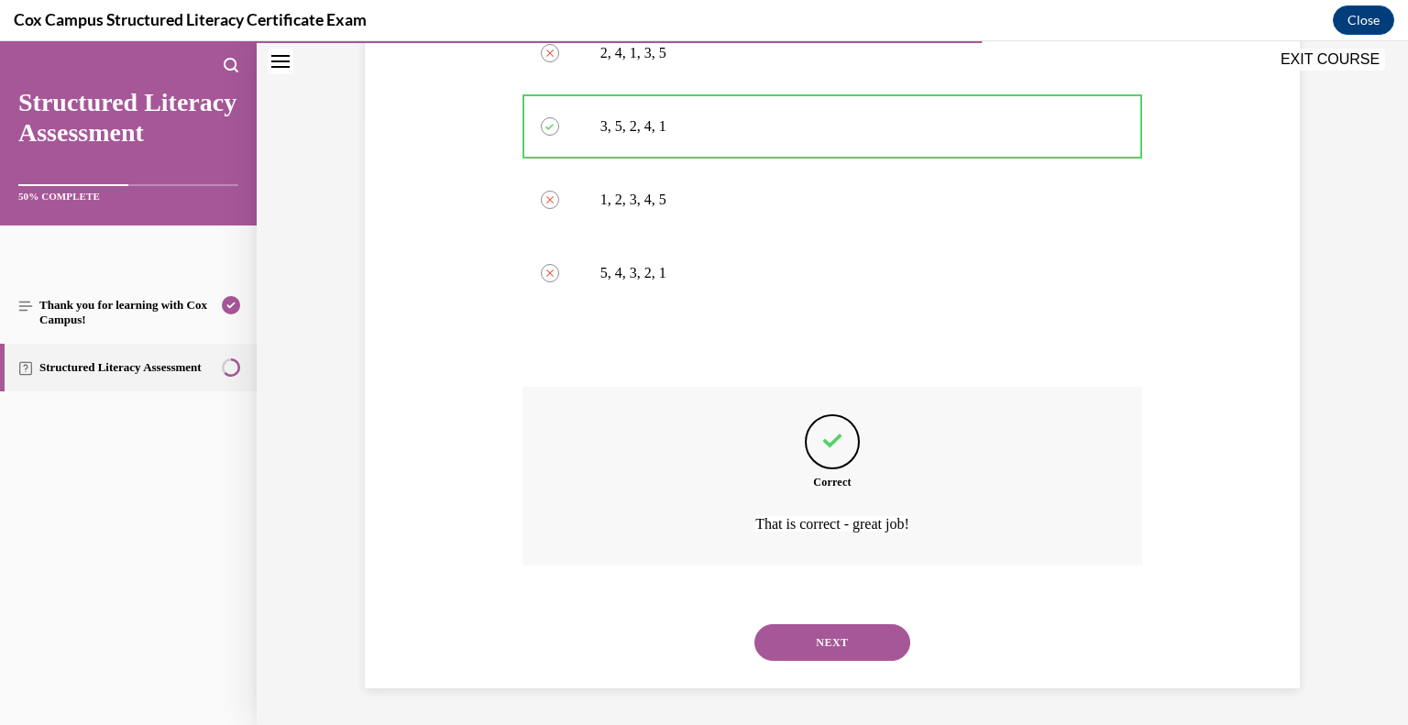
click at [833, 640] on button "NEXT" at bounding box center [833, 642] width 156 height 37
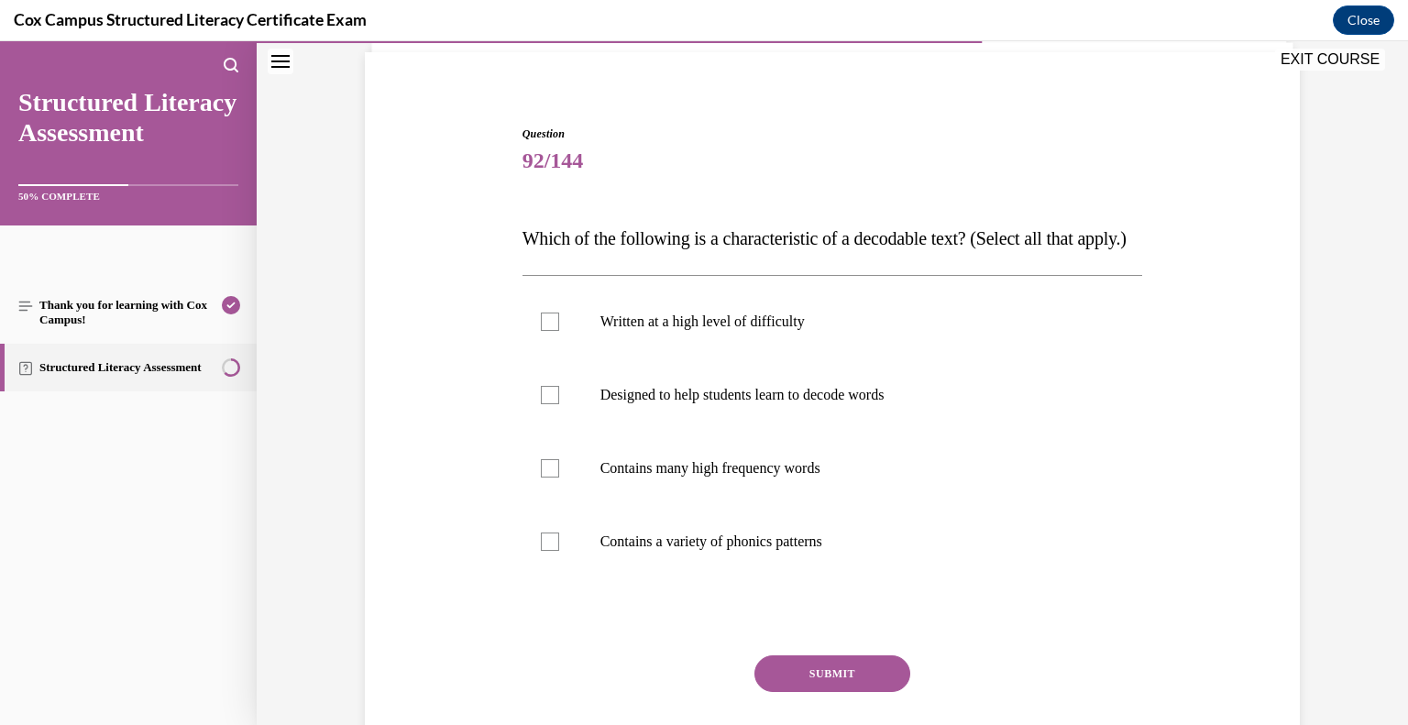
scroll to position [135, 0]
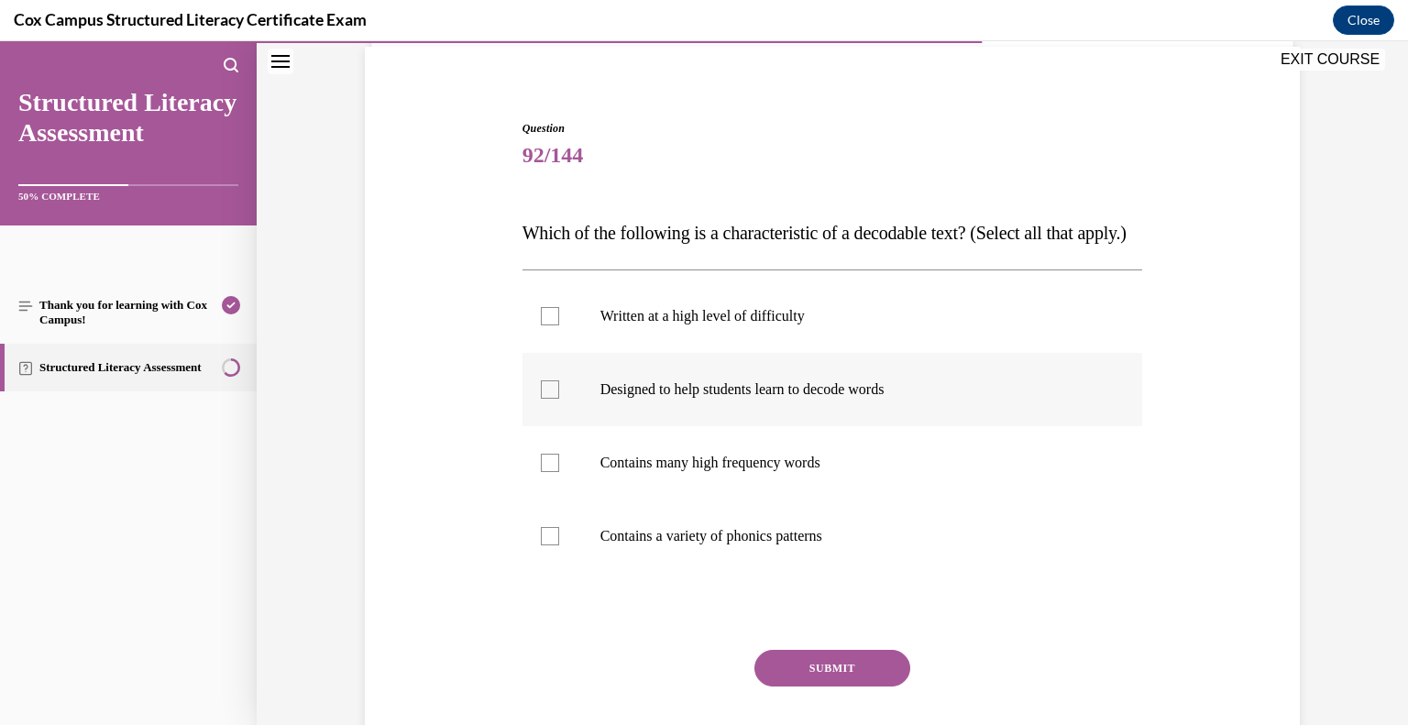
click at [554, 399] on div at bounding box center [550, 389] width 18 height 18
click at [554, 399] on input "Designed to help students learn to decode words" at bounding box center [550, 389] width 18 height 18
checkbox input "true"
click at [553, 545] on div at bounding box center [550, 536] width 18 height 18
click at [553, 545] on input "Contains a variety of phonics patterns" at bounding box center [550, 536] width 18 height 18
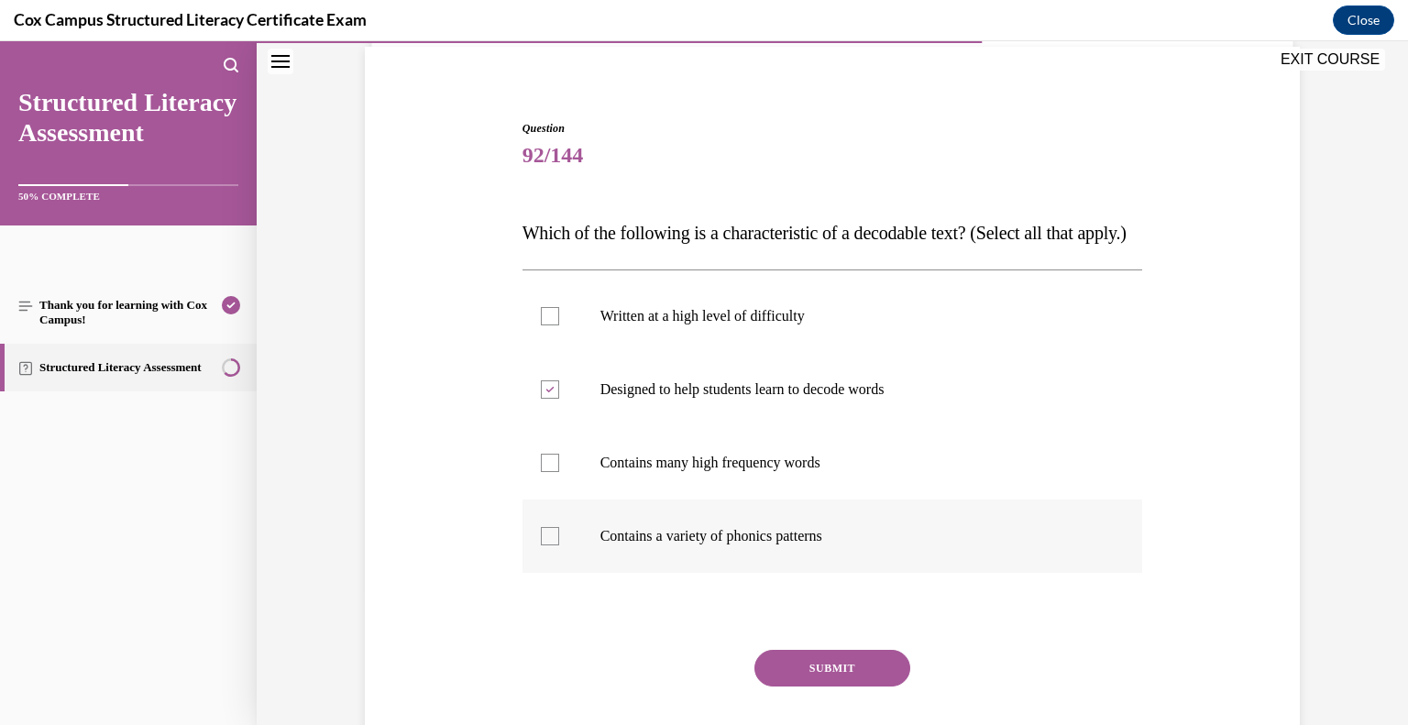
checkbox input "true"
click at [553, 472] on div at bounding box center [550, 463] width 18 height 18
click at [553, 472] on input "Contains many high frequency words" at bounding box center [550, 463] width 18 height 18
checkbox input "true"
click at [859, 687] on button "SUBMIT" at bounding box center [833, 668] width 156 height 37
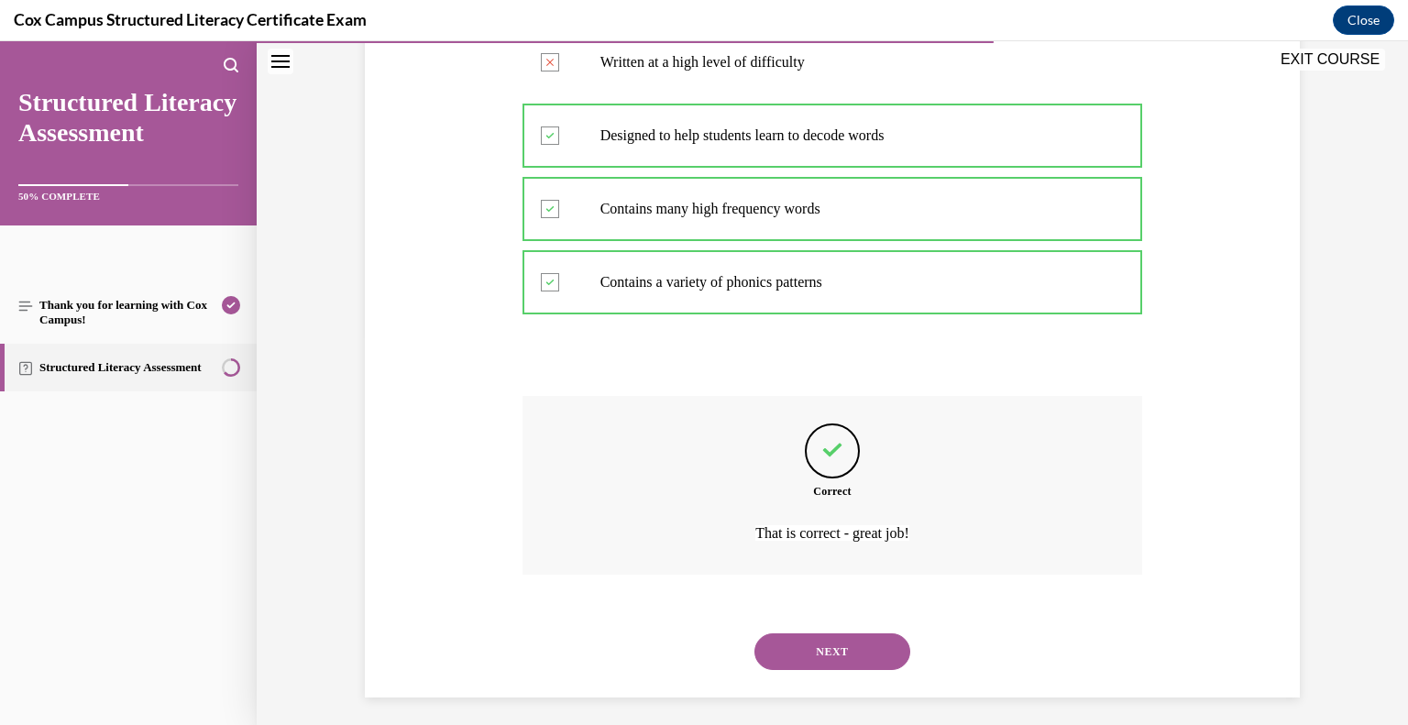
scroll to position [434, 0]
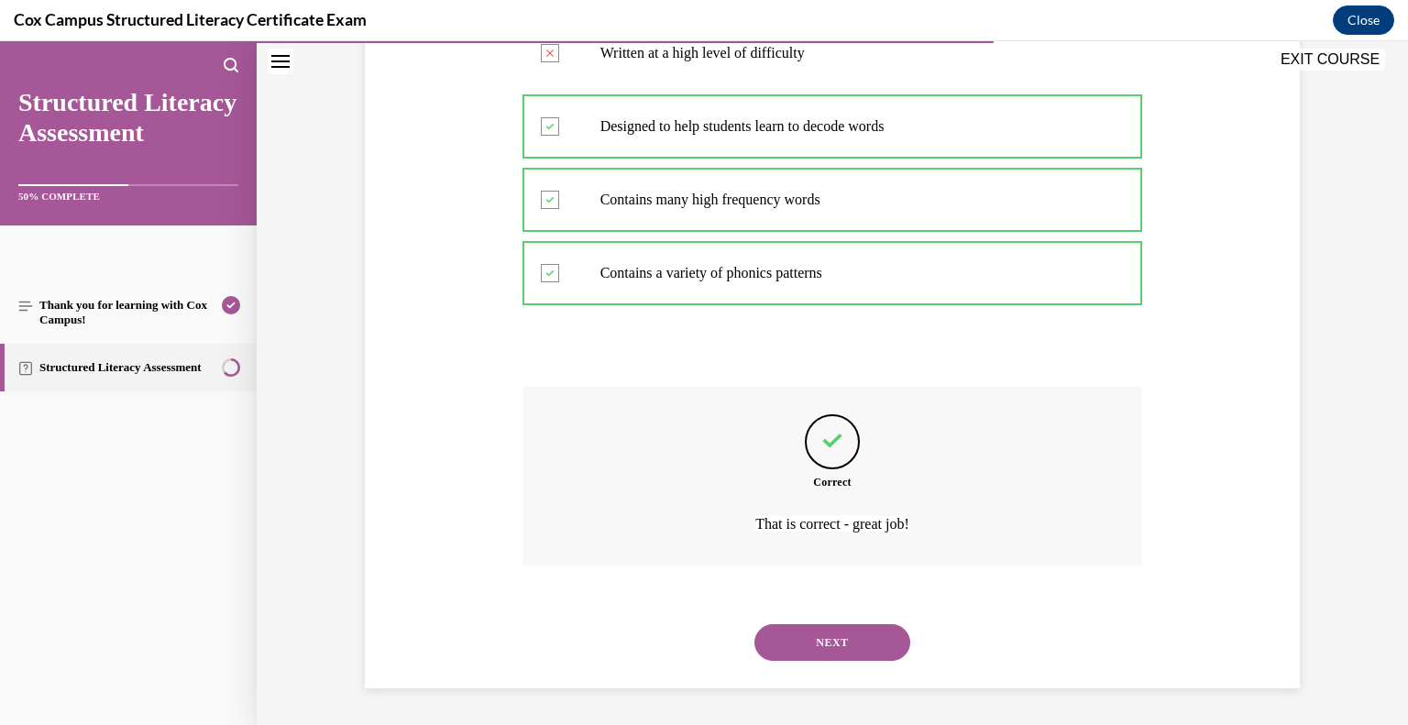
click at [830, 634] on button "NEXT" at bounding box center [833, 642] width 156 height 37
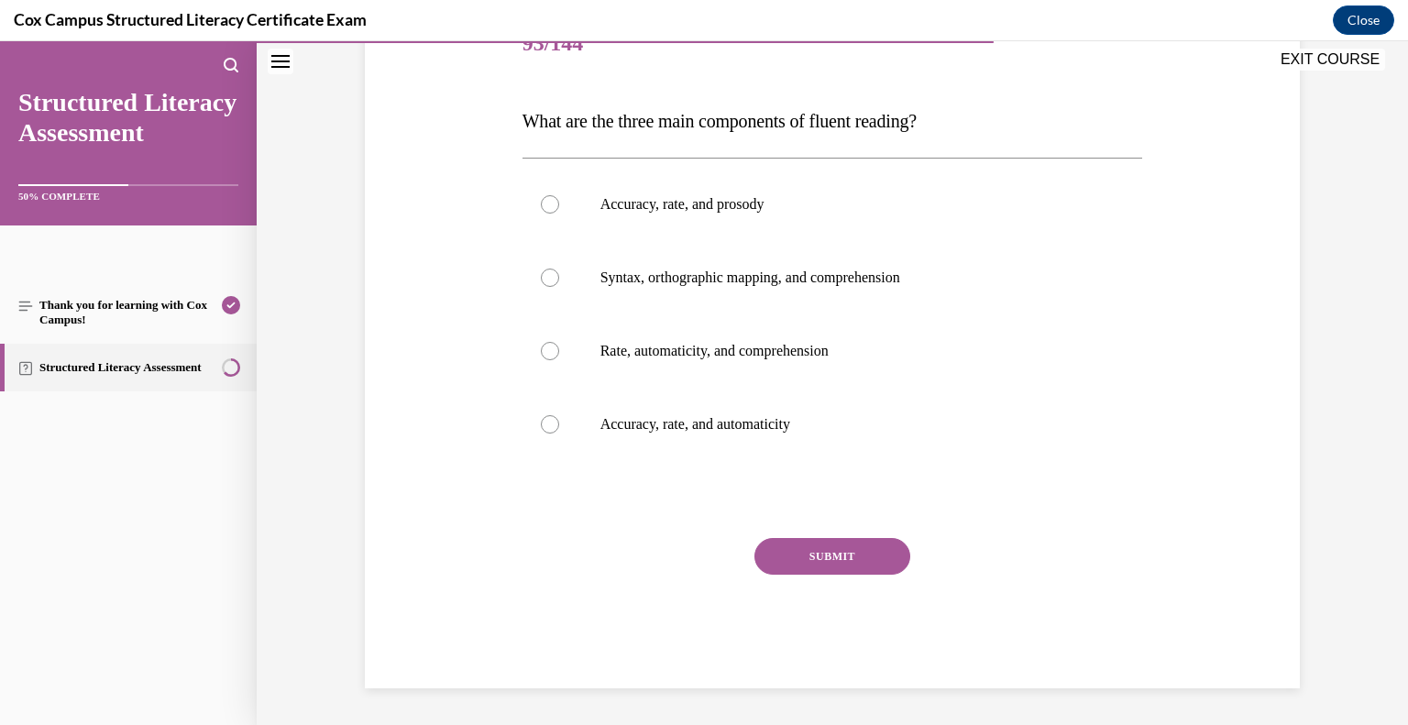
scroll to position [204, 0]
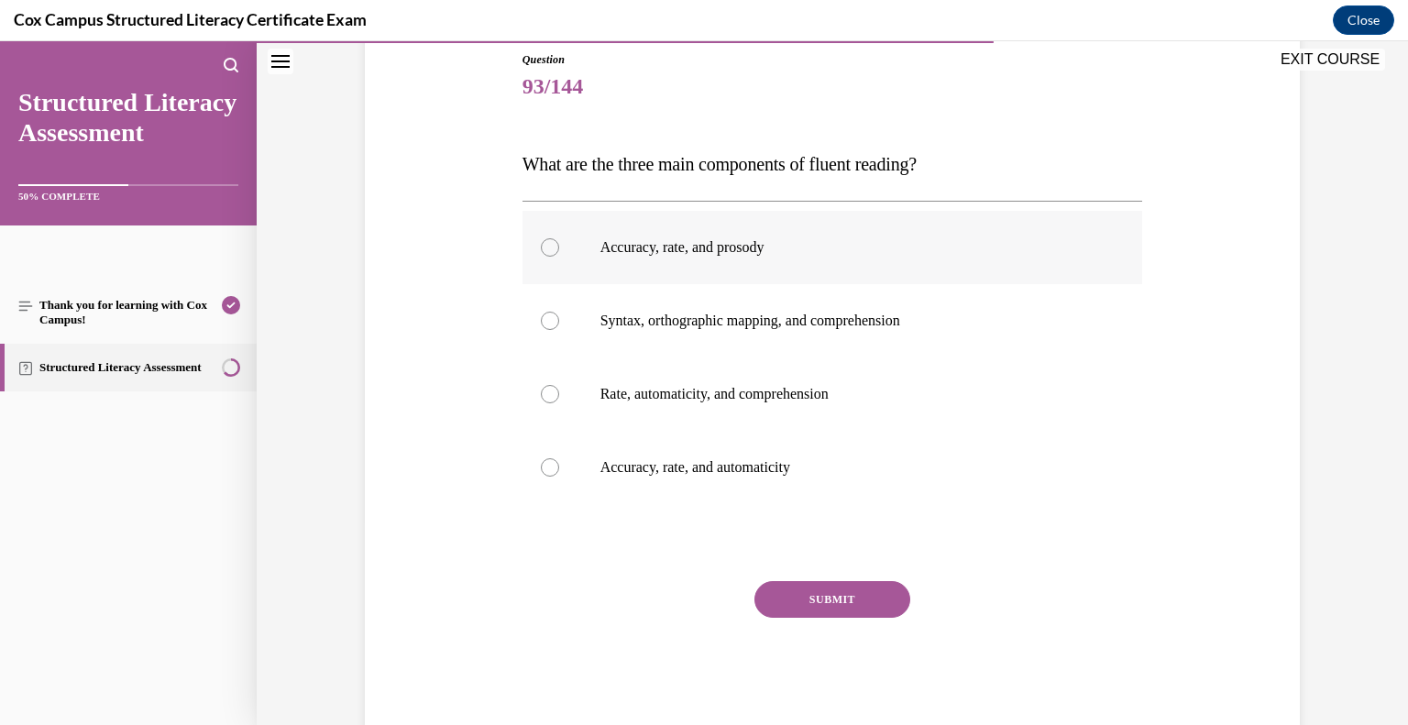
click at [639, 245] on p "Accuracy, rate, and prosody" at bounding box center [848, 247] width 497 height 18
click at [559, 245] on input "Accuracy, rate, and prosody" at bounding box center [550, 247] width 18 height 18
radio input "true"
click at [840, 594] on button "SUBMIT" at bounding box center [833, 599] width 156 height 37
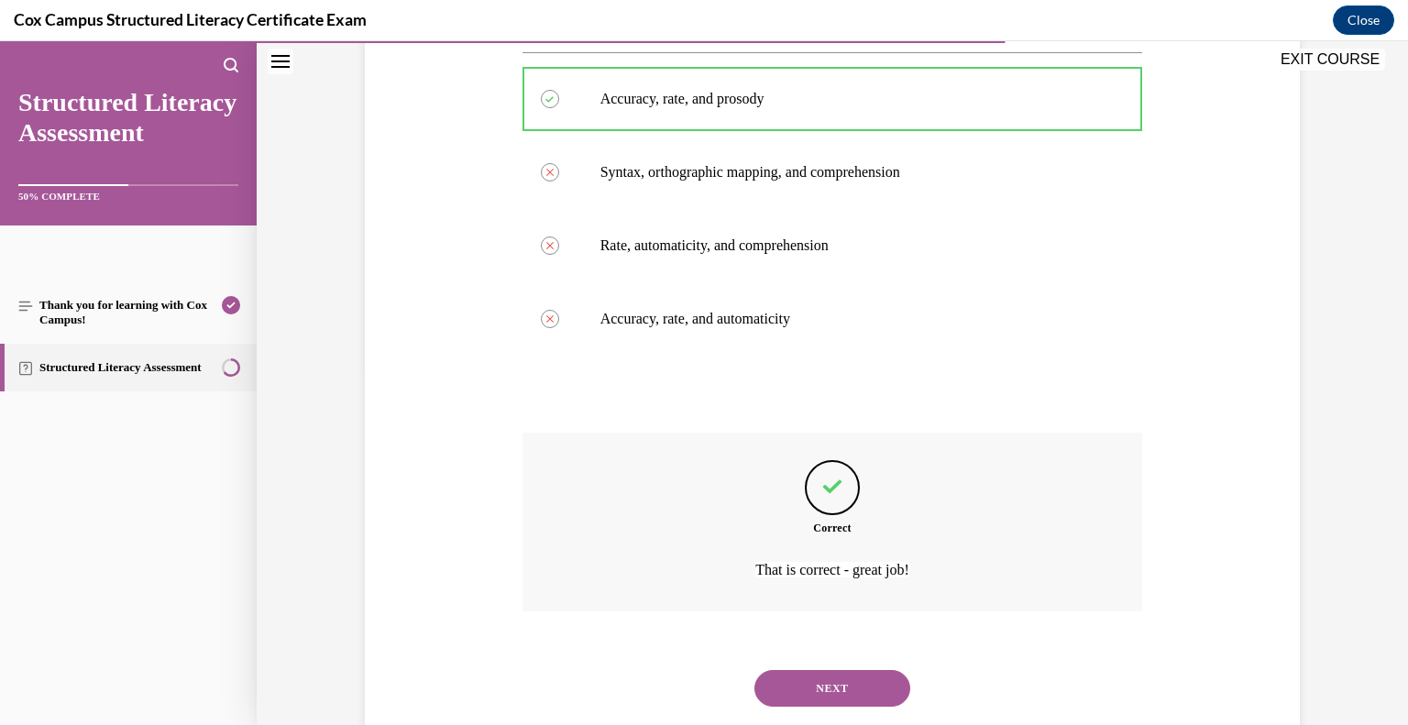
scroll to position [397, 0]
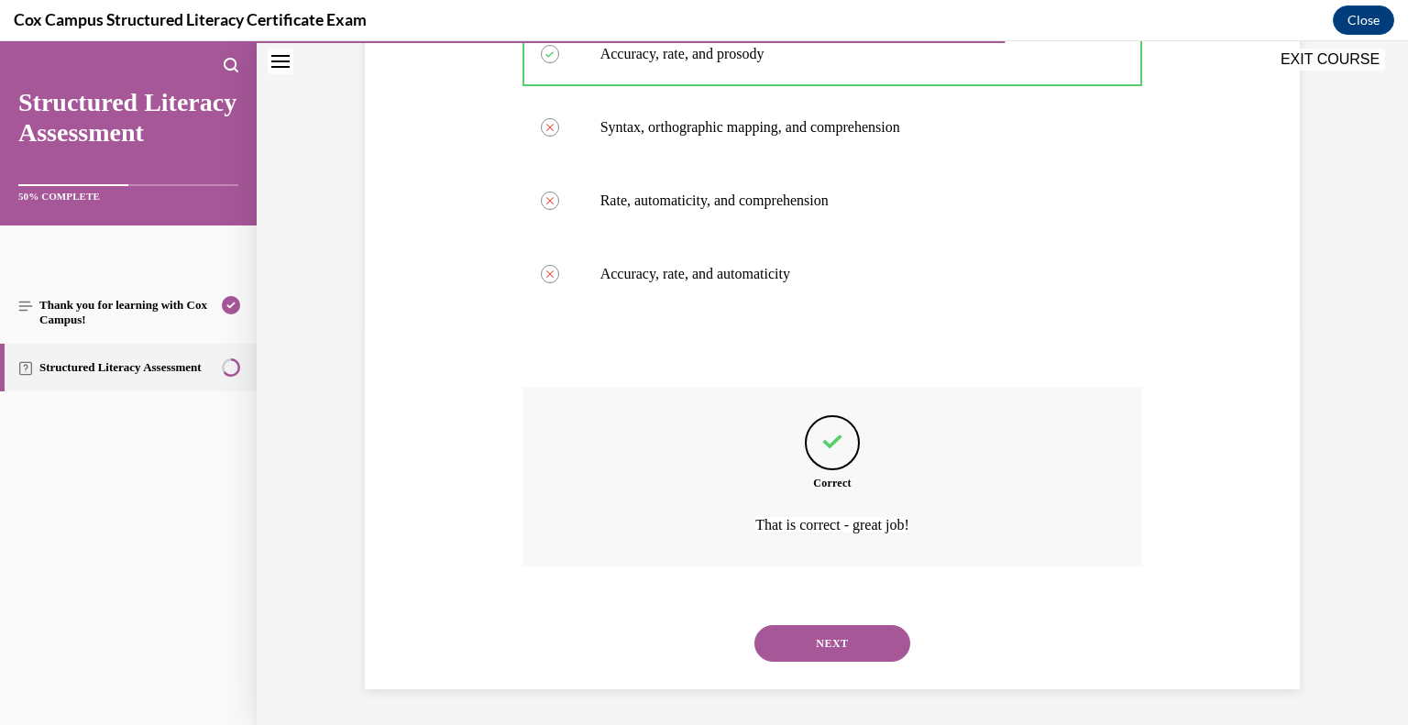
click at [854, 655] on button "NEXT" at bounding box center [833, 643] width 156 height 37
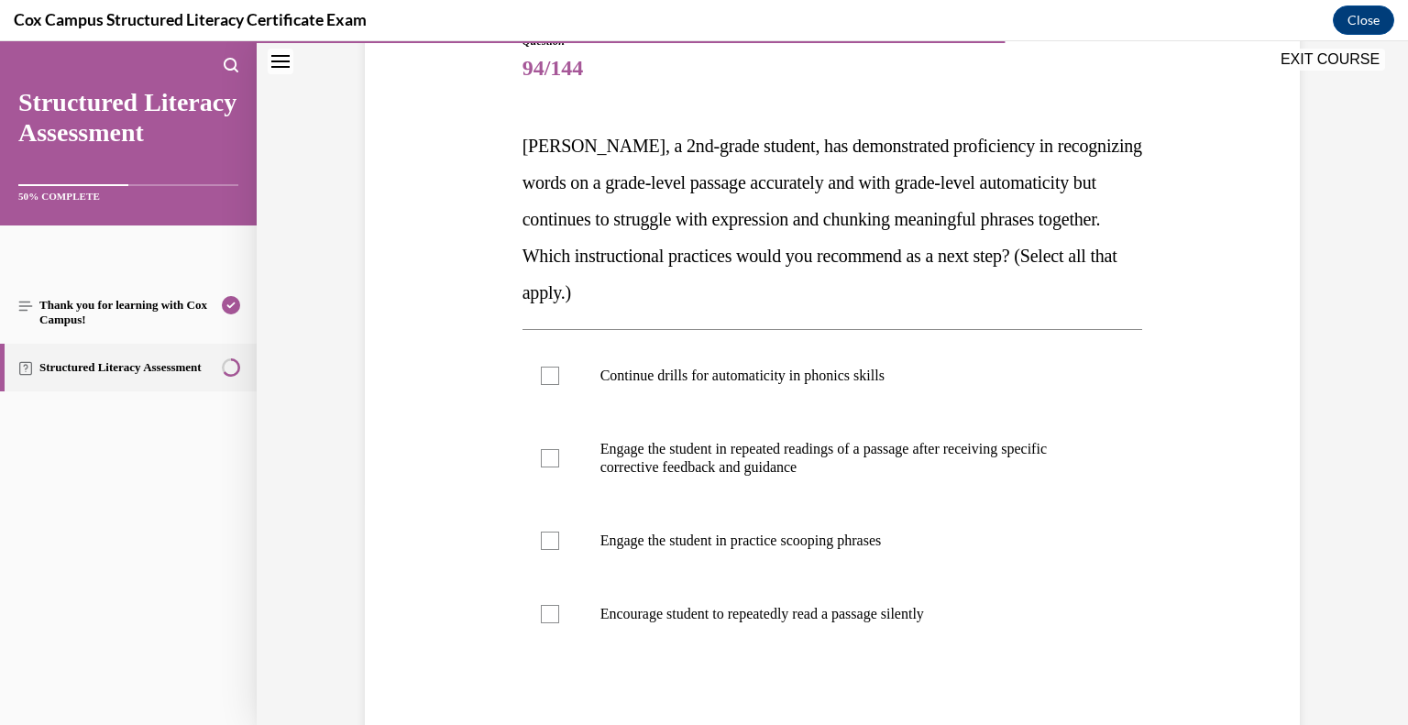
scroll to position [226, 0]
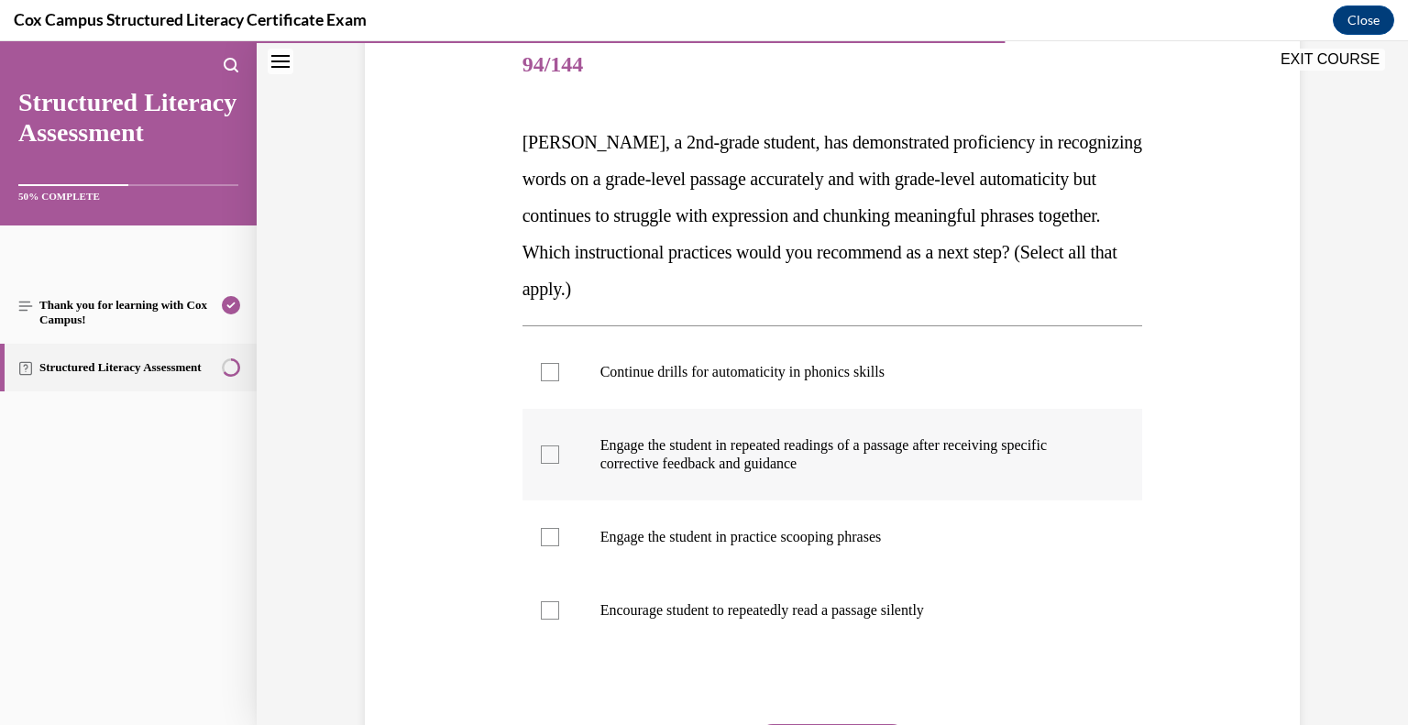
click at [662, 451] on p "Engage the student in repeated readings of a passage after receiving specific c…" at bounding box center [848, 454] width 497 height 37
click at [559, 451] on input "Engage the student in repeated readings of a passage after receiving specific c…" at bounding box center [550, 455] width 18 height 18
checkbox input "true"
click at [701, 539] on p "Engage the student in practice scooping phrases" at bounding box center [848, 537] width 497 height 18
click at [559, 539] on input "Engage the student in practice scooping phrases" at bounding box center [550, 537] width 18 height 18
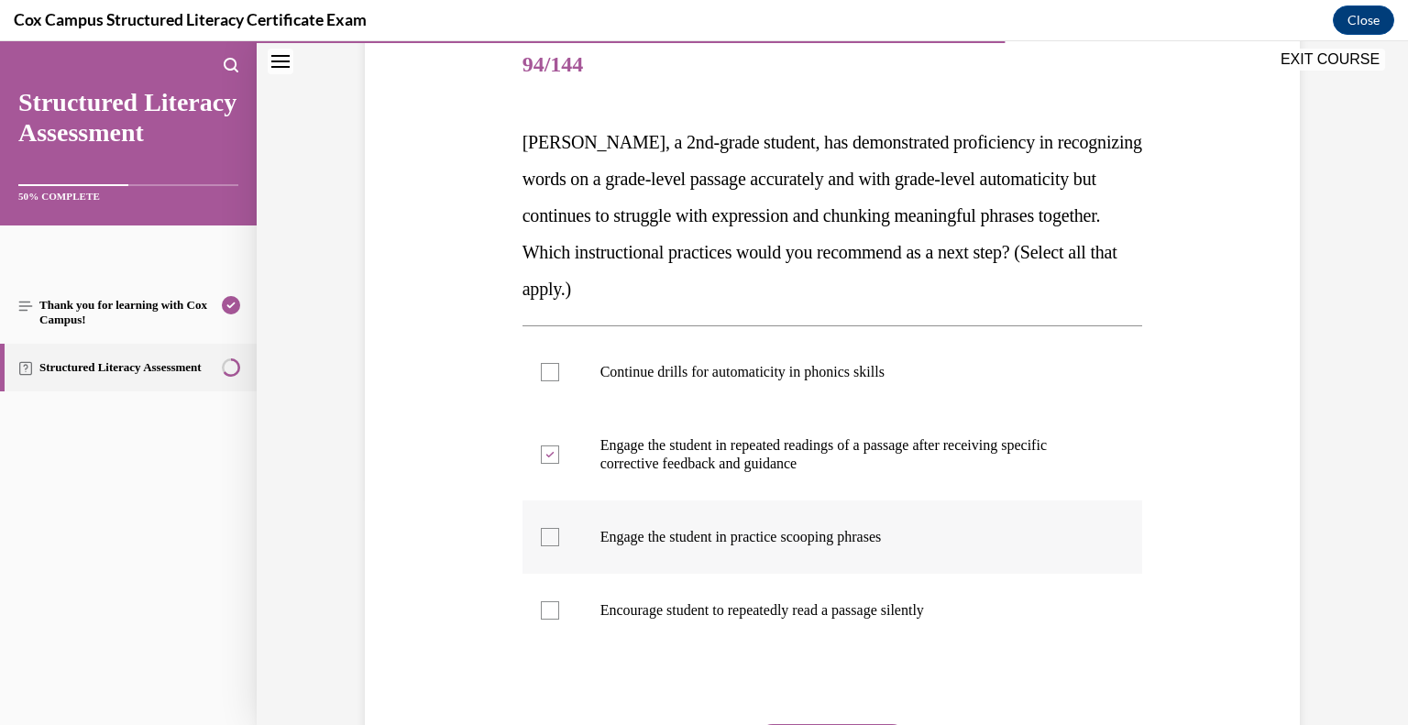
checkbox input "true"
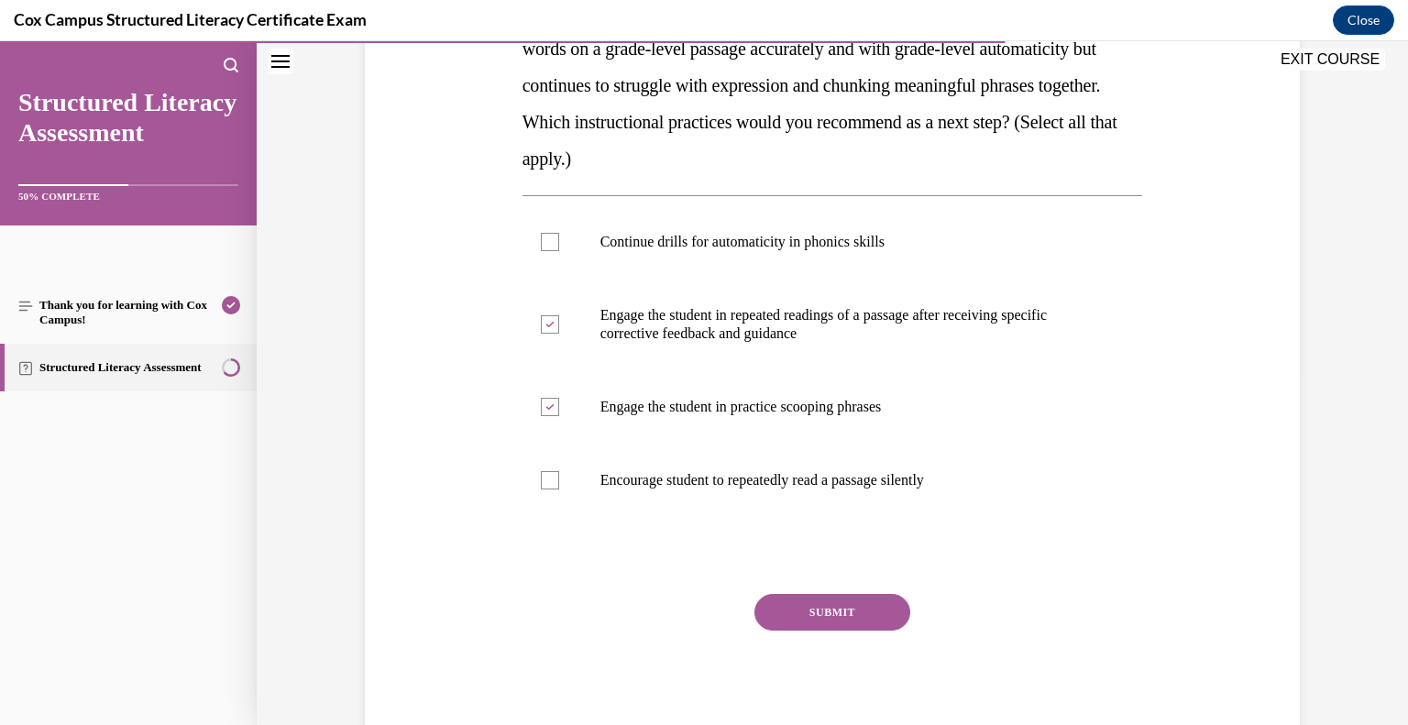
click at [768, 615] on button "SUBMIT" at bounding box center [833, 612] width 156 height 37
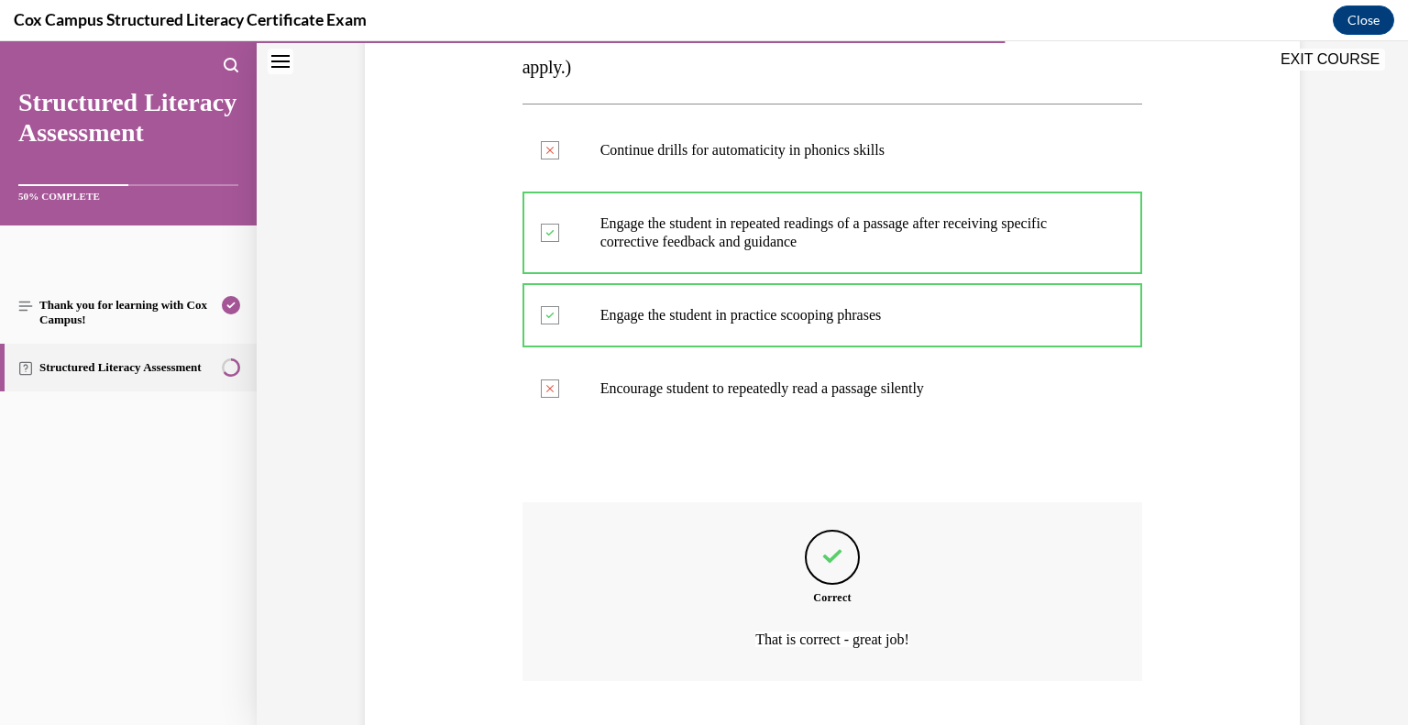
scroll to position [562, 0]
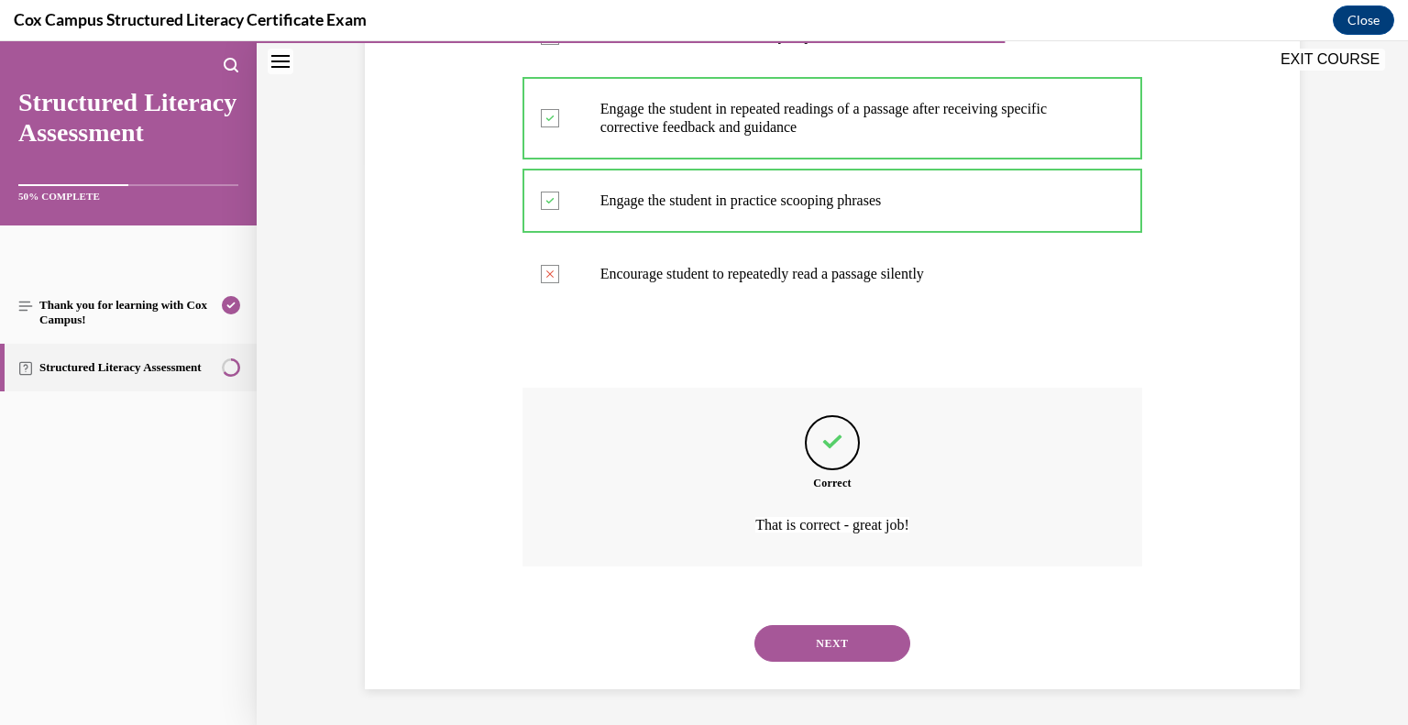
click at [777, 645] on button "NEXT" at bounding box center [833, 643] width 156 height 37
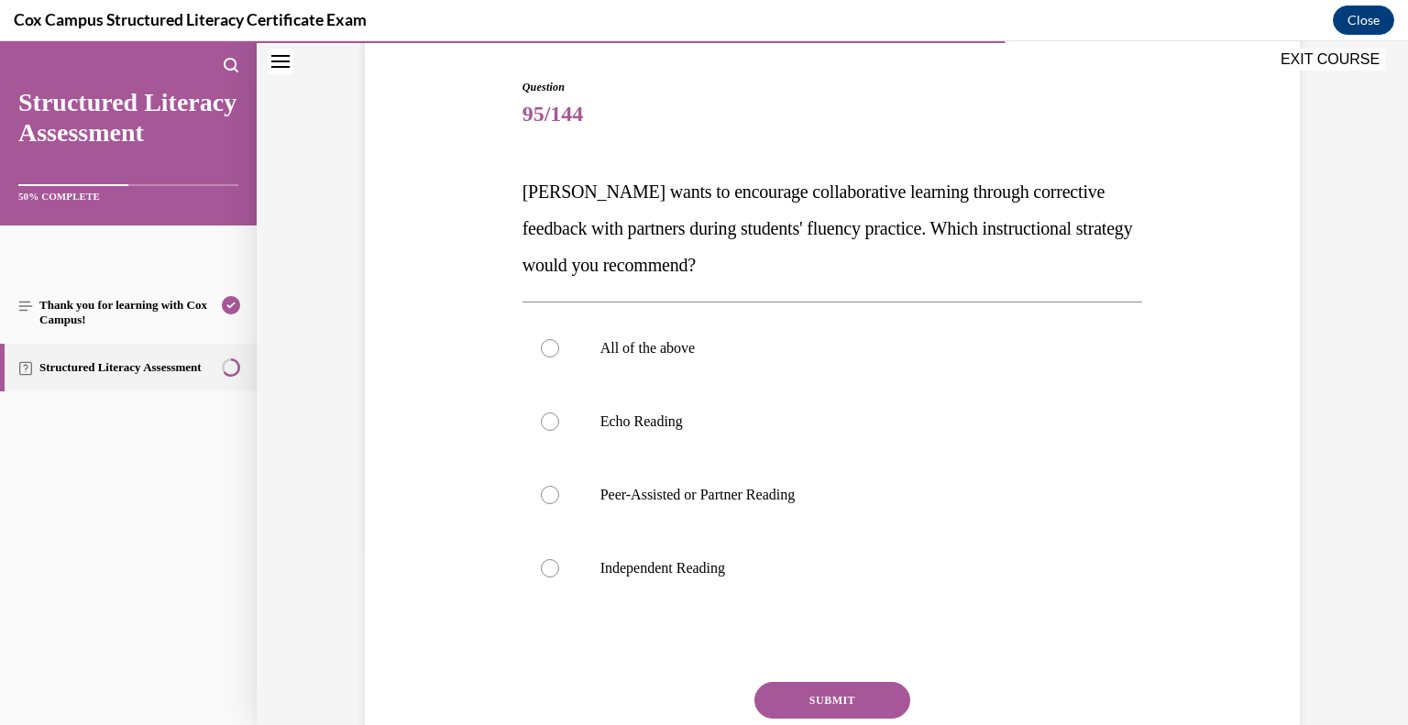
scroll to position [178, 0]
click at [633, 493] on p "Peer-Assisted or Partner Reading" at bounding box center [848, 493] width 497 height 18
click at [559, 493] on input "Peer-Assisted or Partner Reading" at bounding box center [550, 493] width 18 height 18
radio input "true"
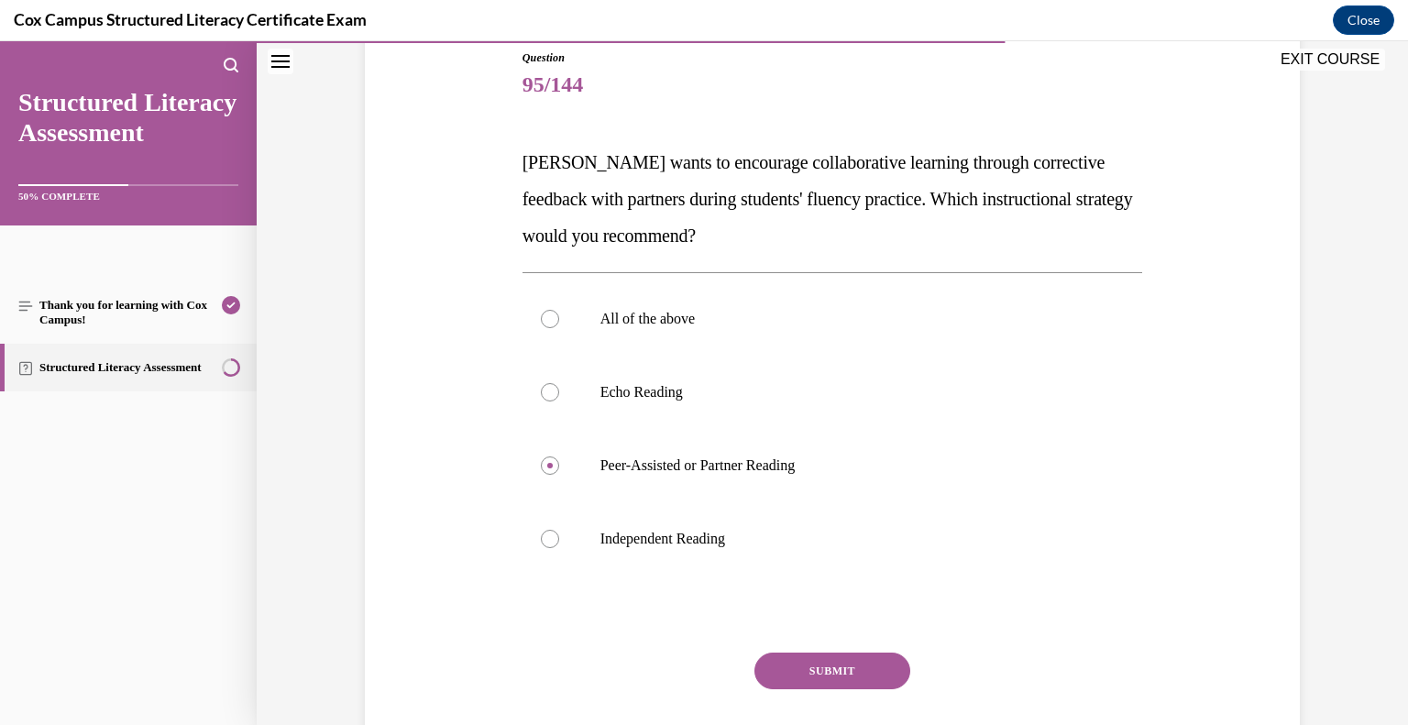
click at [836, 673] on button "SUBMIT" at bounding box center [833, 671] width 156 height 37
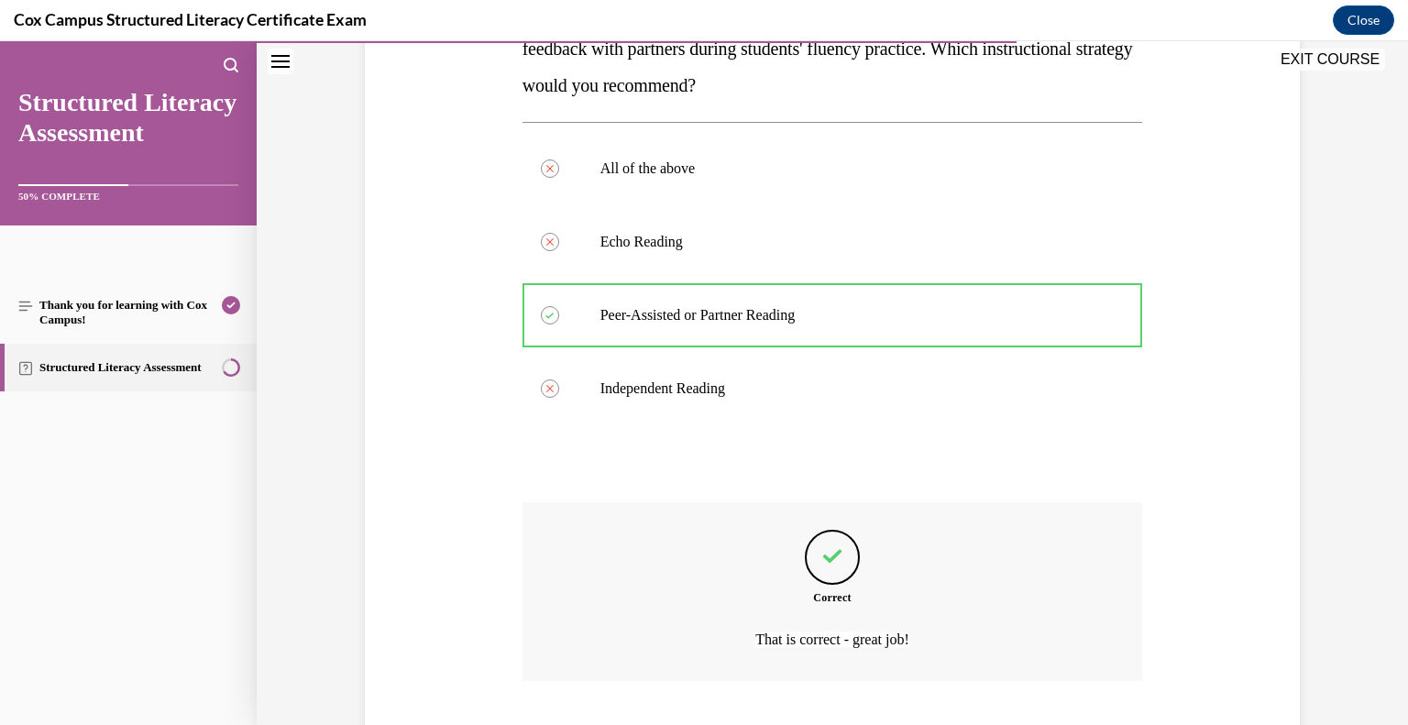
scroll to position [470, 0]
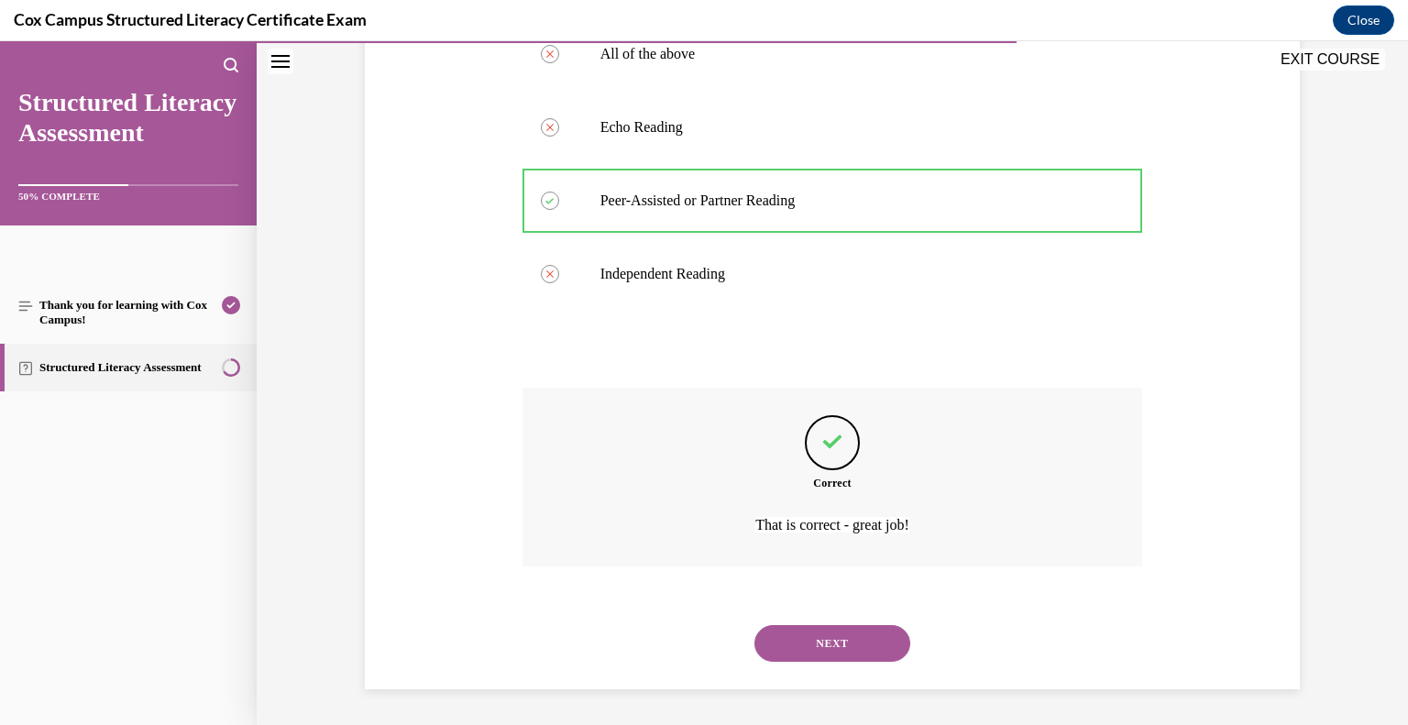
click at [843, 642] on button "NEXT" at bounding box center [833, 643] width 156 height 37
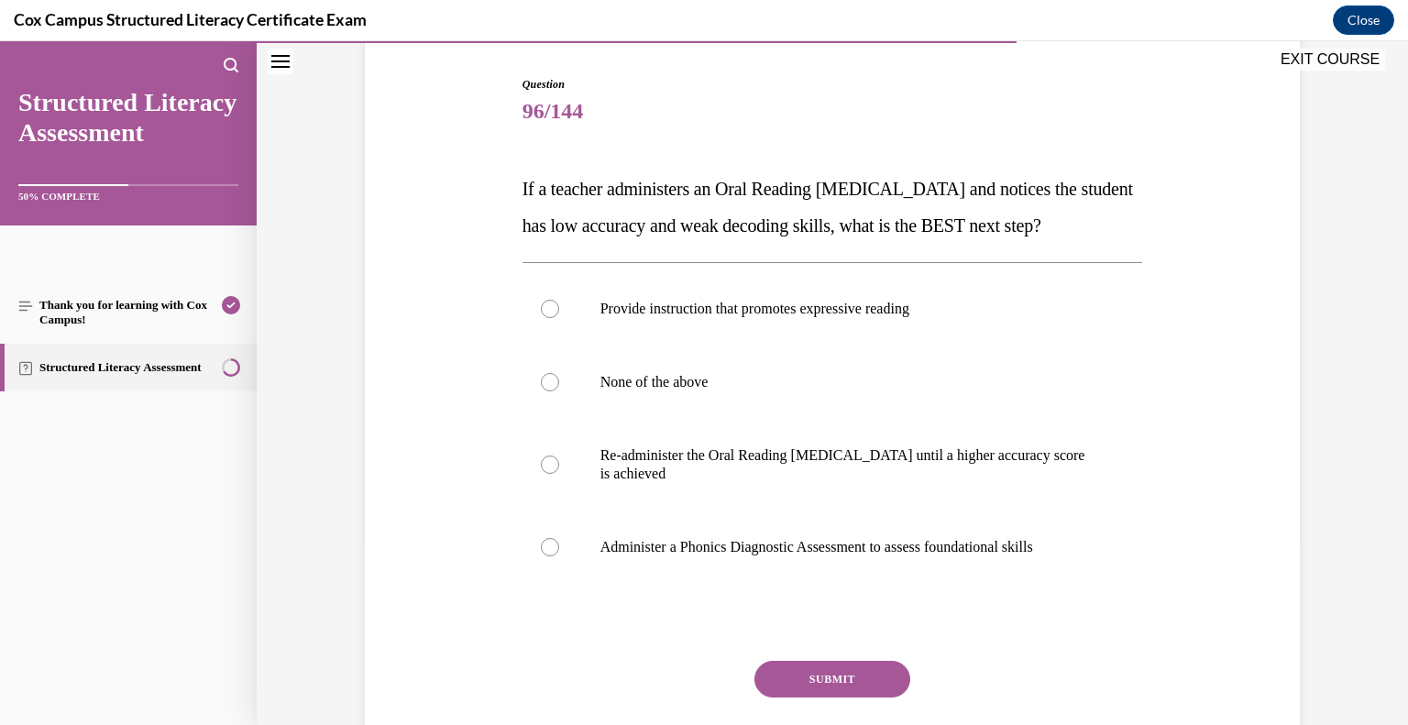
scroll to position [180, 0]
click at [704, 556] on p "Administer a Phonics Diagnostic Assessment to assess foundational skills" at bounding box center [848, 546] width 497 height 18
click at [559, 556] on input "Administer a Phonics Diagnostic Assessment to assess foundational skills" at bounding box center [550, 546] width 18 height 18
radio input "true"
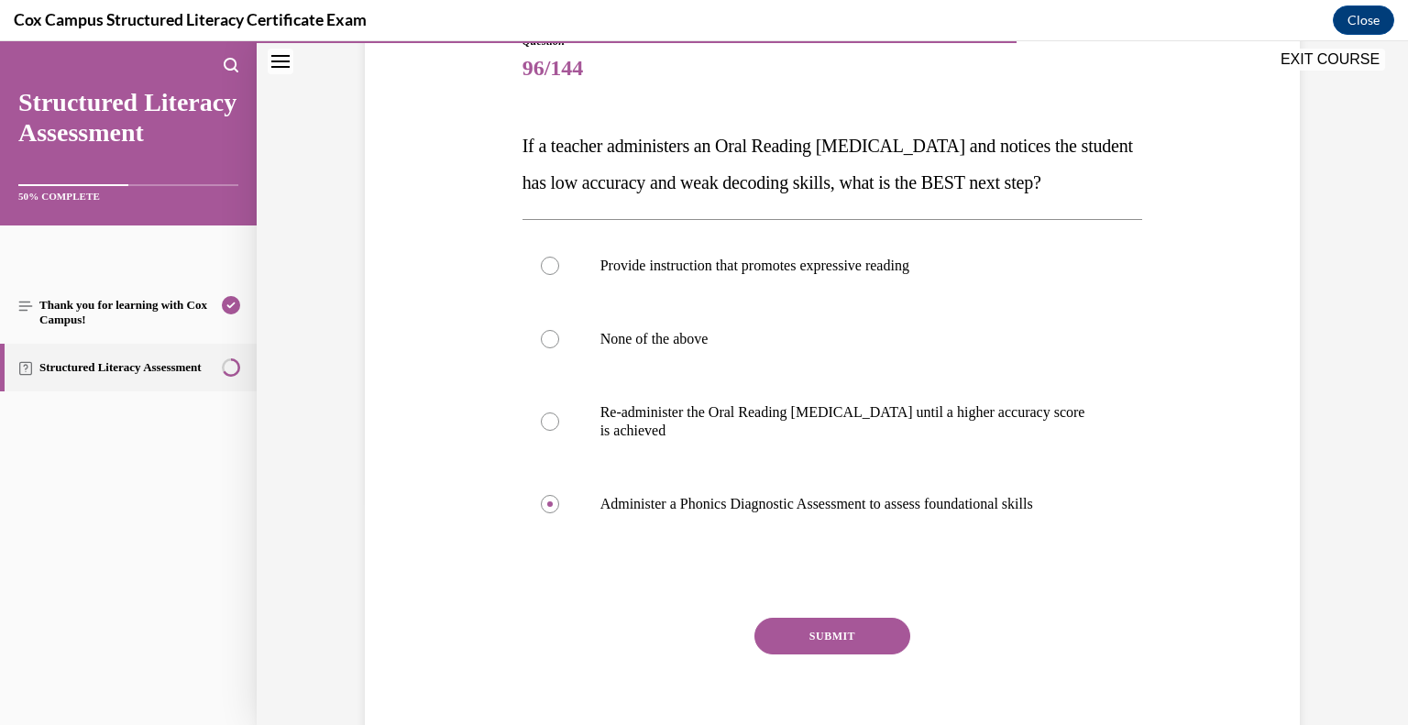
click at [865, 655] on button "SUBMIT" at bounding box center [833, 636] width 156 height 37
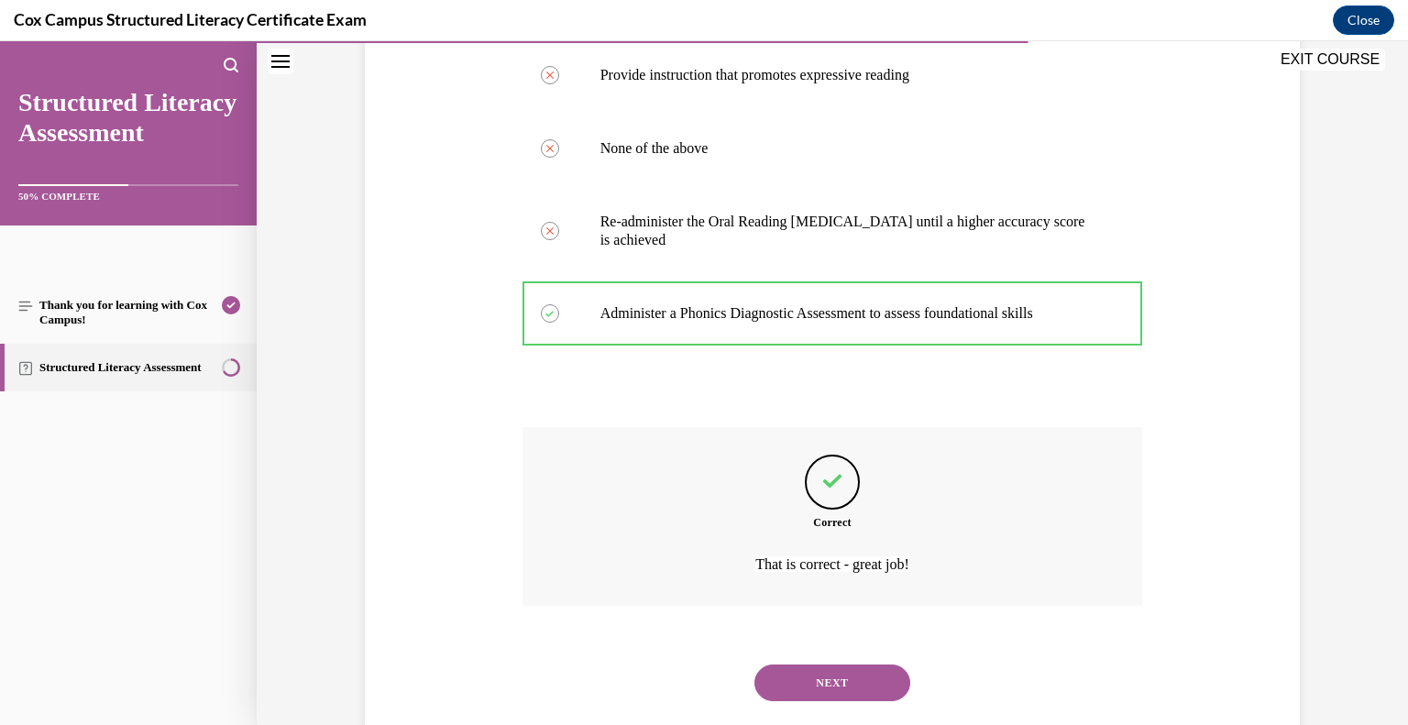
scroll to position [489, 0]
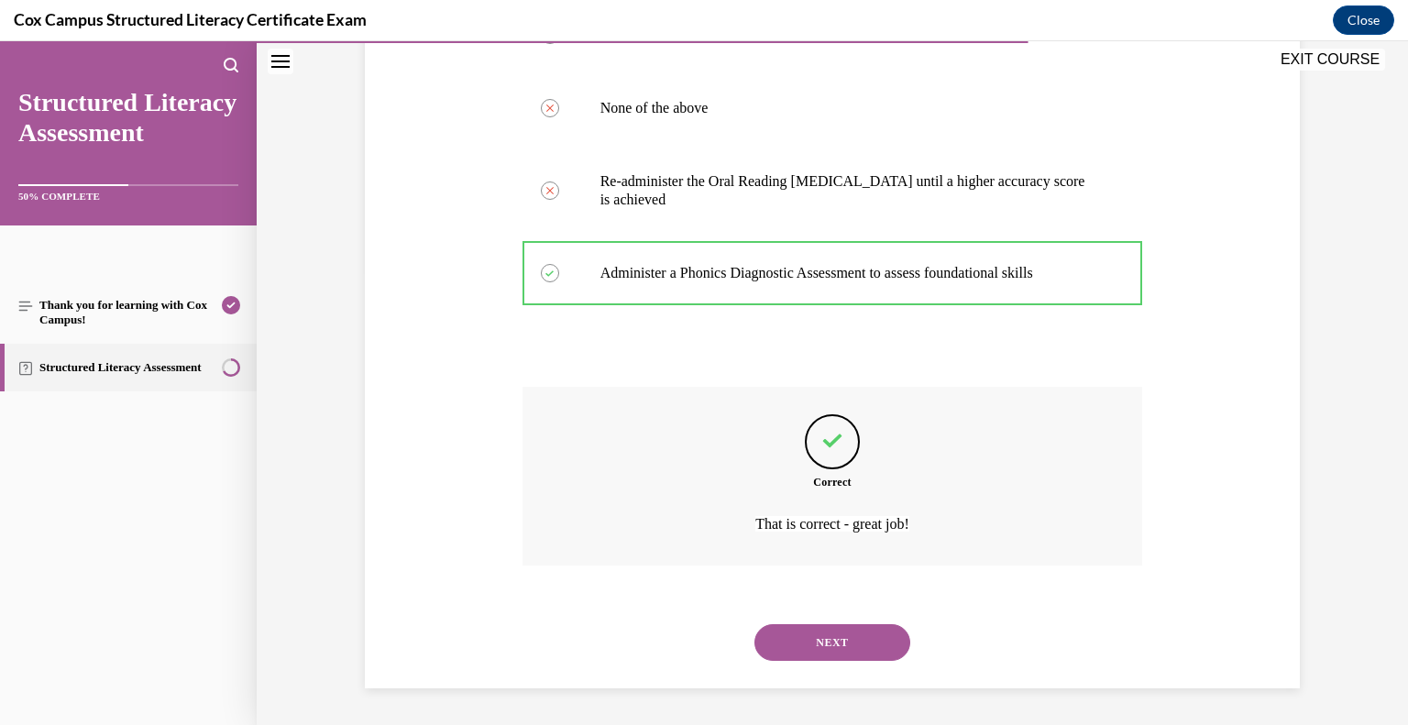
click at [795, 632] on button "NEXT" at bounding box center [833, 642] width 156 height 37
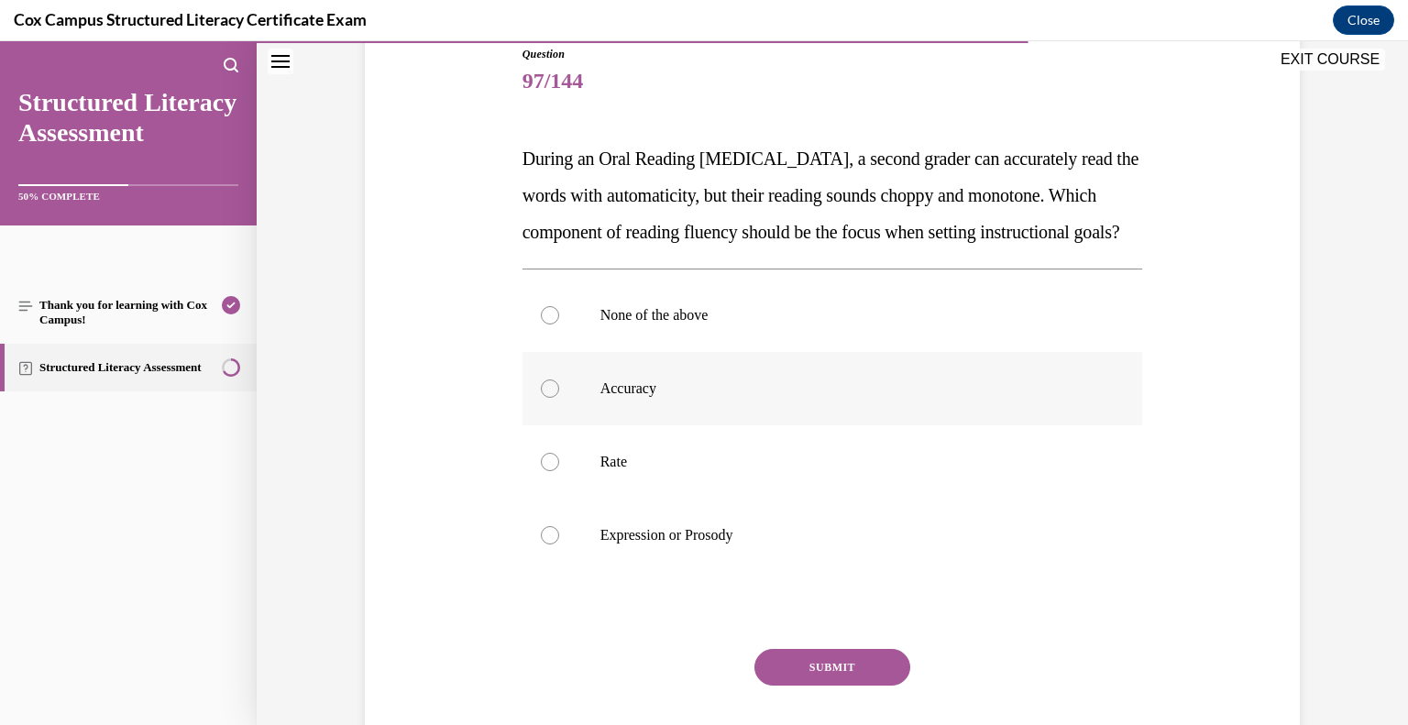
scroll to position [209, 0]
click at [715, 545] on p "Expression or Prosody" at bounding box center [848, 535] width 497 height 18
click at [559, 545] on input "Expression or Prosody" at bounding box center [550, 535] width 18 height 18
radio input "true"
click at [825, 686] on button "SUBMIT" at bounding box center [833, 667] width 156 height 37
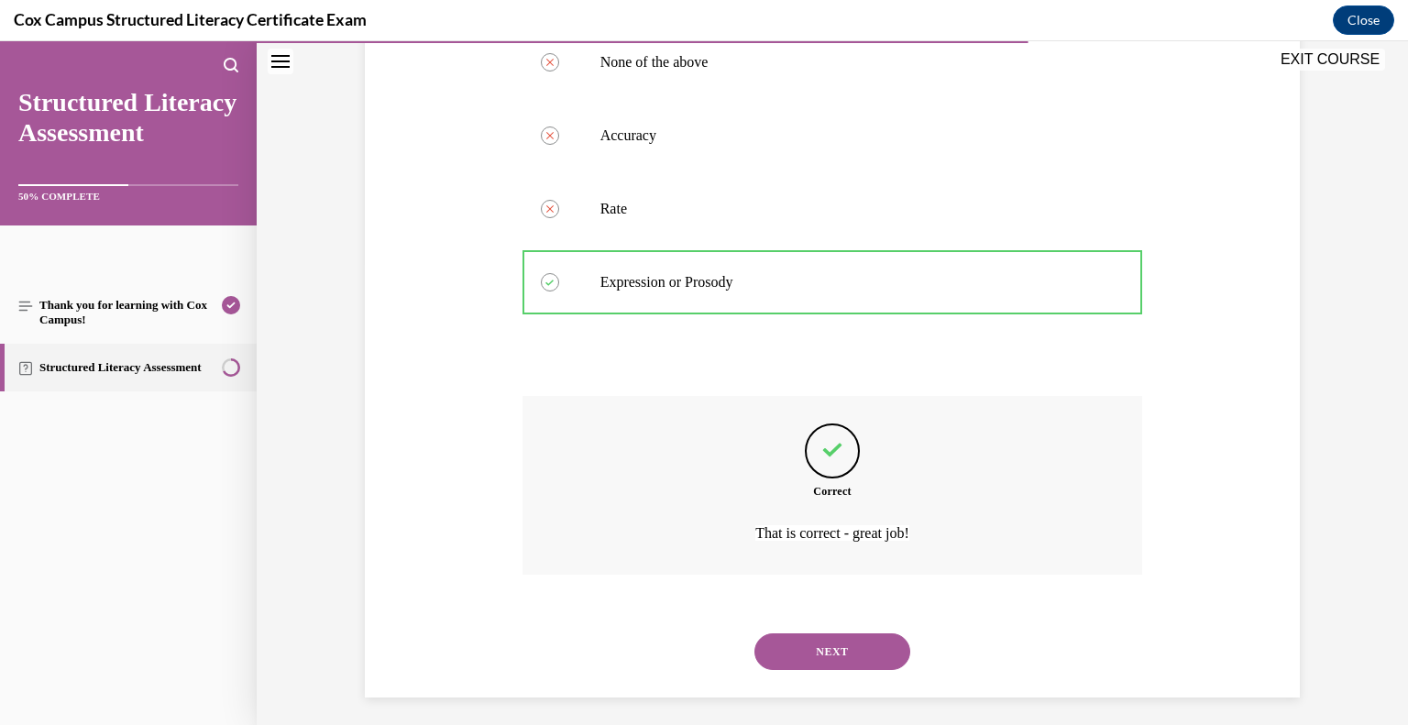
scroll to position [507, 0]
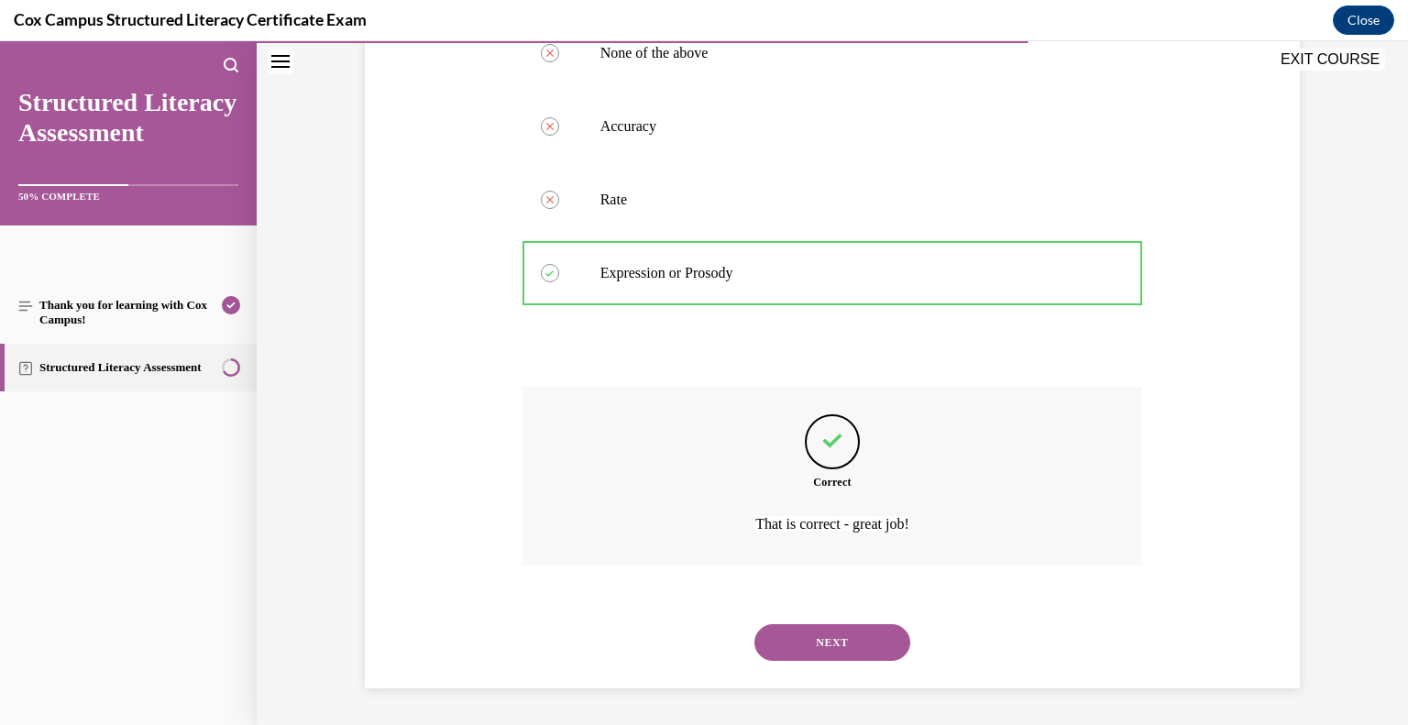
click at [817, 636] on button "NEXT" at bounding box center [833, 642] width 156 height 37
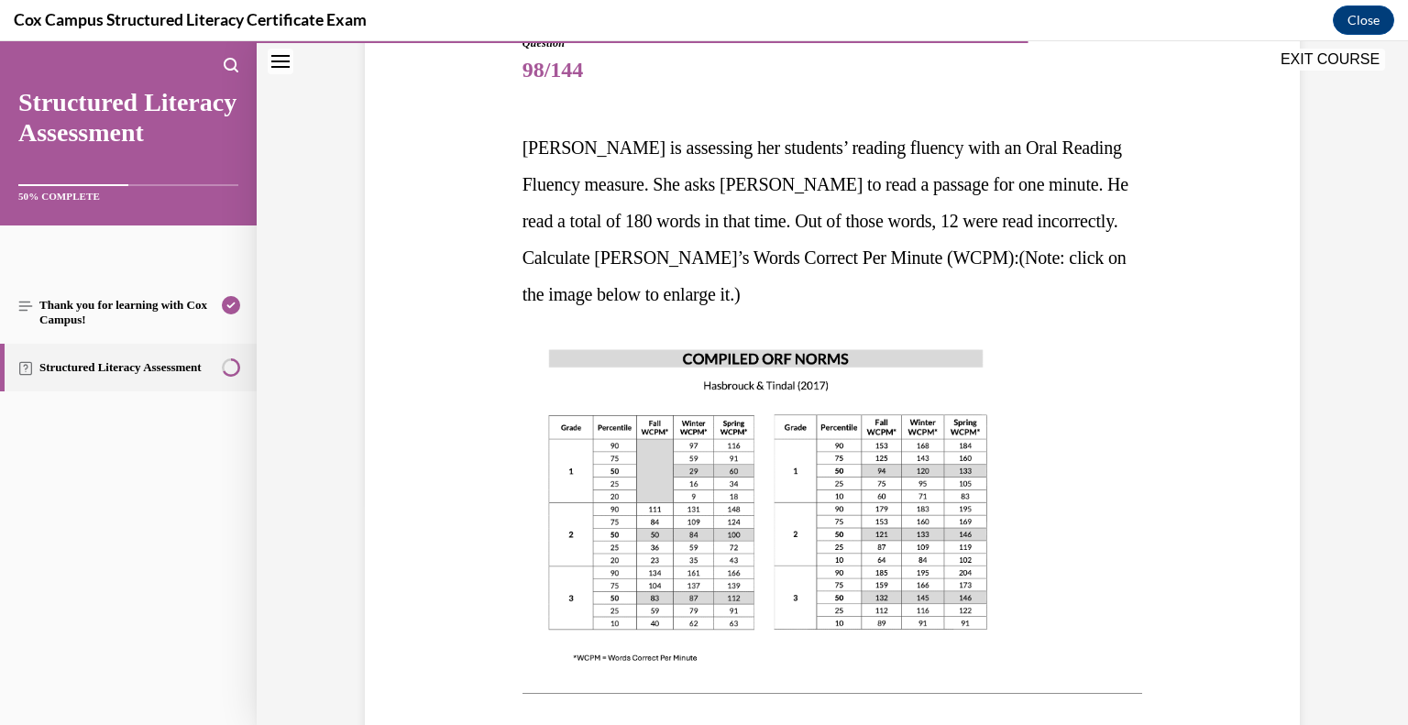
scroll to position [224, 0]
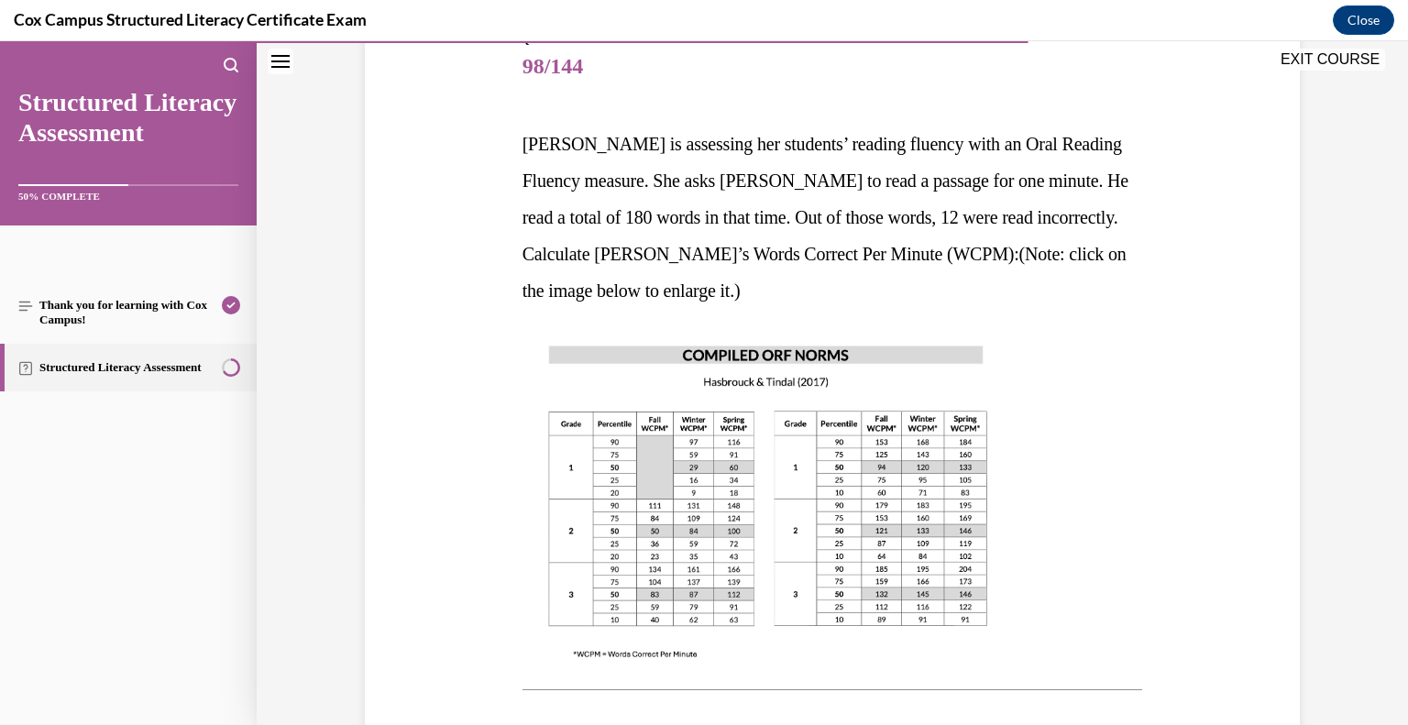
click at [892, 472] on img at bounding box center [768, 501] width 491 height 348
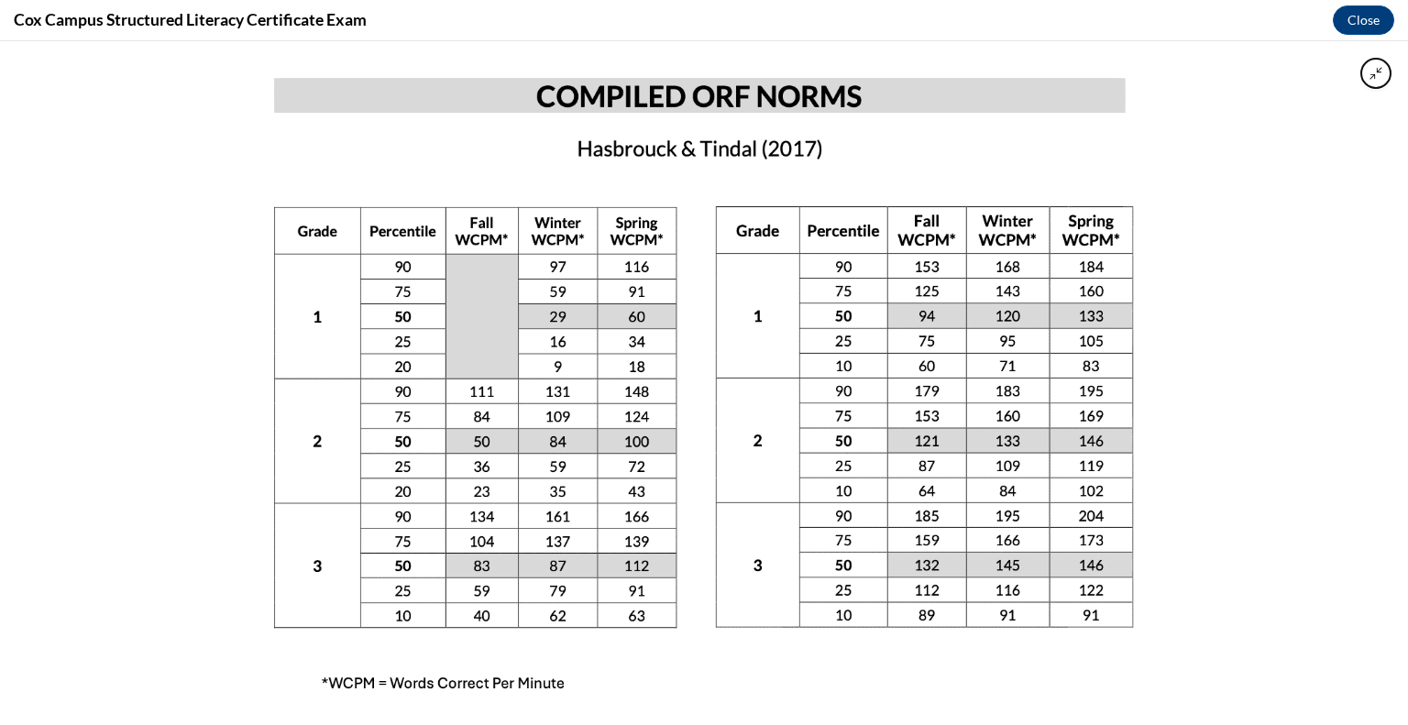
click at [170, 411] on div at bounding box center [704, 383] width 1408 height 684
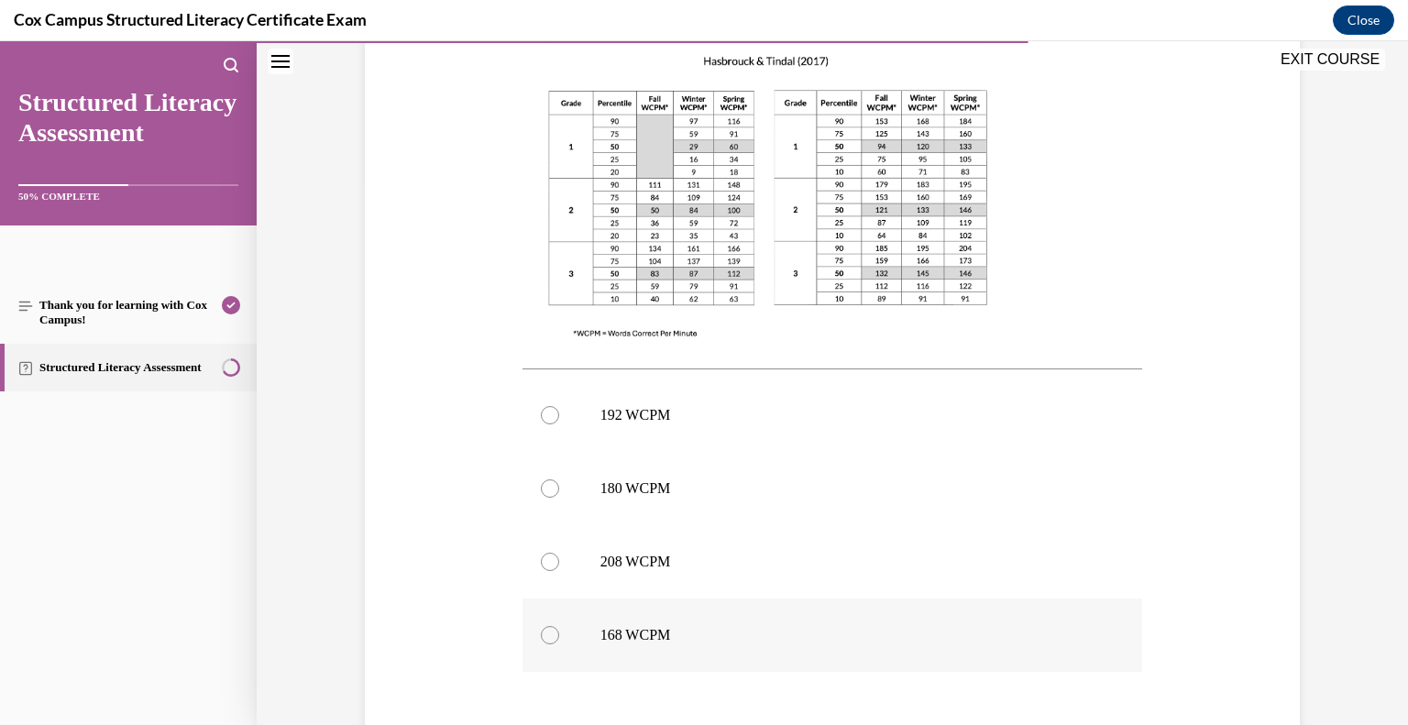
scroll to position [550, 0]
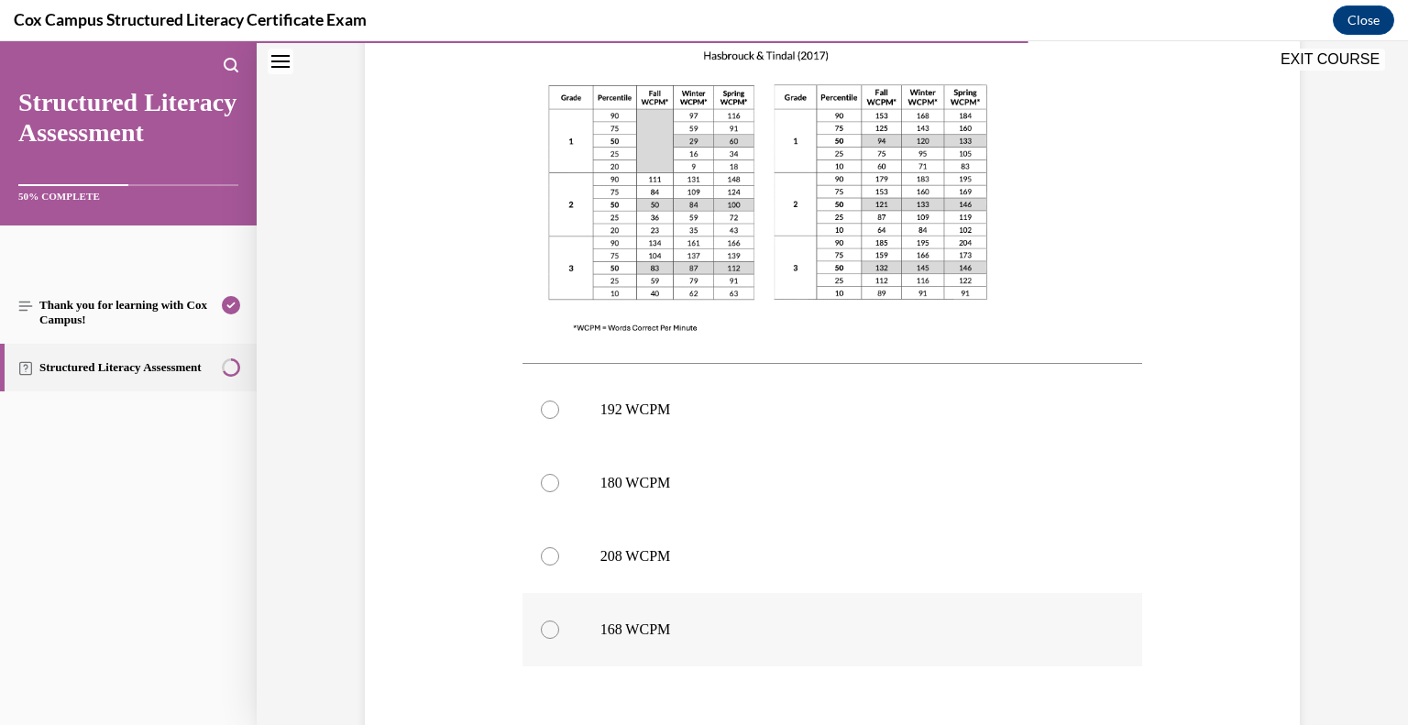
click at [687, 643] on label "168 WCPM" at bounding box center [833, 629] width 621 height 73
click at [559, 639] on input "168 WCPM" at bounding box center [550, 630] width 18 height 18
radio input "true"
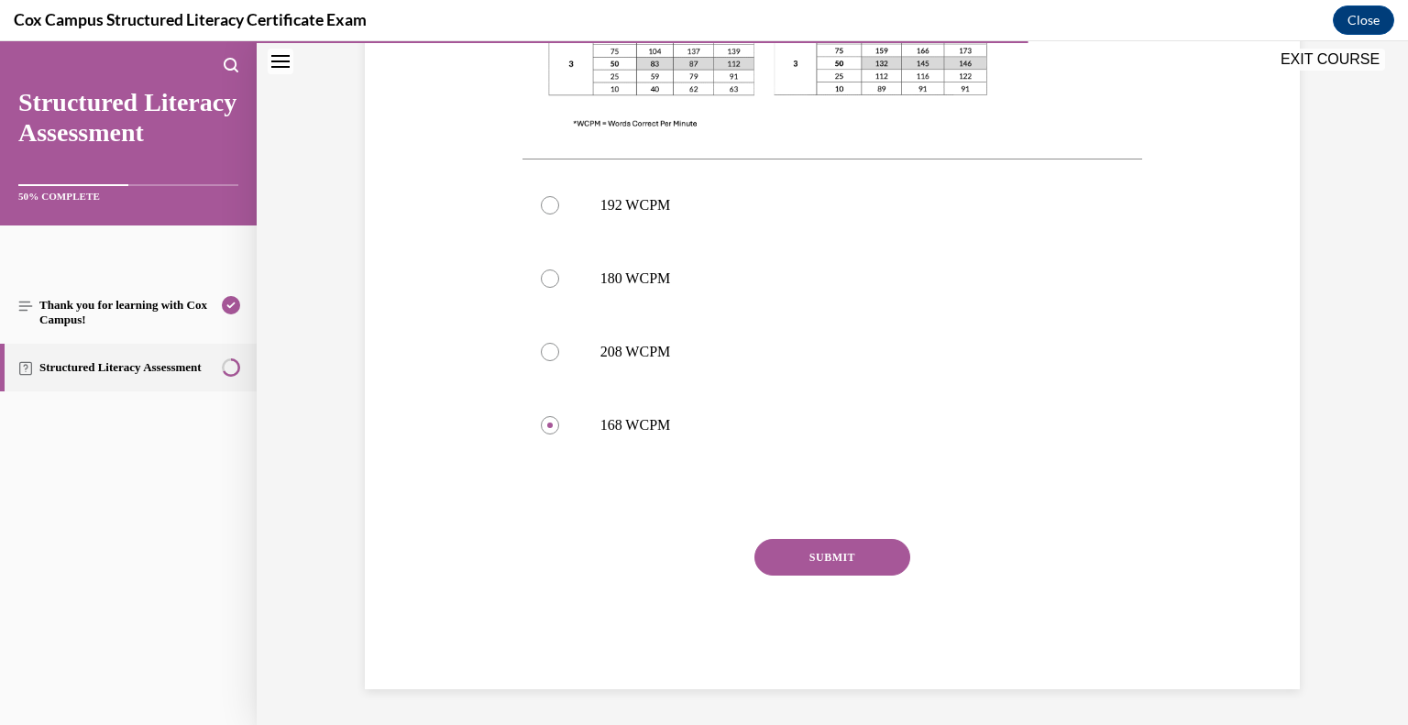
click at [853, 556] on button "SUBMIT" at bounding box center [833, 557] width 156 height 37
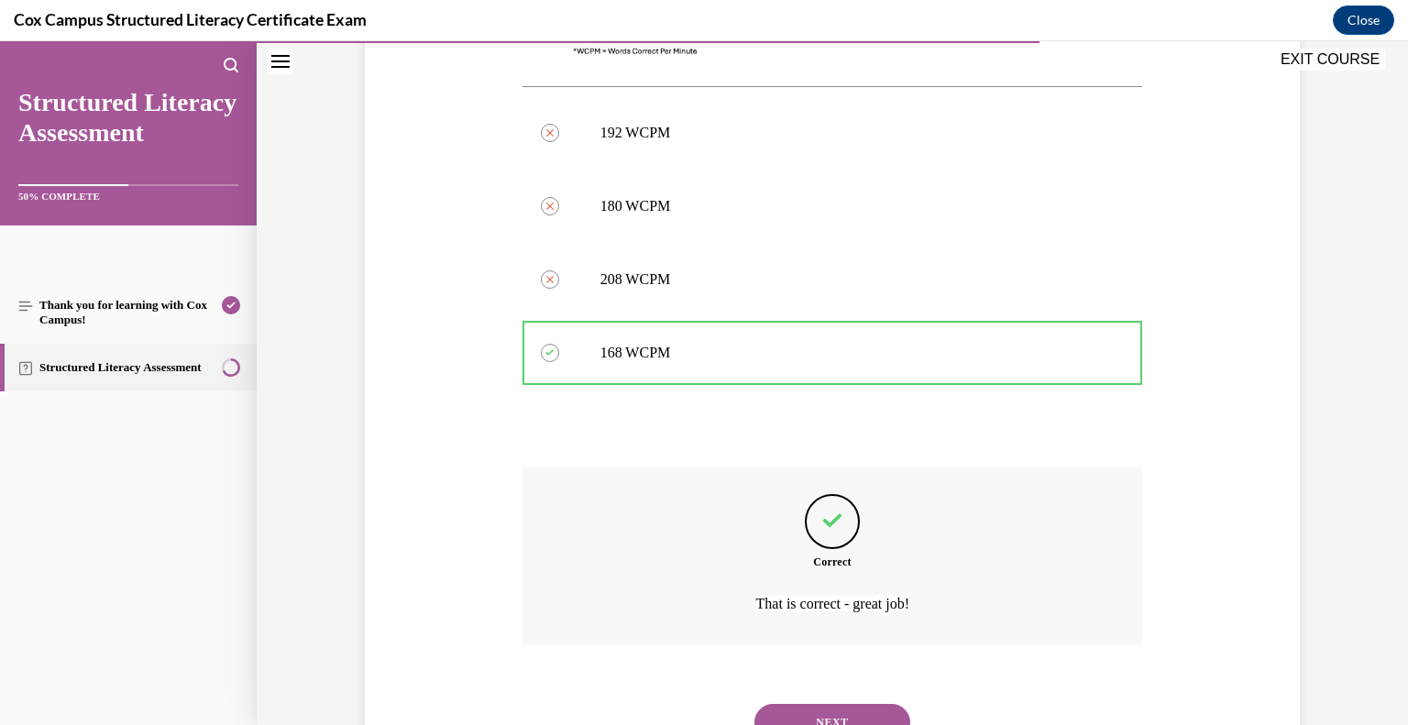
scroll to position [906, 0]
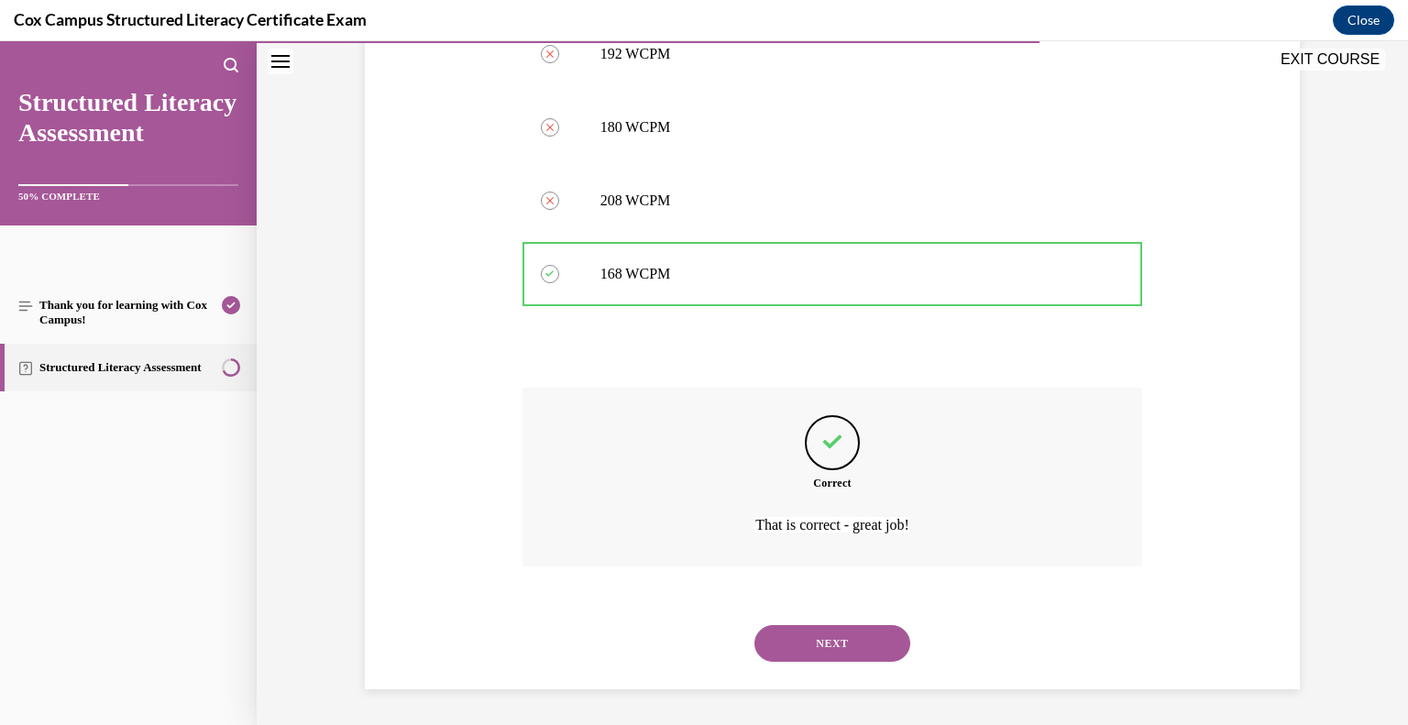
click at [848, 639] on button "NEXT" at bounding box center [833, 643] width 156 height 37
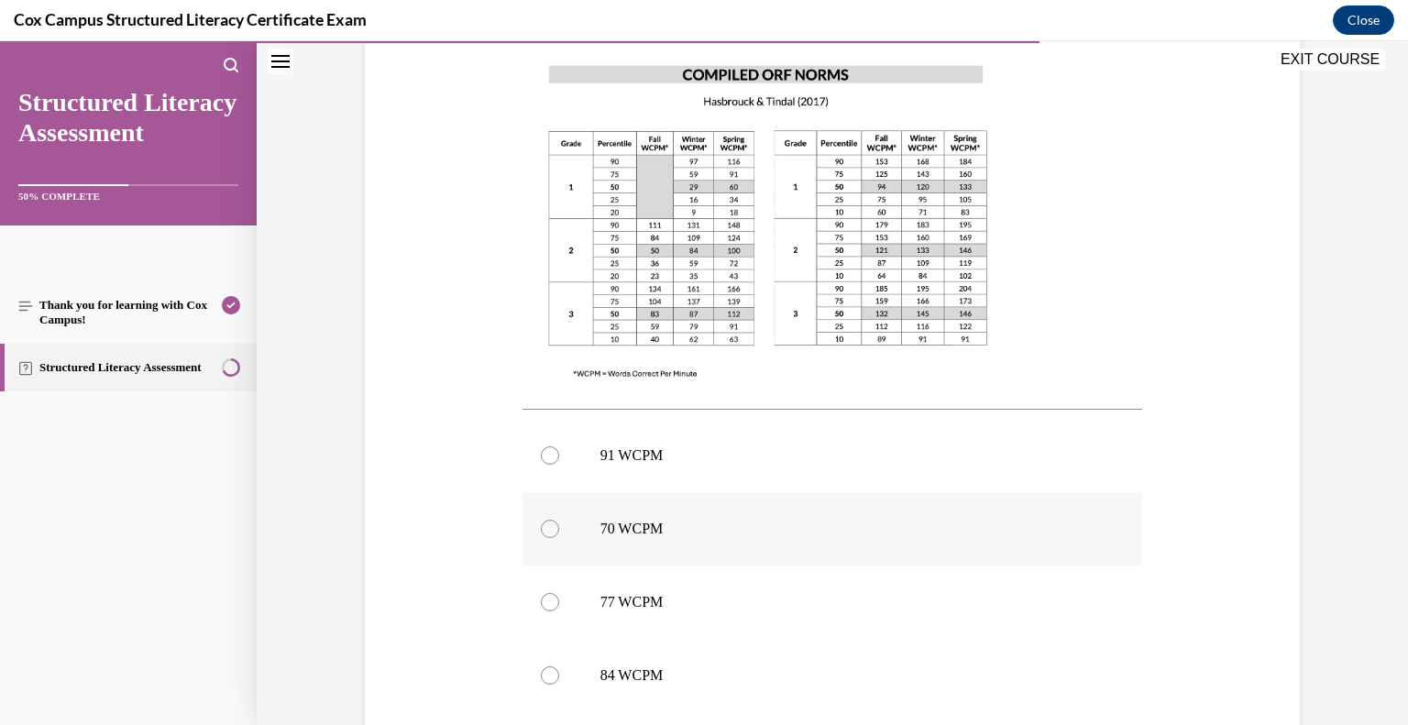
scroll to position [490, 0]
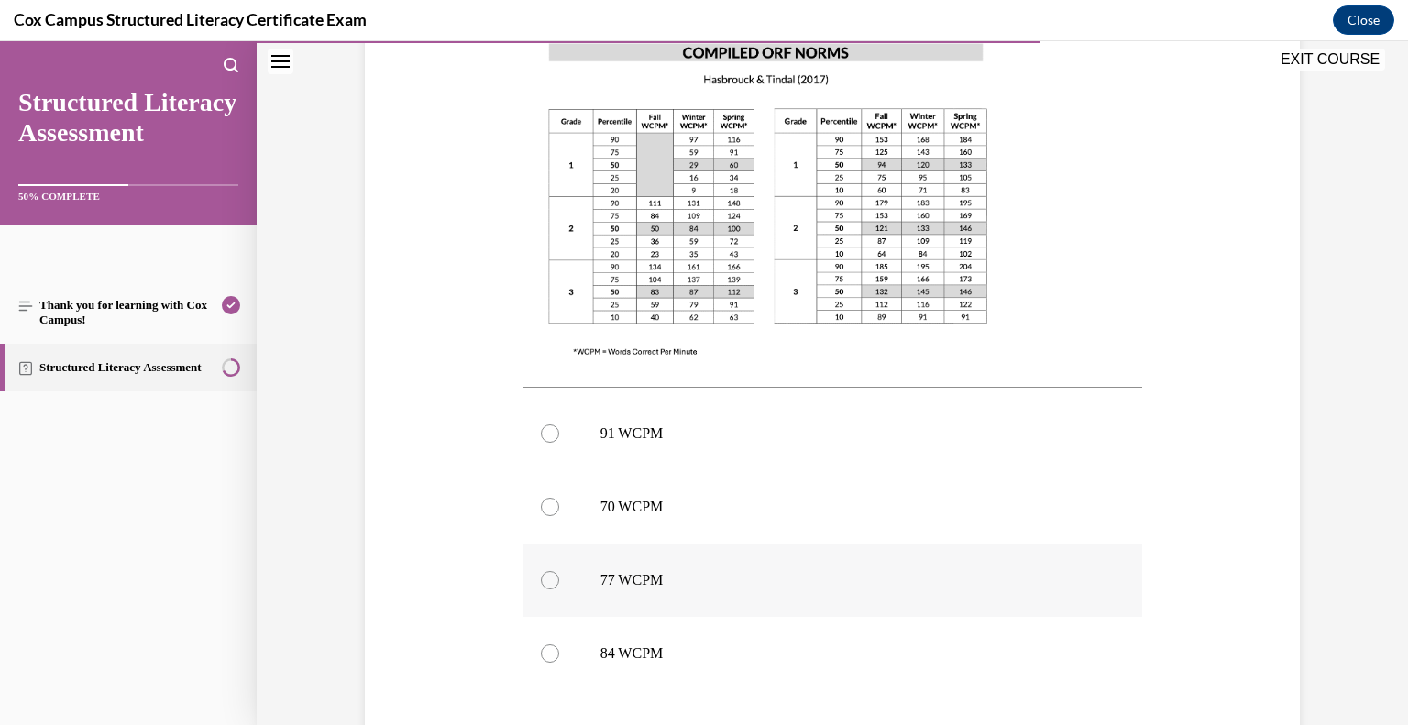
click at [589, 586] on label "77 WCPM" at bounding box center [833, 580] width 621 height 73
click at [559, 586] on input "77 WCPM" at bounding box center [550, 580] width 18 height 18
radio input "true"
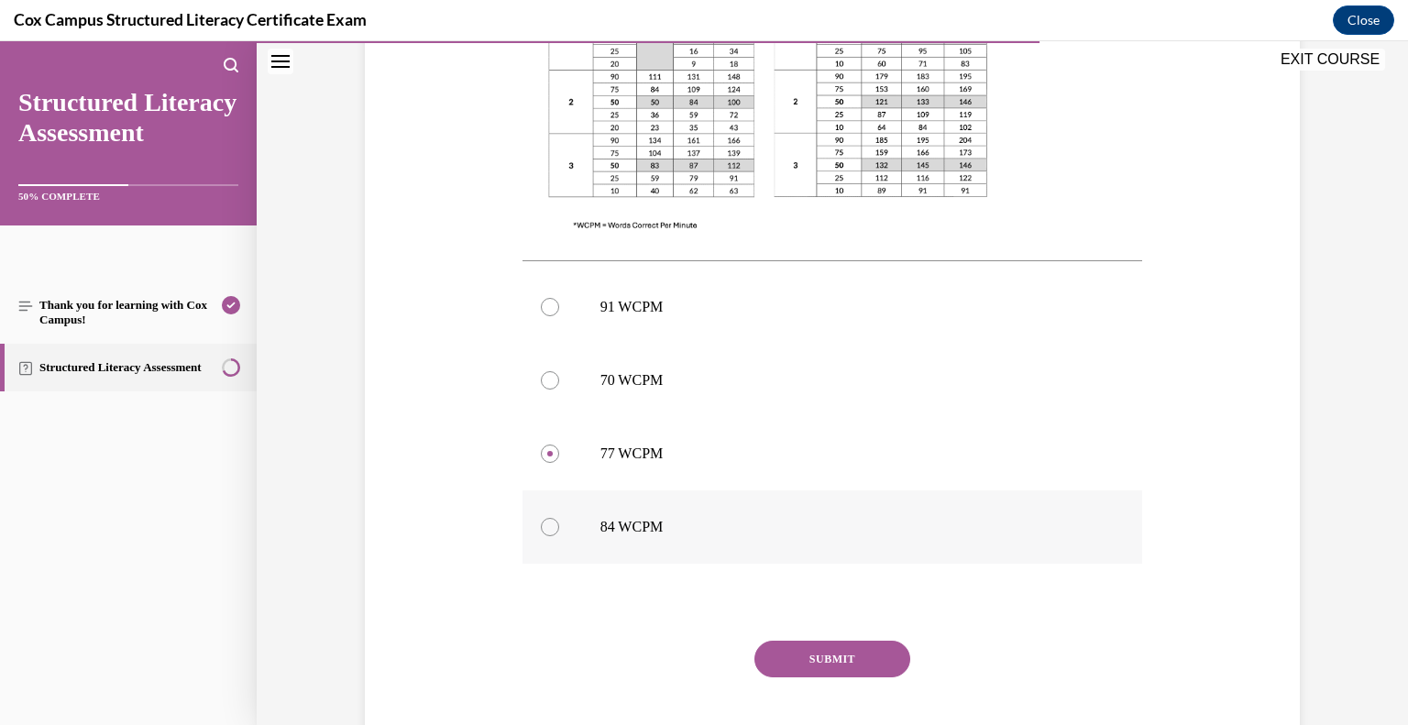
scroll to position [702, 0]
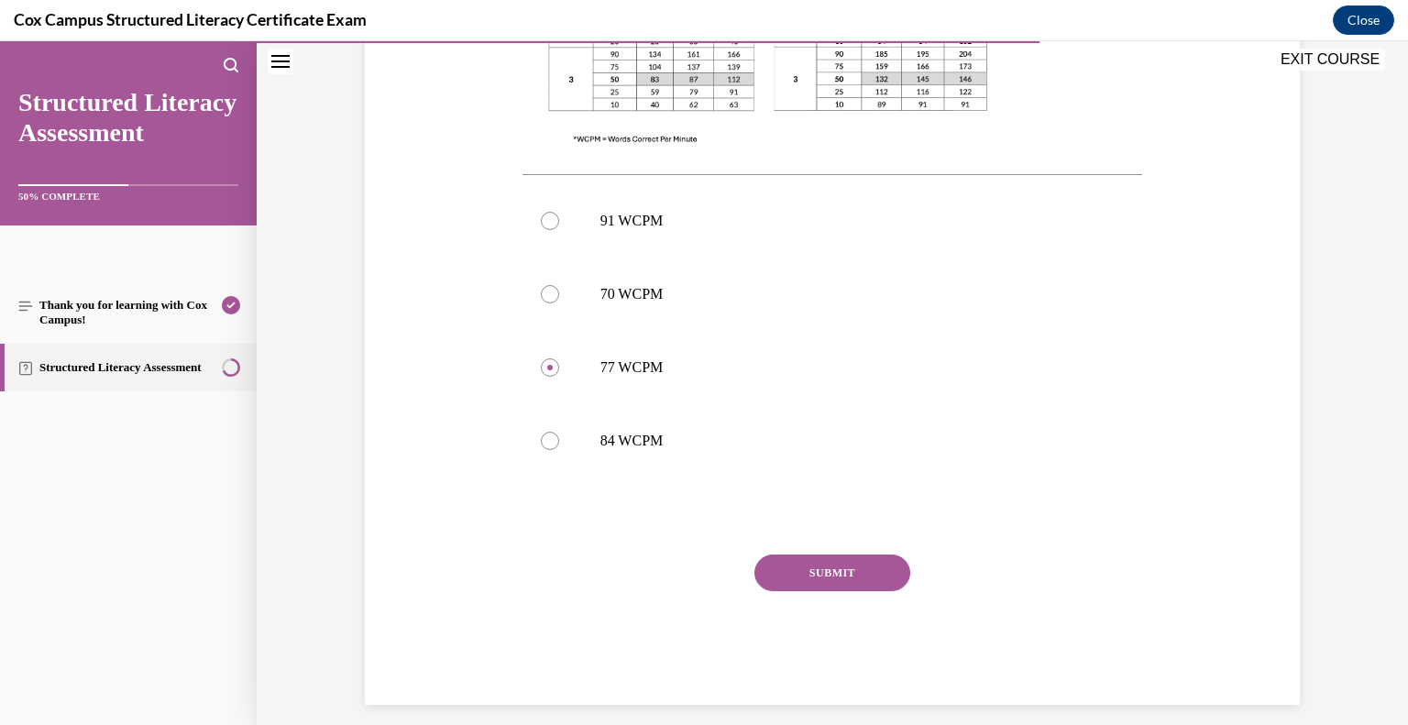
click at [802, 563] on button "SUBMIT" at bounding box center [833, 573] width 156 height 37
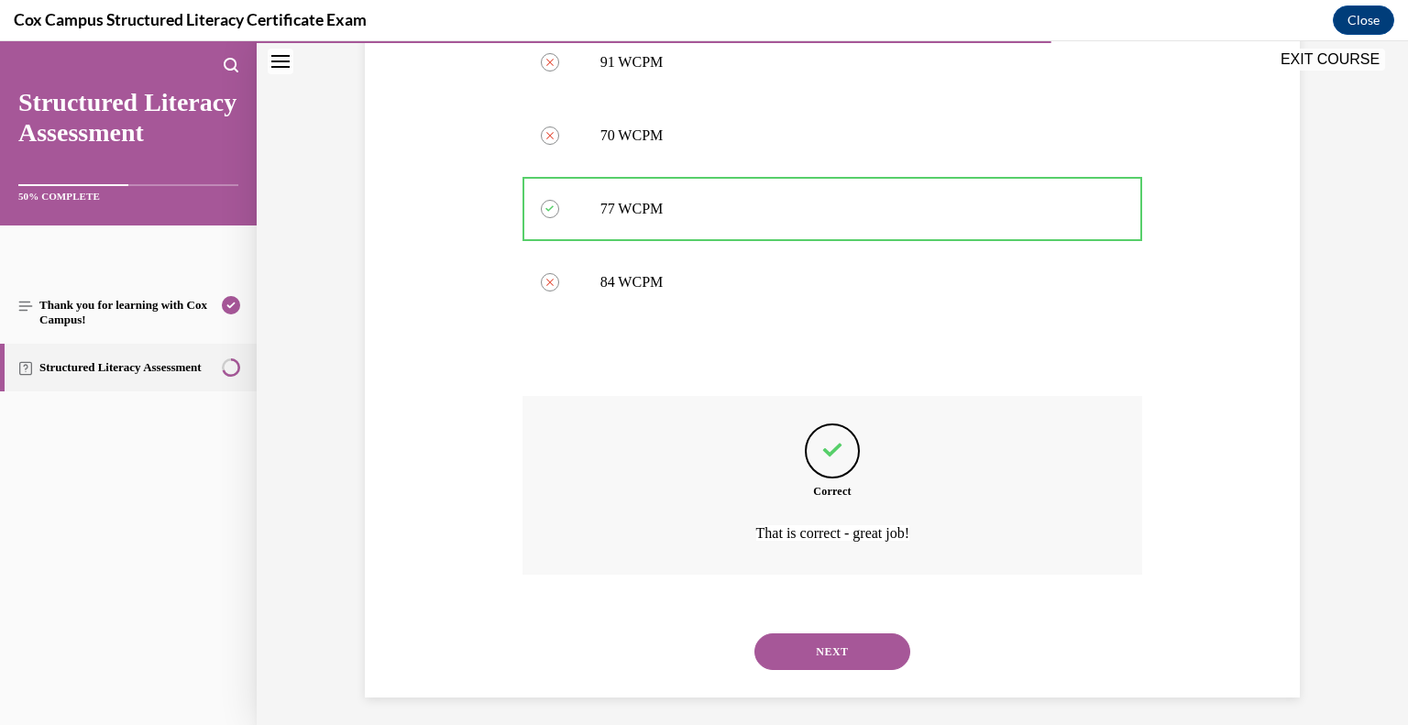
scroll to position [869, 0]
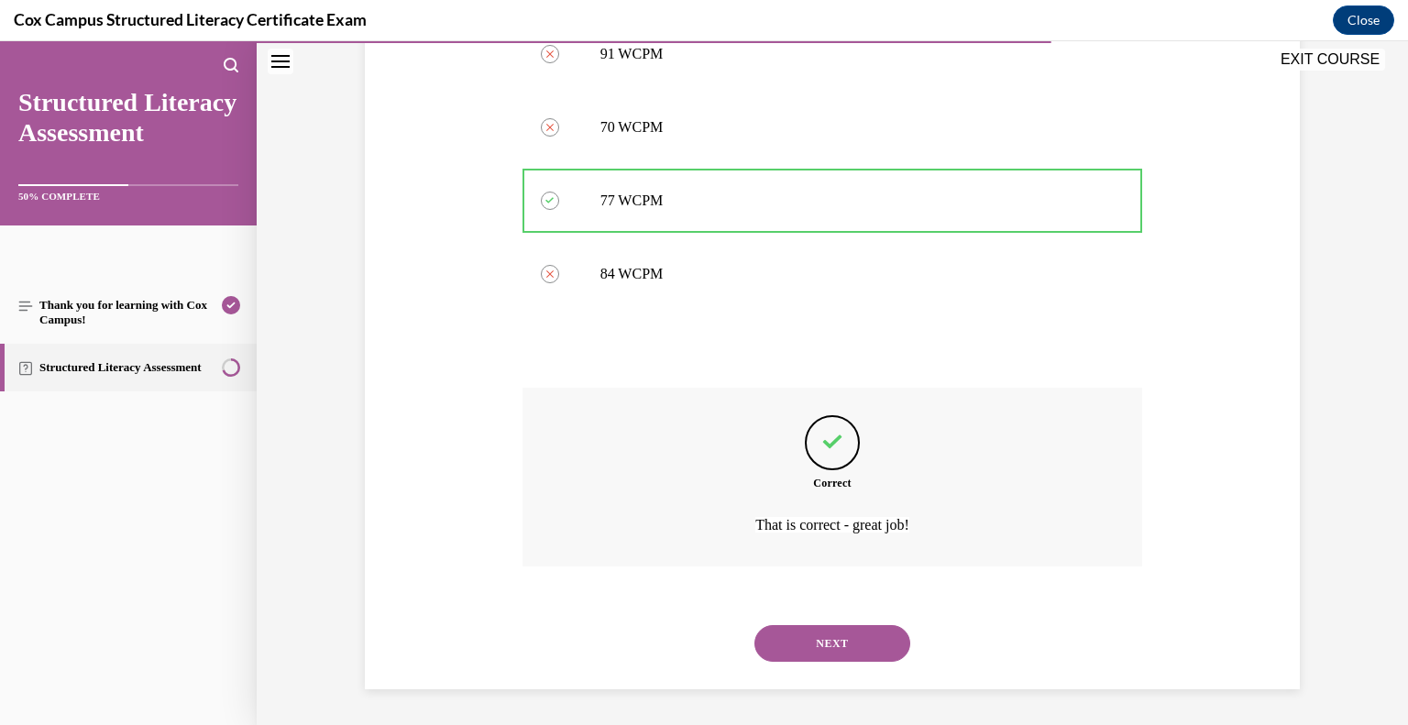
click at [855, 649] on button "NEXT" at bounding box center [833, 643] width 156 height 37
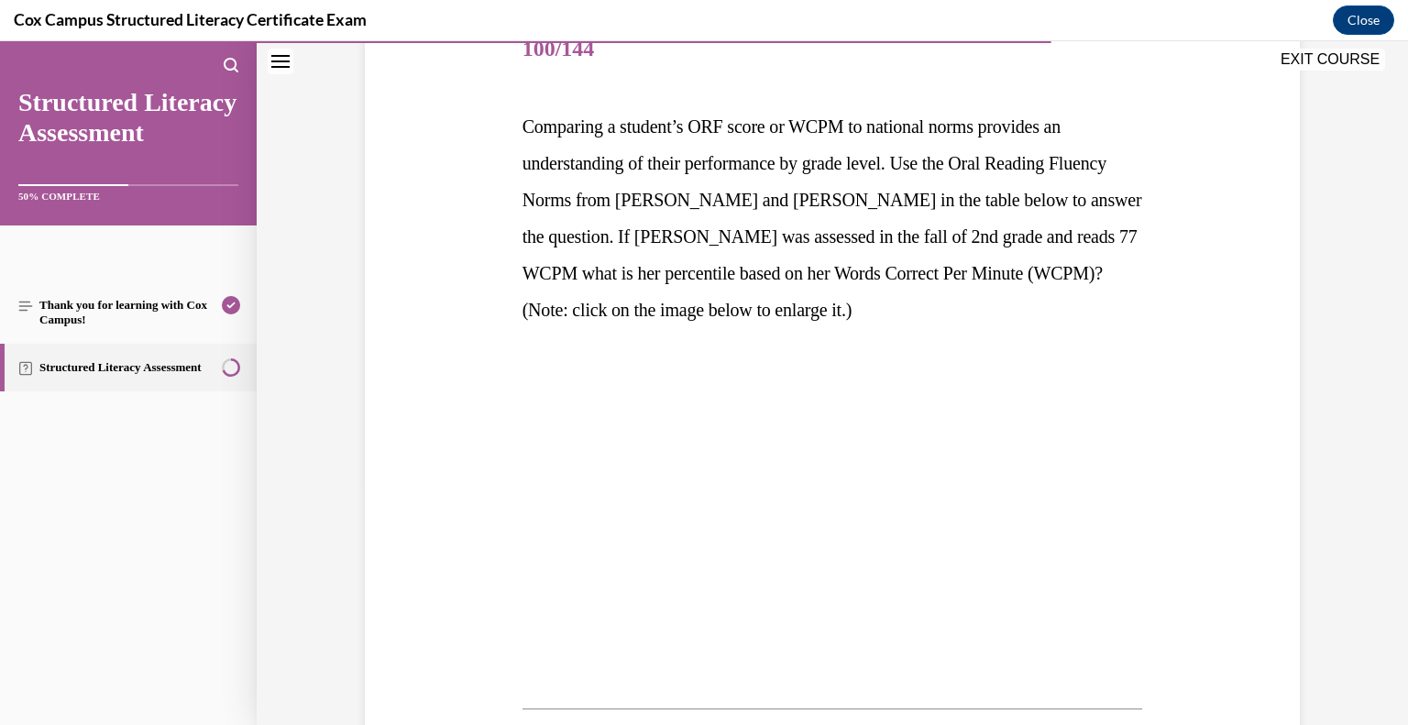
scroll to position [264, 0]
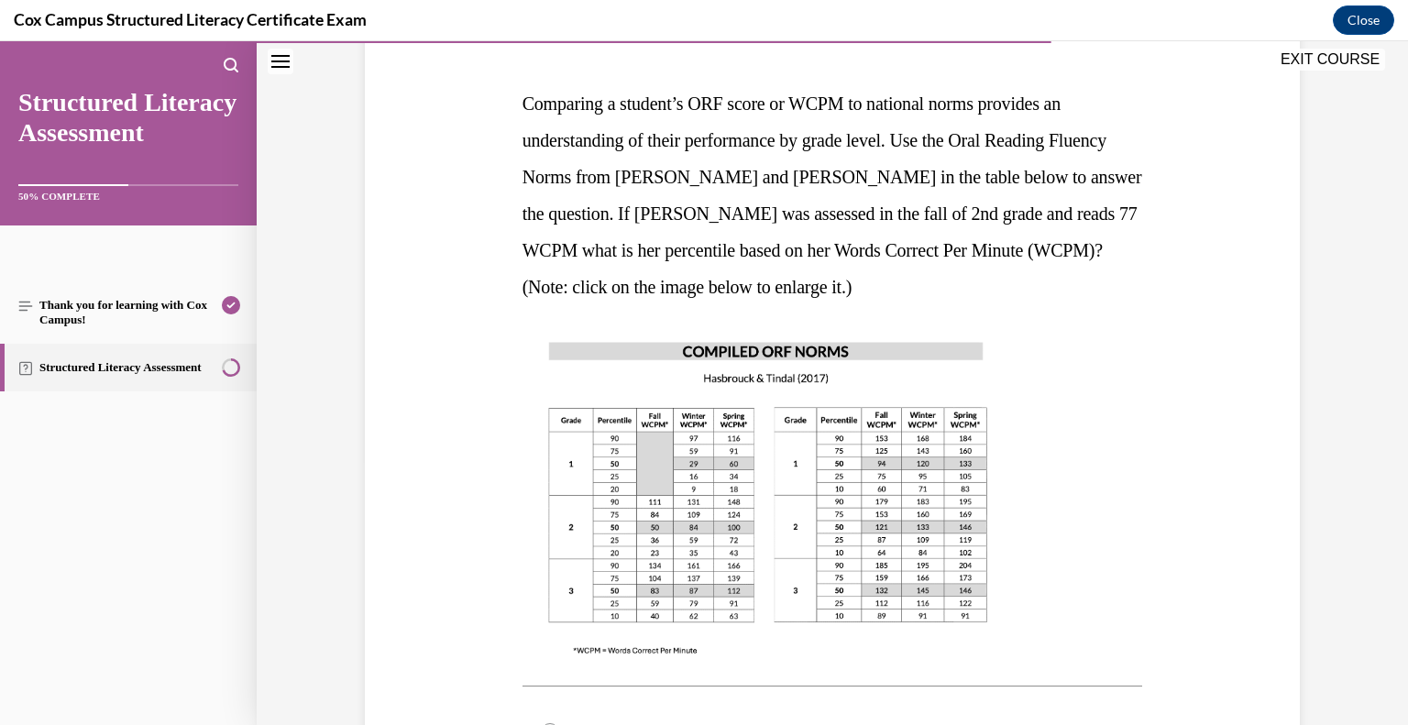
click at [709, 454] on img at bounding box center [768, 498] width 491 height 348
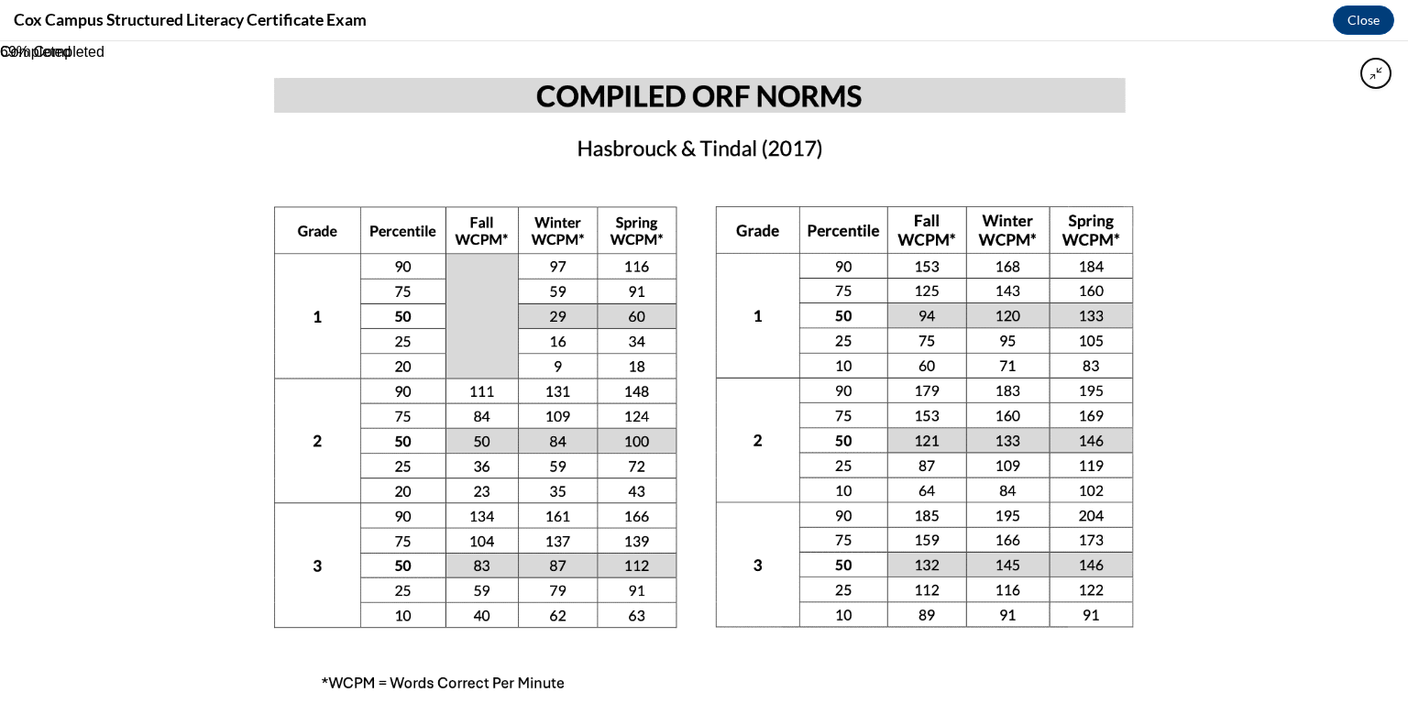
drag, startPoint x: 427, startPoint y: 409, endPoint x: 431, endPoint y: 424, distance: 16.0
click at [429, 414] on img at bounding box center [704, 383] width 964 height 684
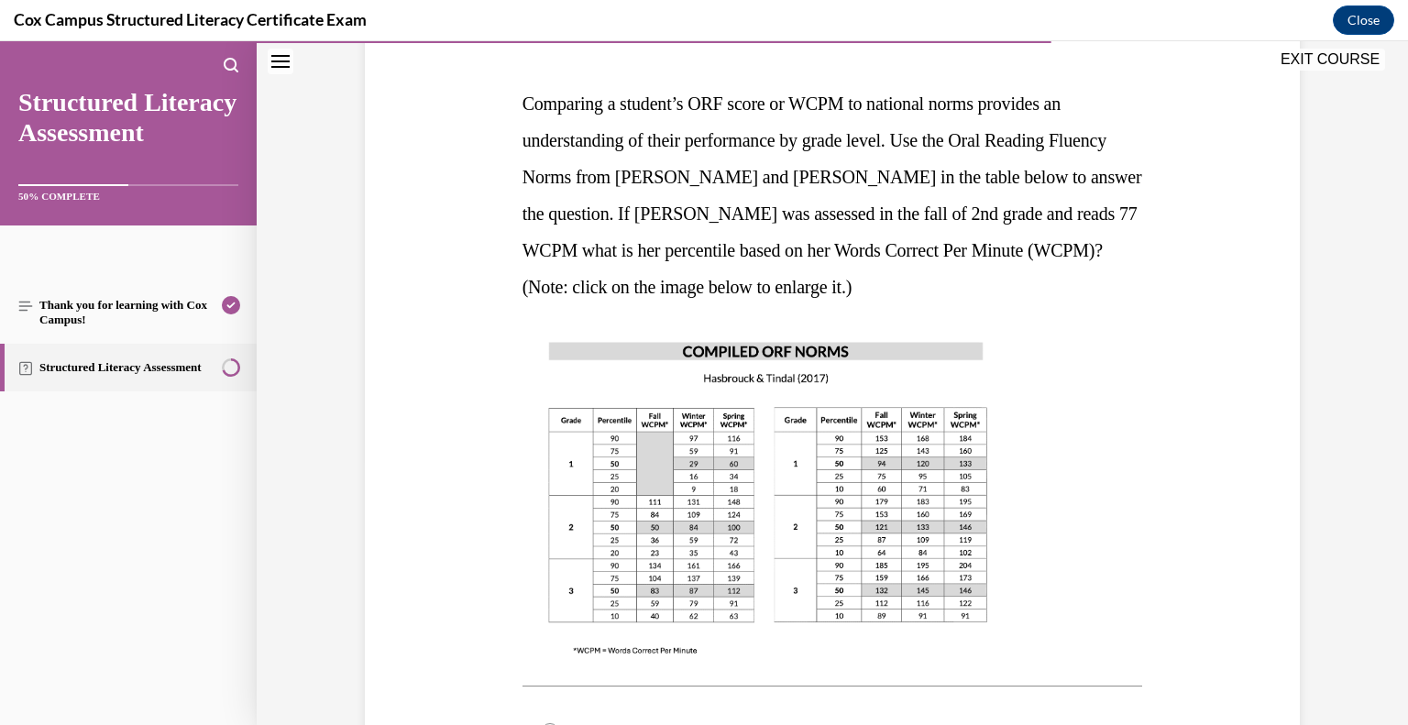
click at [719, 448] on img at bounding box center [768, 498] width 491 height 348
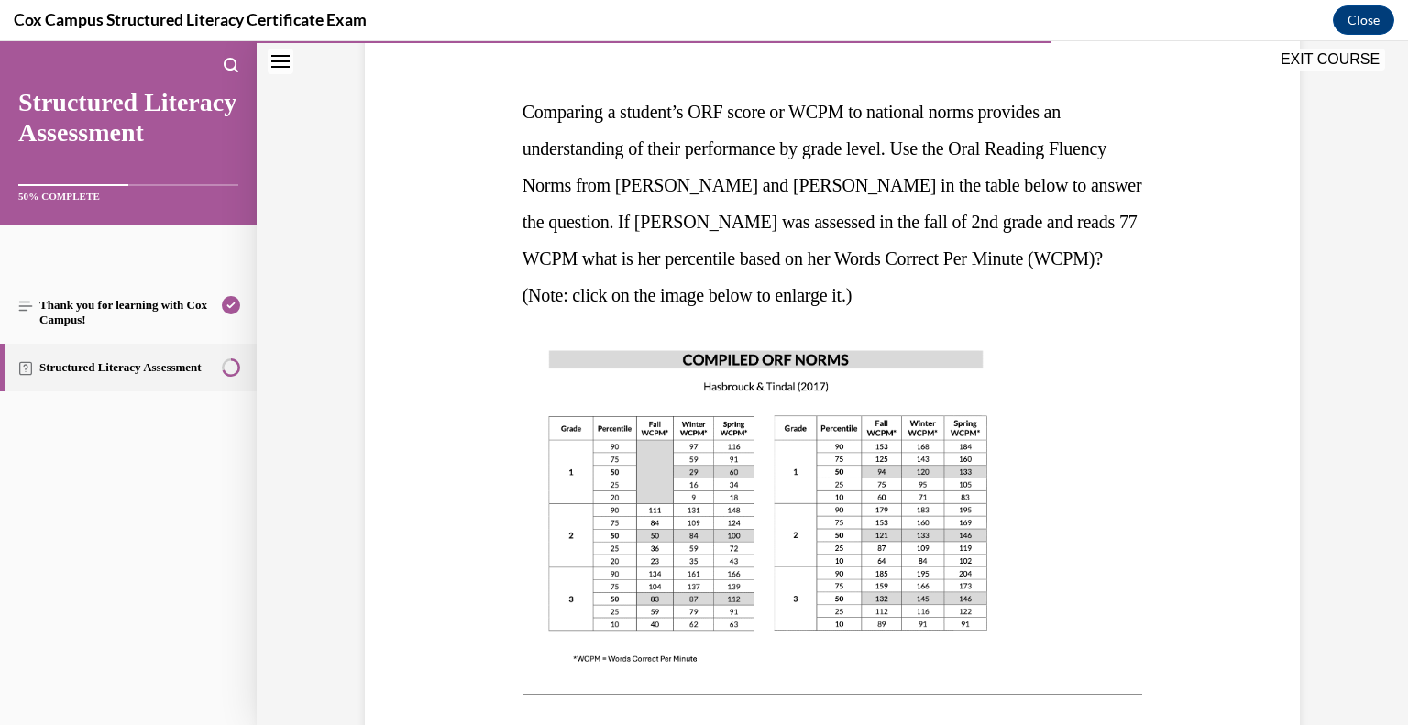
click at [708, 491] on img at bounding box center [768, 506] width 491 height 348
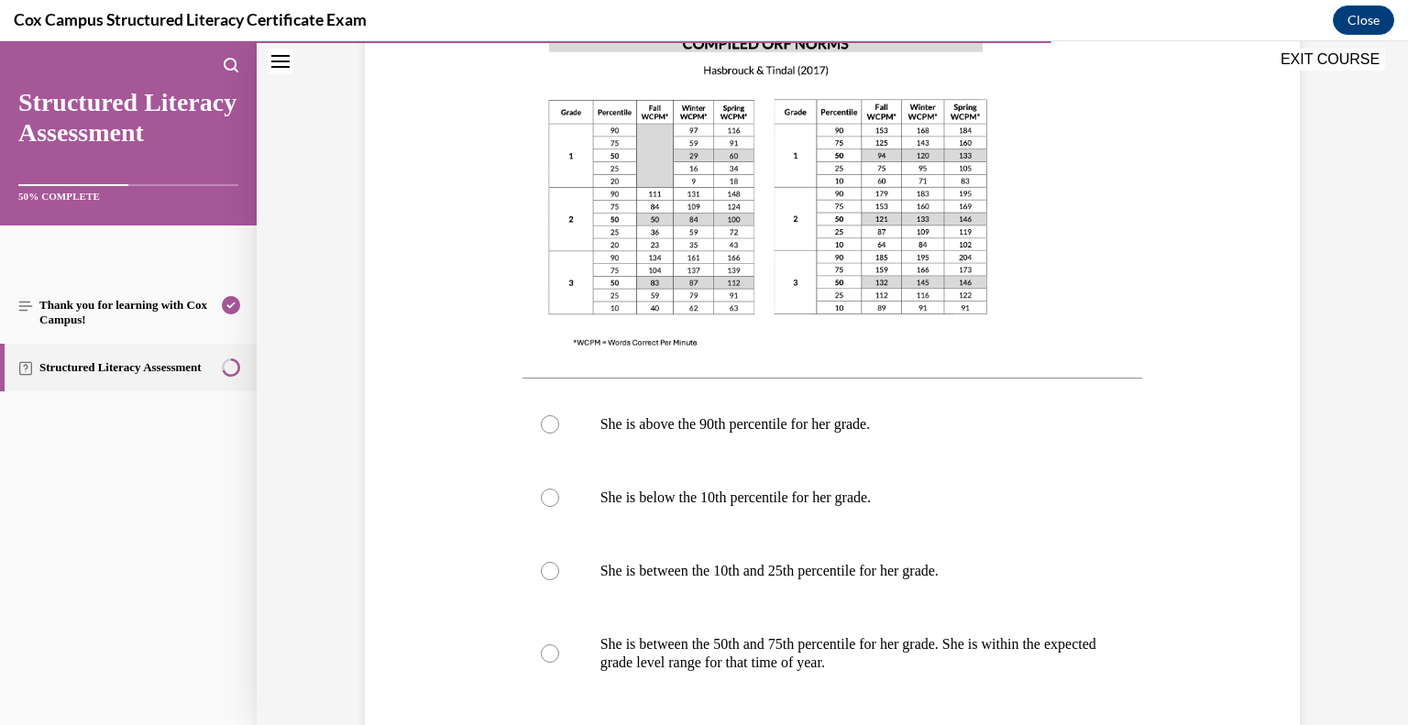
scroll to position [575, 0]
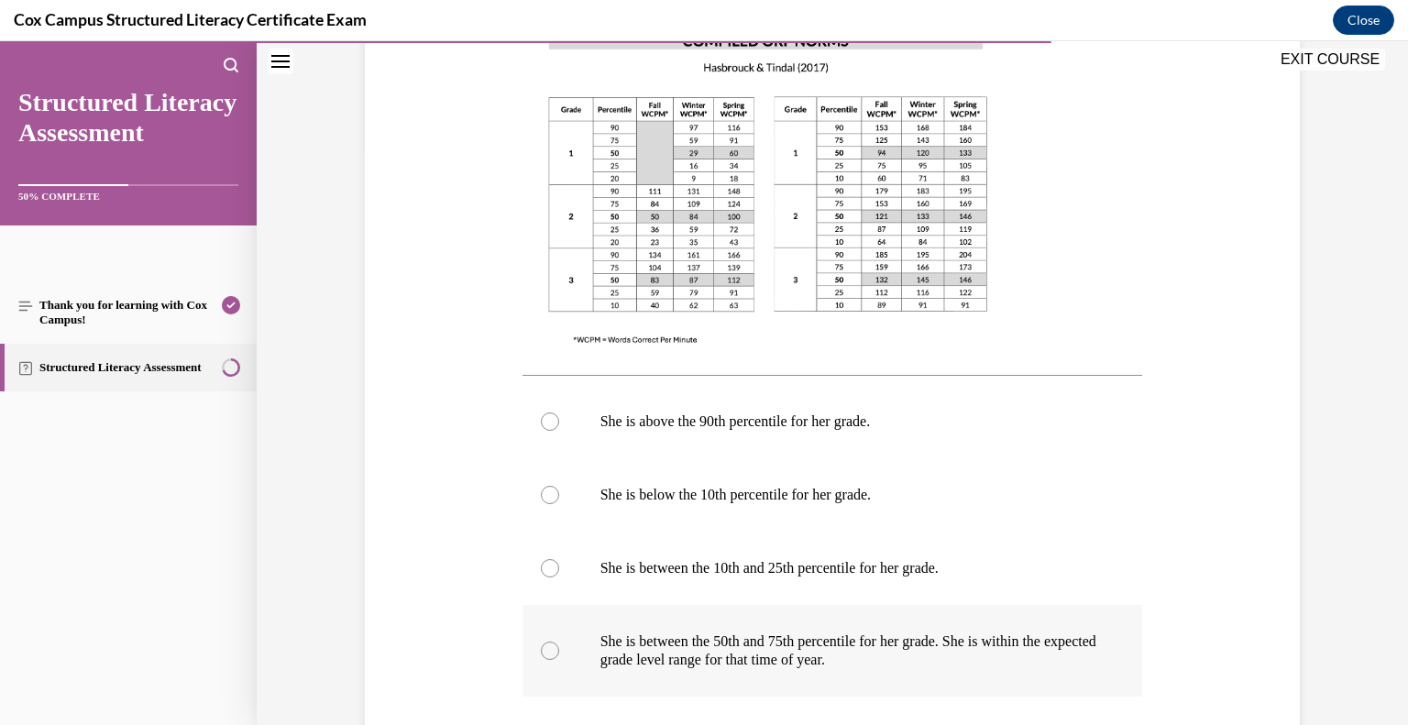
click at [839, 649] on p "She is between the 50th and 75th percentile for her grade. She is within the ex…" at bounding box center [848, 651] width 497 height 37
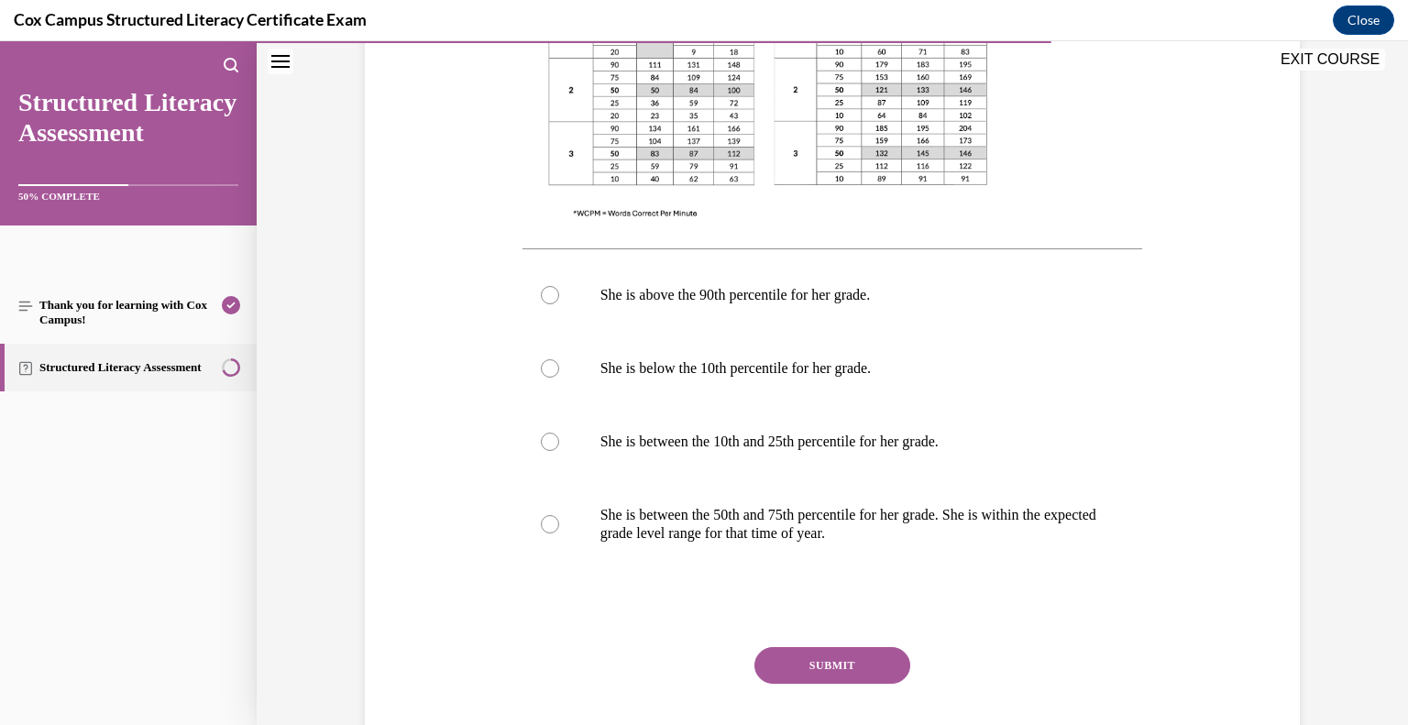
scroll to position [704, 0]
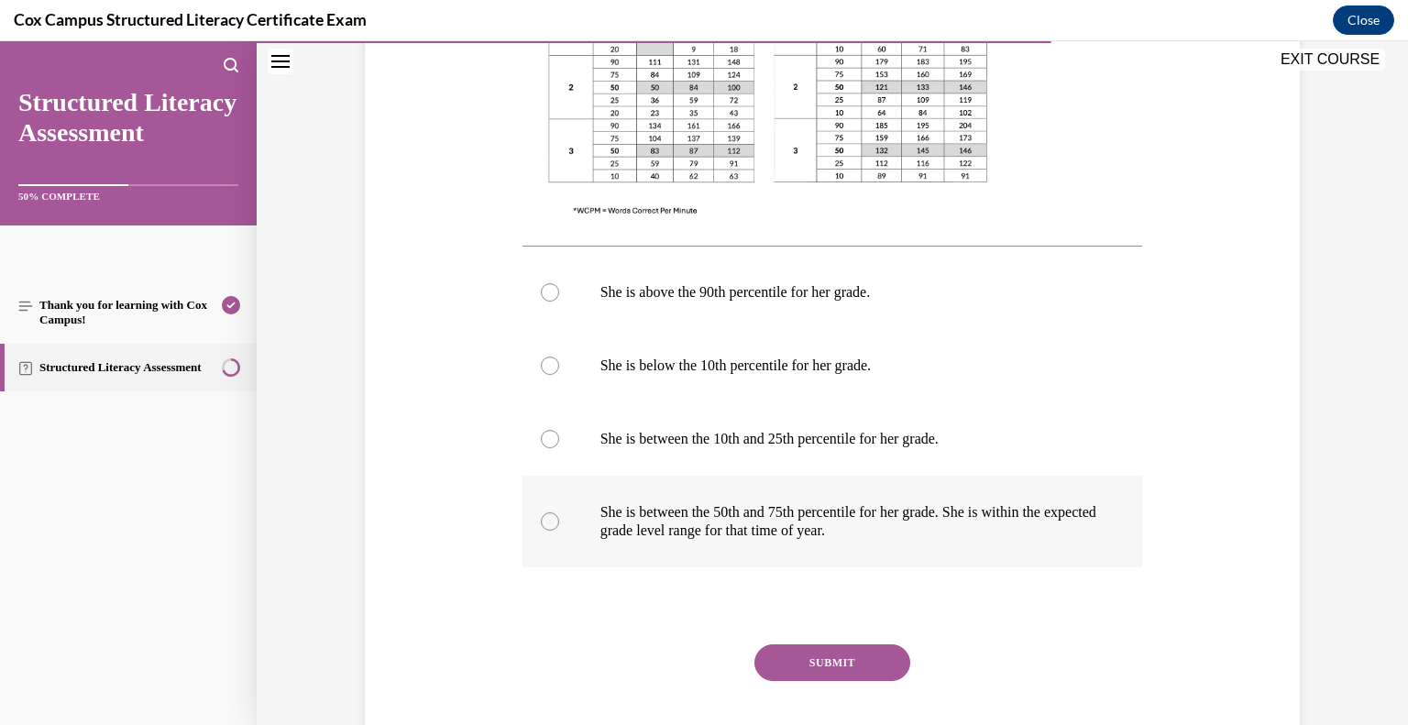
click at [563, 516] on label "She is between the 50th and 75th percentile for her grade. She is within the ex…" at bounding box center [833, 522] width 621 height 92
click at [559, 516] on input "She is between the 50th and 75th percentile for her grade. She is within the ex…" at bounding box center [550, 521] width 18 height 18
radio input "true"
click at [836, 663] on button "SUBMIT" at bounding box center [833, 662] width 156 height 37
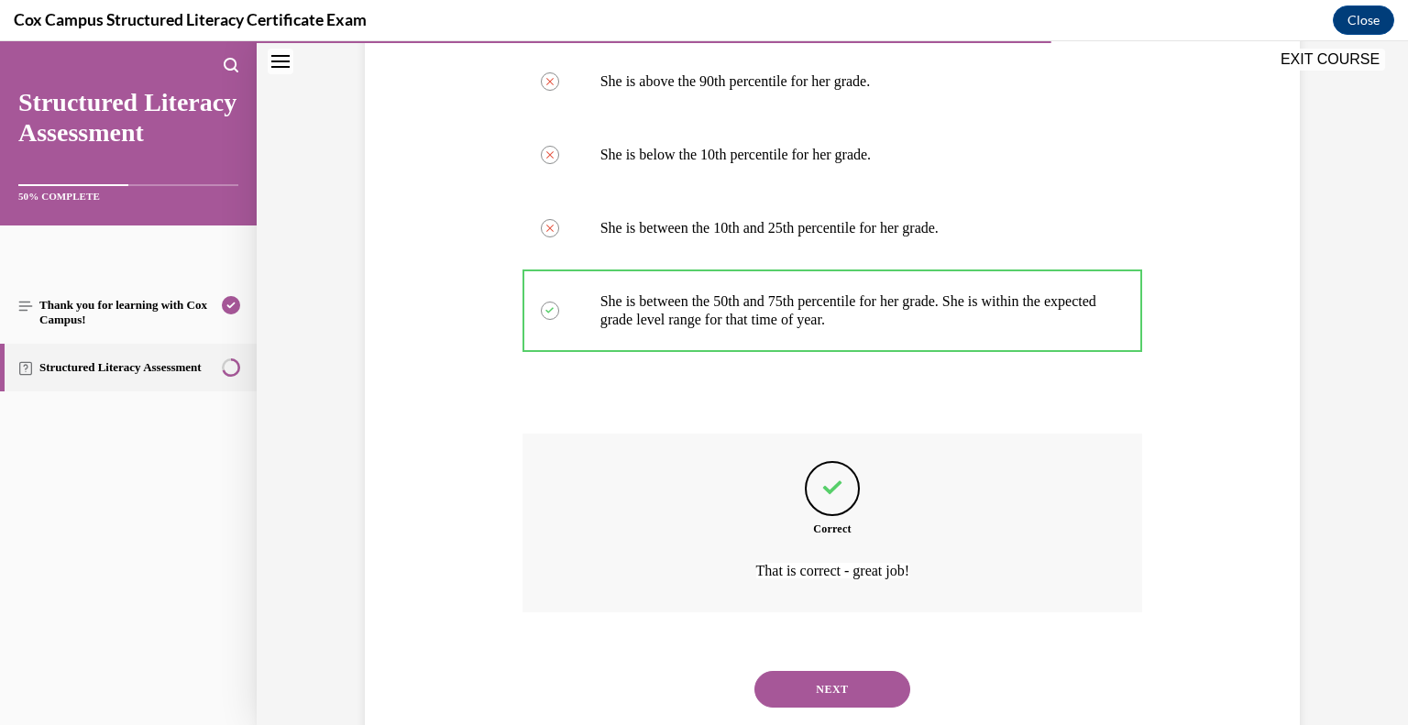
scroll to position [961, 0]
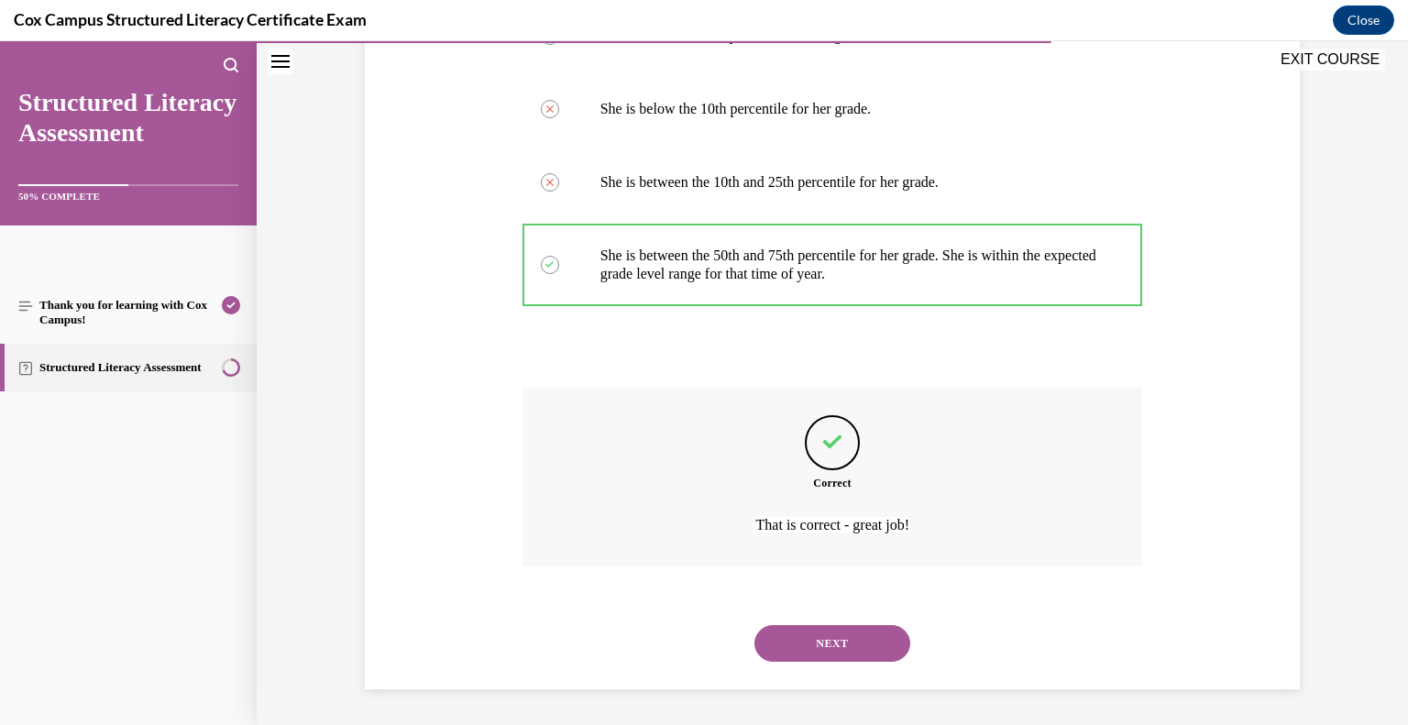
click at [832, 642] on button "NEXT" at bounding box center [833, 643] width 156 height 37
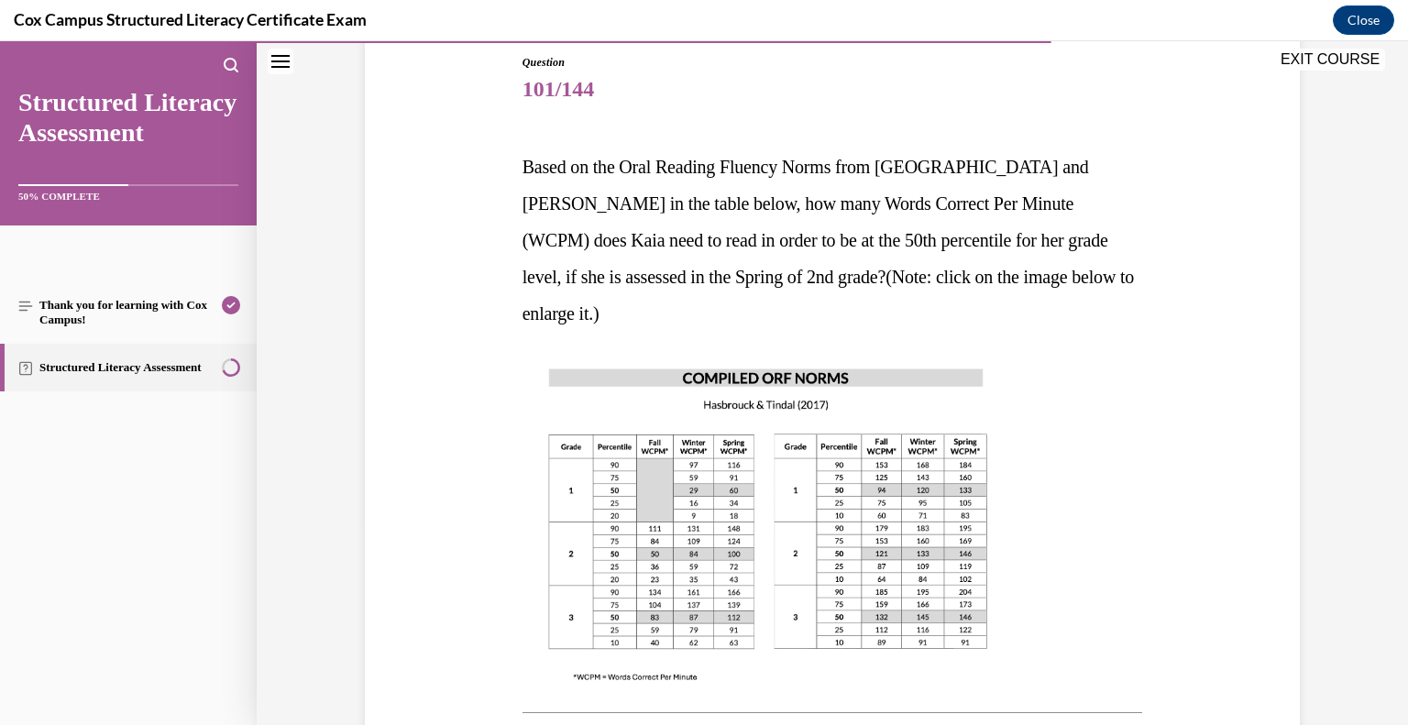
scroll to position [204, 0]
click at [685, 501] on img at bounding box center [768, 521] width 491 height 348
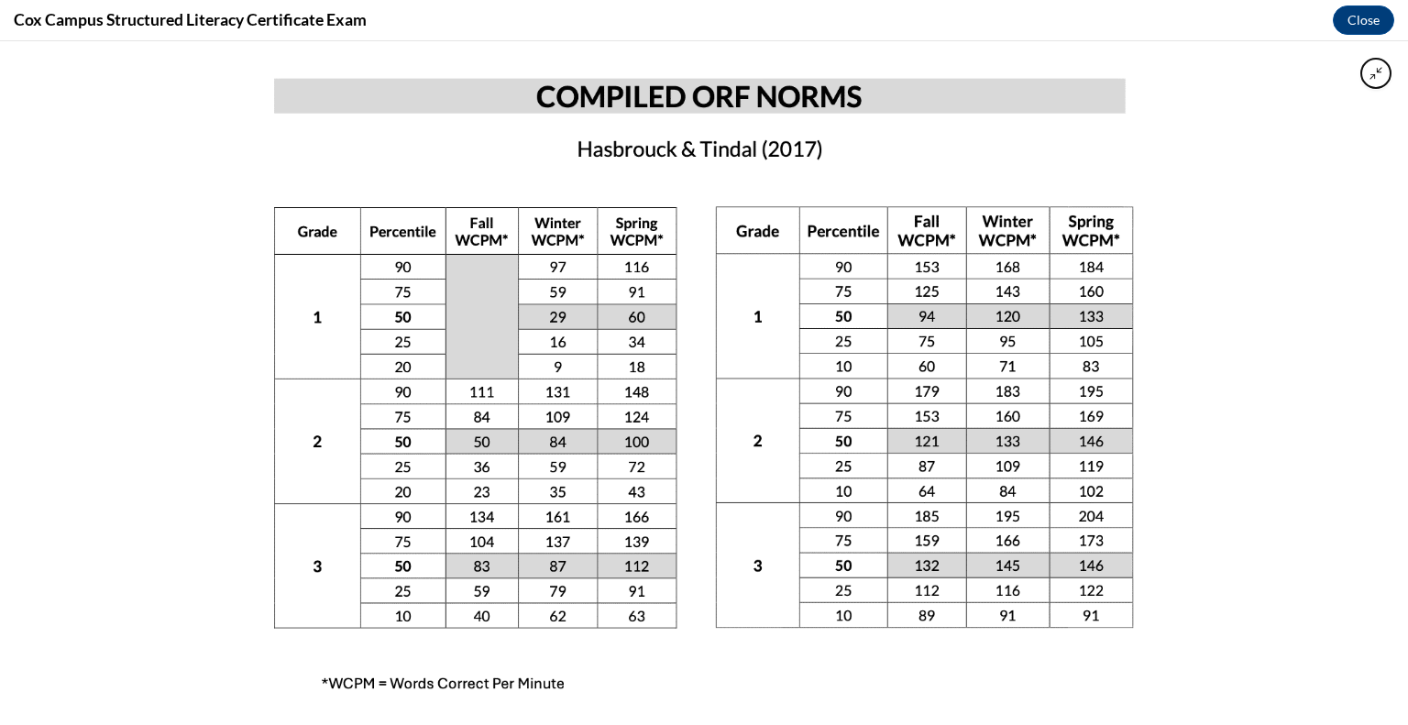
click at [713, 471] on img at bounding box center [704, 383] width 964 height 684
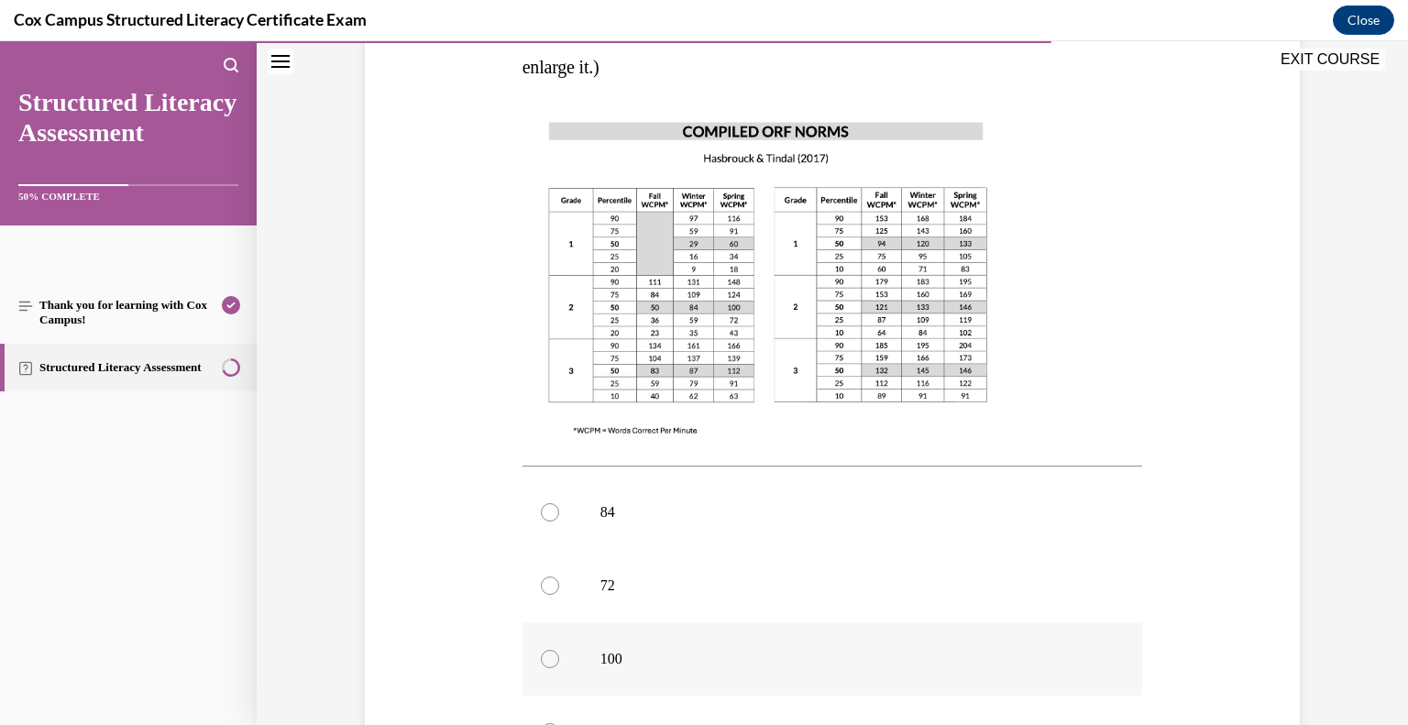
click at [612, 650] on p "100" at bounding box center [848, 659] width 497 height 18
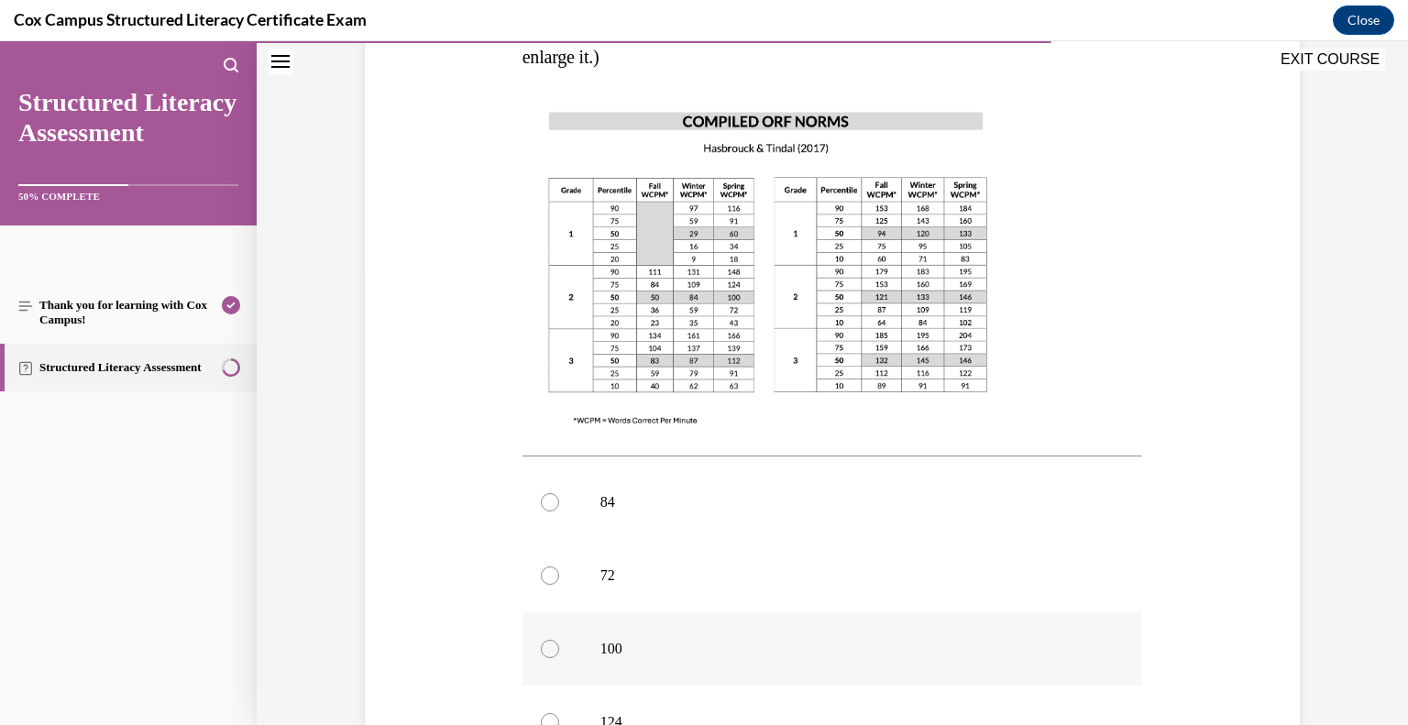
drag, startPoint x: 547, startPoint y: 617, endPoint x: 595, endPoint y: 617, distance: 47.7
click at [554, 640] on div at bounding box center [550, 649] width 18 height 18
click at [554, 640] on input "100" at bounding box center [550, 649] width 18 height 18
radio input "true"
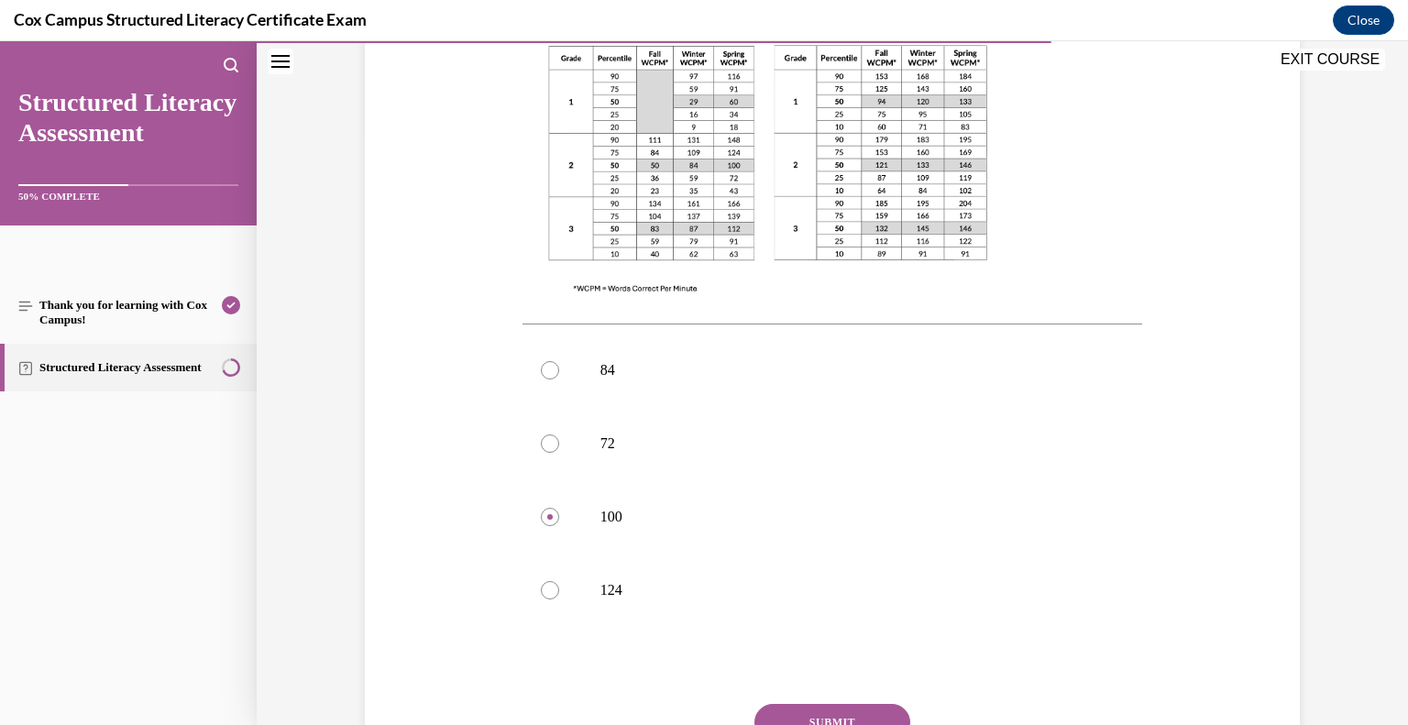
click at [814, 704] on button "SUBMIT" at bounding box center [833, 722] width 156 height 37
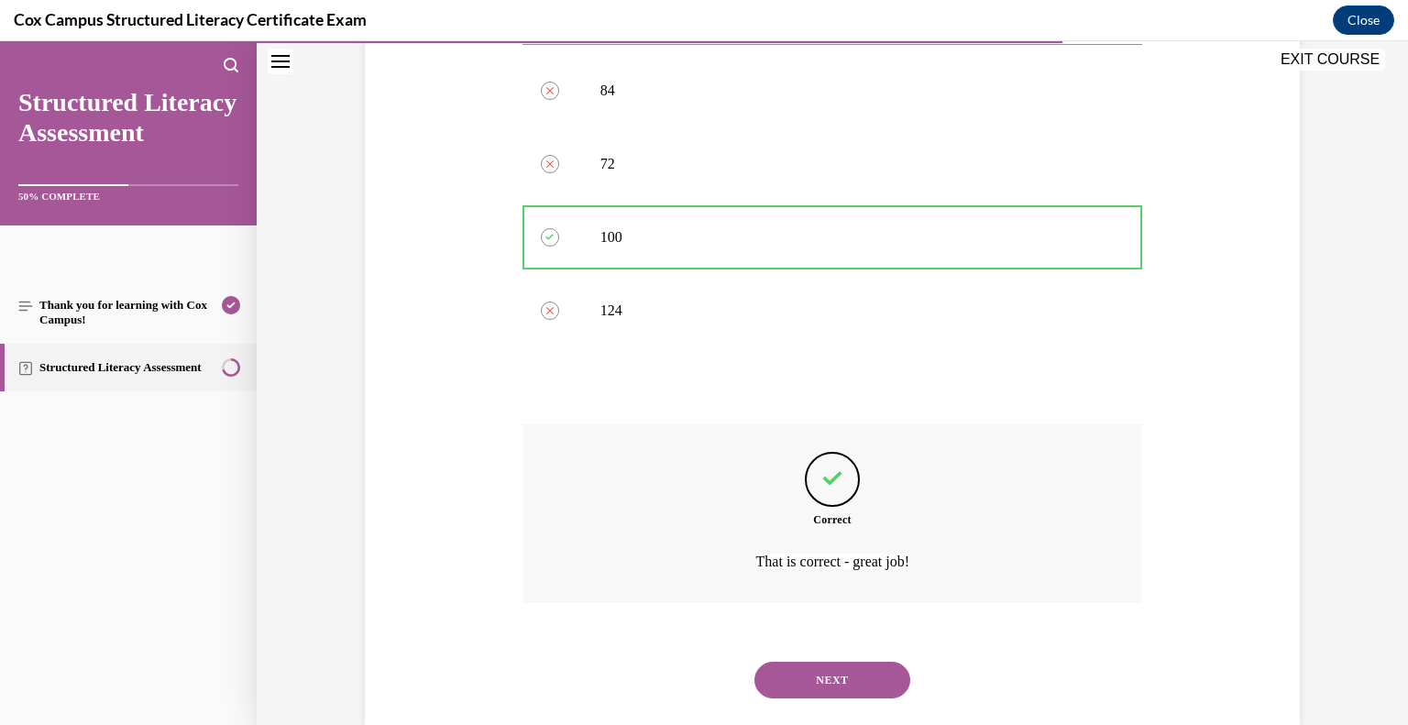
scroll to position [869, 0]
click at [850, 662] on button "NEXT" at bounding box center [833, 680] width 156 height 37
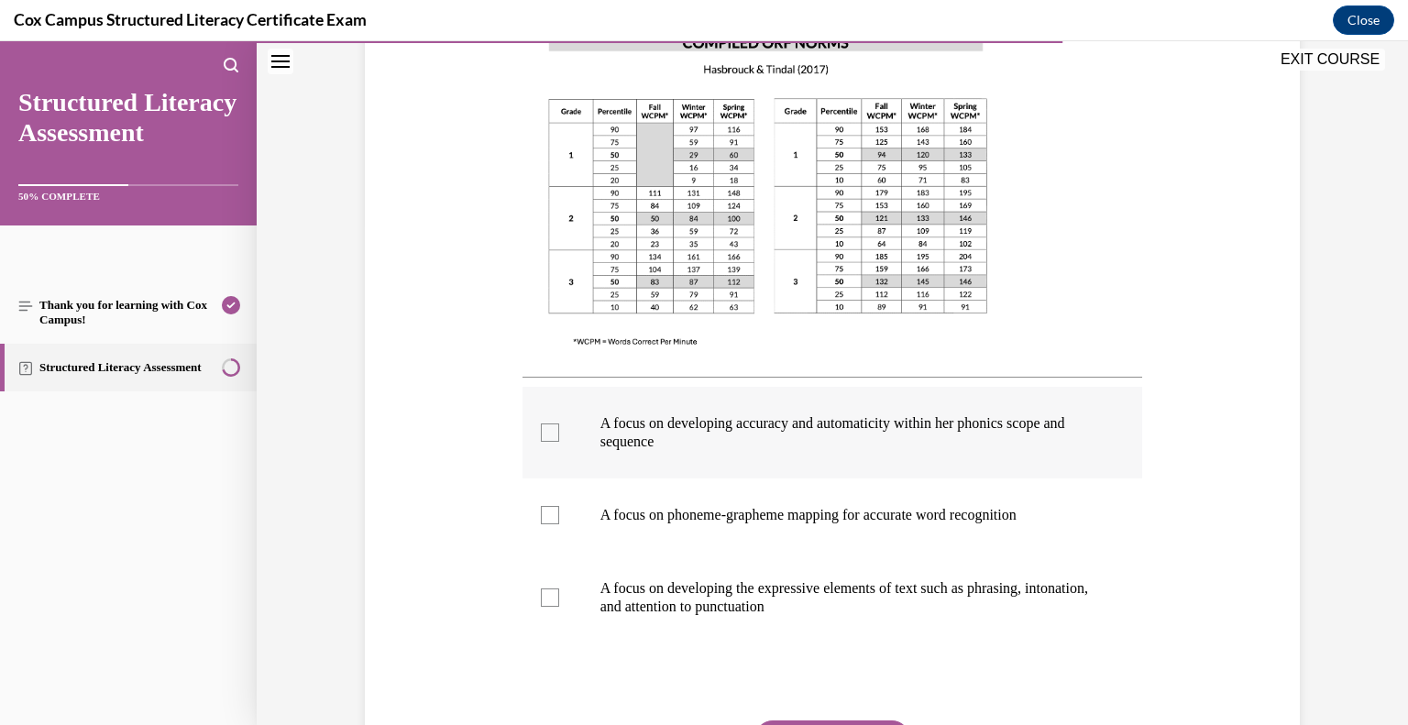
scroll to position [502, 0]
click at [548, 433] on div at bounding box center [550, 430] width 18 height 18
click at [548, 433] on input "A focus on developing accuracy and automaticity within her phonics scope and se…" at bounding box center [550, 430] width 18 height 18
checkbox input "true"
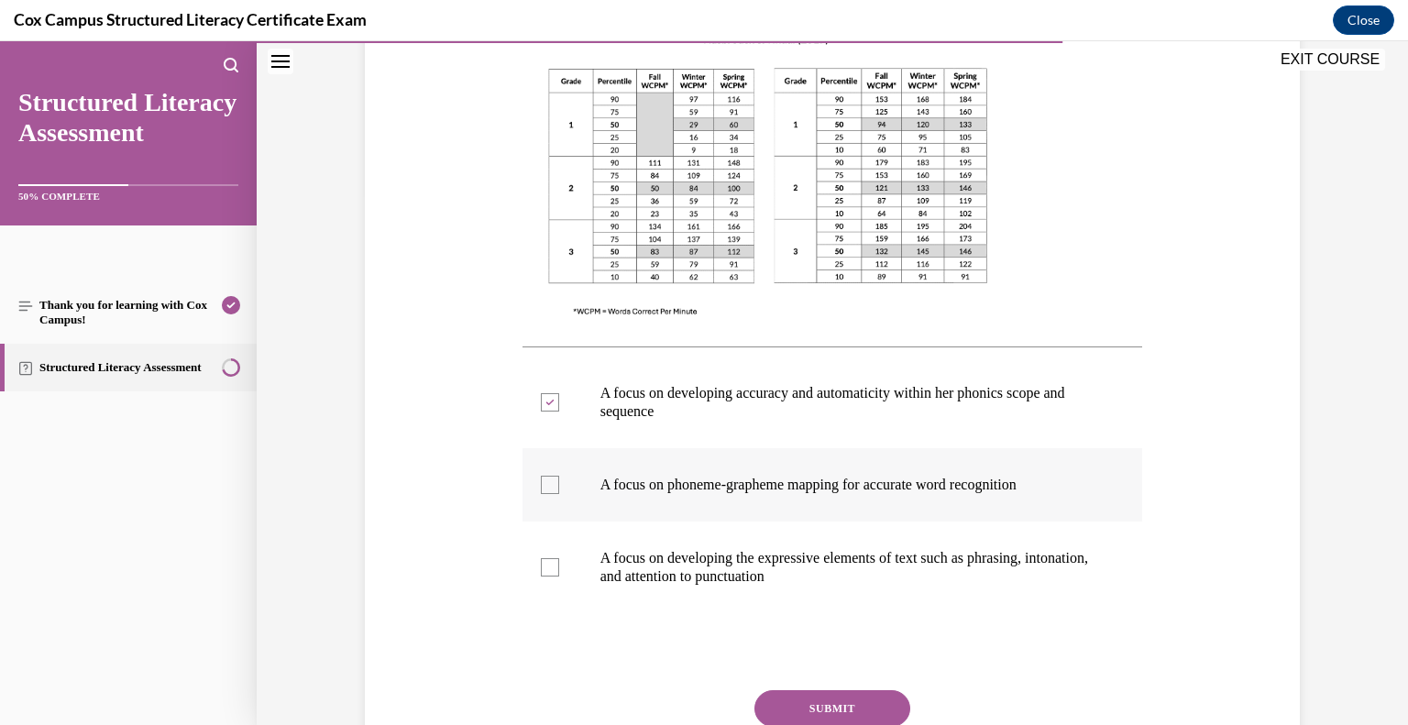
scroll to position [531, 0]
click at [556, 483] on div at bounding box center [550, 484] width 18 height 18
click at [556, 483] on input "A focus on phoneme-grapheme mapping for accurate word recognition" at bounding box center [550, 484] width 18 height 18
checkbox input "true"
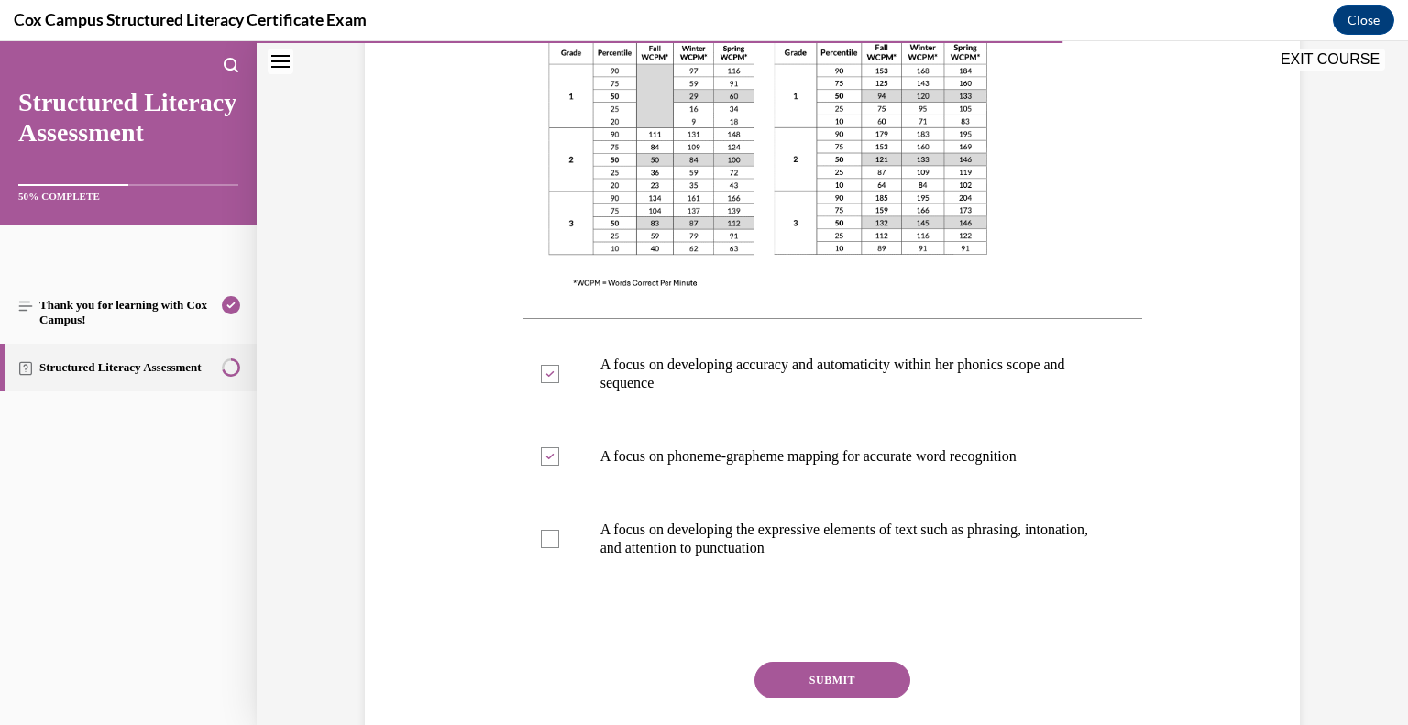
scroll to position [561, 0]
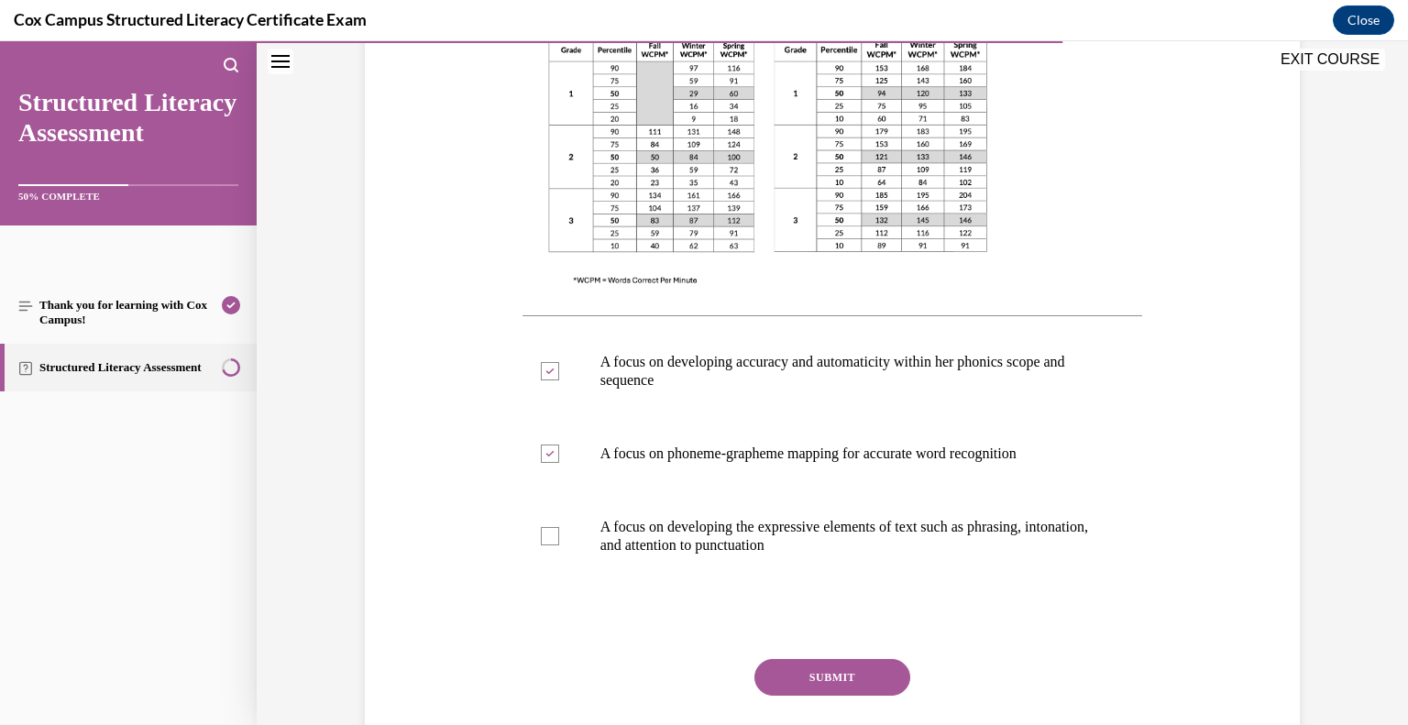
click at [862, 672] on button "SUBMIT" at bounding box center [833, 677] width 156 height 37
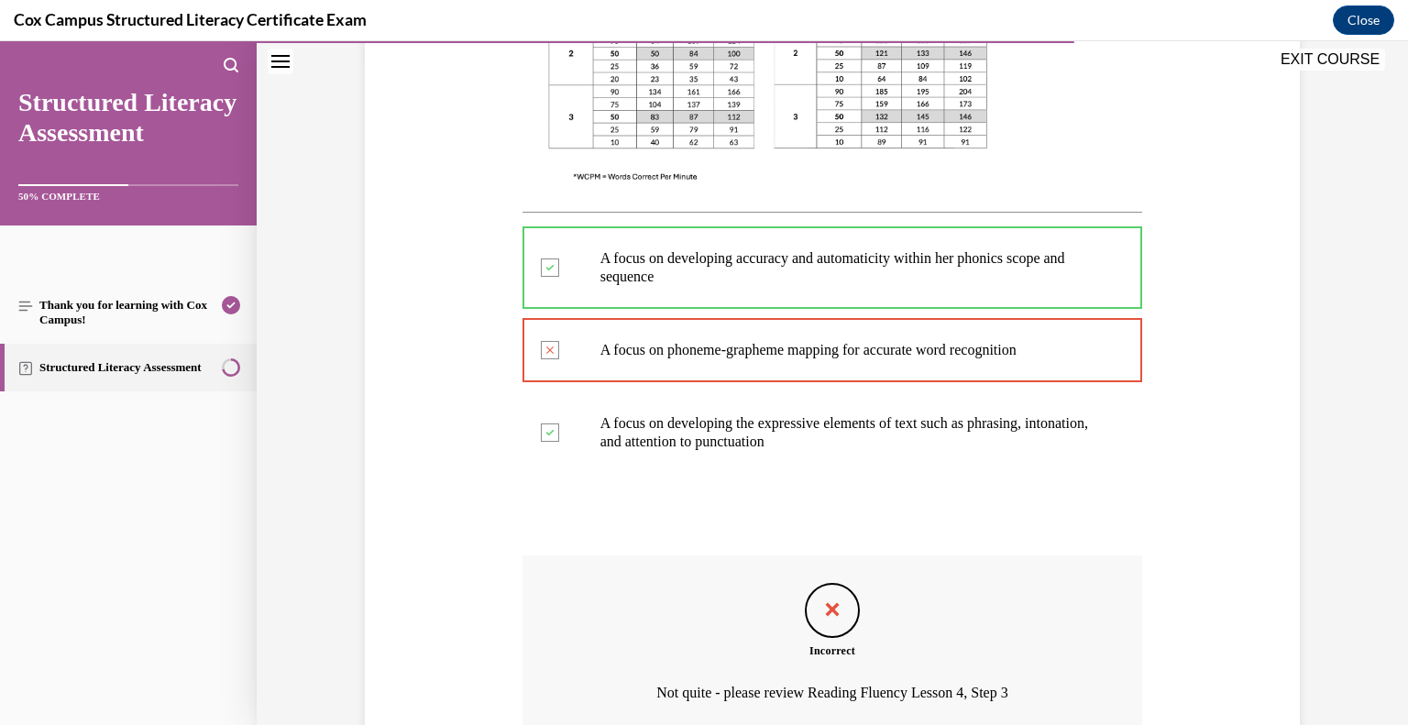
scroll to position [832, 0]
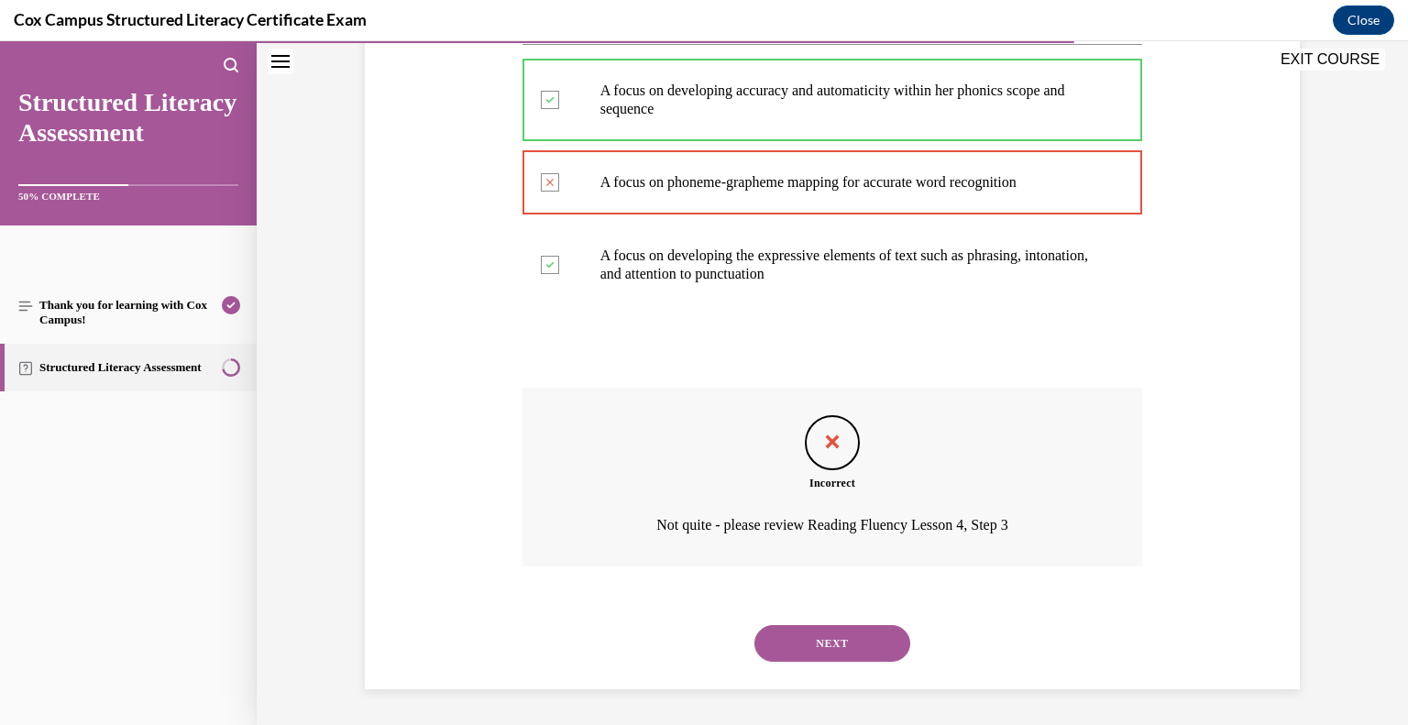
click at [766, 644] on button "NEXT" at bounding box center [833, 643] width 156 height 37
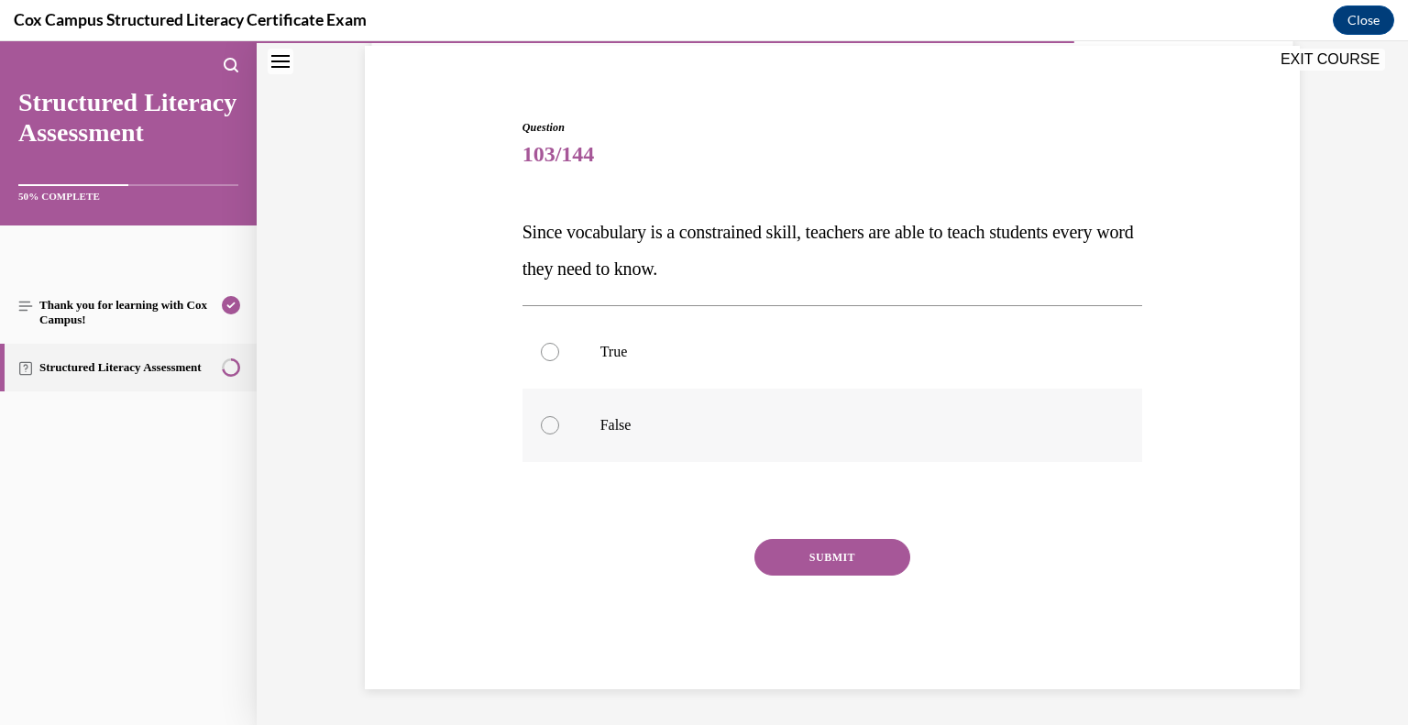
click at [638, 419] on p "False" at bounding box center [848, 425] width 497 height 18
click at [559, 419] on input "False" at bounding box center [550, 425] width 18 height 18
radio input "true"
click at [830, 553] on button "SUBMIT" at bounding box center [833, 557] width 156 height 37
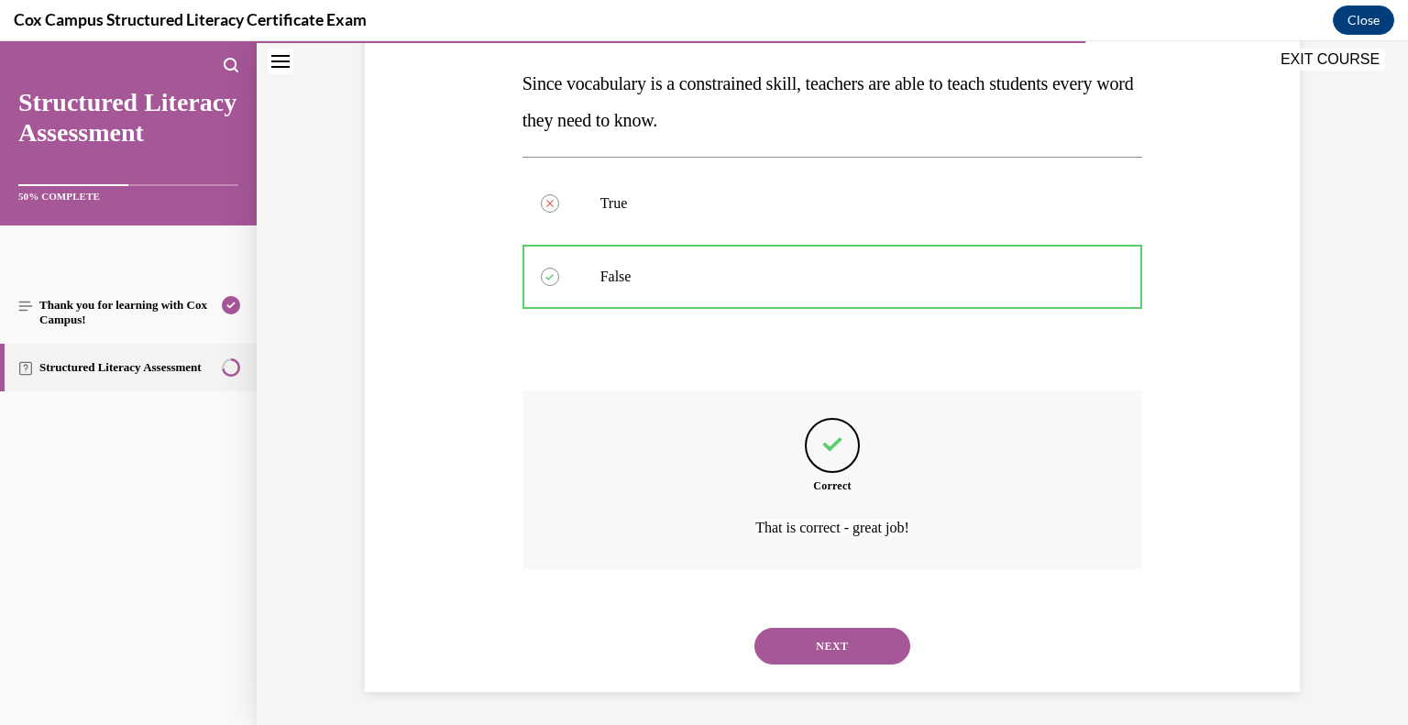
scroll to position [287, 0]
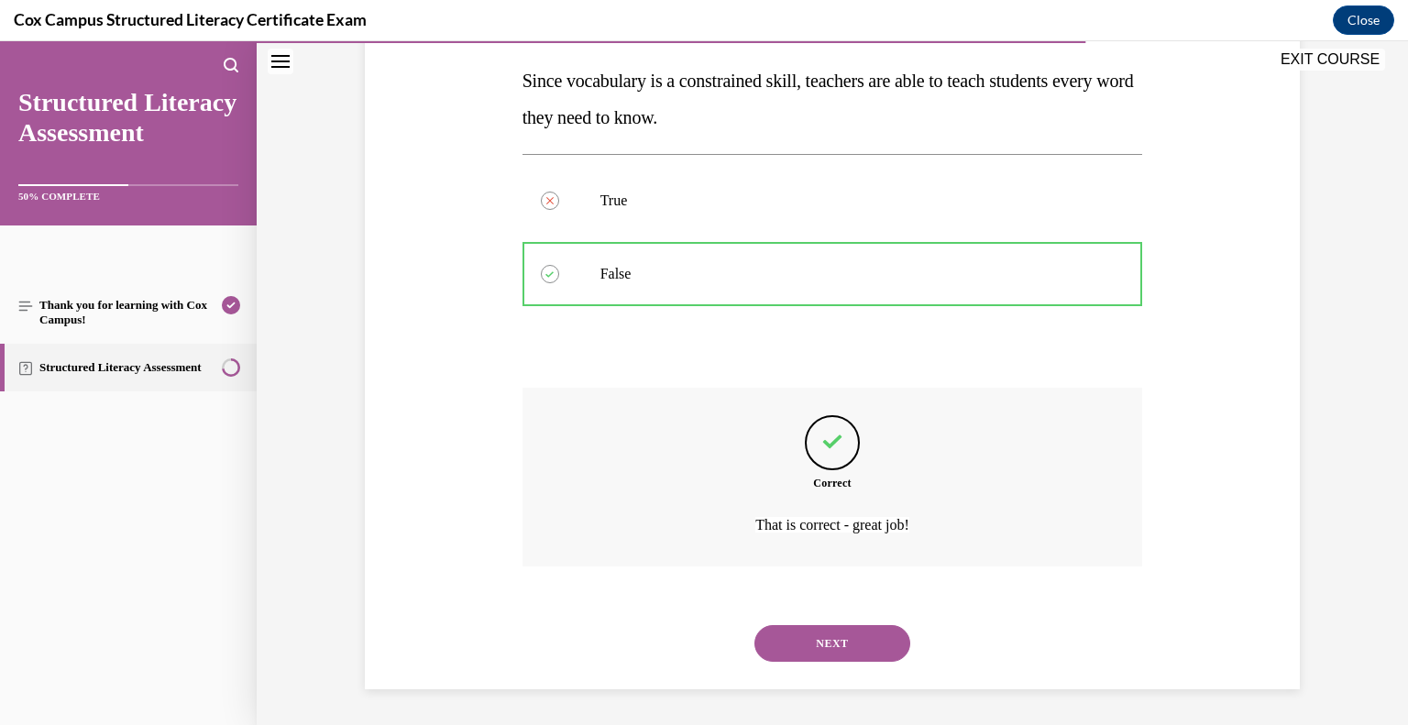
click at [848, 648] on button "NEXT" at bounding box center [833, 643] width 156 height 37
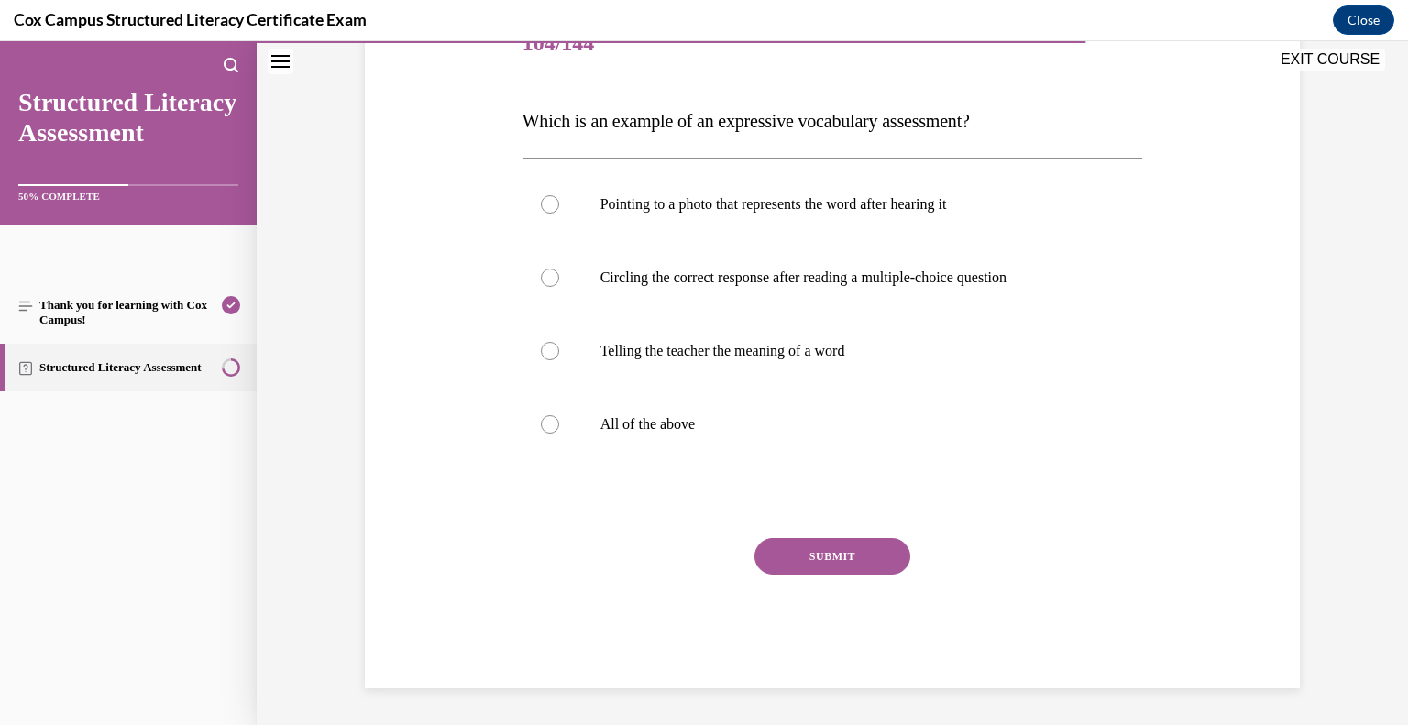
scroll to position [204, 0]
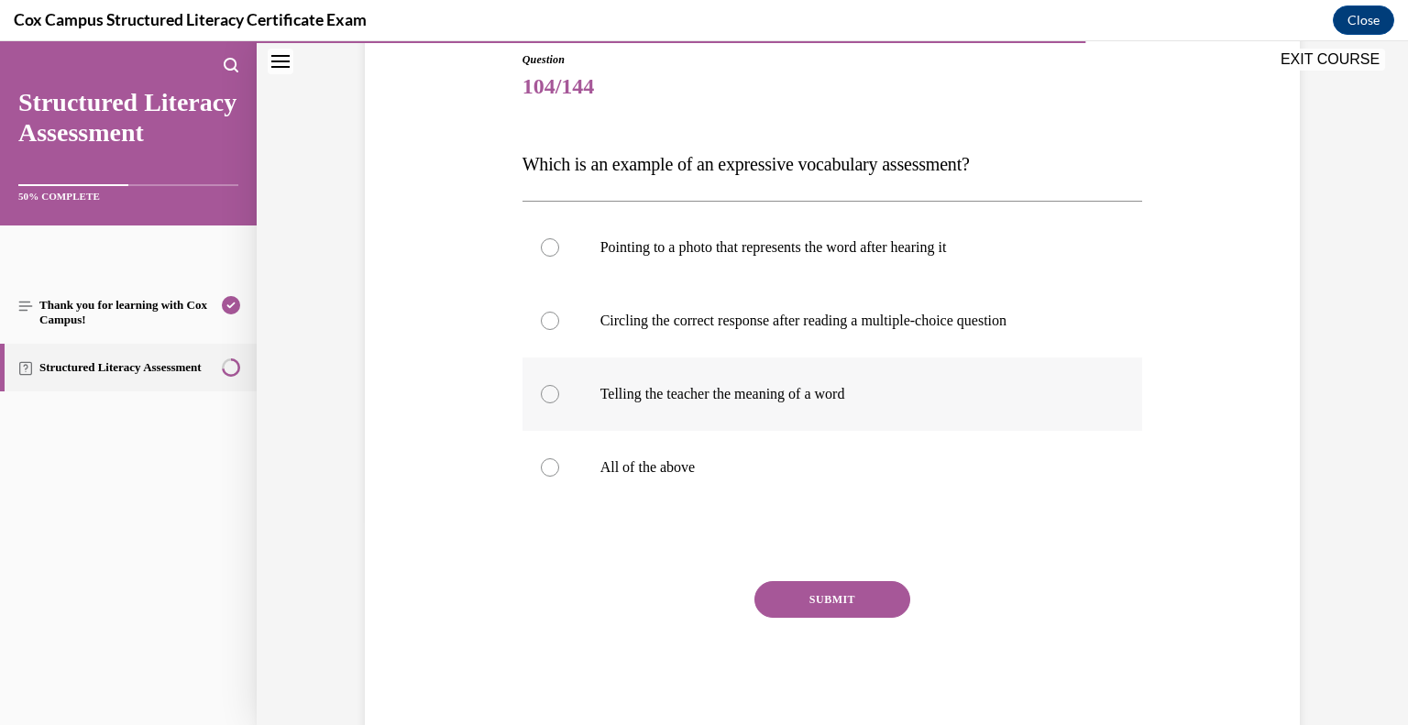
click at [649, 396] on p "Telling the teacher the meaning of a word" at bounding box center [848, 394] width 497 height 18
click at [559, 396] on input "Telling the teacher the meaning of a word" at bounding box center [550, 394] width 18 height 18
radio input "true"
click at [818, 607] on button "SUBMIT" at bounding box center [833, 599] width 156 height 37
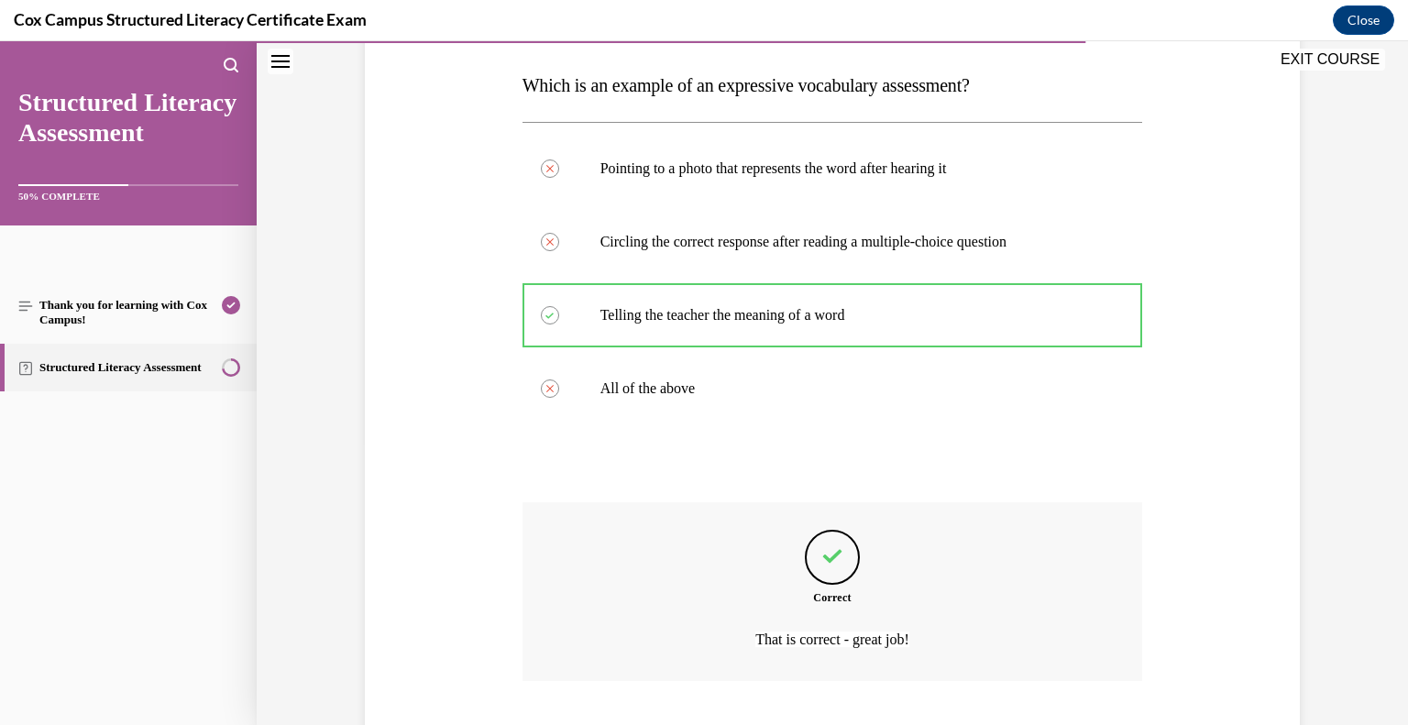
scroll to position [397, 0]
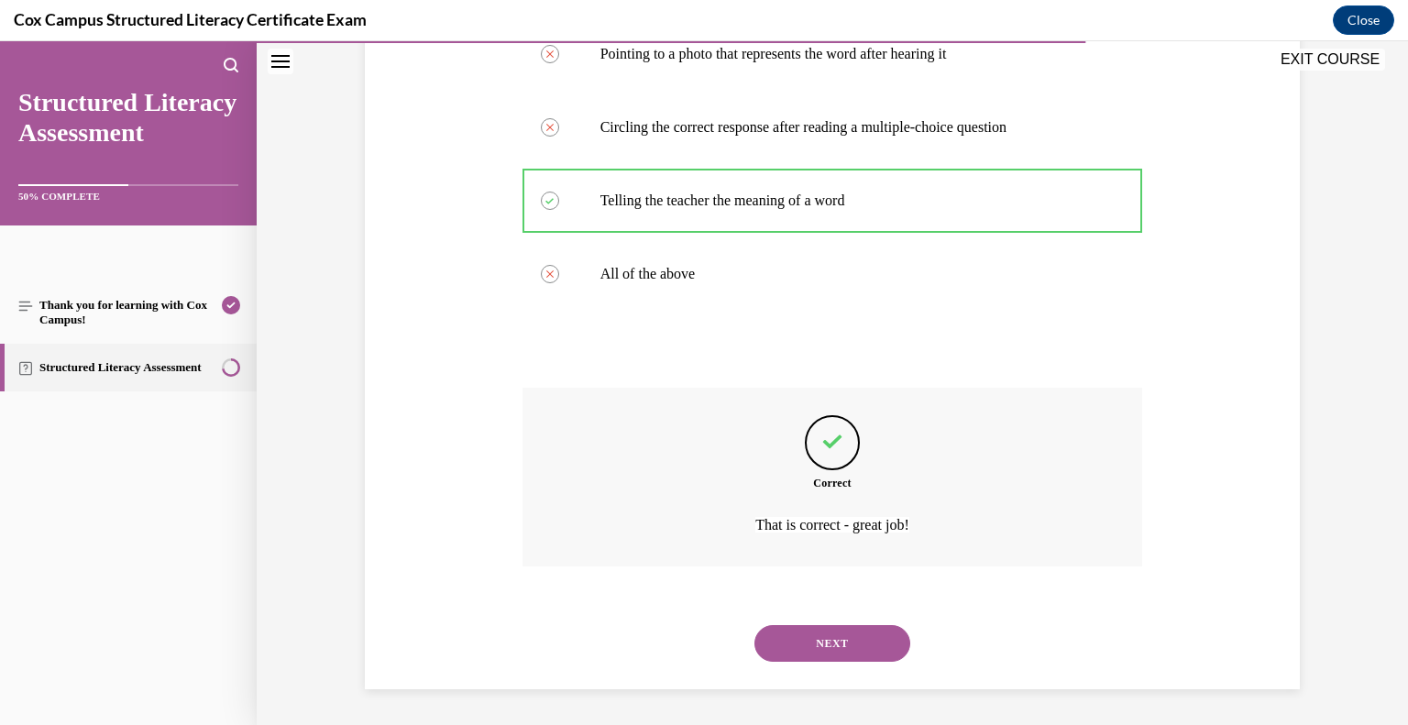
click at [824, 657] on button "NEXT" at bounding box center [833, 643] width 156 height 37
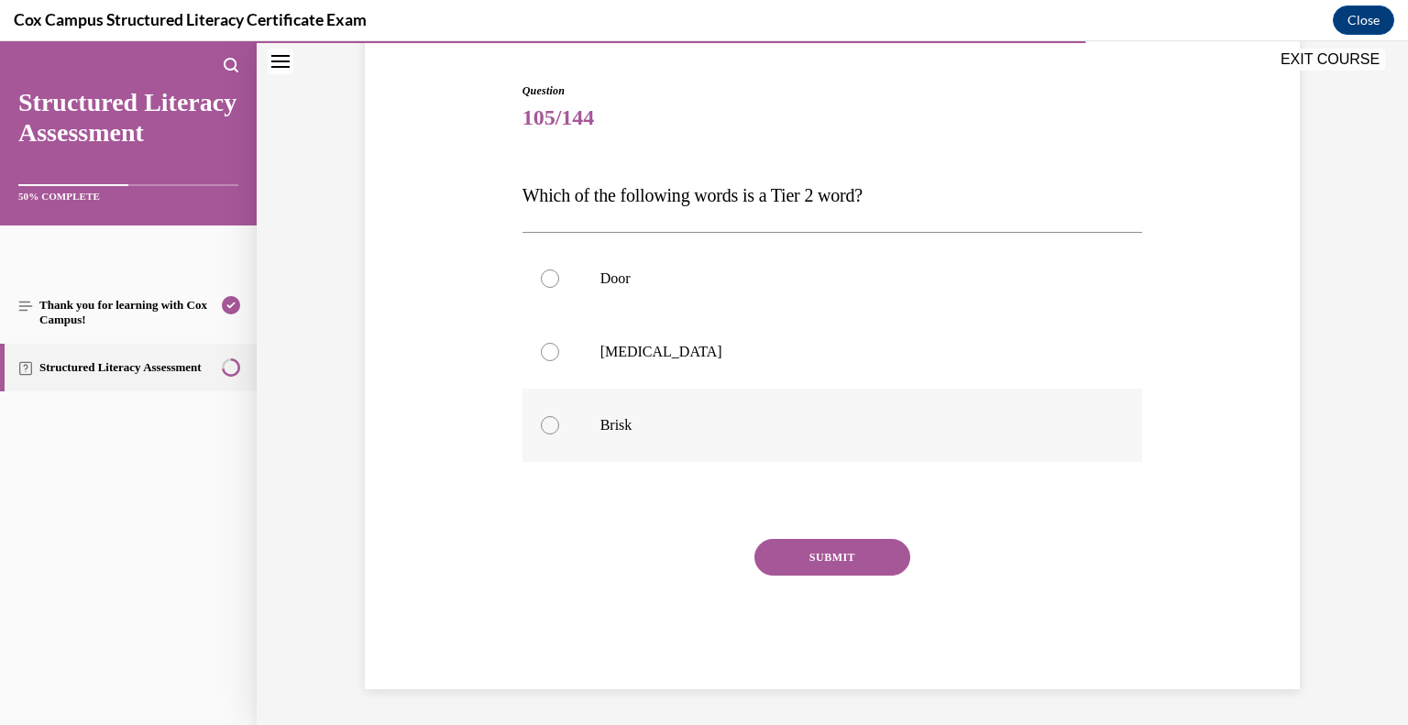
click at [604, 430] on p "Brisk" at bounding box center [848, 425] width 497 height 18
click at [559, 430] on input "Brisk" at bounding box center [550, 425] width 18 height 18
radio input "true"
click at [833, 559] on button "SUBMIT" at bounding box center [833, 557] width 156 height 37
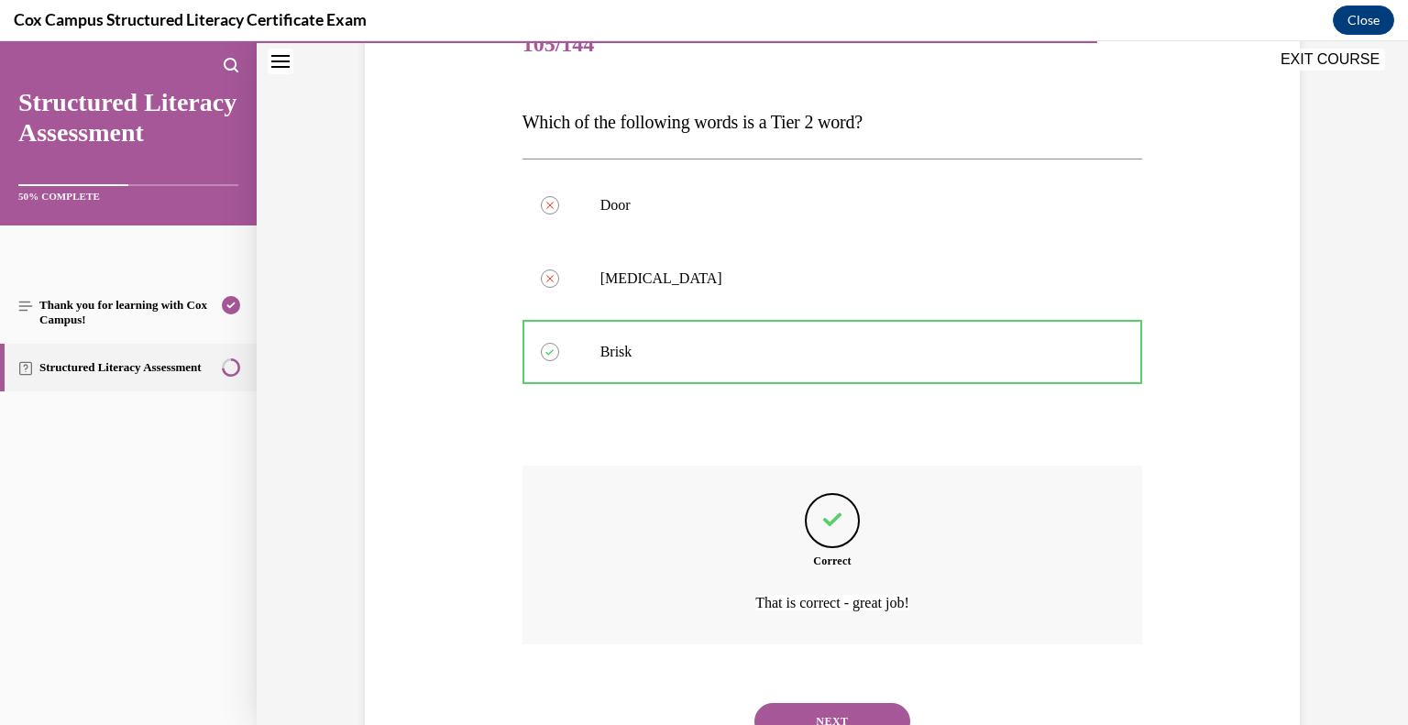
scroll to position [324, 0]
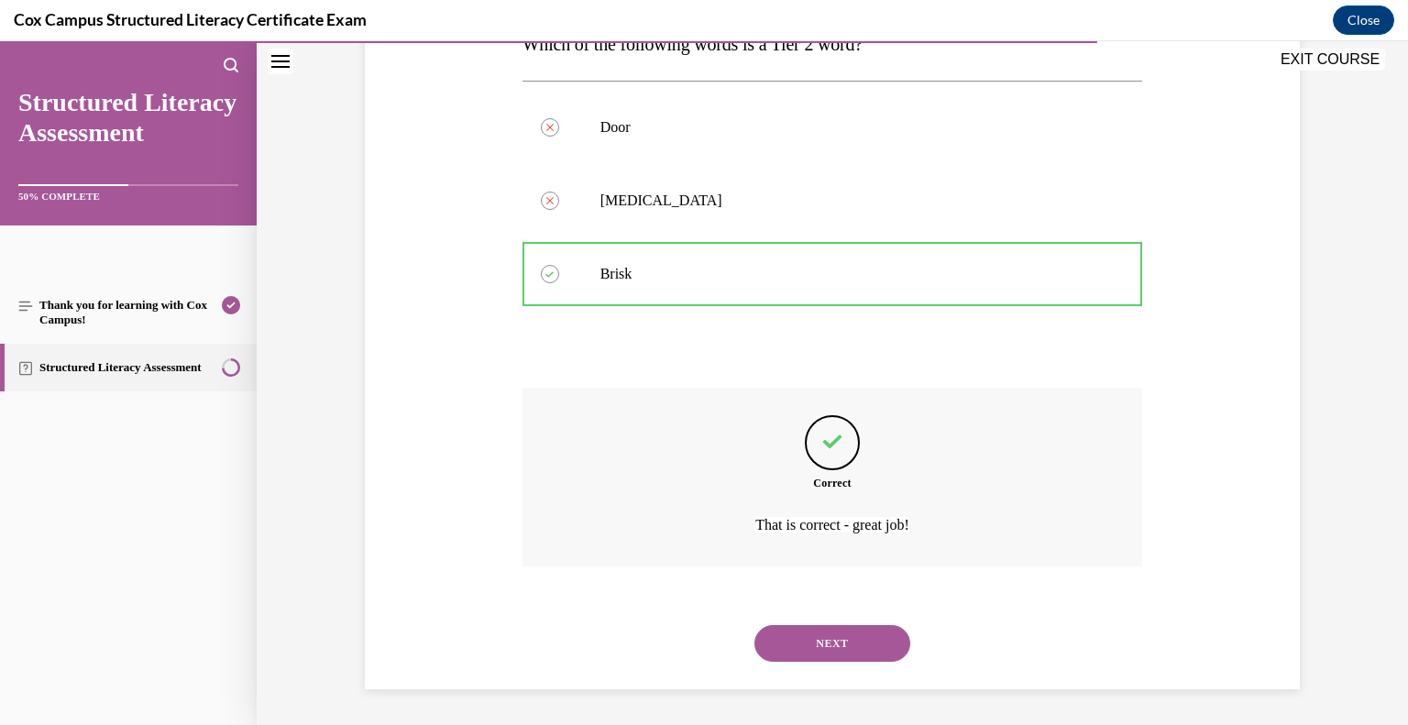
click at [810, 643] on button "NEXT" at bounding box center [833, 643] width 156 height 37
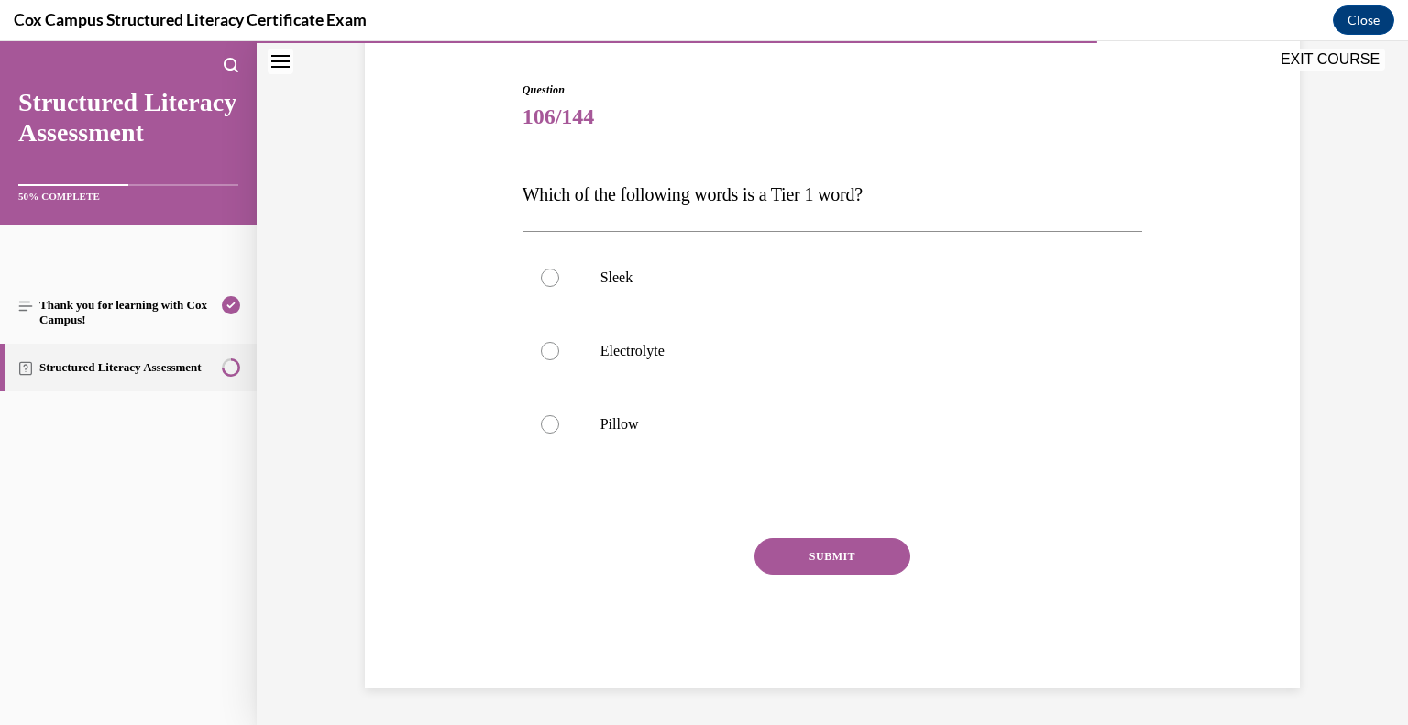
scroll to position [172, 0]
click at [611, 421] on p "Pillow" at bounding box center [848, 425] width 497 height 18
click at [559, 421] on input "Pillow" at bounding box center [550, 425] width 18 height 18
radio input "true"
click at [838, 549] on button "SUBMIT" at bounding box center [833, 557] width 156 height 37
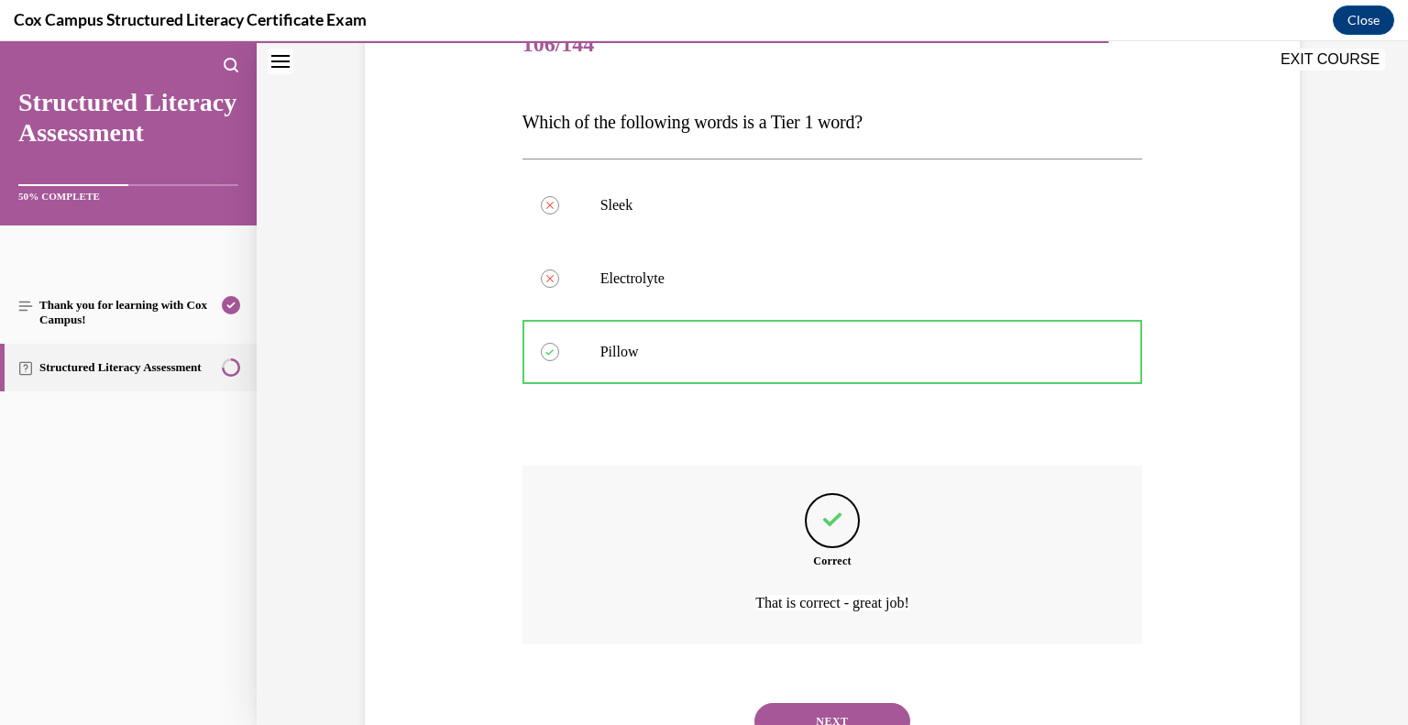
scroll to position [324, 0]
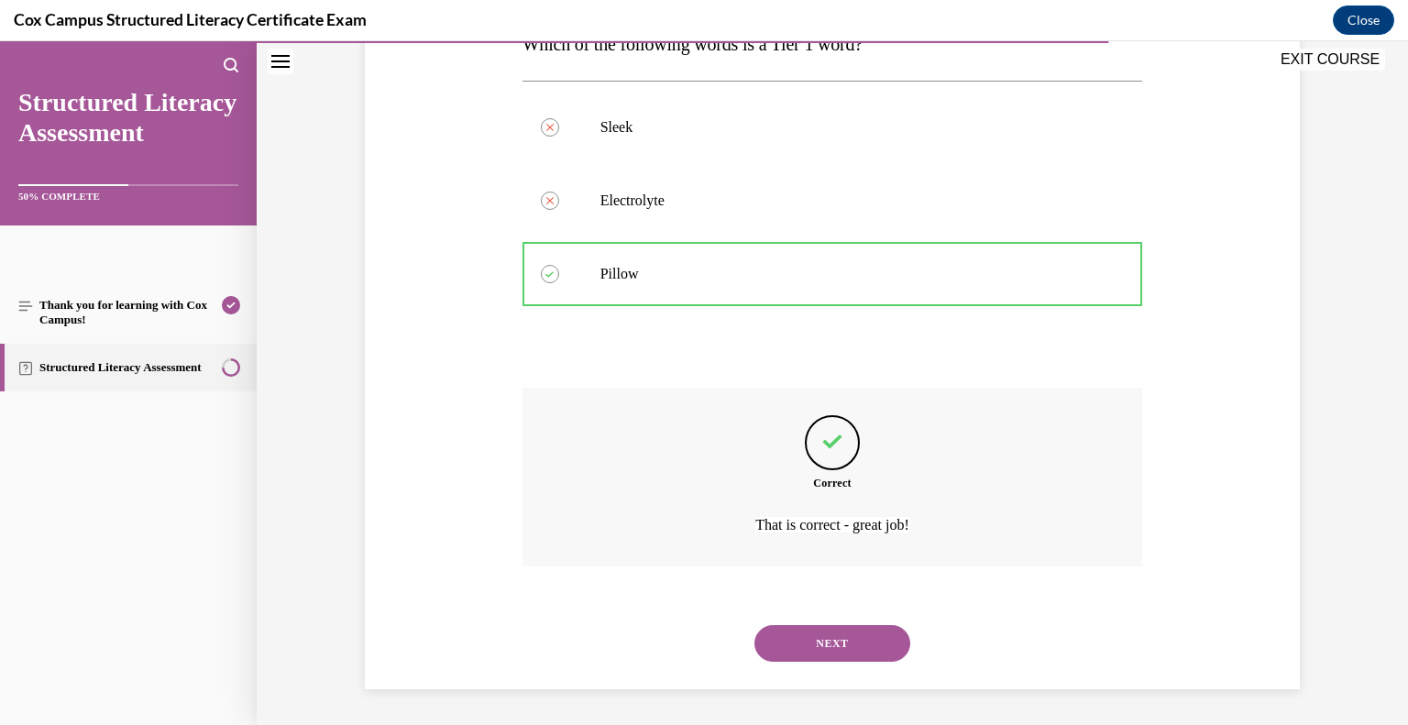
click at [825, 640] on button "NEXT" at bounding box center [833, 643] width 156 height 37
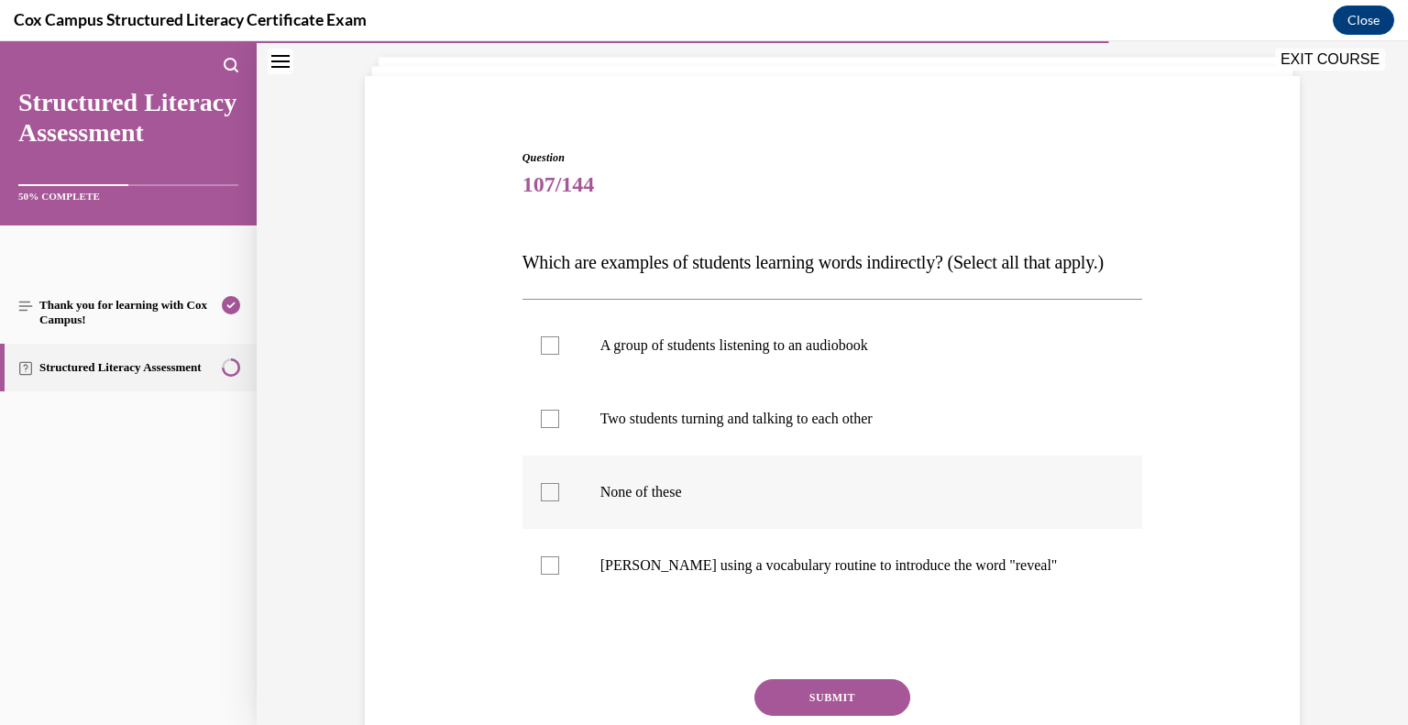
scroll to position [109, 0]
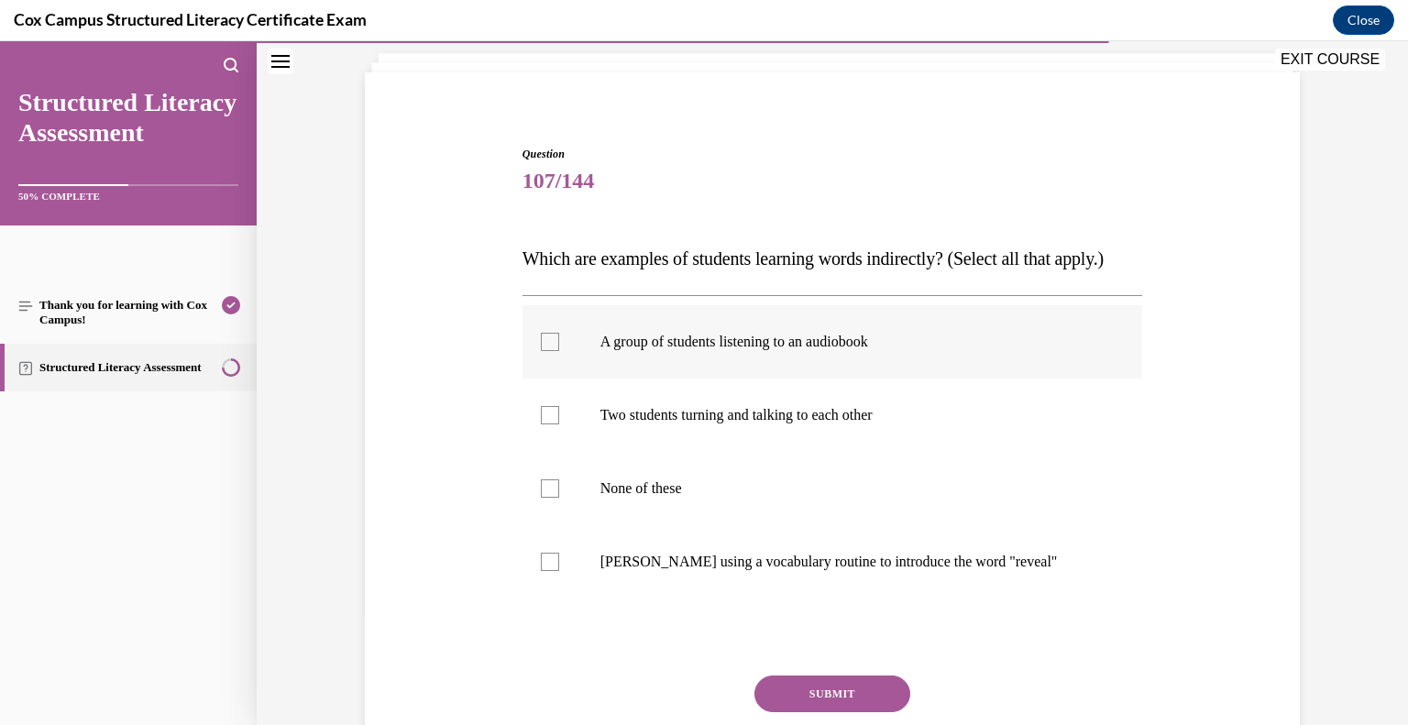
click at [604, 351] on p "A group of students listening to an audiobook" at bounding box center [848, 342] width 497 height 18
click at [632, 424] on p "Two students turning and talking to each other" at bounding box center [848, 415] width 497 height 18
click at [559, 424] on input "Two students turning and talking to each other" at bounding box center [550, 415] width 18 height 18
checkbox input "true"
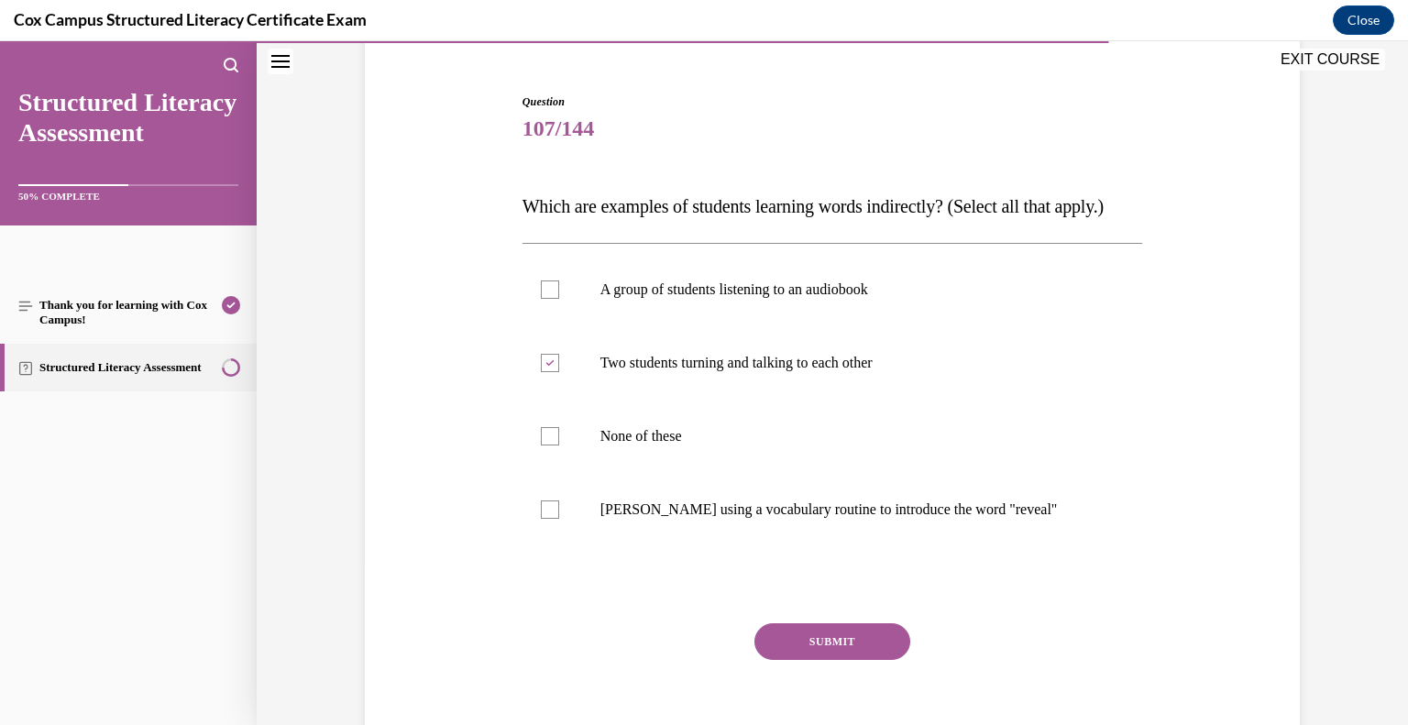
scroll to position [171, 0]
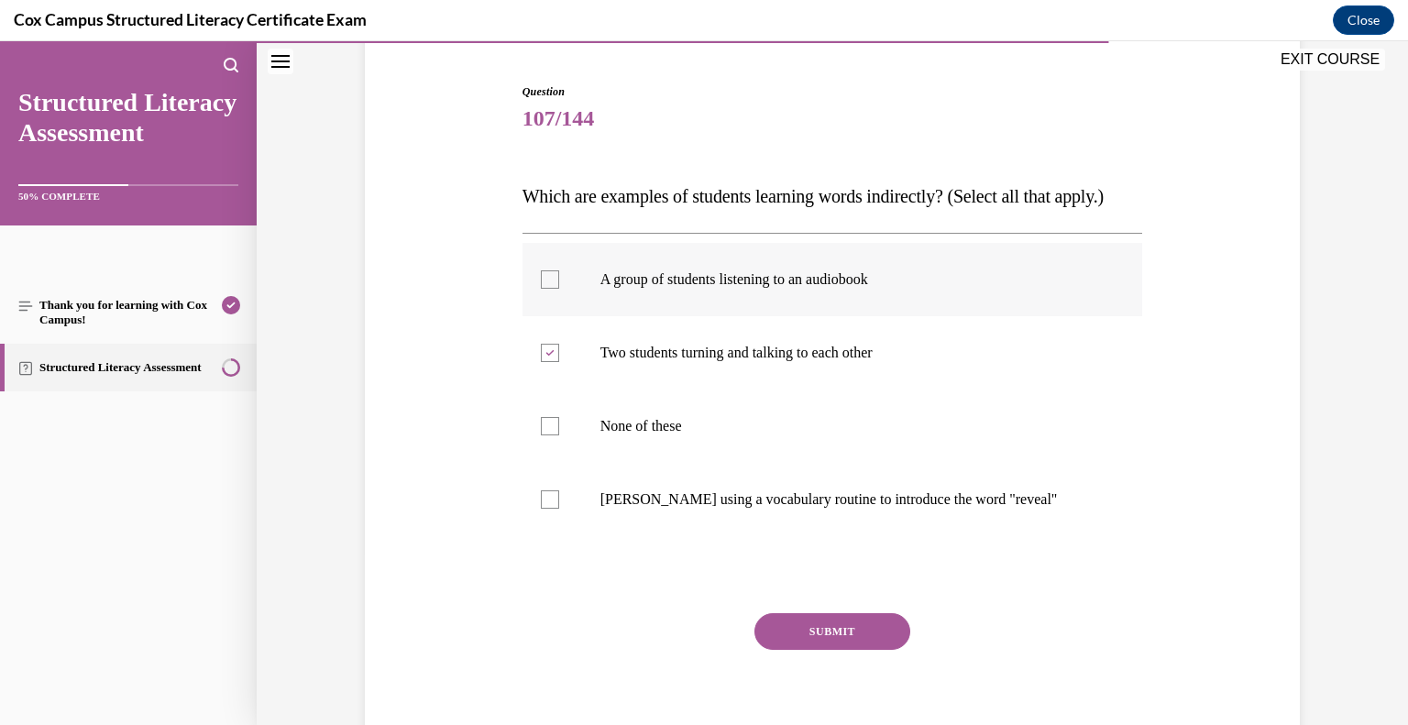
click at [547, 316] on label "A group of students listening to an audiobook" at bounding box center [833, 279] width 621 height 73
click at [547, 289] on input "A group of students listening to an audiobook" at bounding box center [550, 279] width 18 height 18
checkbox input "true"
click at [817, 650] on button "SUBMIT" at bounding box center [833, 631] width 156 height 37
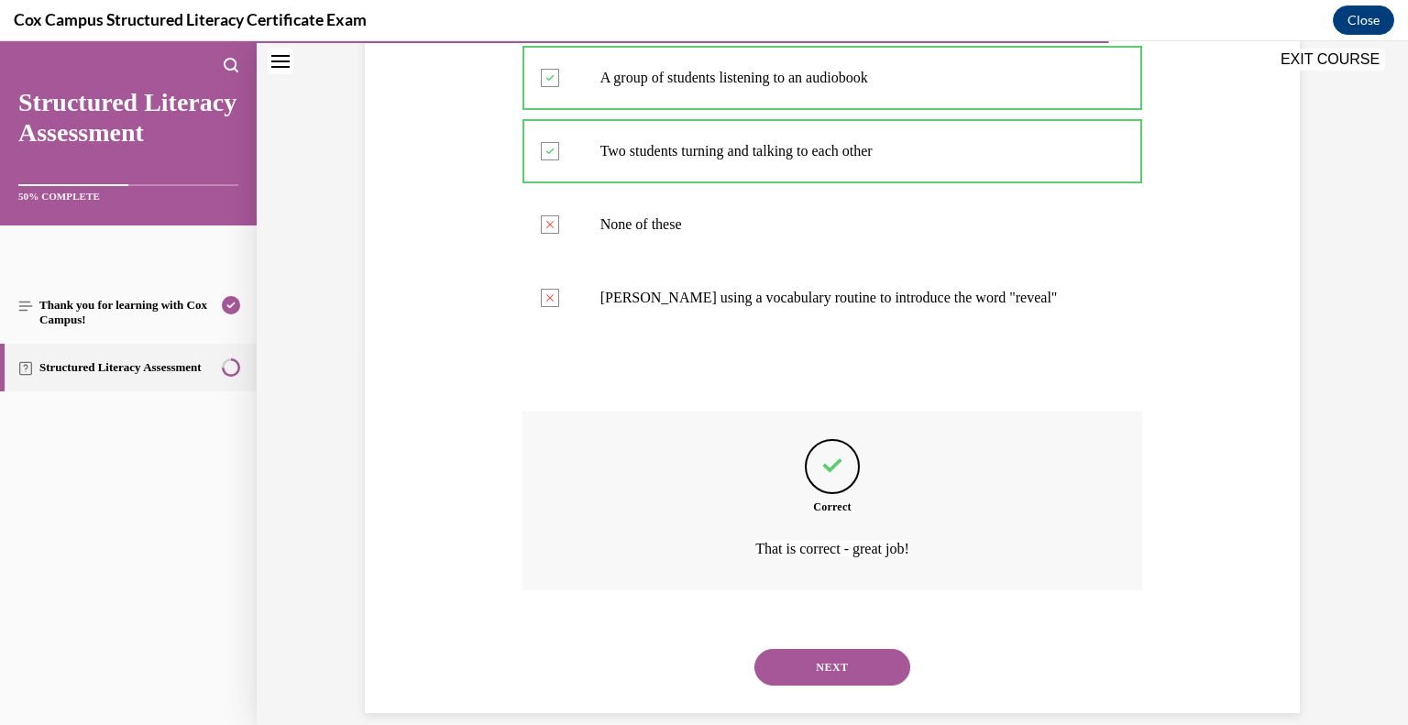
scroll to position [434, 0]
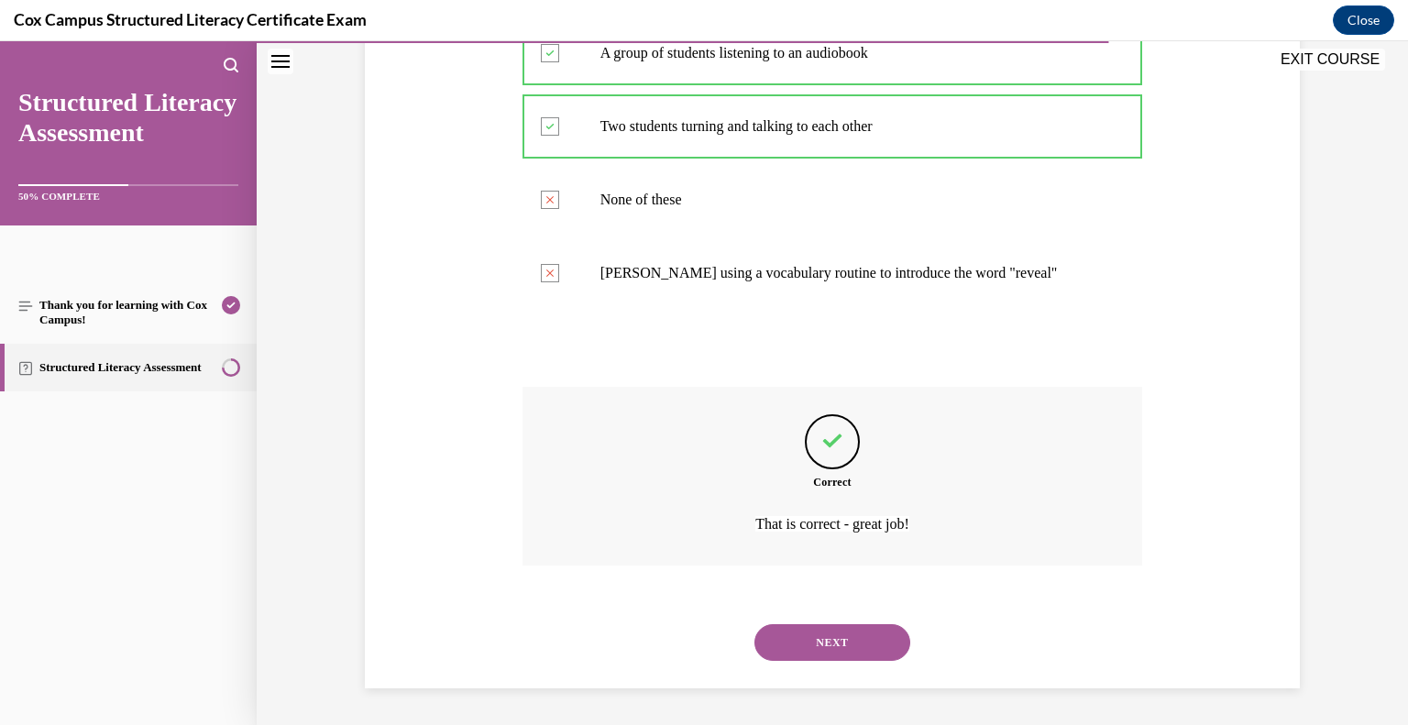
click at [809, 633] on button "NEXT" at bounding box center [833, 642] width 156 height 37
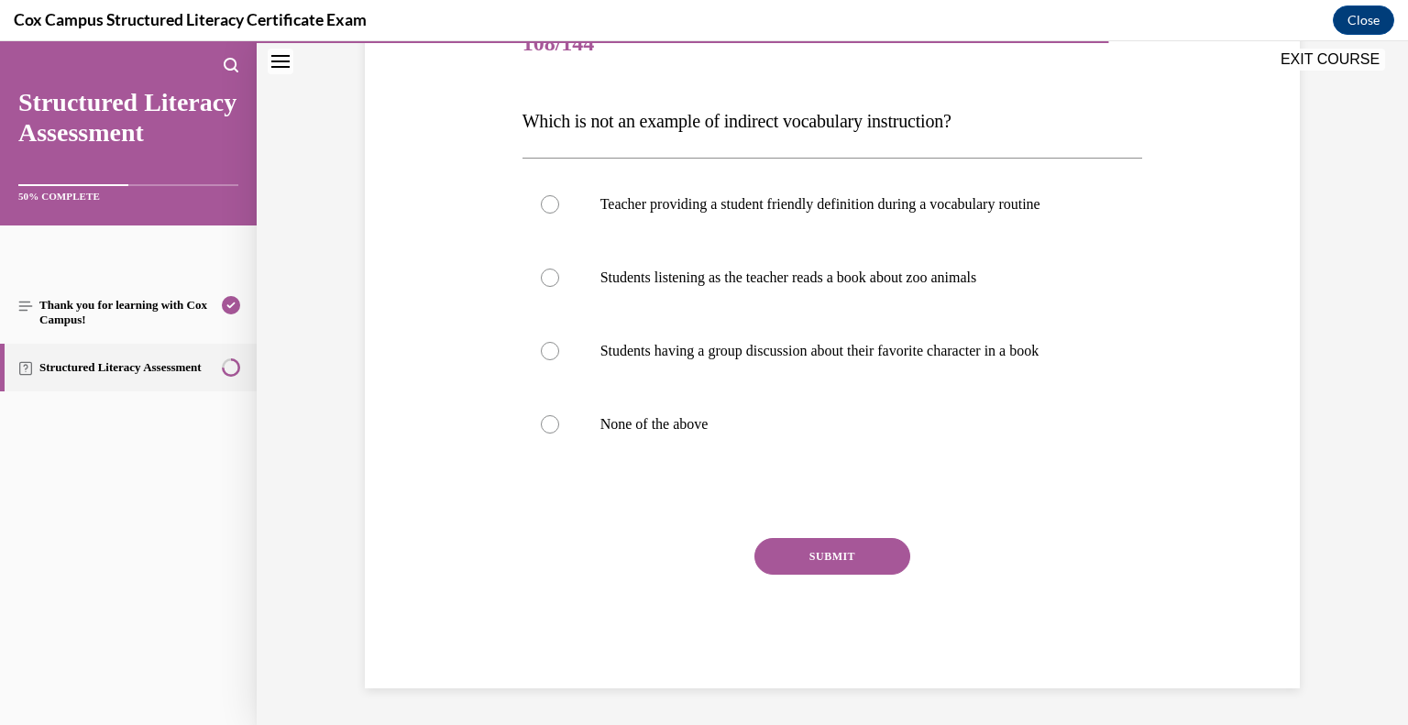
scroll to position [204, 0]
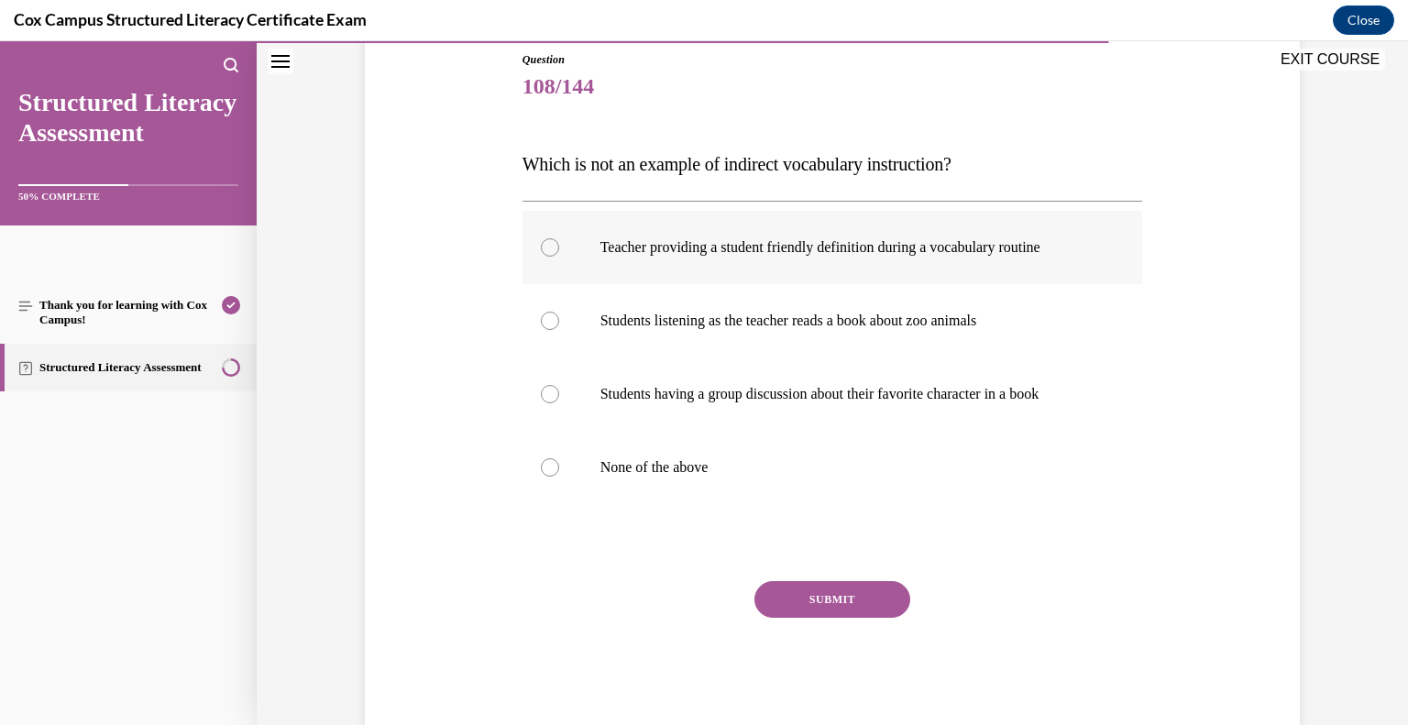
click at [543, 250] on div at bounding box center [550, 247] width 18 height 18
click at [543, 250] on input "Teacher providing a student friendly definition during a vocabulary routine" at bounding box center [550, 247] width 18 height 18
radio input "true"
click at [815, 600] on button "SUBMIT" at bounding box center [833, 599] width 156 height 37
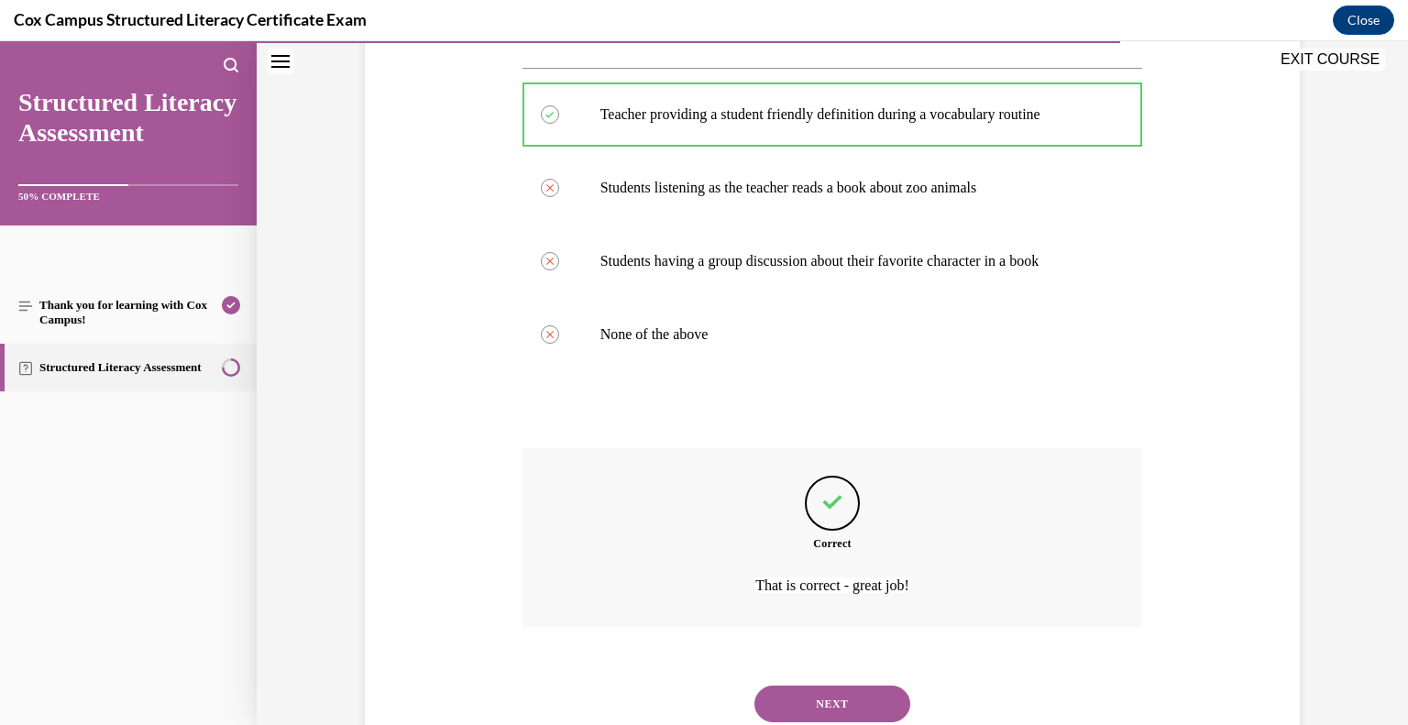
scroll to position [397, 0]
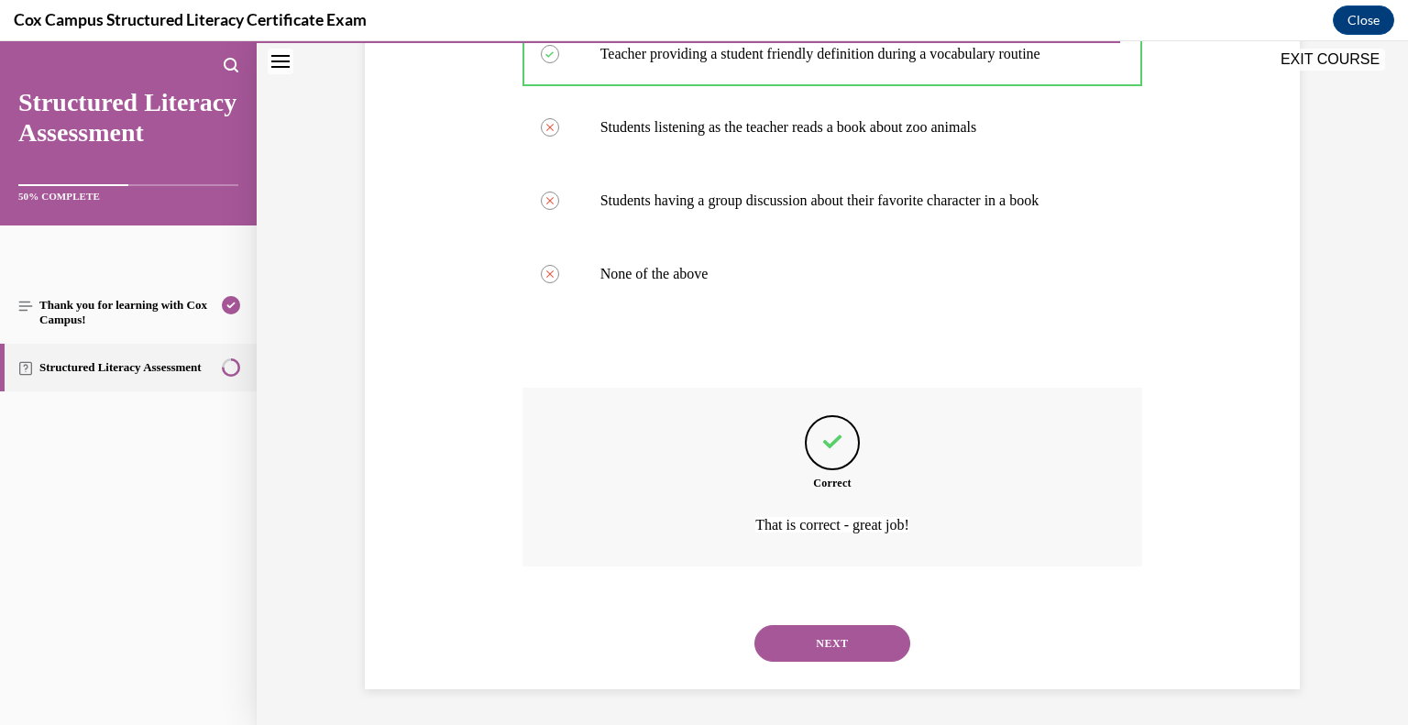
click at [841, 649] on button "NEXT" at bounding box center [833, 643] width 156 height 37
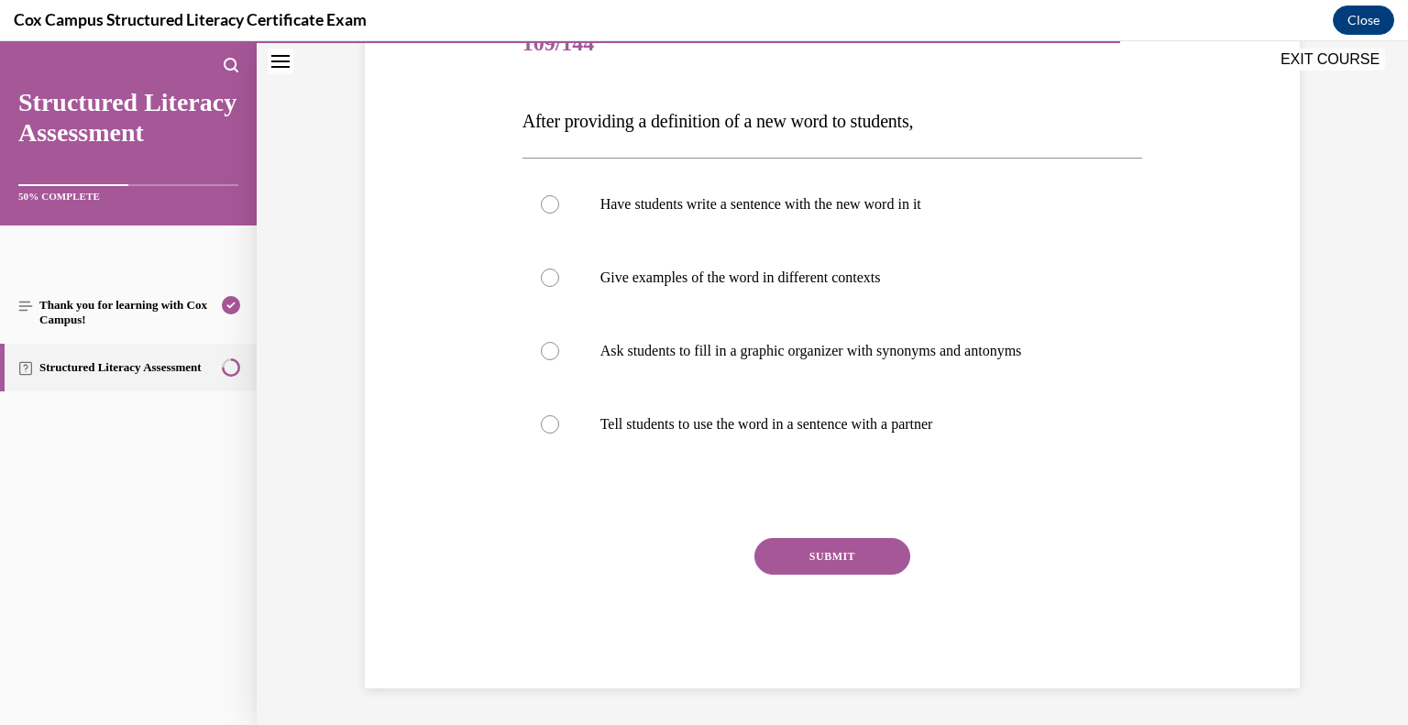
scroll to position [204, 0]
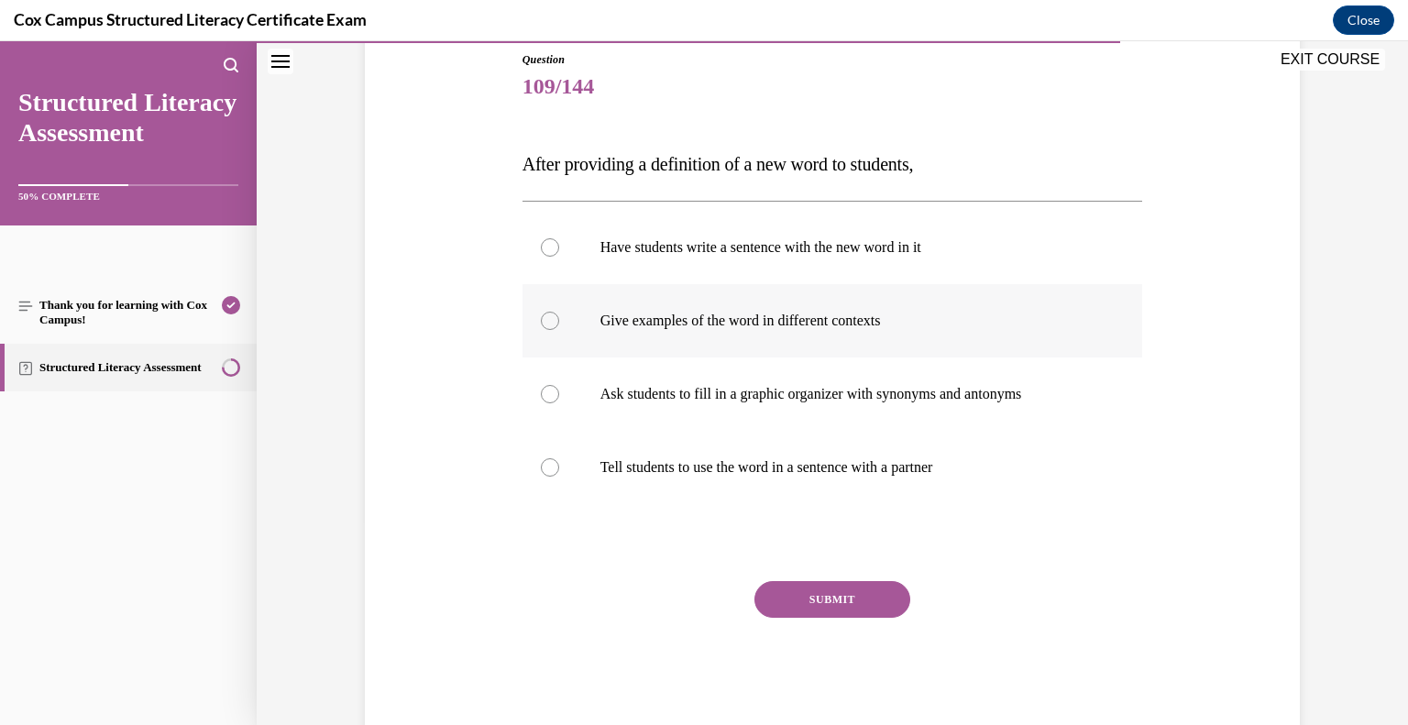
click at [702, 322] on p "Give examples of the word in different contexts" at bounding box center [848, 321] width 497 height 18
click at [559, 322] on input "Give examples of the word in different contexts" at bounding box center [550, 321] width 18 height 18
radio input "true"
click at [821, 600] on button "SUBMIT" at bounding box center [833, 599] width 156 height 37
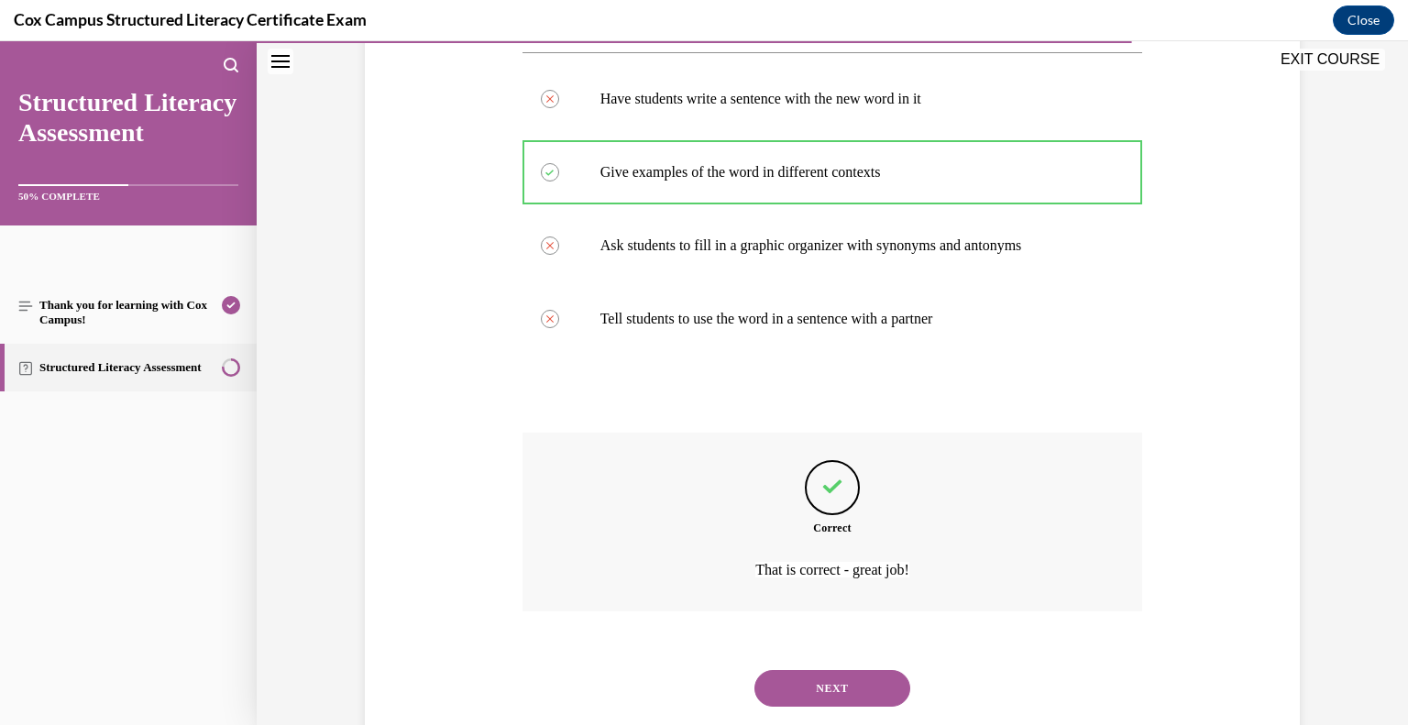
scroll to position [397, 0]
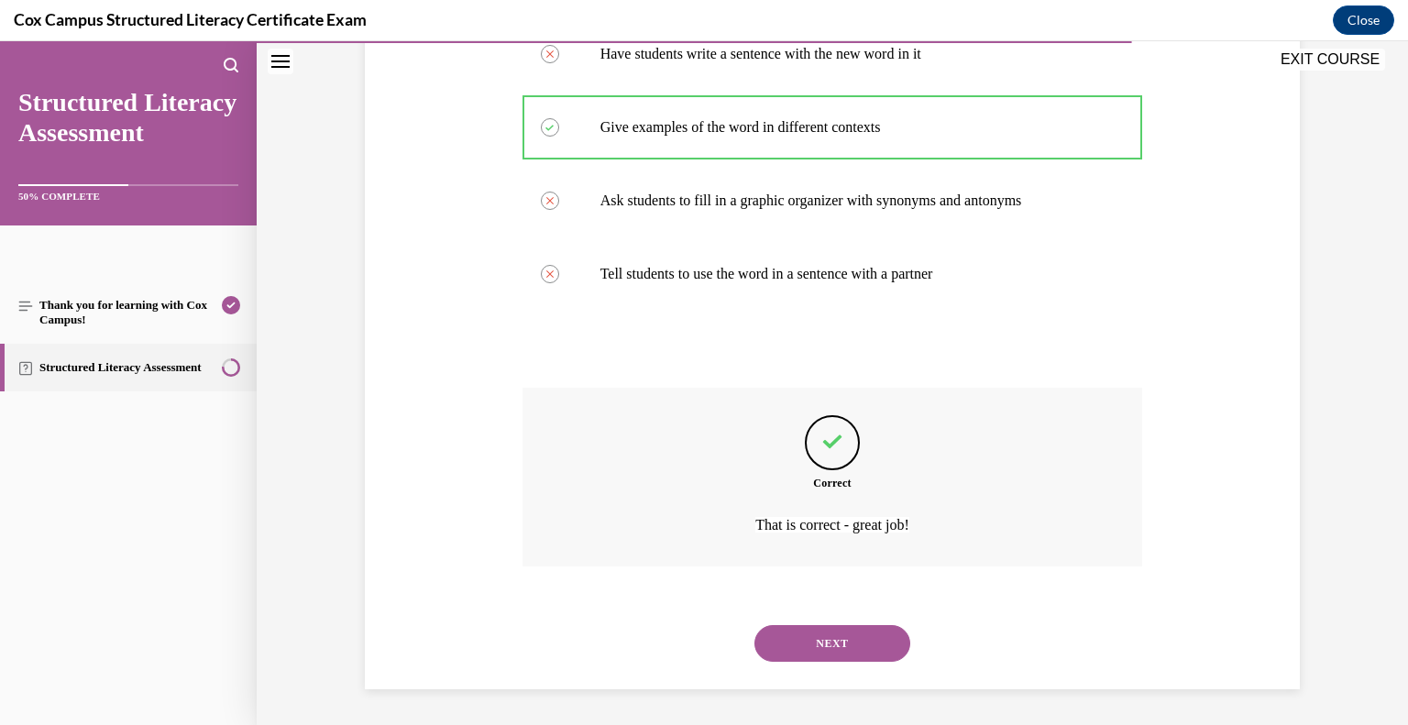
click at [816, 646] on button "NEXT" at bounding box center [833, 643] width 156 height 37
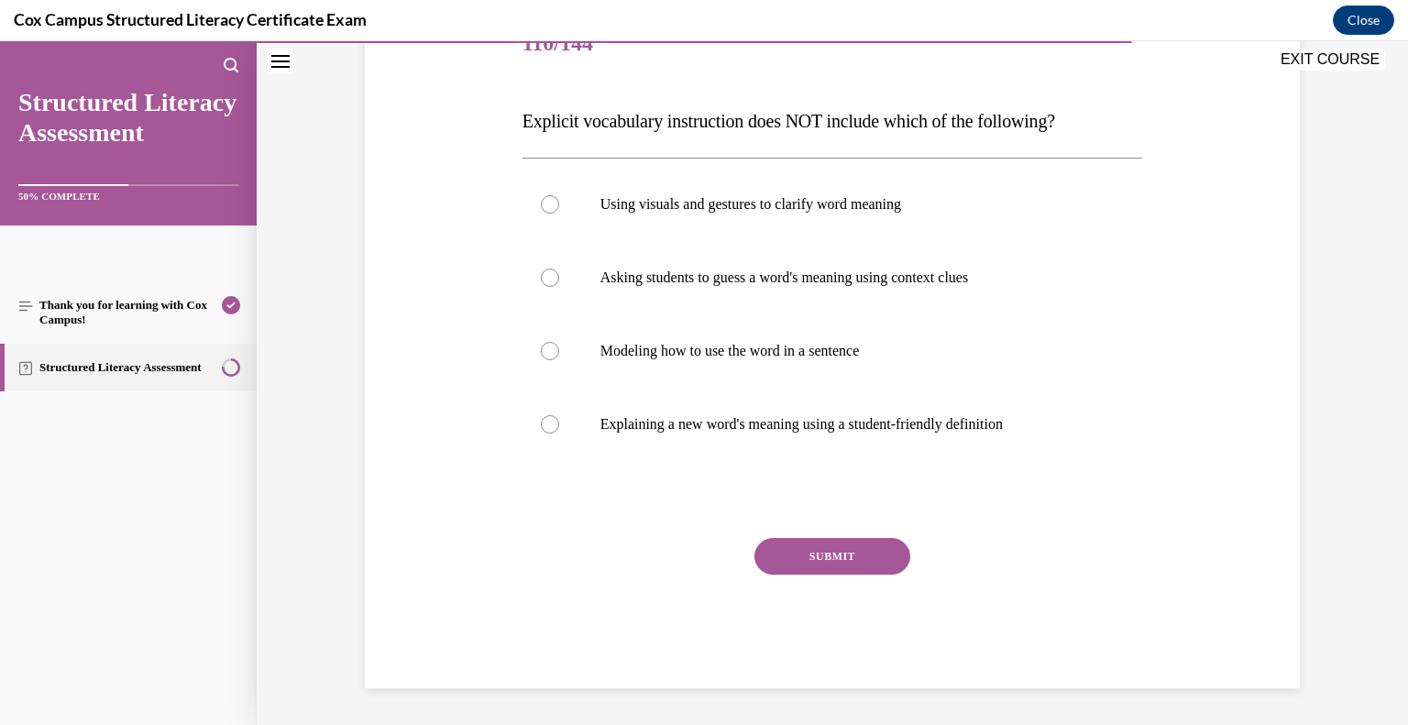
scroll to position [204, 0]
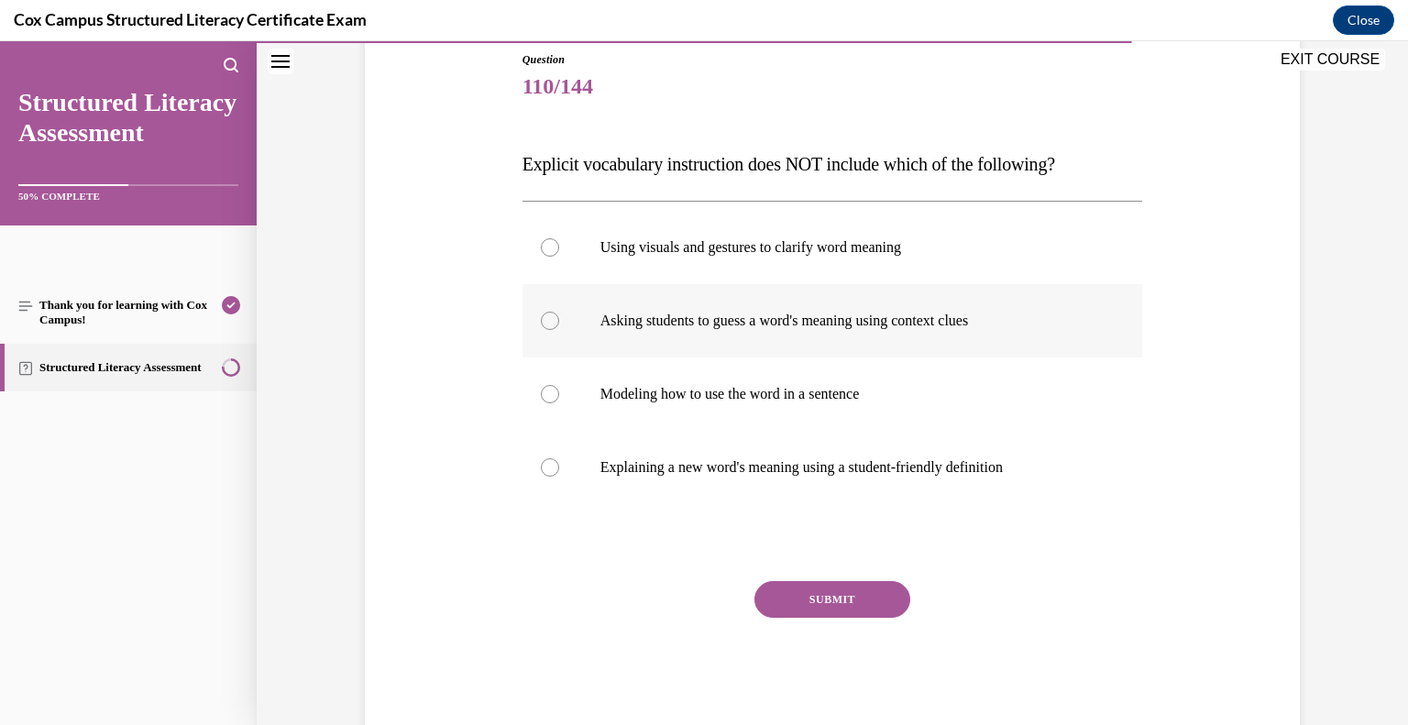
click at [664, 318] on p "Asking students to guess a word's meaning using context clues" at bounding box center [848, 321] width 497 height 18
click at [559, 318] on input "Asking students to guess a word's meaning using context clues" at bounding box center [550, 321] width 18 height 18
radio input "true"
click at [834, 603] on button "SUBMIT" at bounding box center [833, 599] width 156 height 37
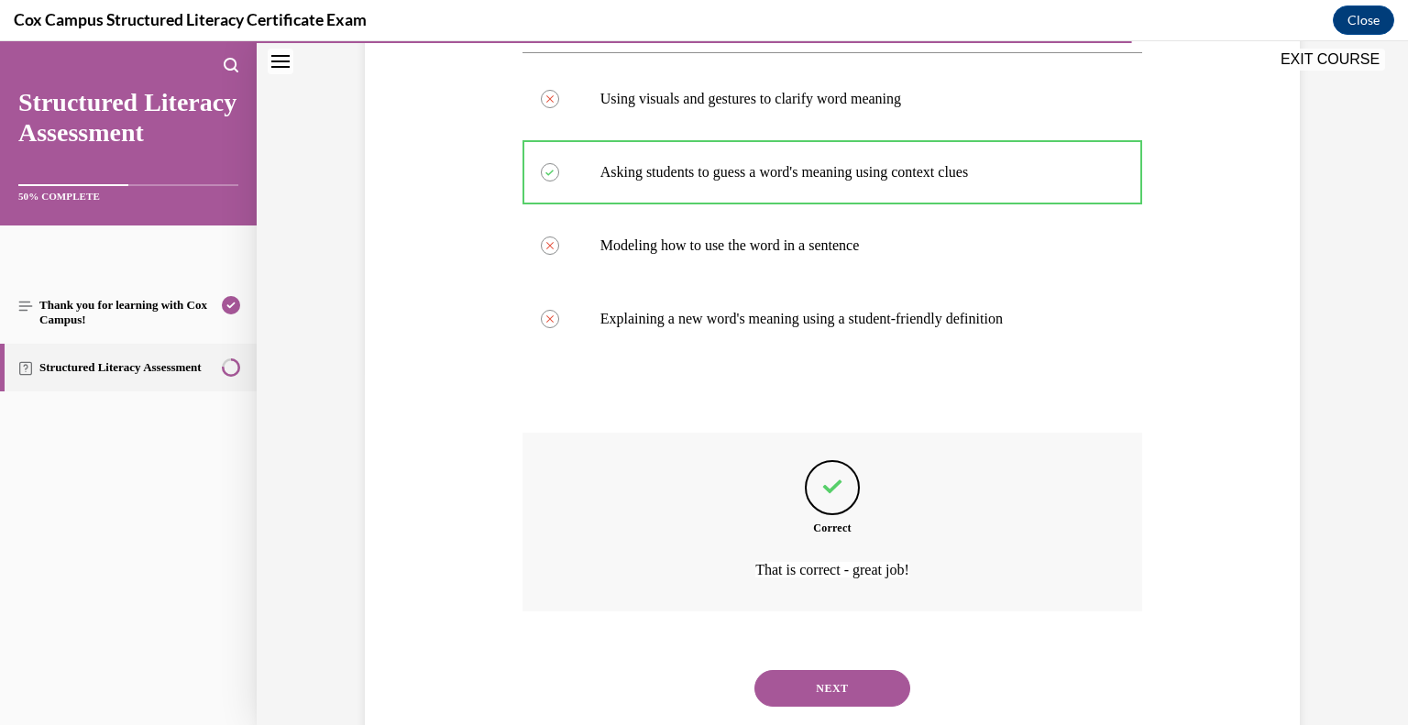
scroll to position [397, 0]
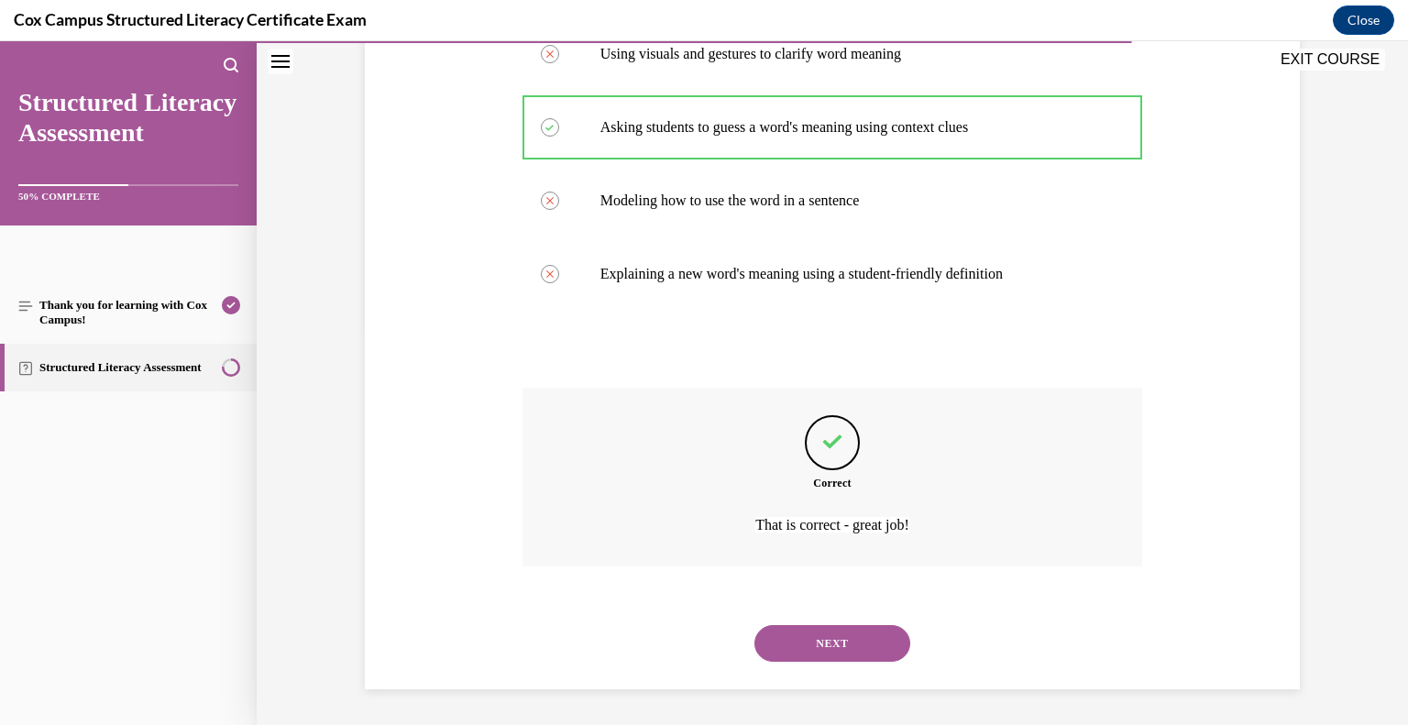
click at [814, 644] on button "NEXT" at bounding box center [833, 643] width 156 height 37
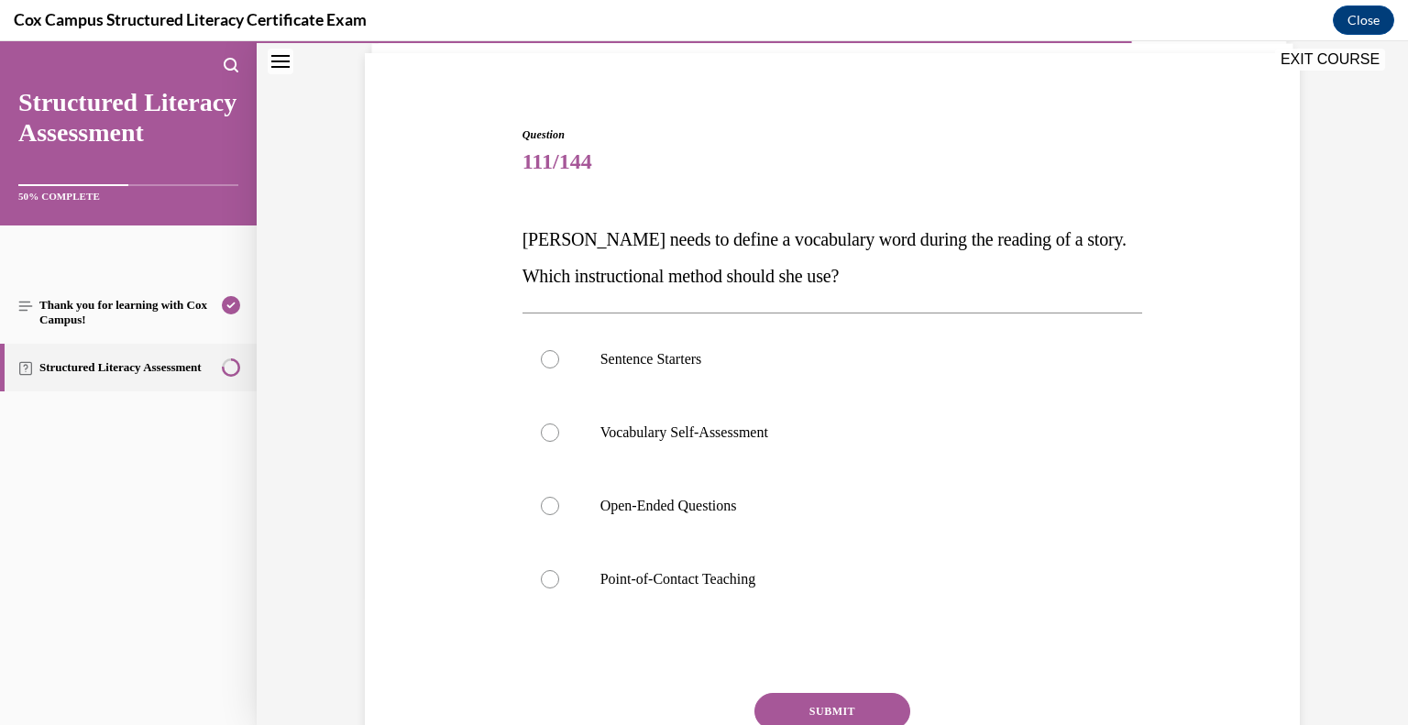
scroll to position [141, 0]
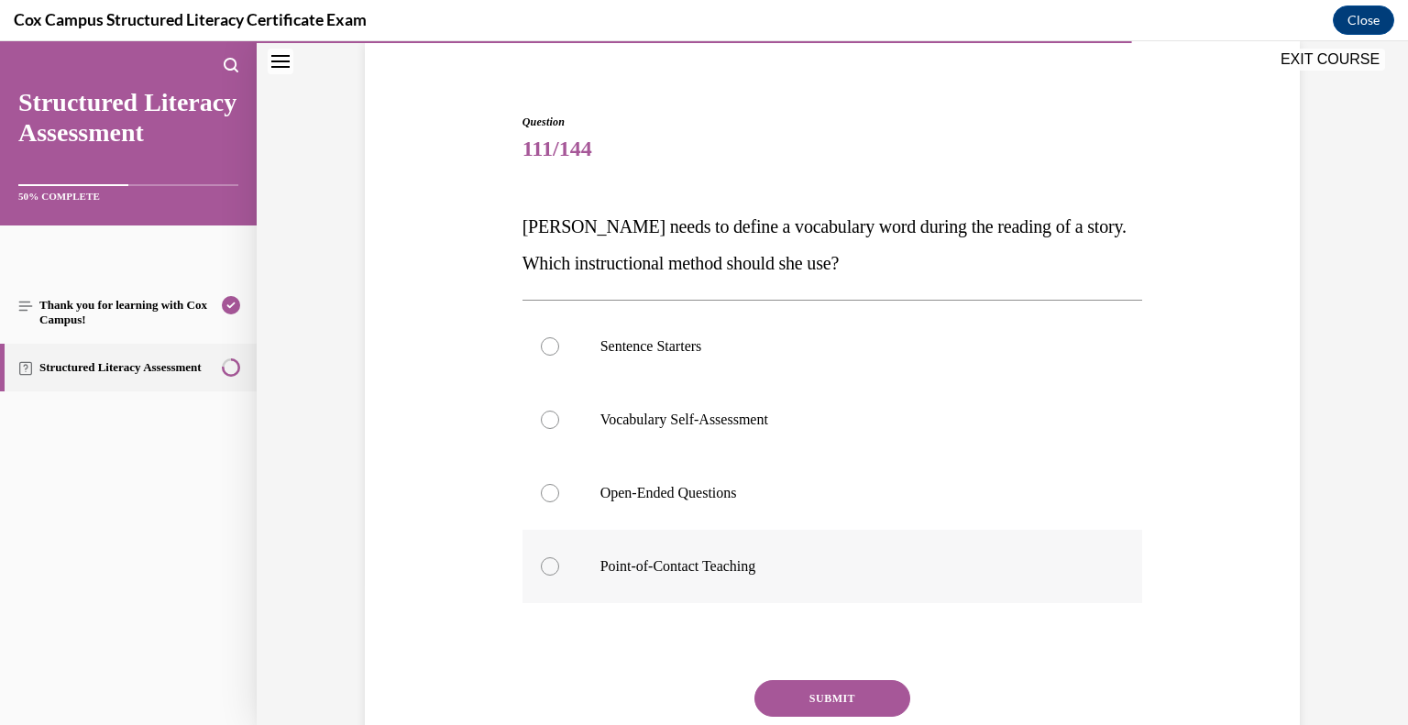
click at [622, 558] on p "Point-of-Contact Teaching" at bounding box center [848, 566] width 497 height 18
click at [559, 558] on input "Point-of-Contact Teaching" at bounding box center [550, 566] width 18 height 18
radio input "true"
click at [876, 702] on button "SUBMIT" at bounding box center [833, 698] width 156 height 37
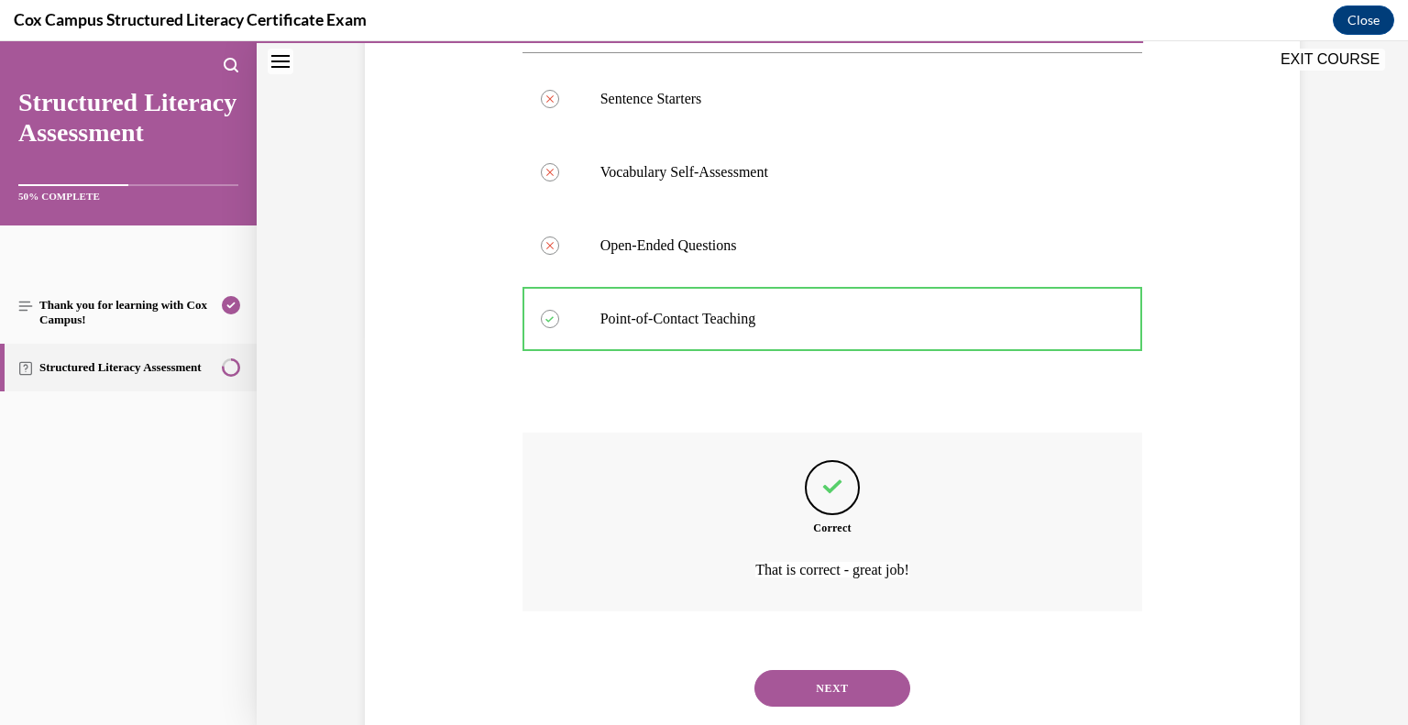
scroll to position [434, 0]
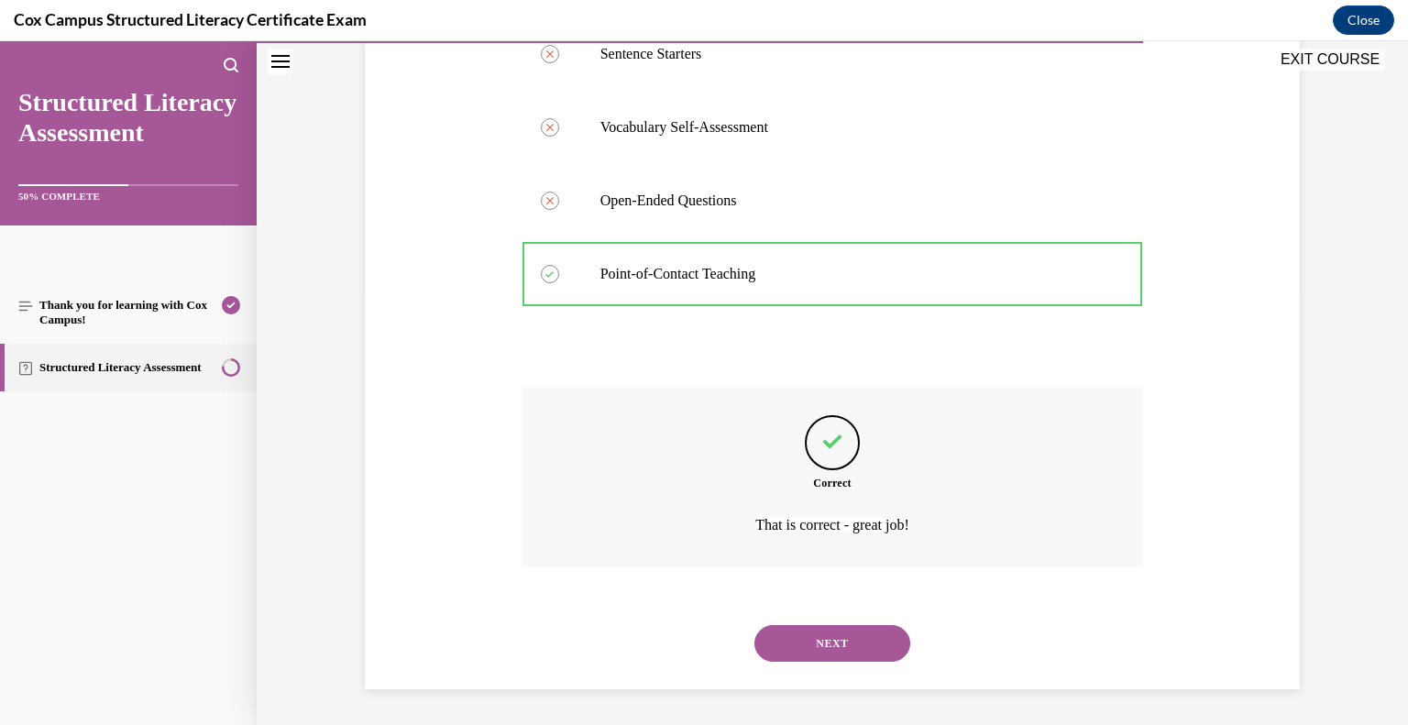
click at [786, 635] on button "NEXT" at bounding box center [833, 643] width 156 height 37
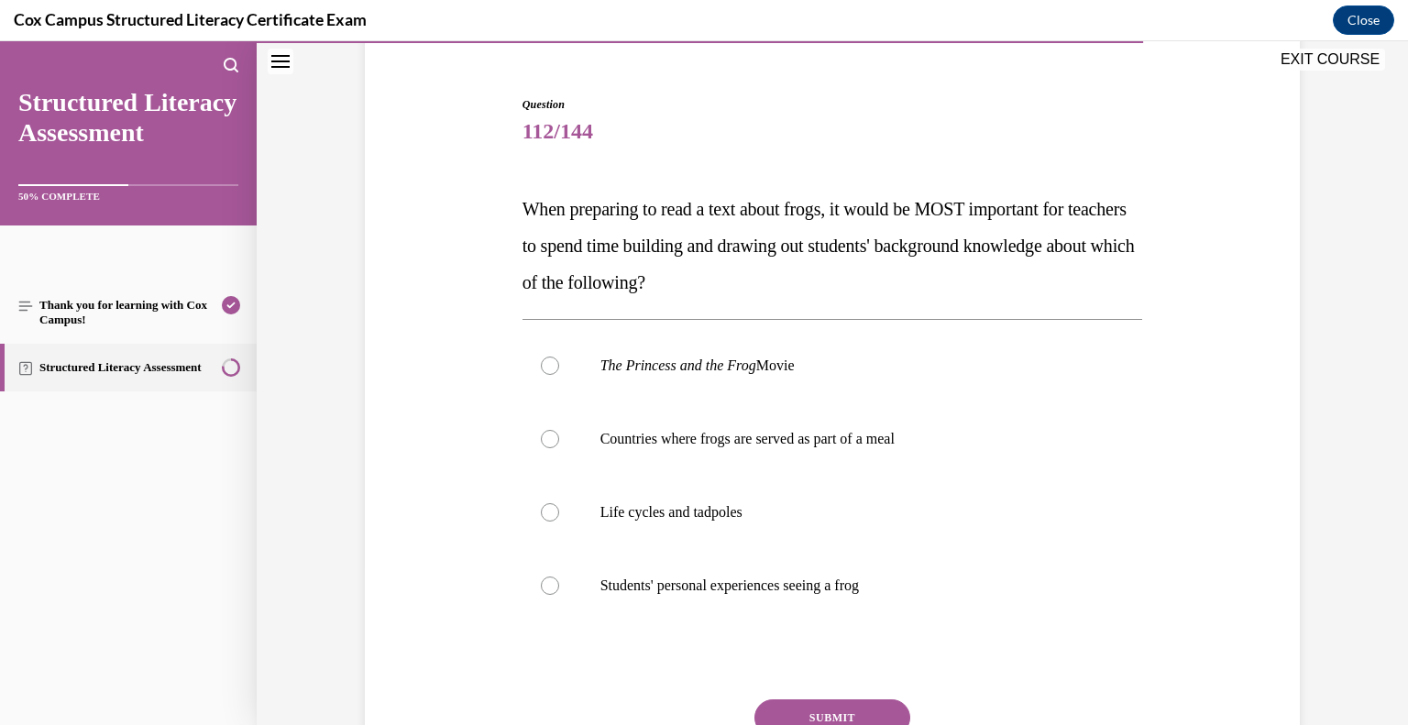
scroll to position [160, 0]
click at [659, 587] on p "Students' personal experiences seeing a frog" at bounding box center [848, 585] width 497 height 18
click at [559, 587] on input "Students' personal experiences seeing a frog" at bounding box center [550, 585] width 18 height 18
radio input "true"
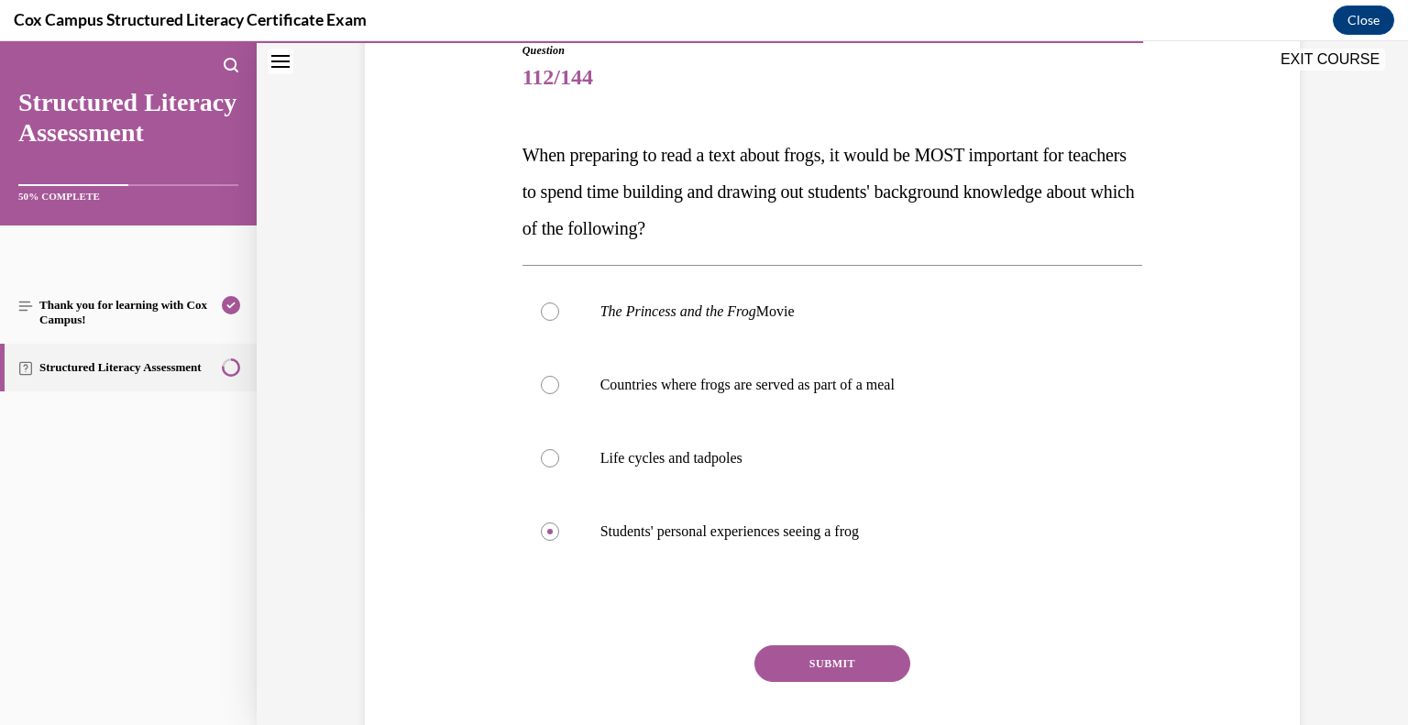
click at [846, 662] on button "SUBMIT" at bounding box center [833, 663] width 156 height 37
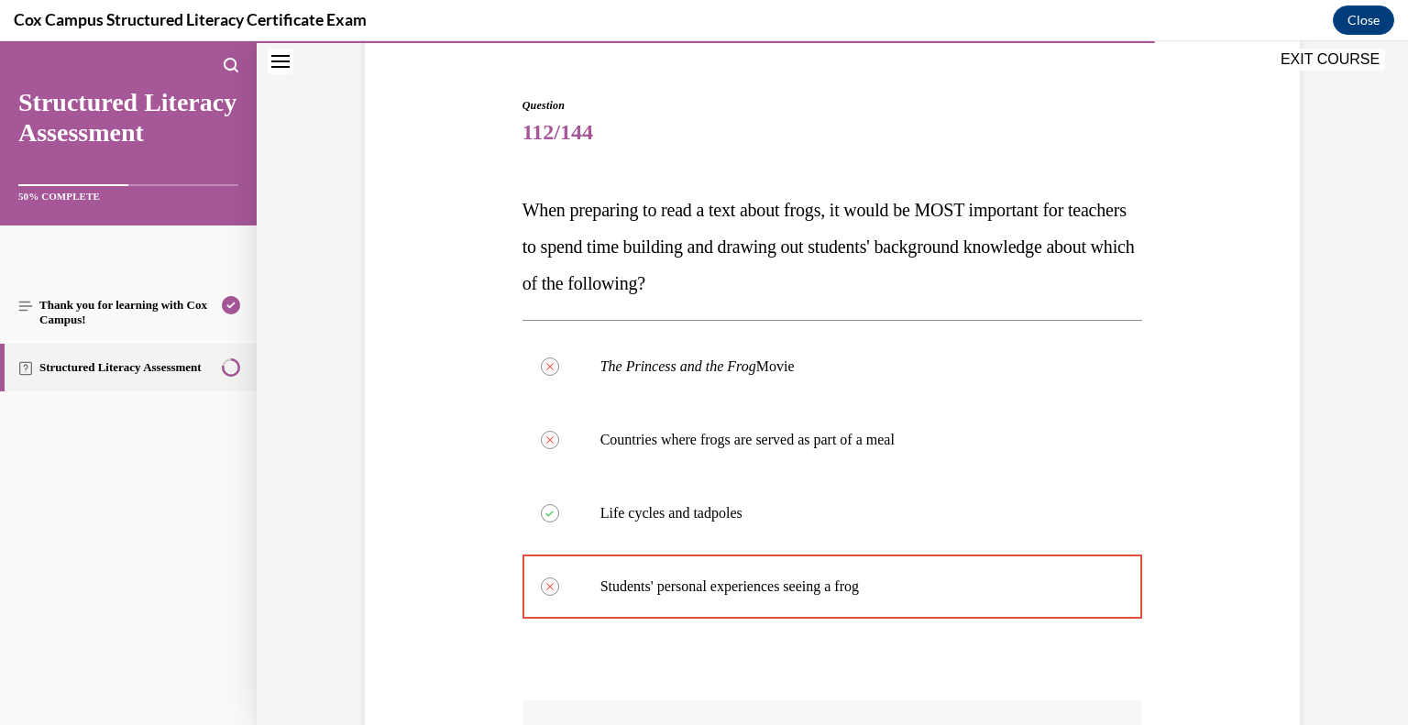
scroll to position [470, 0]
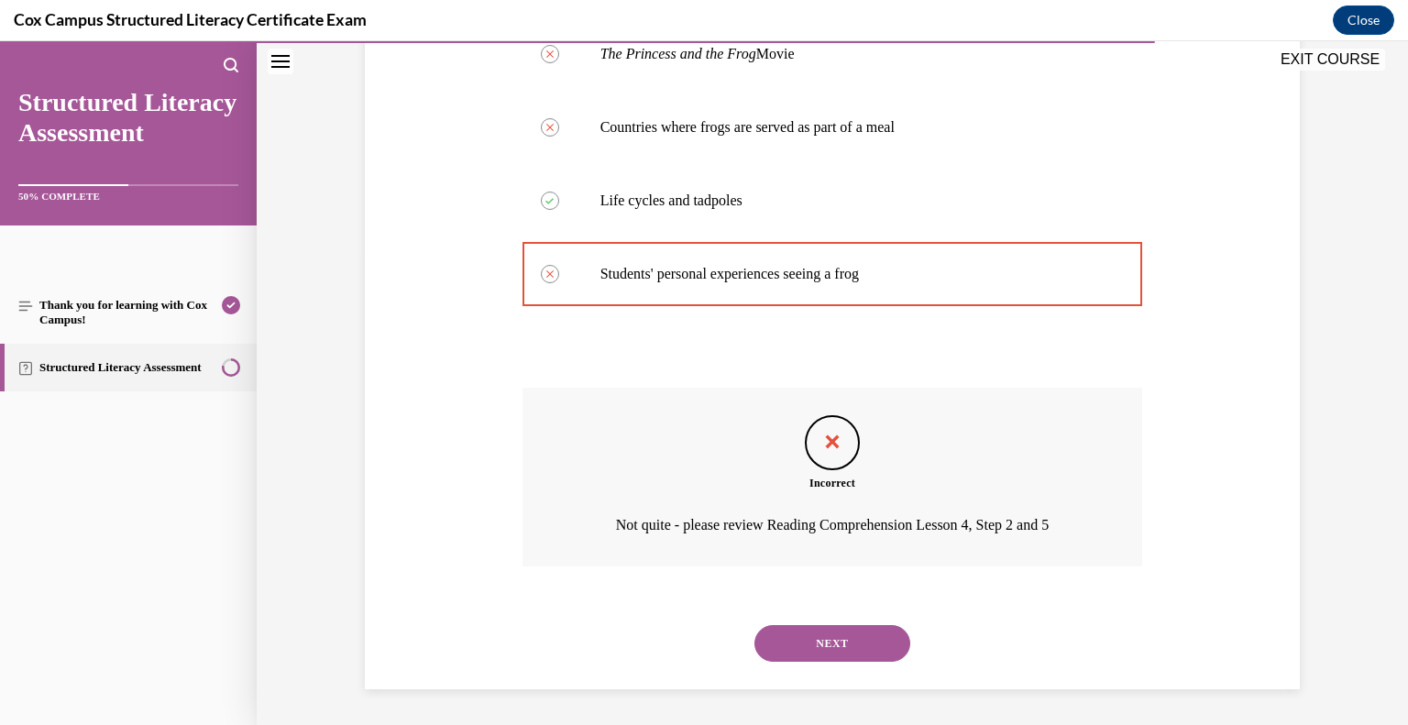
click at [843, 644] on button "NEXT" at bounding box center [833, 643] width 156 height 37
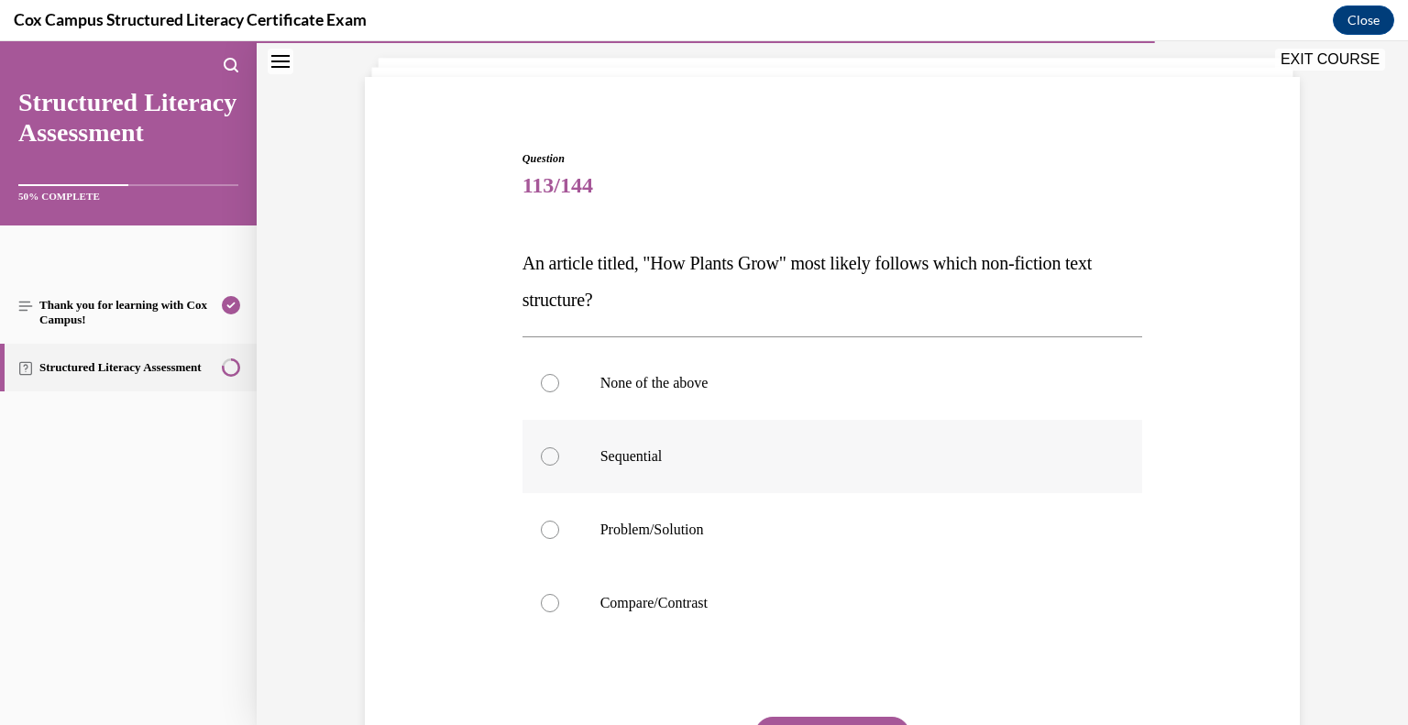
scroll to position [130, 0]
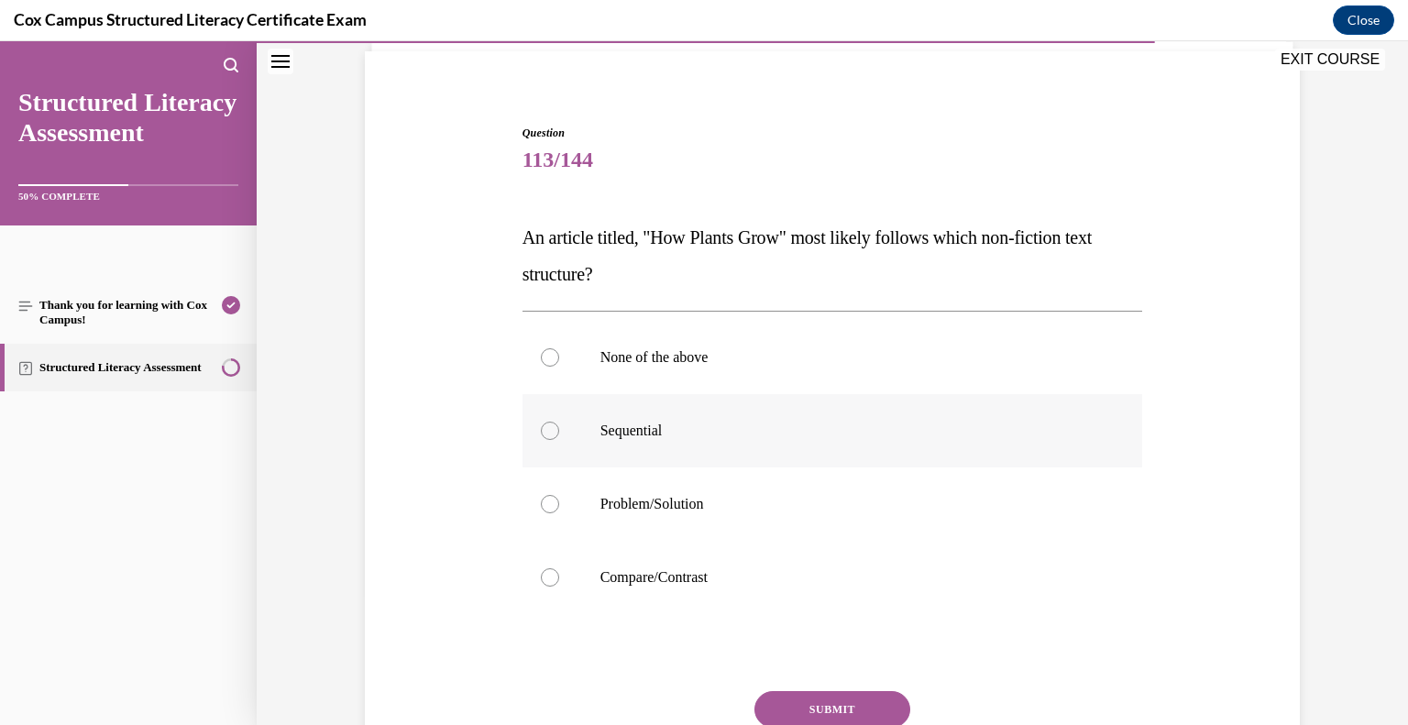
click at [722, 423] on label "Sequential" at bounding box center [833, 430] width 621 height 73
click at [559, 423] on input "Sequential" at bounding box center [550, 431] width 18 height 18
radio input "true"
click at [807, 703] on button "SUBMIT" at bounding box center [833, 709] width 156 height 37
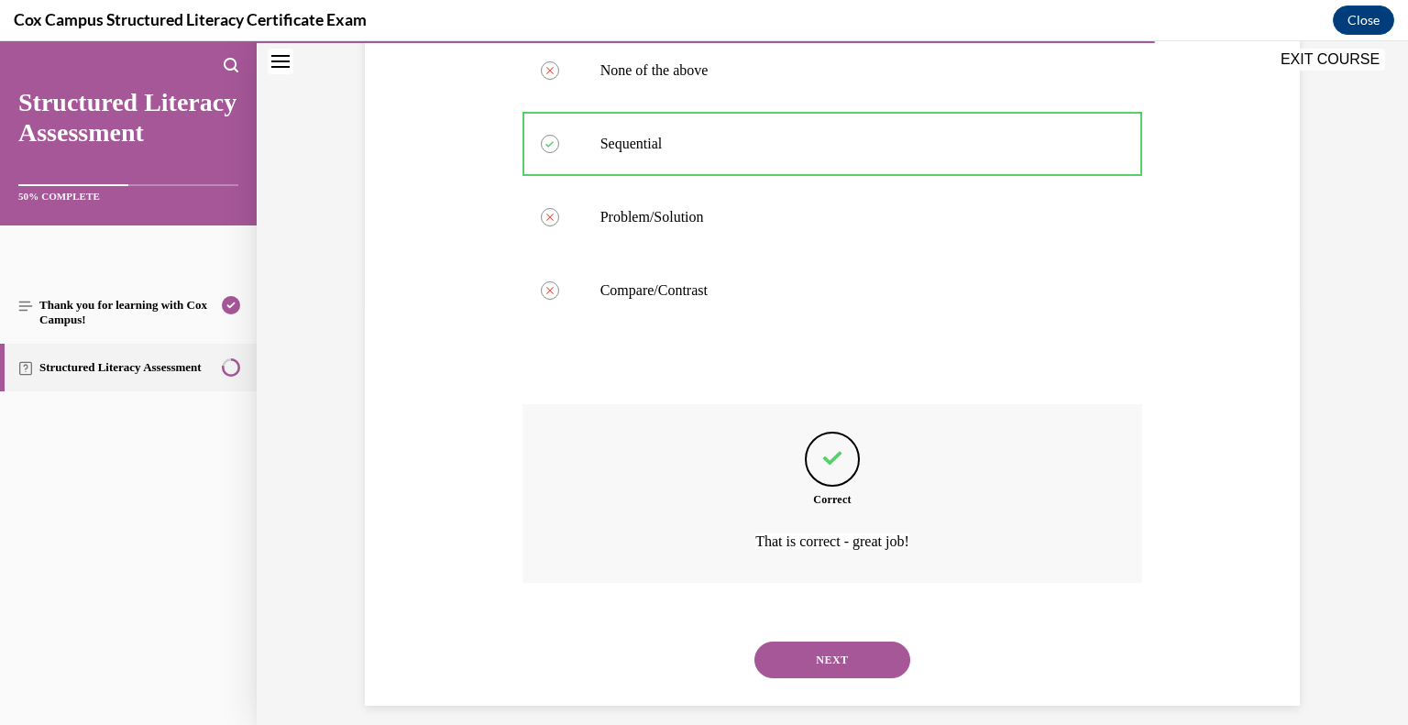
scroll to position [418, 0]
click at [812, 671] on button "NEXT" at bounding box center [833, 659] width 156 height 37
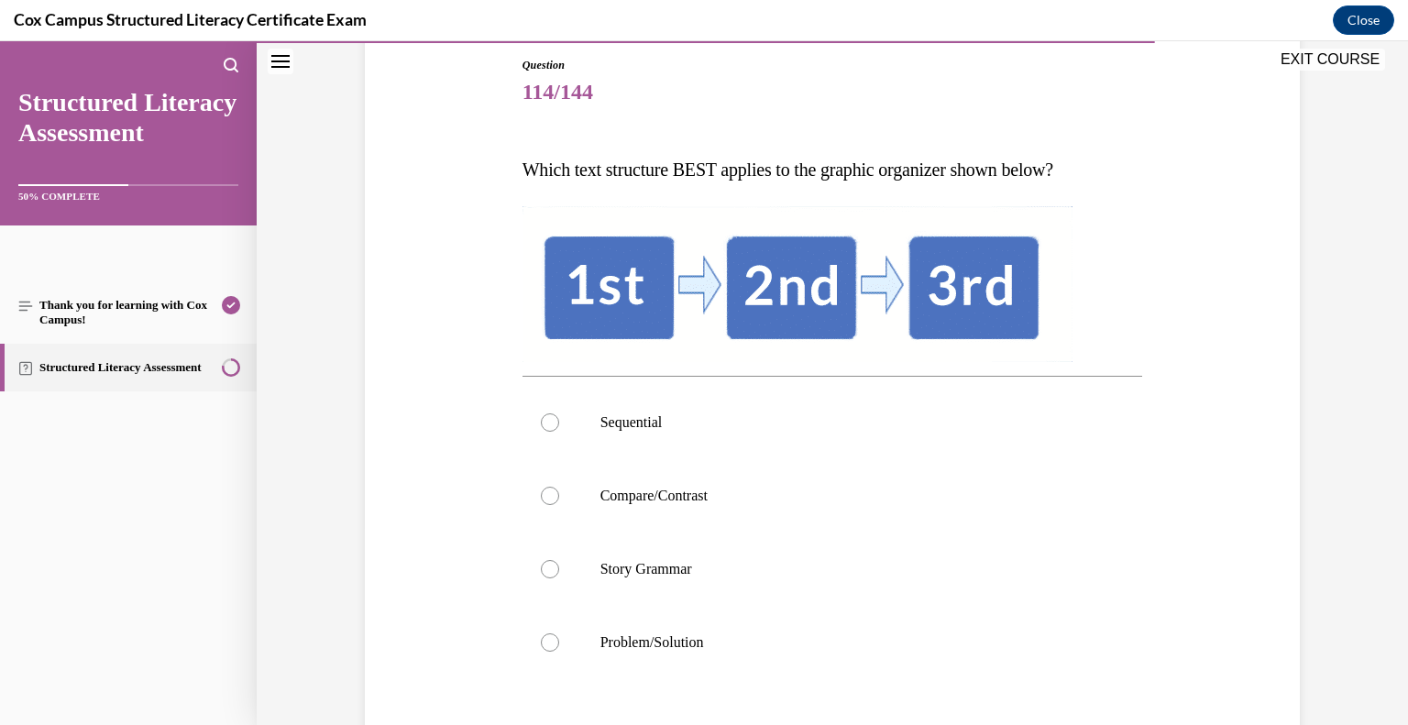
scroll to position [219, 0]
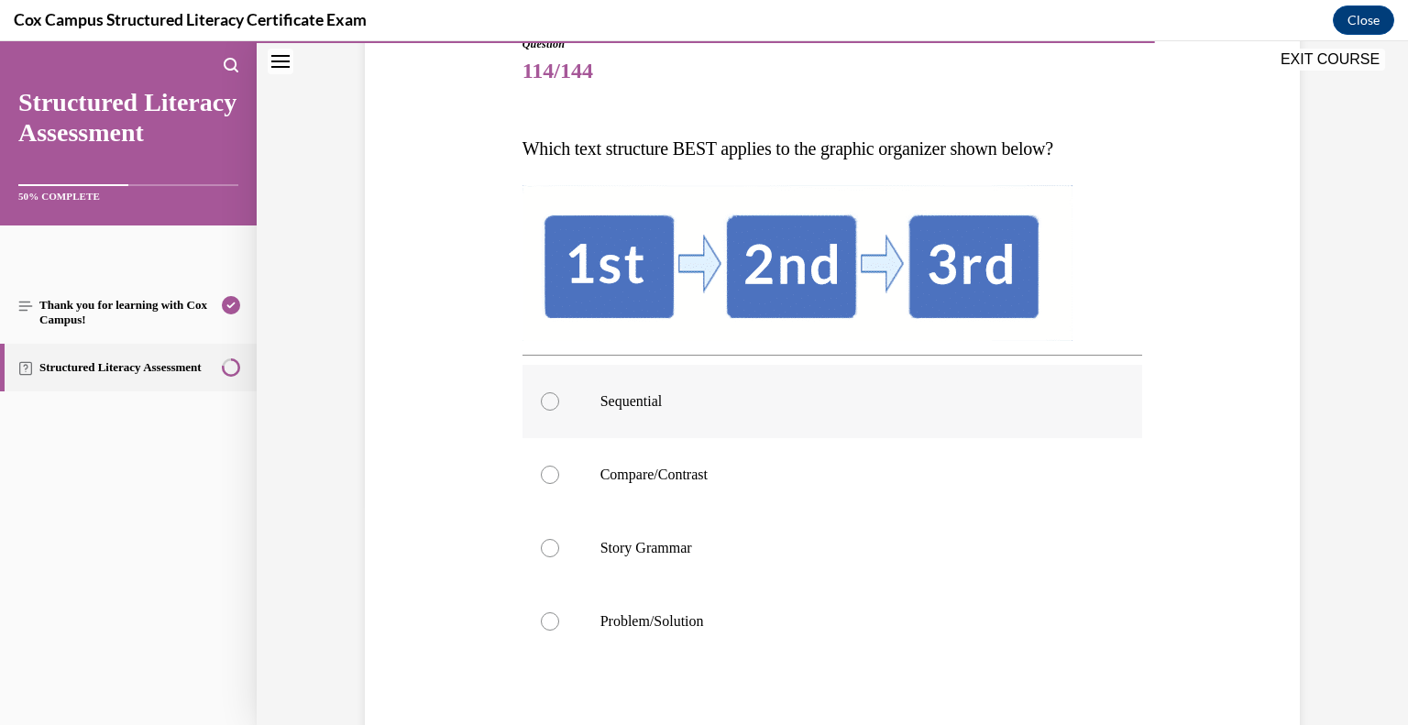
click at [636, 403] on p "Sequential" at bounding box center [848, 401] width 497 height 18
click at [559, 403] on input "Sequential" at bounding box center [550, 401] width 18 height 18
radio input "true"
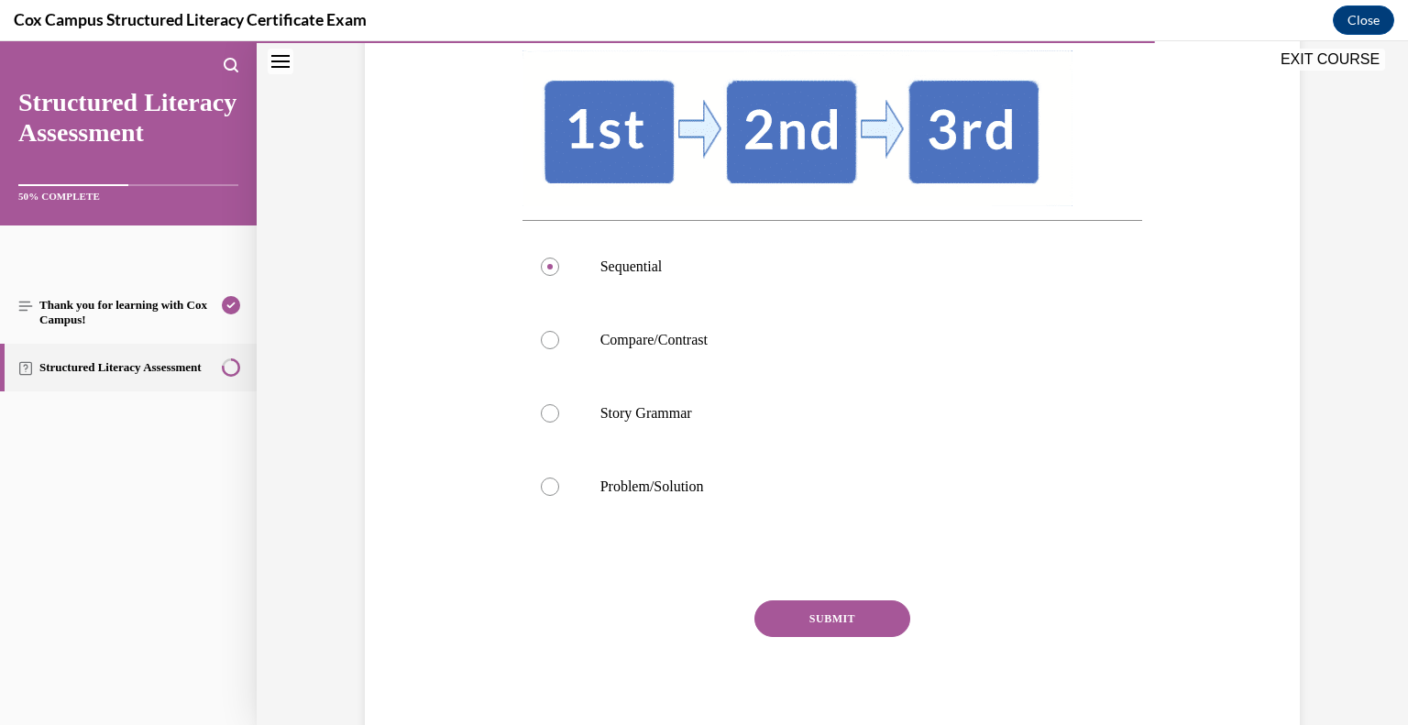
click at [868, 618] on button "SUBMIT" at bounding box center [833, 618] width 156 height 37
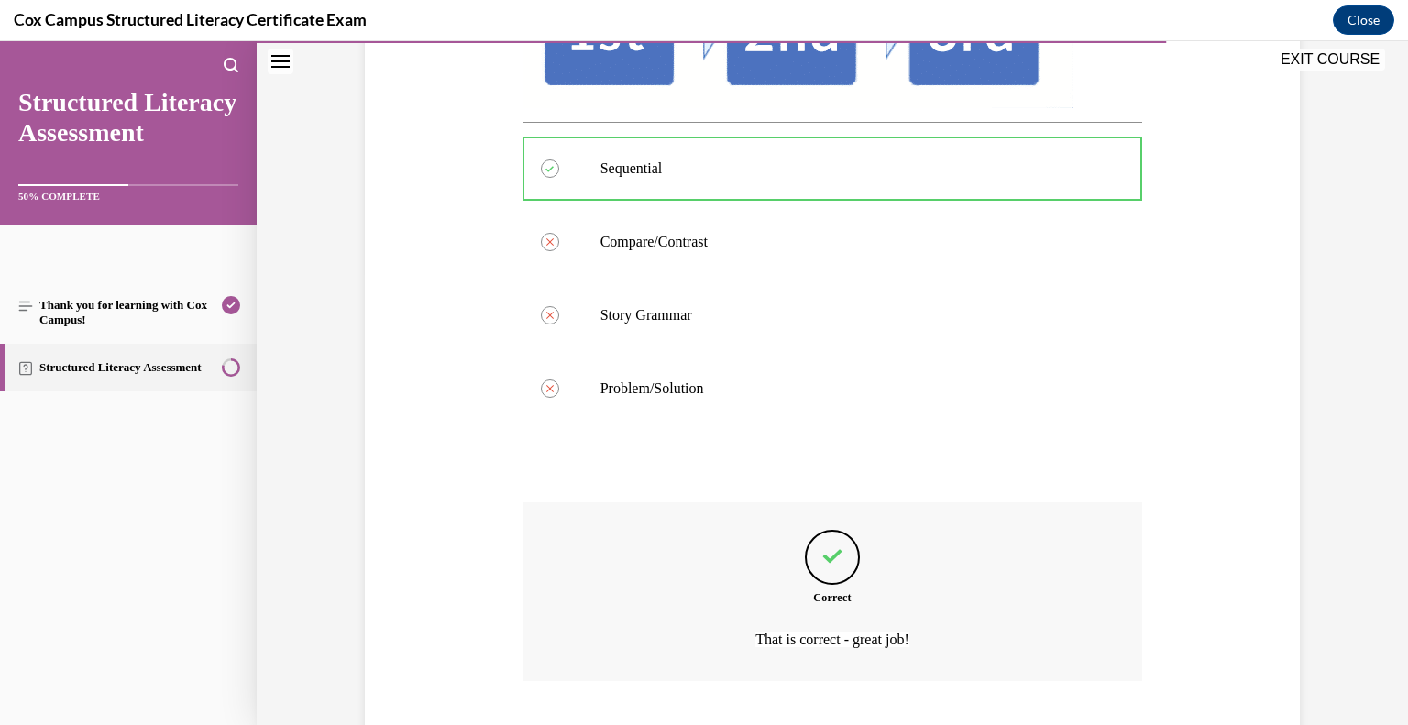
scroll to position [567, 0]
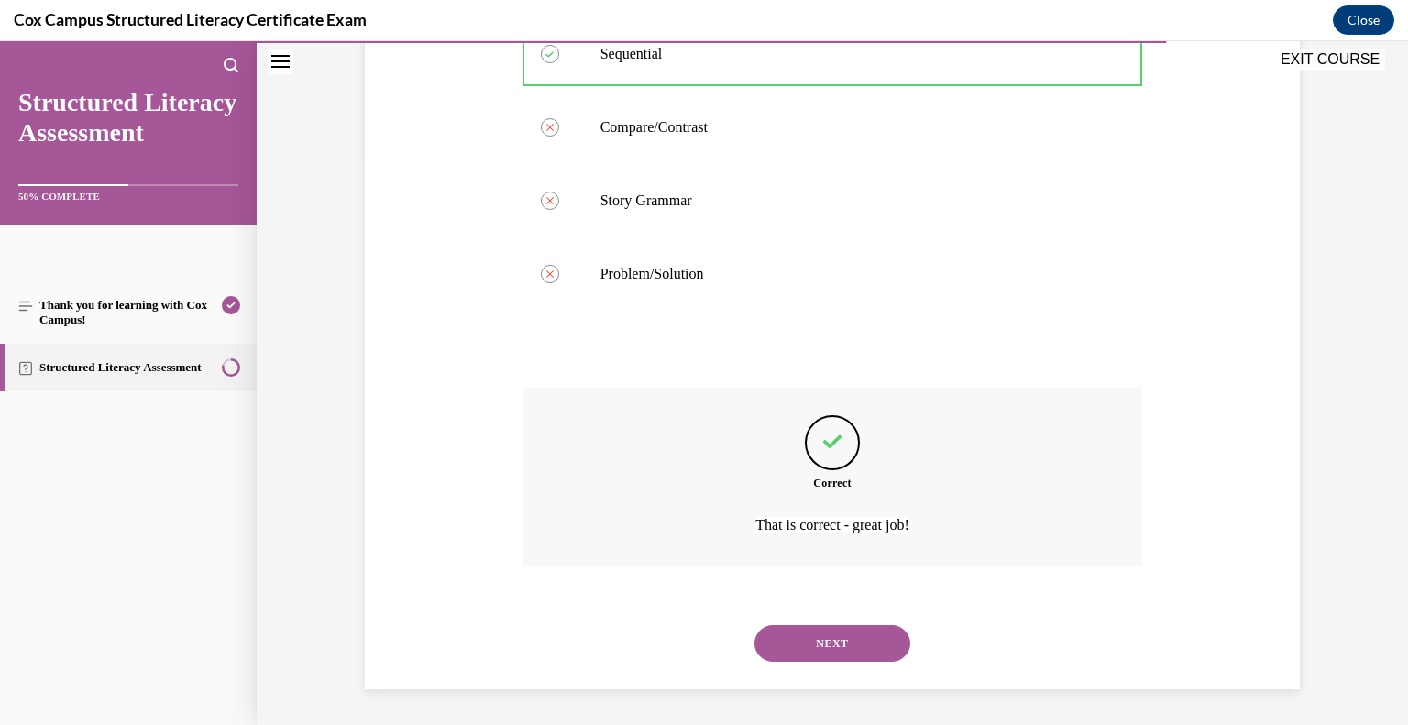
click at [876, 640] on button "NEXT" at bounding box center [833, 643] width 156 height 37
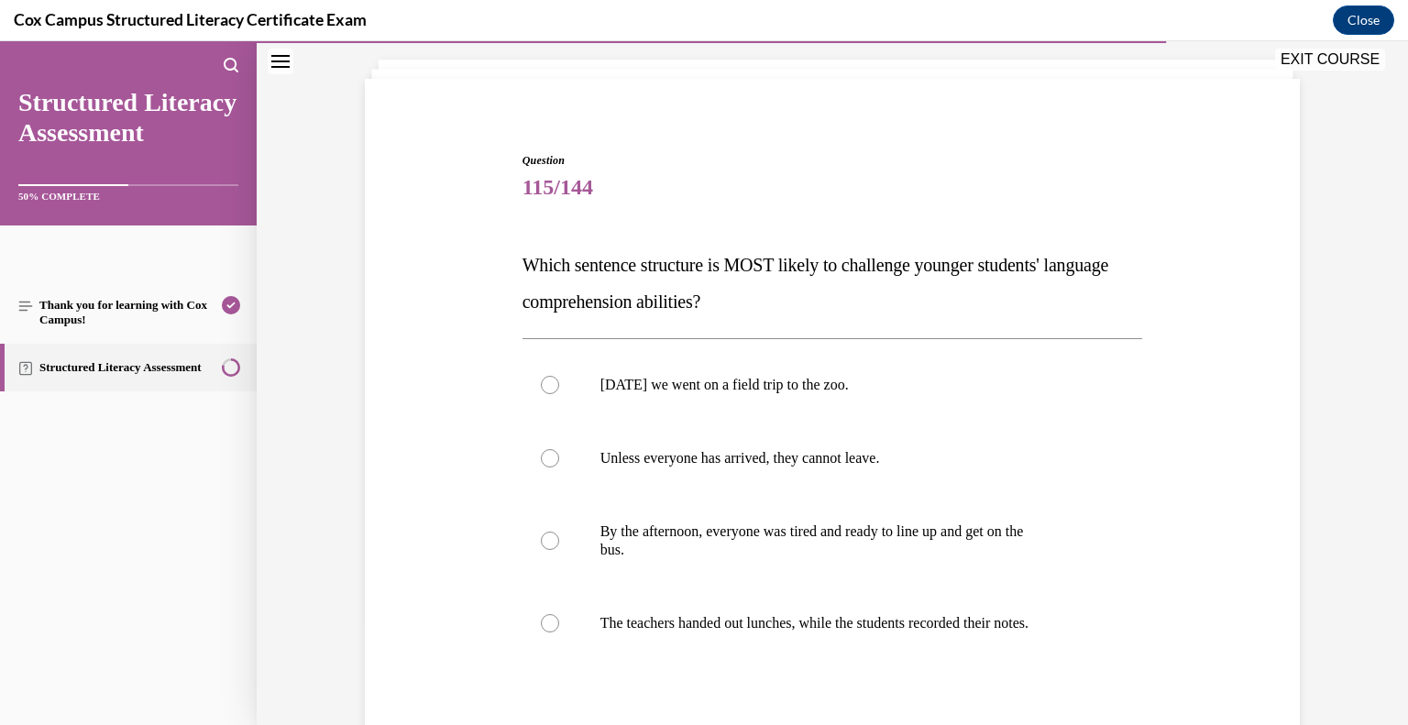
scroll to position [110, 0]
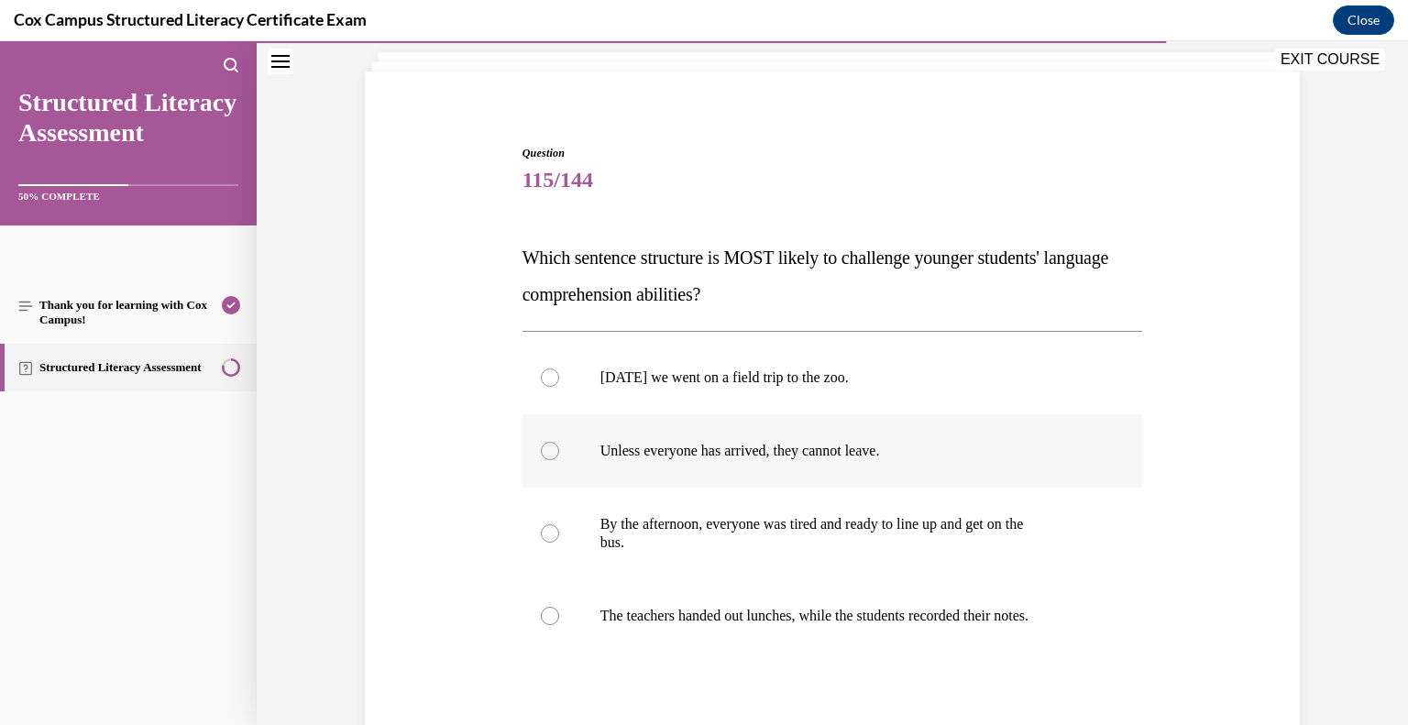
click at [722, 457] on p "Unless everyone has arrived, they cannot leave." at bounding box center [848, 451] width 497 height 18
click at [559, 457] on input "Unless everyone has arrived, they cannot leave." at bounding box center [550, 451] width 18 height 18
radio input "true"
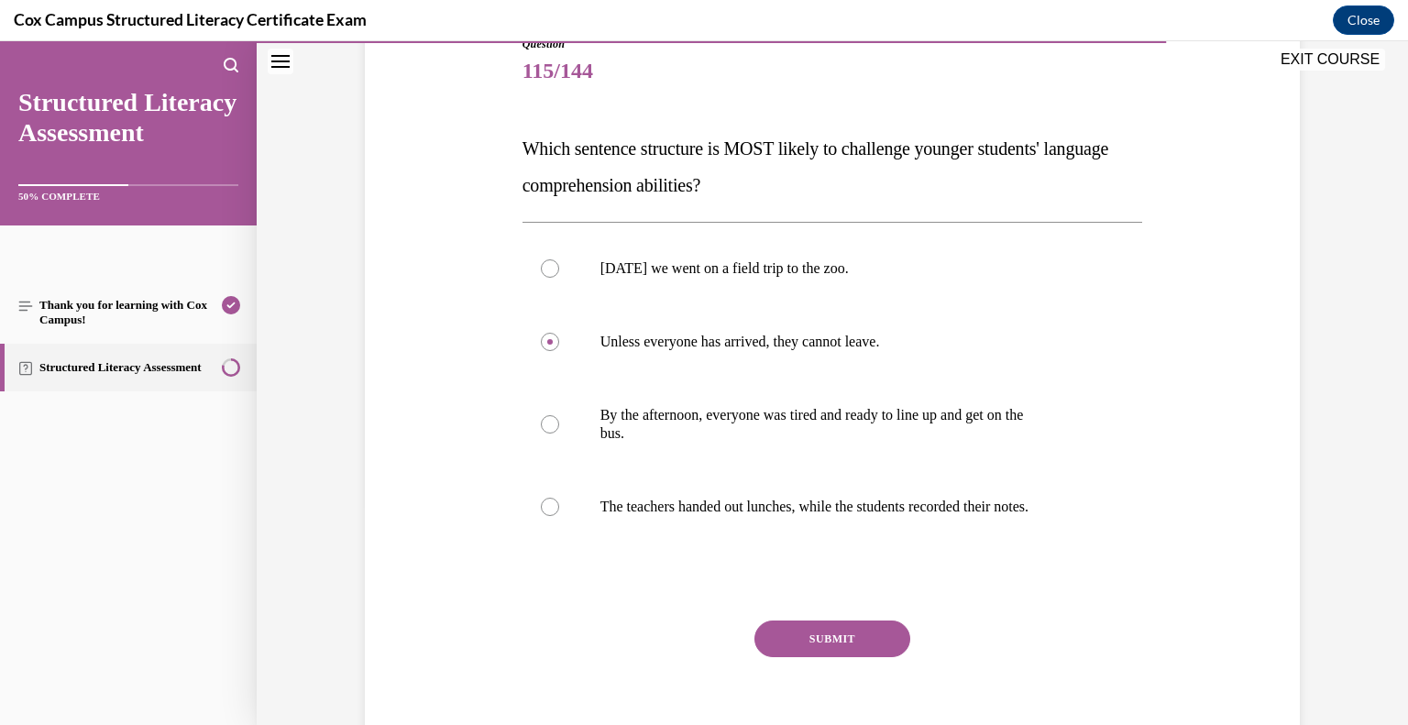
click at [830, 654] on button "SUBMIT" at bounding box center [833, 639] width 156 height 37
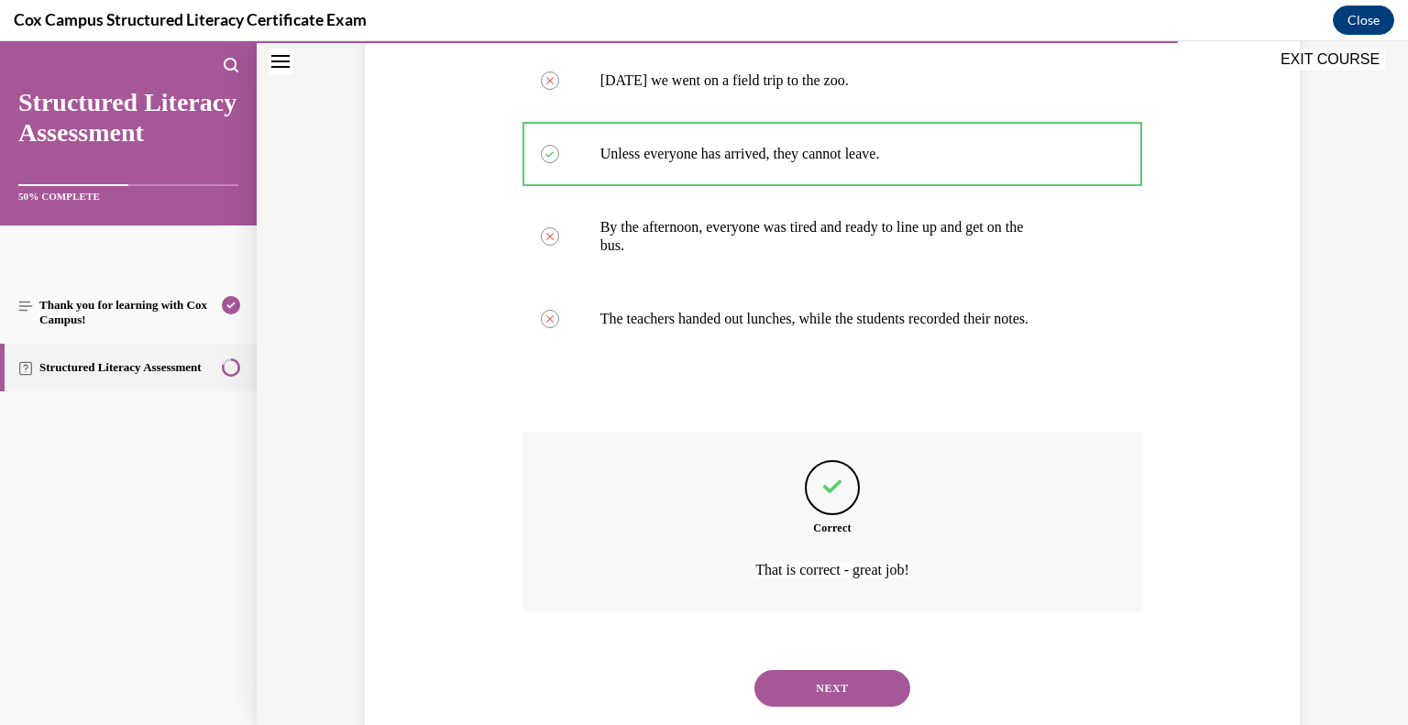
scroll to position [452, 0]
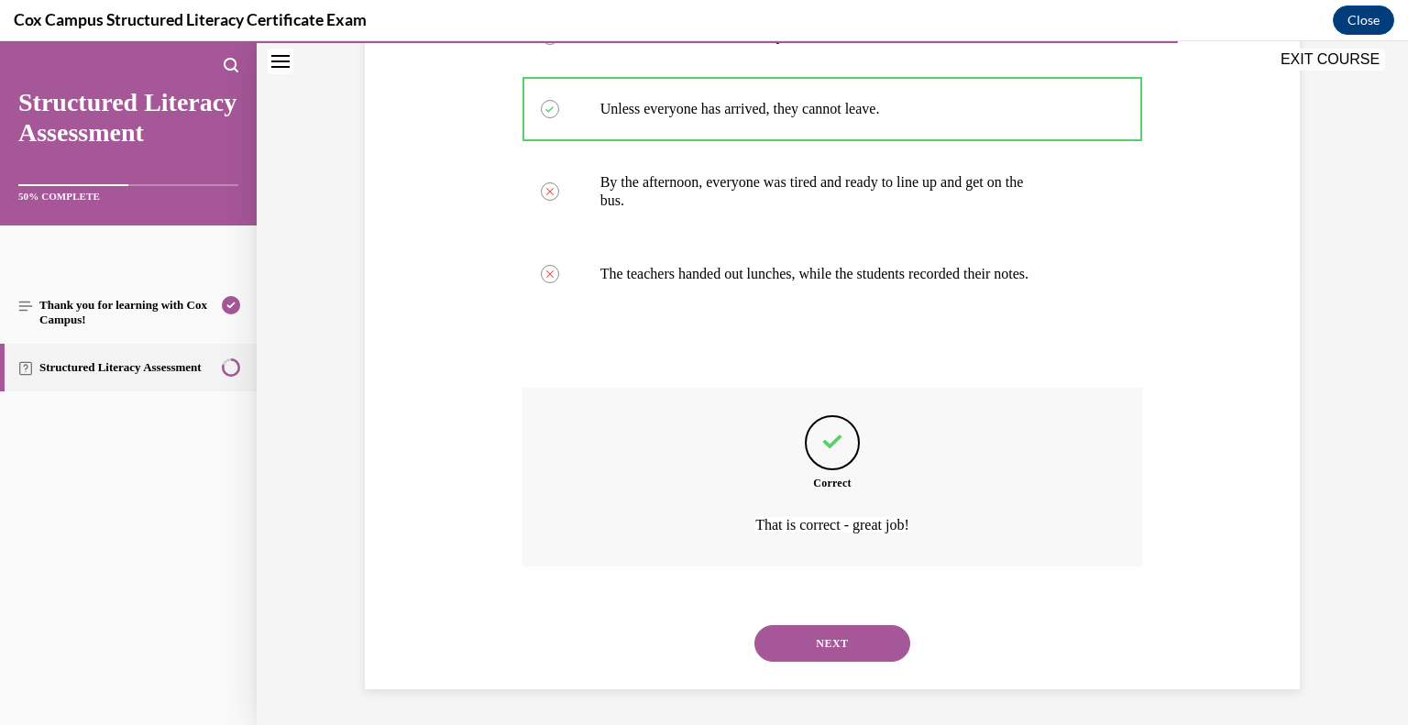
click at [817, 637] on button "NEXT" at bounding box center [833, 643] width 156 height 37
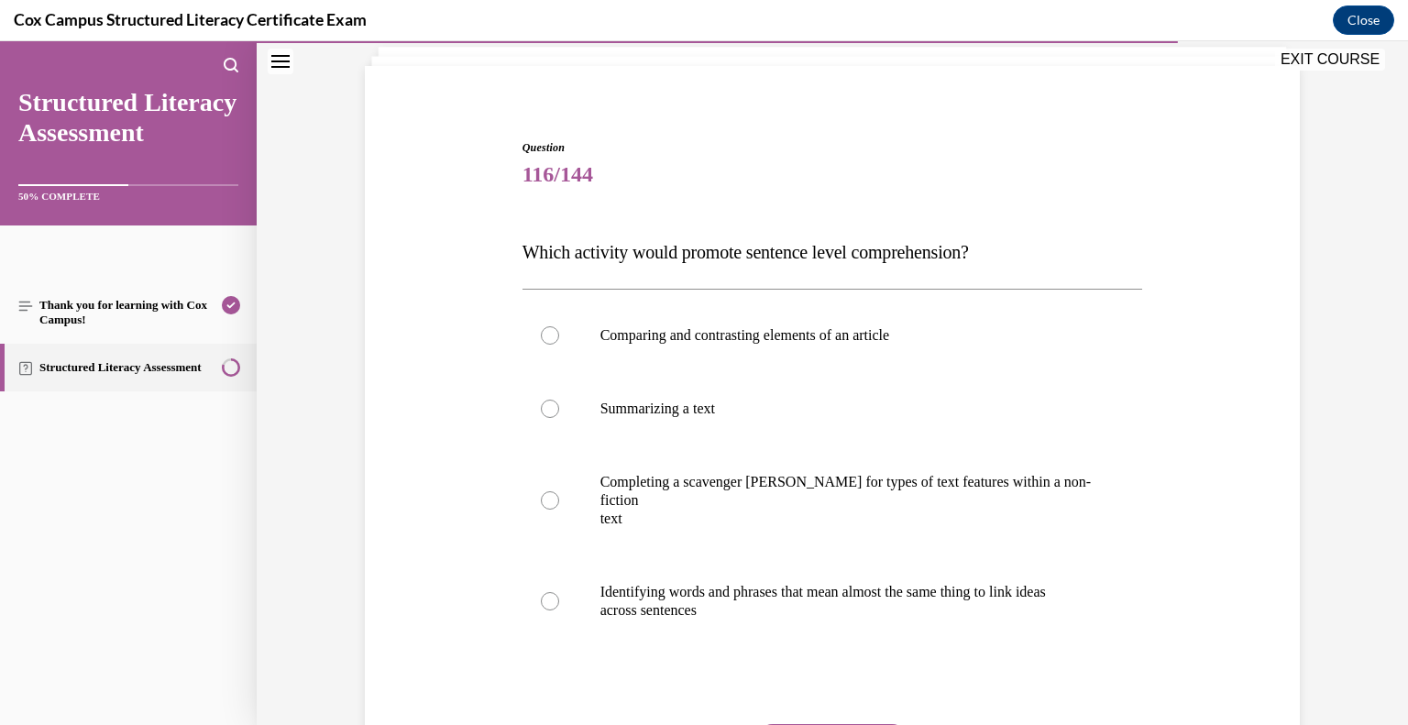
scroll to position [125, 0]
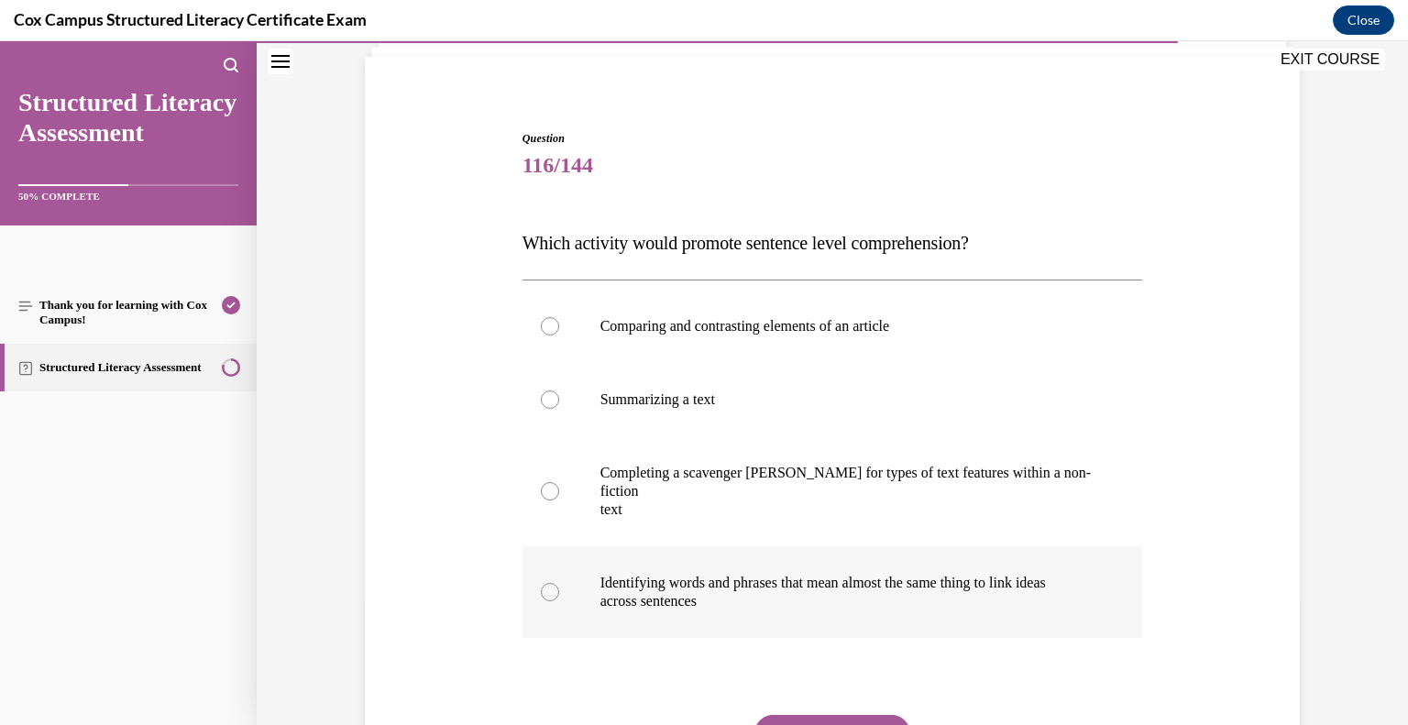
drag, startPoint x: 664, startPoint y: 574, endPoint x: 689, endPoint y: 579, distance: 26.3
click at [665, 592] on p "across sentences" at bounding box center [848, 601] width 497 height 18
click at [559, 583] on input "Identifying words and phrases that mean almost the same thing to link ideas acr…" at bounding box center [550, 592] width 18 height 18
radio input "true"
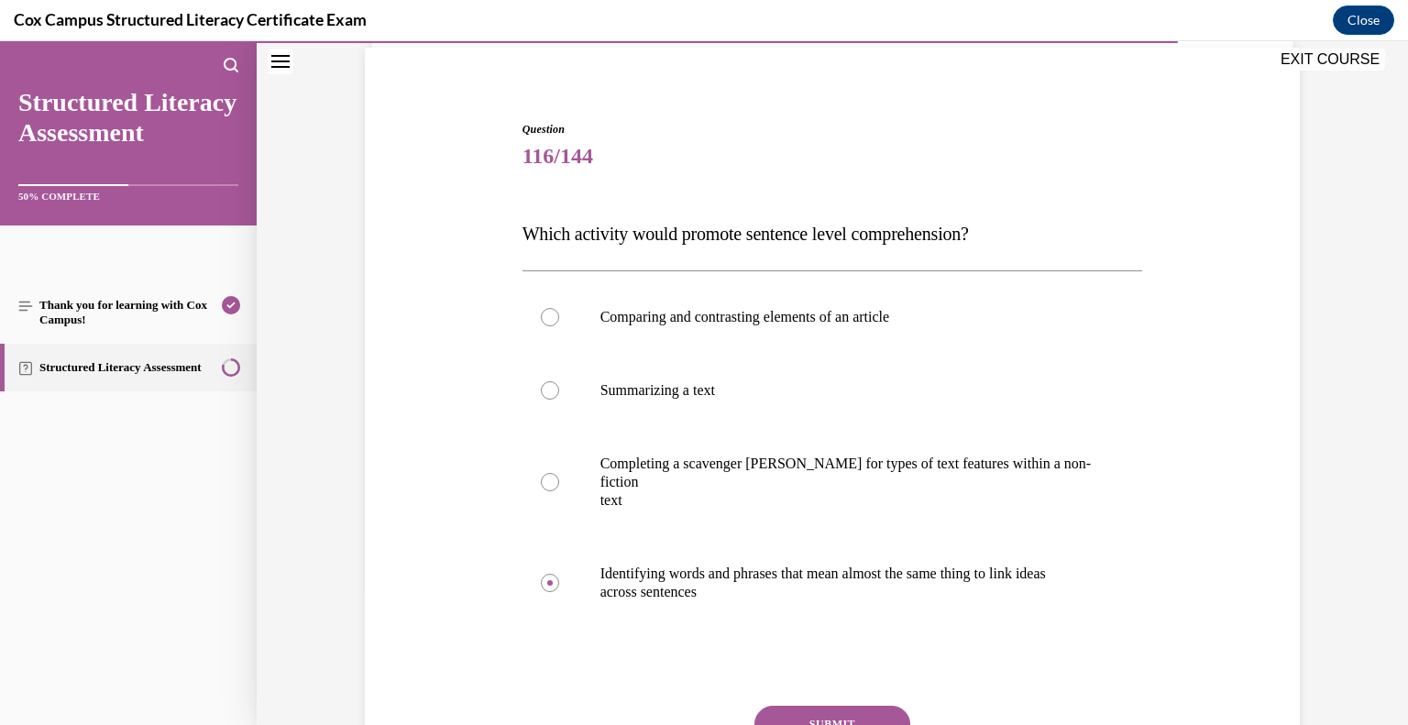
scroll to position [143, 0]
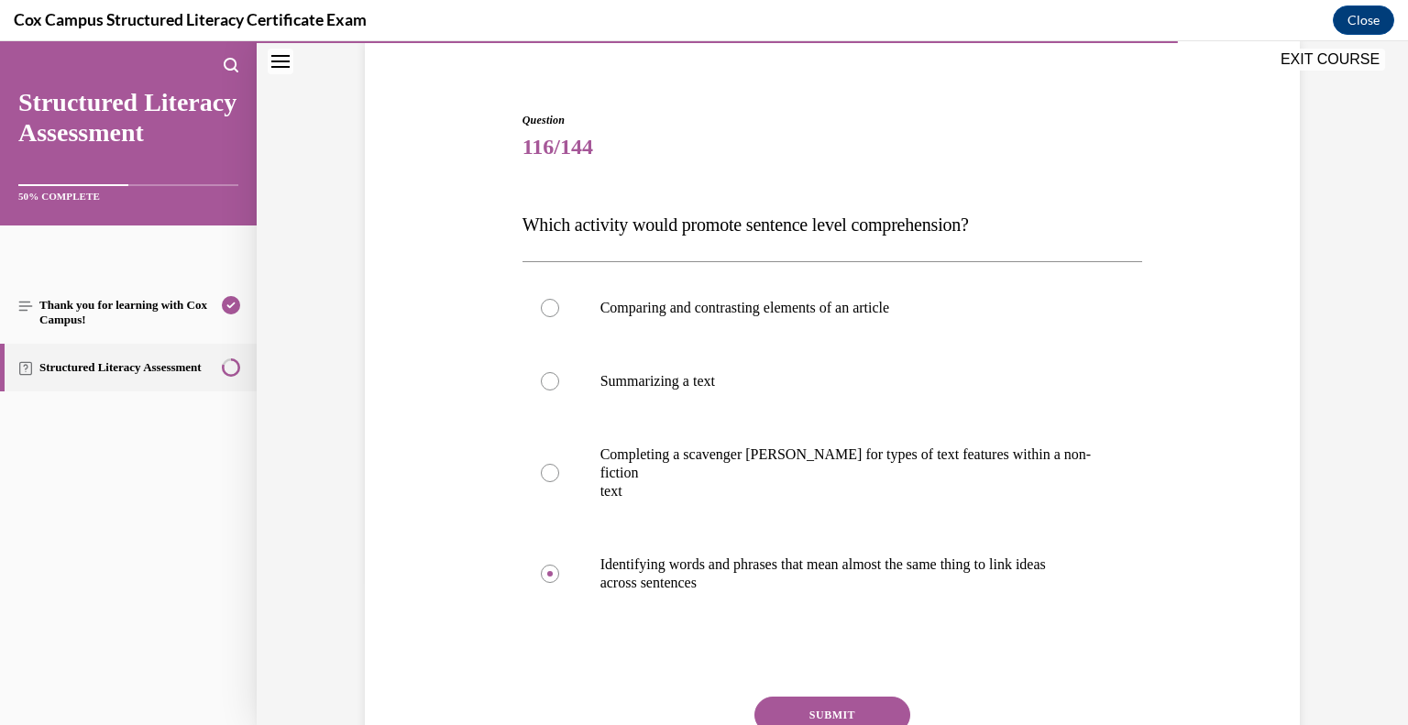
click at [842, 699] on button "SUBMIT" at bounding box center [833, 715] width 156 height 37
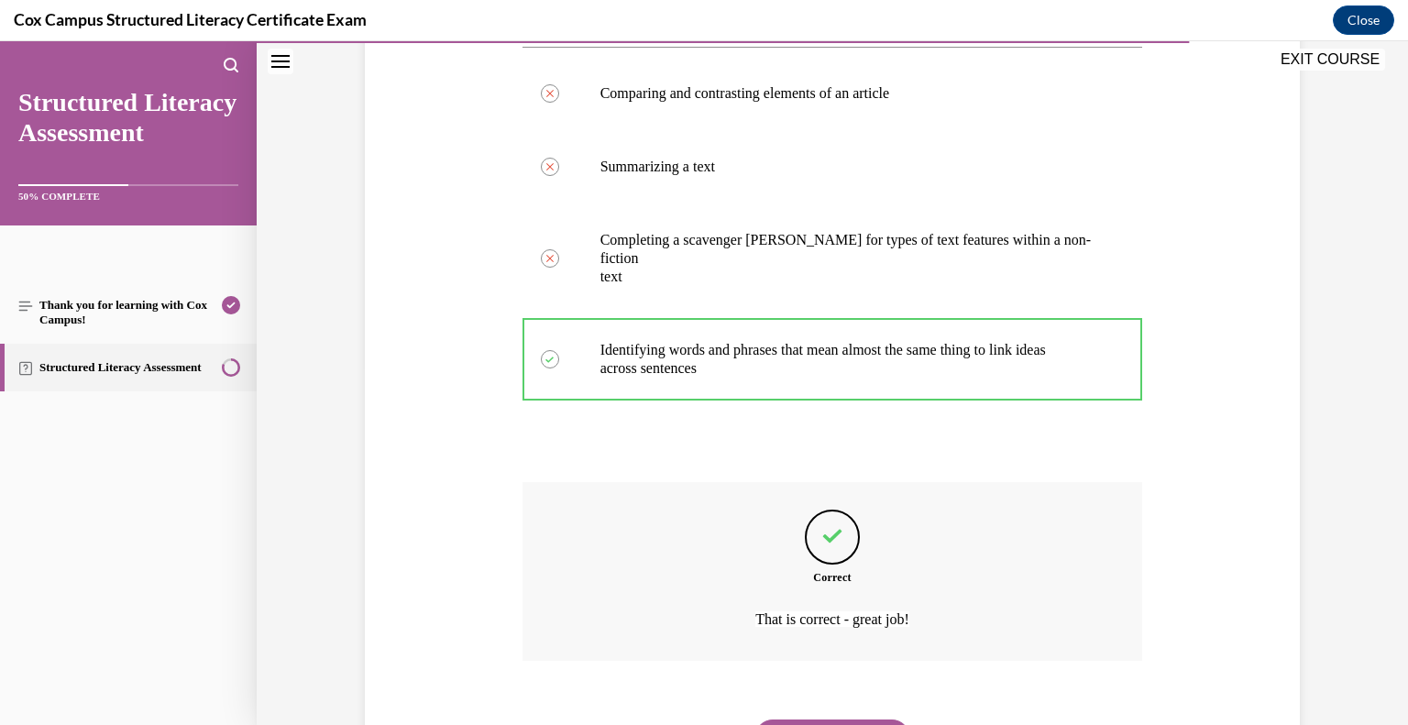
scroll to position [434, 0]
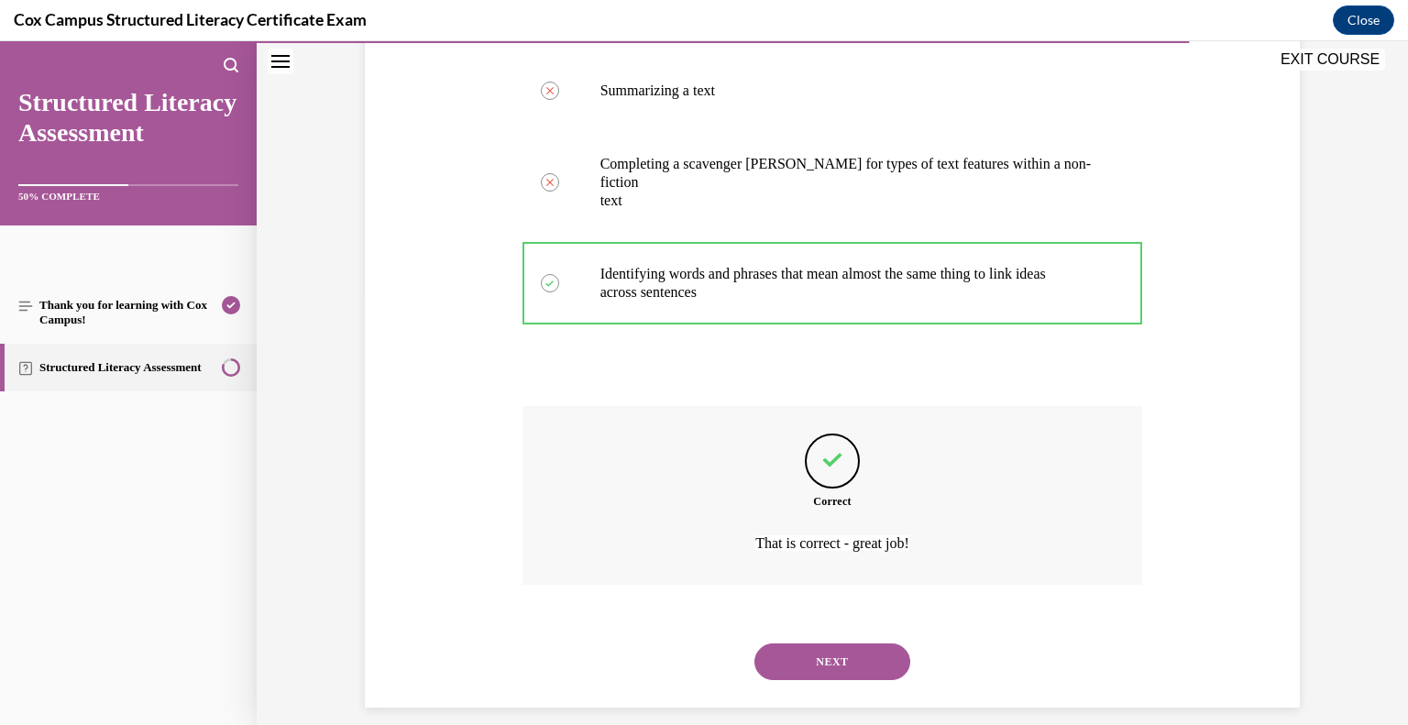
click at [866, 644] on button "NEXT" at bounding box center [833, 662] width 156 height 37
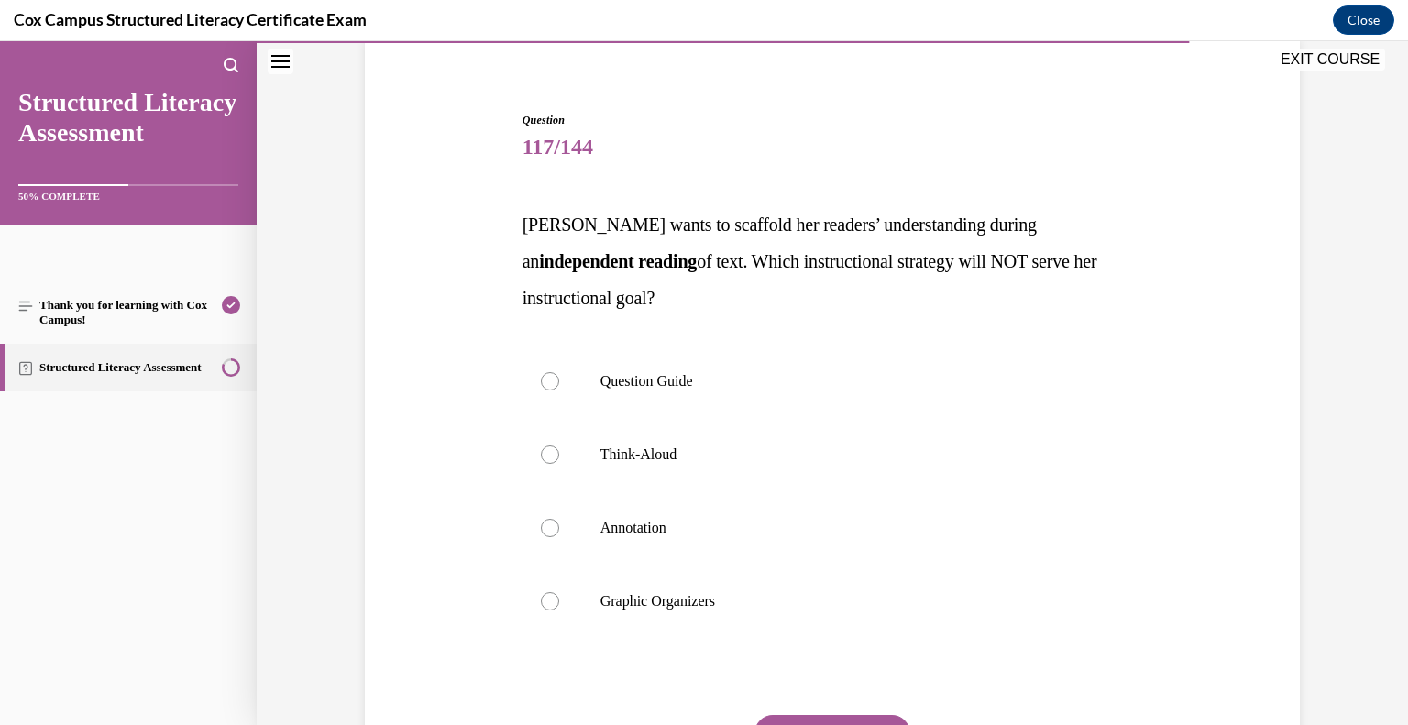
scroll to position [146, 0]
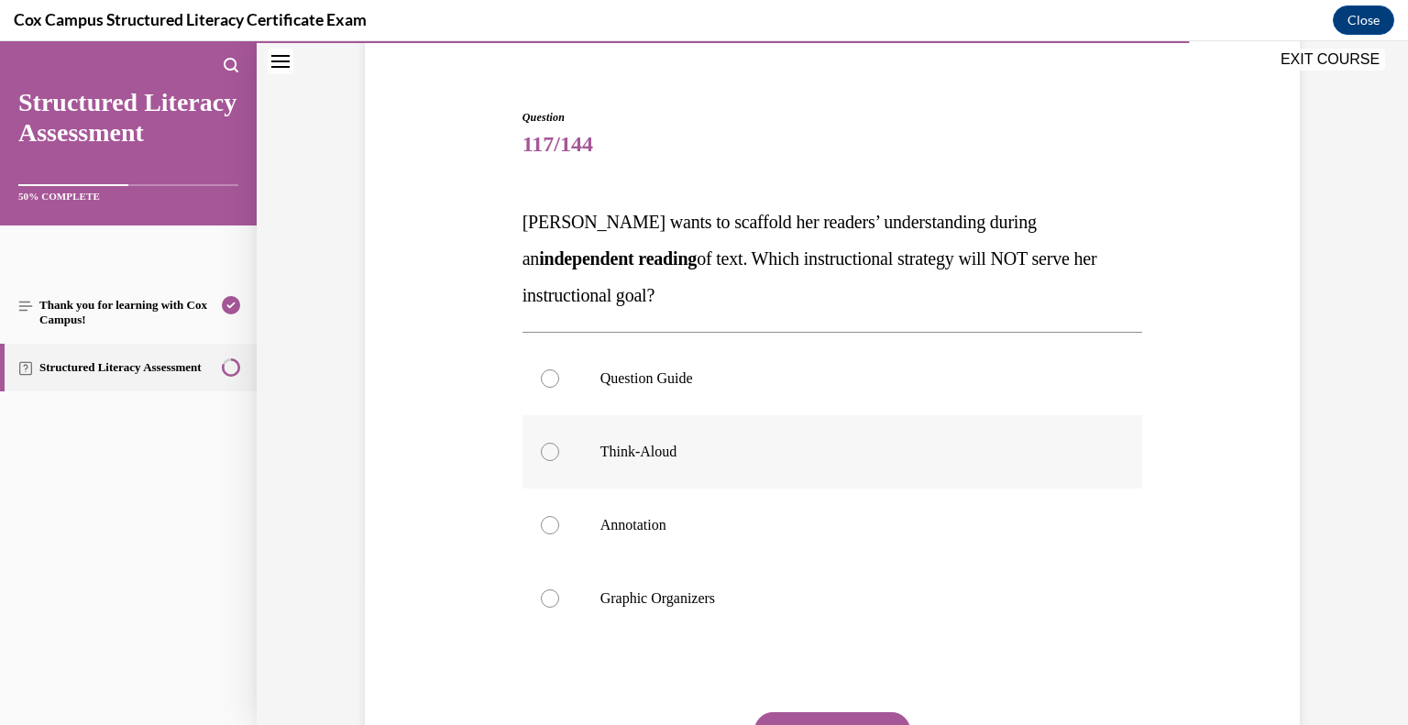
click at [619, 449] on p "Think-Aloud" at bounding box center [848, 452] width 497 height 18
click at [559, 449] on input "Think-Aloud" at bounding box center [550, 452] width 18 height 18
radio input "true"
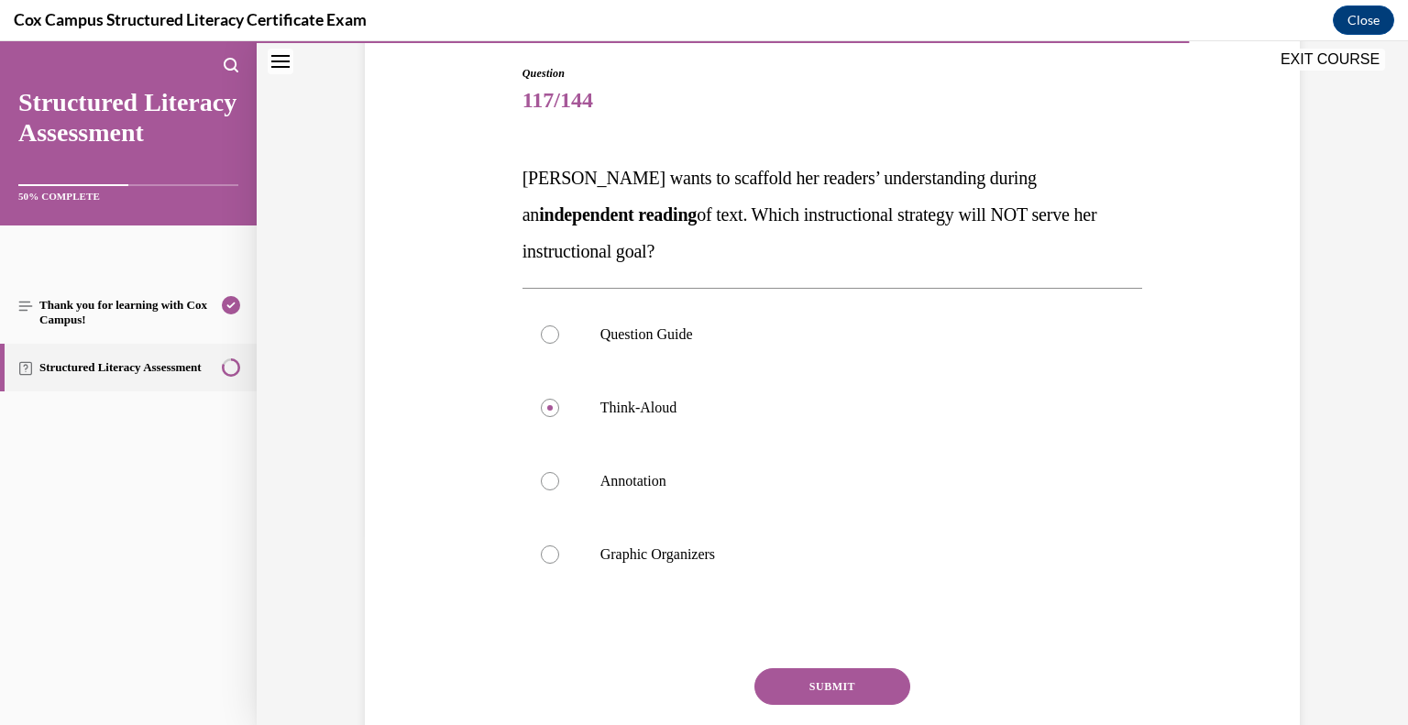
click at [858, 692] on button "SUBMIT" at bounding box center [833, 686] width 156 height 37
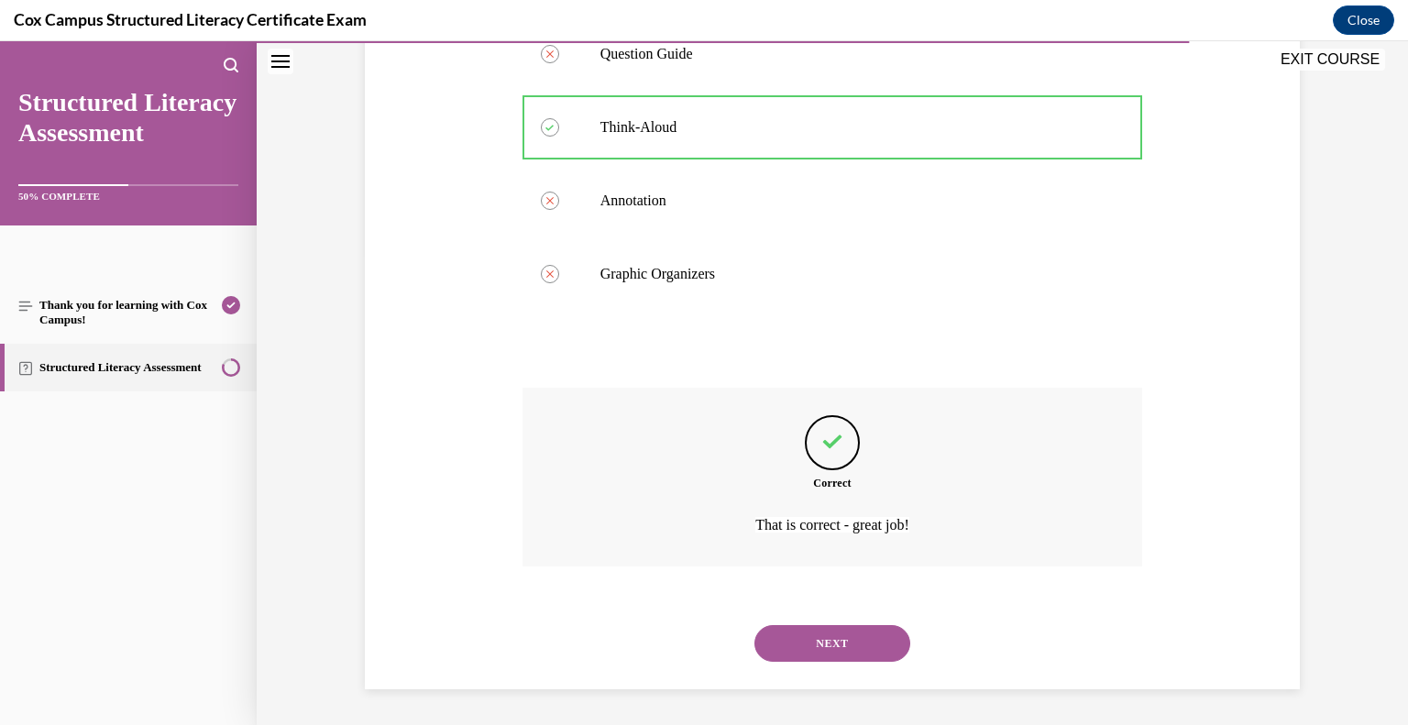
scroll to position [470, 0]
click at [832, 637] on button "NEXT" at bounding box center [833, 643] width 156 height 37
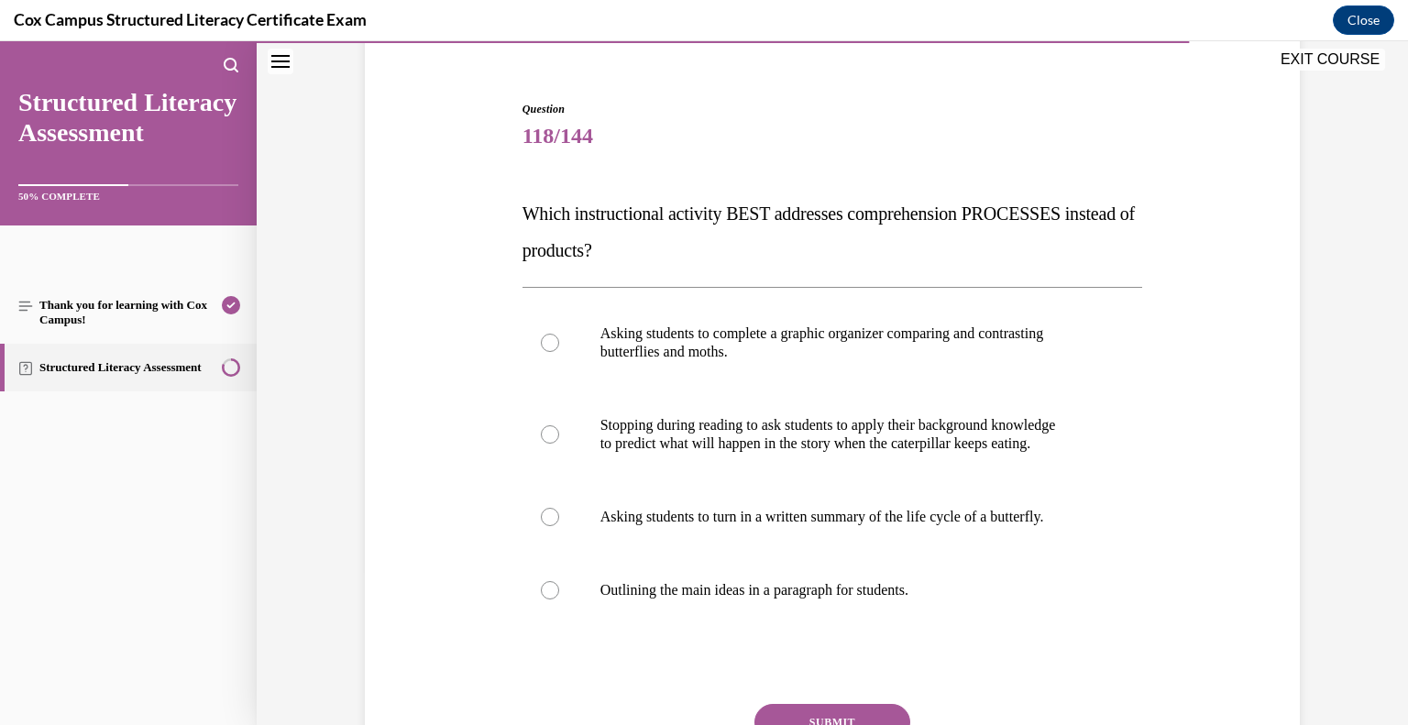
scroll to position [165, 0]
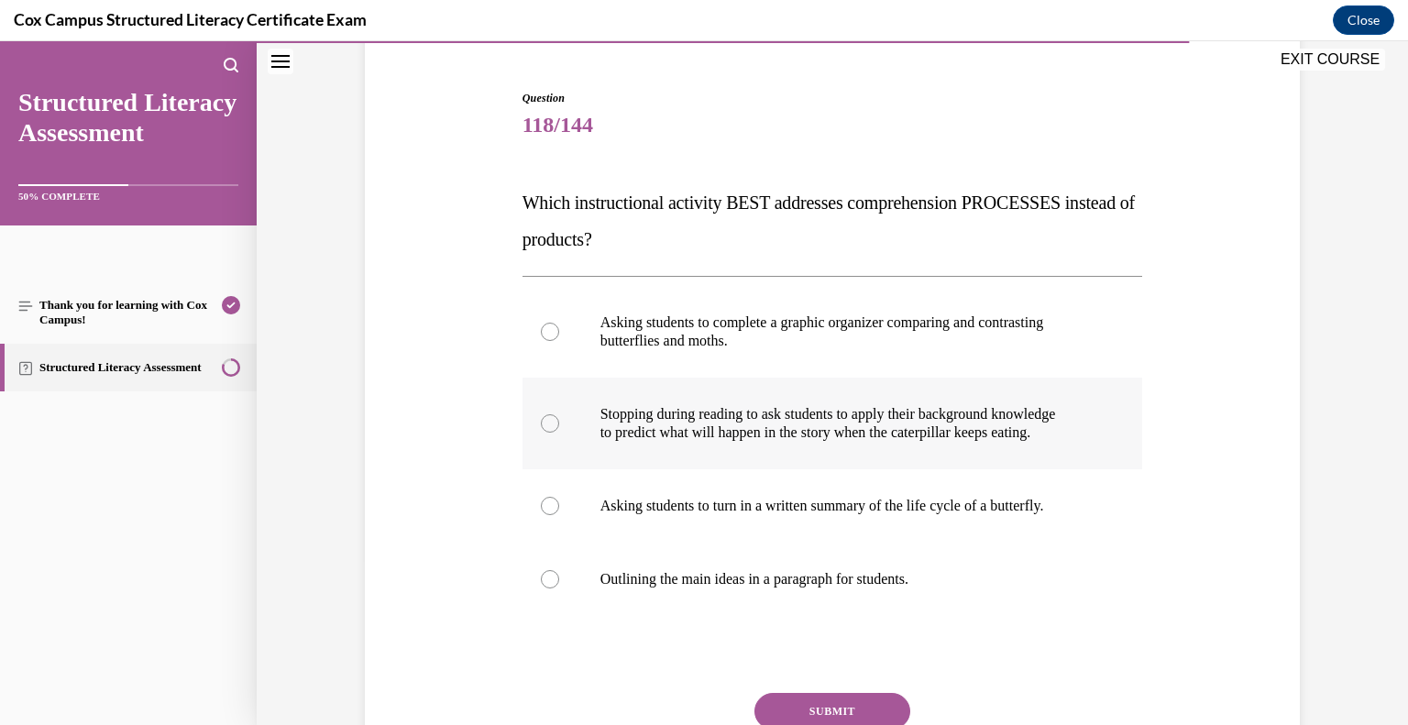
click at [551, 424] on div at bounding box center [550, 423] width 18 height 18
click at [551, 424] on input "Stopping during reading to ask students to apply their background knowledge to …" at bounding box center [550, 423] width 18 height 18
radio input "true"
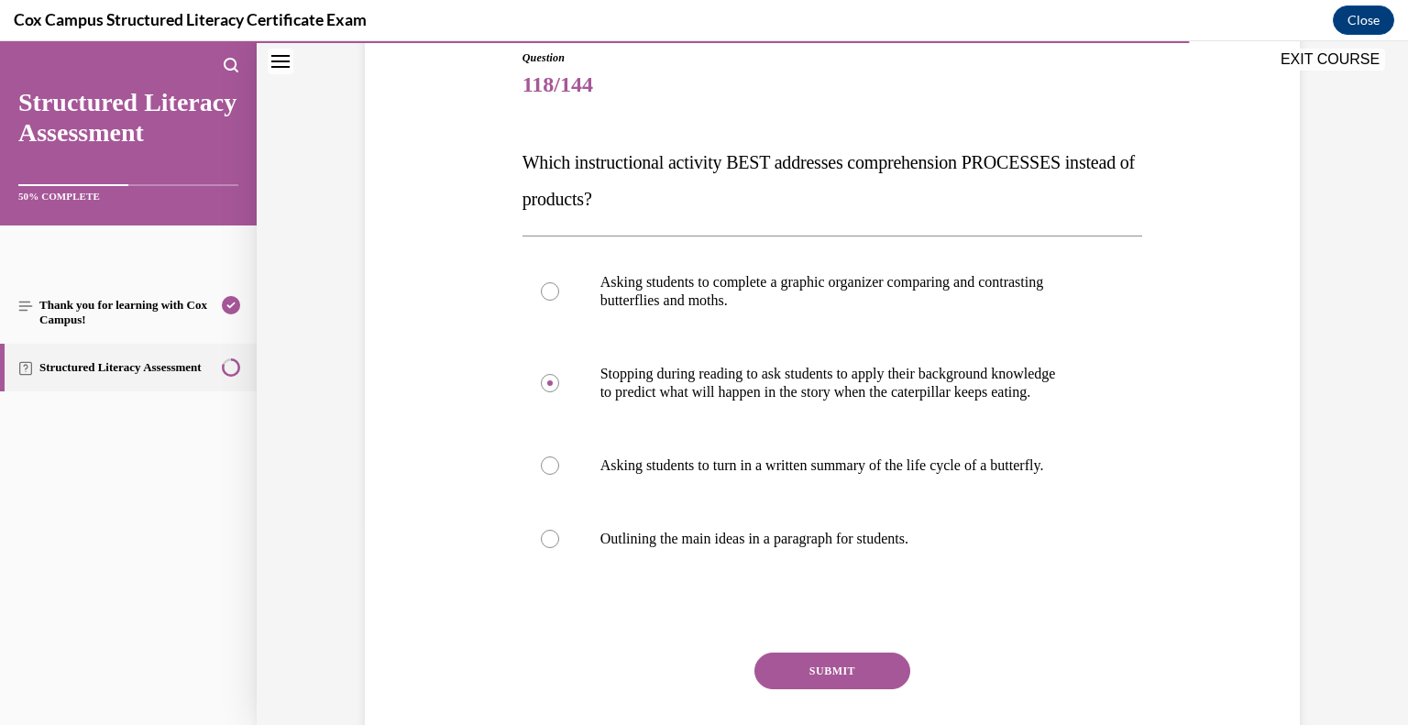
click at [837, 664] on button "SUBMIT" at bounding box center [833, 671] width 156 height 37
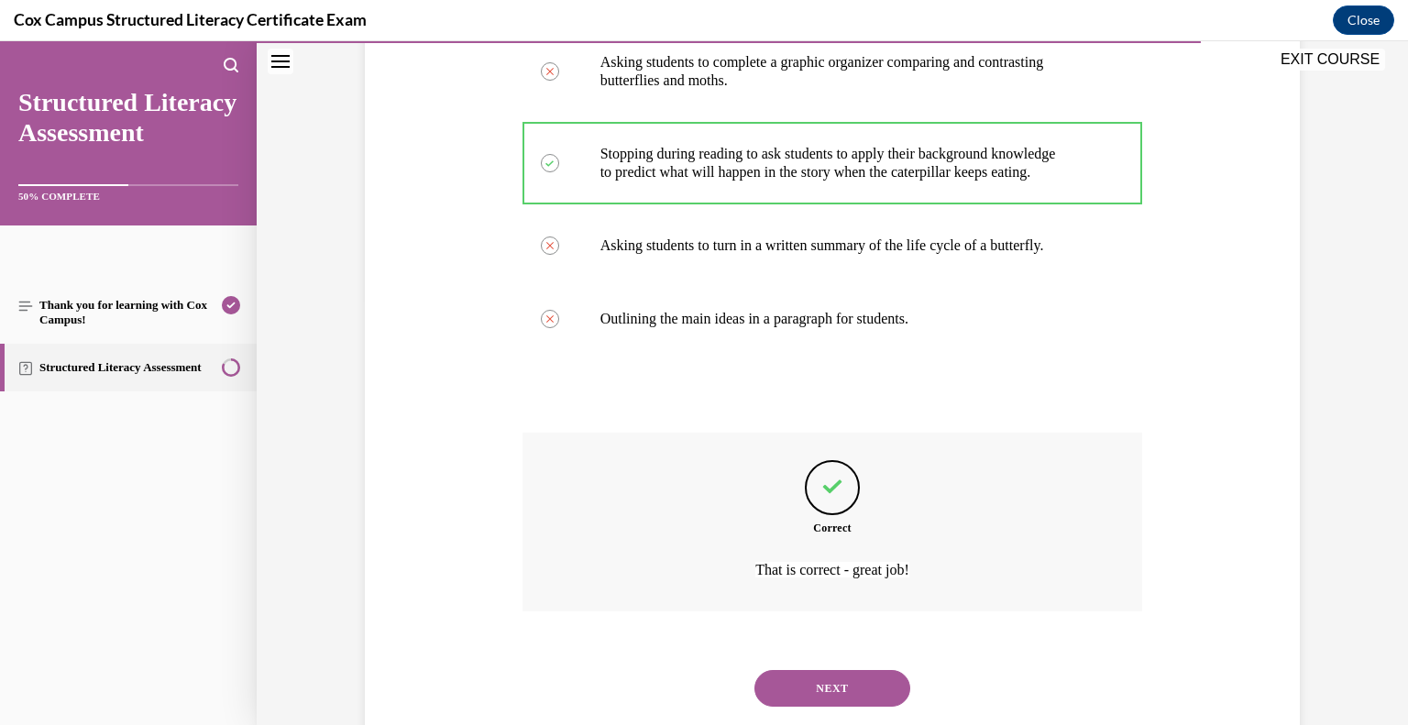
scroll to position [470, 0]
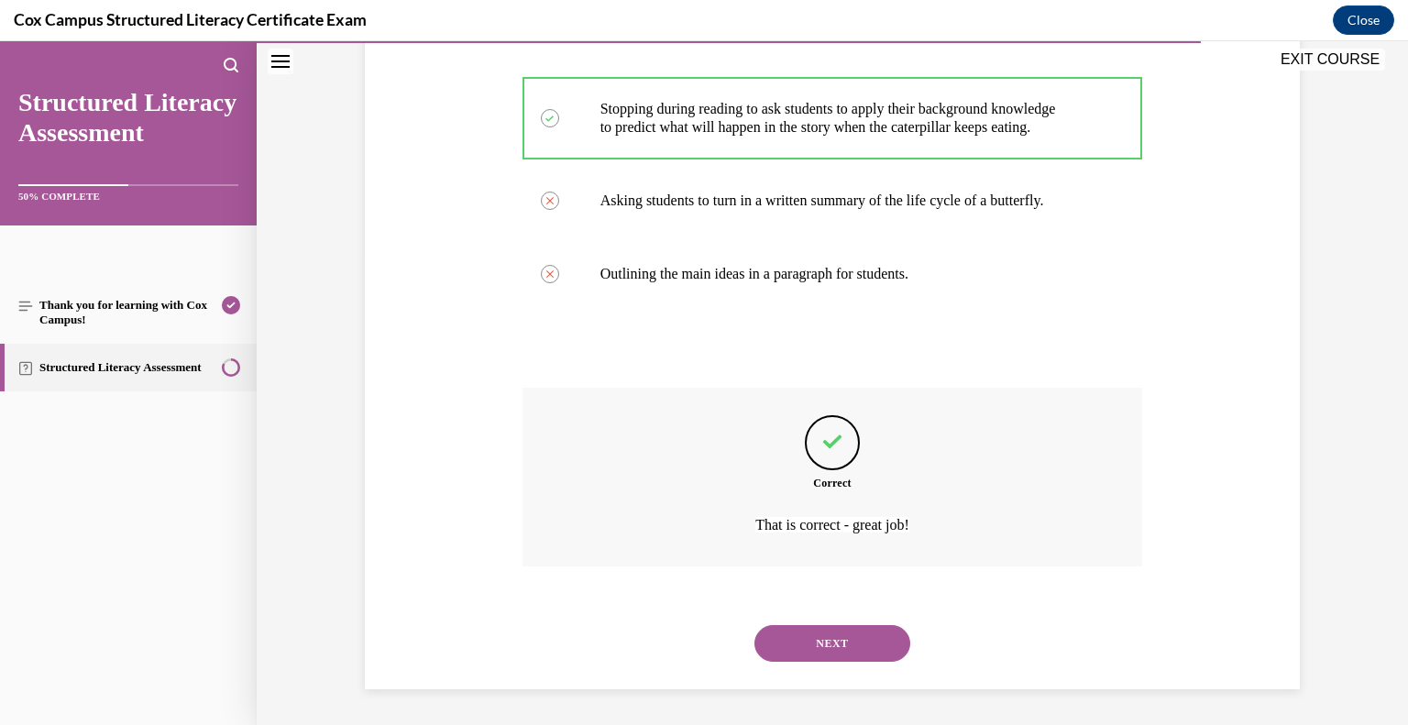
click at [795, 649] on button "NEXT" at bounding box center [833, 643] width 156 height 37
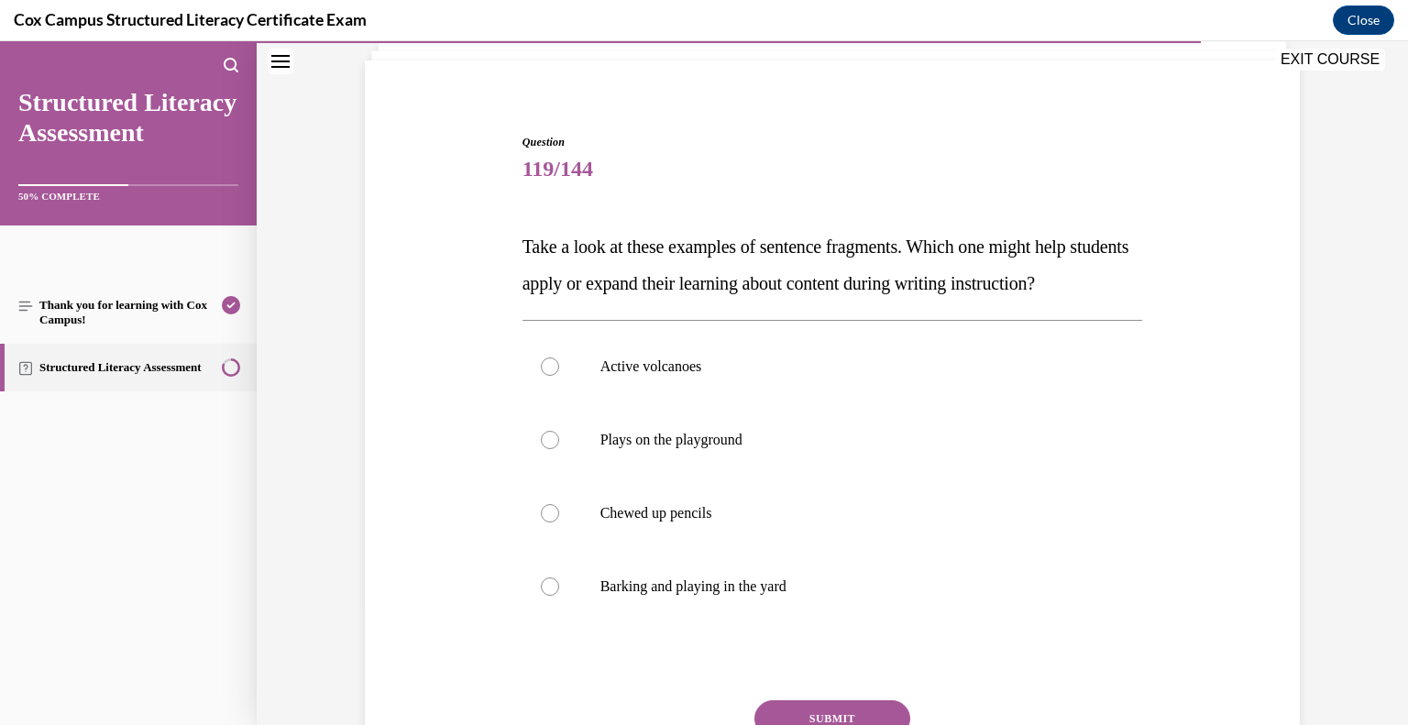
scroll to position [149, 0]
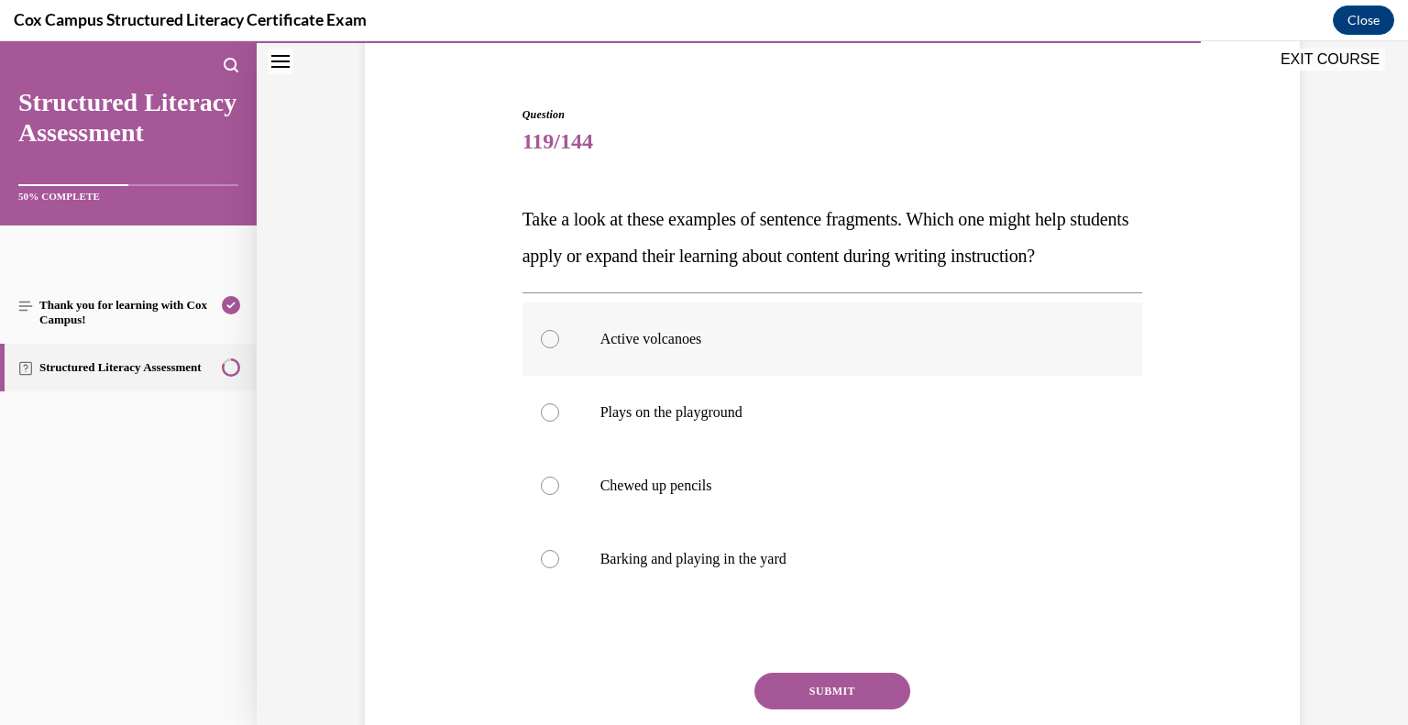
click at [680, 348] on p "Active volcanoes" at bounding box center [848, 339] width 497 height 18
click at [559, 348] on input "Active volcanoes" at bounding box center [550, 339] width 18 height 18
radio input "true"
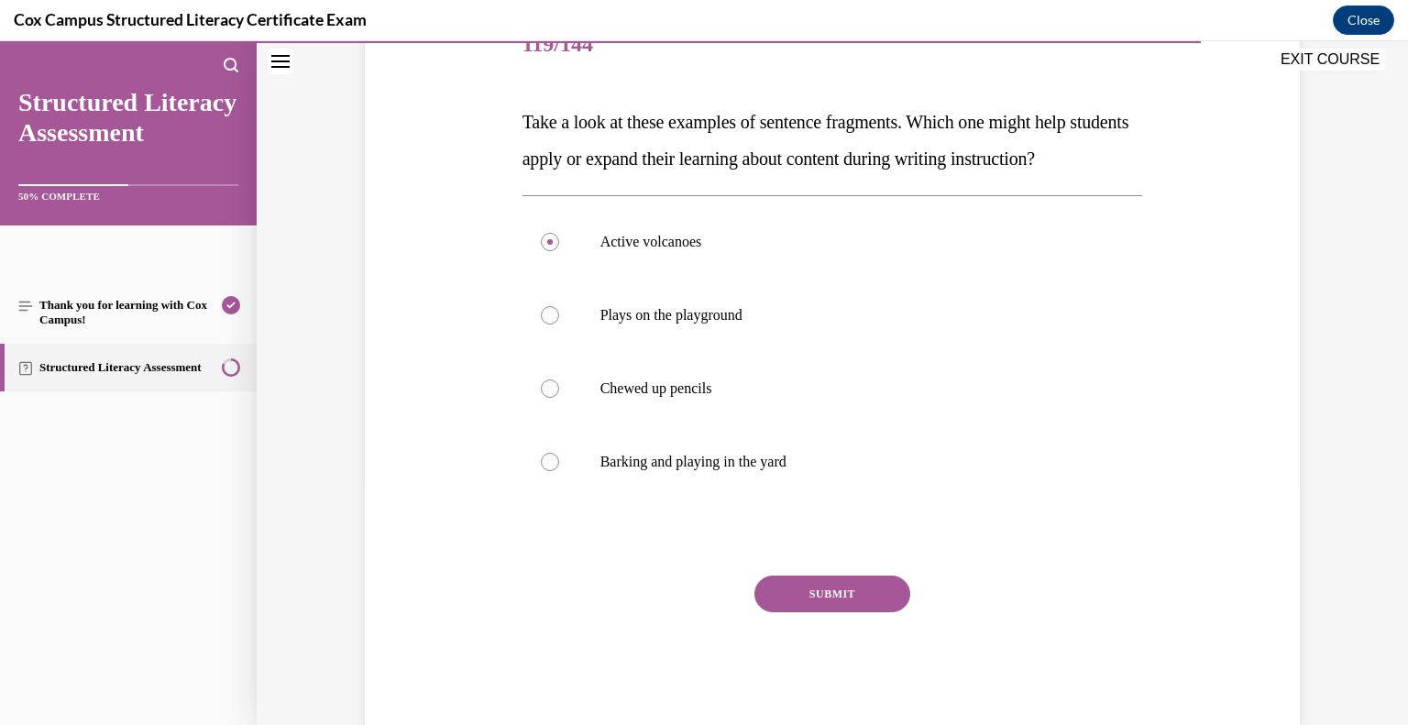
click at [818, 612] on button "SUBMIT" at bounding box center [833, 594] width 156 height 37
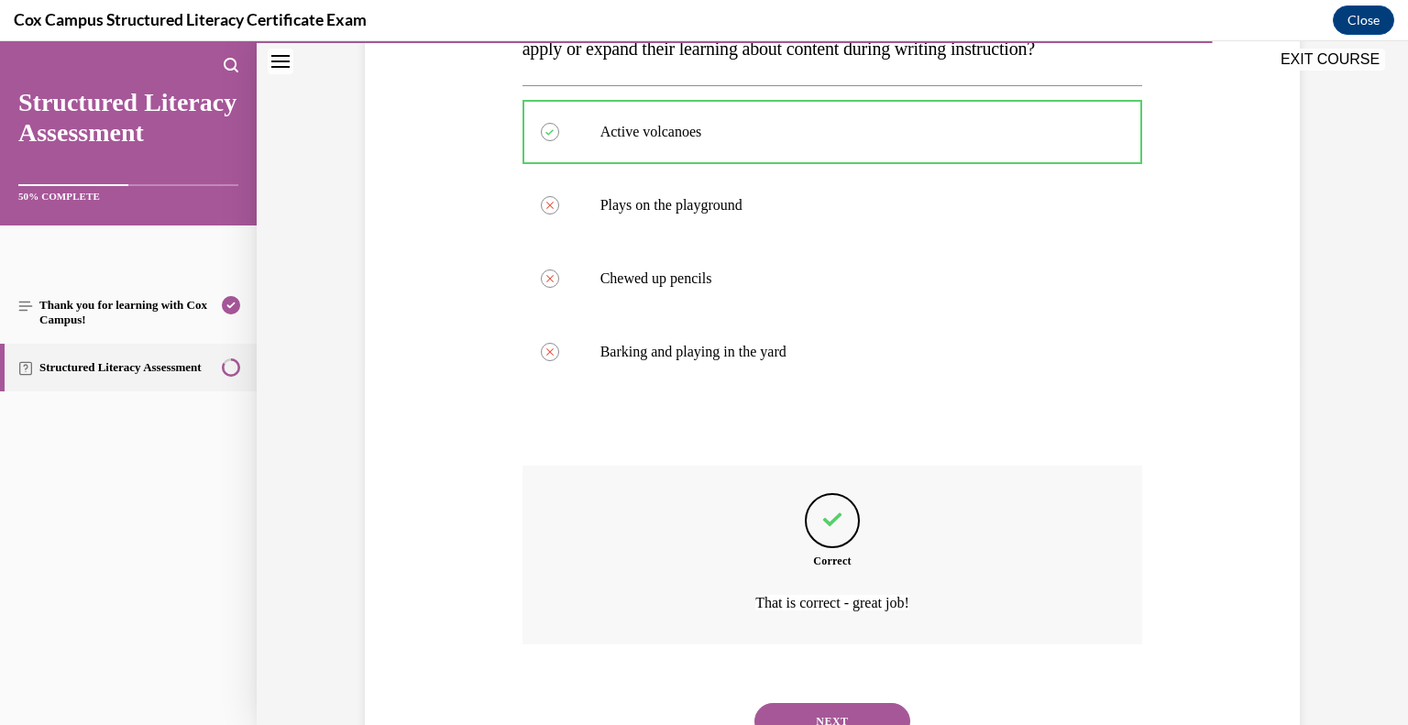
scroll to position [470, 0]
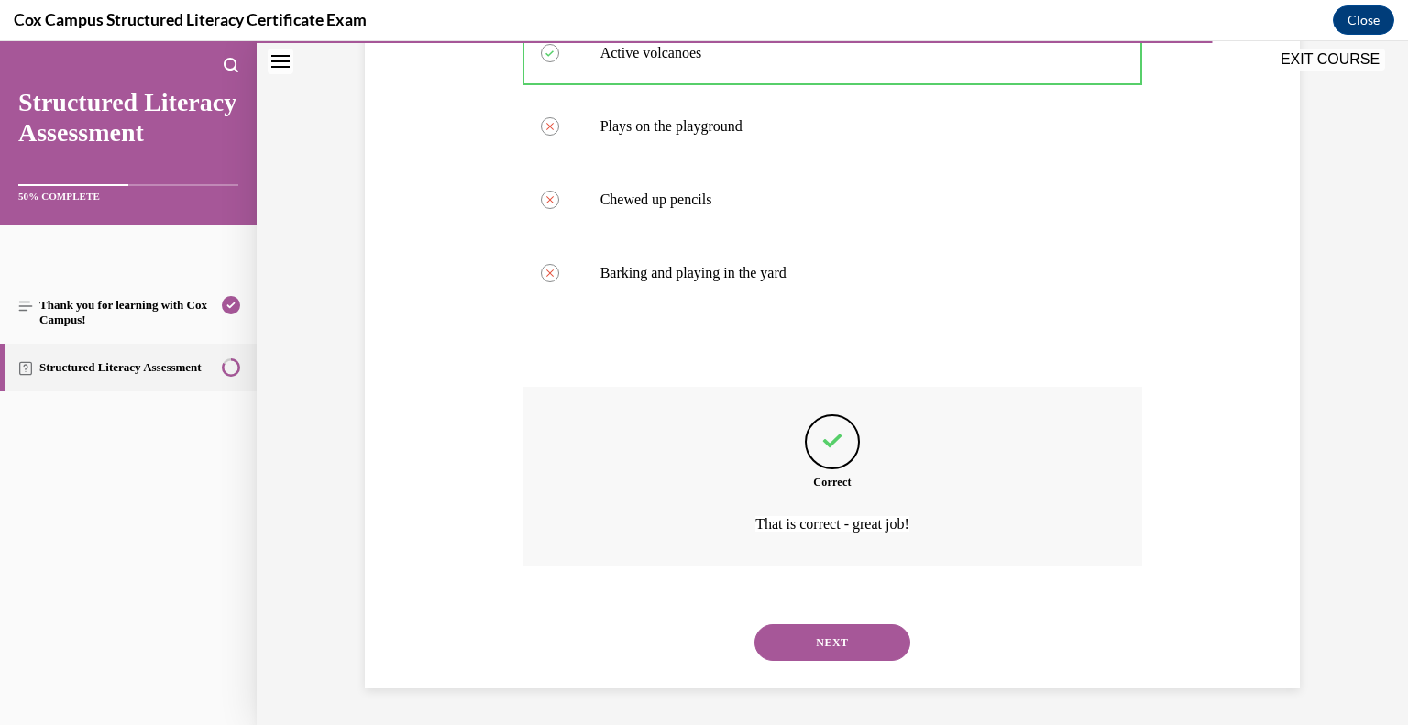
click at [815, 626] on button "NEXT" at bounding box center [833, 642] width 156 height 37
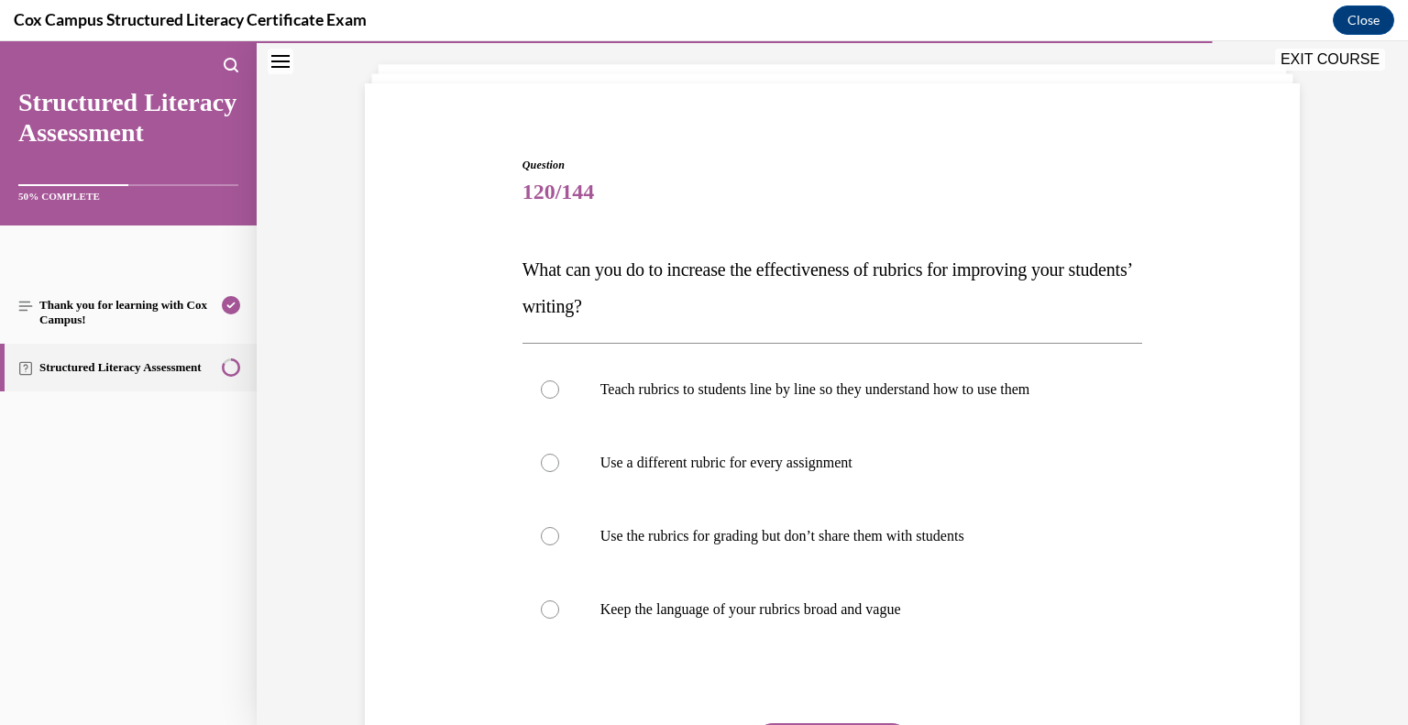
scroll to position [99, 0]
click at [705, 393] on p "Teach rubrics to students line by line so they understand how to use them" at bounding box center [848, 389] width 497 height 18
click at [559, 393] on input "Teach rubrics to students line by line so they understand how to use them" at bounding box center [550, 389] width 18 height 18
radio input "true"
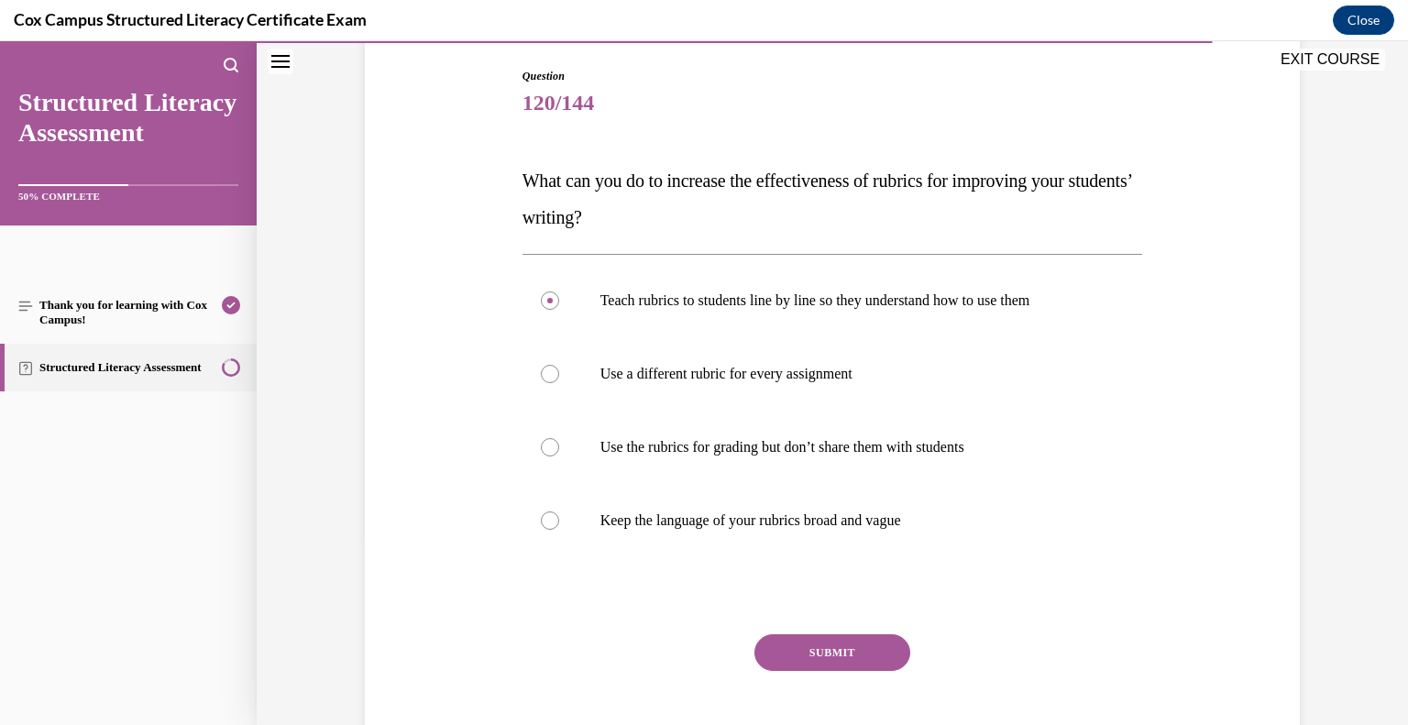
click at [831, 640] on button "SUBMIT" at bounding box center [833, 652] width 156 height 37
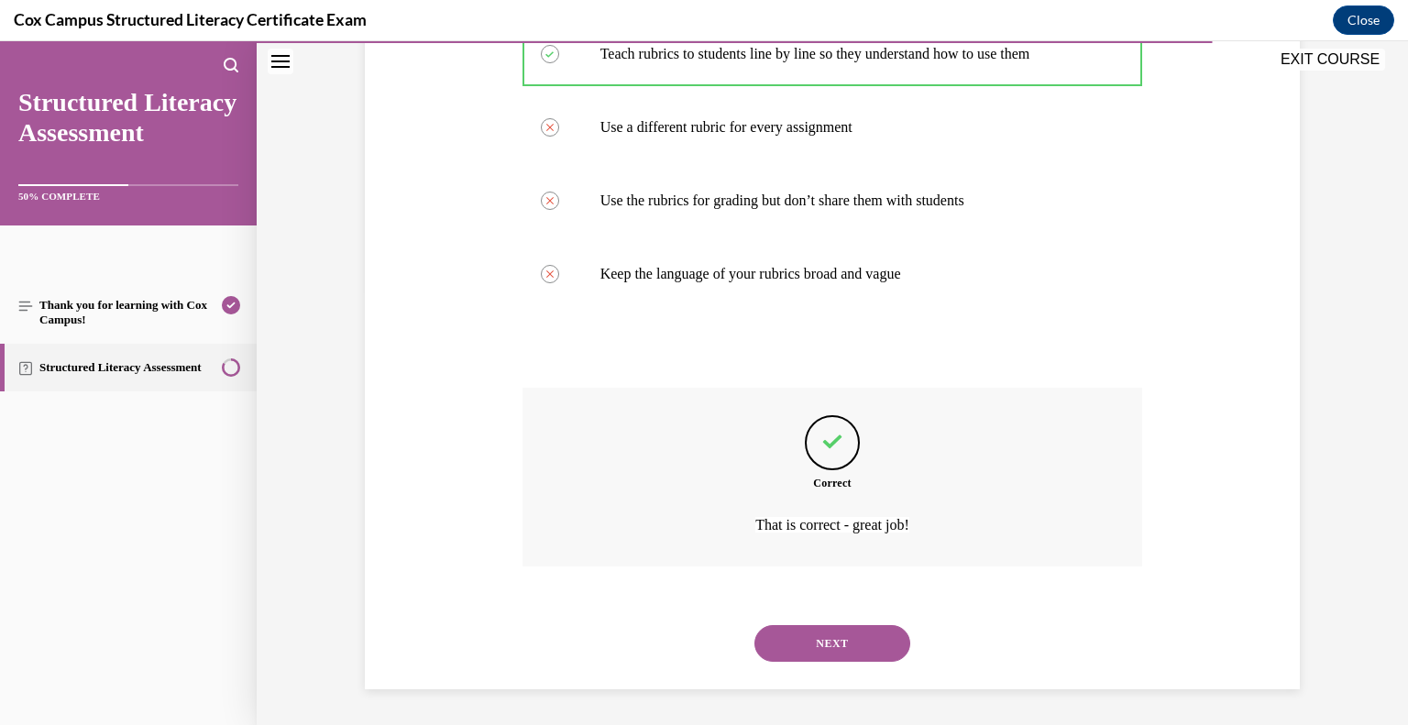
click at [819, 645] on button "NEXT" at bounding box center [833, 643] width 156 height 37
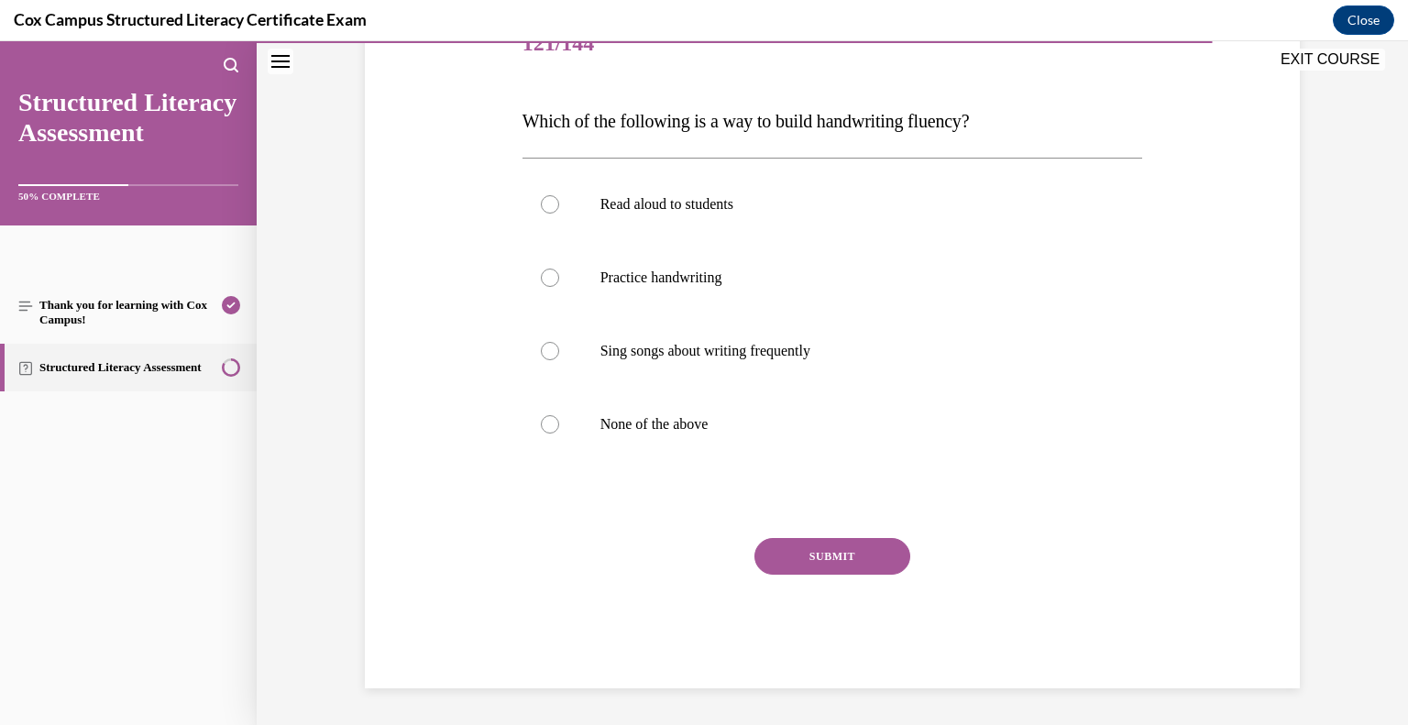
scroll to position [204, 0]
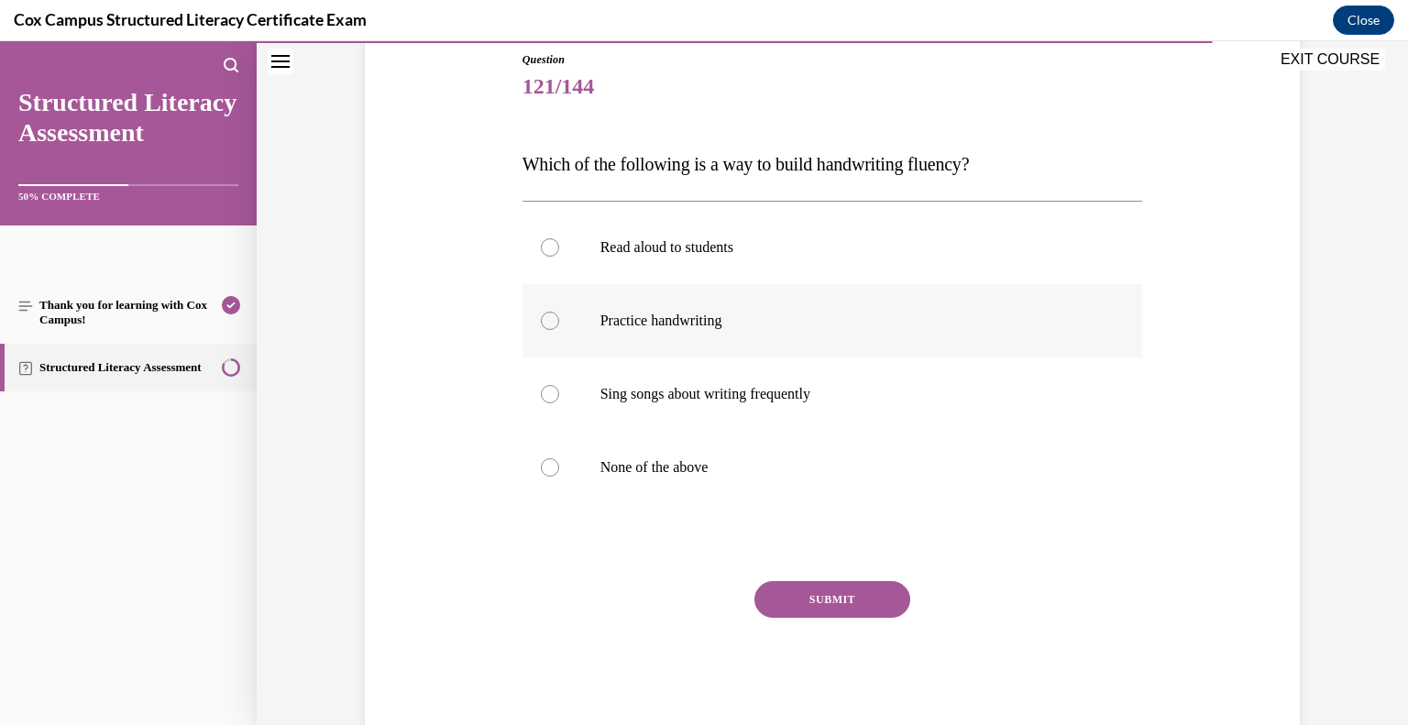
click at [698, 324] on p "Practice handwriting" at bounding box center [848, 321] width 497 height 18
click at [559, 324] on input "Practice handwriting" at bounding box center [550, 321] width 18 height 18
radio input "true"
click at [830, 595] on button "SUBMIT" at bounding box center [833, 599] width 156 height 37
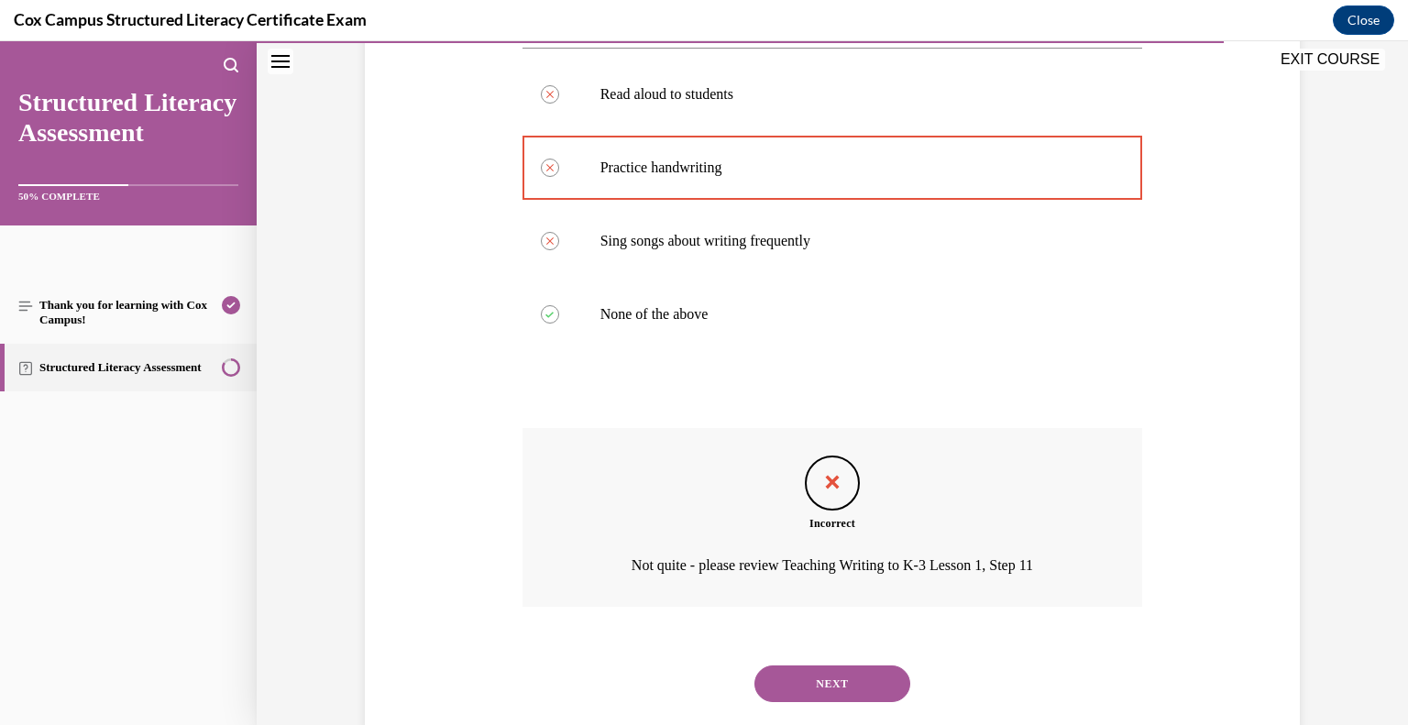
scroll to position [365, 0]
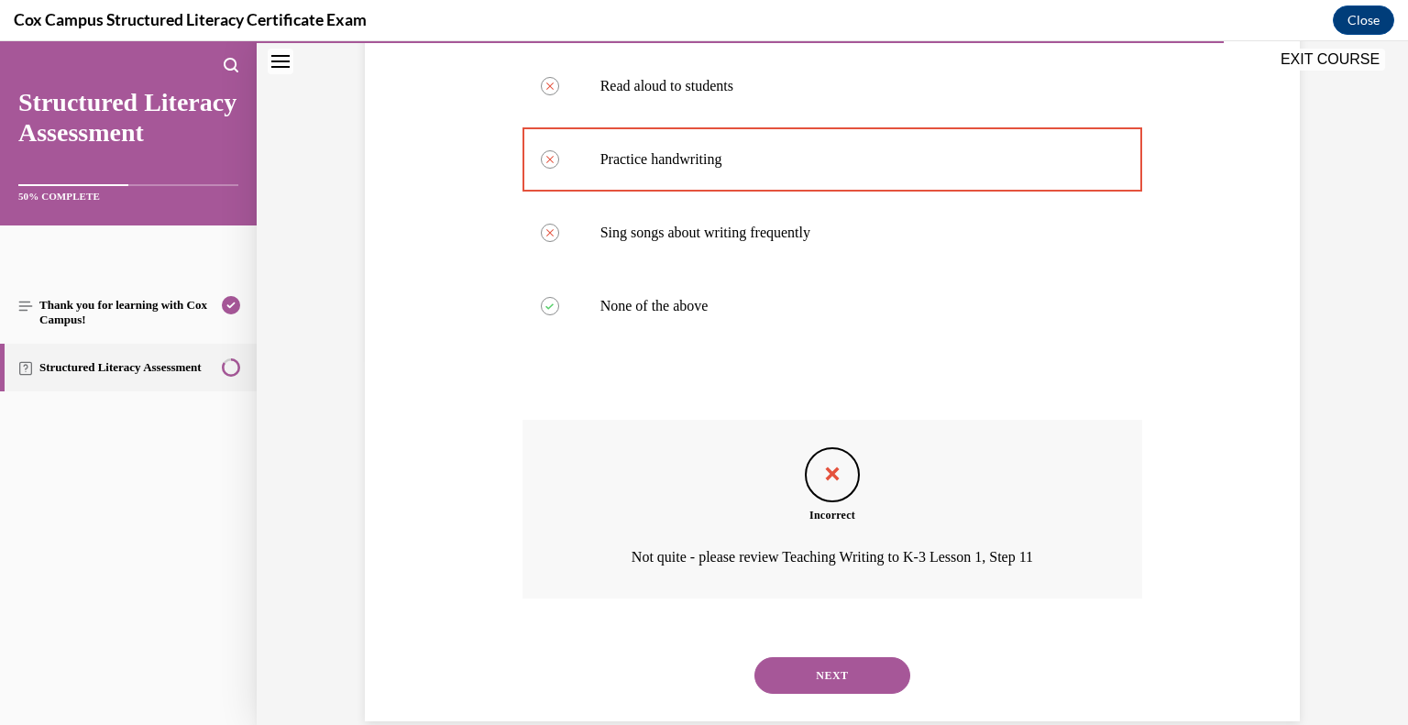
click at [830, 677] on button "NEXT" at bounding box center [833, 675] width 156 height 37
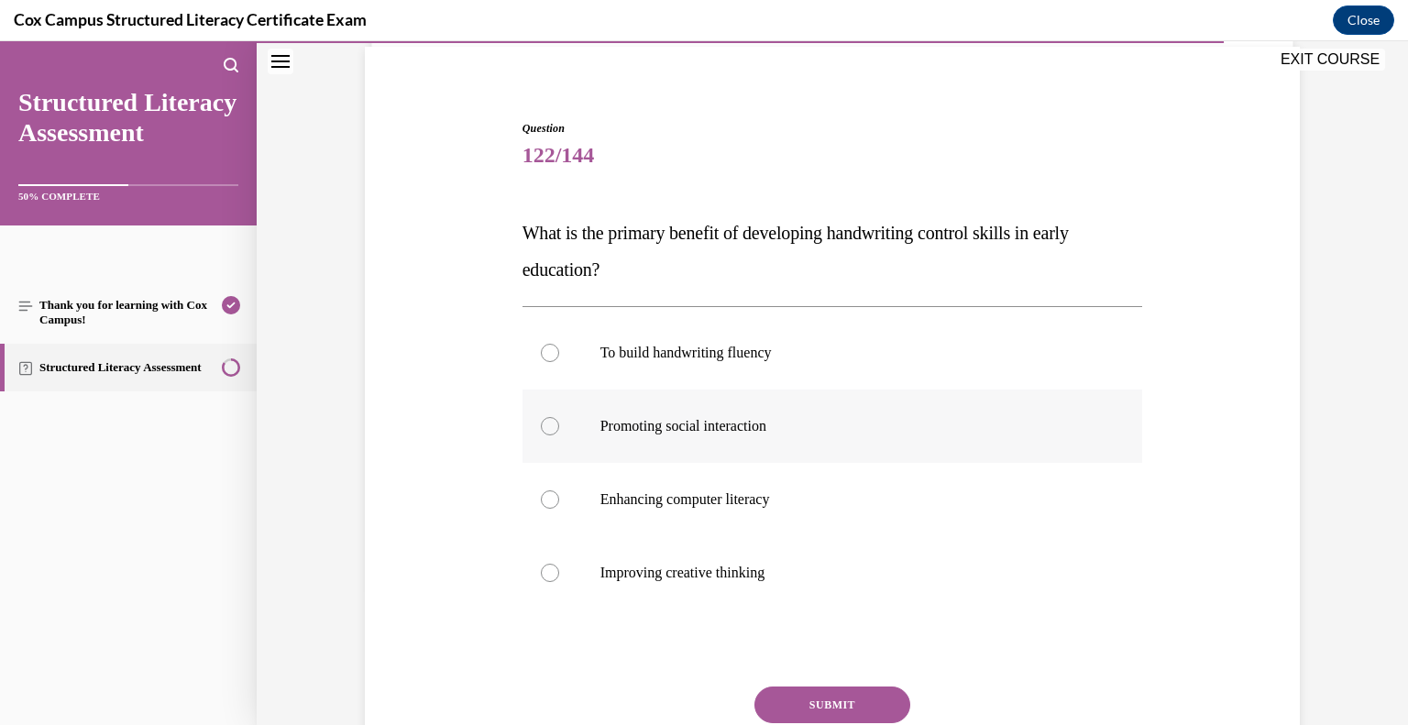
scroll to position [138, 0]
click at [683, 344] on p "To build handwriting fluency" at bounding box center [848, 350] width 497 height 18
click at [559, 344] on input "To build handwriting fluency" at bounding box center [550, 350] width 18 height 18
radio input "true"
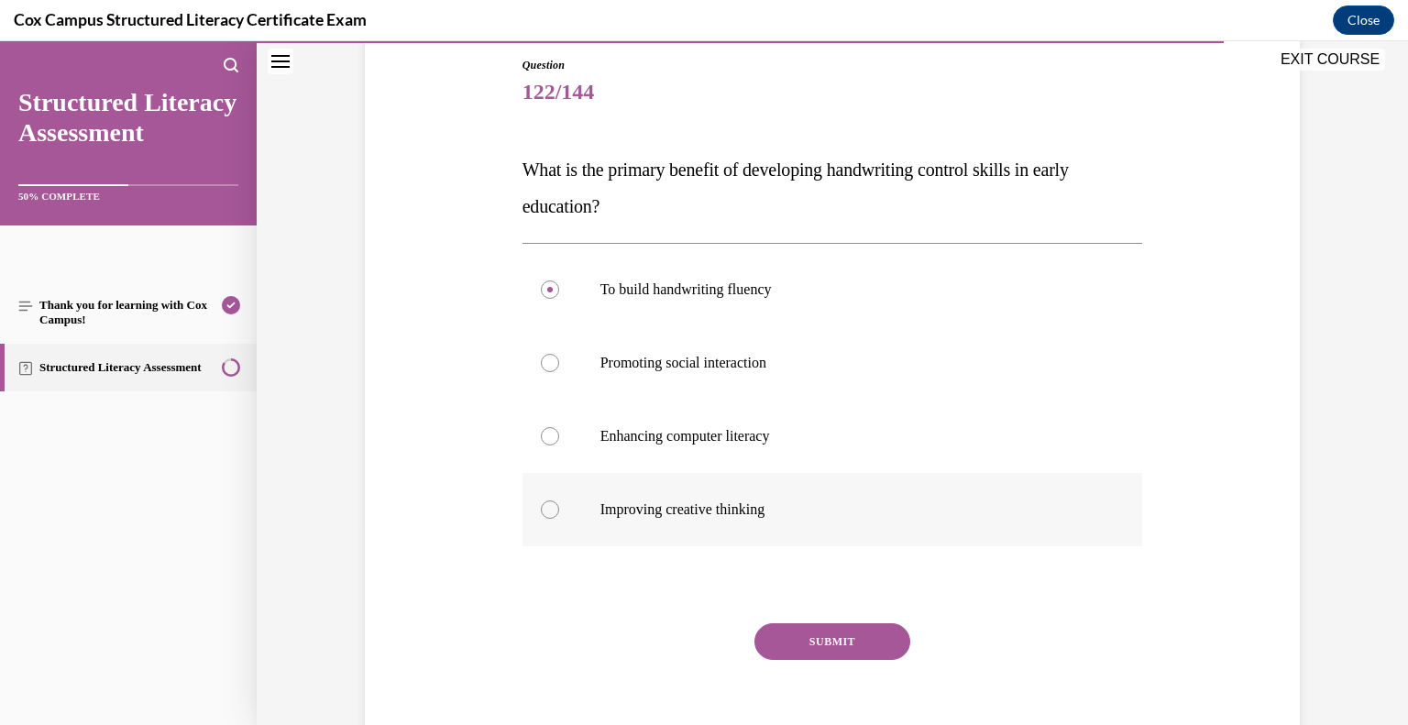
scroll to position [209, 0]
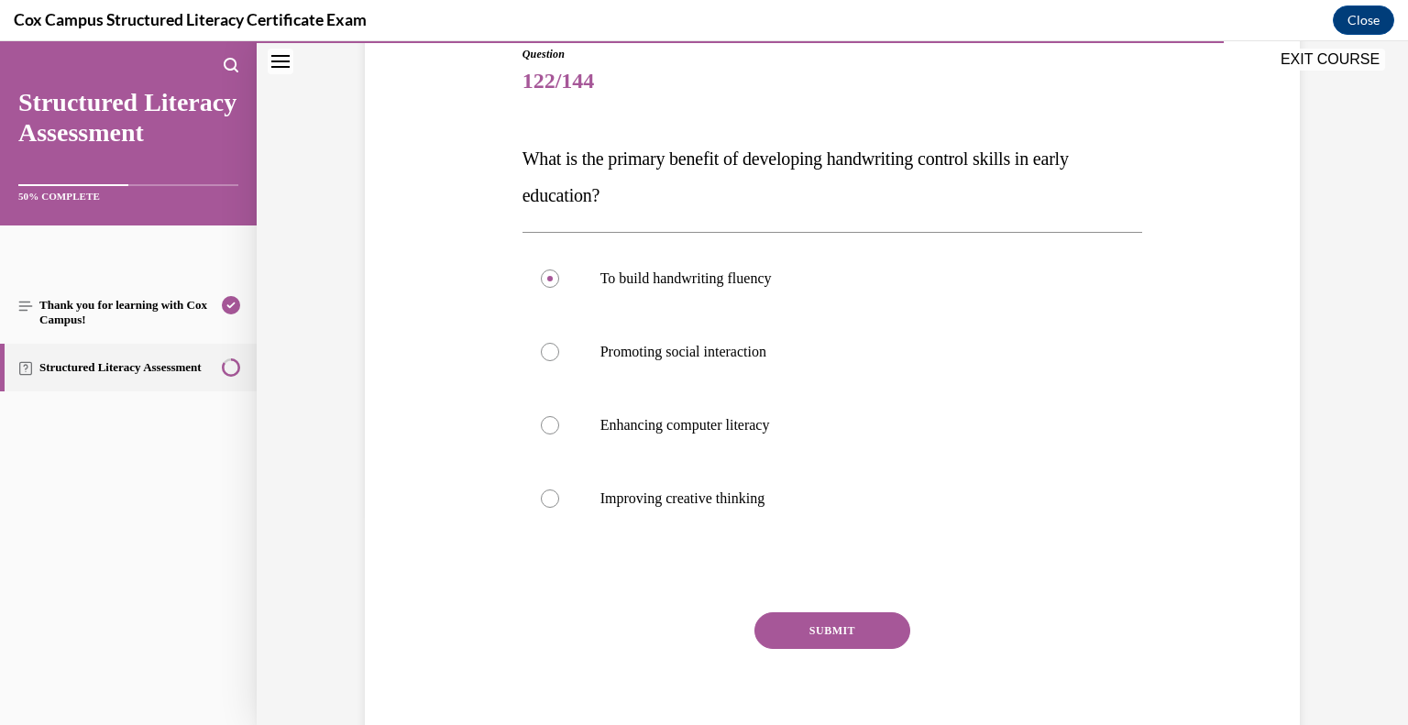
click at [829, 635] on button "SUBMIT" at bounding box center [833, 630] width 156 height 37
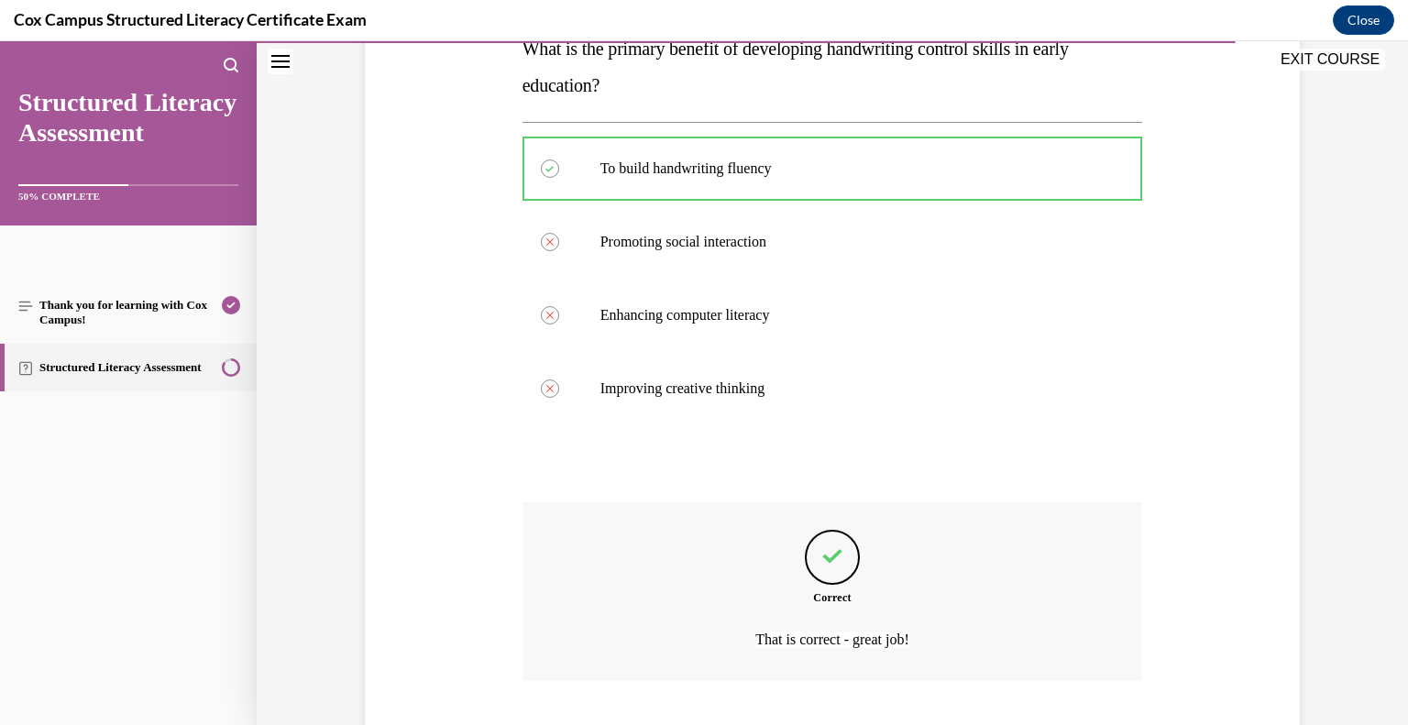
scroll to position [434, 0]
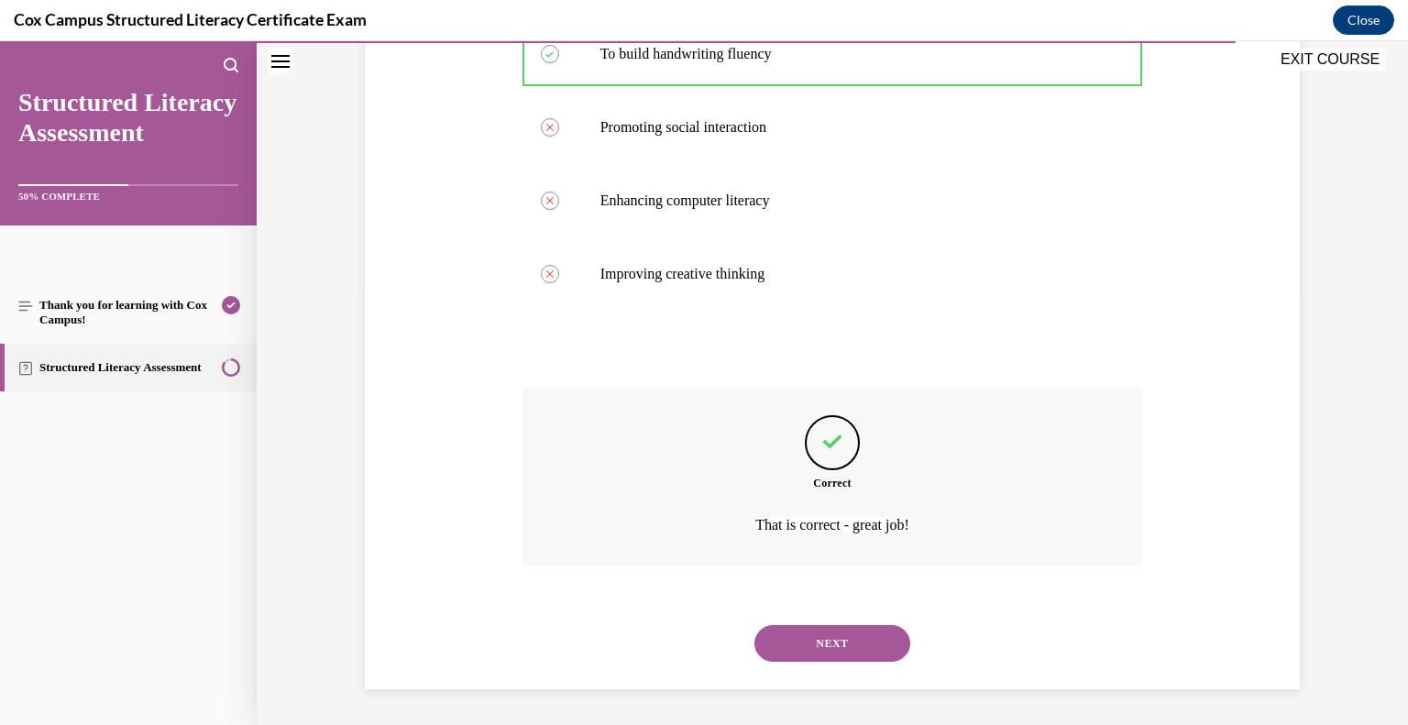
click at [819, 637] on button "NEXT" at bounding box center [833, 643] width 156 height 37
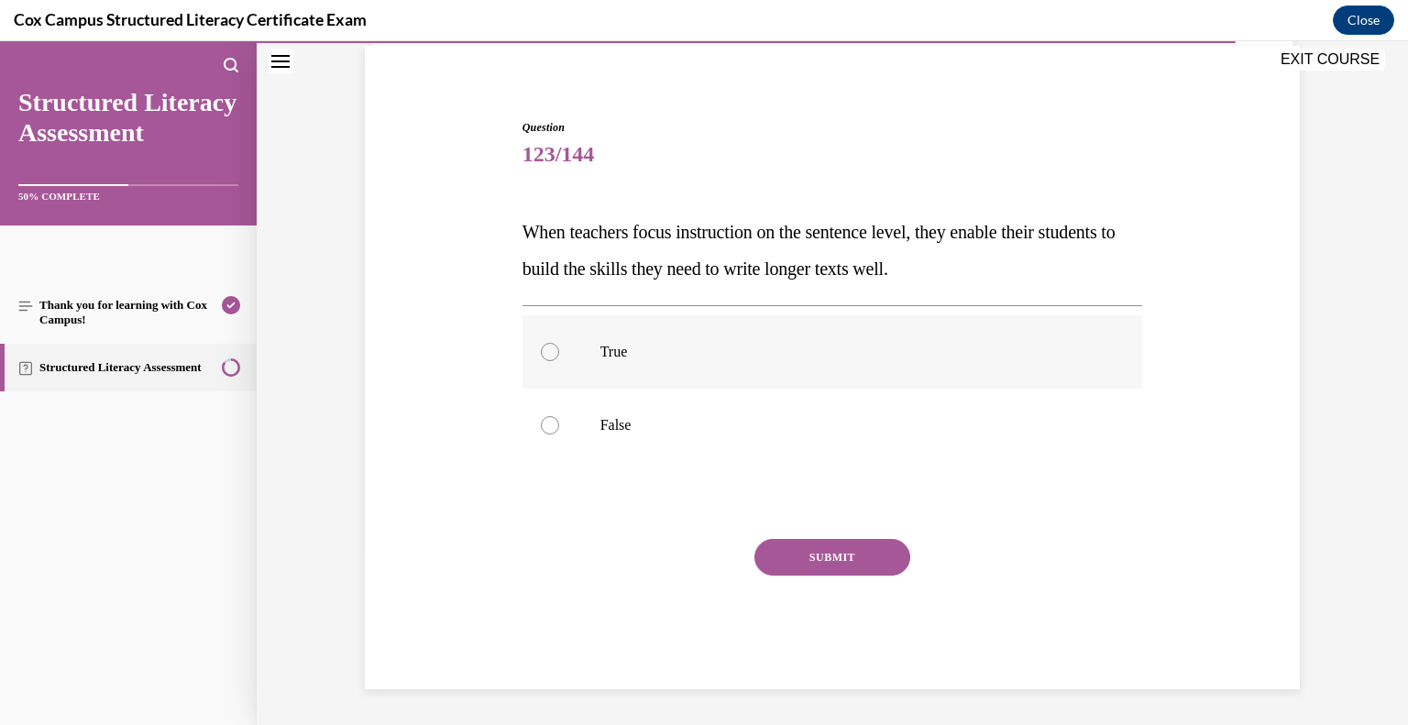
click at [616, 353] on p "True" at bounding box center [848, 352] width 497 height 18
click at [559, 353] on input "True" at bounding box center [550, 352] width 18 height 18
radio input "true"
click at [867, 557] on button "SUBMIT" at bounding box center [833, 557] width 156 height 37
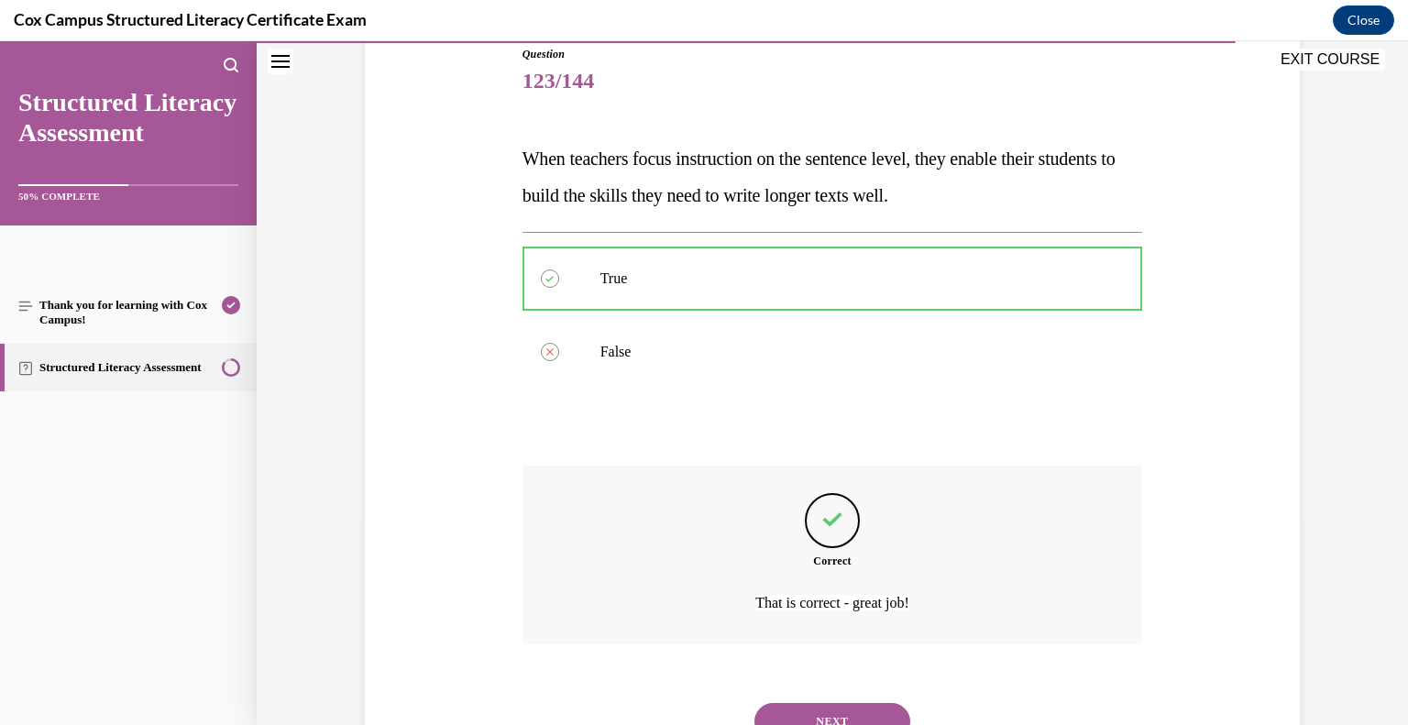
scroll to position [287, 0]
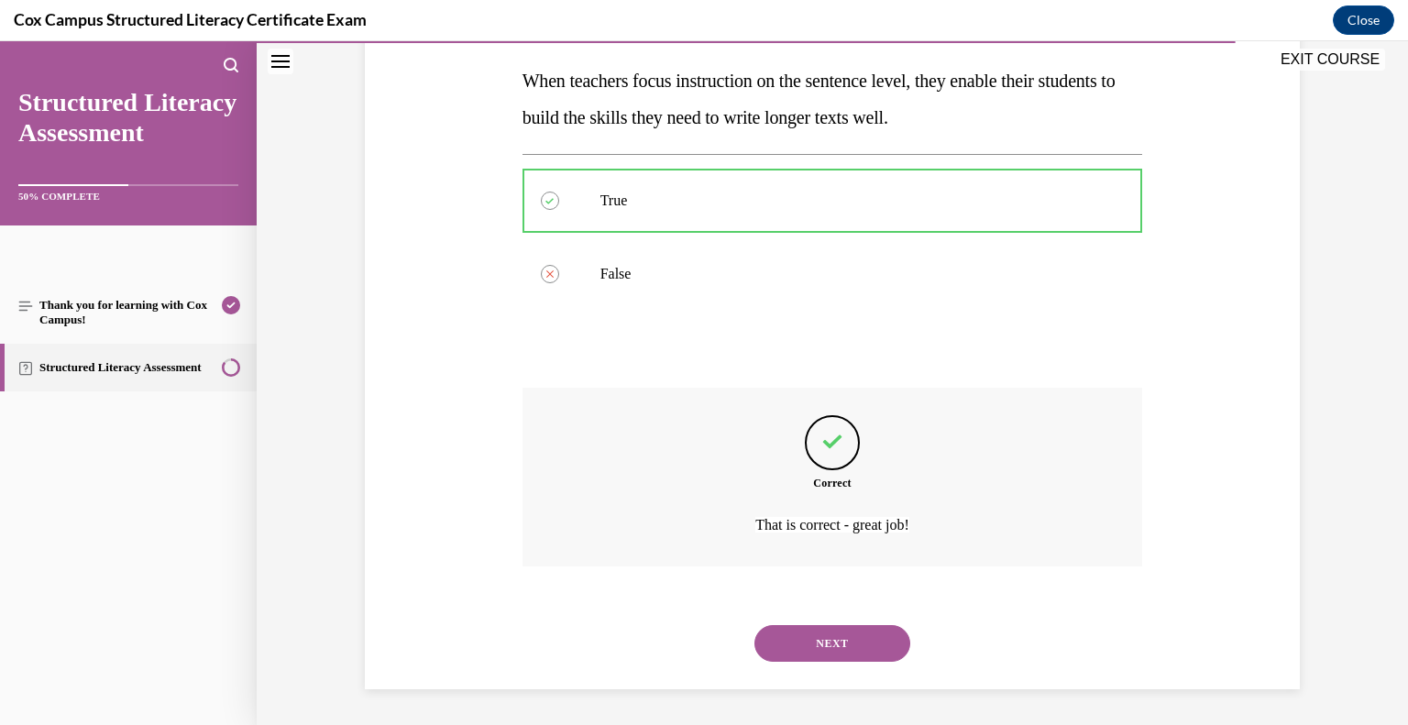
click at [857, 647] on button "NEXT" at bounding box center [833, 643] width 156 height 37
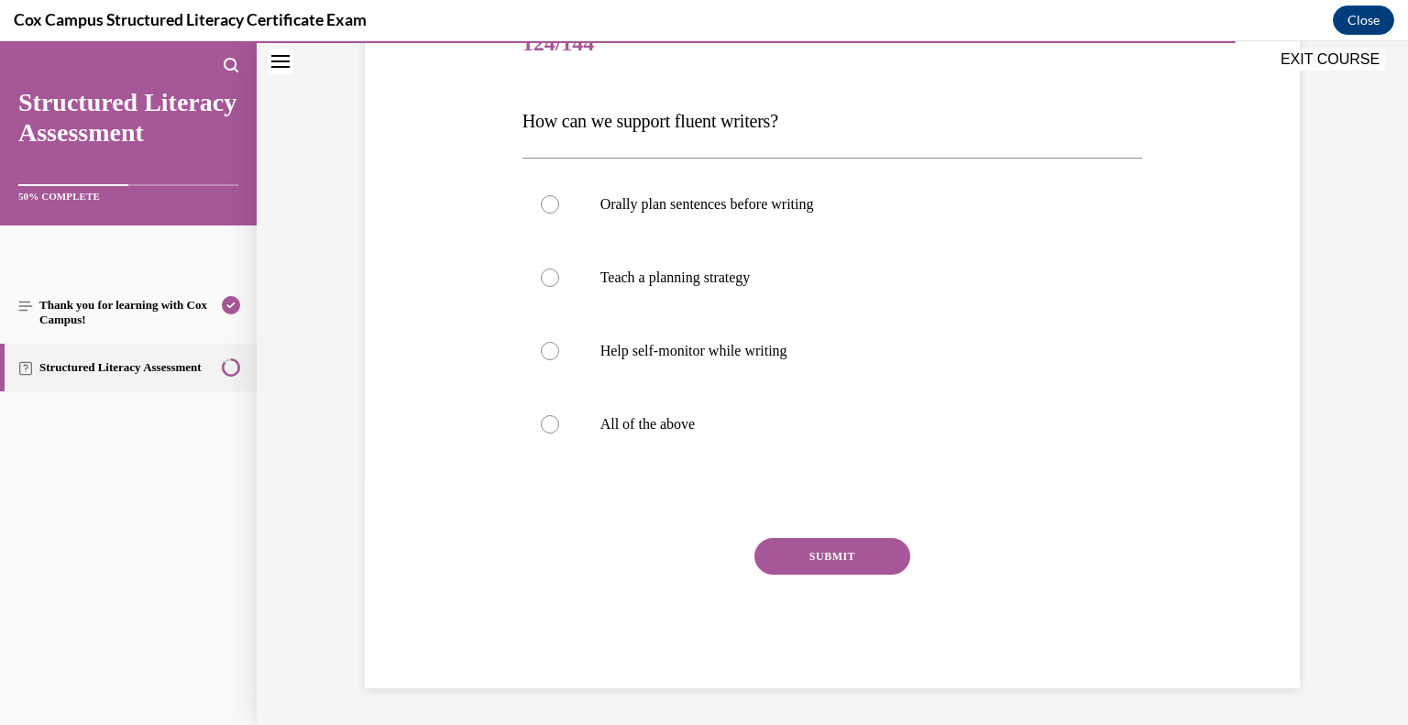
scroll to position [204, 0]
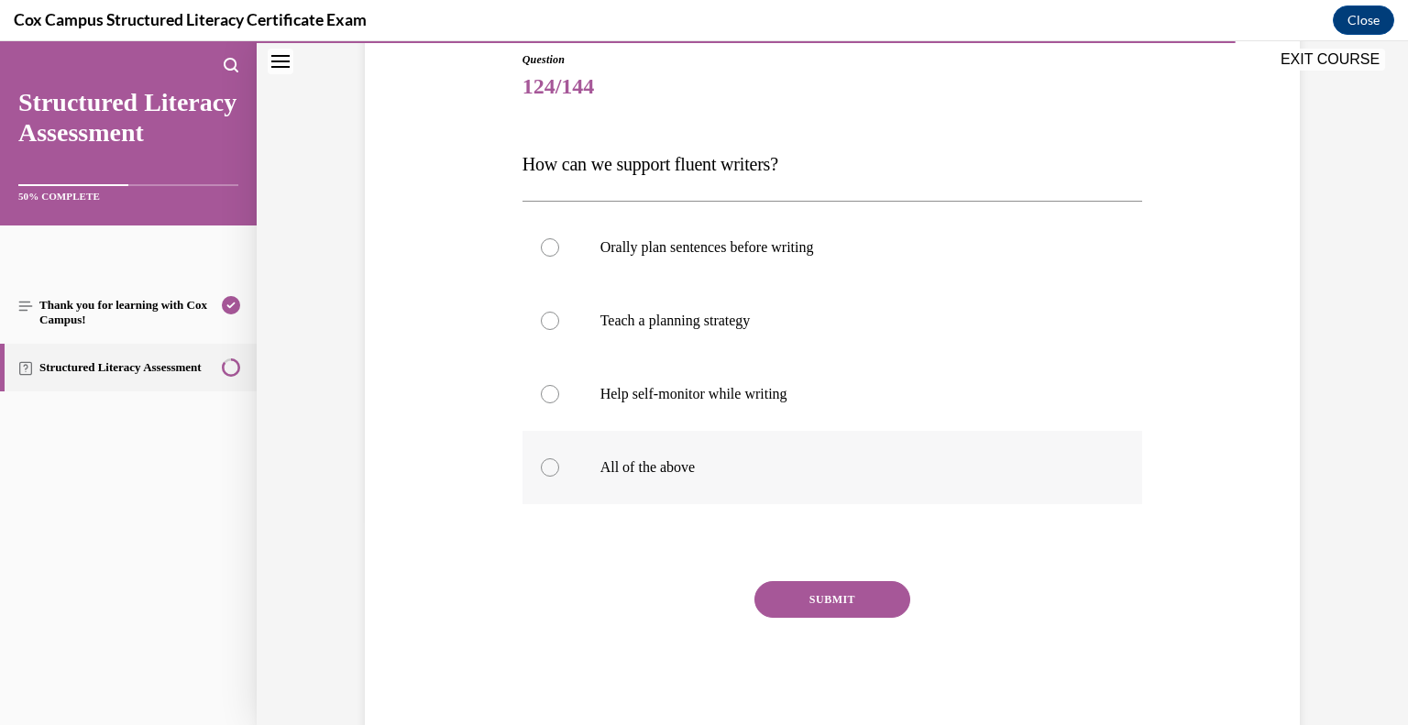
click at [695, 487] on label "All of the above" at bounding box center [833, 467] width 621 height 73
click at [559, 477] on input "All of the above" at bounding box center [550, 467] width 18 height 18
radio input "true"
click at [842, 597] on button "SUBMIT" at bounding box center [833, 599] width 156 height 37
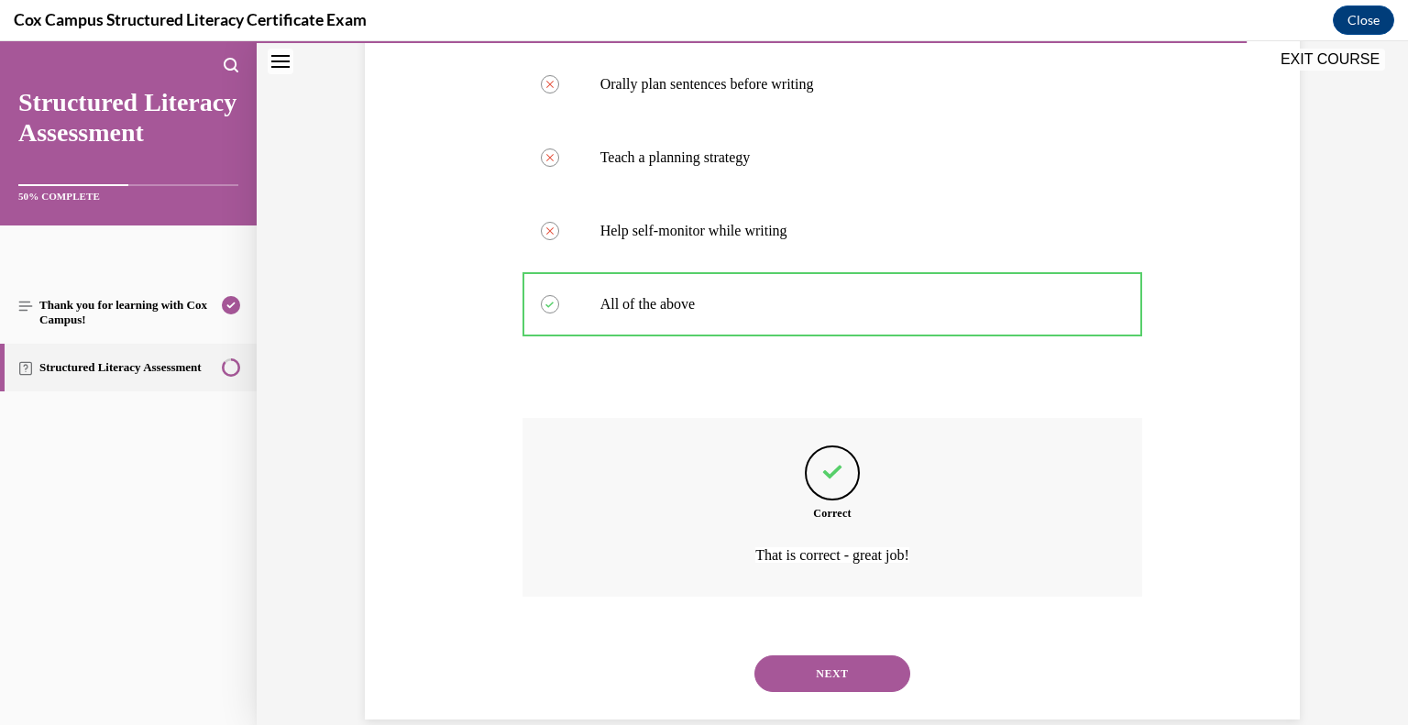
scroll to position [397, 0]
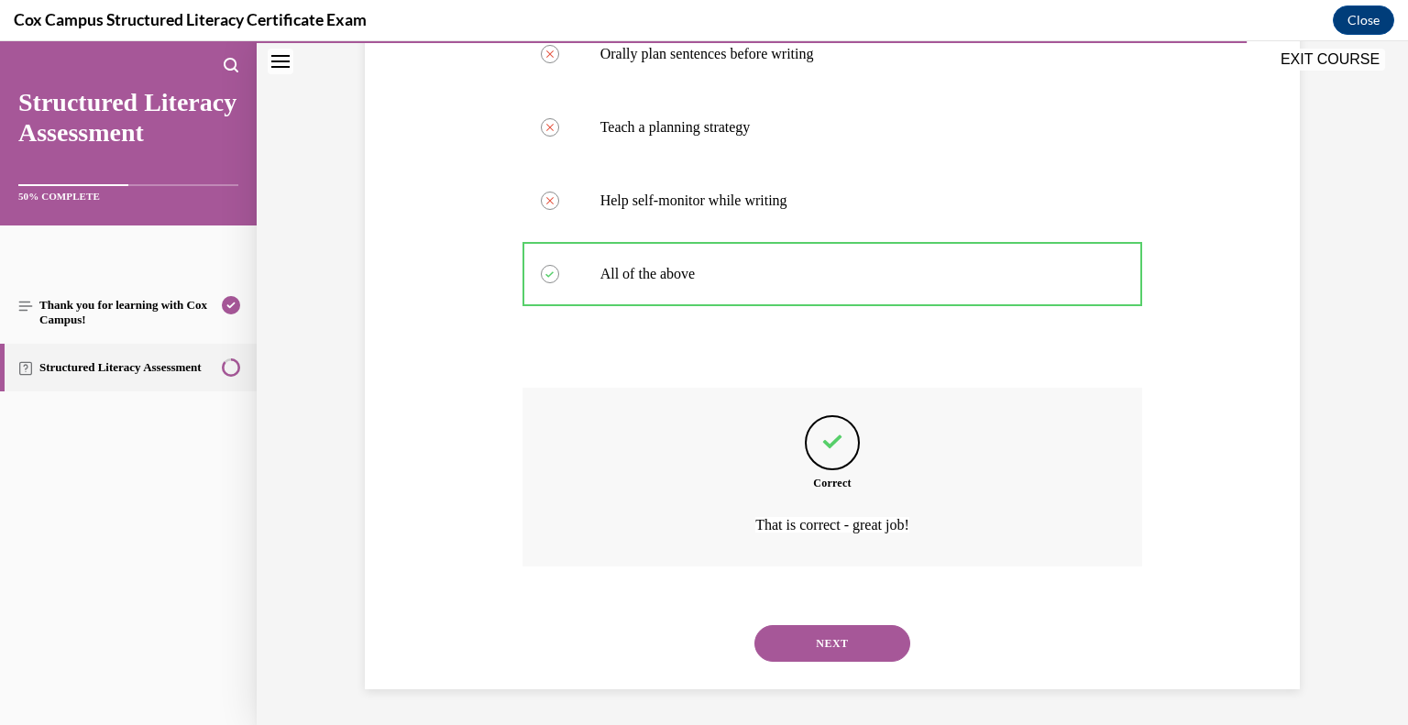
click at [823, 638] on button "NEXT" at bounding box center [833, 643] width 156 height 37
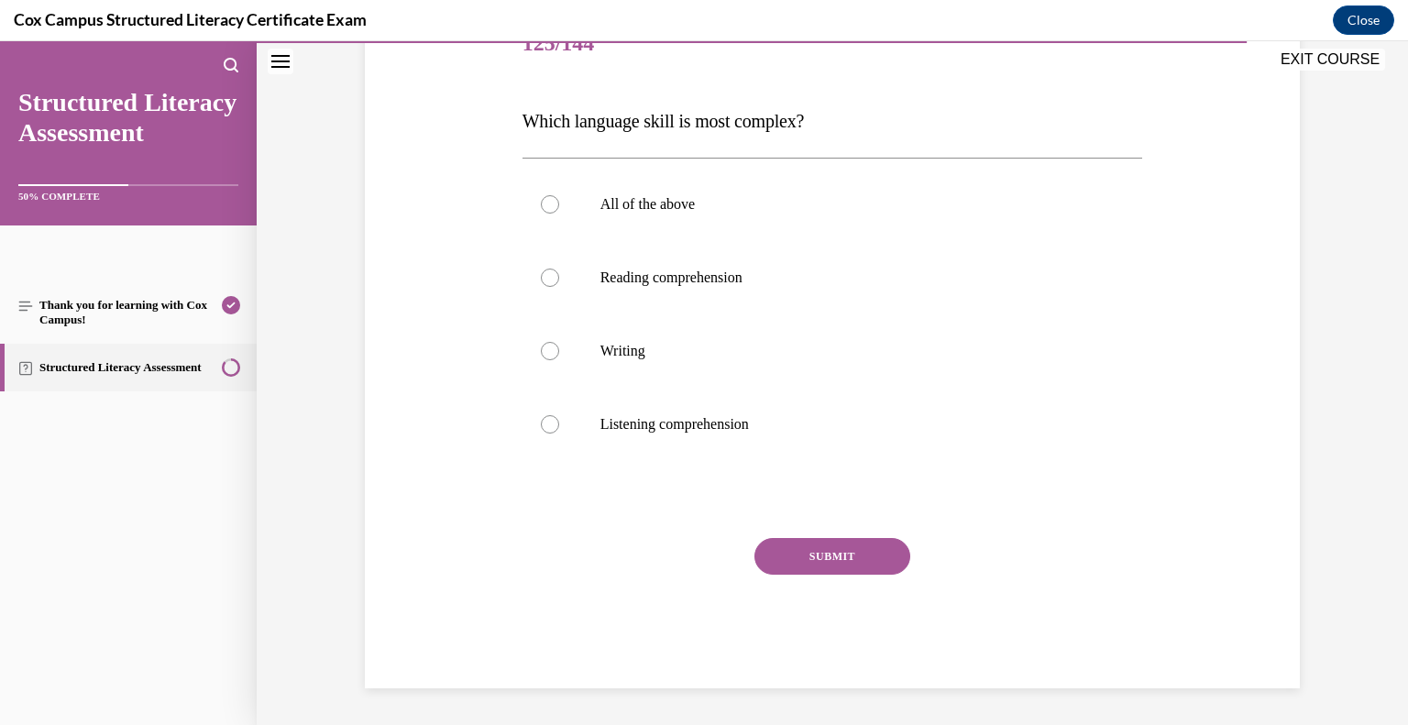
scroll to position [204, 0]
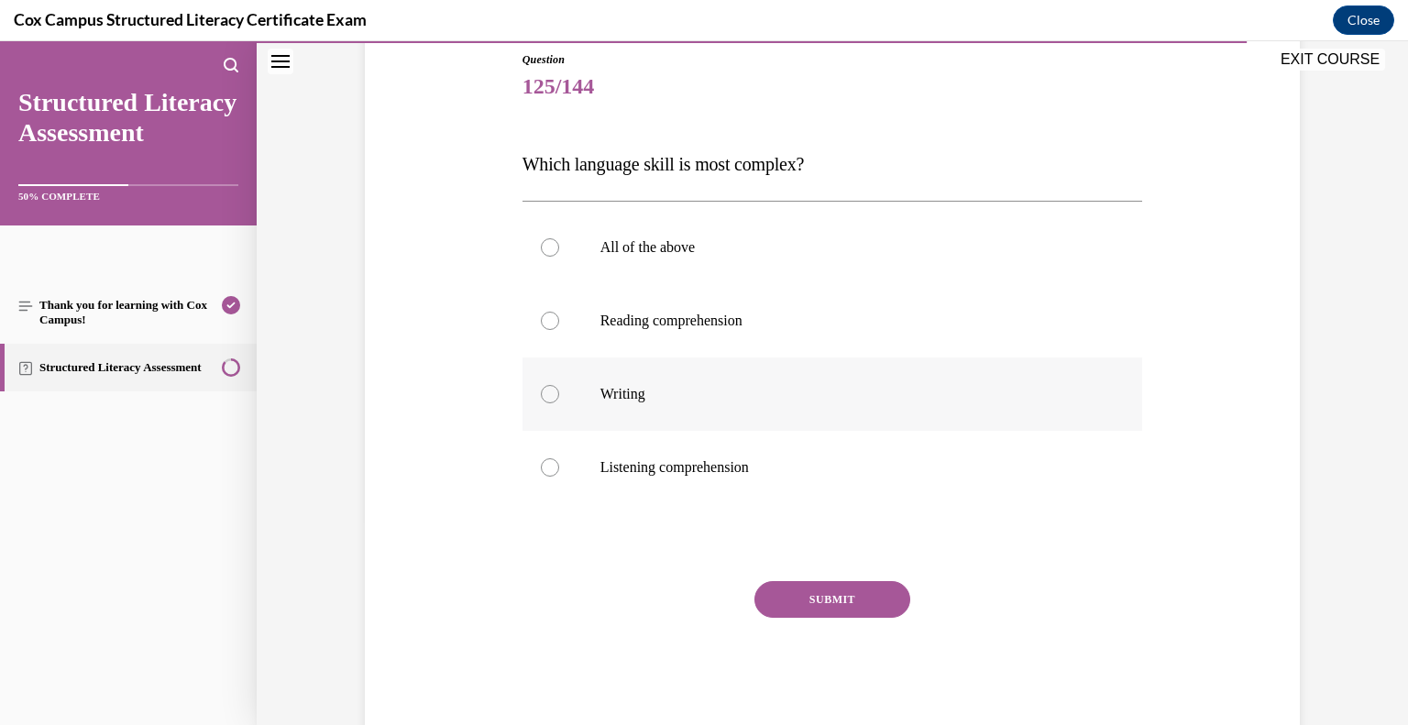
click at [595, 400] on label "Writing" at bounding box center [833, 394] width 621 height 73
click at [559, 400] on input "Writing" at bounding box center [550, 394] width 18 height 18
radio input "true"
click at [823, 610] on button "SUBMIT" at bounding box center [833, 599] width 156 height 37
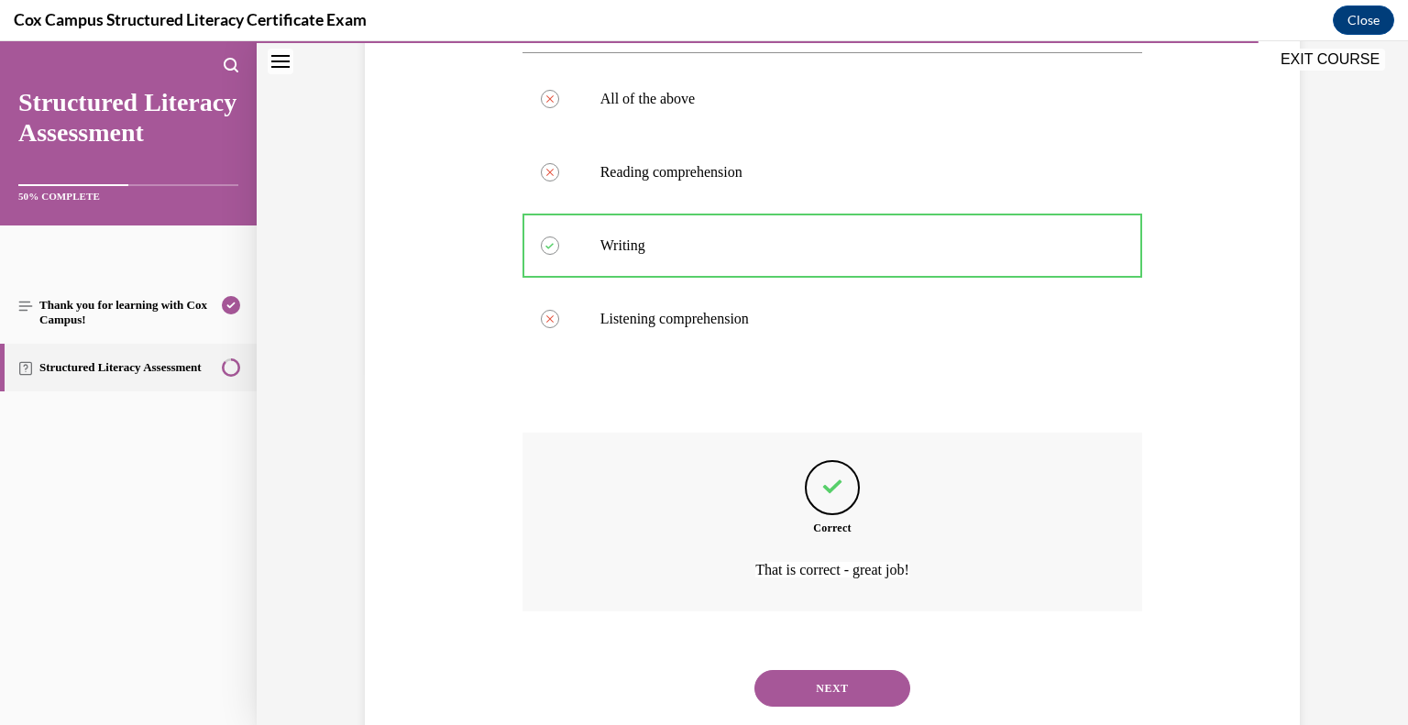
scroll to position [397, 0]
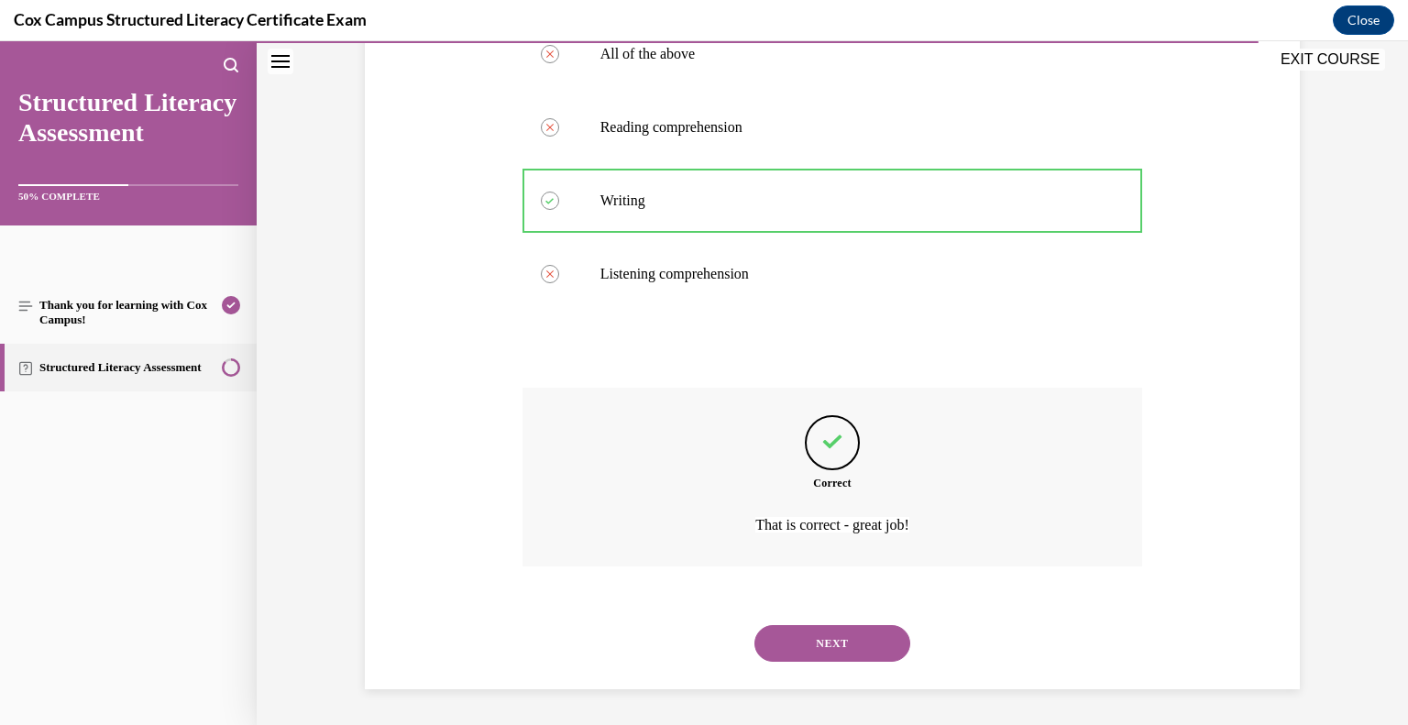
click at [846, 651] on button "NEXT" at bounding box center [833, 643] width 156 height 37
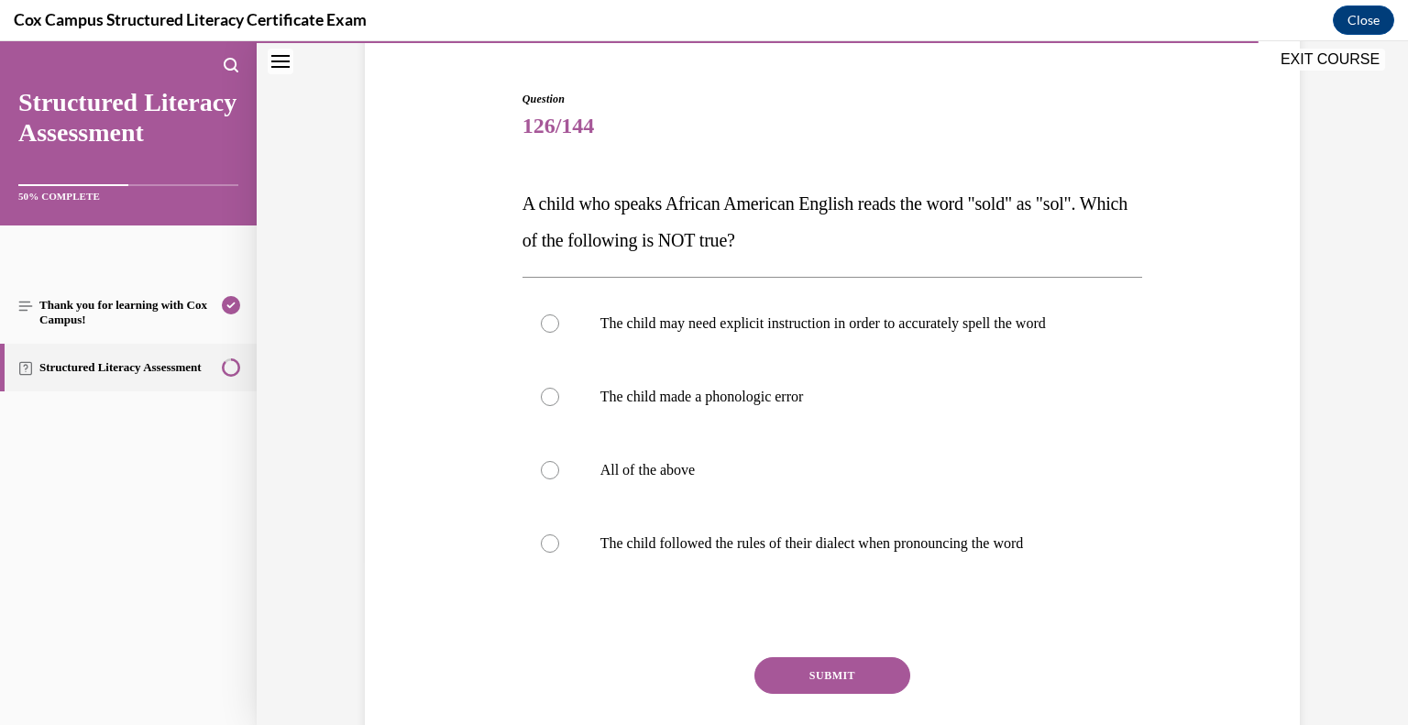
scroll to position [167, 0]
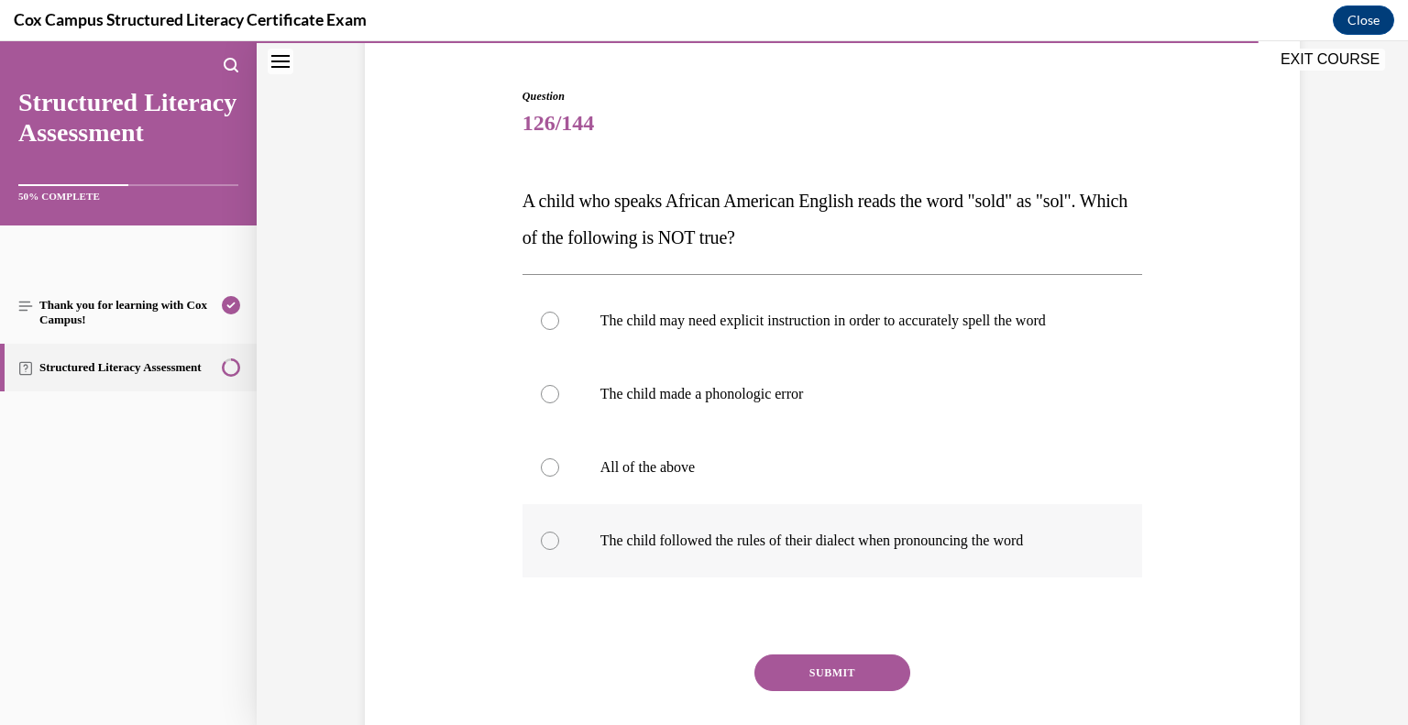
click at [552, 540] on div at bounding box center [550, 541] width 18 height 18
click at [552, 540] on input "The child followed the rules of their dialect when pronouncing the word" at bounding box center [550, 541] width 18 height 18
radio input "true"
click at [566, 391] on label "The child made a phonologic error" at bounding box center [833, 394] width 621 height 73
click at [559, 391] on input "The child made a phonologic error" at bounding box center [550, 394] width 18 height 18
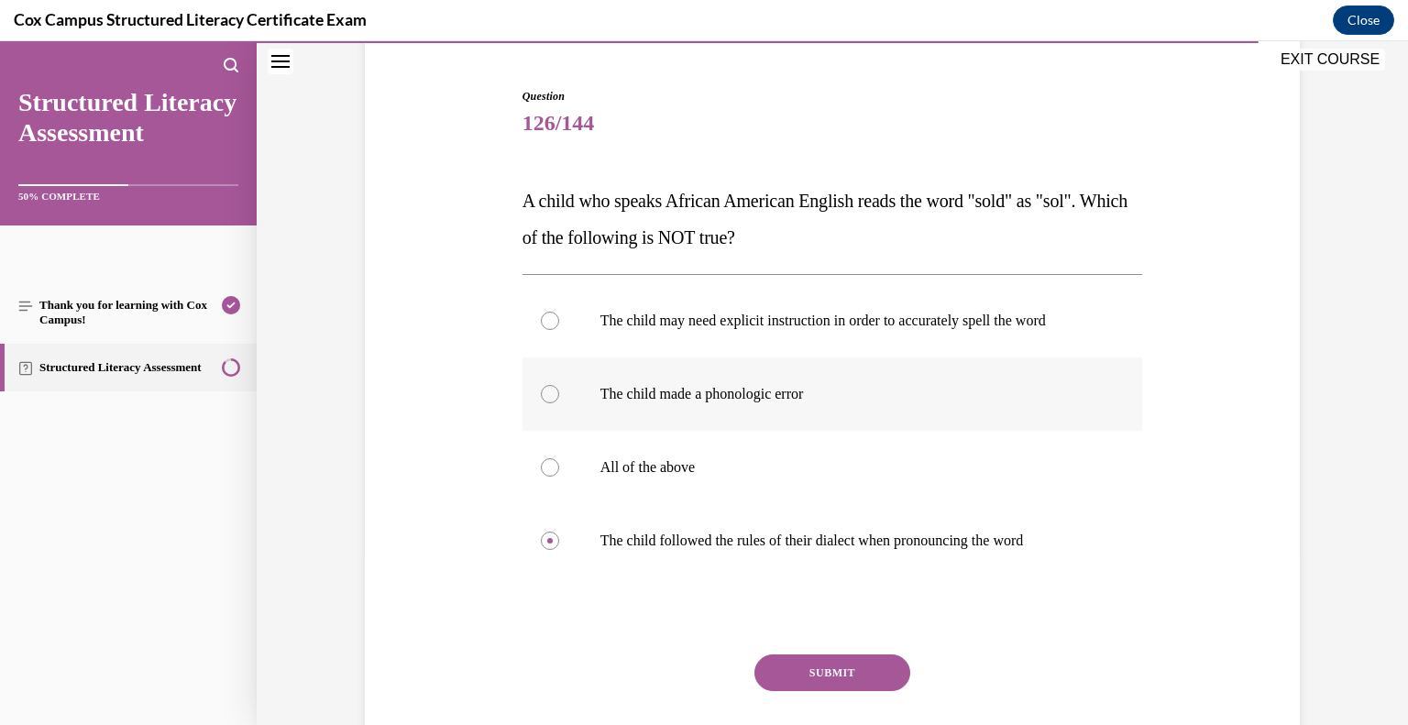
radio input "true"
click at [810, 671] on button "SUBMIT" at bounding box center [833, 673] width 156 height 37
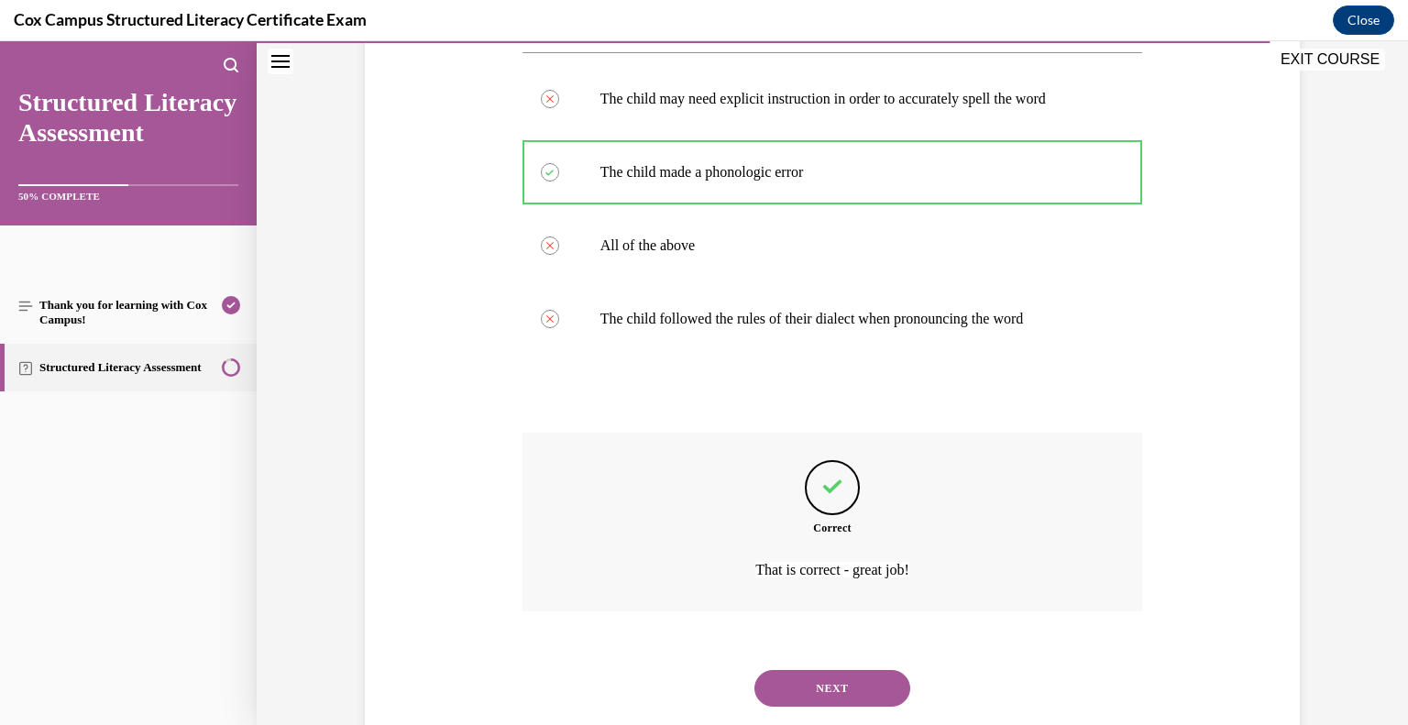
scroll to position [434, 0]
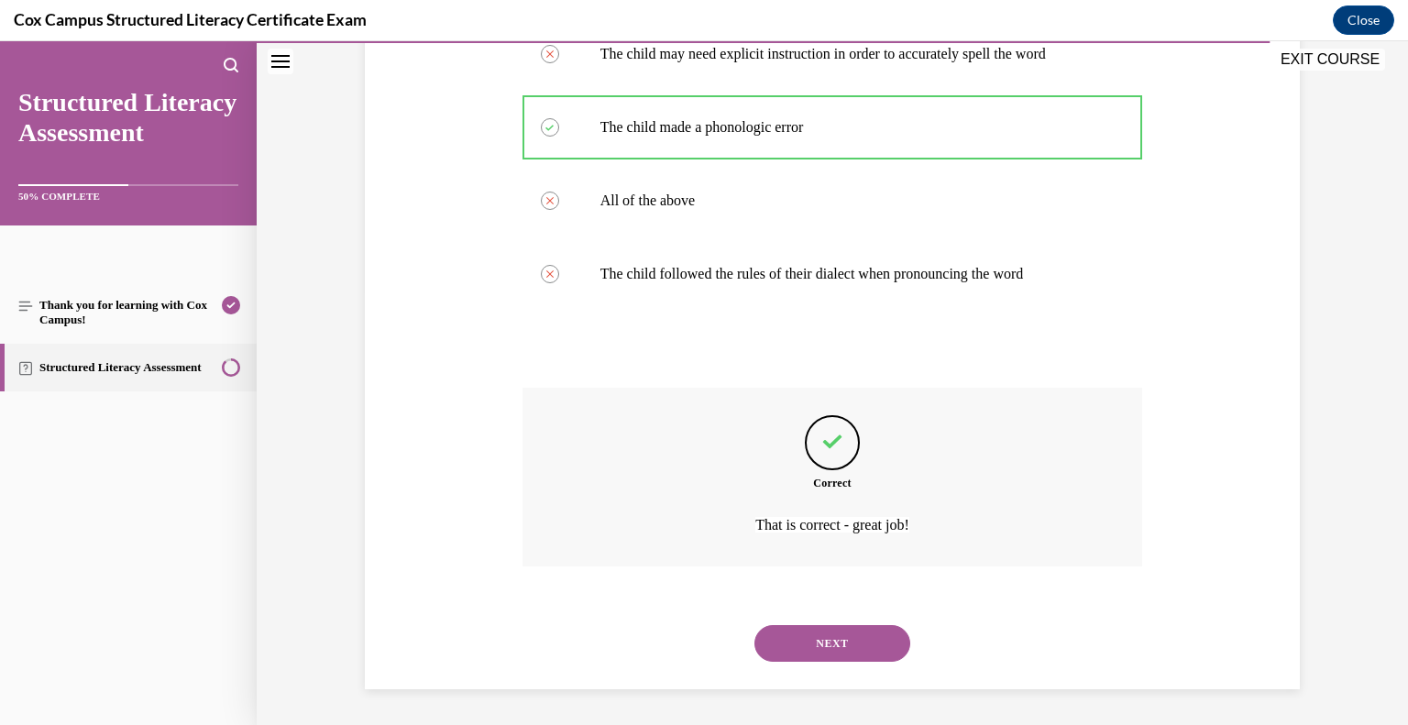
click at [798, 649] on button "NEXT" at bounding box center [833, 643] width 156 height 37
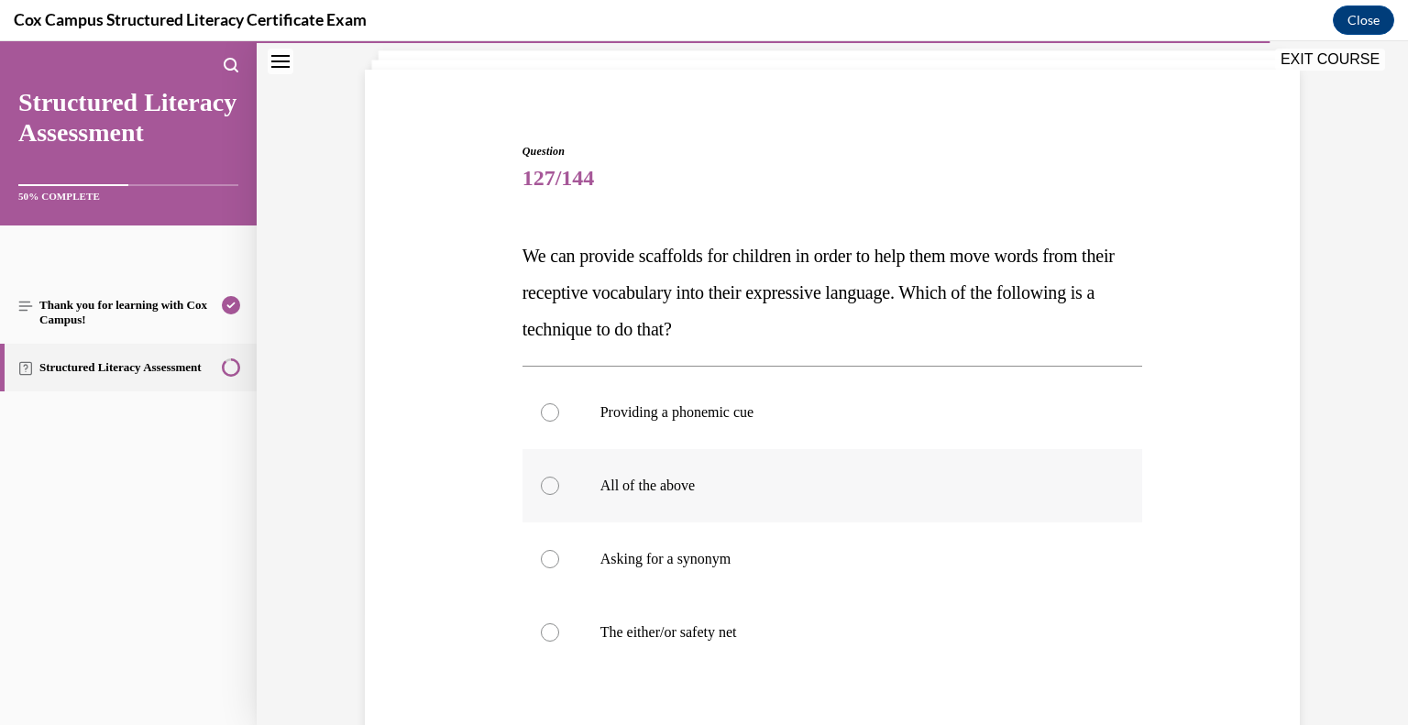
scroll to position [123, 0]
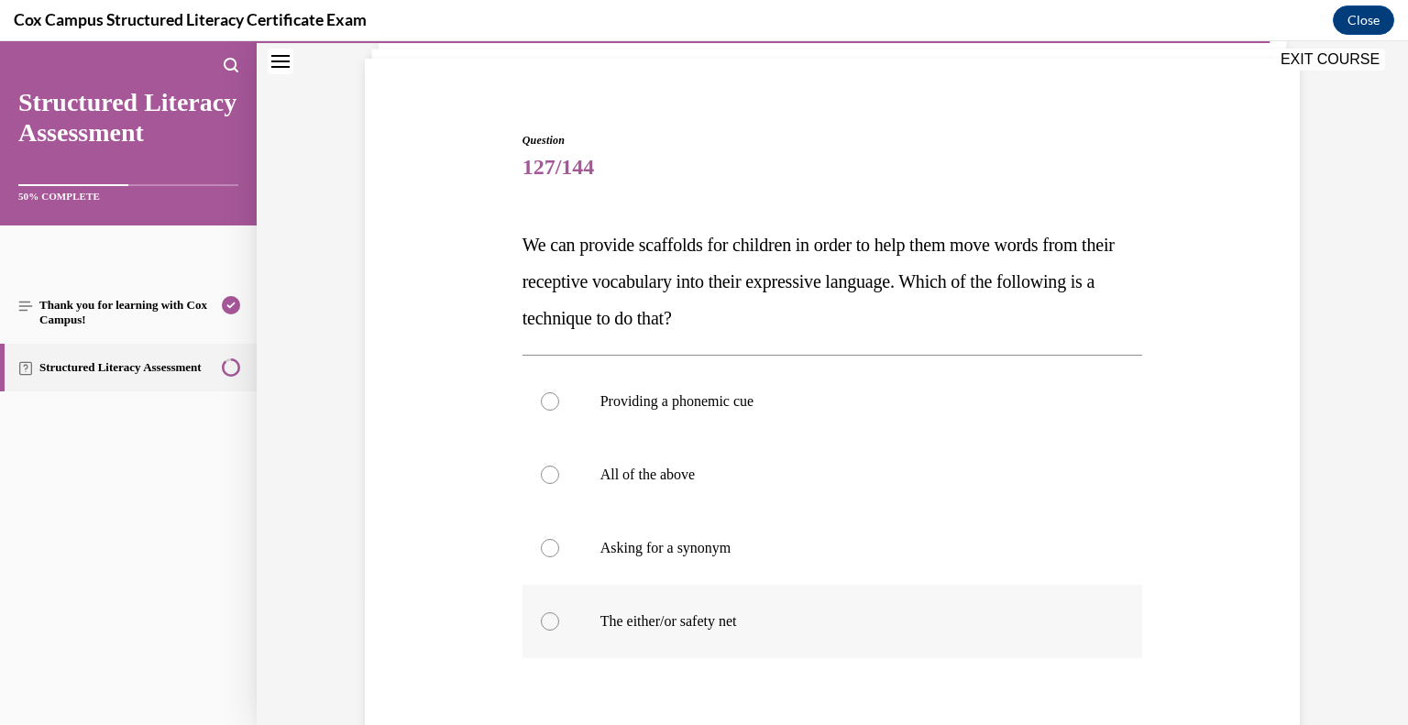
click at [697, 624] on p "The either/or safety net" at bounding box center [848, 621] width 497 height 18
click at [559, 624] on input "The either/or safety net" at bounding box center [550, 621] width 18 height 18
radio input "true"
click at [644, 466] on p "All of the above" at bounding box center [848, 475] width 497 height 18
click at [559, 466] on input "All of the above" at bounding box center [550, 475] width 18 height 18
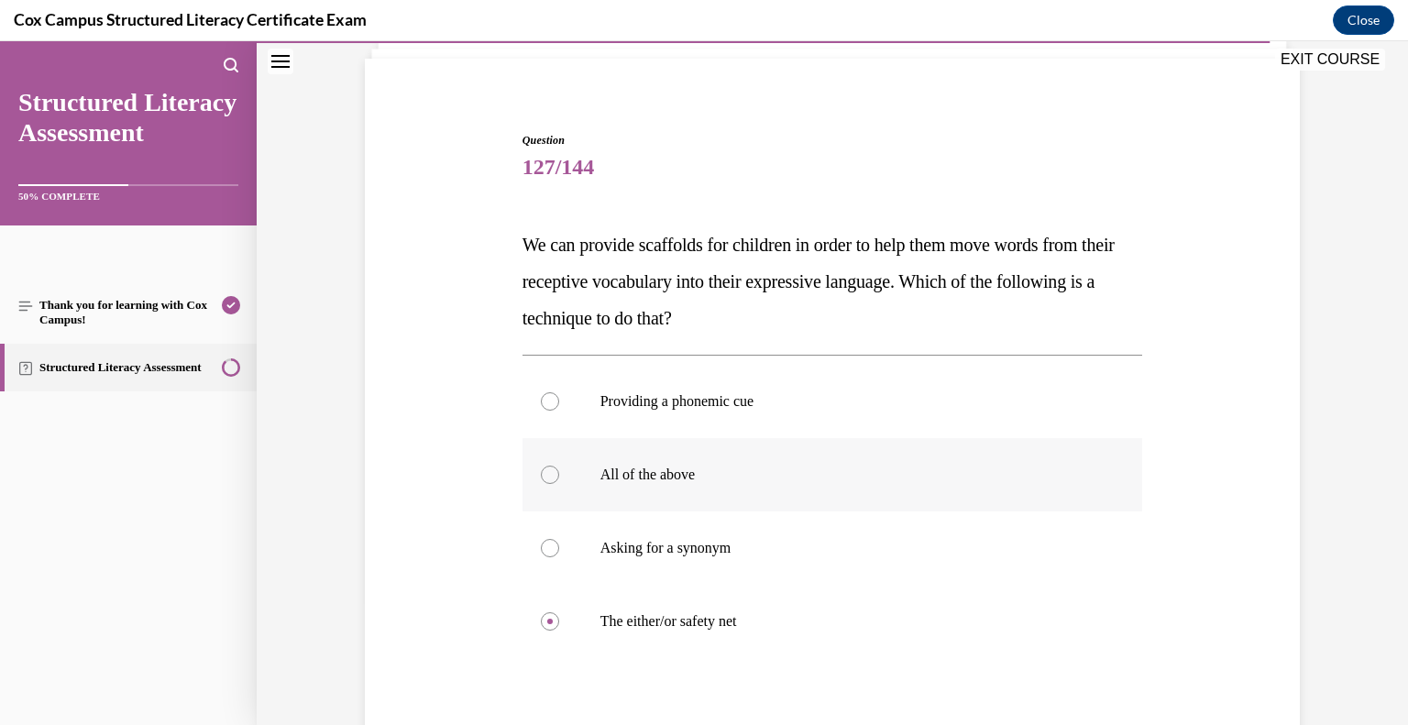
radio input "true"
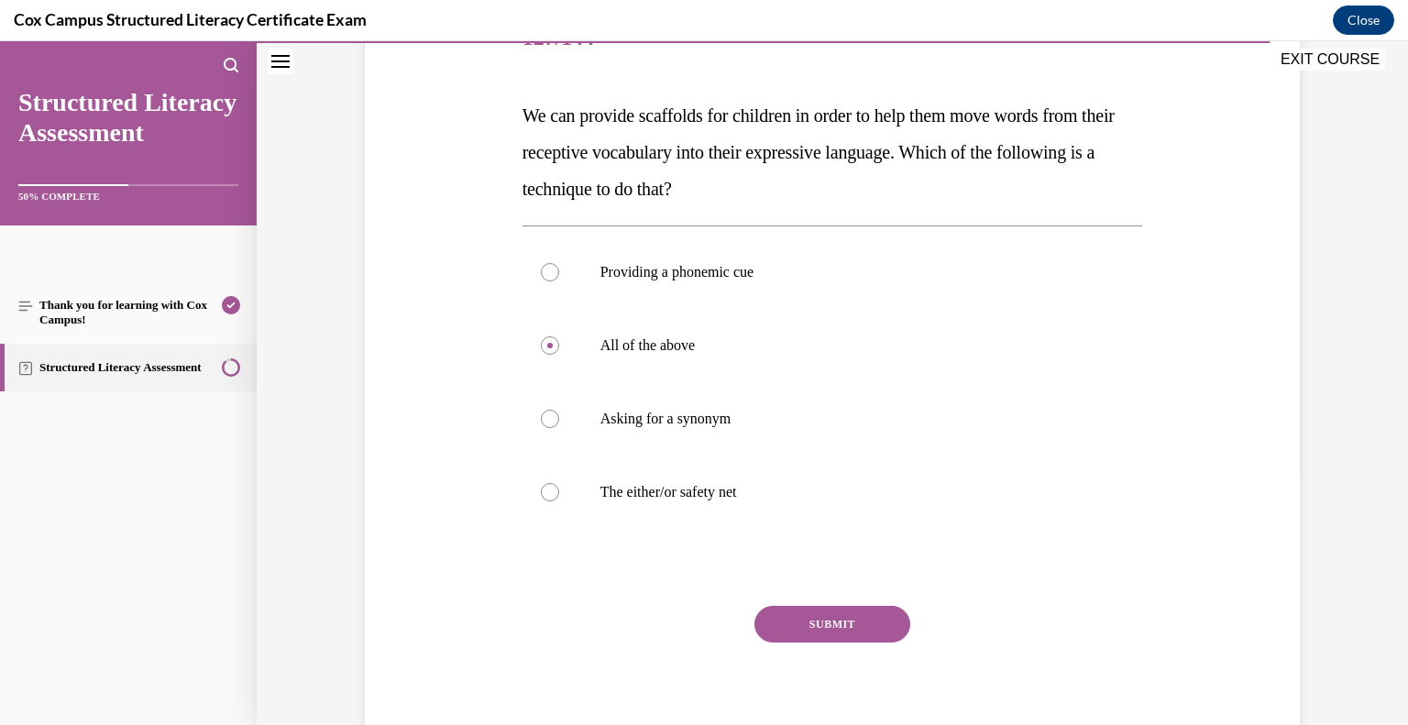
click at [827, 622] on button "SUBMIT" at bounding box center [833, 624] width 156 height 37
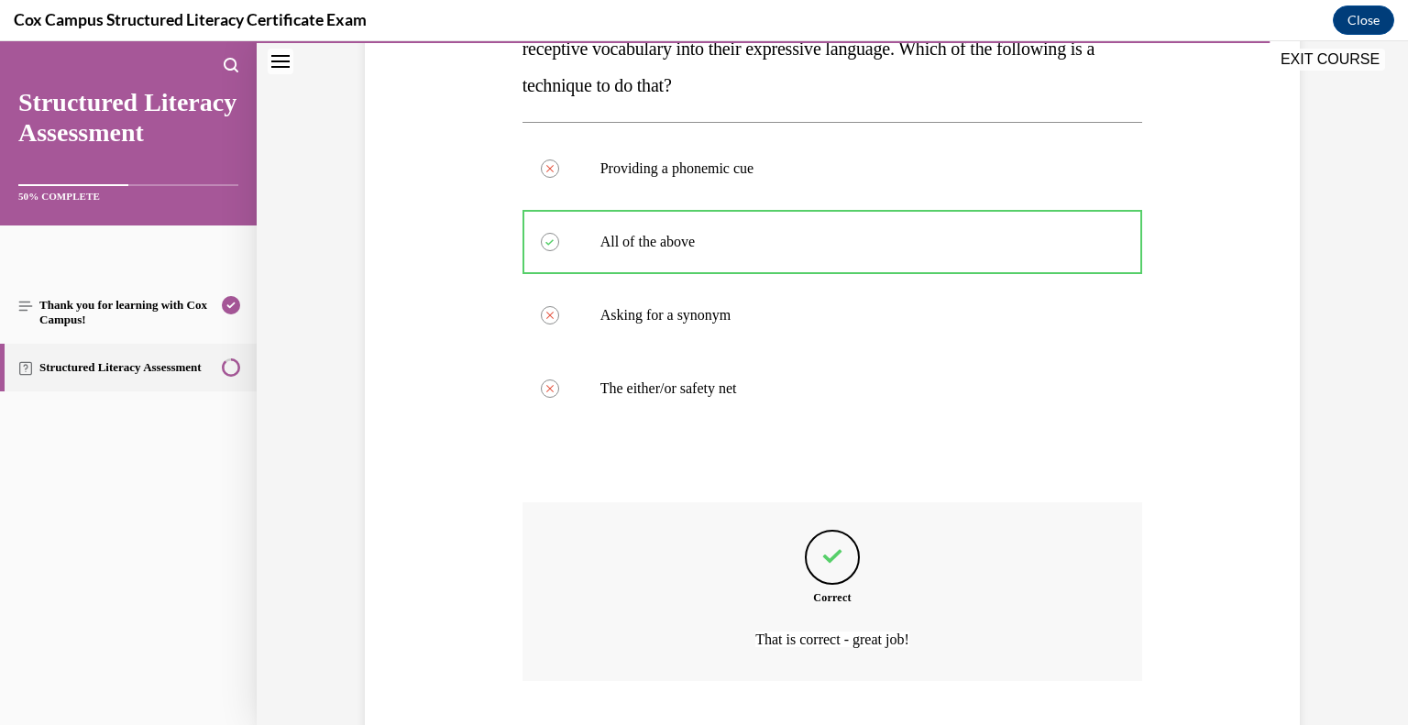
scroll to position [470, 0]
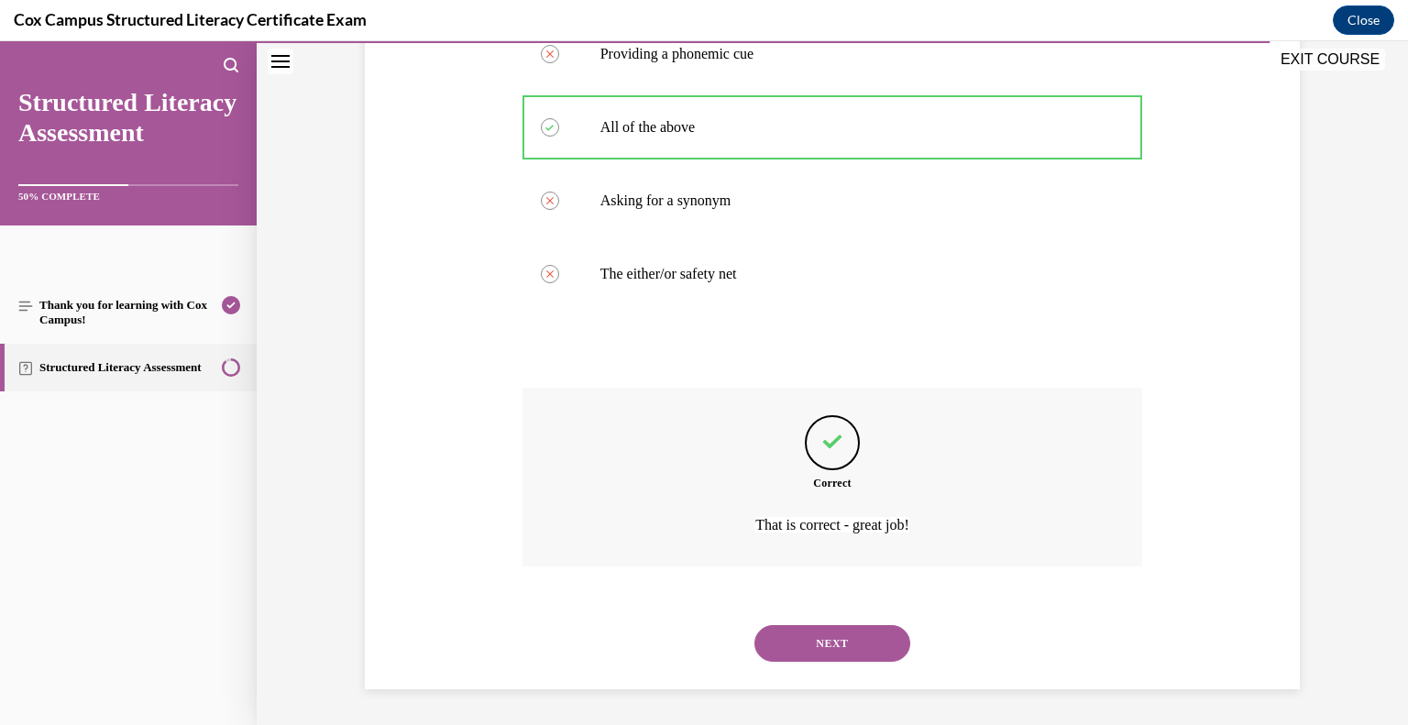
click at [821, 642] on button "NEXT" at bounding box center [833, 643] width 156 height 37
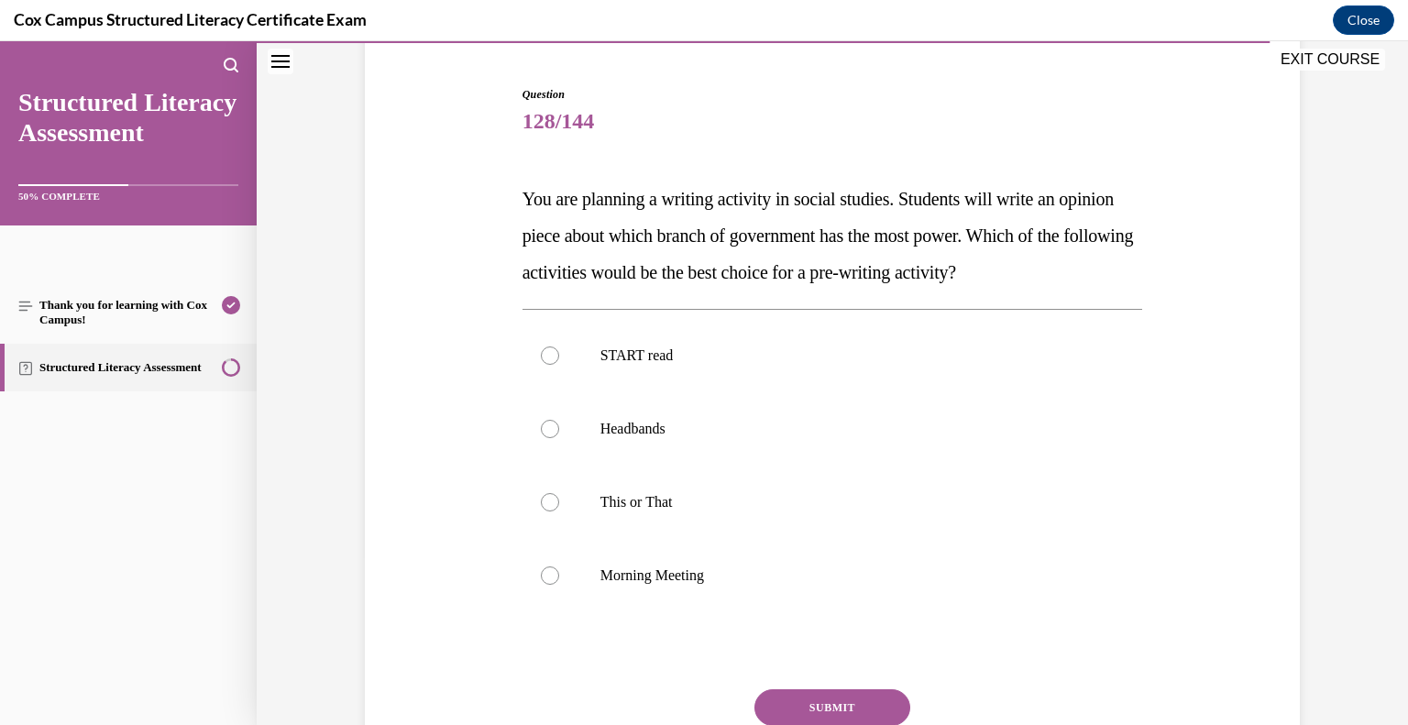
scroll to position [180, 0]
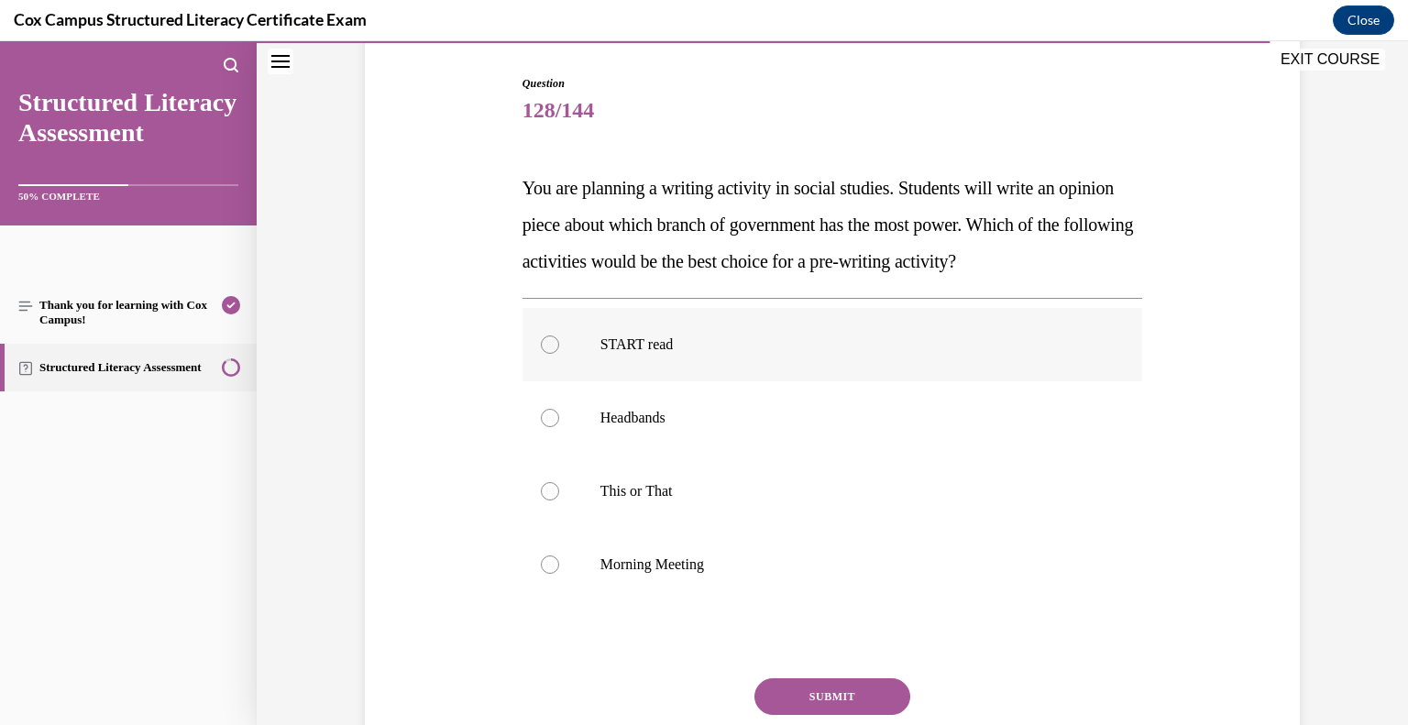
click at [627, 344] on p "START read" at bounding box center [848, 345] width 497 height 18
click at [559, 344] on input "START read" at bounding box center [550, 345] width 18 height 18
radio input "true"
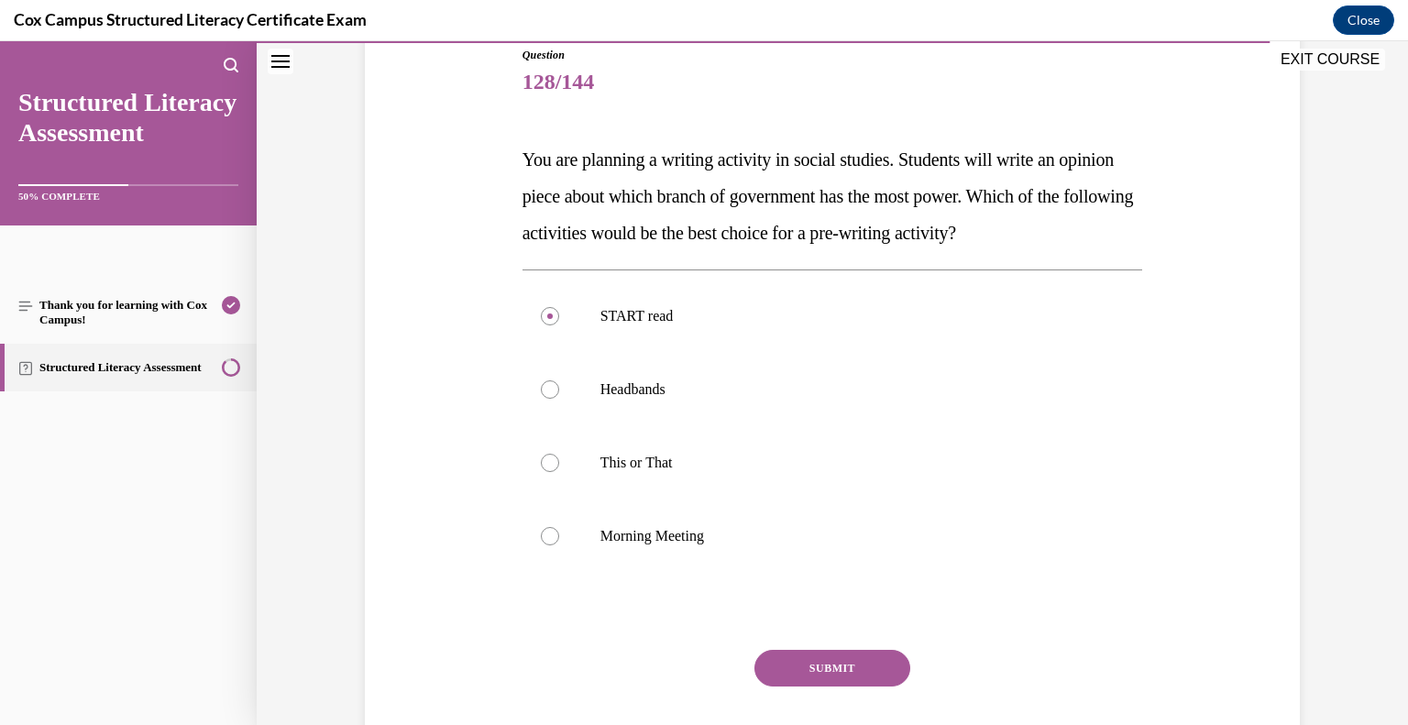
click at [832, 669] on button "SUBMIT" at bounding box center [833, 668] width 156 height 37
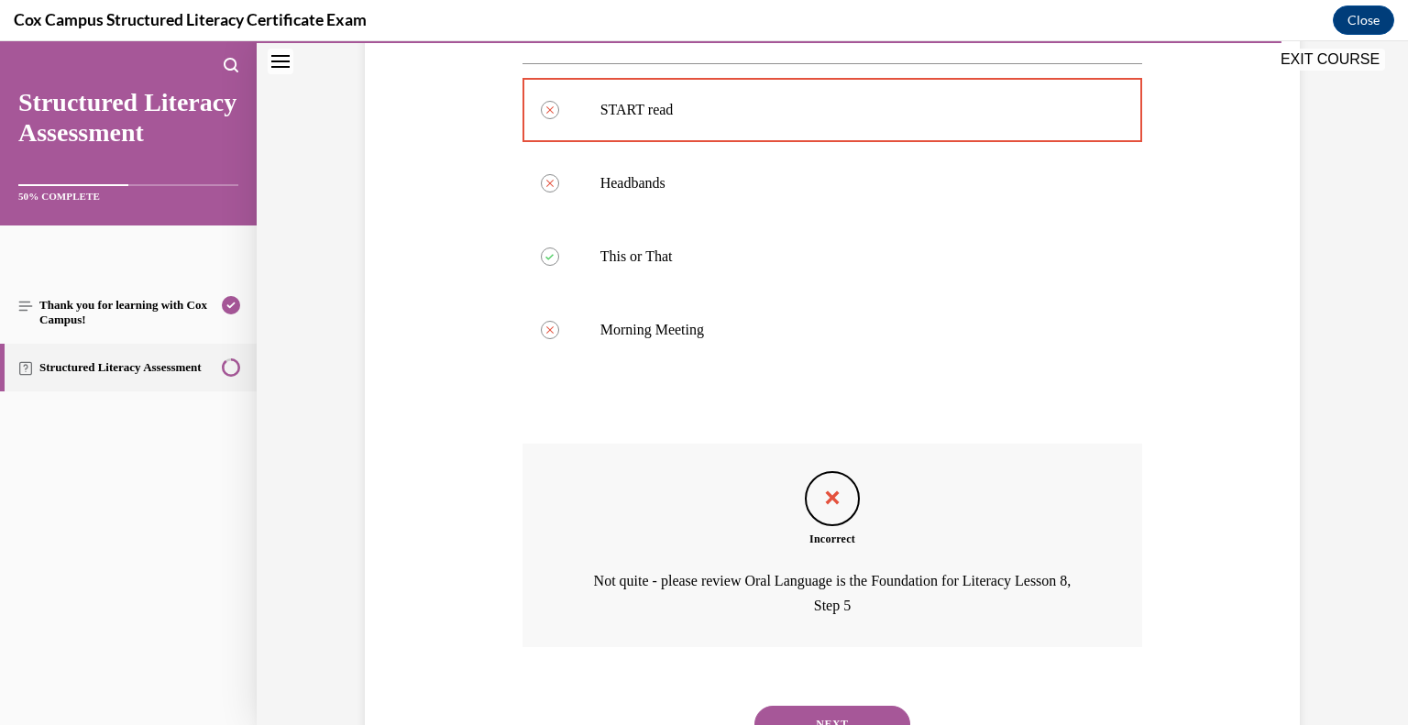
scroll to position [495, 0]
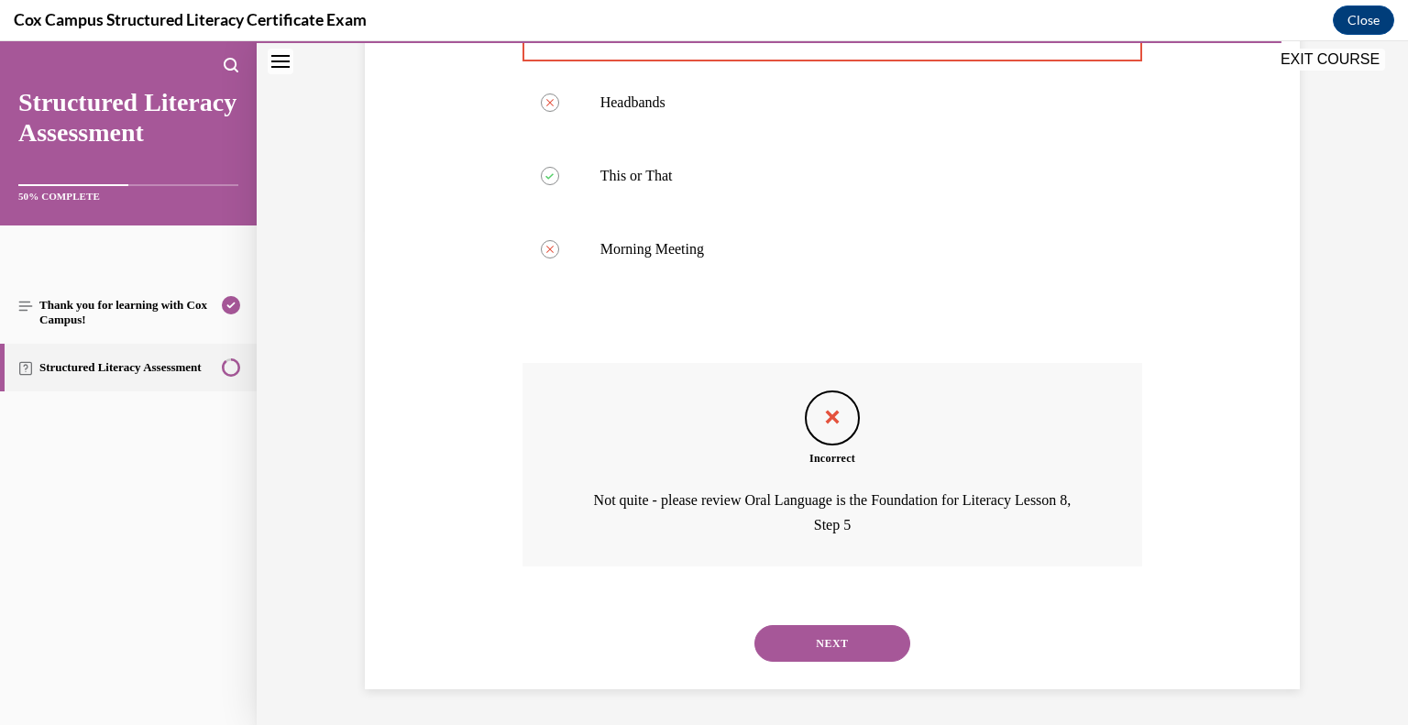
click at [833, 647] on button "NEXT" at bounding box center [833, 643] width 156 height 37
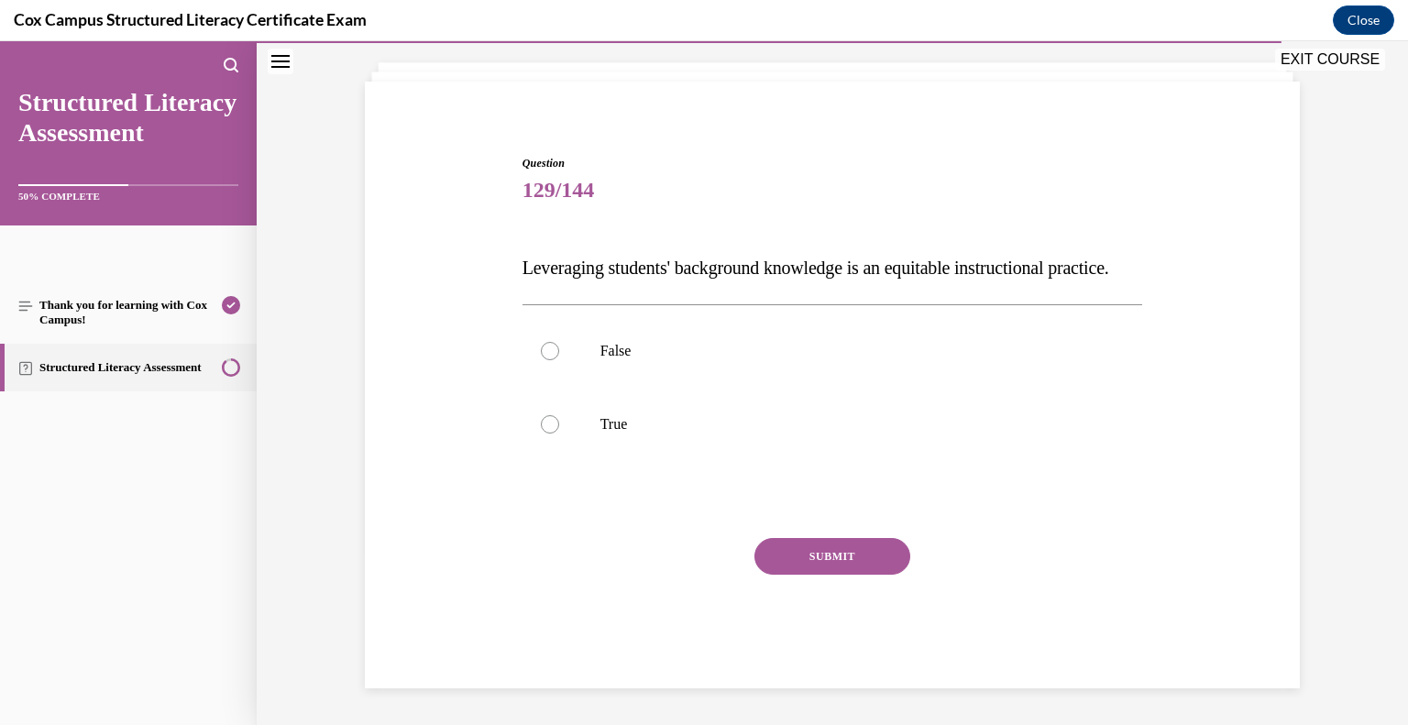
scroll to position [136, 0]
click at [626, 419] on p "True" at bounding box center [848, 424] width 497 height 18
click at [559, 419] on input "True" at bounding box center [550, 424] width 18 height 18
radio input "true"
click at [853, 564] on button "SUBMIT" at bounding box center [833, 556] width 156 height 37
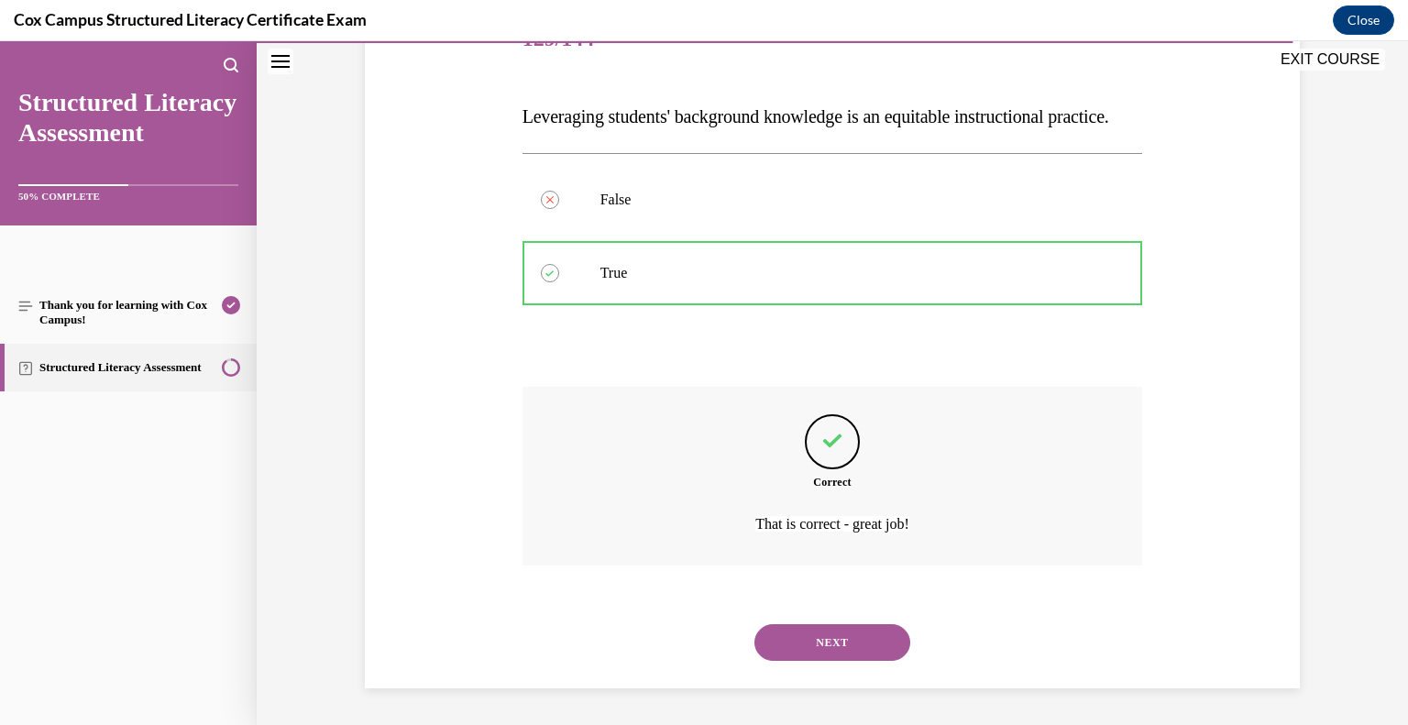
scroll to position [287, 0]
click at [843, 638] on button "NEXT" at bounding box center [833, 642] width 156 height 37
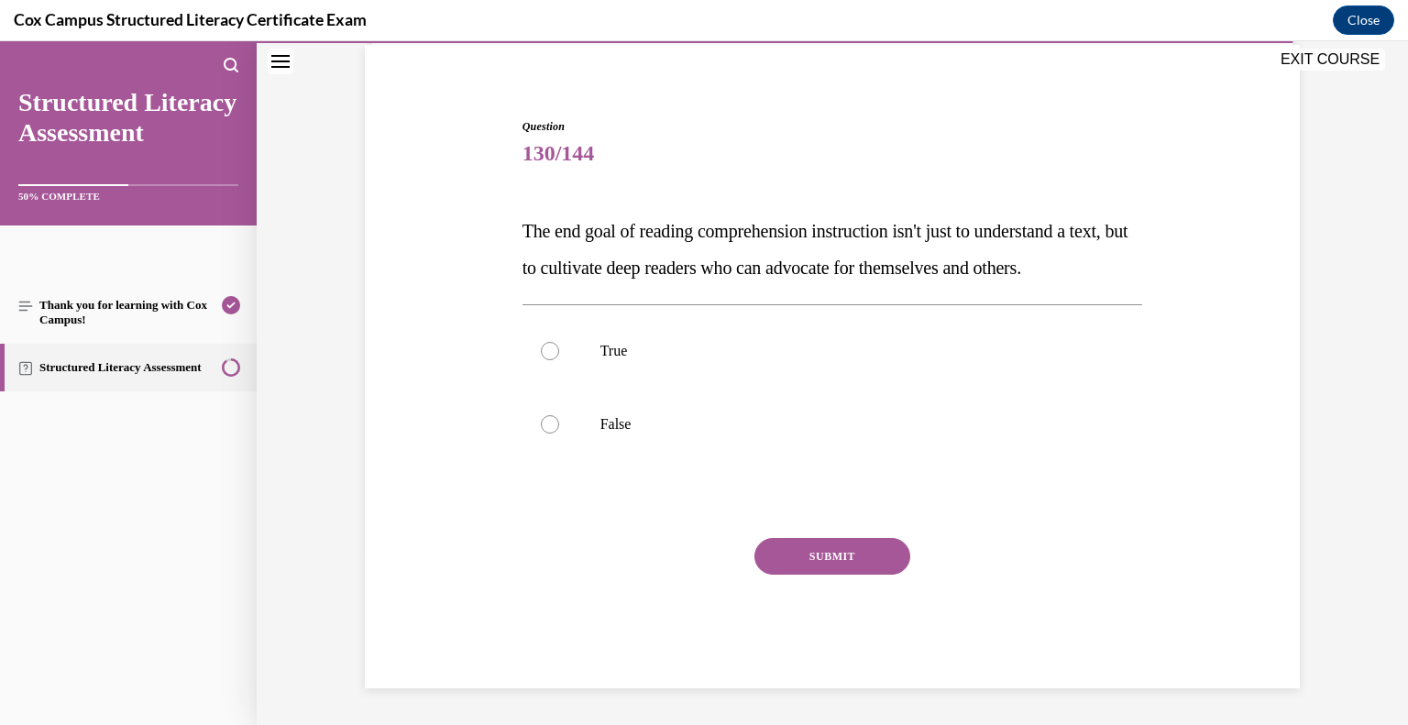
scroll to position [172, 0]
click at [616, 357] on p "True" at bounding box center [848, 351] width 497 height 18
click at [559, 357] on input "True" at bounding box center [550, 351] width 18 height 18
radio input "true"
click at [771, 550] on button "SUBMIT" at bounding box center [833, 556] width 156 height 37
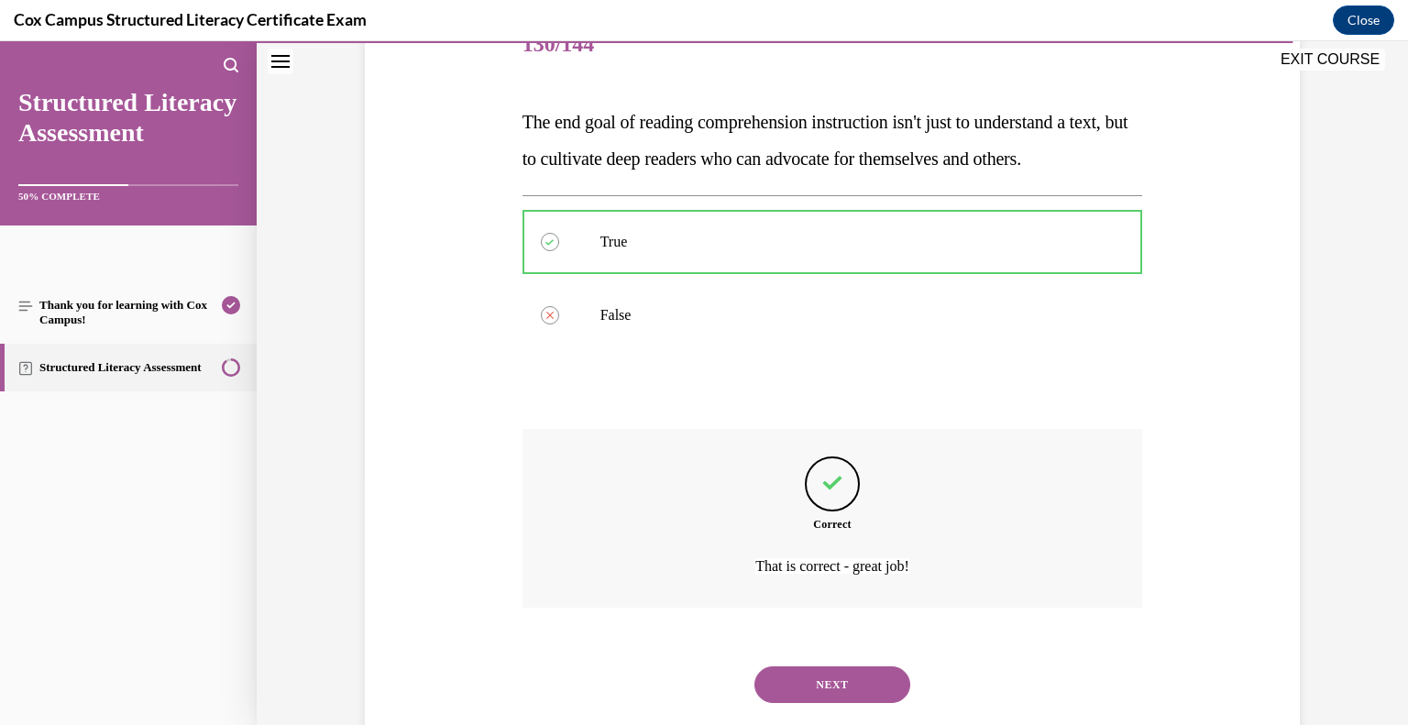
scroll to position [324, 0]
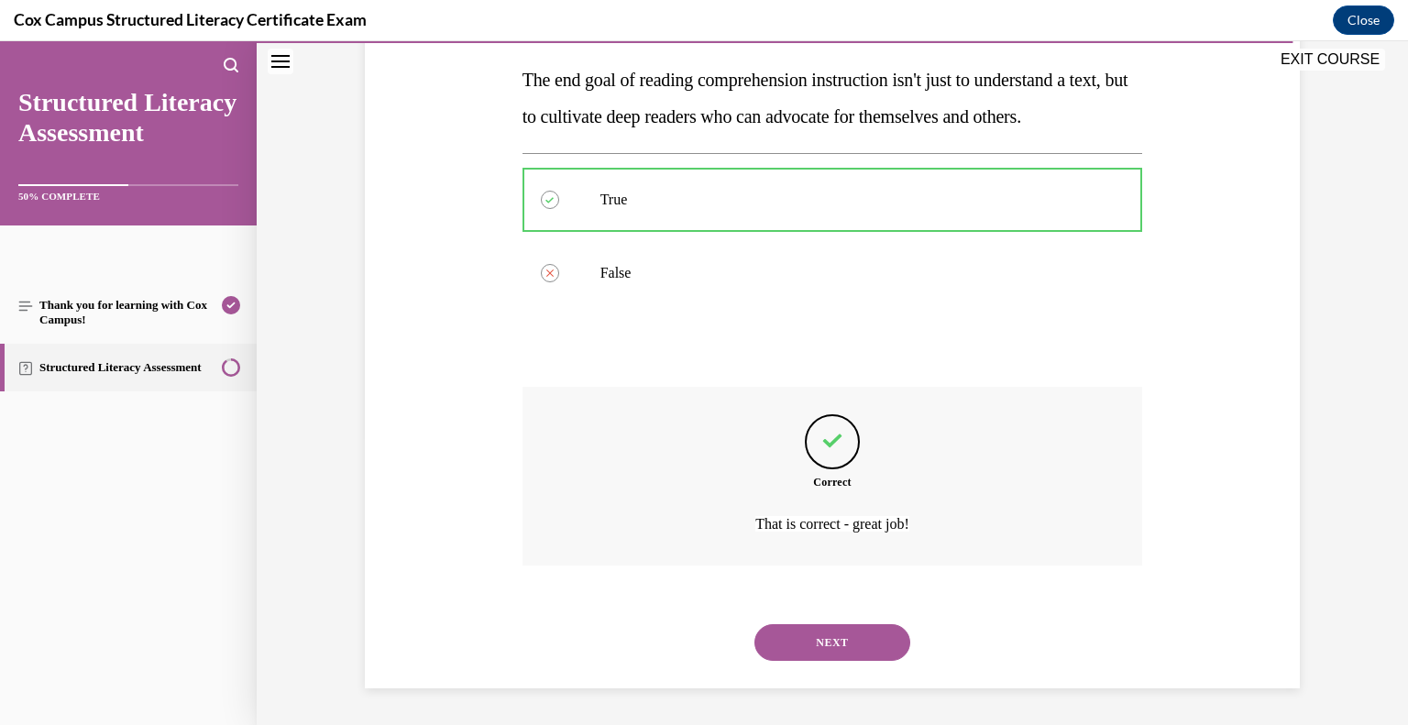
click at [781, 643] on button "NEXT" at bounding box center [833, 642] width 156 height 37
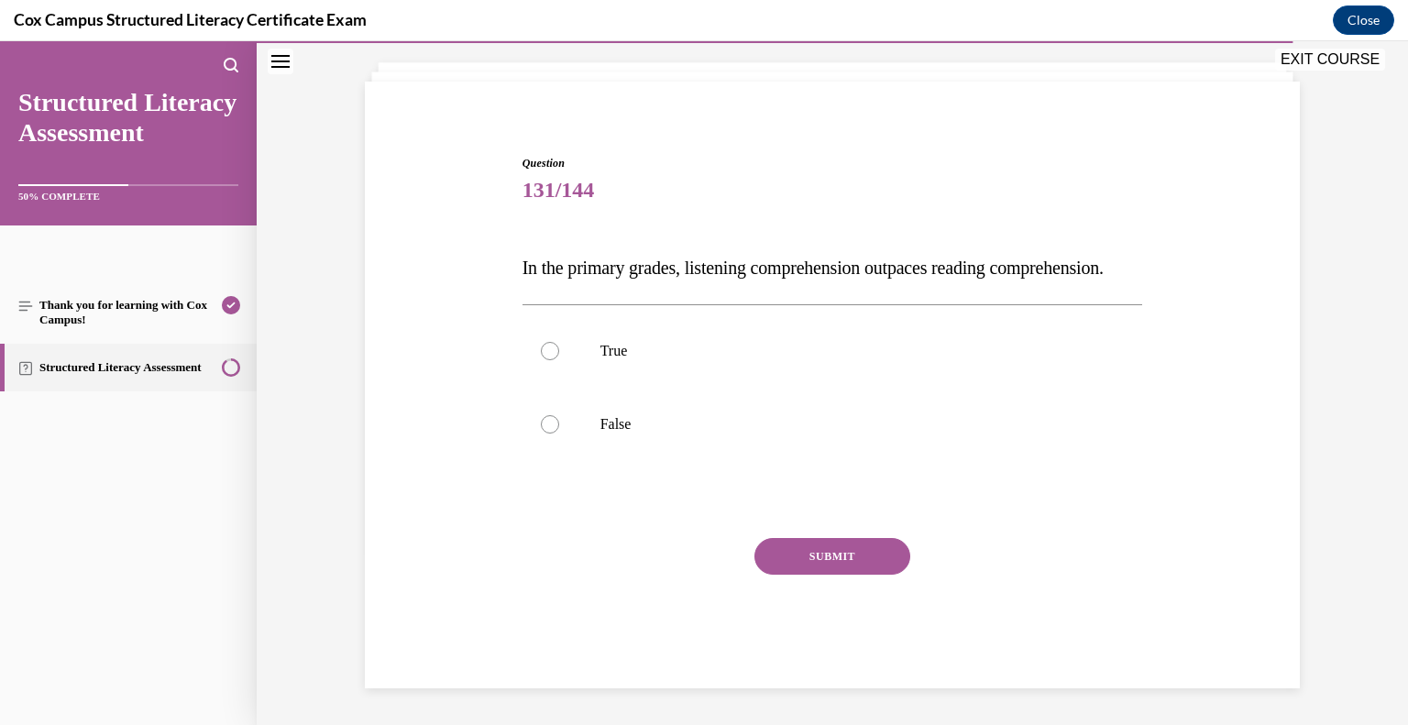
scroll to position [136, 0]
click at [631, 339] on label "True" at bounding box center [833, 350] width 621 height 73
click at [559, 342] on input "True" at bounding box center [550, 351] width 18 height 18
radio input "true"
click at [854, 569] on button "SUBMIT" at bounding box center [833, 556] width 156 height 37
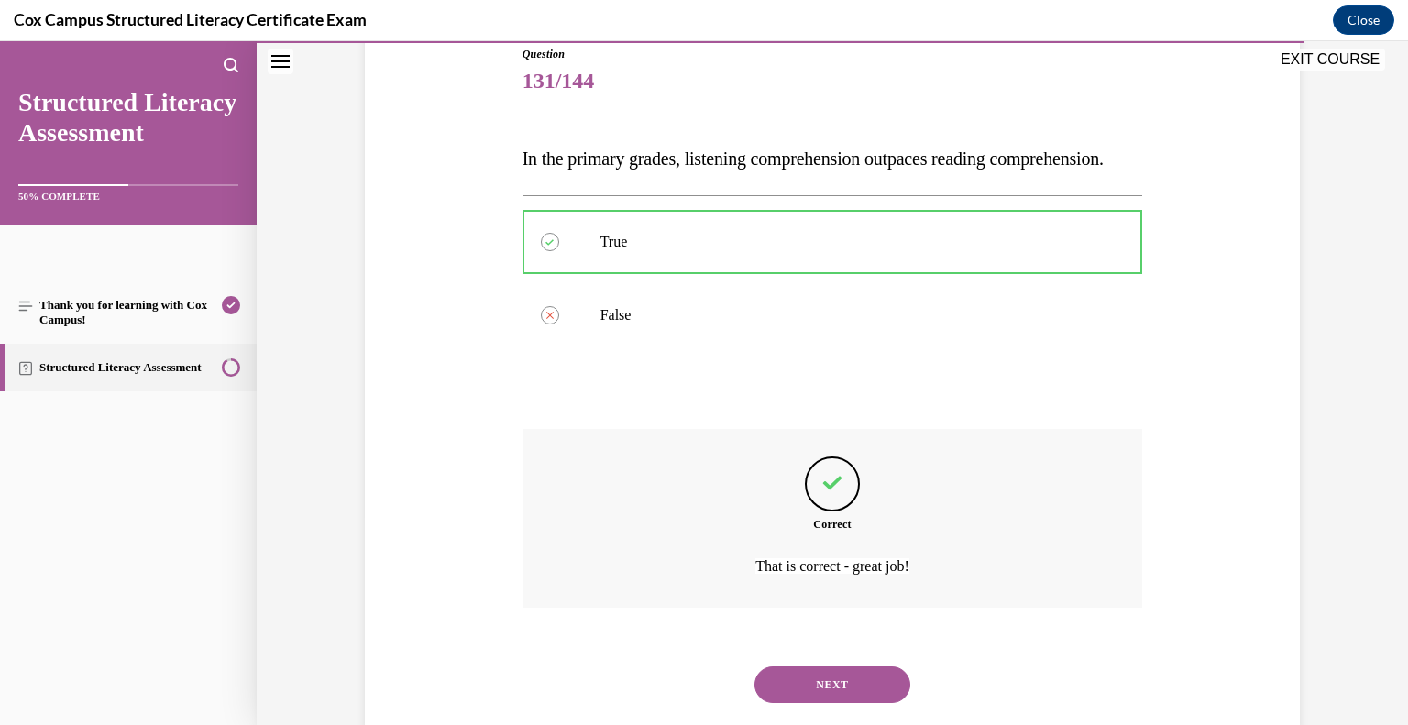
scroll to position [287, 0]
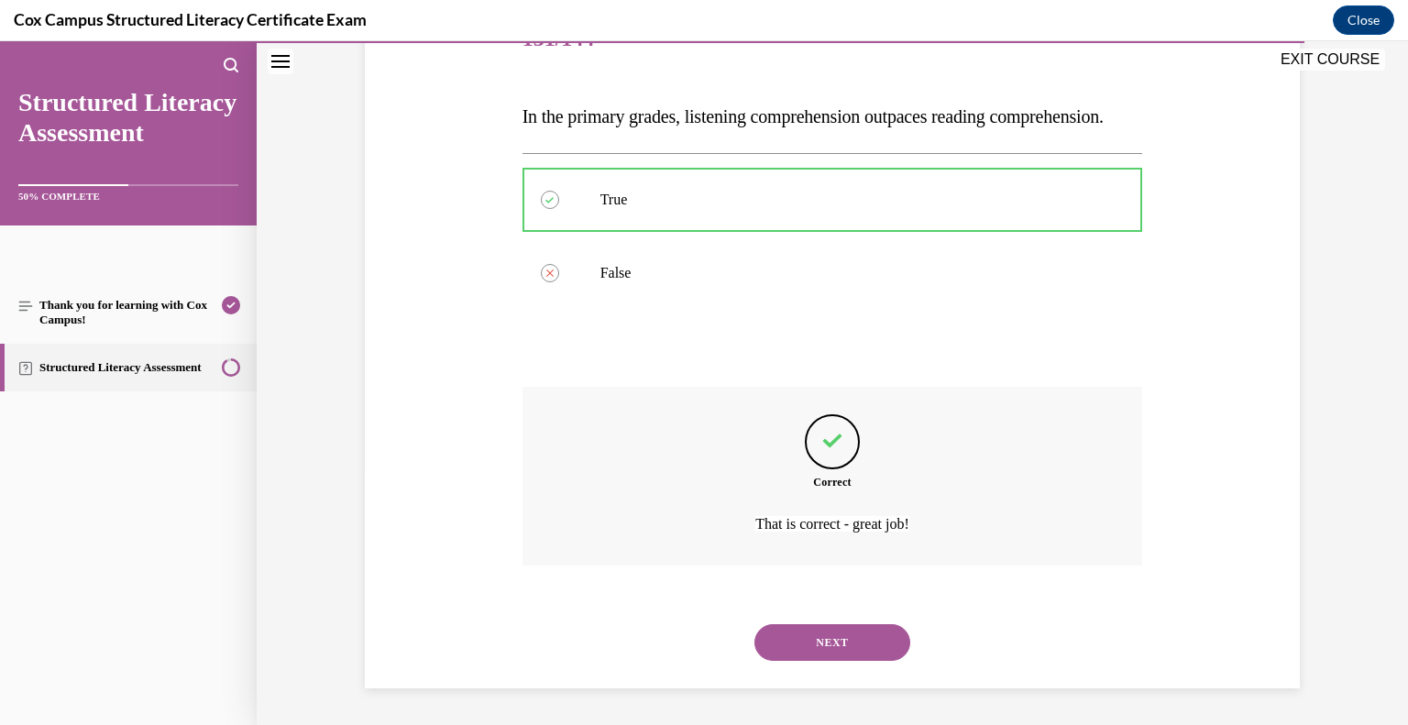
click at [809, 639] on button "NEXT" at bounding box center [833, 642] width 156 height 37
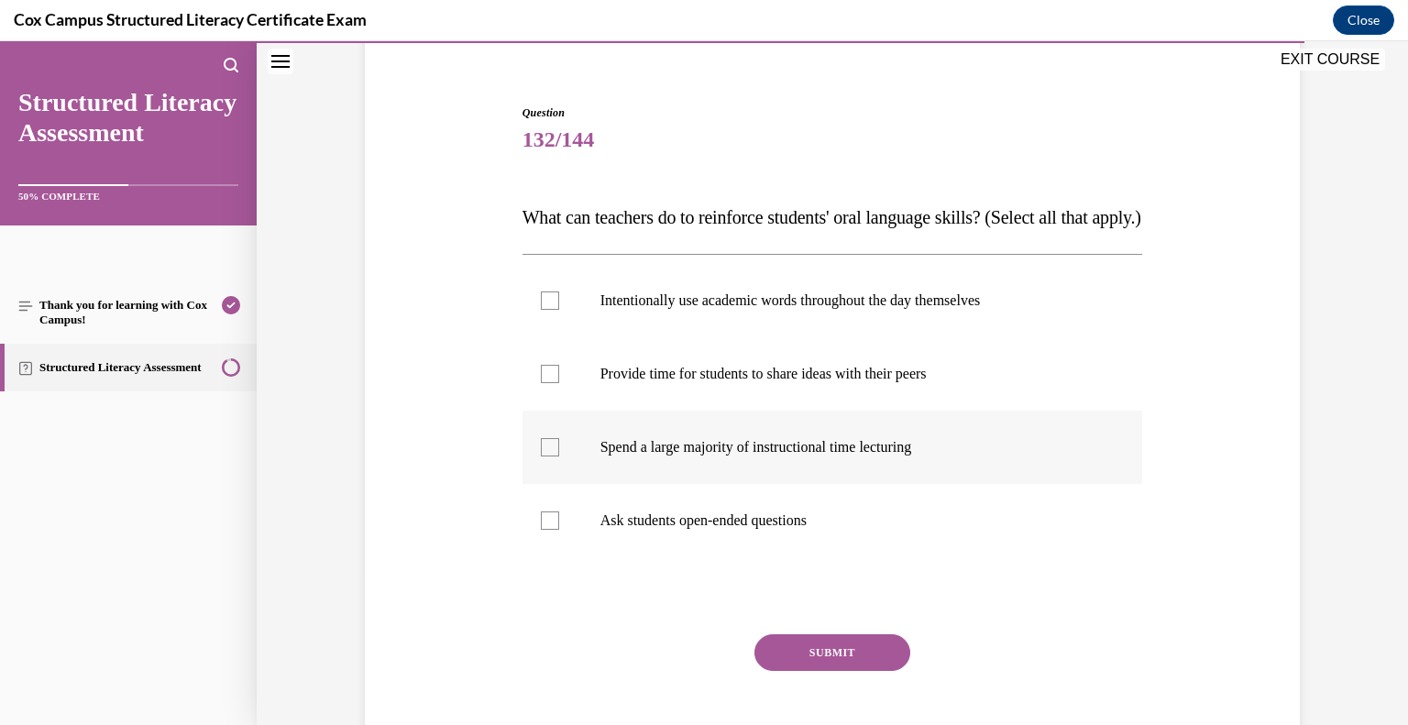
scroll to position [152, 0]
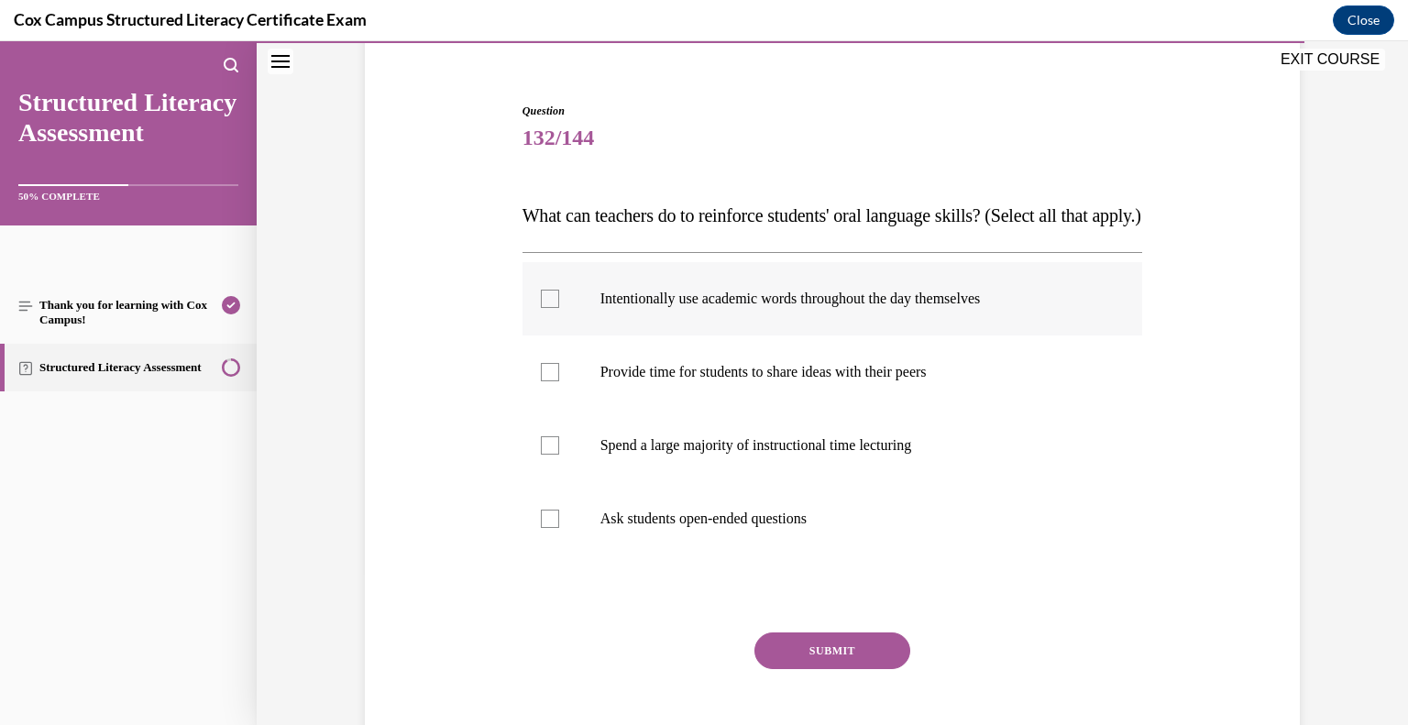
click at [559, 335] on label "Intentionally use academic words throughout the day themselves" at bounding box center [833, 298] width 621 height 73
click at [559, 308] on input "Intentionally use academic words throughout the day themselves" at bounding box center [550, 299] width 18 height 18
checkbox input "true"
click at [542, 381] on div at bounding box center [550, 372] width 18 height 18
click at [542, 381] on input "Provide time for students to share ideas with their peers" at bounding box center [550, 372] width 18 height 18
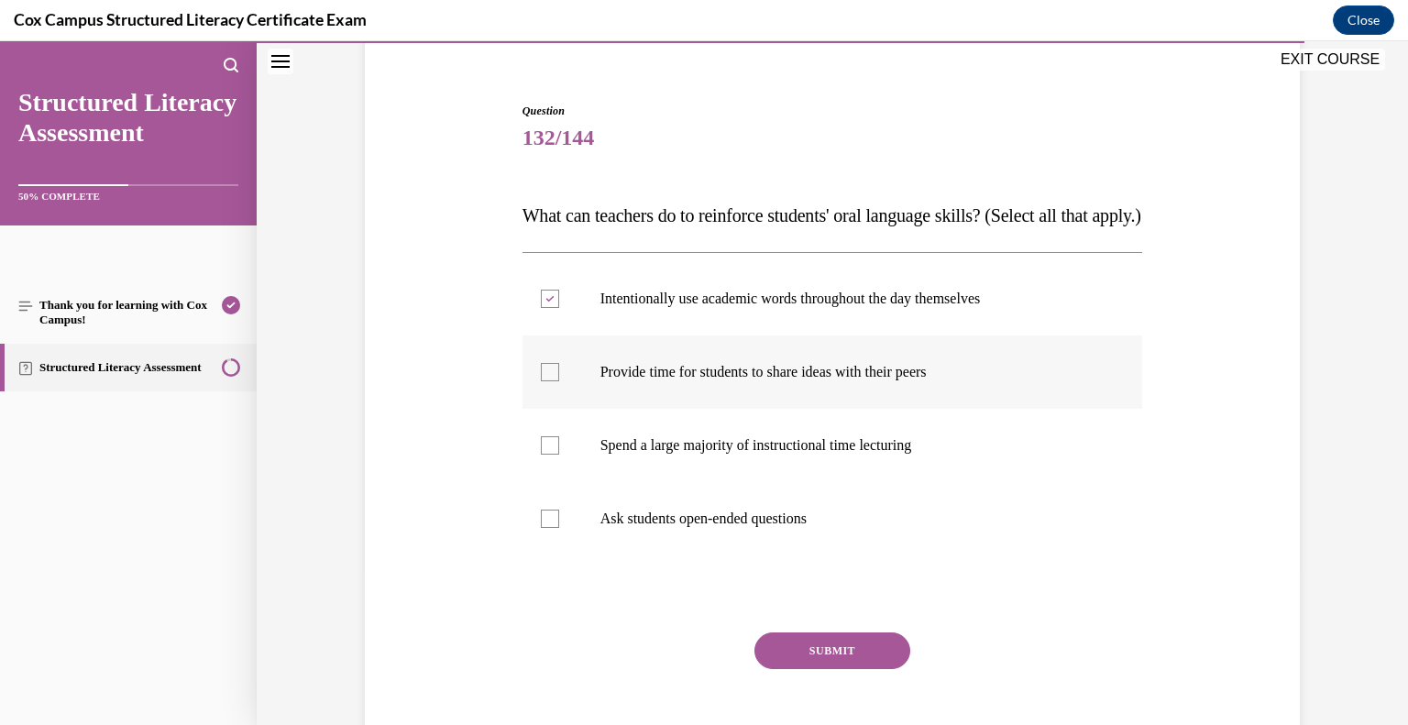
checkbox input "true"
click at [549, 528] on div at bounding box center [550, 519] width 18 height 18
click at [549, 528] on input "Ask students open-ended questions" at bounding box center [550, 519] width 18 height 18
checkbox input "true"
click at [851, 669] on button "SUBMIT" at bounding box center [833, 651] width 156 height 37
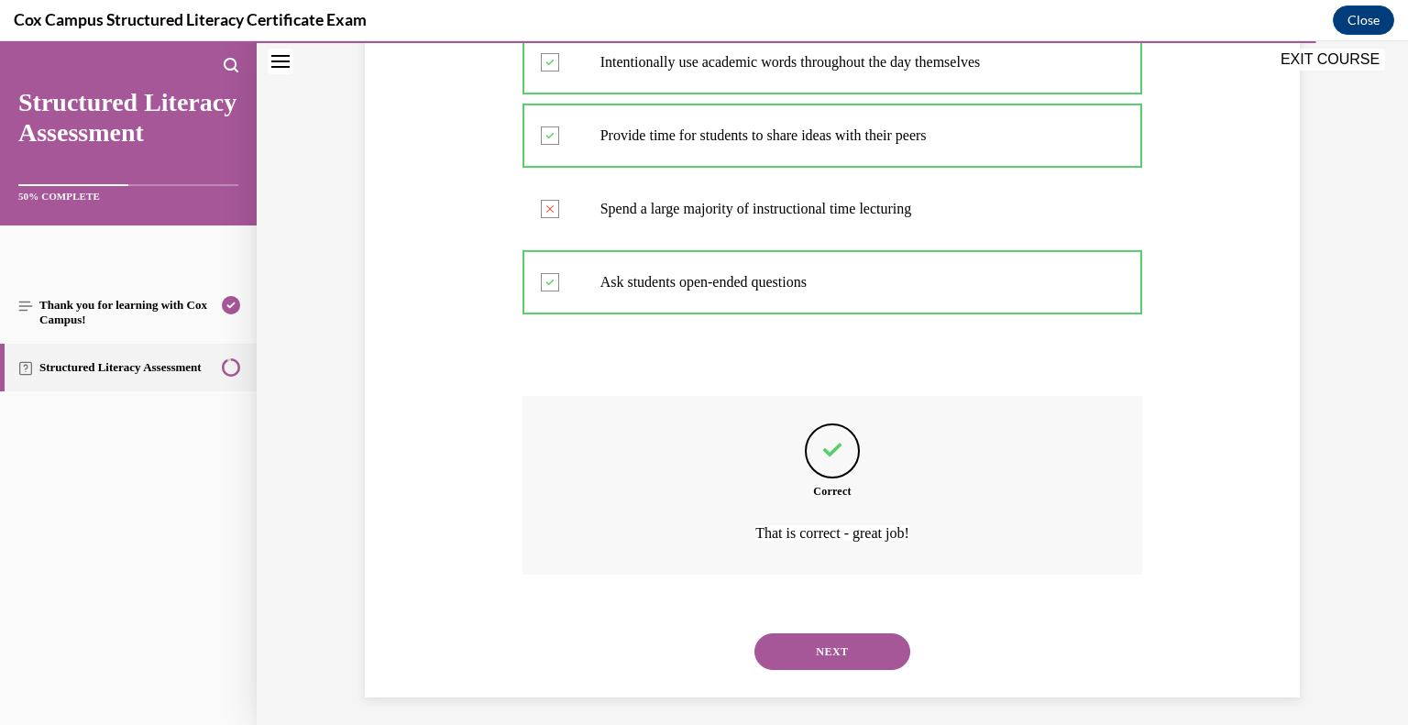
scroll to position [434, 0]
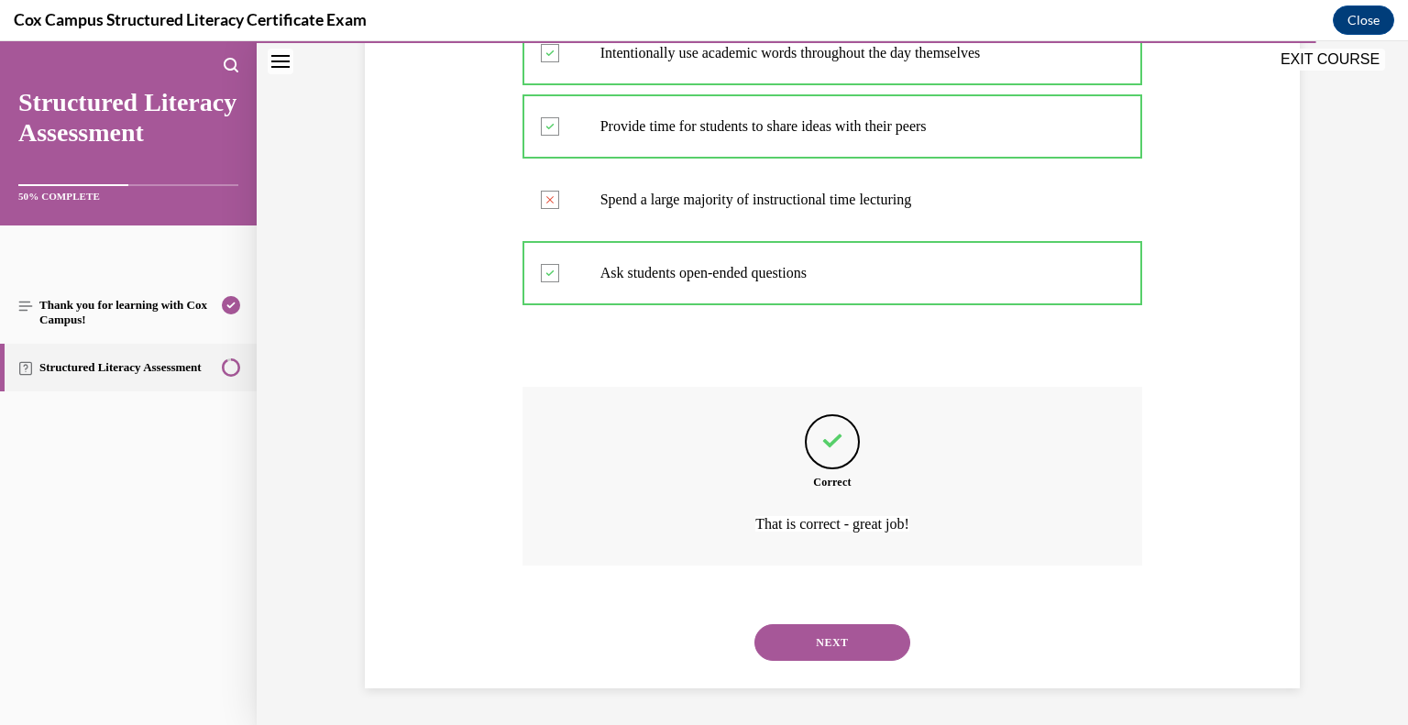
click at [821, 639] on button "NEXT" at bounding box center [833, 642] width 156 height 37
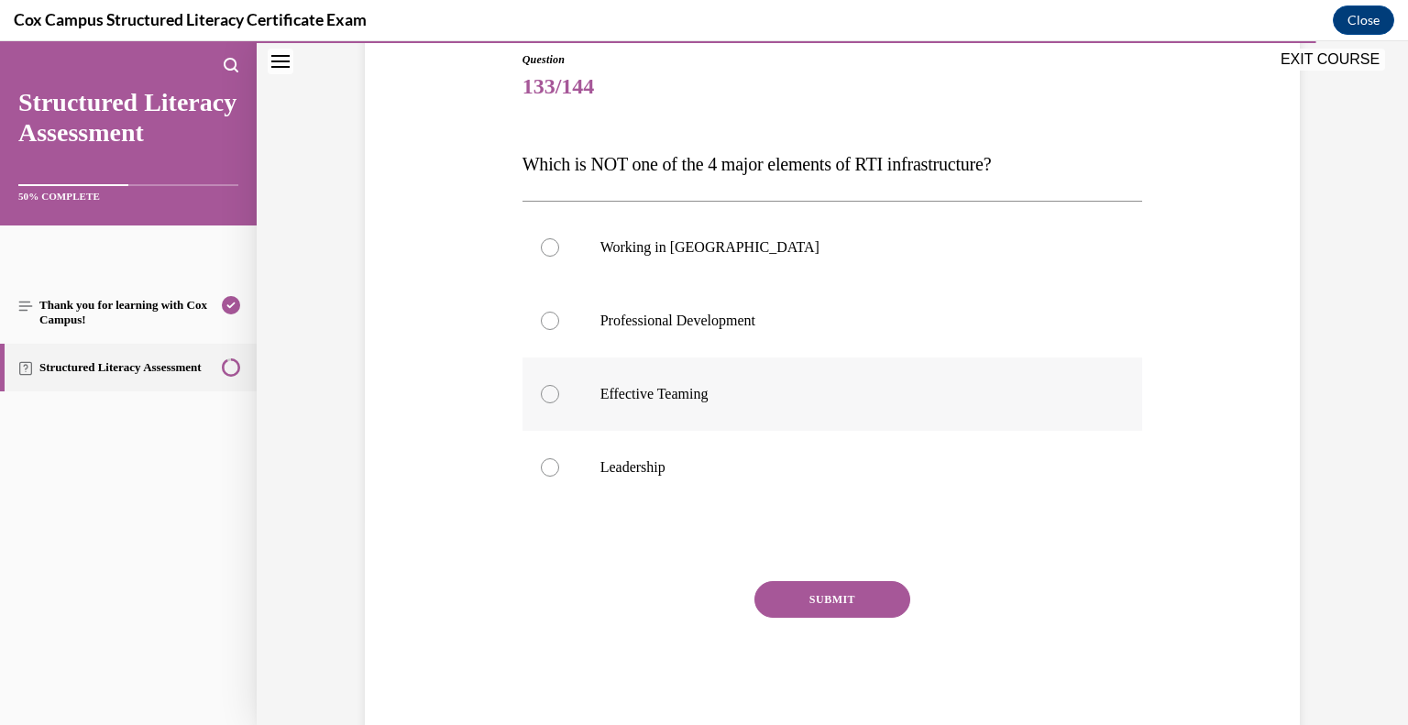
click at [544, 396] on div at bounding box center [550, 394] width 18 height 18
click at [544, 396] on input "Effective Teaming" at bounding box center [550, 394] width 18 height 18
radio input "true"
click at [552, 259] on label "Working in [GEOGRAPHIC_DATA]" at bounding box center [833, 247] width 621 height 73
click at [552, 257] on input "Working in [GEOGRAPHIC_DATA]" at bounding box center [550, 247] width 18 height 18
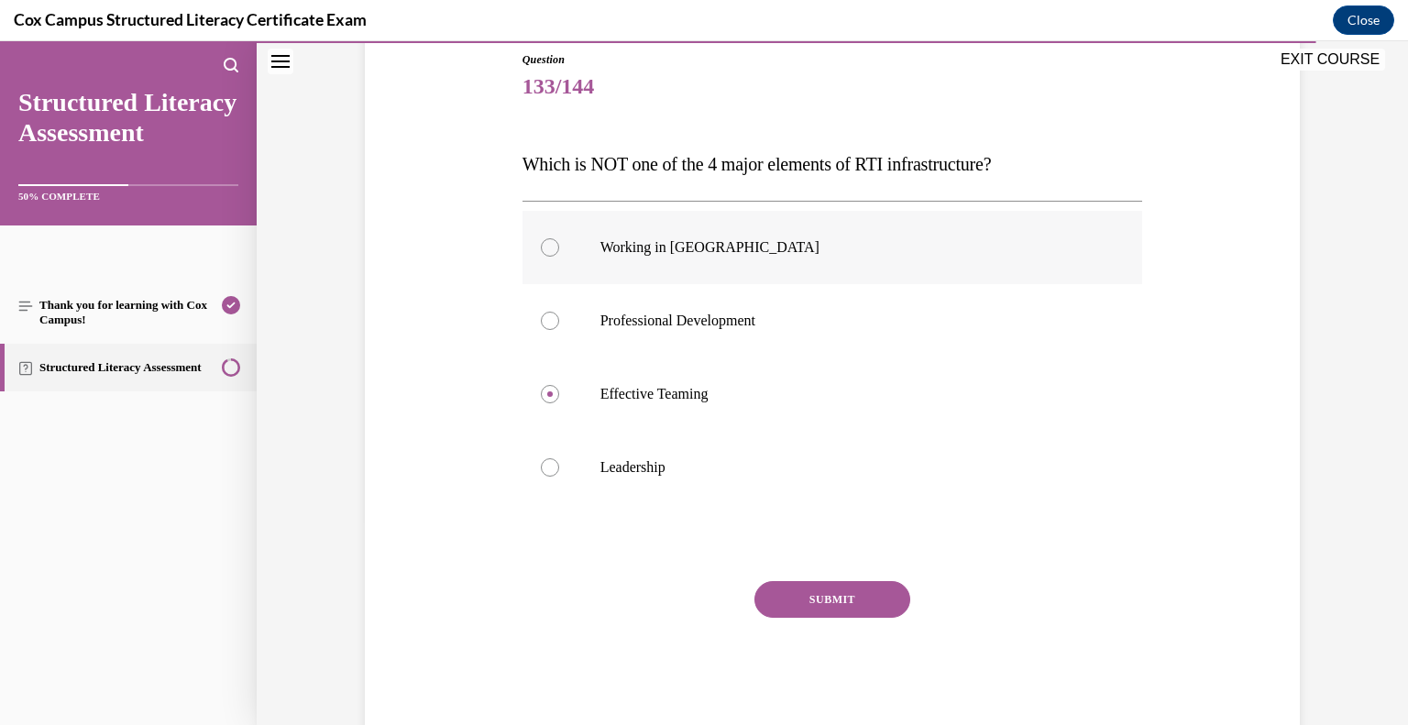
radio input "true"
click at [850, 589] on button "SUBMIT" at bounding box center [833, 599] width 156 height 37
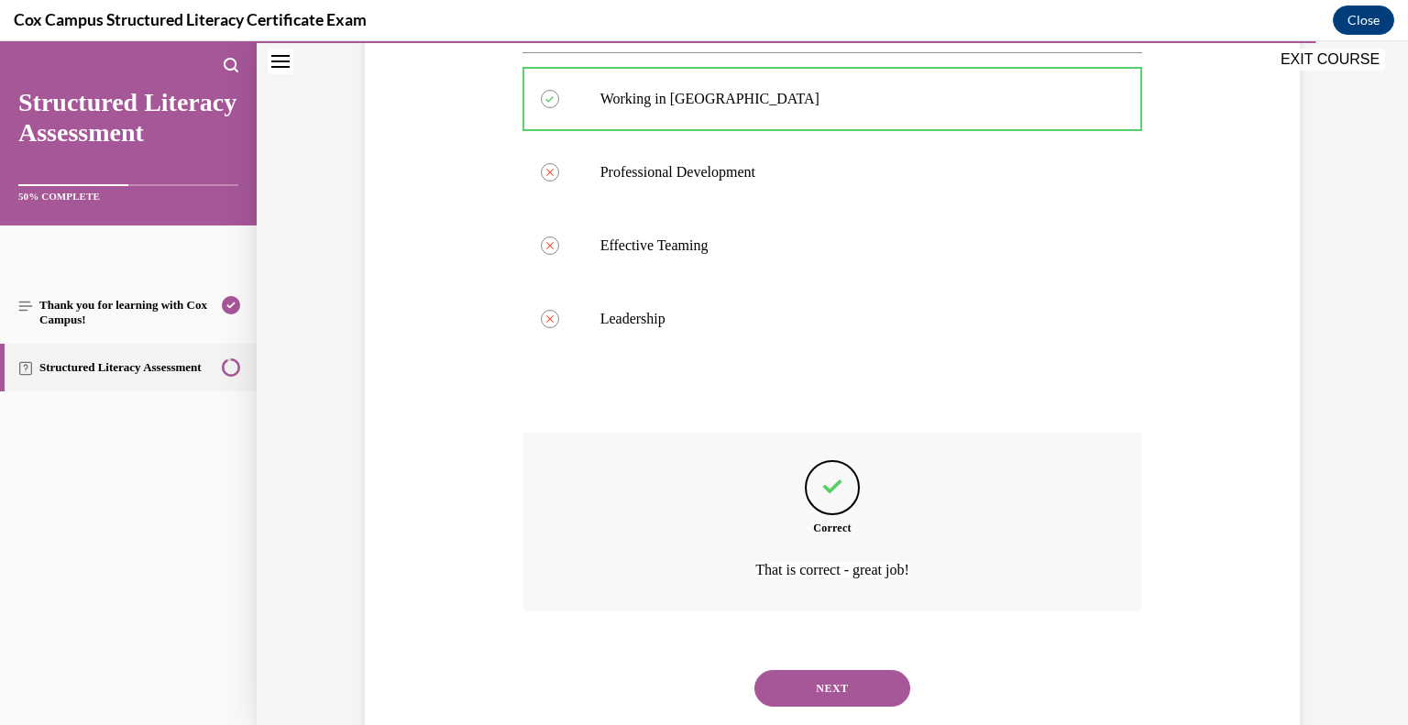
scroll to position [397, 0]
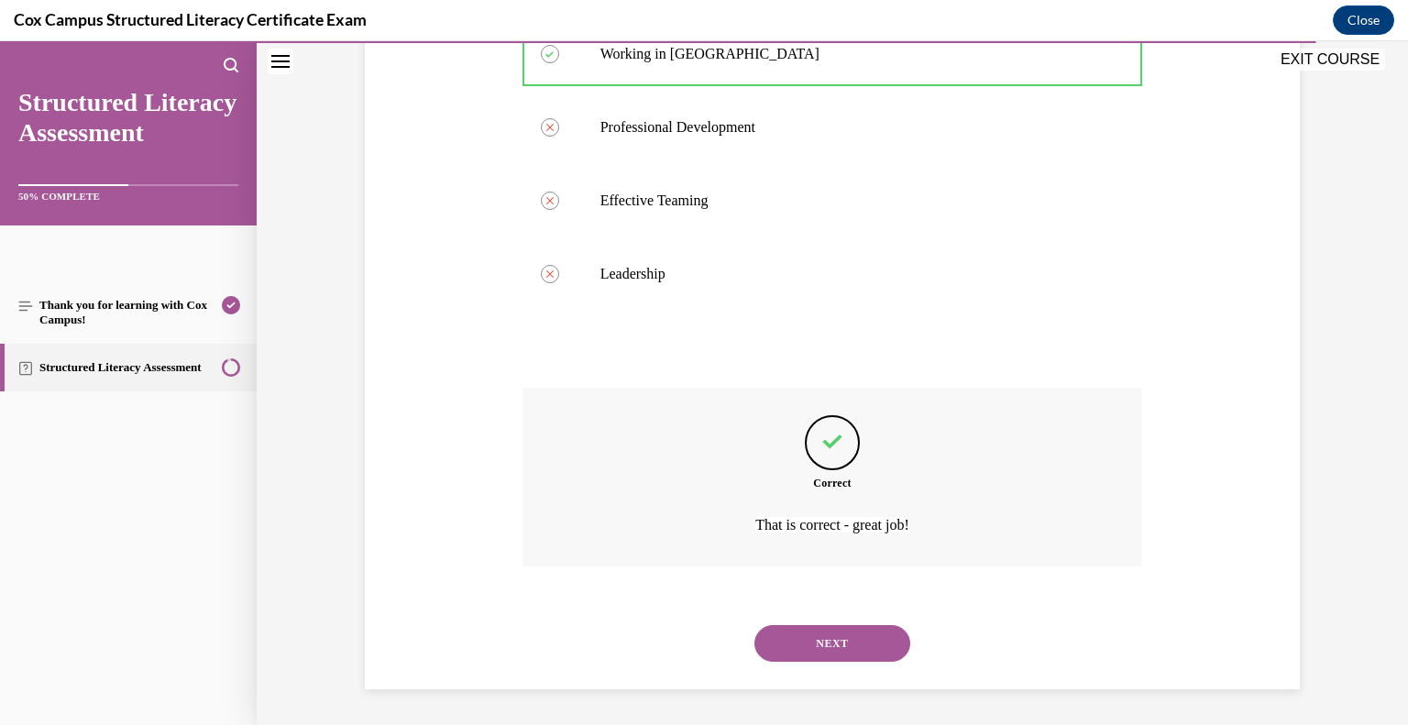
click at [804, 644] on button "NEXT" at bounding box center [833, 643] width 156 height 37
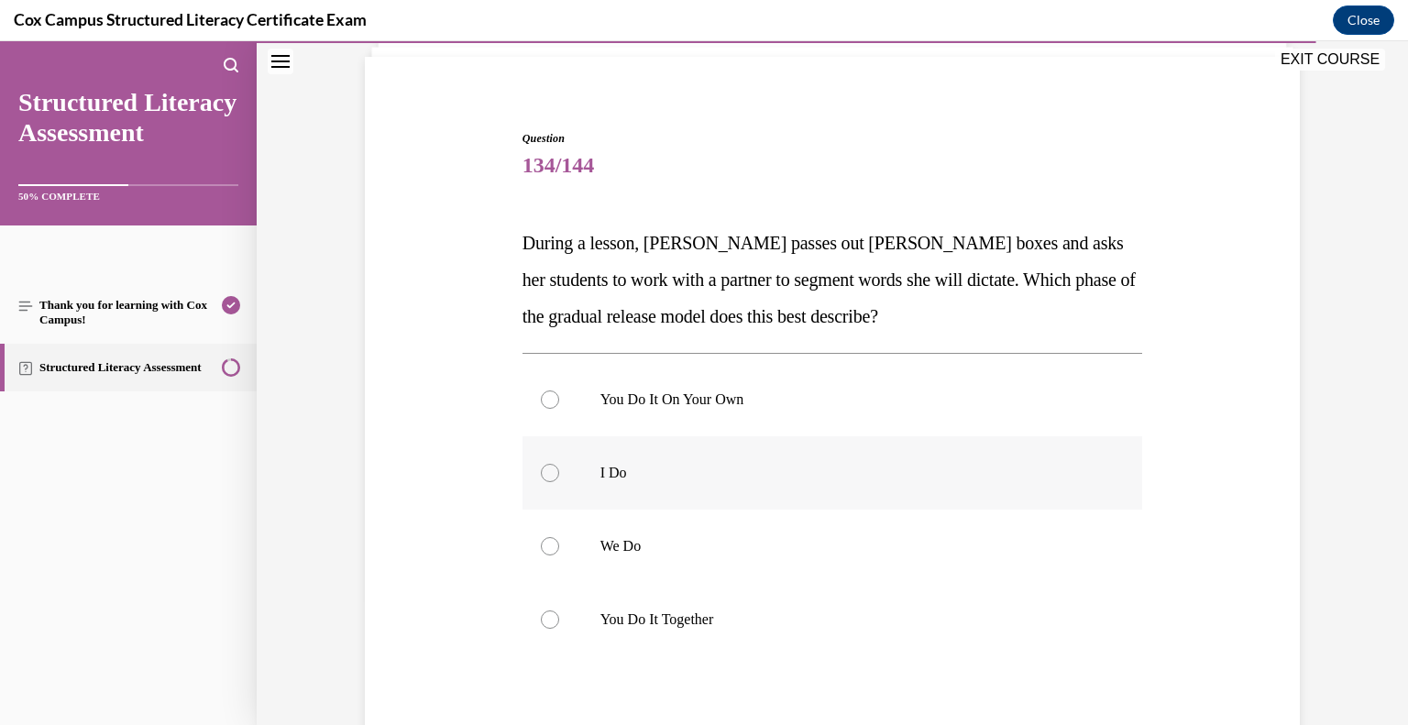
scroll to position [127, 0]
click at [551, 551] on div at bounding box center [550, 544] width 18 height 18
click at [551, 551] on input "We Do" at bounding box center [550, 544] width 18 height 18
radio input "true"
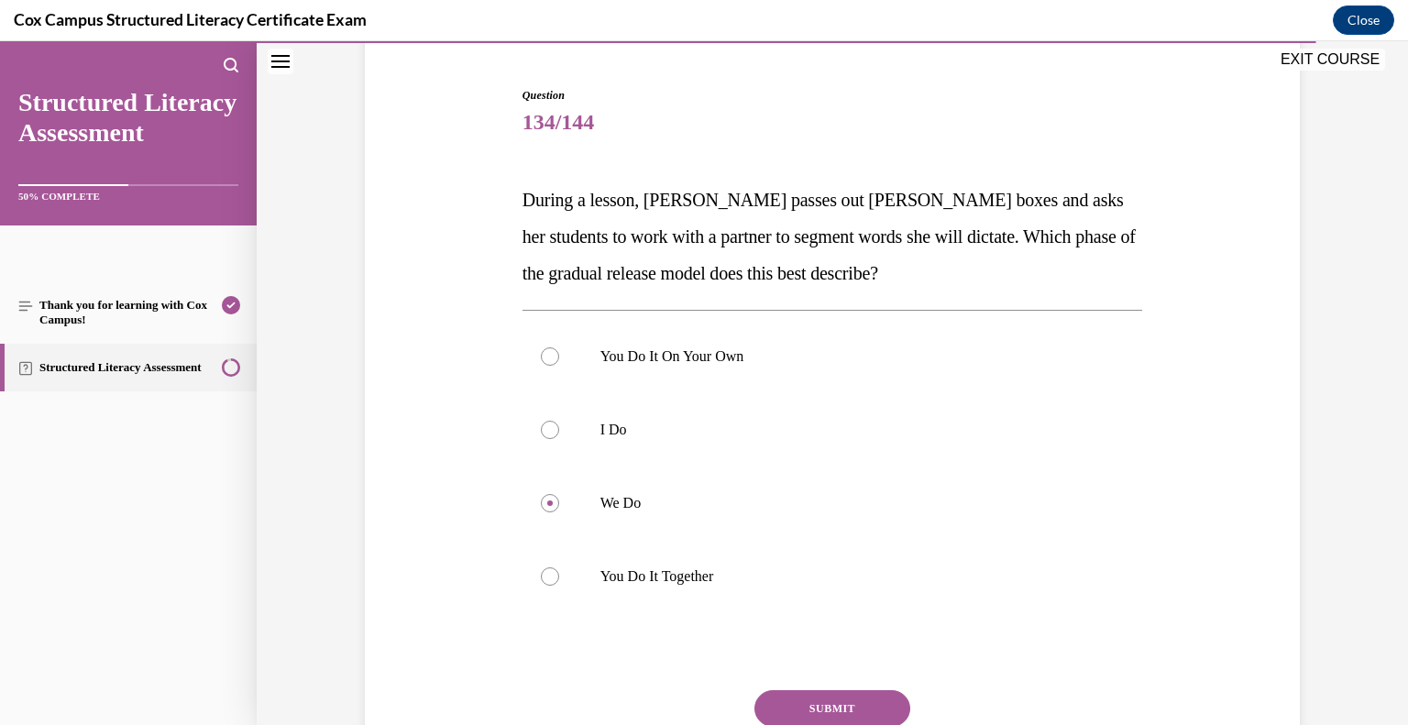
scroll to position [169, 0]
click at [567, 580] on label "You Do It Together" at bounding box center [833, 575] width 621 height 73
click at [559, 580] on input "You Do It Together" at bounding box center [550, 576] width 18 height 18
radio input "true"
click at [832, 702] on button "SUBMIT" at bounding box center [833, 707] width 156 height 37
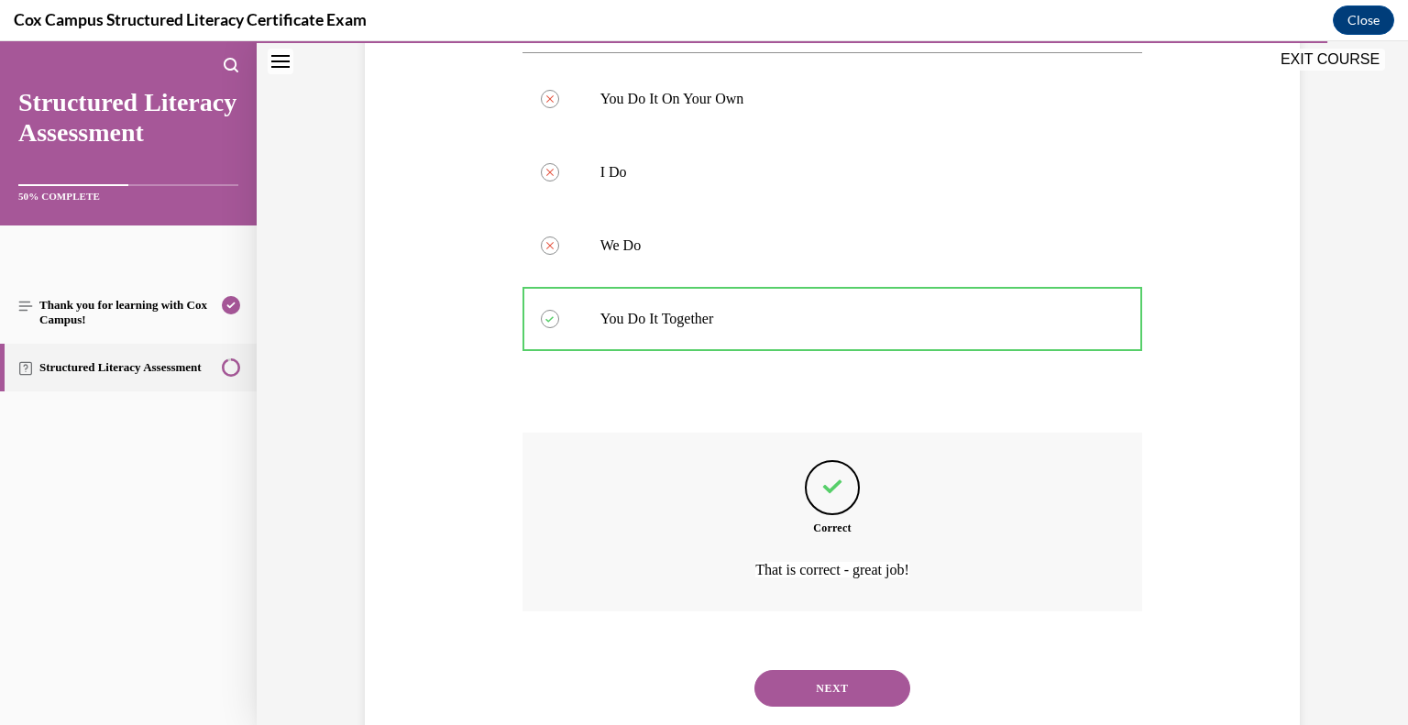
scroll to position [470, 0]
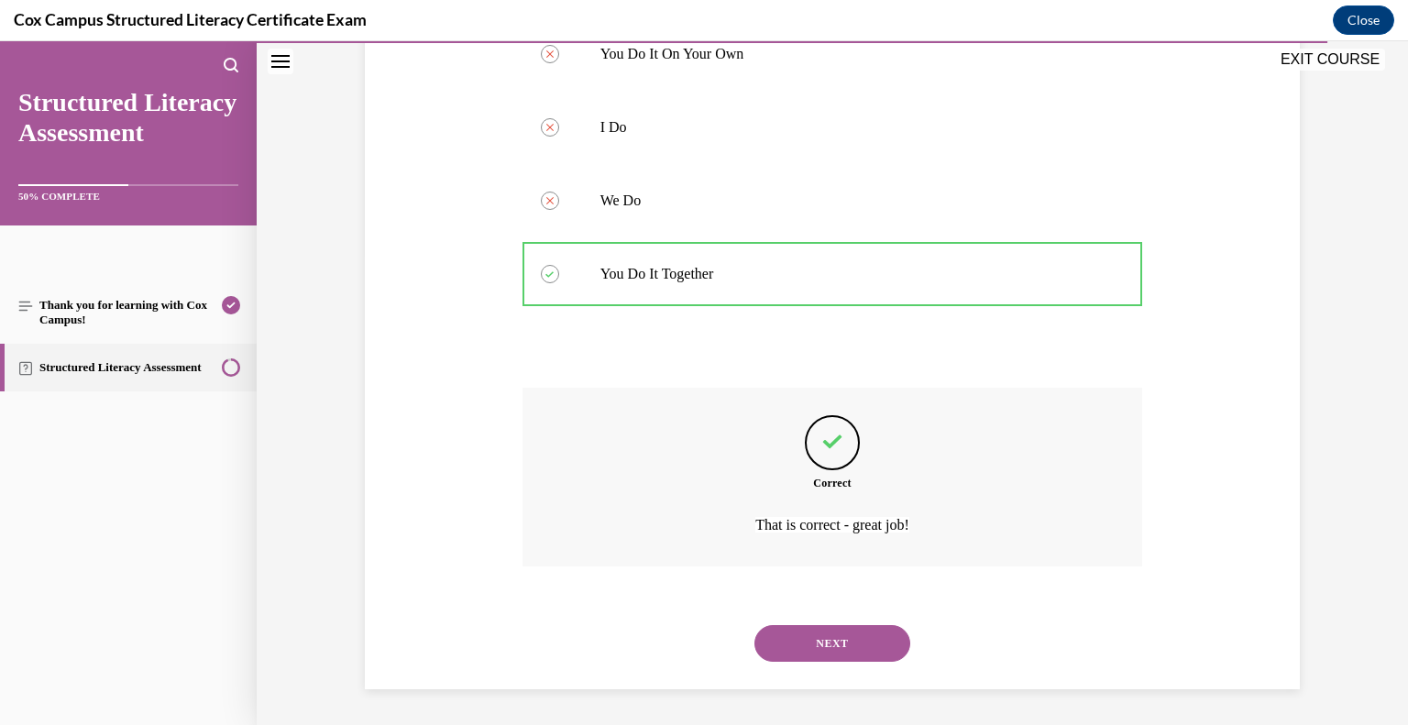
click at [803, 647] on button "NEXT" at bounding box center [833, 643] width 156 height 37
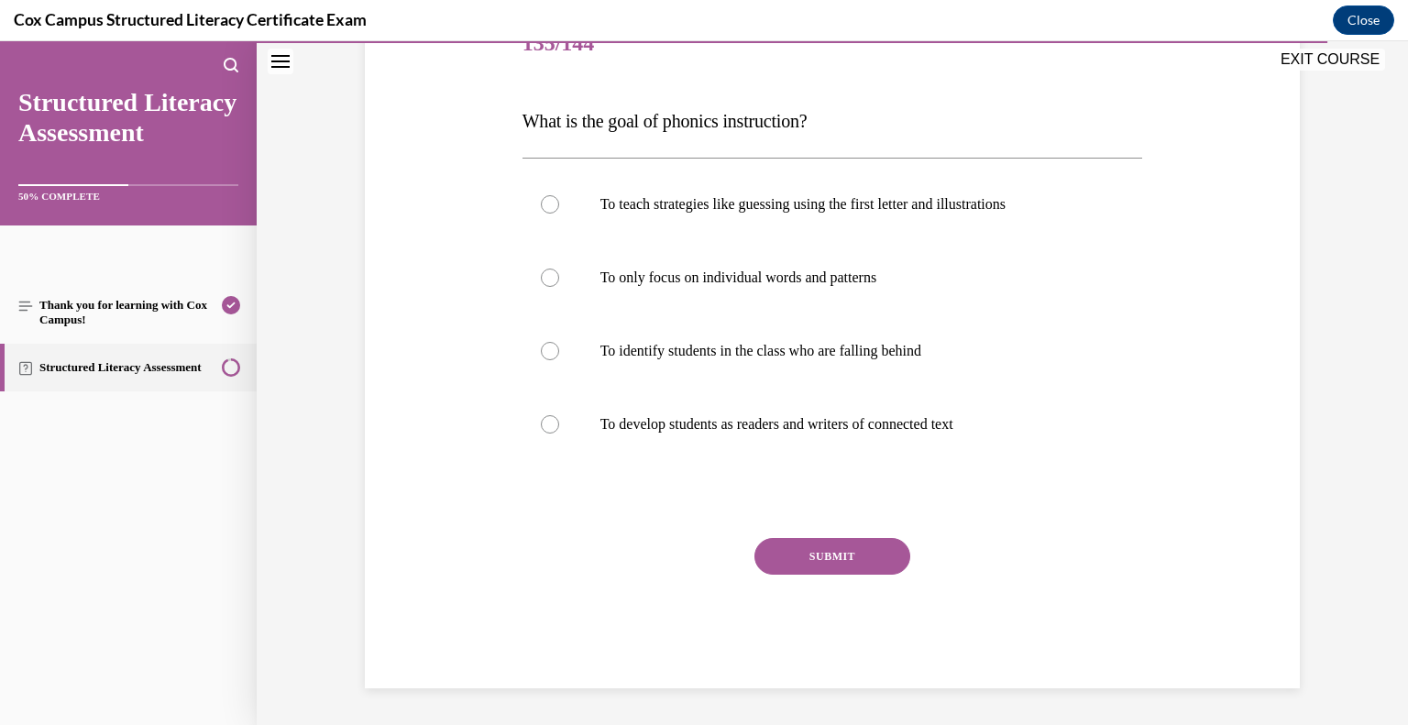
scroll to position [204, 0]
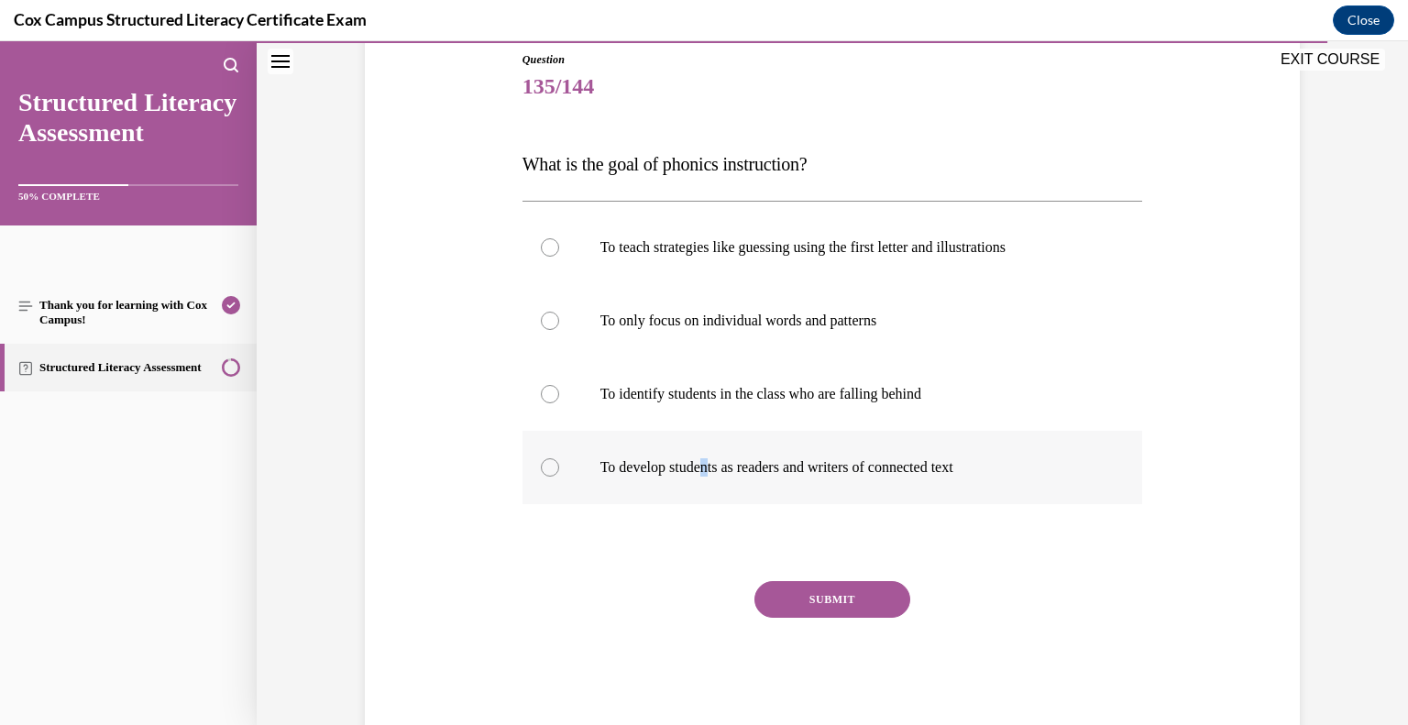
click at [713, 464] on p "To develop students as readers and writers of connected text" at bounding box center [848, 467] width 497 height 18
click at [542, 473] on label "To develop students as readers and writers of connected text" at bounding box center [833, 467] width 621 height 73
click at [542, 473] on input "To develop students as readers and writers of connected text" at bounding box center [550, 467] width 18 height 18
radio input "true"
click at [800, 596] on button "SUBMIT" at bounding box center [833, 599] width 156 height 37
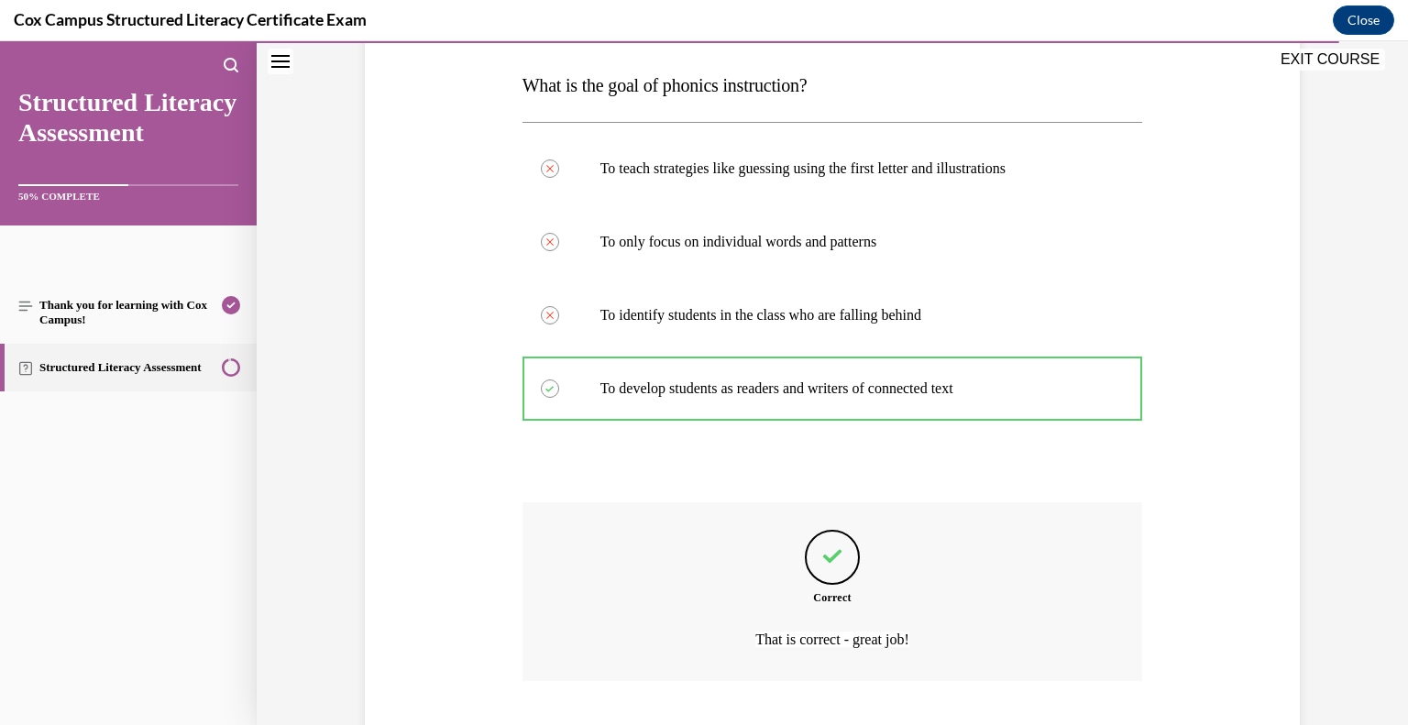
scroll to position [397, 0]
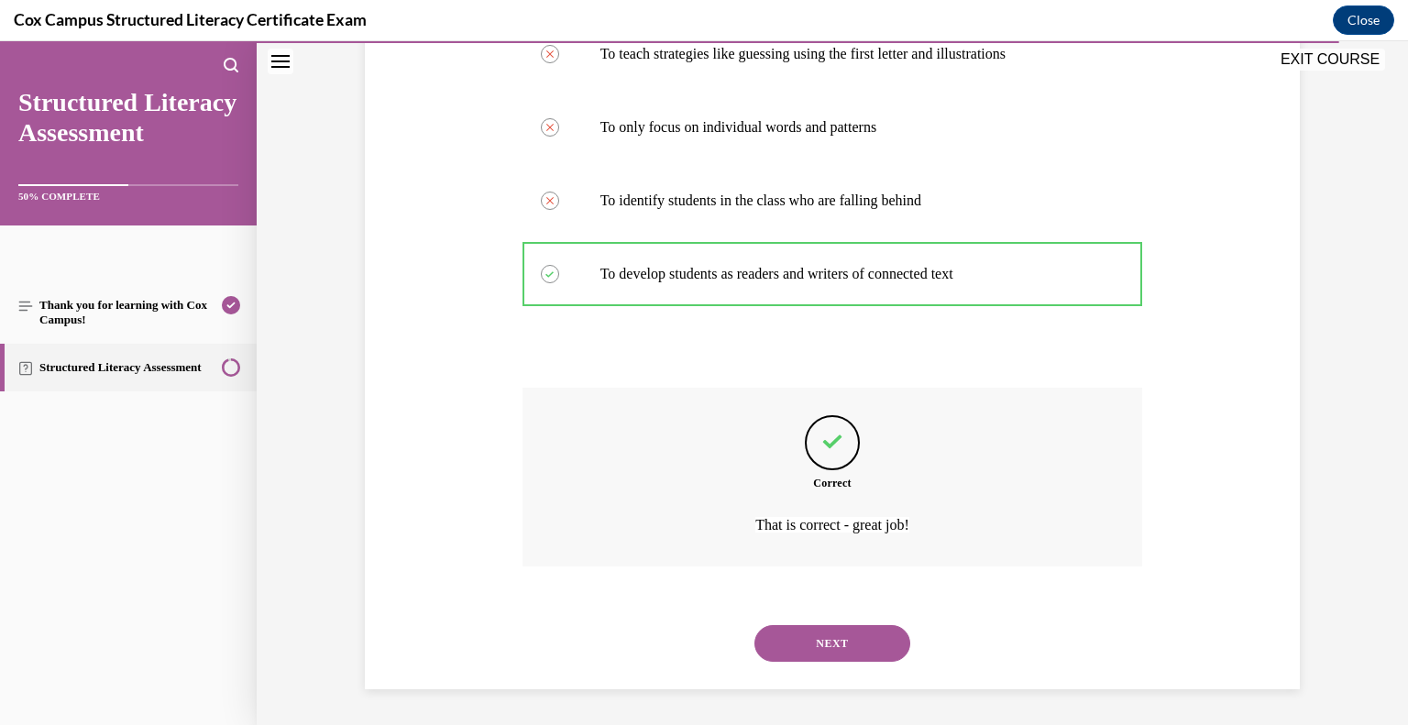
click at [803, 644] on button "NEXT" at bounding box center [833, 643] width 156 height 37
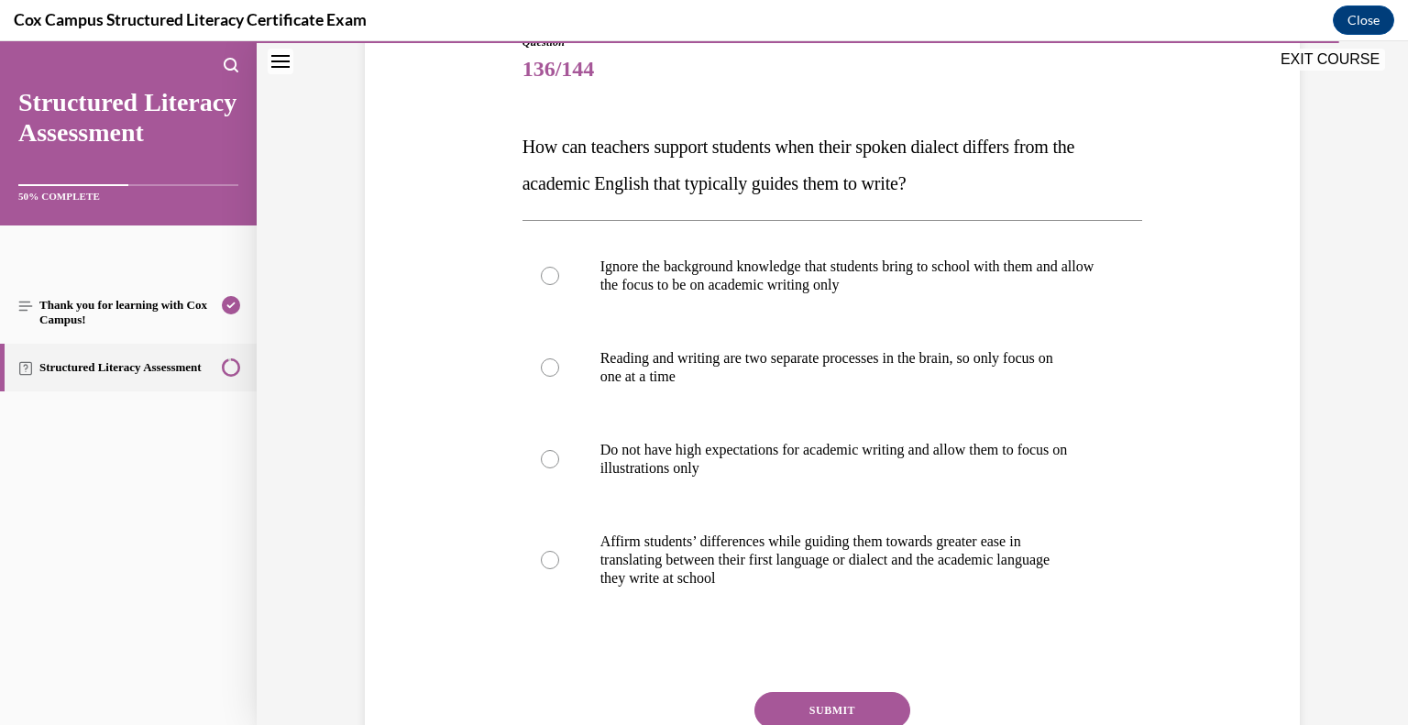
scroll to position [226, 0]
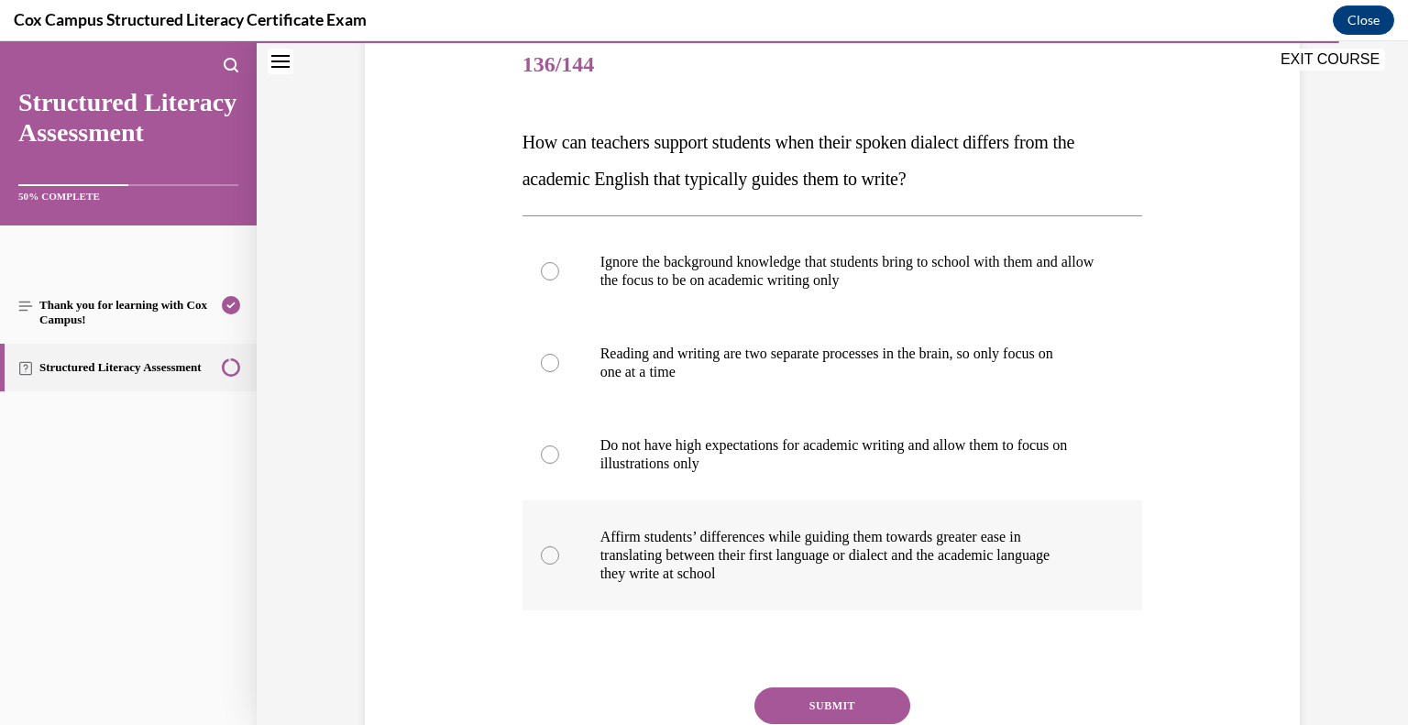
click at [553, 561] on div at bounding box center [550, 555] width 18 height 18
click at [553, 561] on input "Affirm students’ differences while guiding them towards greater ease in transla…" at bounding box center [550, 555] width 18 height 18
radio input "true"
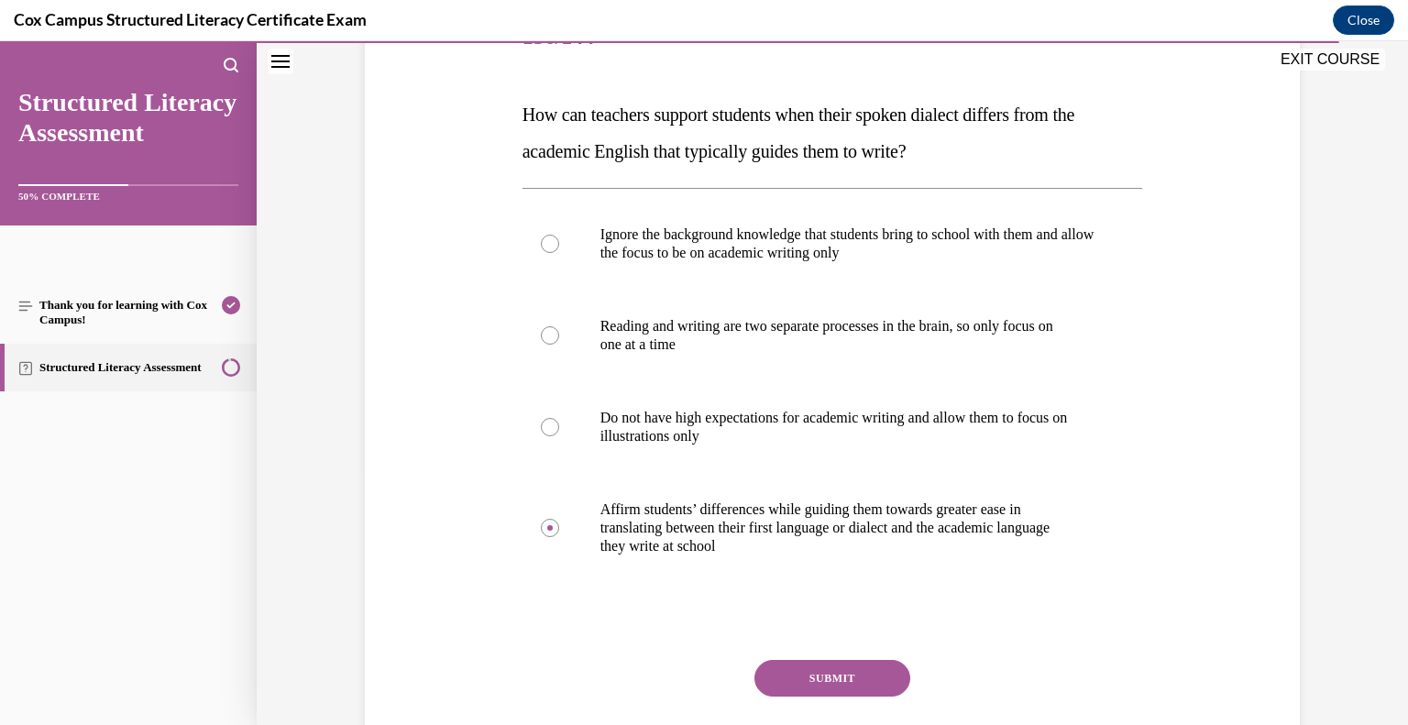
click at [838, 672] on button "SUBMIT" at bounding box center [833, 678] width 156 height 37
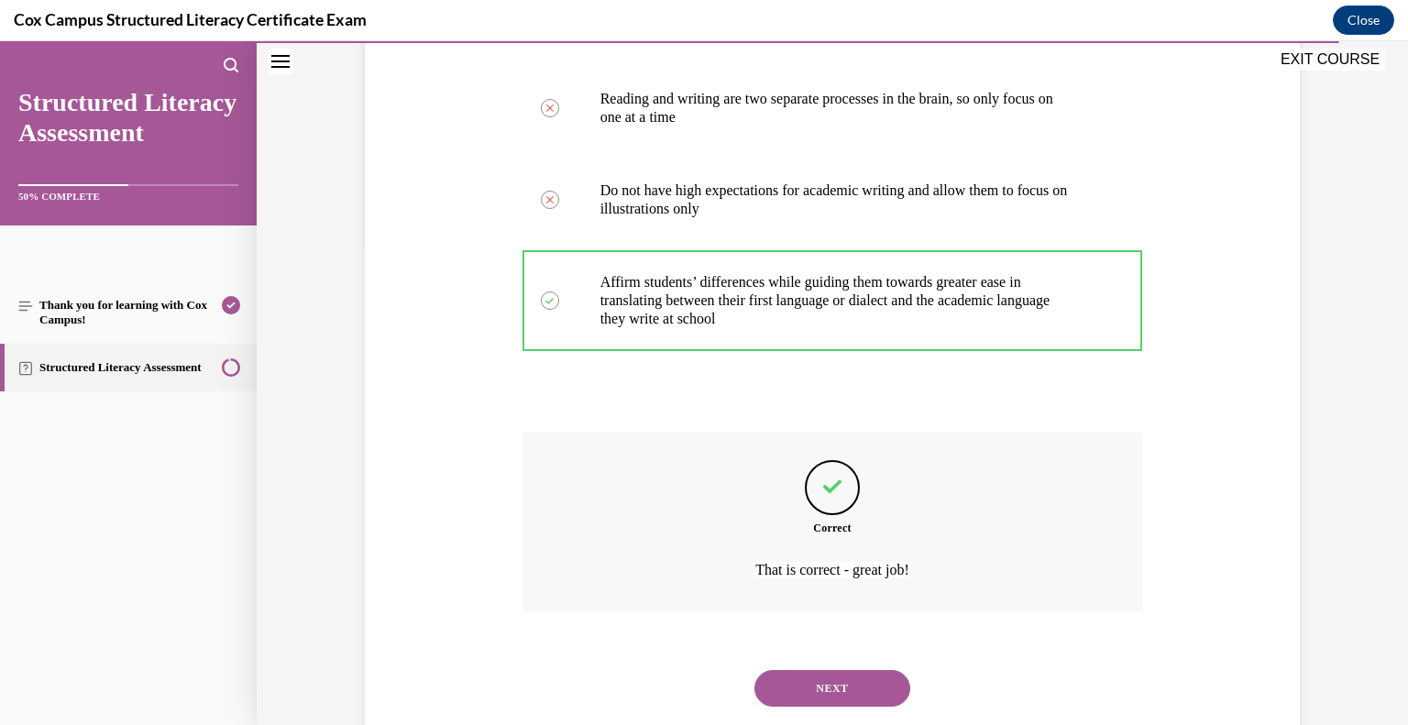
scroll to position [525, 0]
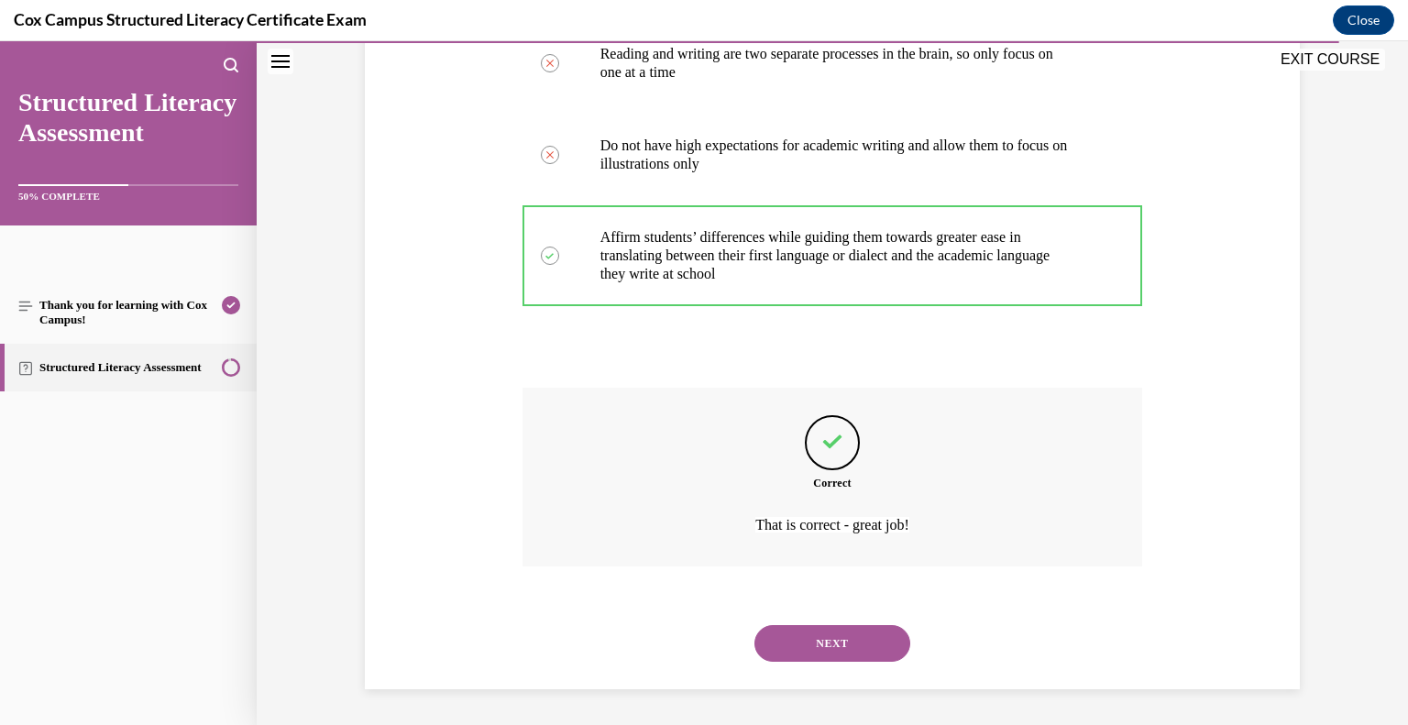
click at [824, 636] on button "NEXT" at bounding box center [833, 643] width 156 height 37
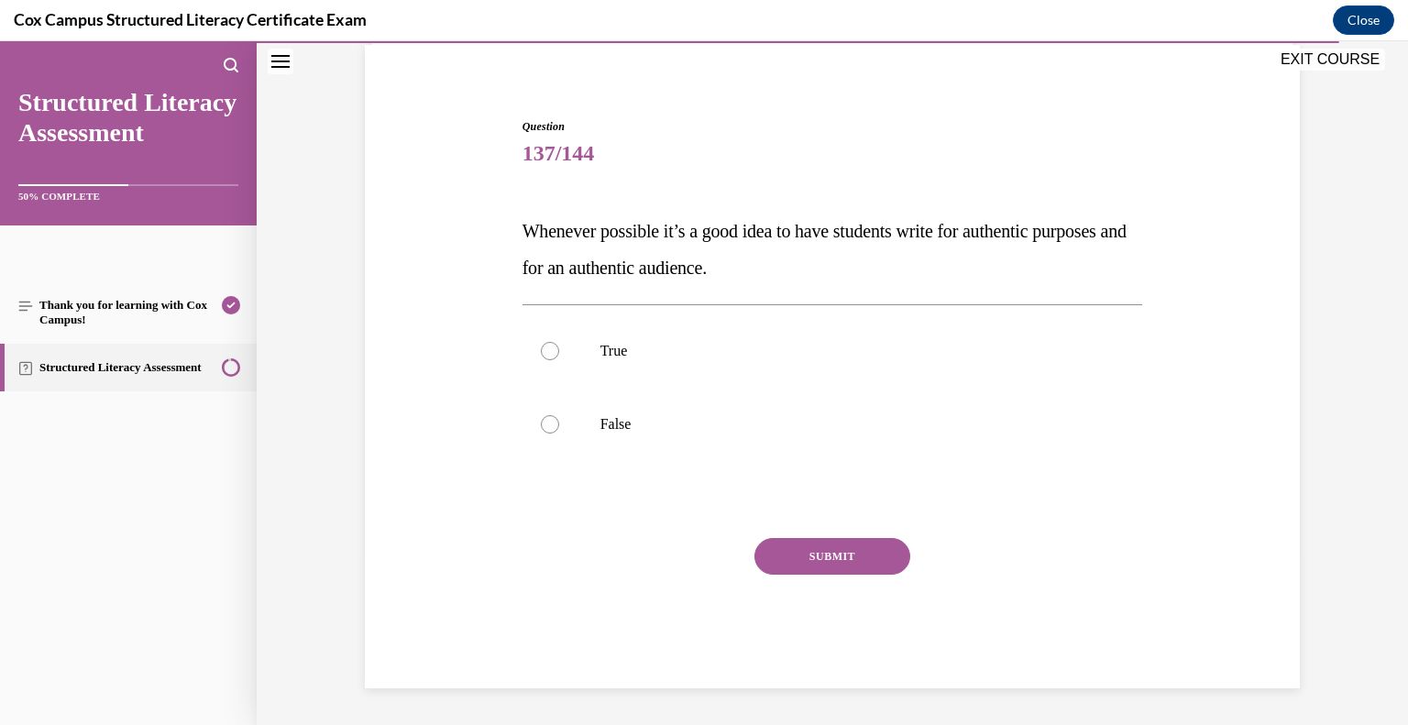
scroll to position [136, 0]
click at [545, 351] on div at bounding box center [550, 352] width 18 height 18
click at [545, 351] on input "True" at bounding box center [550, 352] width 18 height 18
radio input "true"
click at [857, 547] on button "SUBMIT" at bounding box center [833, 557] width 156 height 37
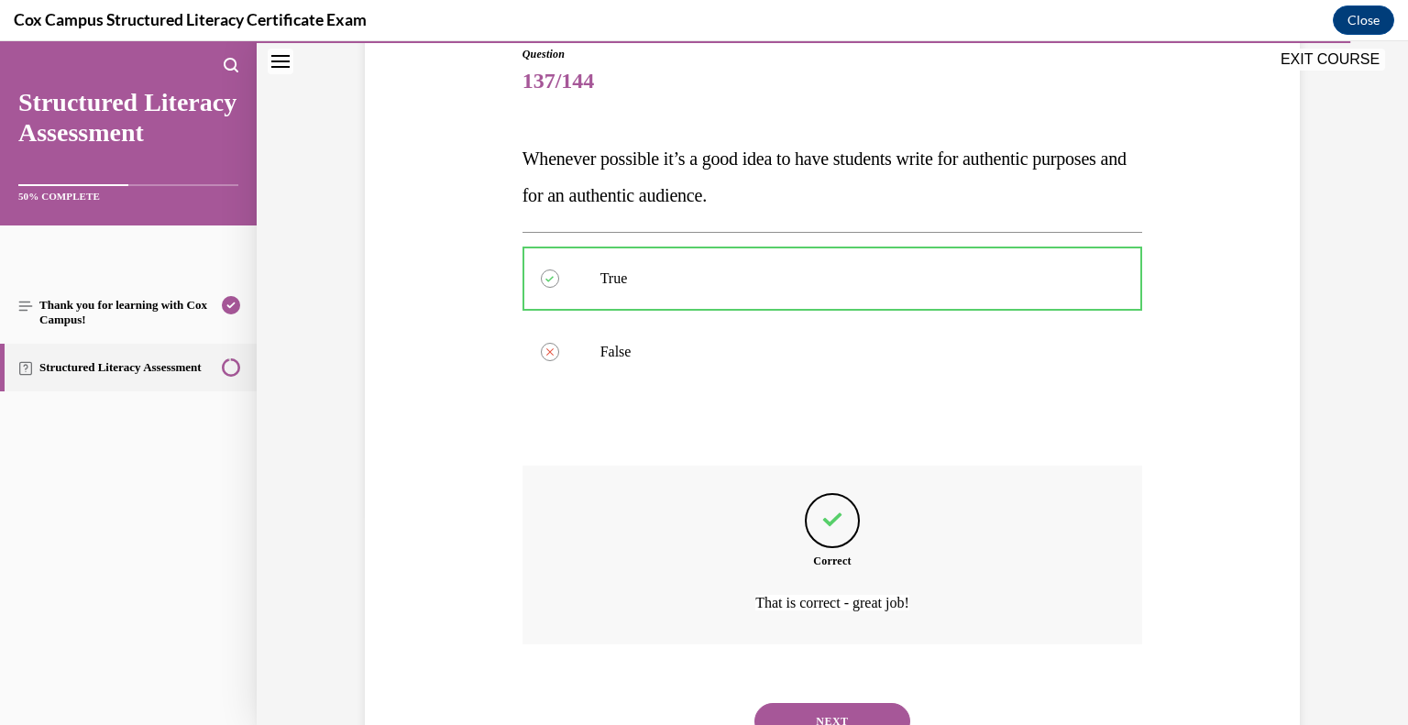
scroll to position [287, 0]
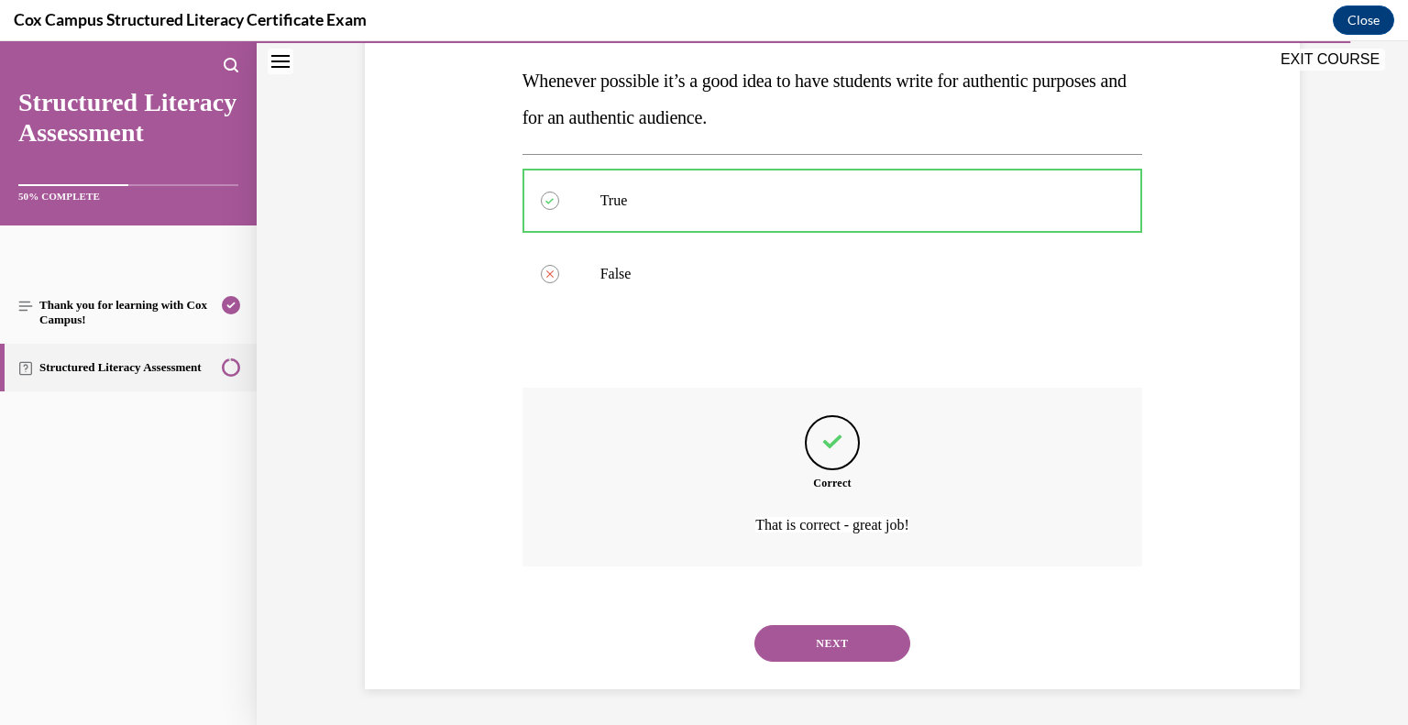
click at [816, 641] on button "NEXT" at bounding box center [833, 643] width 156 height 37
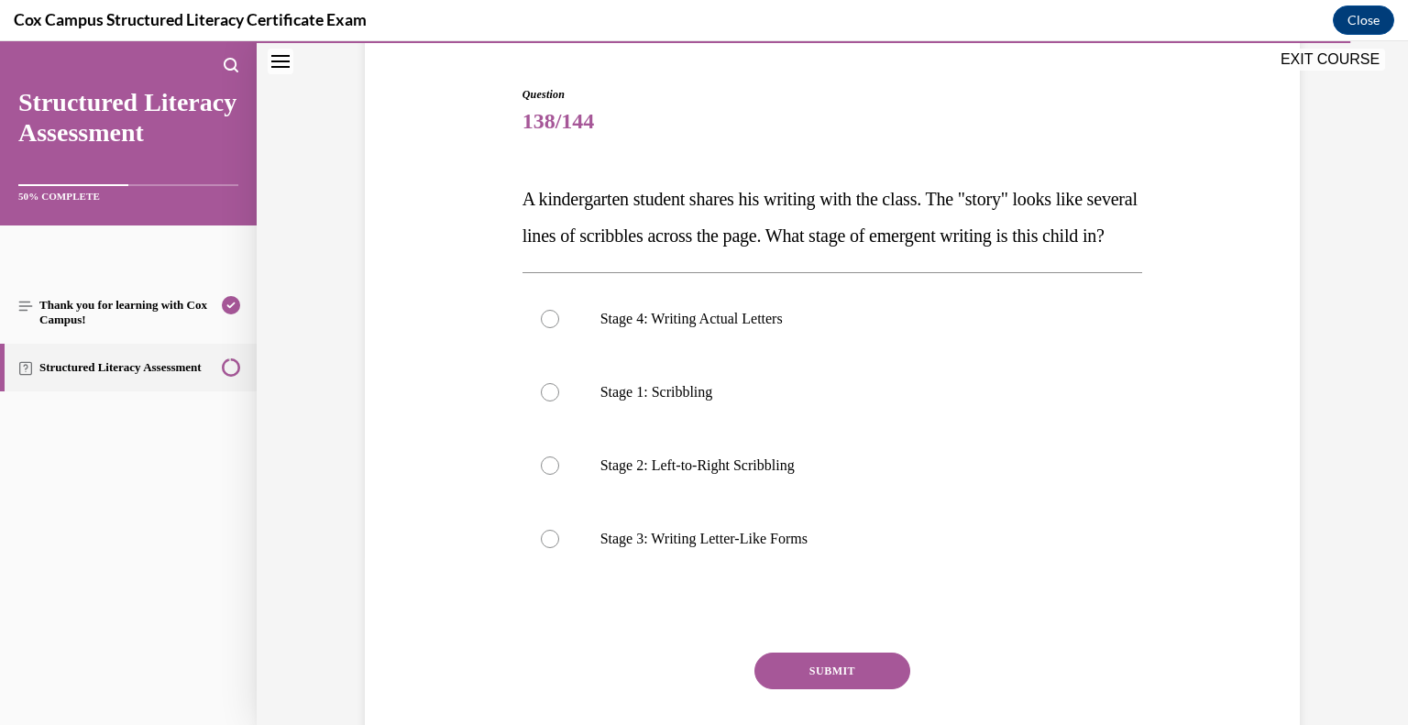
scroll to position [180, 0]
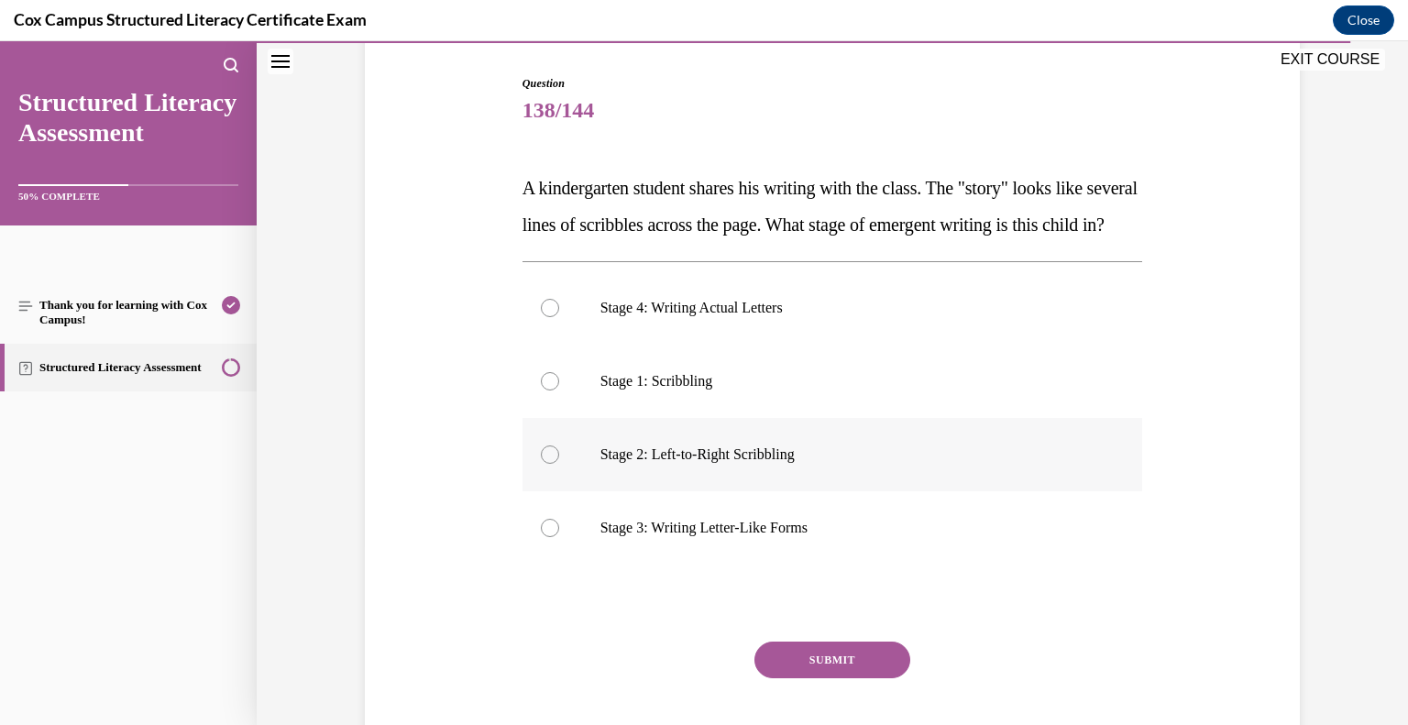
click at [544, 464] on div at bounding box center [550, 455] width 18 height 18
click at [544, 464] on input "Stage 2: Left-to-Right Scribbling" at bounding box center [550, 455] width 18 height 18
radio input "true"
click at [862, 678] on button "SUBMIT" at bounding box center [833, 660] width 156 height 37
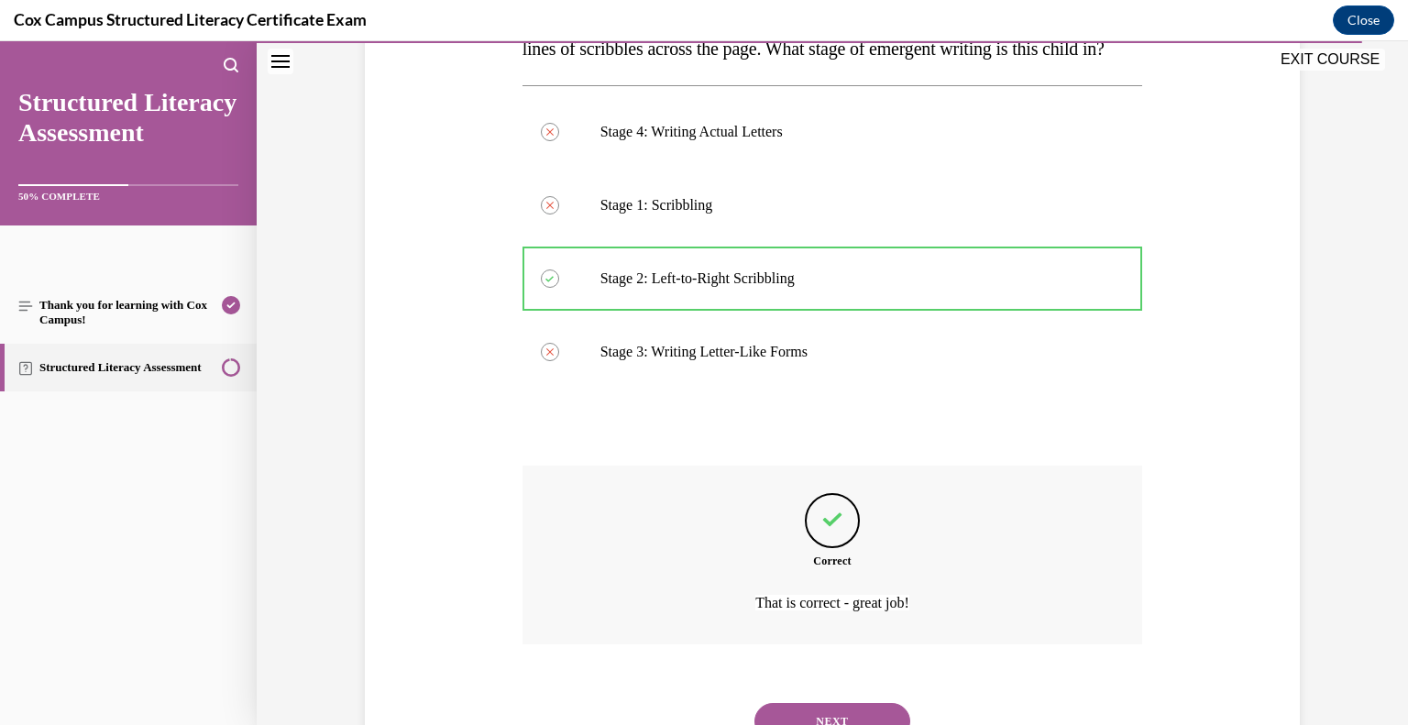
scroll to position [470, 0]
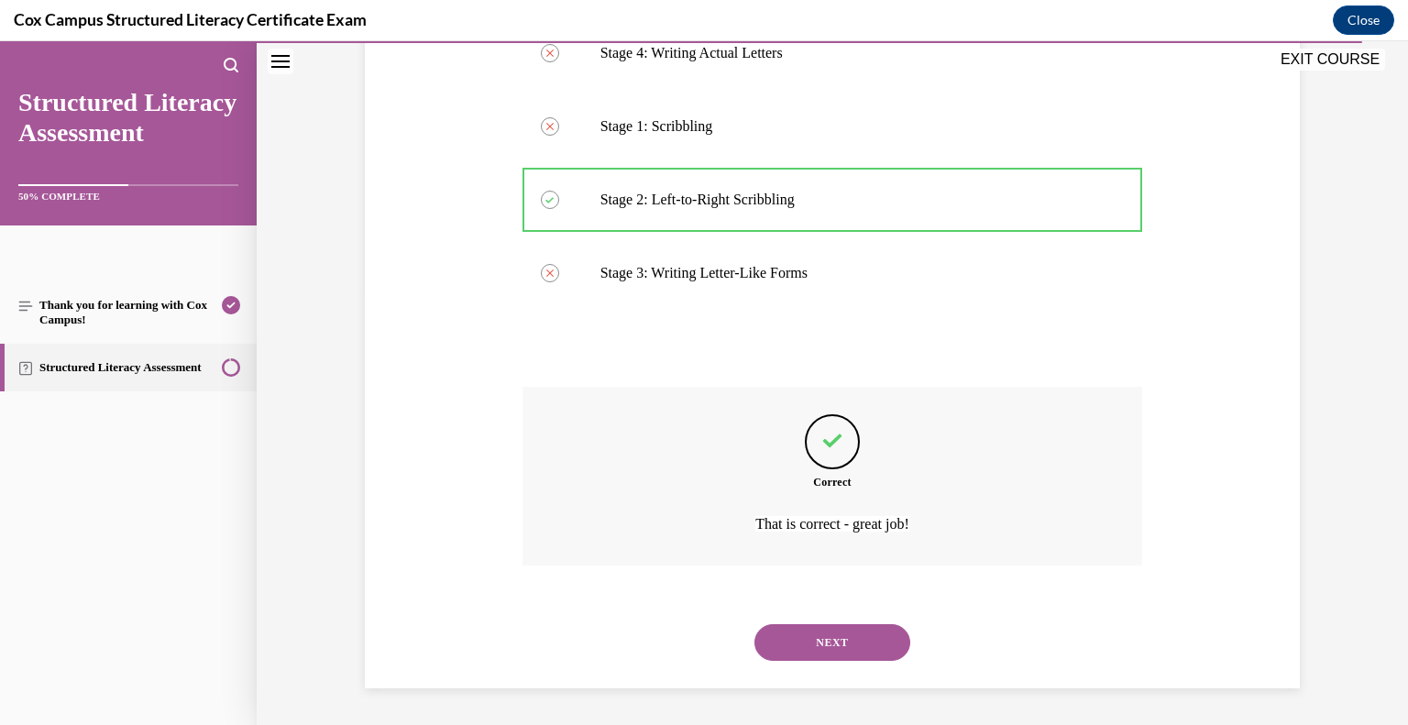
click at [833, 652] on button "NEXT" at bounding box center [833, 642] width 156 height 37
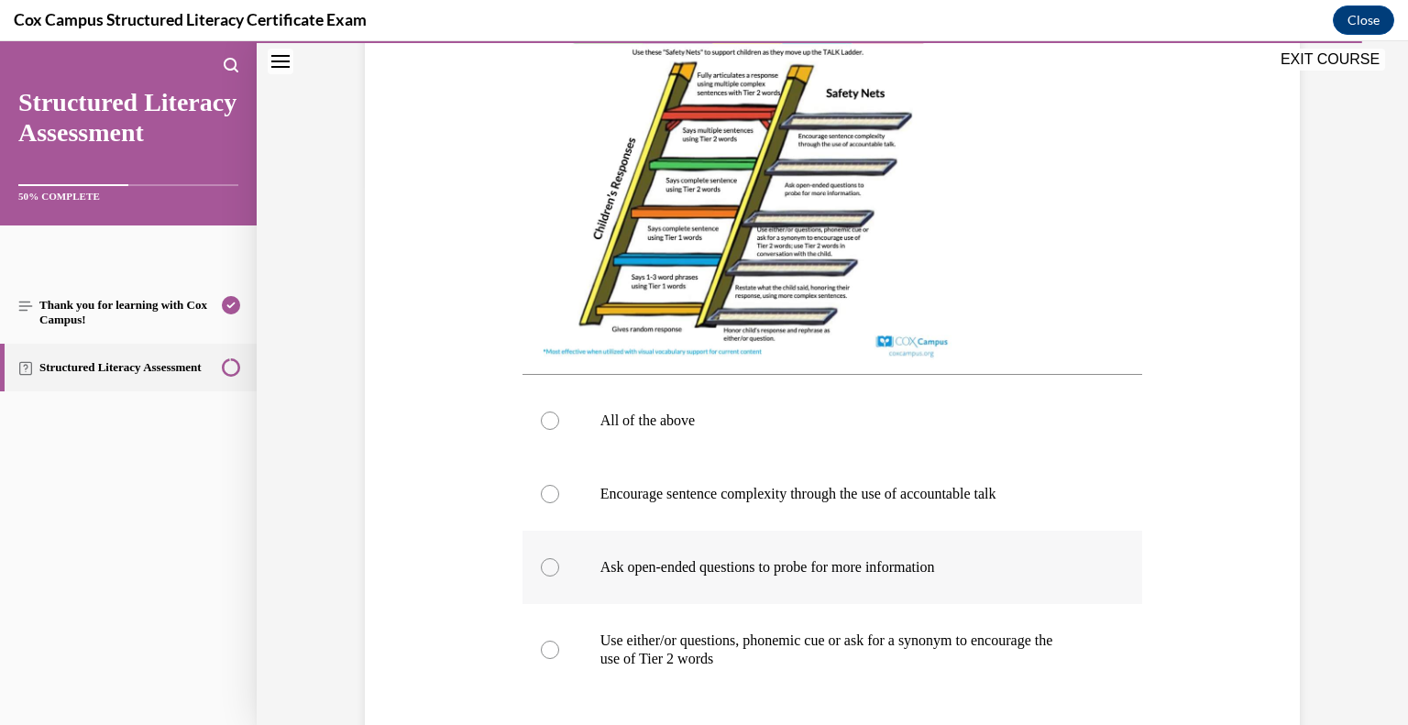
scroll to position [568, 0]
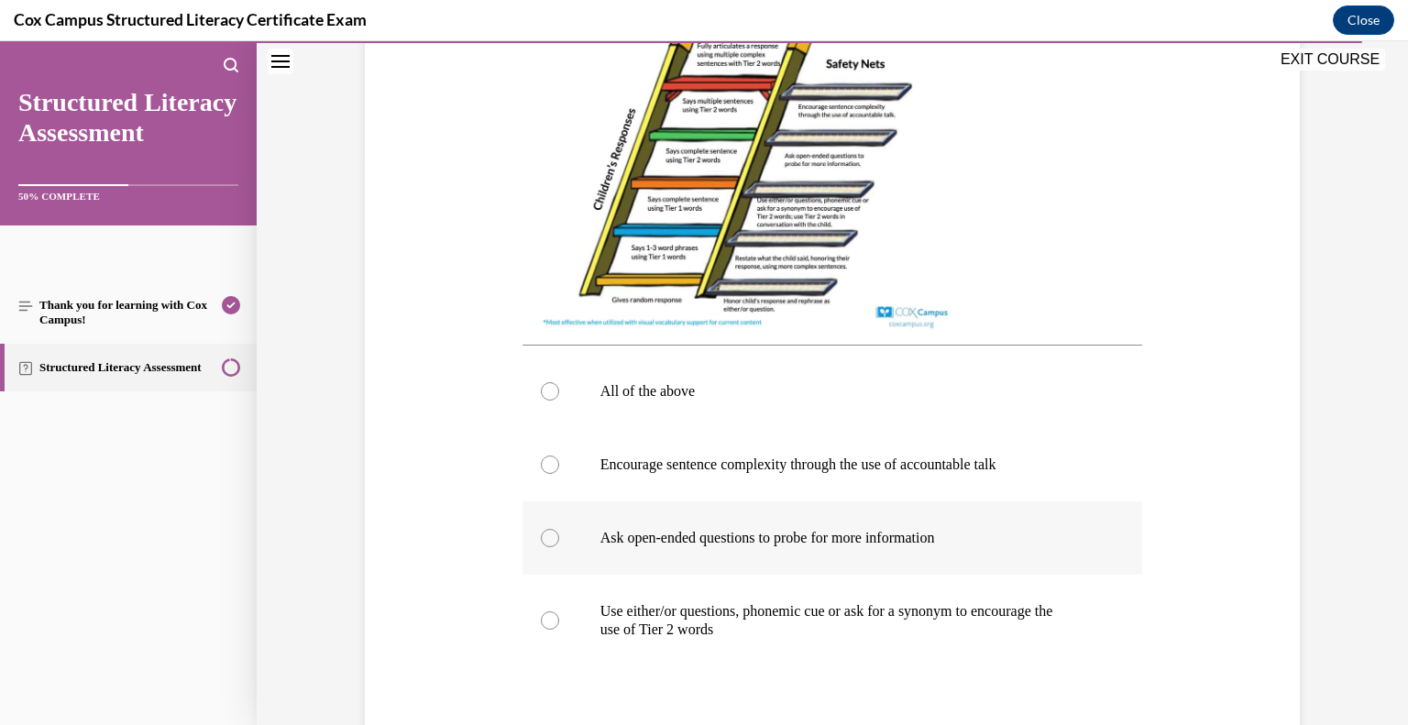
click at [669, 541] on p "Ask open-ended questions to probe for more information" at bounding box center [848, 538] width 497 height 18
click at [559, 541] on input "Ask open-ended questions to probe for more information" at bounding box center [550, 538] width 18 height 18
radio input "true"
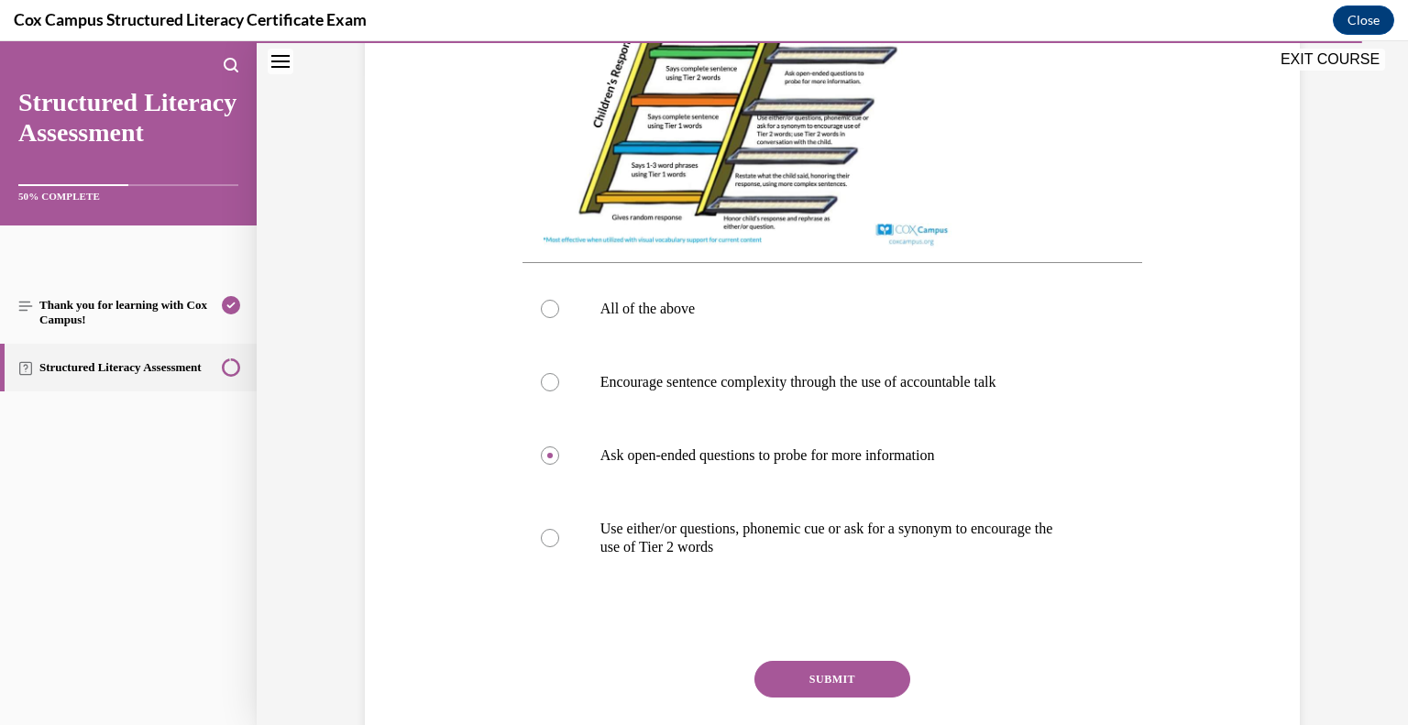
scroll to position [664, 0]
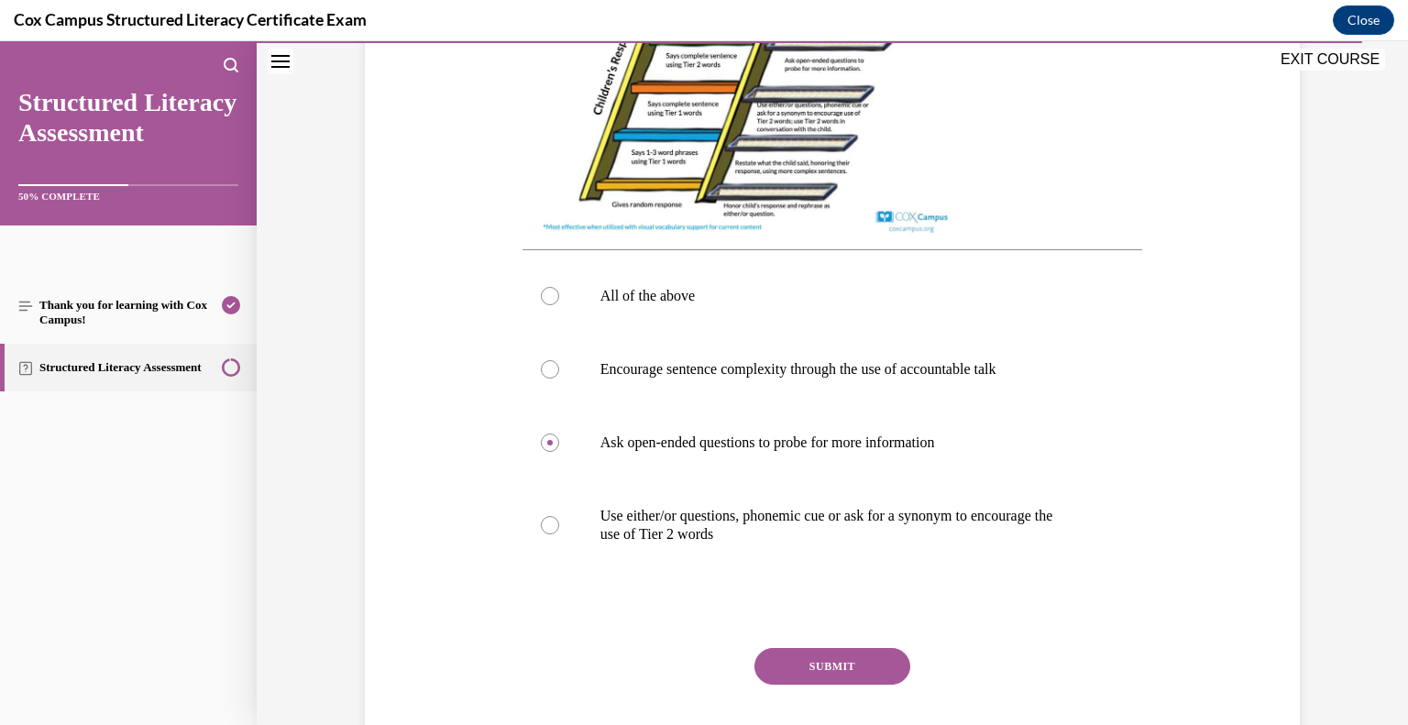
click at [856, 685] on button "SUBMIT" at bounding box center [833, 666] width 156 height 37
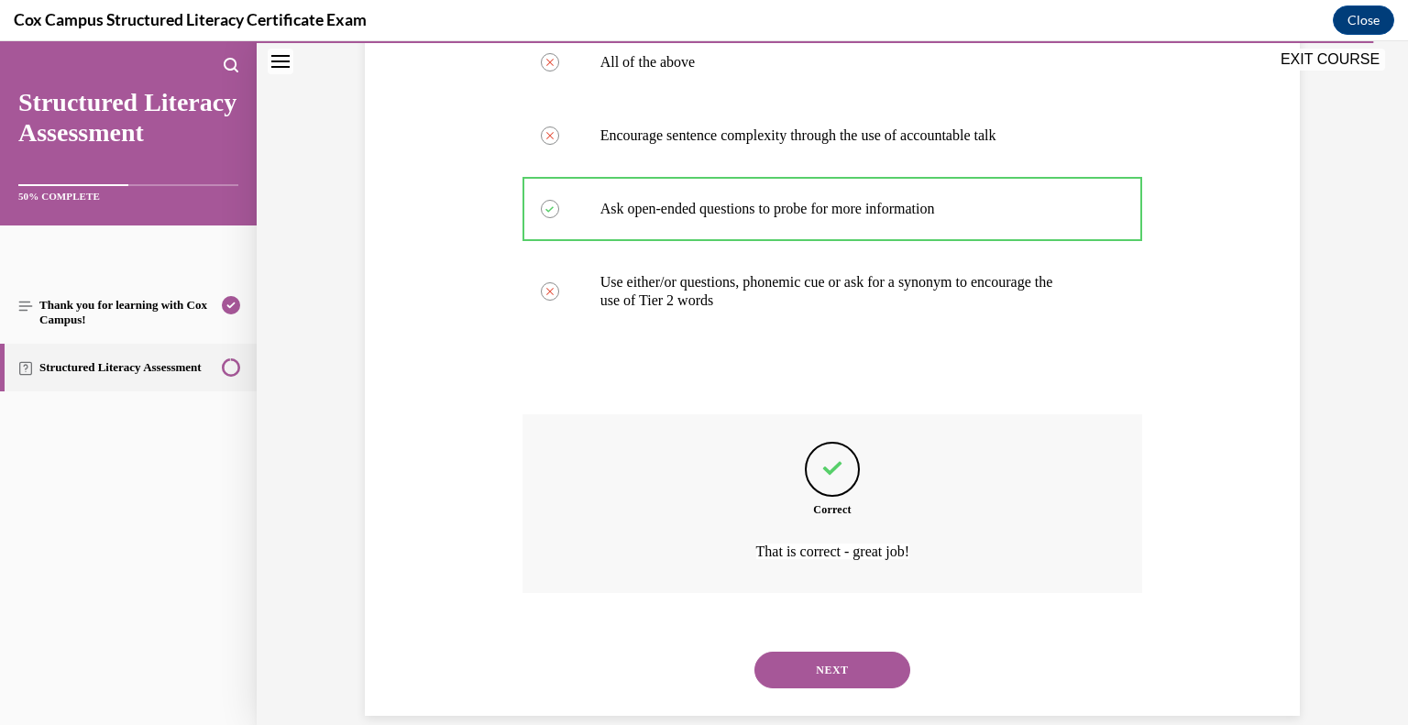
scroll to position [942, 0]
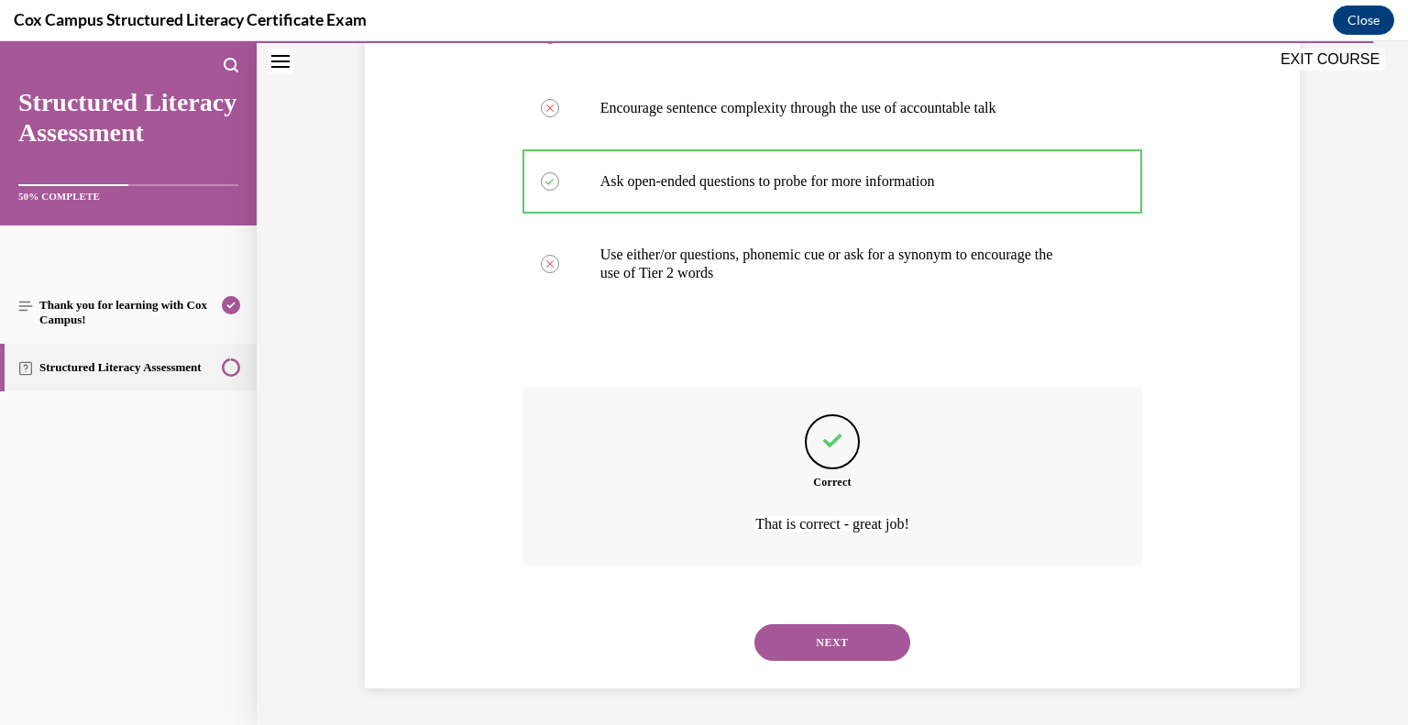
click at [841, 645] on button "NEXT" at bounding box center [833, 642] width 156 height 37
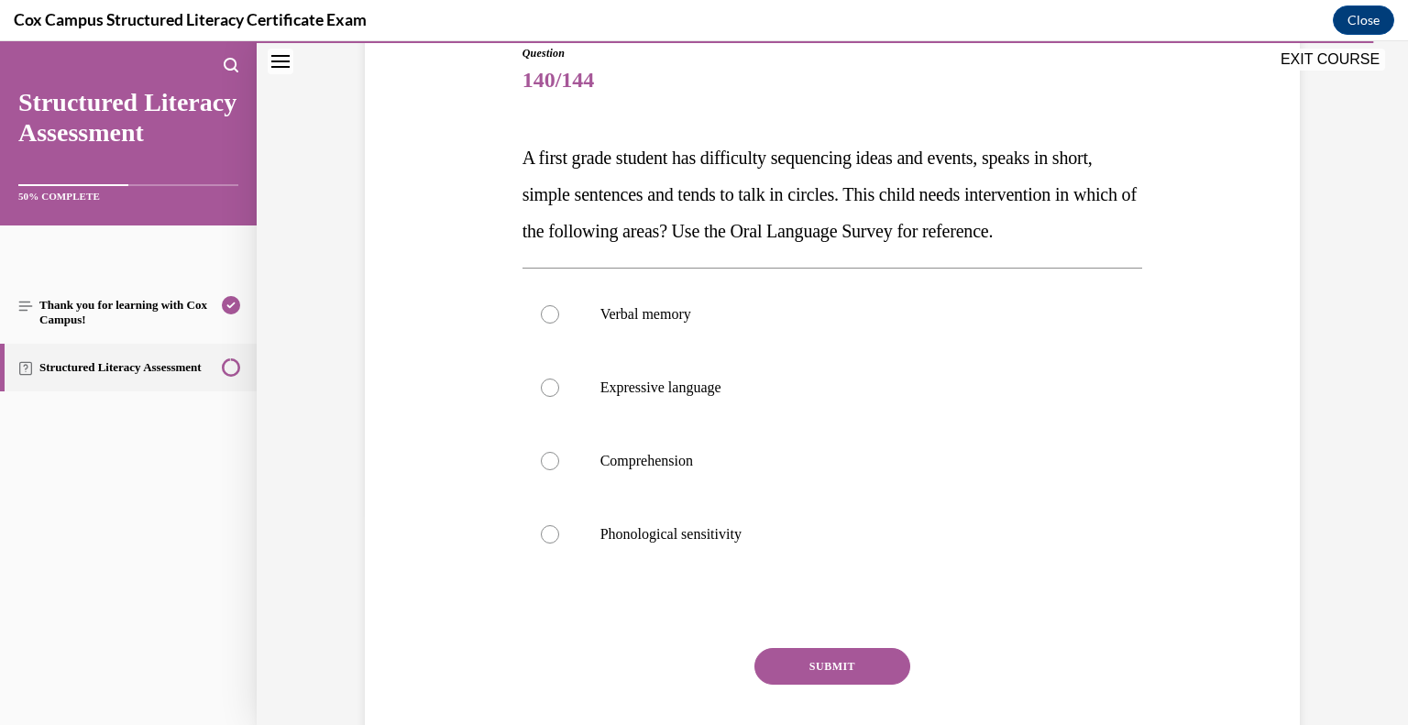
scroll to position [220, 0]
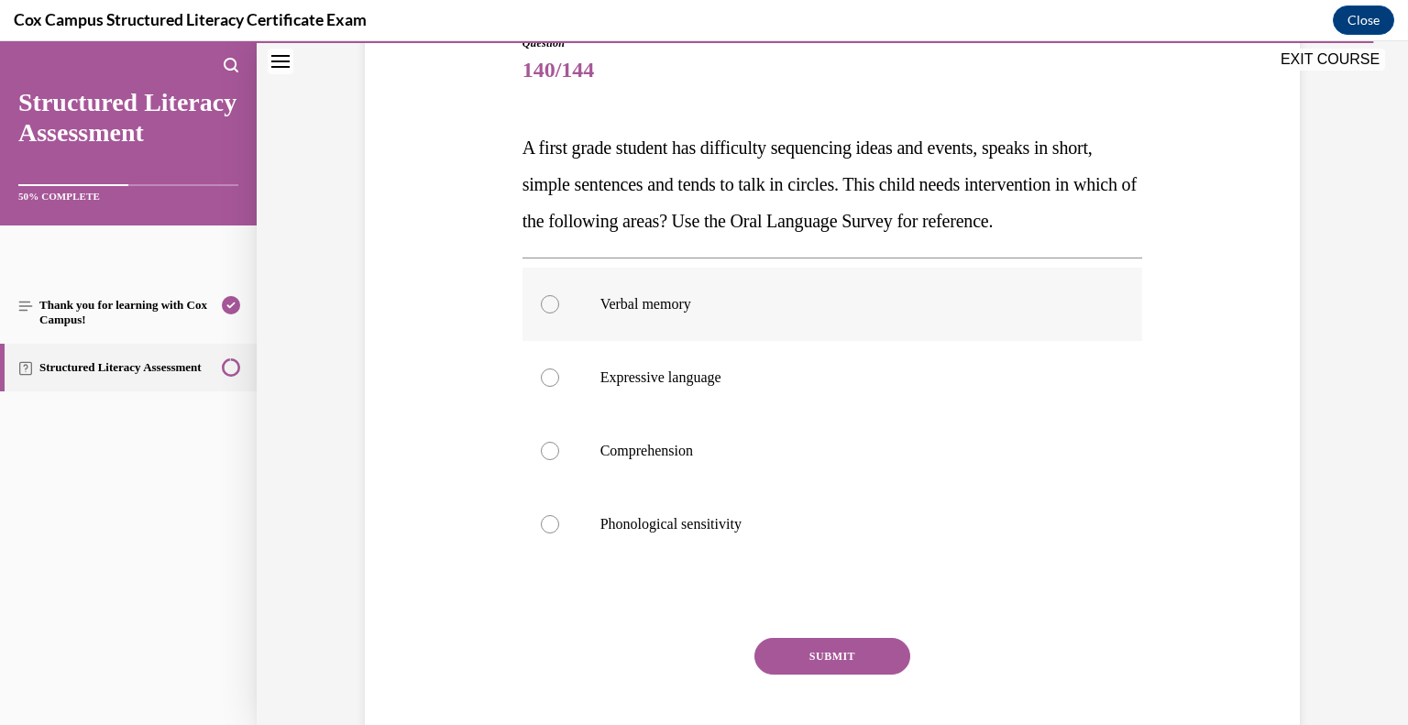
click at [544, 314] on div at bounding box center [550, 304] width 18 height 18
click at [544, 314] on input "Verbal memory" at bounding box center [550, 304] width 18 height 18
radio input "true"
click at [849, 675] on button "SUBMIT" at bounding box center [833, 656] width 156 height 37
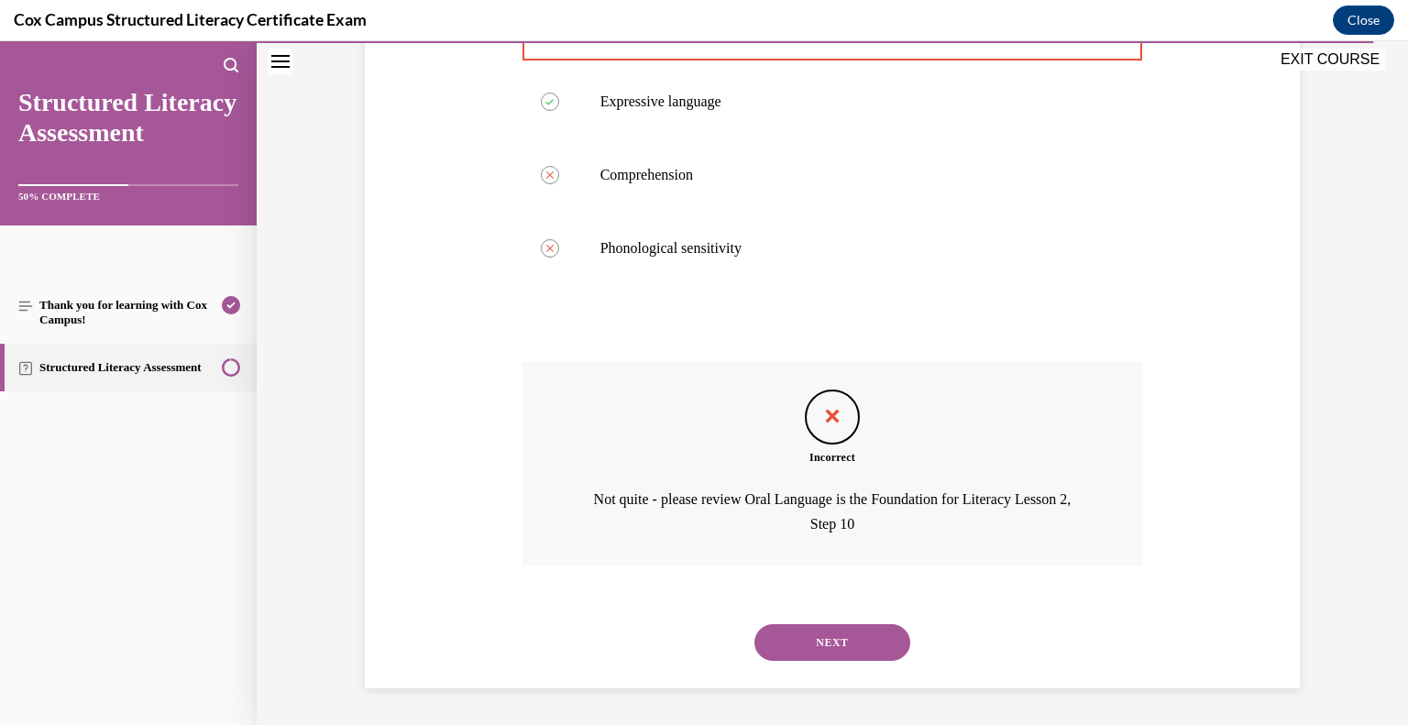
scroll to position [532, 0]
click at [841, 642] on button "NEXT" at bounding box center [833, 642] width 156 height 37
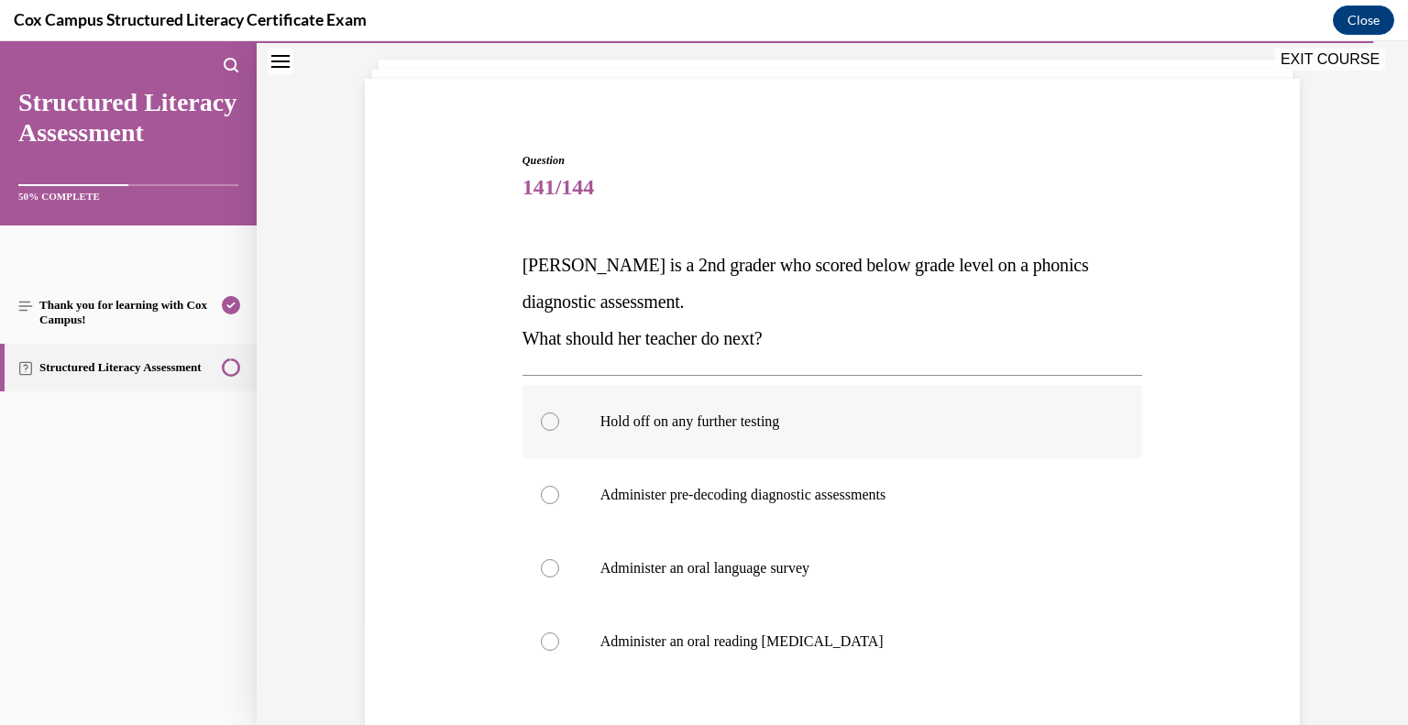
scroll to position [105, 0]
click at [655, 568] on p "Administer an oral language survey" at bounding box center [848, 565] width 497 height 18
click at [559, 568] on input "Administer an oral language survey" at bounding box center [550, 565] width 18 height 18
radio input "true"
click at [831, 504] on label "Administer pre-decoding diagnostic assessments" at bounding box center [833, 492] width 621 height 73
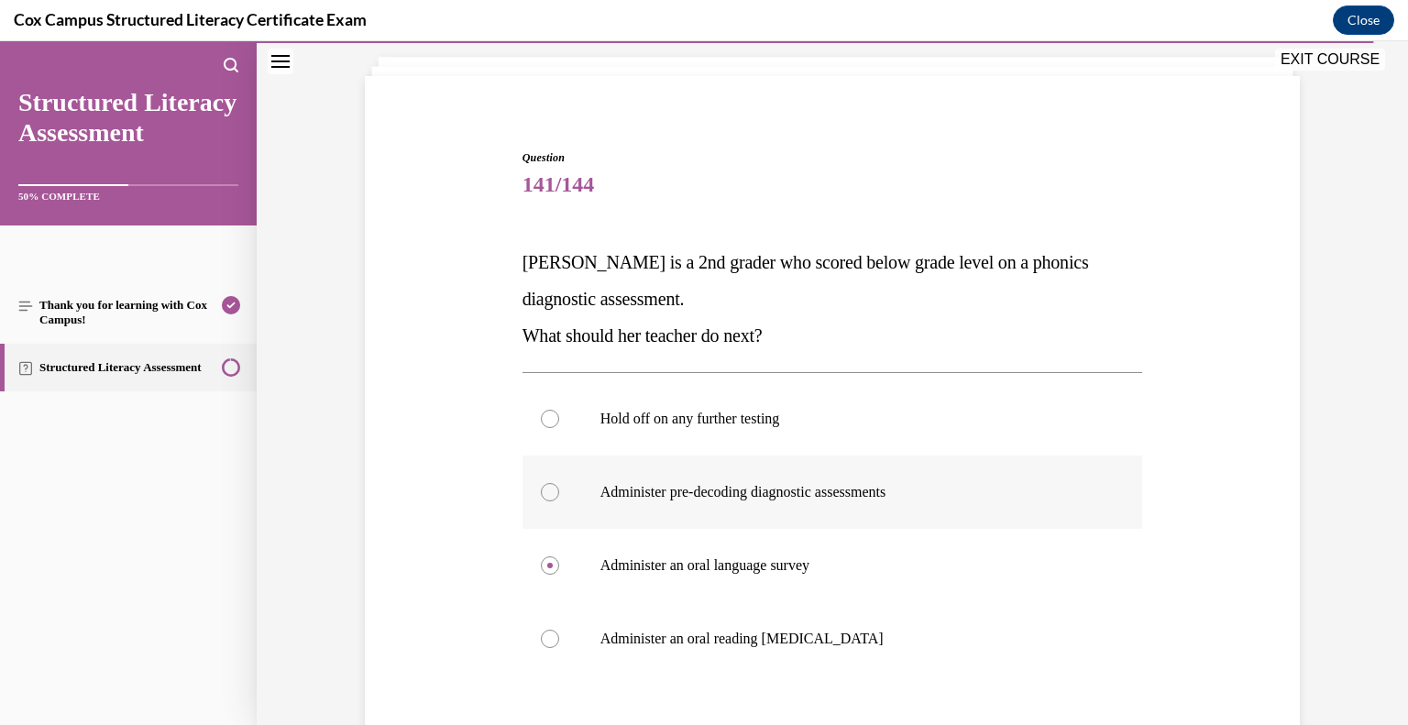
click at [547, 493] on div at bounding box center [550, 492] width 18 height 18
click at [547, 493] on input "Administer pre-decoding diagnostic assessments" at bounding box center [550, 492] width 18 height 18
radio input "true"
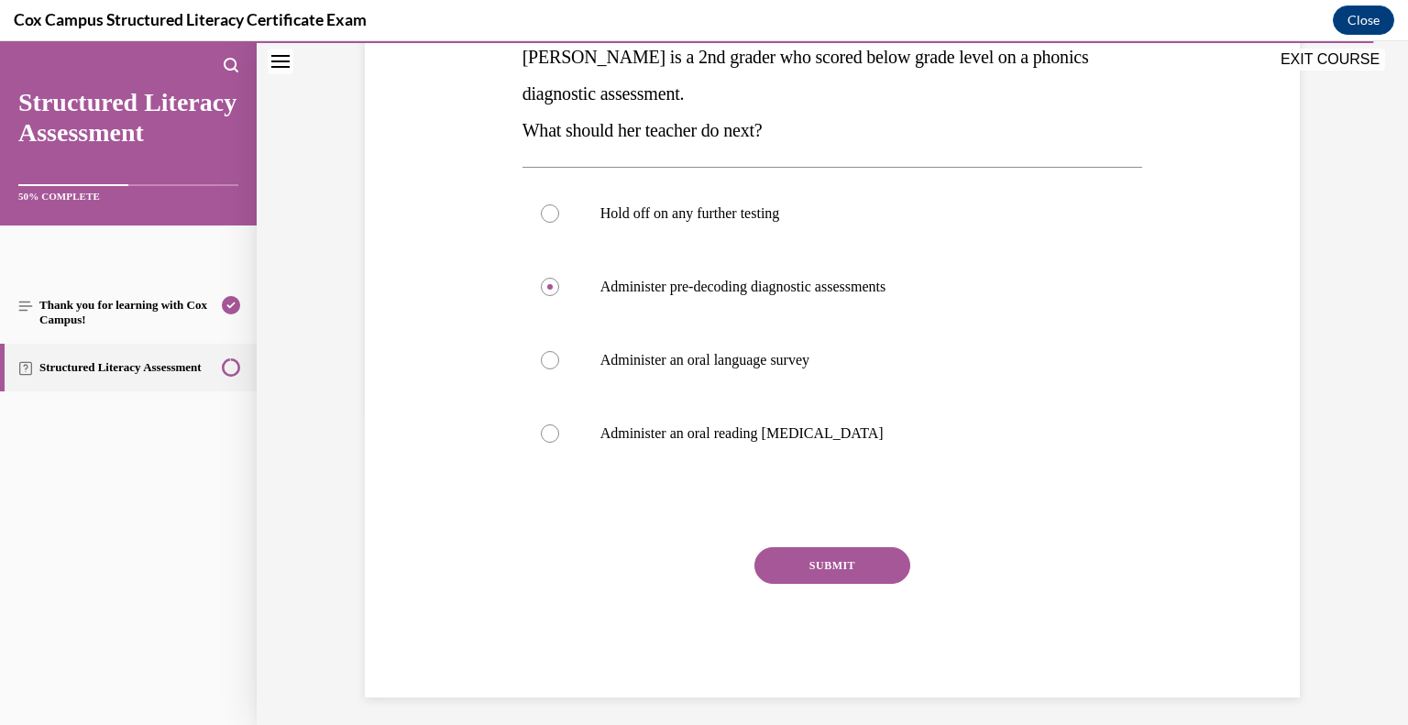
click at [856, 566] on button "SUBMIT" at bounding box center [833, 565] width 156 height 37
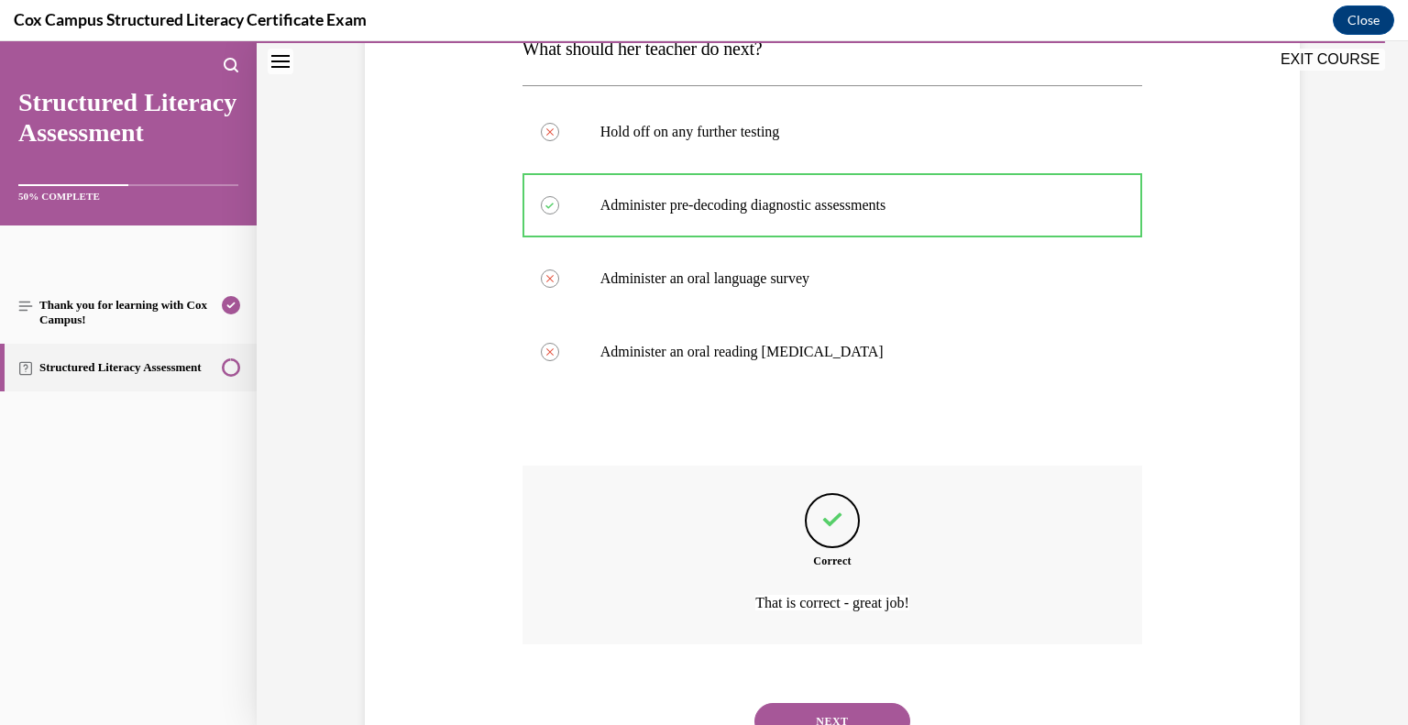
scroll to position [470, 0]
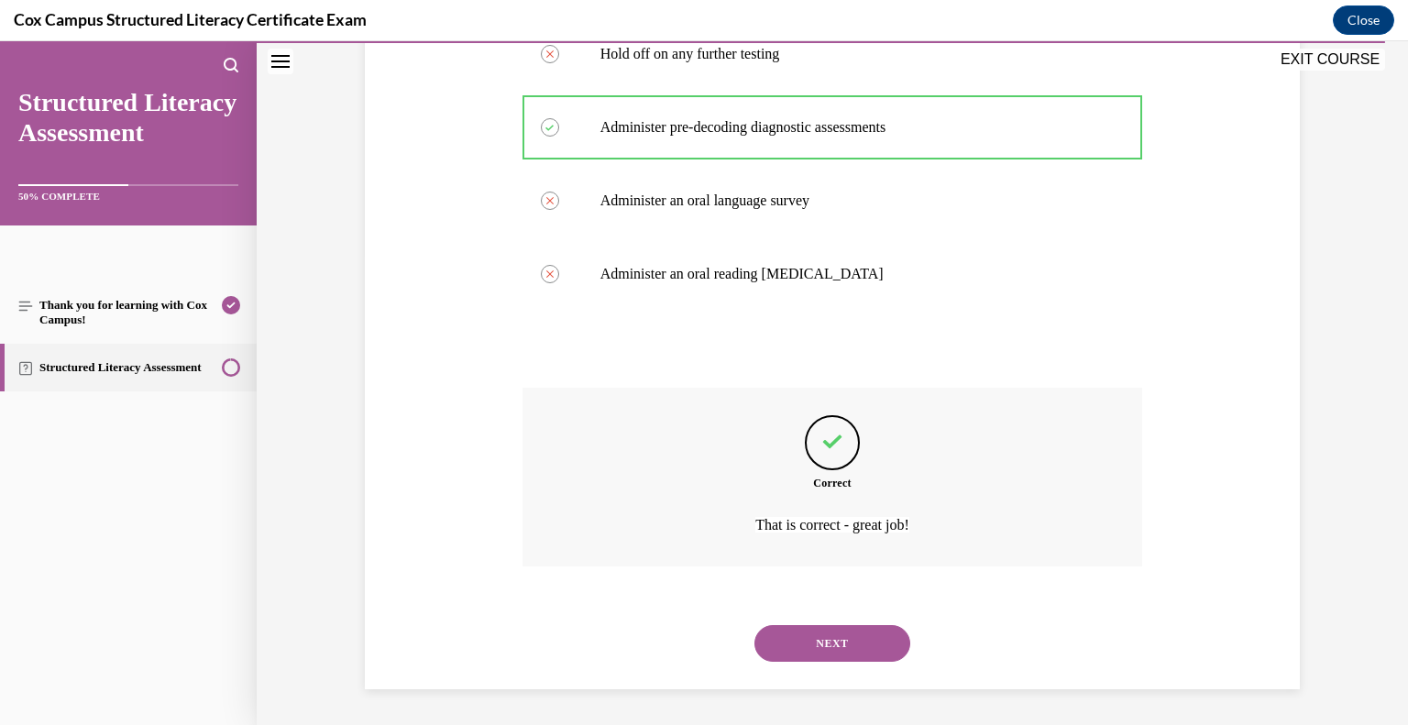
click at [812, 634] on button "NEXT" at bounding box center [833, 643] width 156 height 37
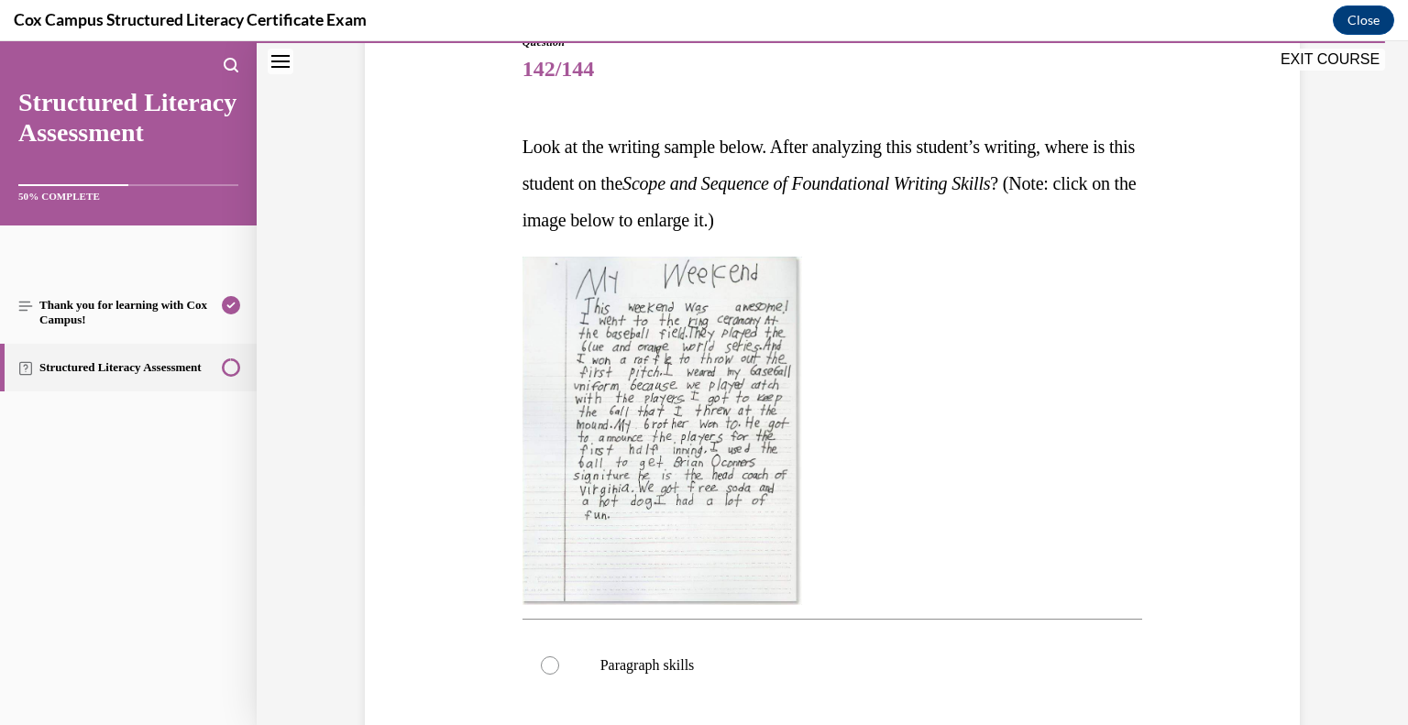
scroll to position [230, 0]
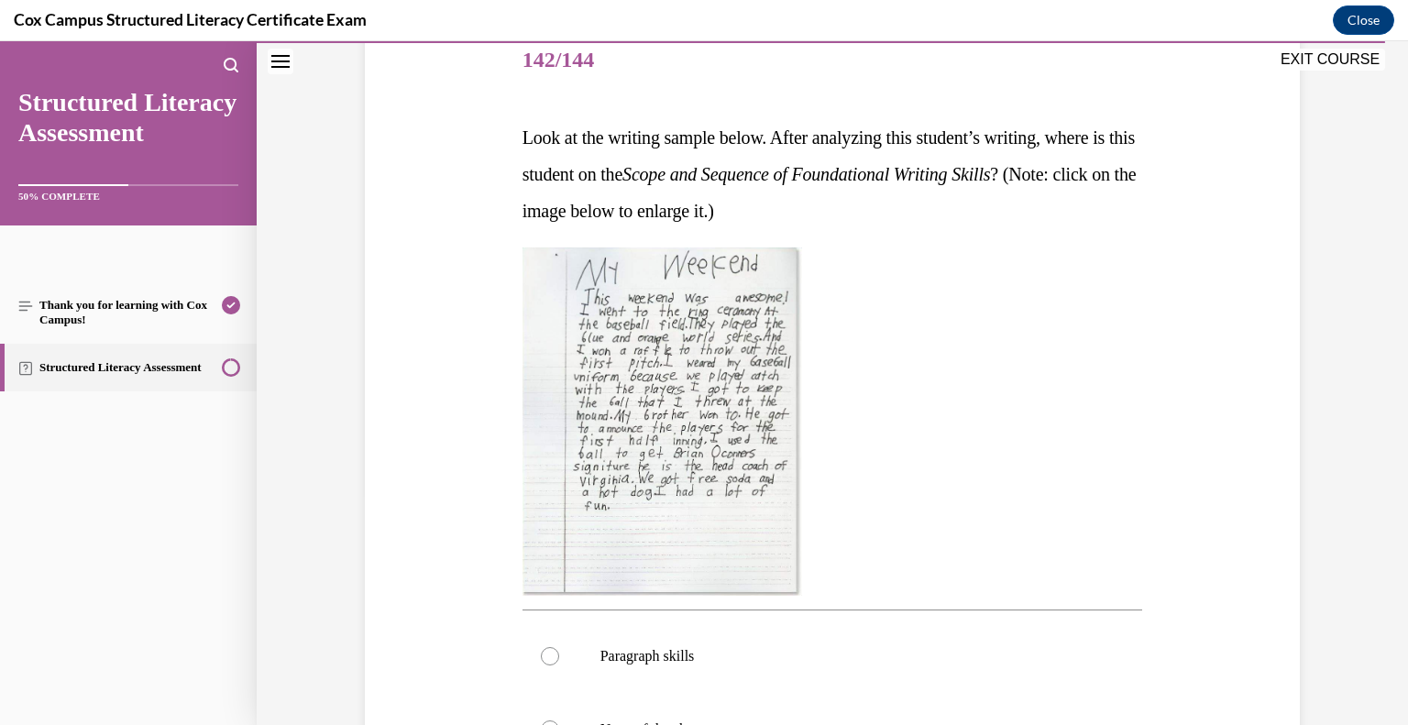
click at [697, 420] on img at bounding box center [663, 422] width 280 height 348
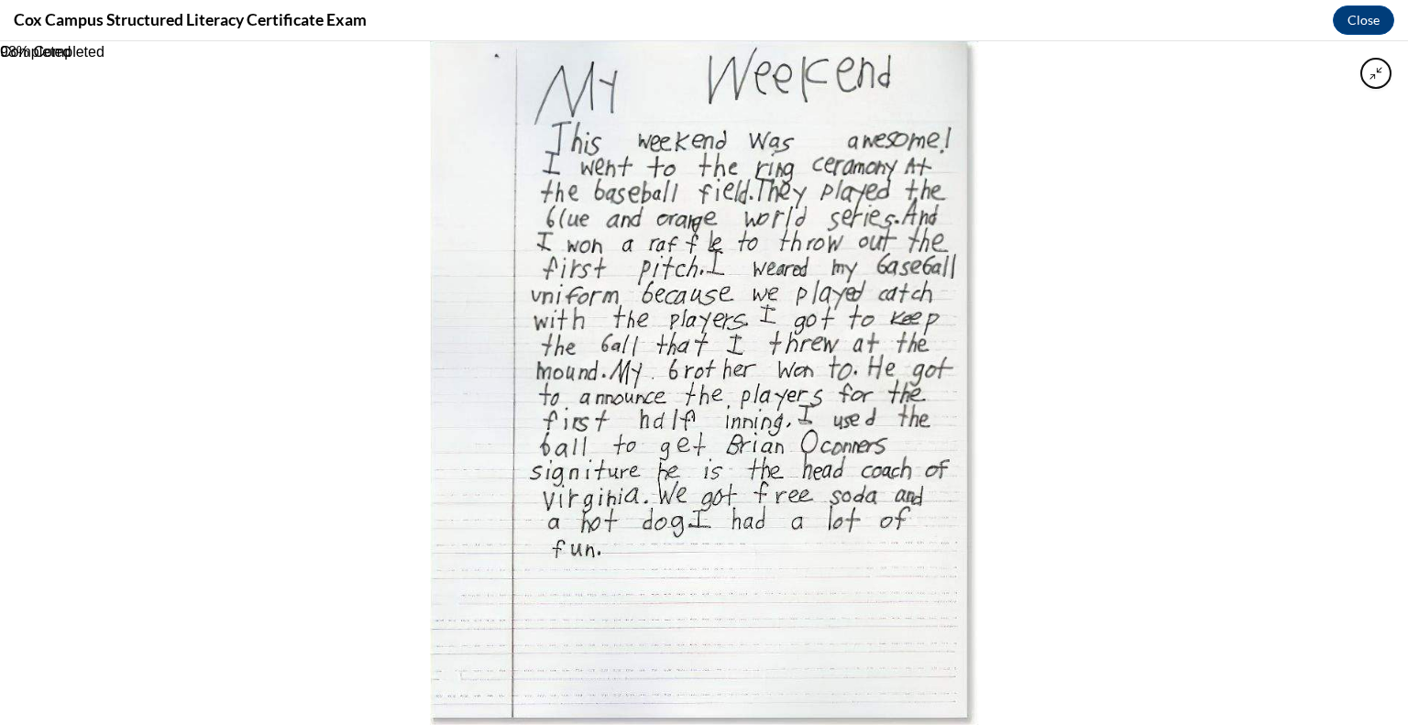
click at [363, 468] on div at bounding box center [704, 383] width 1408 height 684
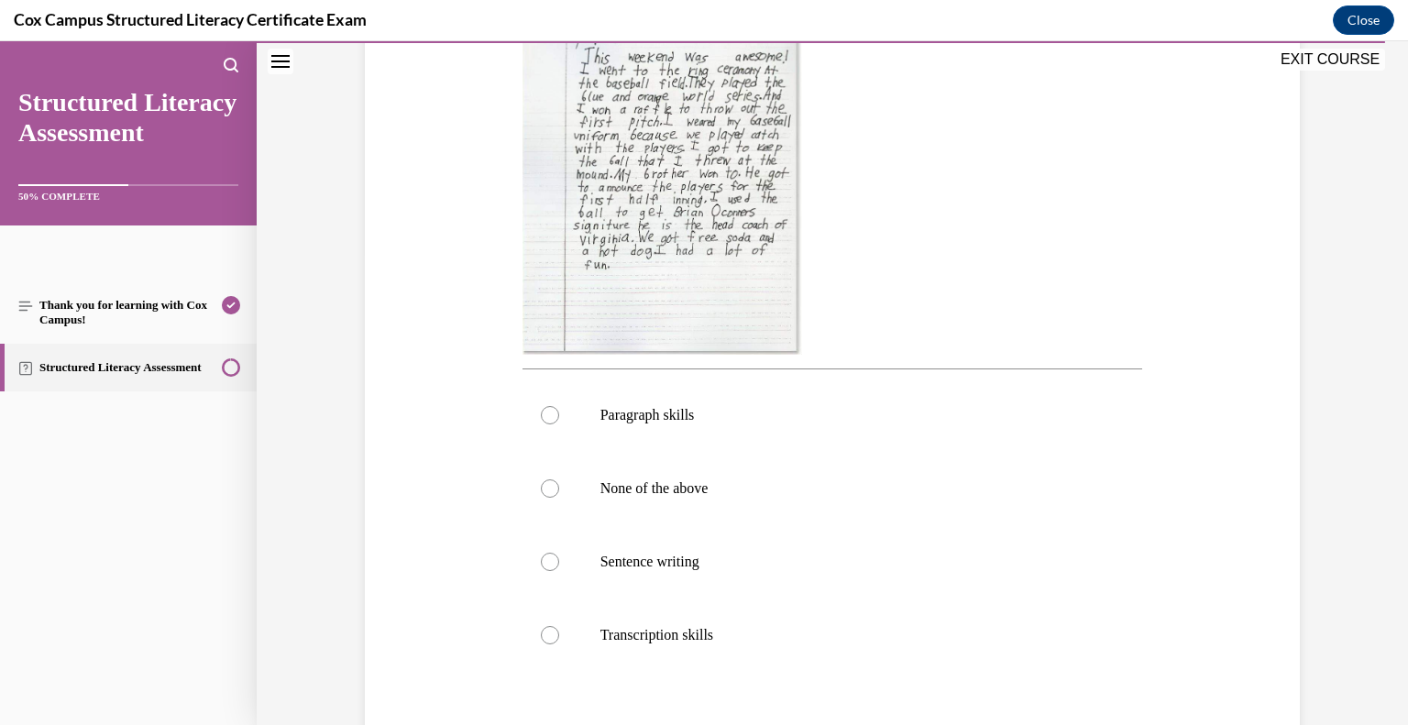
scroll to position [473, 0]
drag, startPoint x: 542, startPoint y: 413, endPoint x: 639, endPoint y: 416, distance: 97.2
click at [543, 413] on div at bounding box center [550, 413] width 18 height 18
click at [543, 413] on input "Paragraph skills" at bounding box center [550, 413] width 18 height 18
radio input "true"
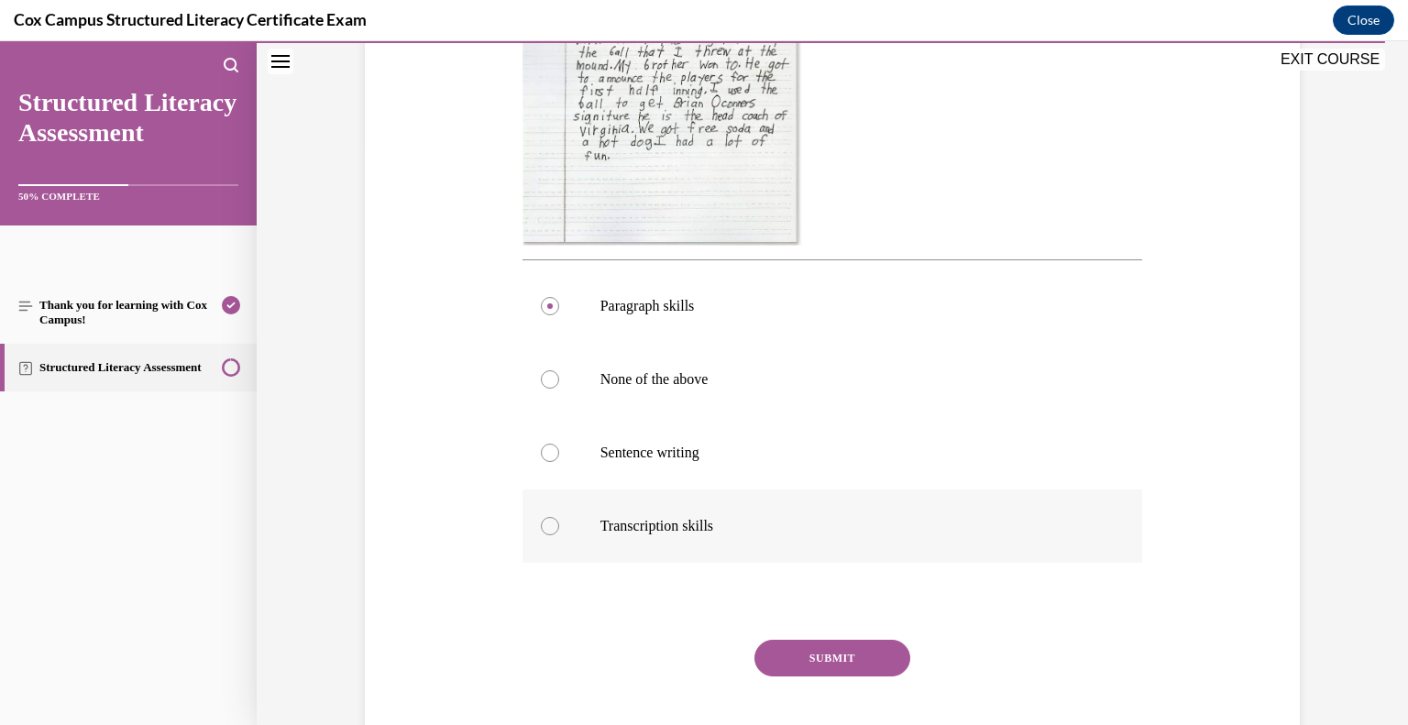
scroll to position [616, 0]
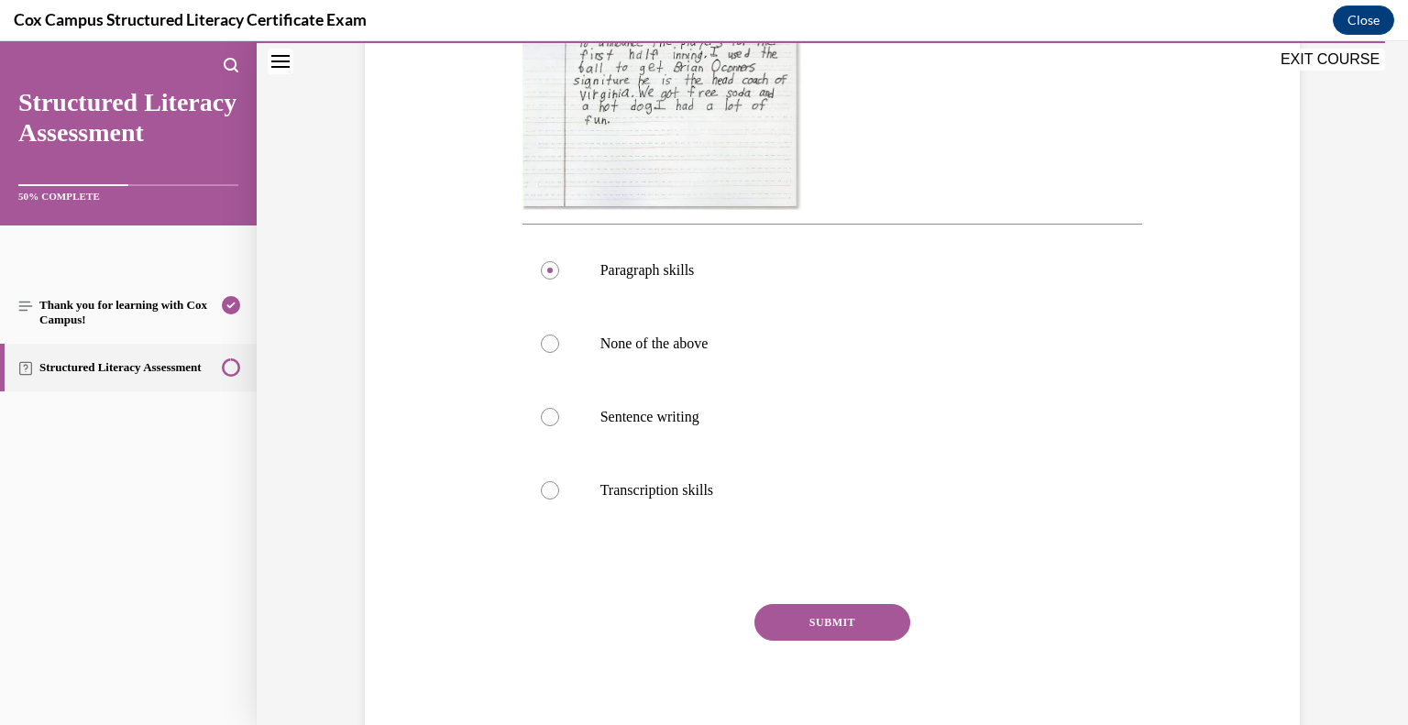
click at [855, 622] on button "SUBMIT" at bounding box center [833, 622] width 156 height 37
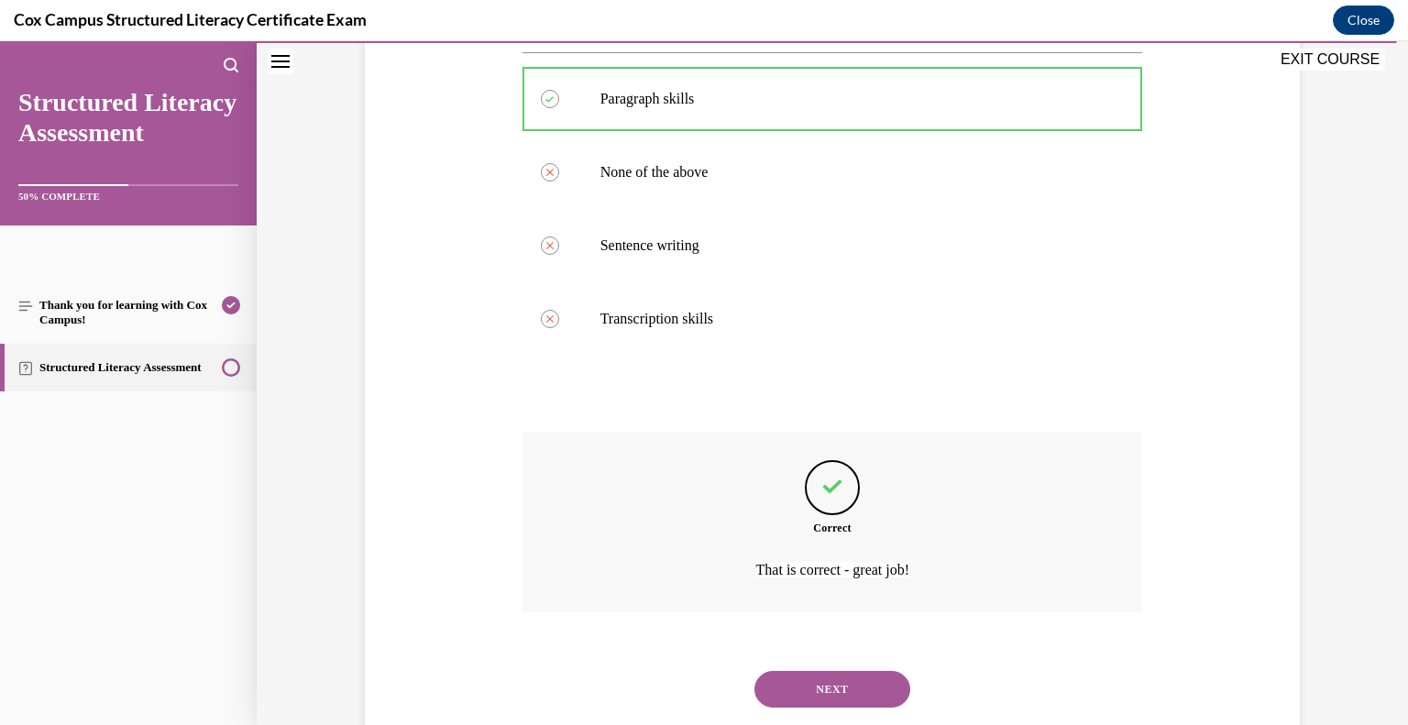
scroll to position [832, 0]
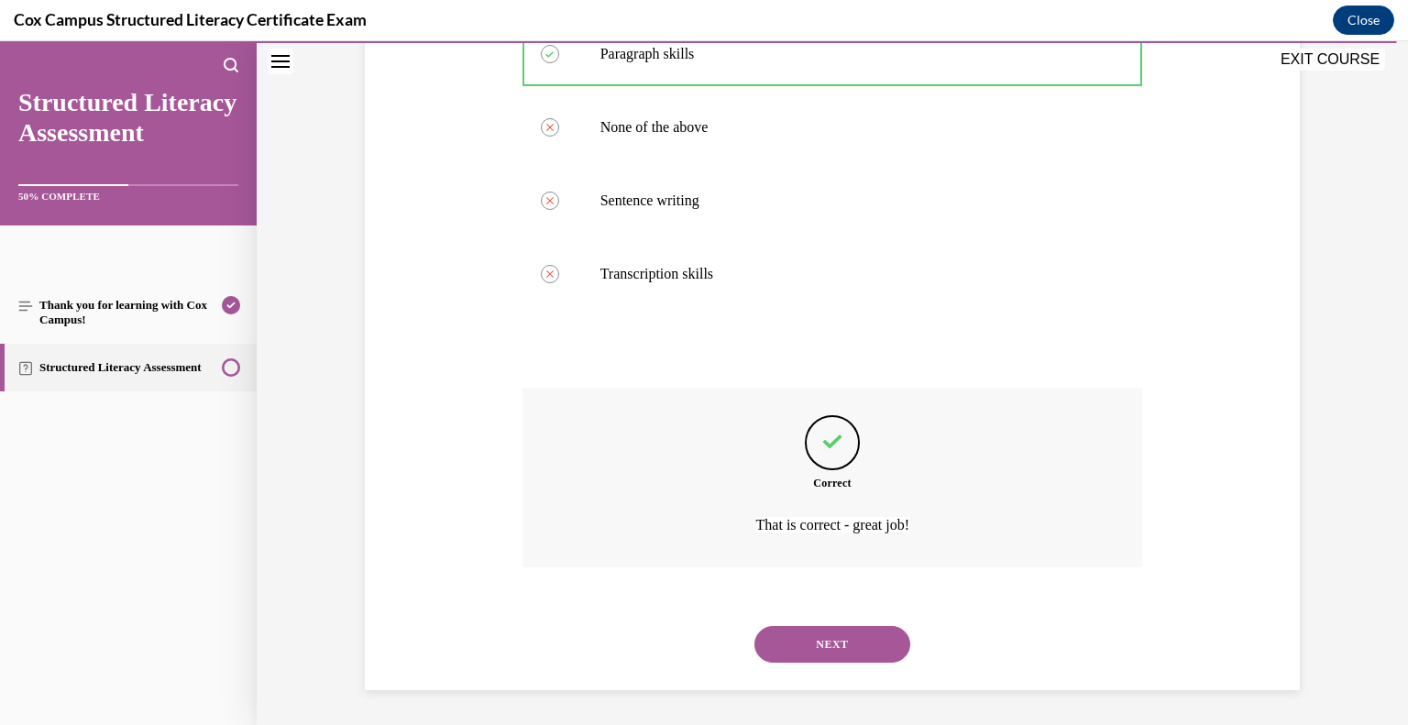
click at [849, 637] on button "NEXT" at bounding box center [833, 644] width 156 height 37
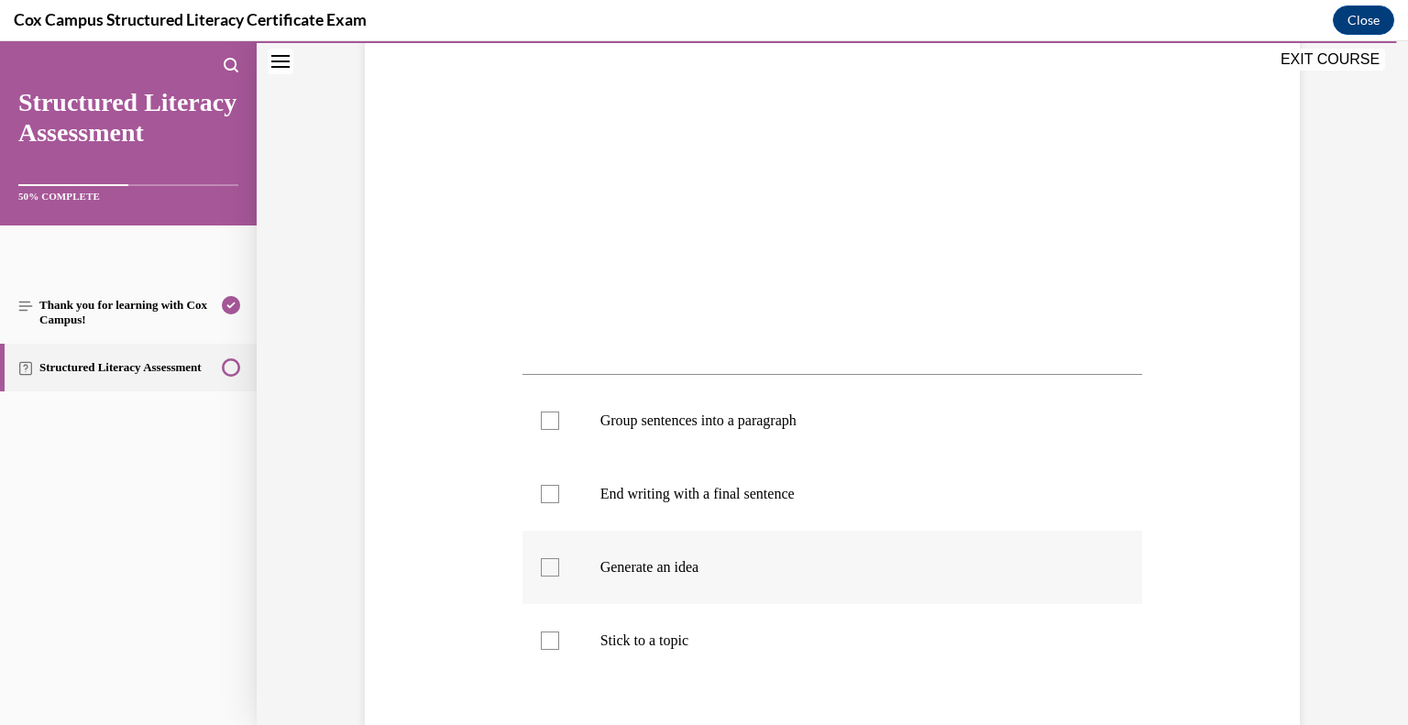
scroll to position [409, 0]
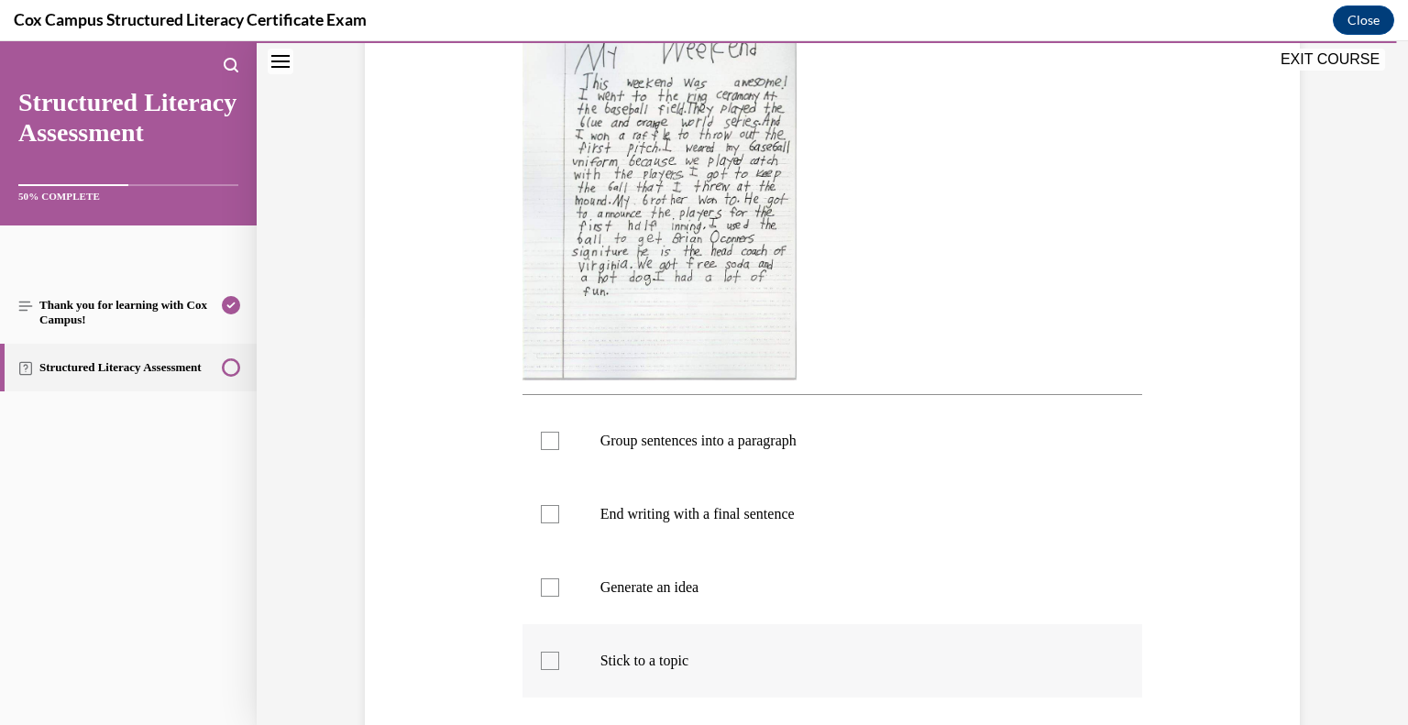
click at [536, 662] on label "Stick to a topic" at bounding box center [833, 660] width 621 height 73
click at [541, 662] on input "Stick to a topic" at bounding box center [550, 661] width 18 height 18
checkbox input "true"
click at [547, 585] on div at bounding box center [550, 587] width 18 height 18
click at [547, 585] on input "Generate an idea" at bounding box center [550, 587] width 18 height 18
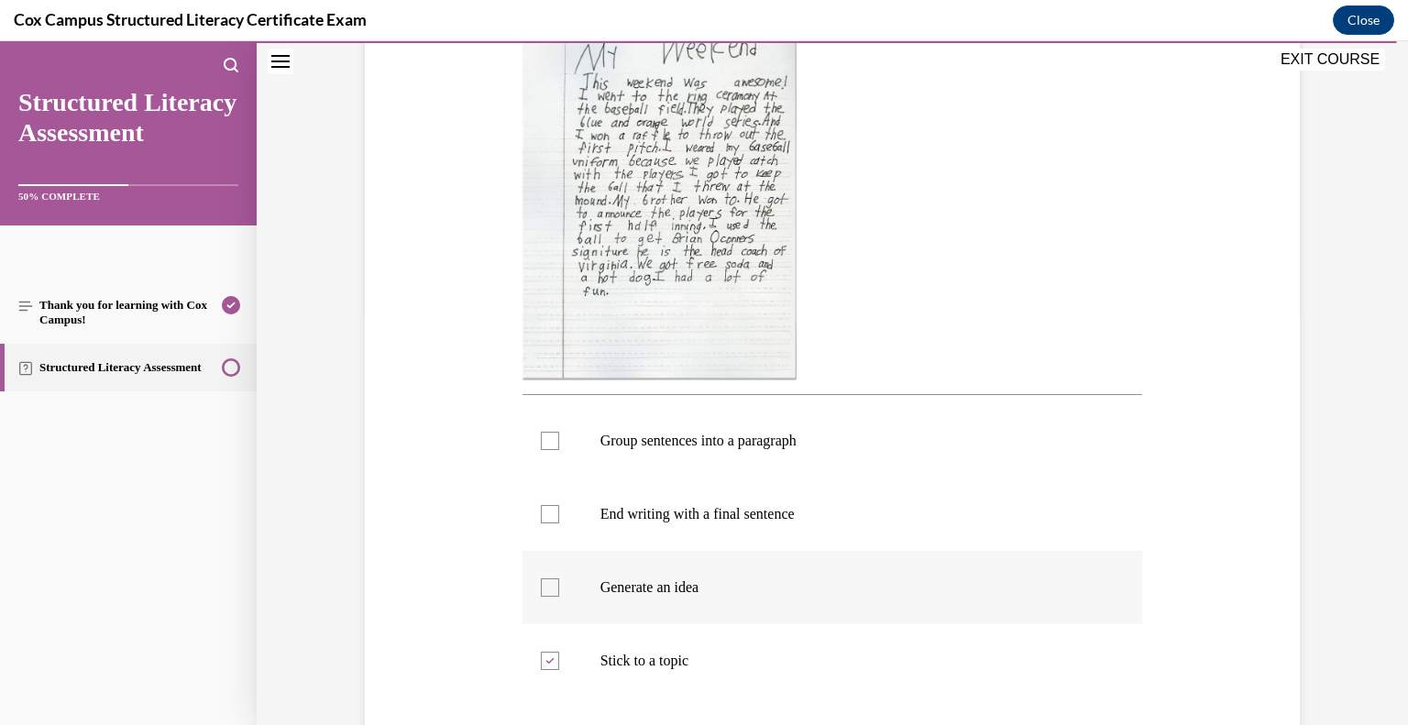
checkbox input "true"
click at [547, 514] on div at bounding box center [550, 514] width 18 height 18
click at [547, 514] on input "End writing with a final sentence" at bounding box center [550, 514] width 18 height 18
checkbox input "true"
click at [542, 432] on div at bounding box center [550, 441] width 18 height 18
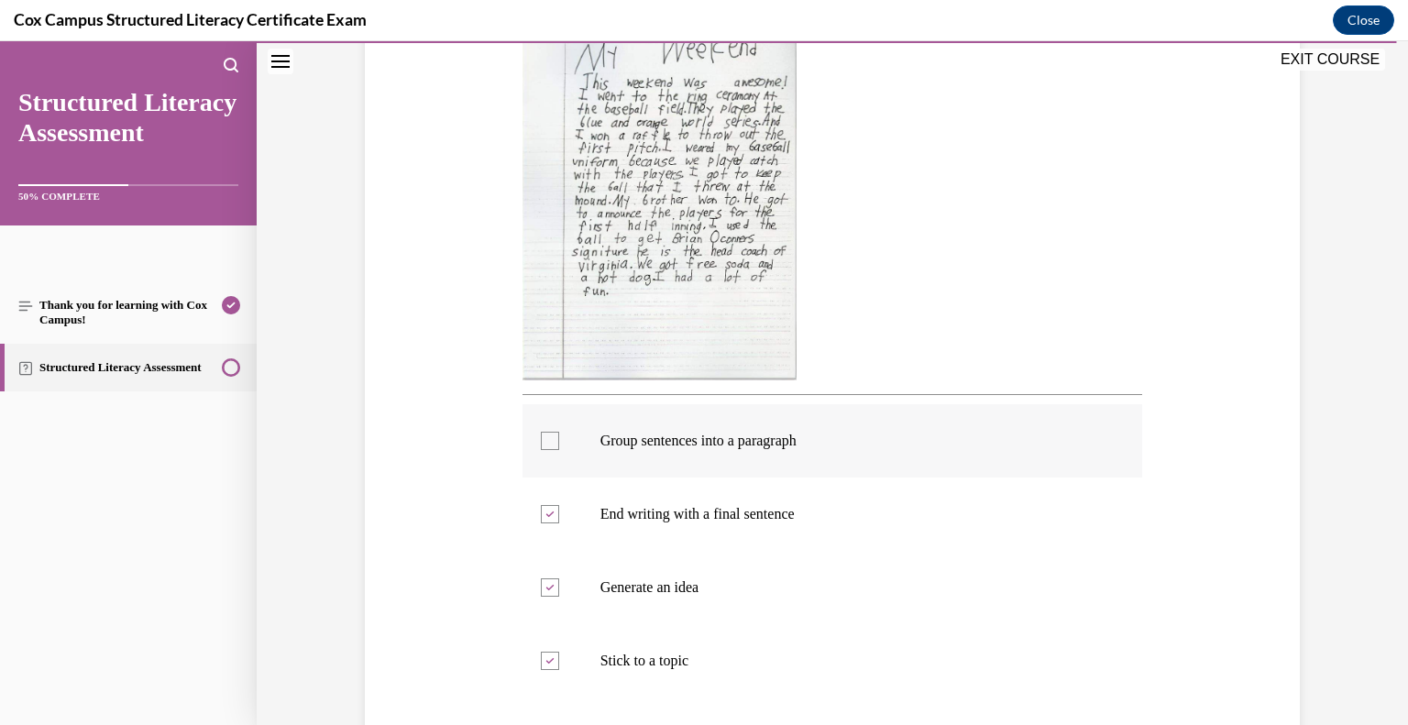
click at [542, 432] on input "Group sentences into a paragraph" at bounding box center [550, 441] width 18 height 18
checkbox input "true"
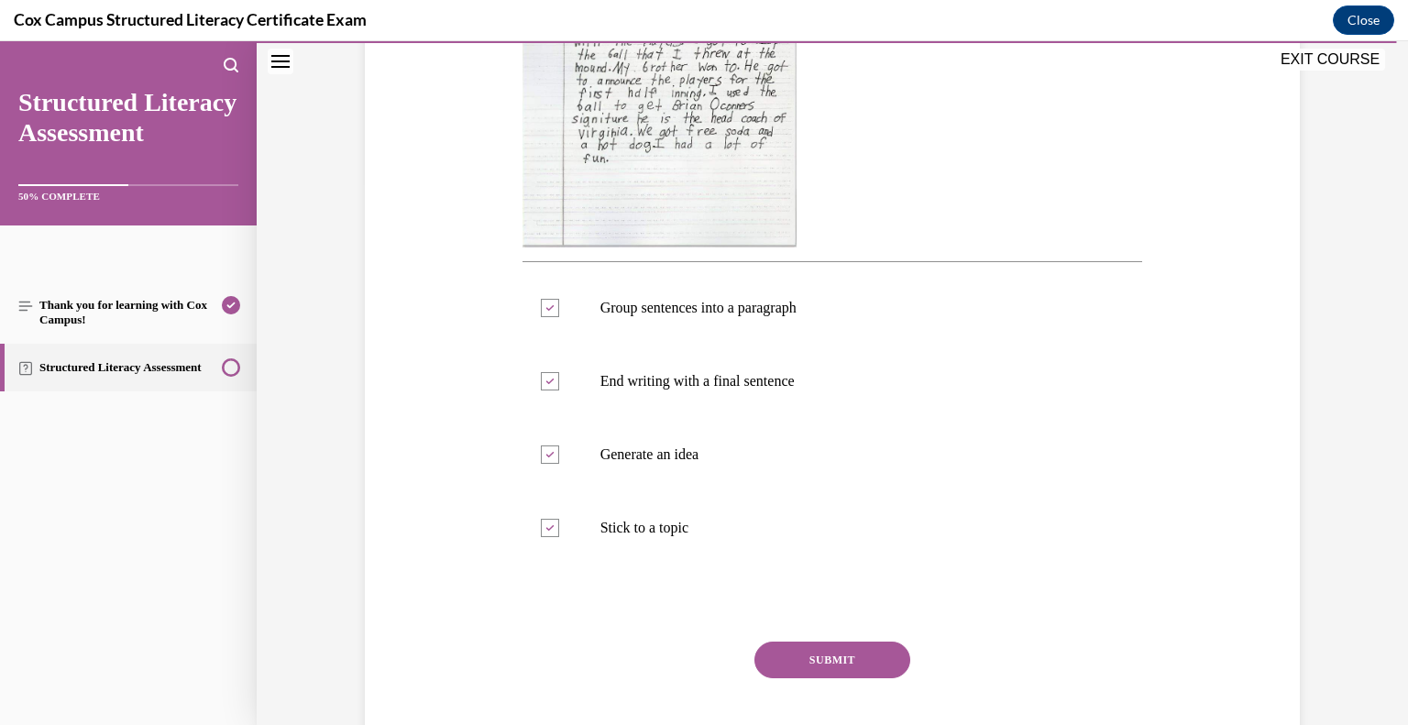
scroll to position [578, 0]
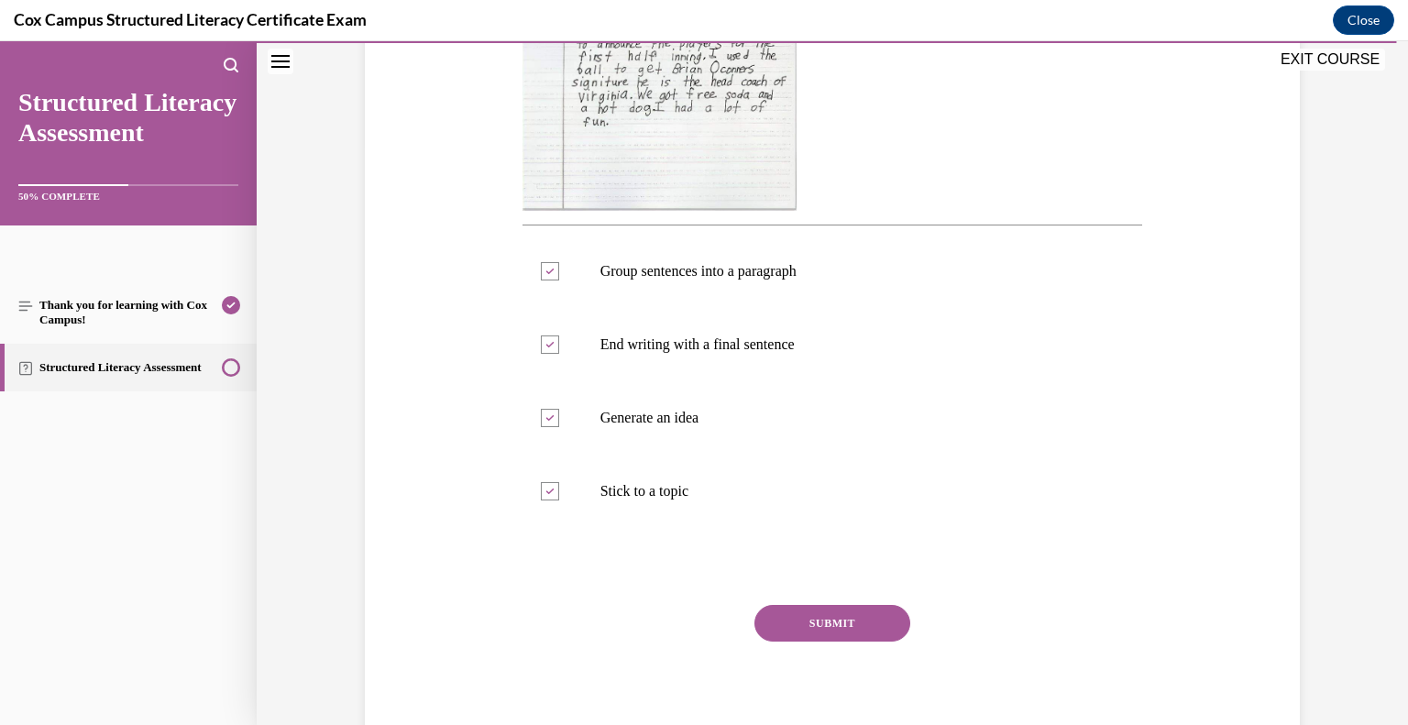
click at [793, 611] on button "SUBMIT" at bounding box center [833, 623] width 156 height 37
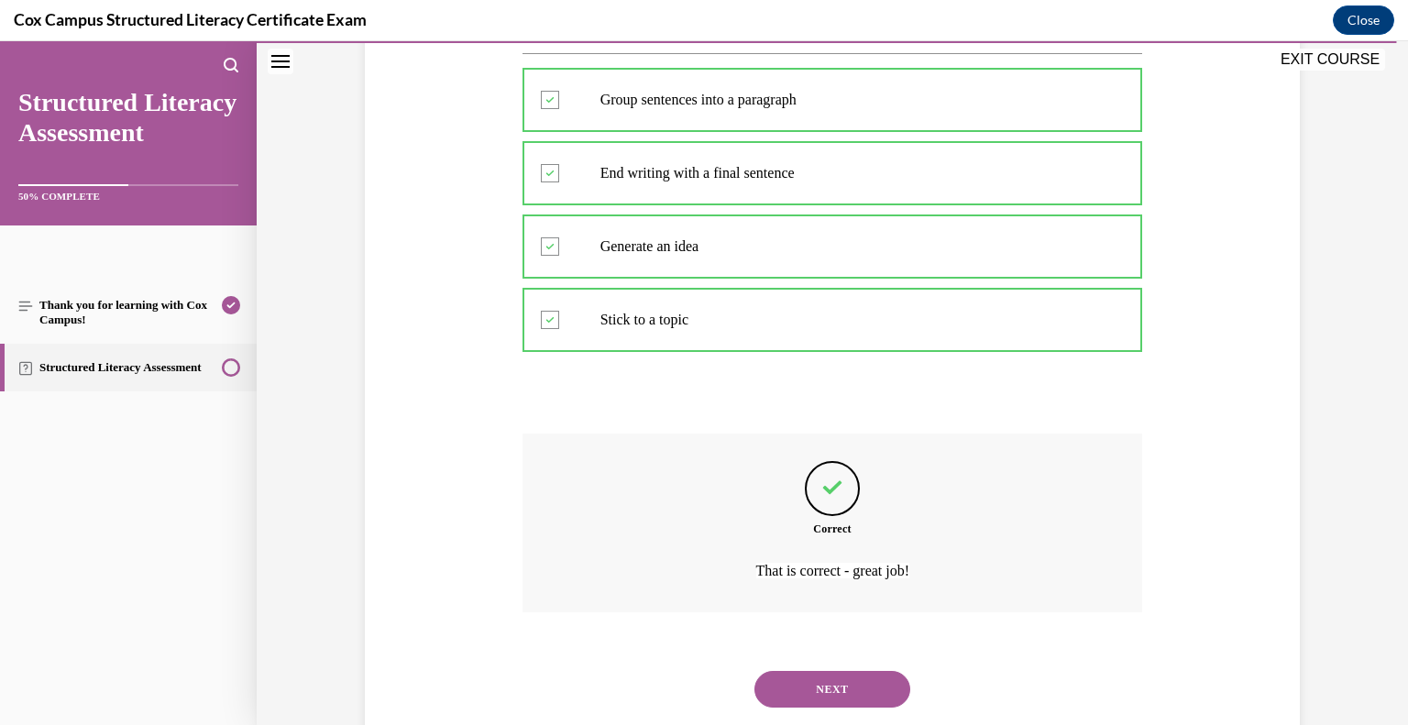
scroll to position [796, 0]
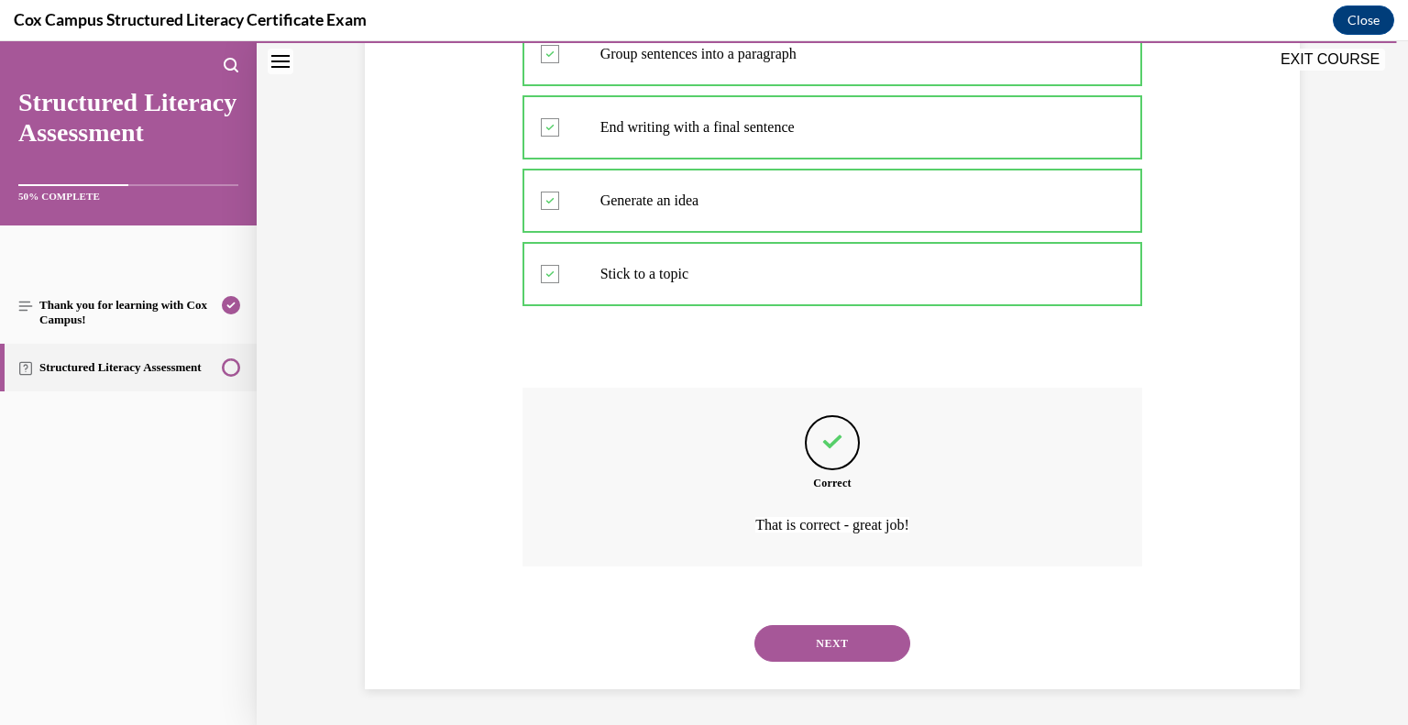
click at [829, 644] on button "NEXT" at bounding box center [833, 643] width 156 height 37
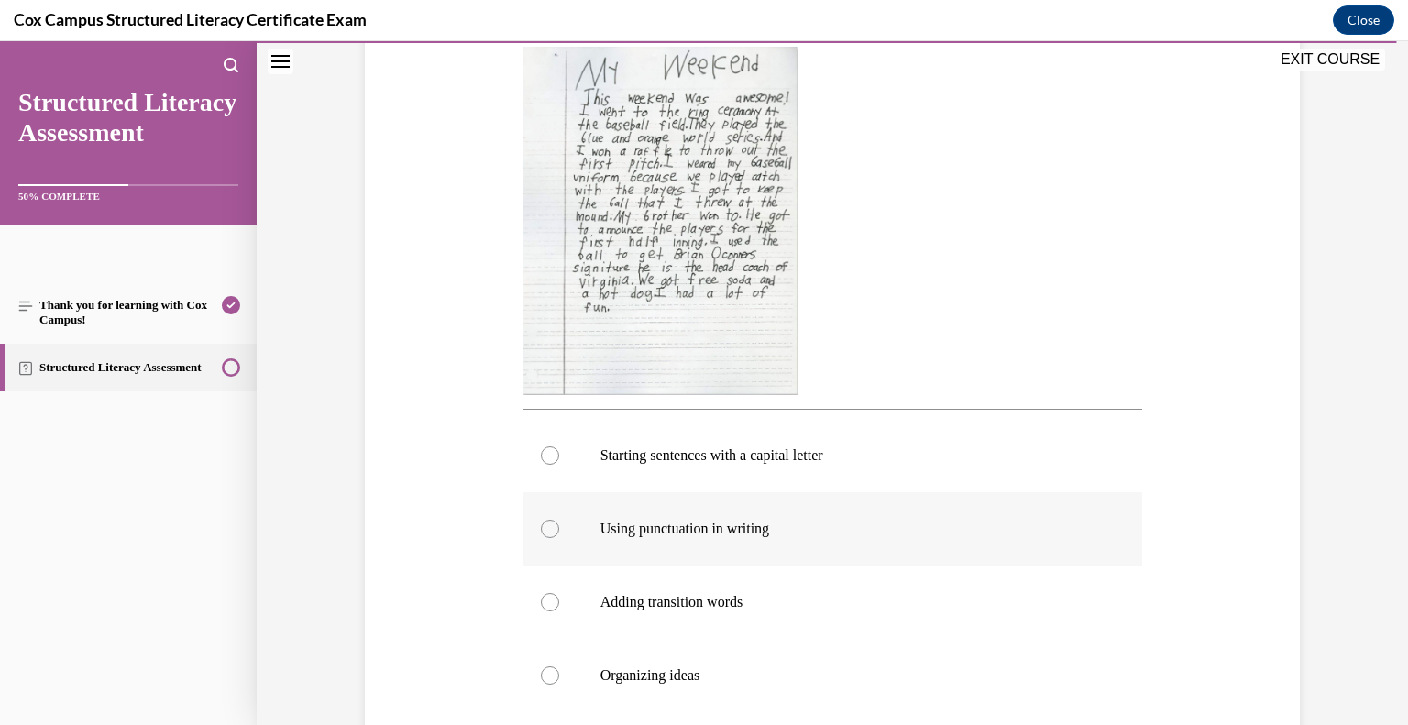
scroll to position [414, 0]
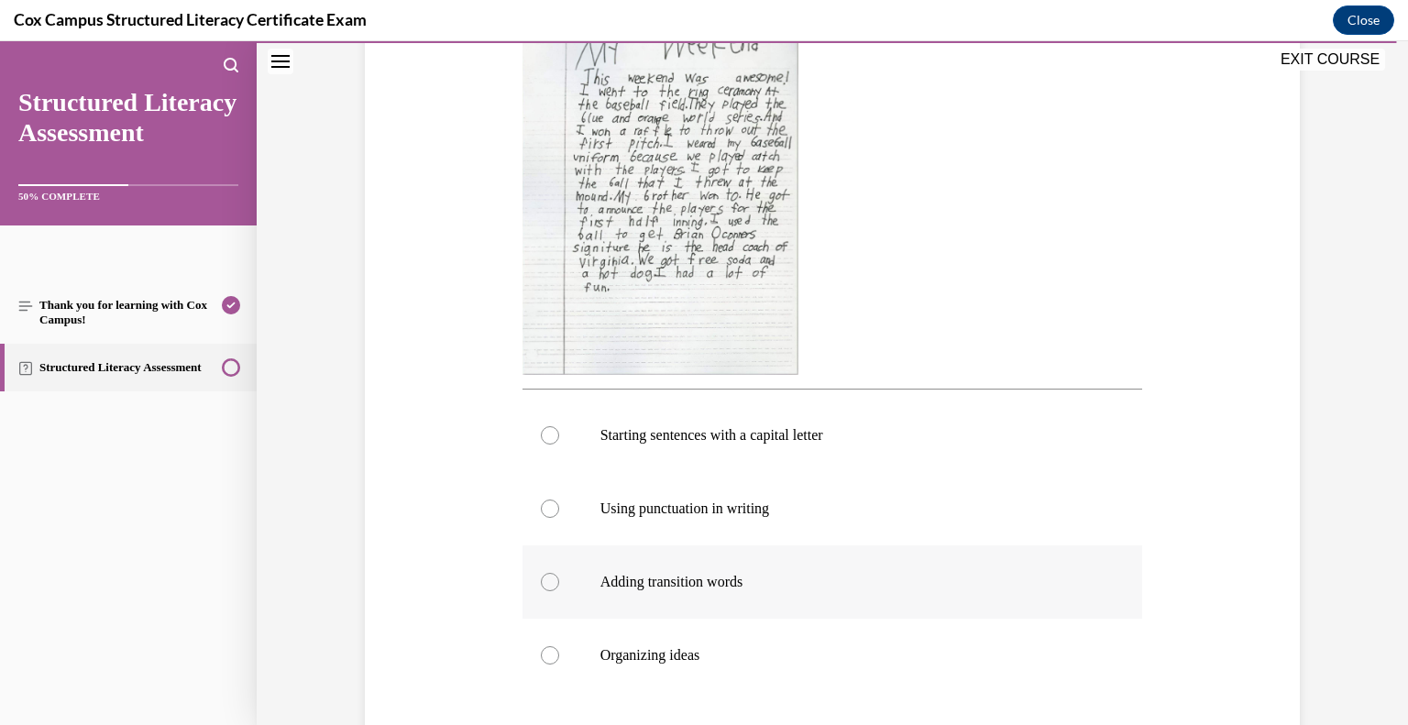
click at [586, 581] on label "Adding transition words" at bounding box center [833, 581] width 621 height 73
click at [559, 581] on input "Adding transition words" at bounding box center [550, 582] width 18 height 18
radio input "true"
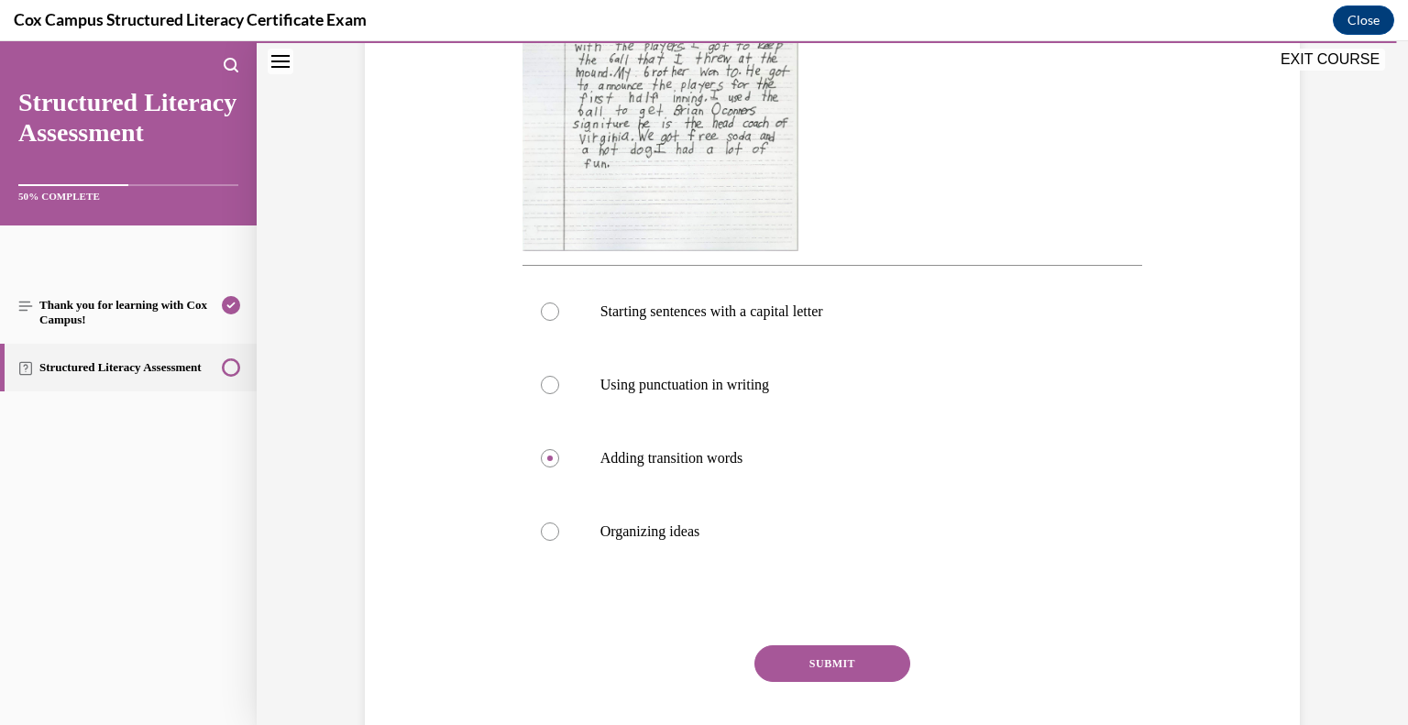
click at [822, 653] on button "SUBMIT" at bounding box center [833, 663] width 156 height 37
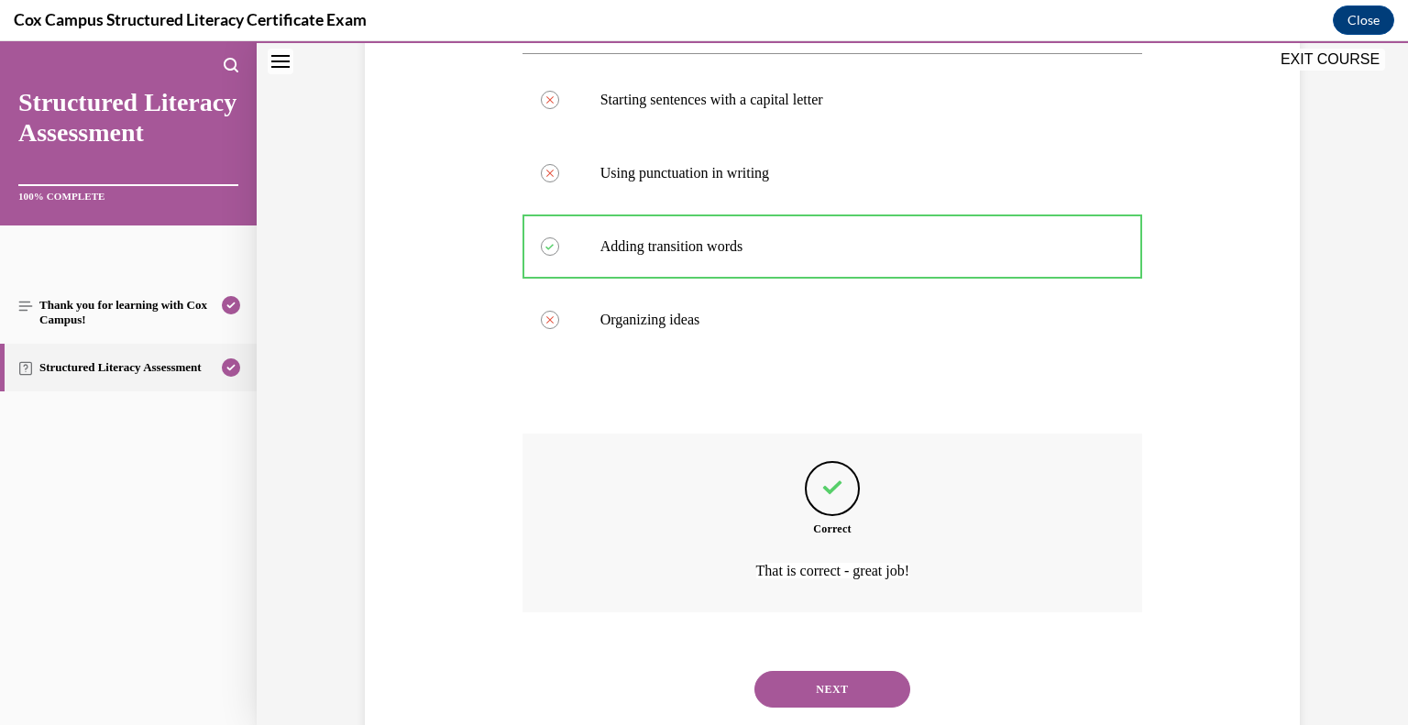
scroll to position [796, 0]
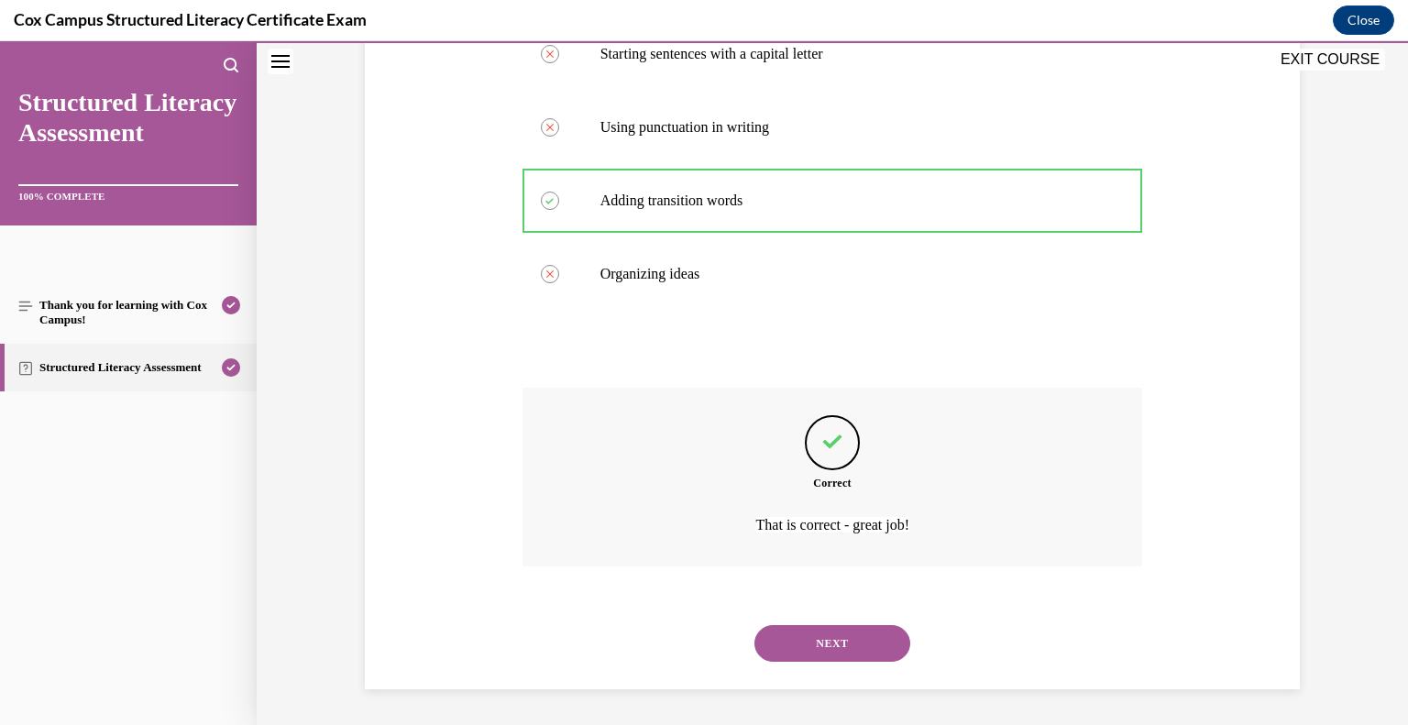
click at [801, 644] on button "NEXT" at bounding box center [833, 643] width 156 height 37
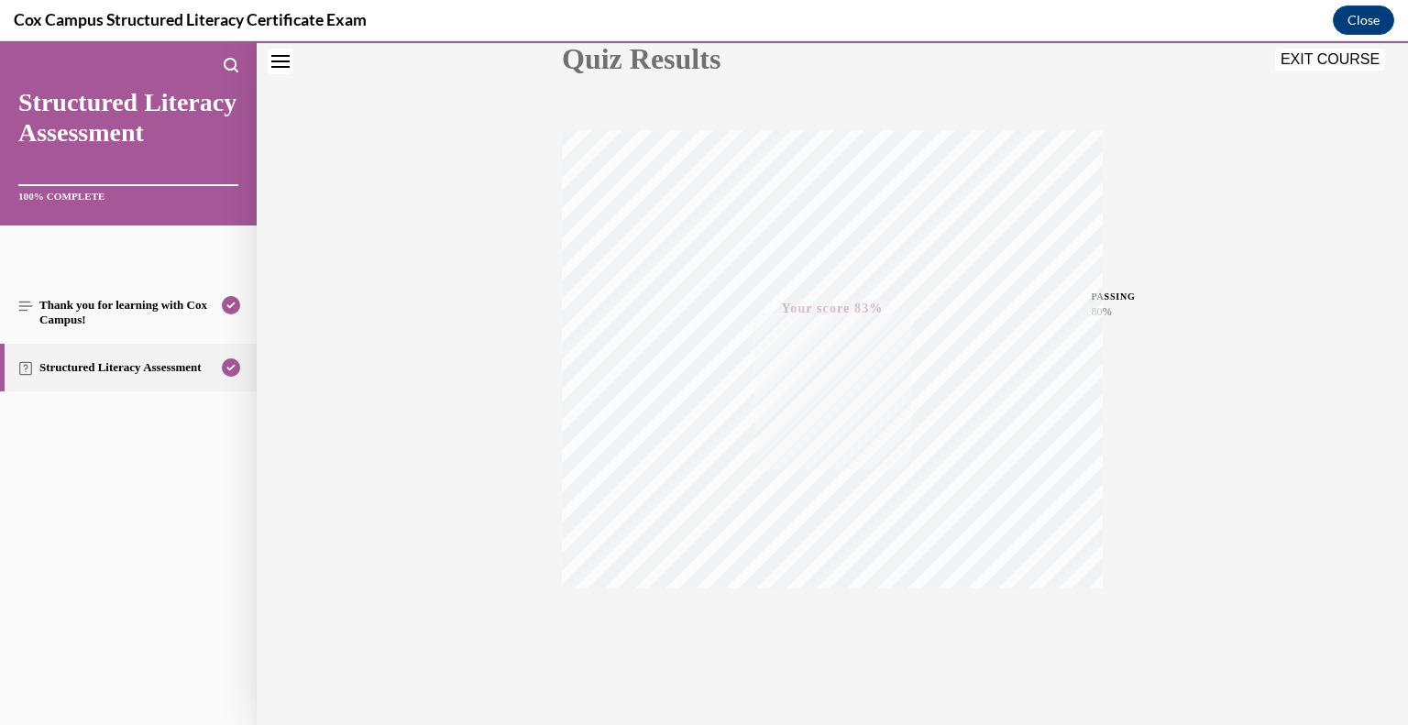
scroll to position [255, 0]
click at [1353, 61] on button "EXIT COURSE" at bounding box center [1330, 60] width 110 height 22
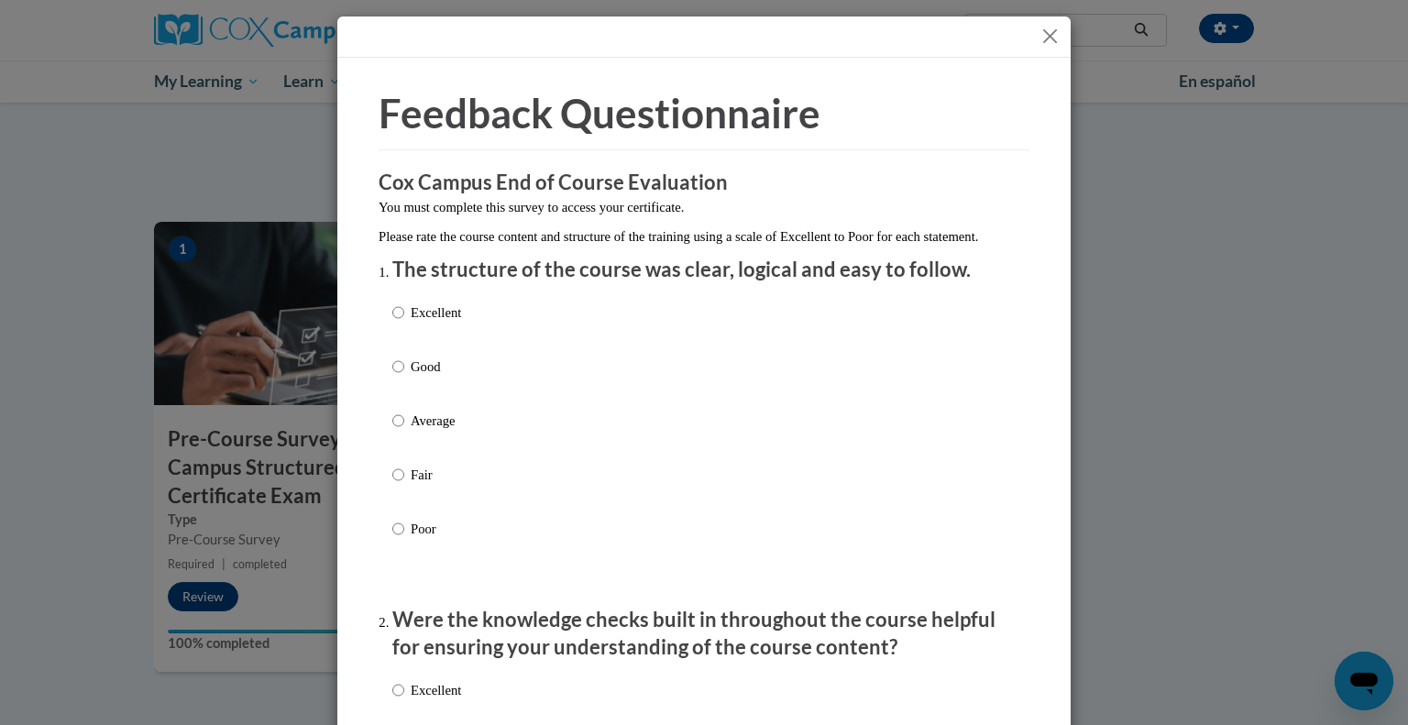
click at [452, 377] on p "Good" at bounding box center [436, 367] width 50 height 20
click at [404, 377] on input "Good" at bounding box center [398, 367] width 12 height 20
radio input "true"
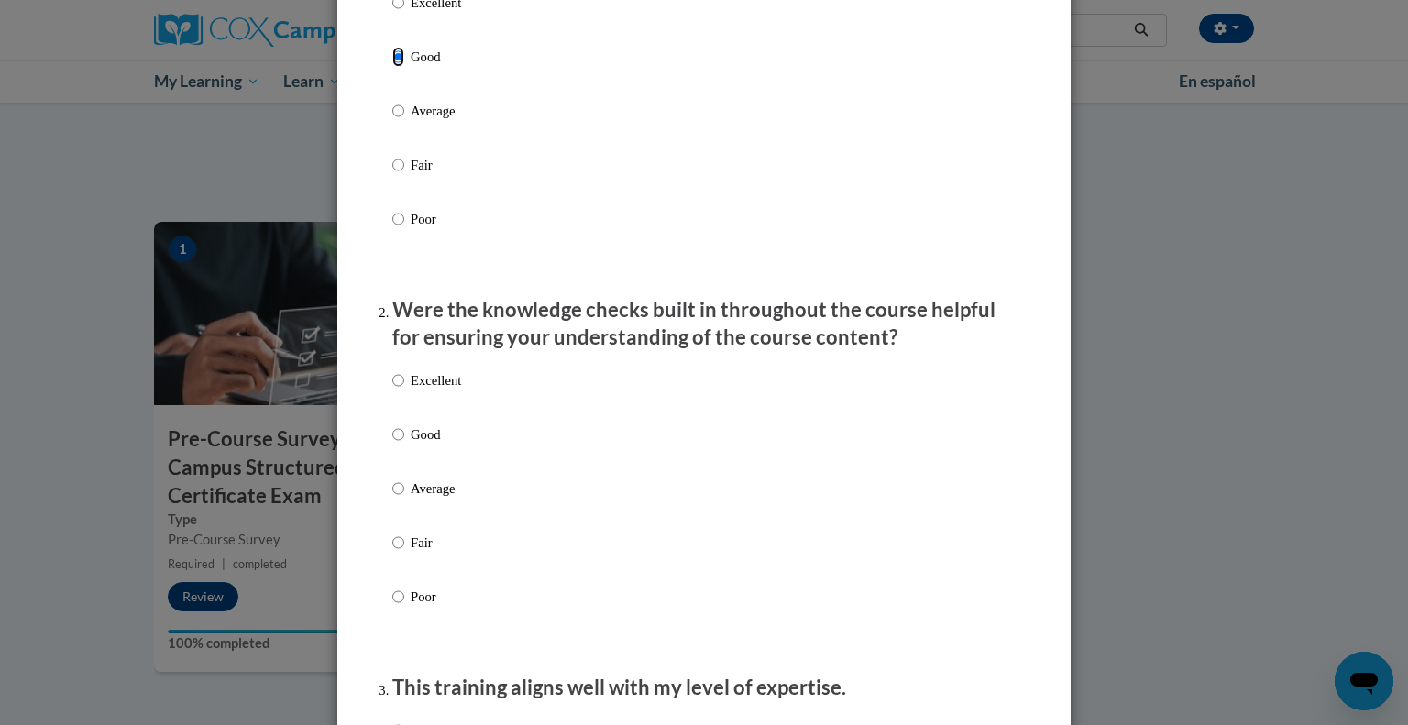
scroll to position [336, 0]
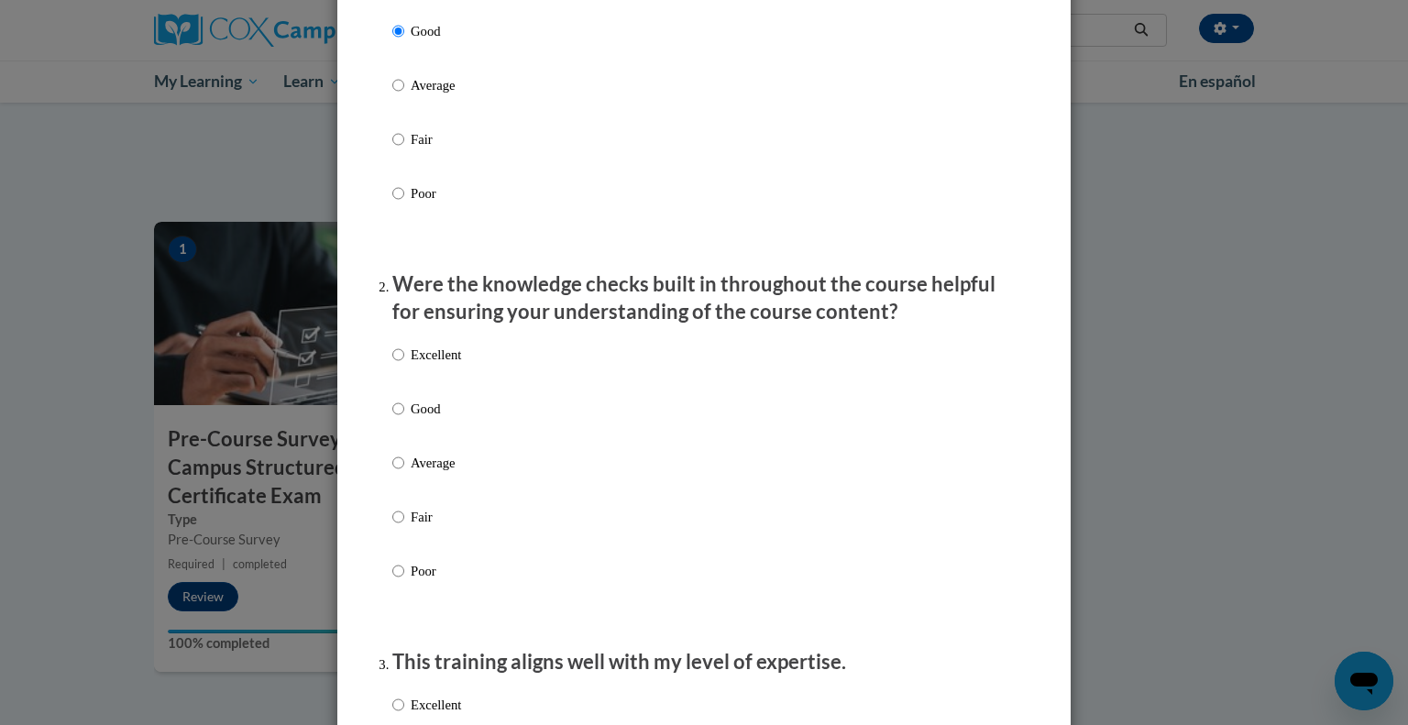
click at [458, 419] on p "Good" at bounding box center [436, 409] width 50 height 20
click at [404, 419] on input "Good" at bounding box center [398, 409] width 12 height 20
radio input "true"
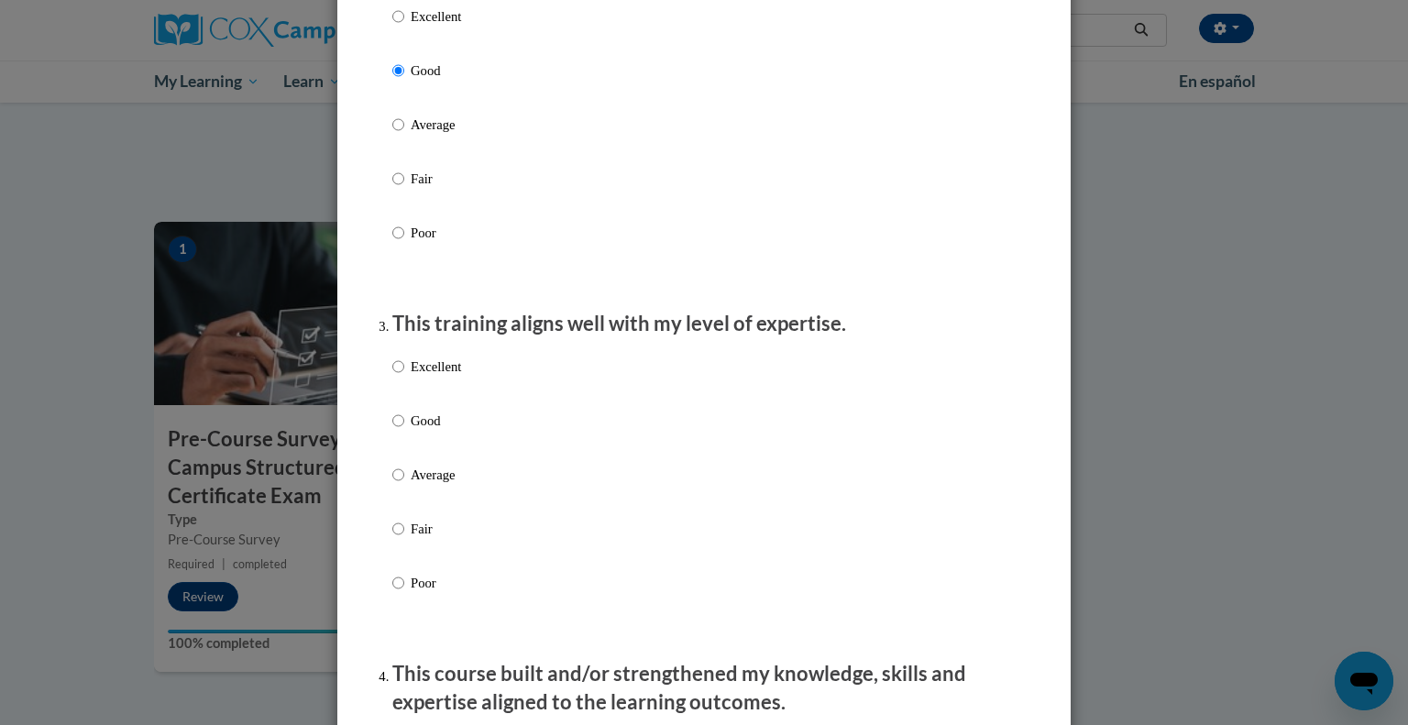
click at [436, 431] on p "Good" at bounding box center [436, 421] width 50 height 20
click at [404, 431] on input "Good" at bounding box center [398, 421] width 12 height 20
radio input "true"
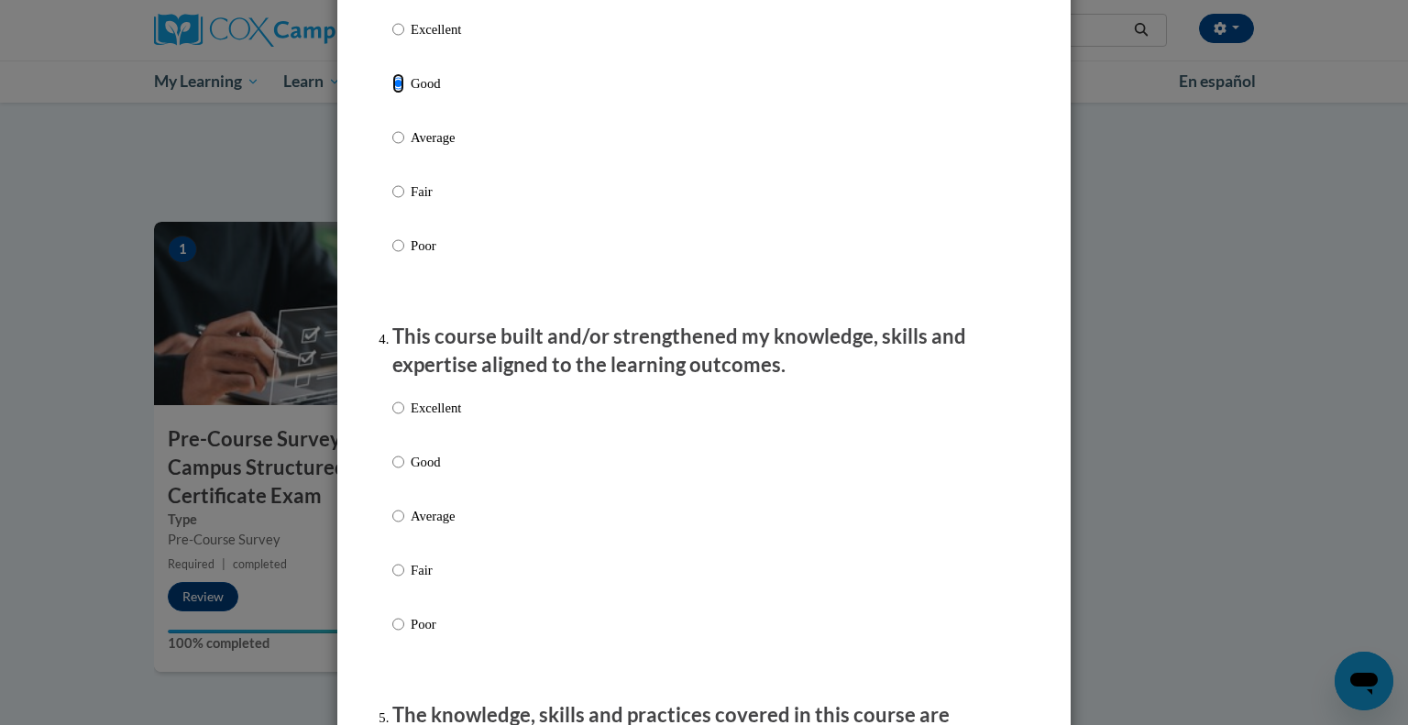
scroll to position [1023, 0]
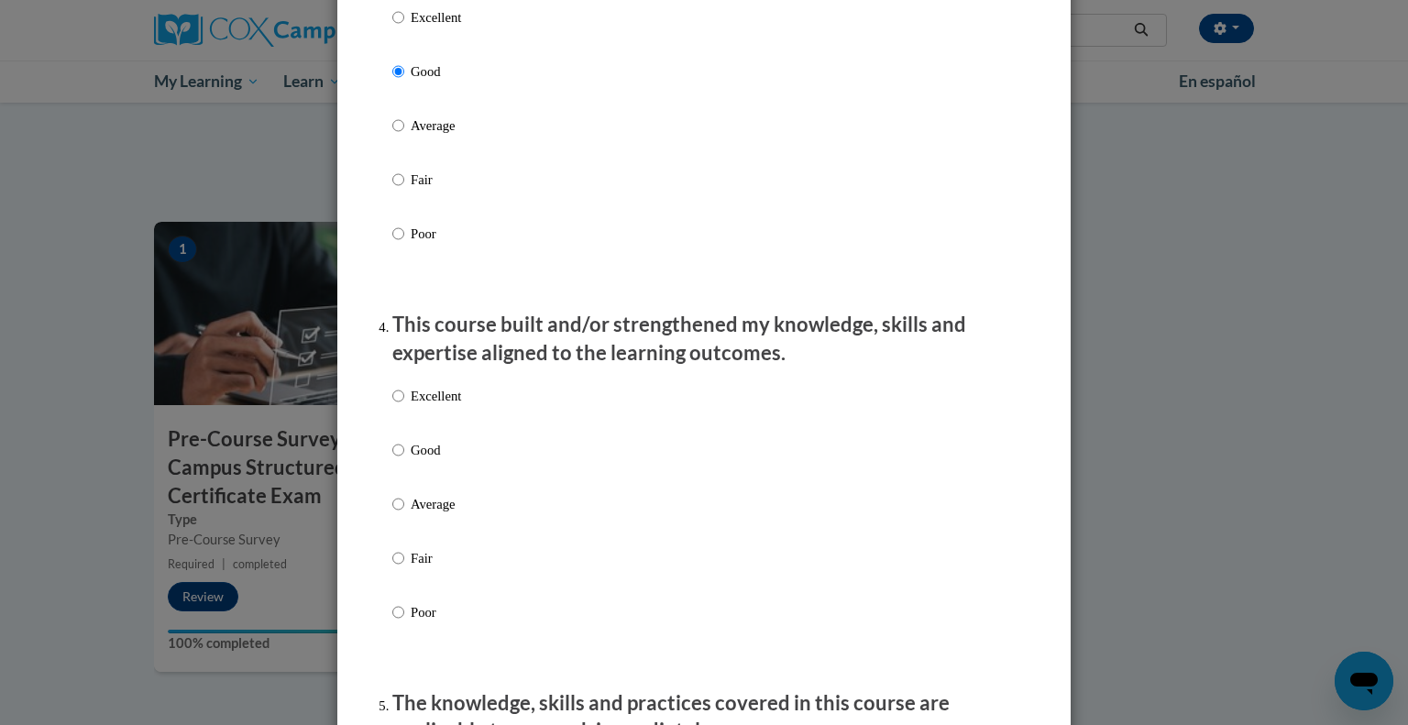
click at [433, 460] on p "Good" at bounding box center [436, 450] width 50 height 20
click at [404, 460] on input "Good" at bounding box center [398, 450] width 12 height 20
radio input "true"
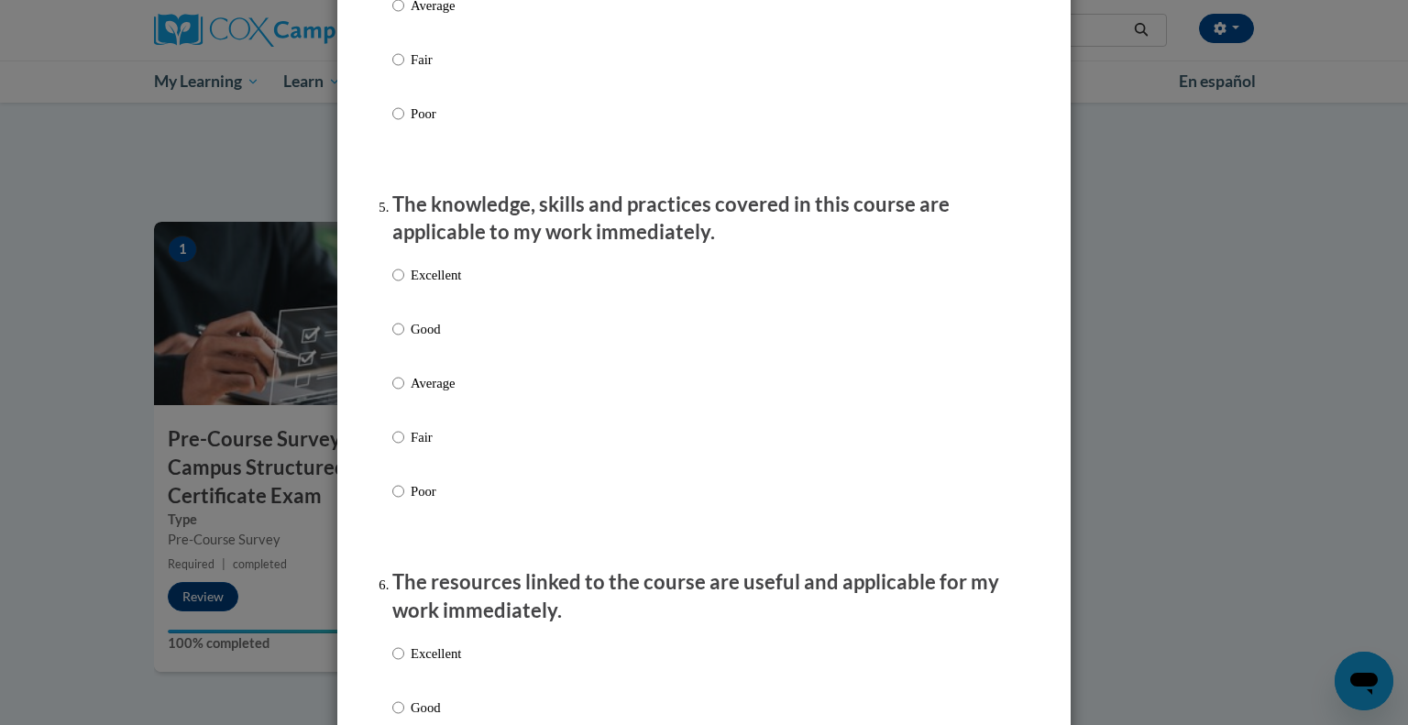
scroll to position [1548, 0]
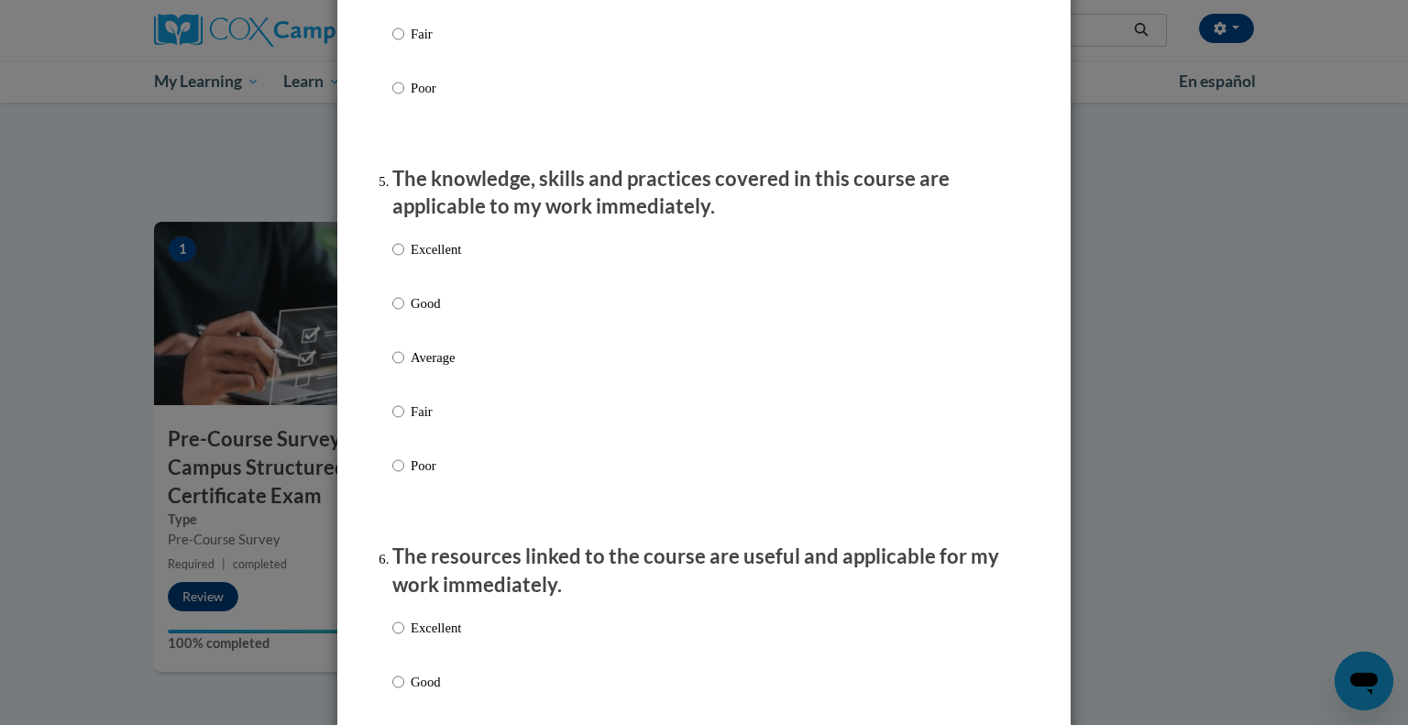
click at [429, 314] on p "Good" at bounding box center [436, 303] width 50 height 20
click at [404, 314] on input "Good" at bounding box center [398, 303] width 12 height 20
radio input "true"
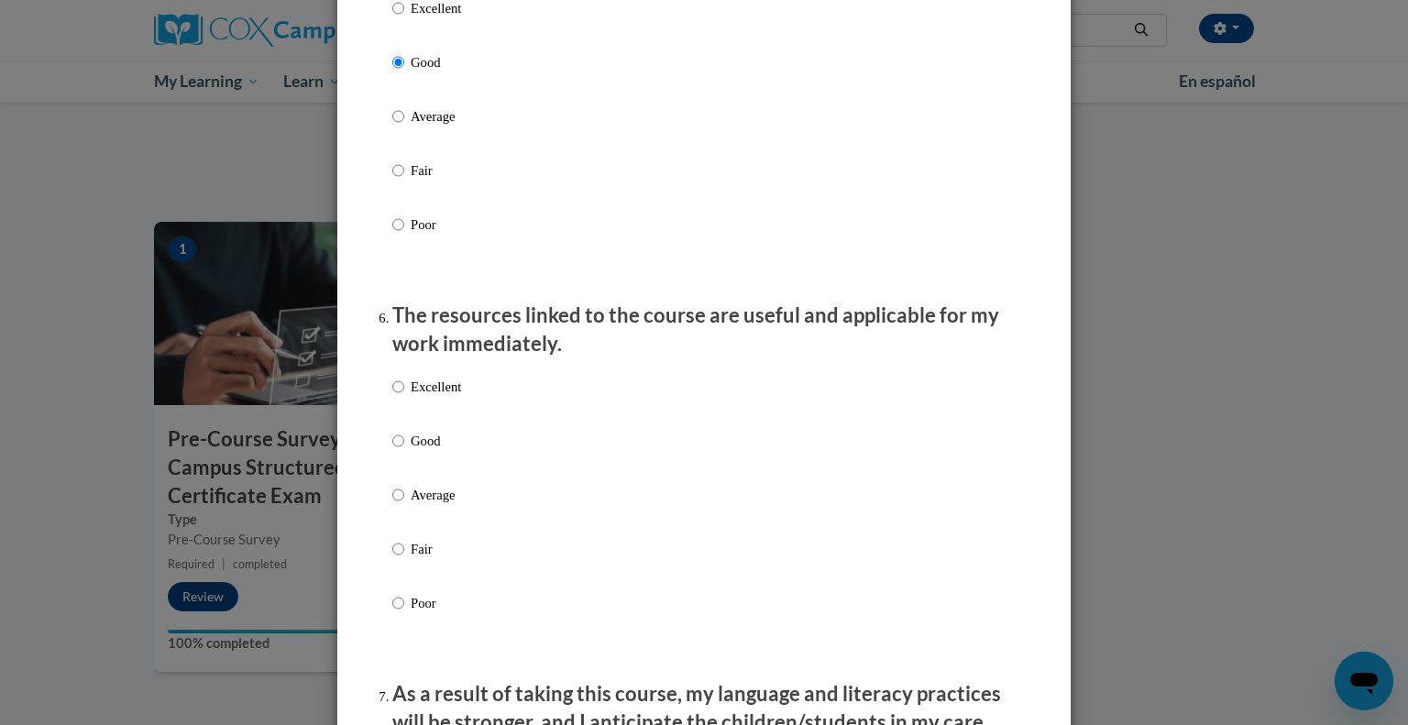
click at [421, 451] on p "Good" at bounding box center [436, 441] width 50 height 20
click at [404, 451] on input "Good" at bounding box center [398, 441] width 12 height 20
radio input "true"
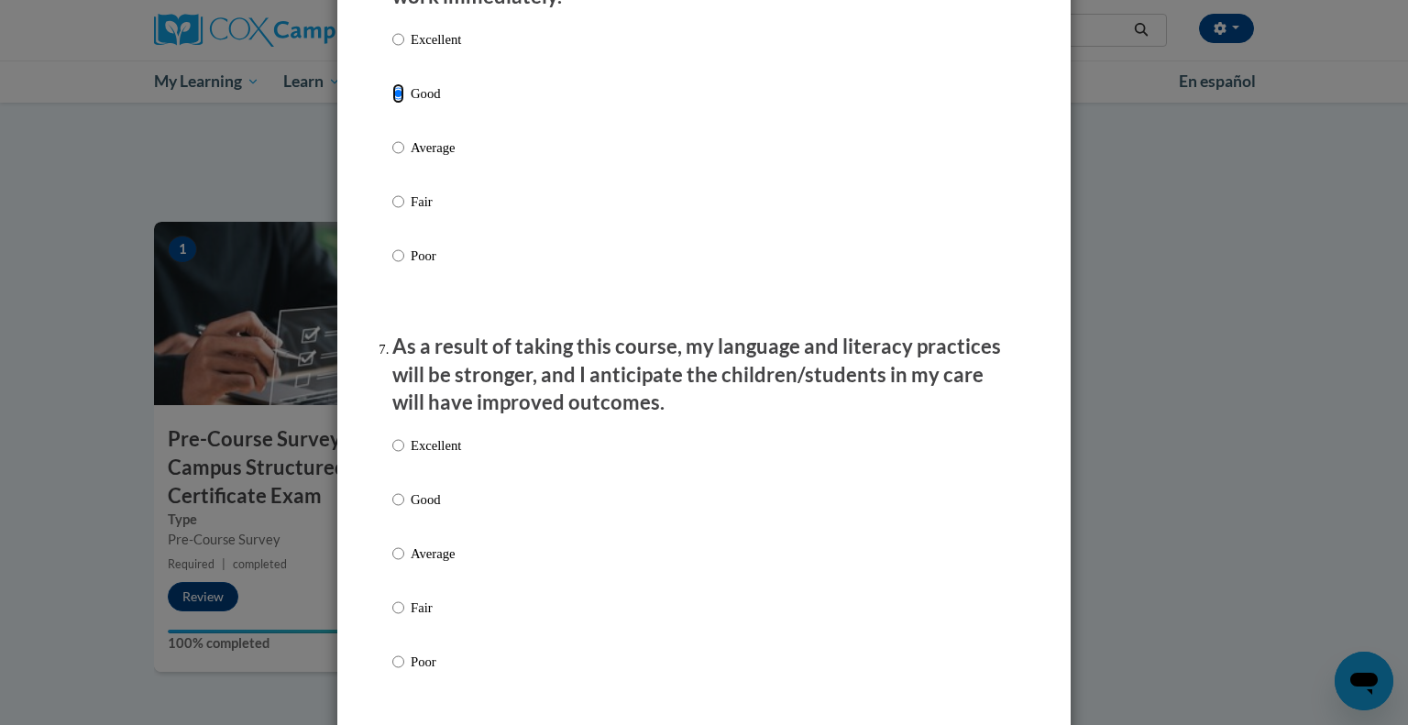
scroll to position [2173, 0]
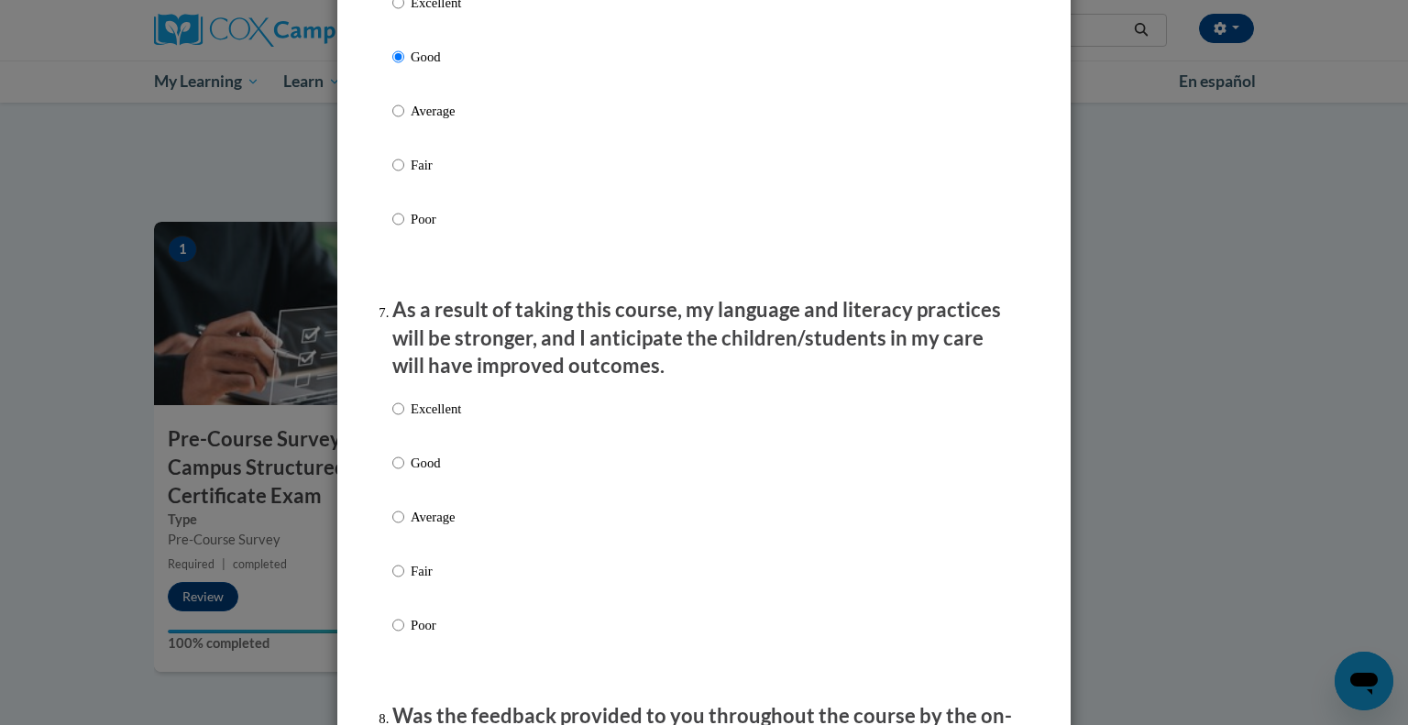
click at [449, 473] on p "Good" at bounding box center [436, 463] width 50 height 20
click at [404, 473] on input "Good" at bounding box center [398, 463] width 12 height 20
radio input "true"
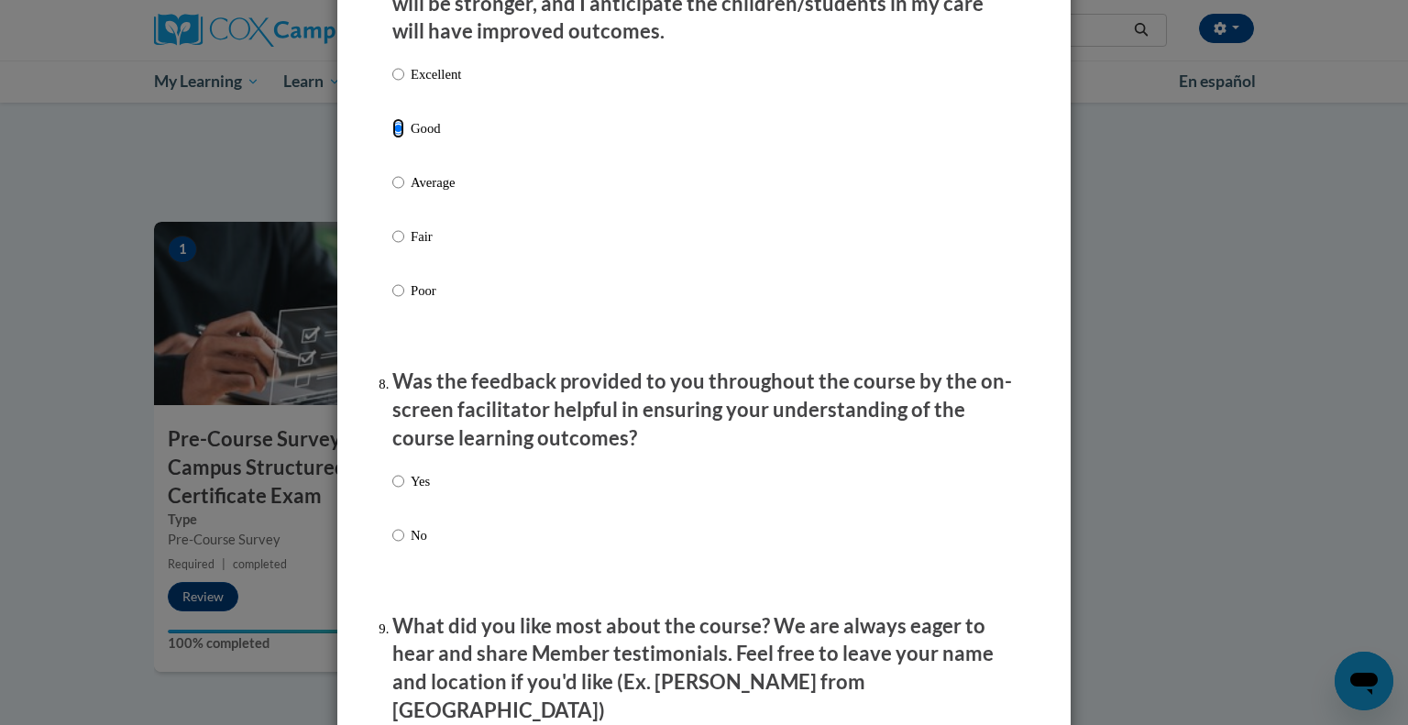
scroll to position [2639, 0]
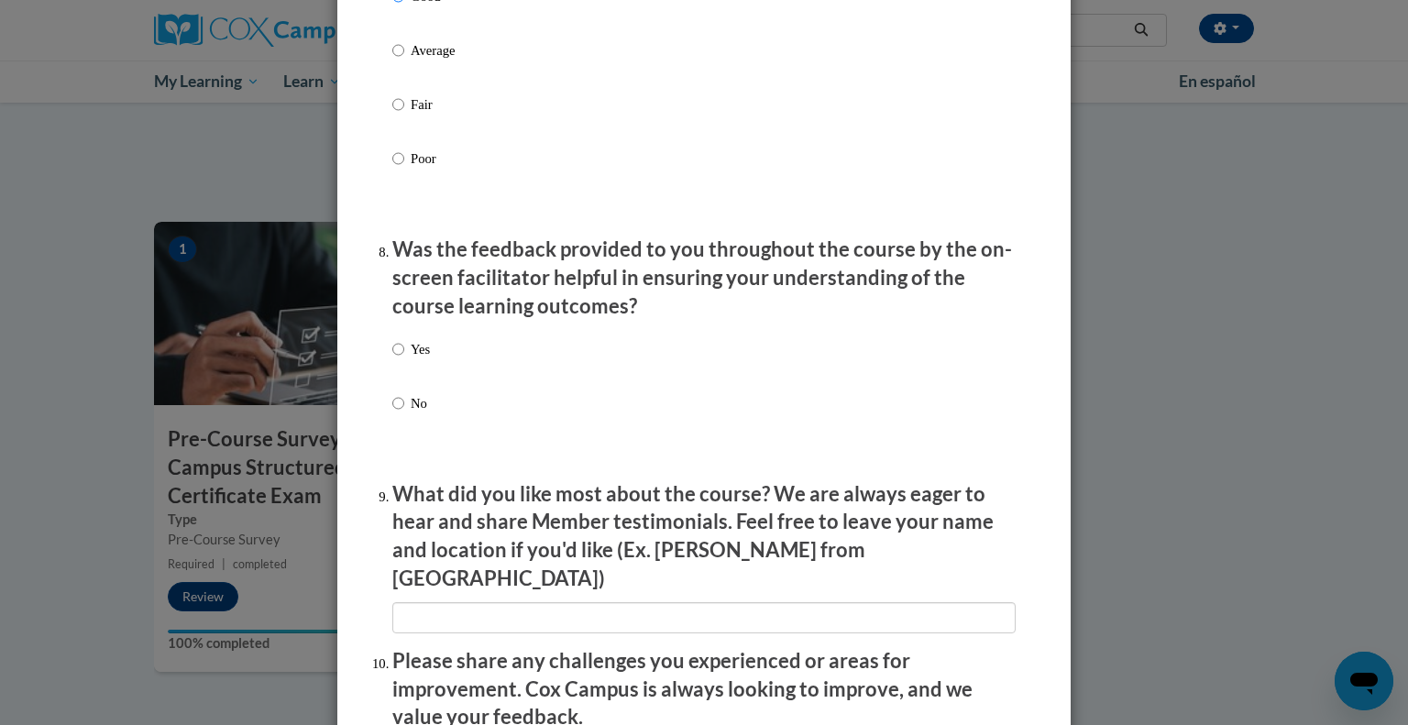
click at [433, 428] on div "Yes No" at bounding box center [703, 398] width 623 height 137
click at [420, 359] on p "Yes" at bounding box center [420, 349] width 19 height 20
click at [404, 359] on input "Yes" at bounding box center [398, 349] width 12 height 20
radio input "true"
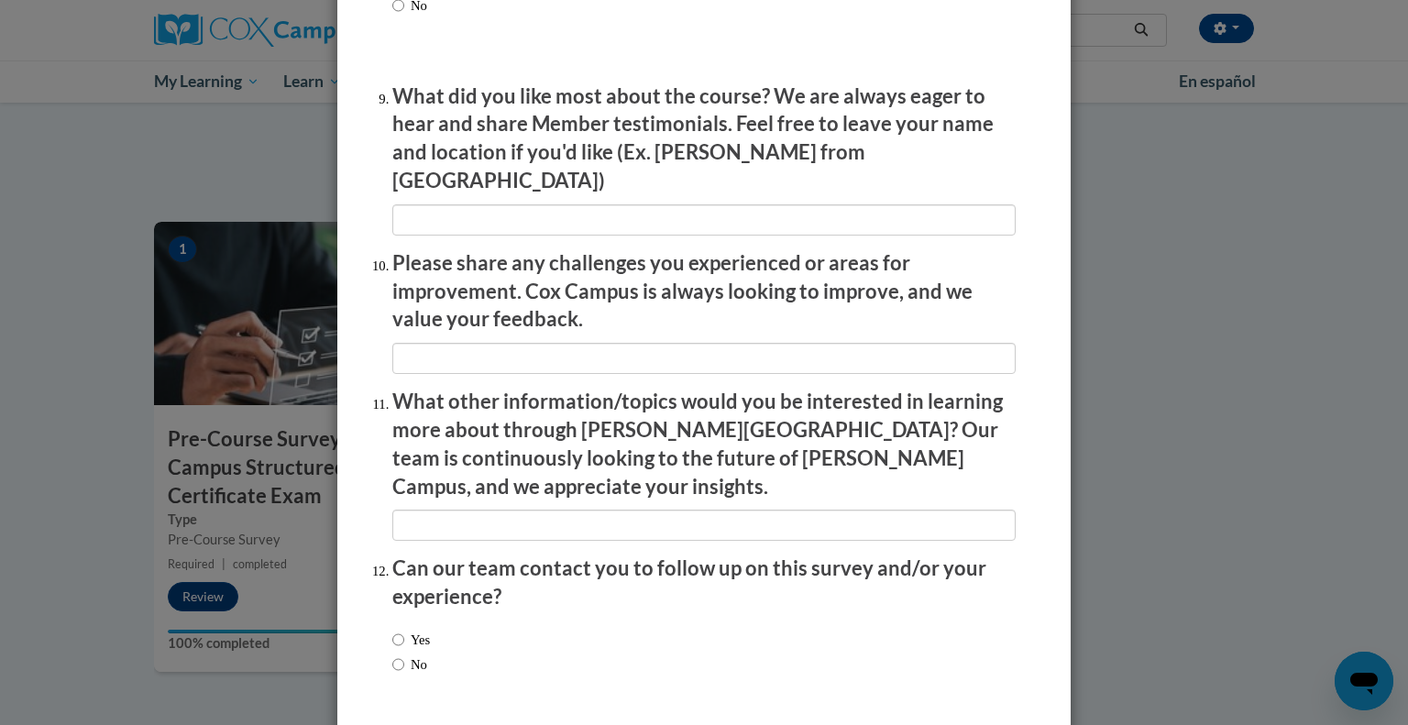
scroll to position [3092, 0]
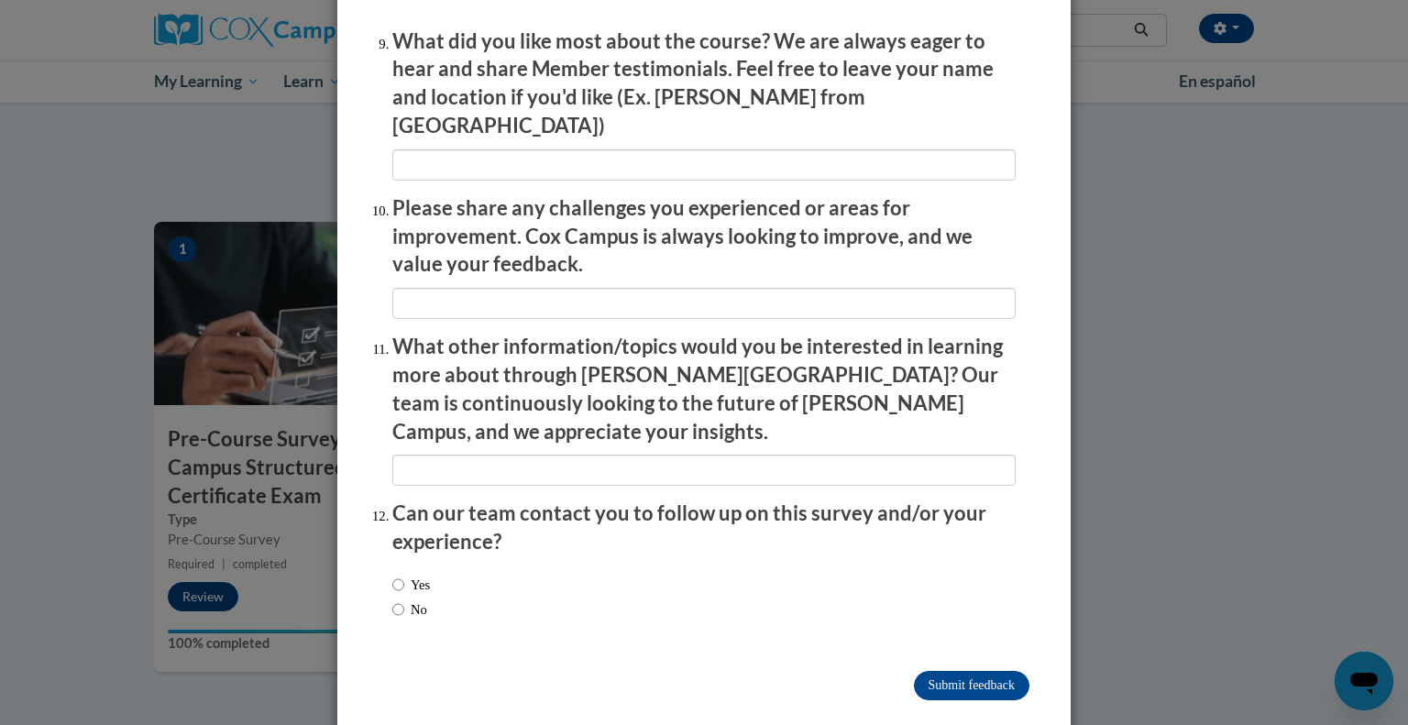
drag, startPoint x: 413, startPoint y: 574, endPoint x: 482, endPoint y: 578, distance: 69.8
click at [413, 600] on label "No" at bounding box center [409, 610] width 35 height 20
click at [404, 600] on input "No" at bounding box center [398, 610] width 12 height 20
radio input "true"
click at [996, 671] on input "Submit feedback" at bounding box center [972, 685] width 116 height 29
